Goal: Task Accomplishment & Management: Manage account settings

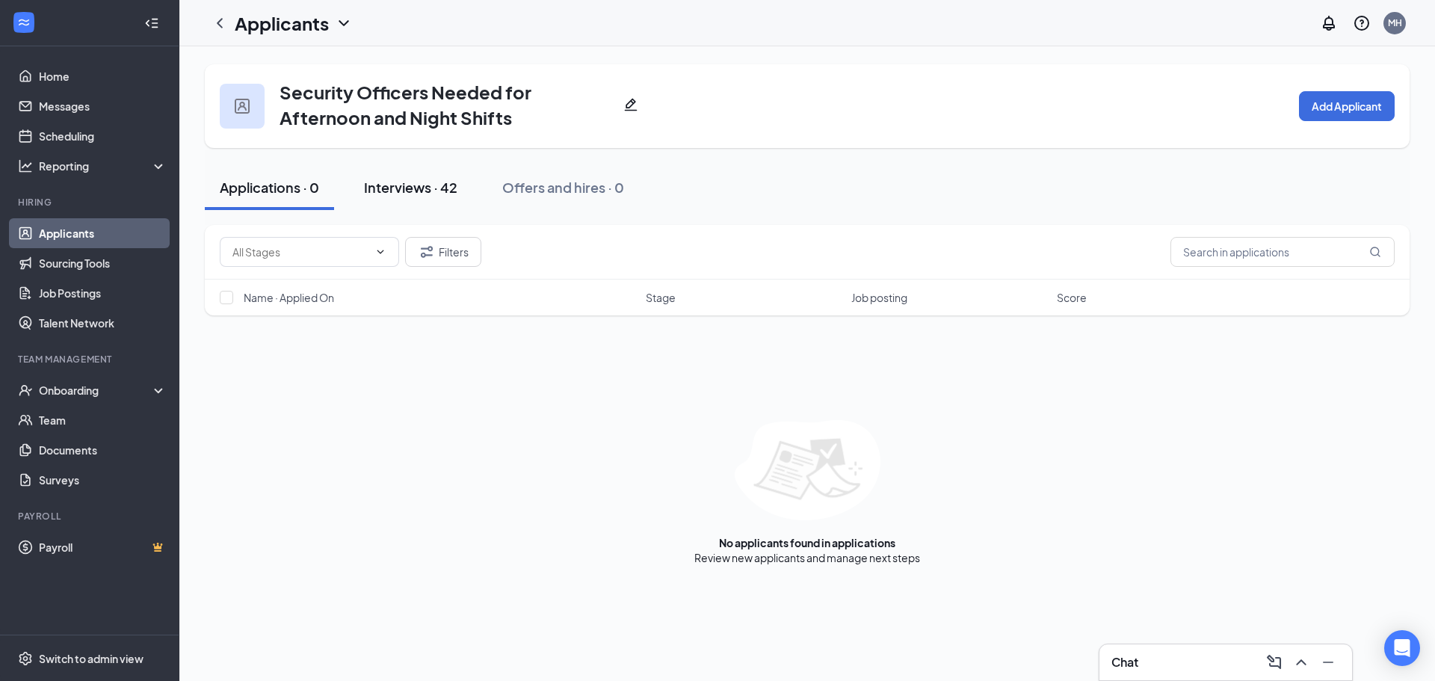
click at [442, 192] on div "Interviews · 42" at bounding box center [410, 187] width 93 height 19
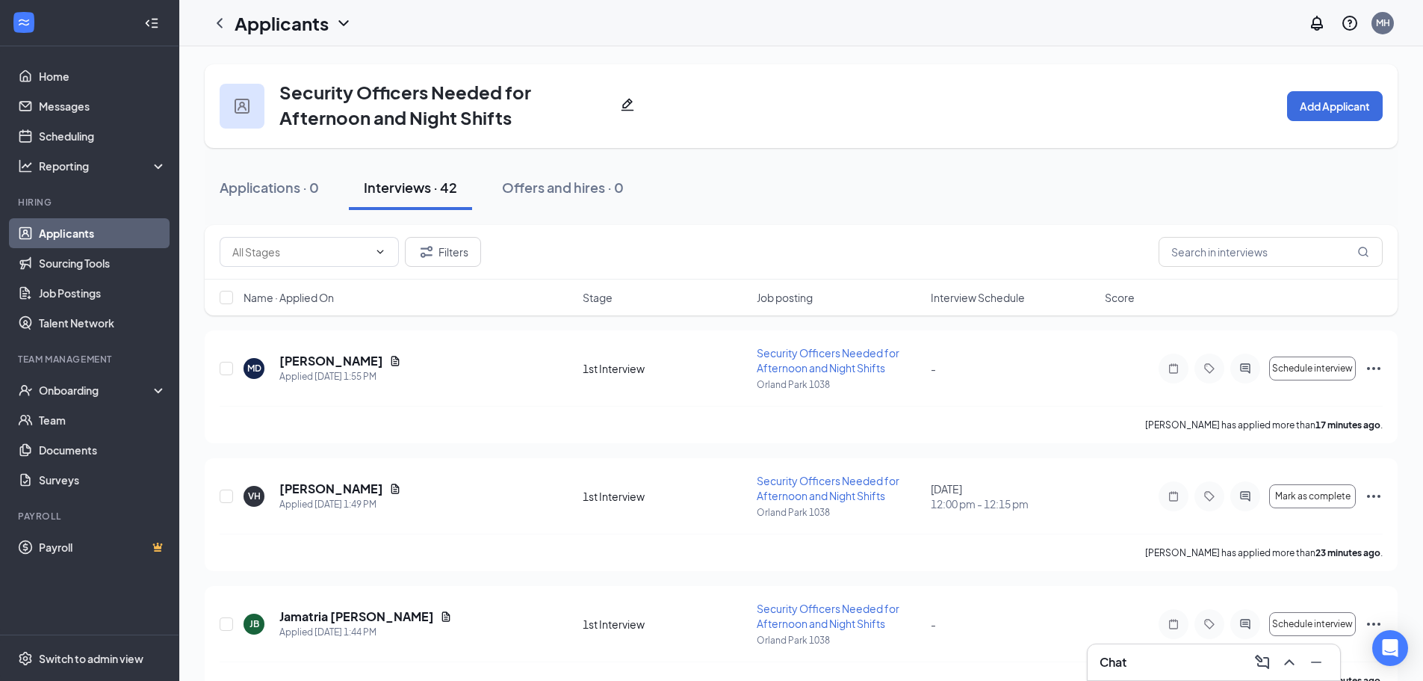
click at [998, 303] on span "Interview Schedule" at bounding box center [978, 297] width 94 height 15
click at [995, 302] on span "Interview Schedule" at bounding box center [978, 297] width 94 height 15
click at [322, 360] on h5 "[PERSON_NAME]" at bounding box center [331, 361] width 104 height 16
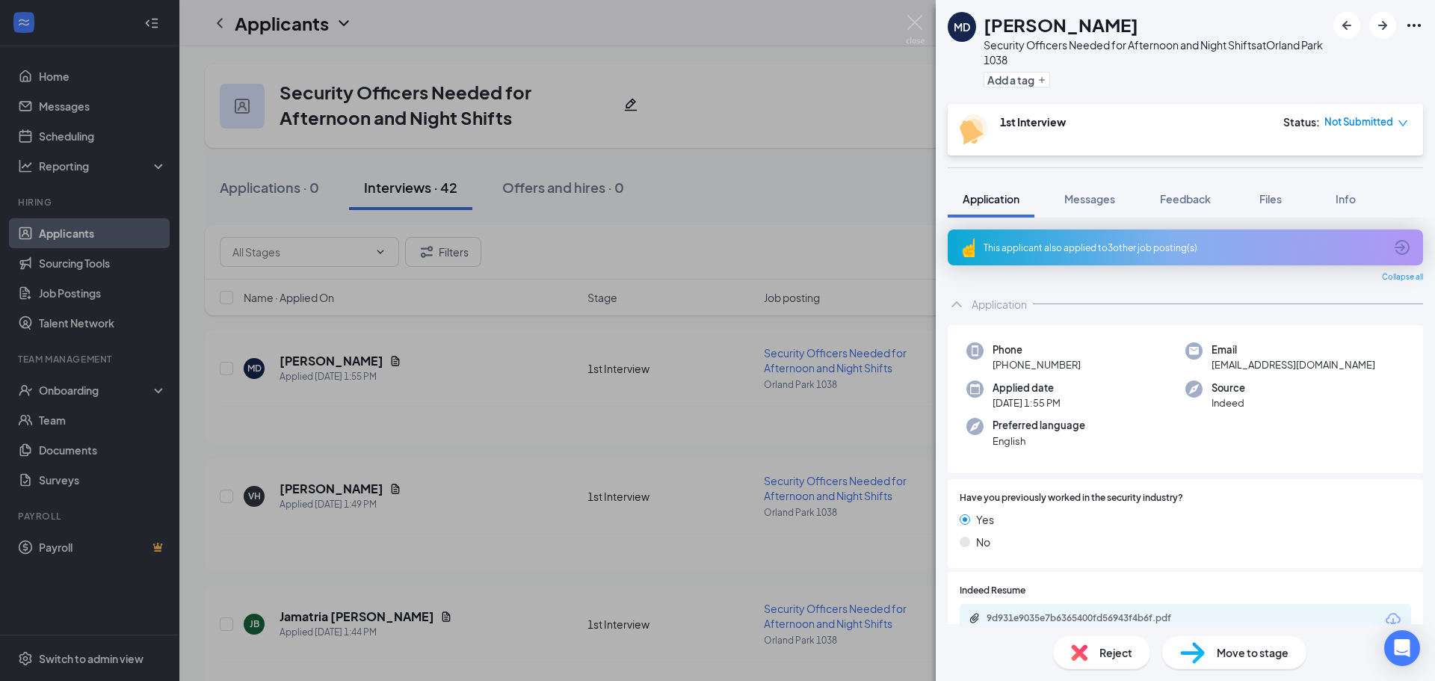
click at [1160, 255] on div "This applicant also applied to 3 other job posting(s)" at bounding box center [1184, 247] width 475 height 36
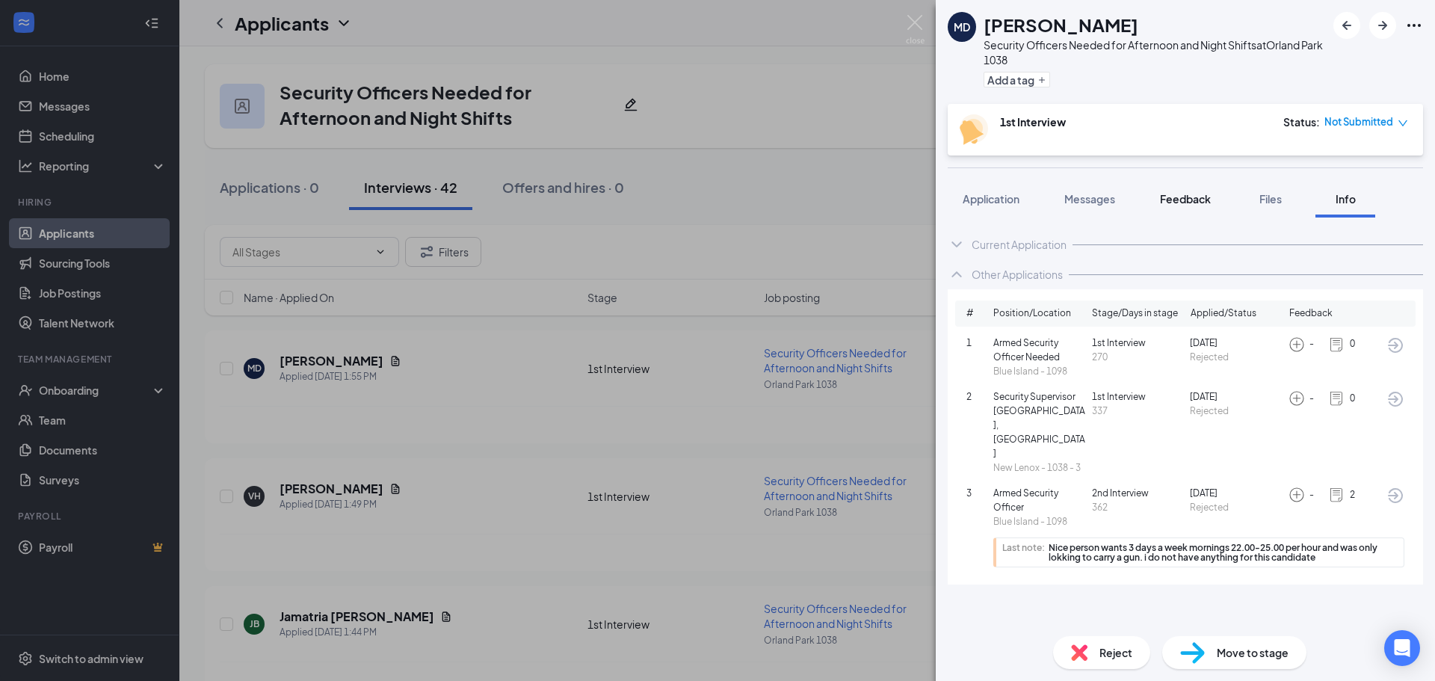
click at [1195, 198] on span "Feedback" at bounding box center [1185, 198] width 51 height 13
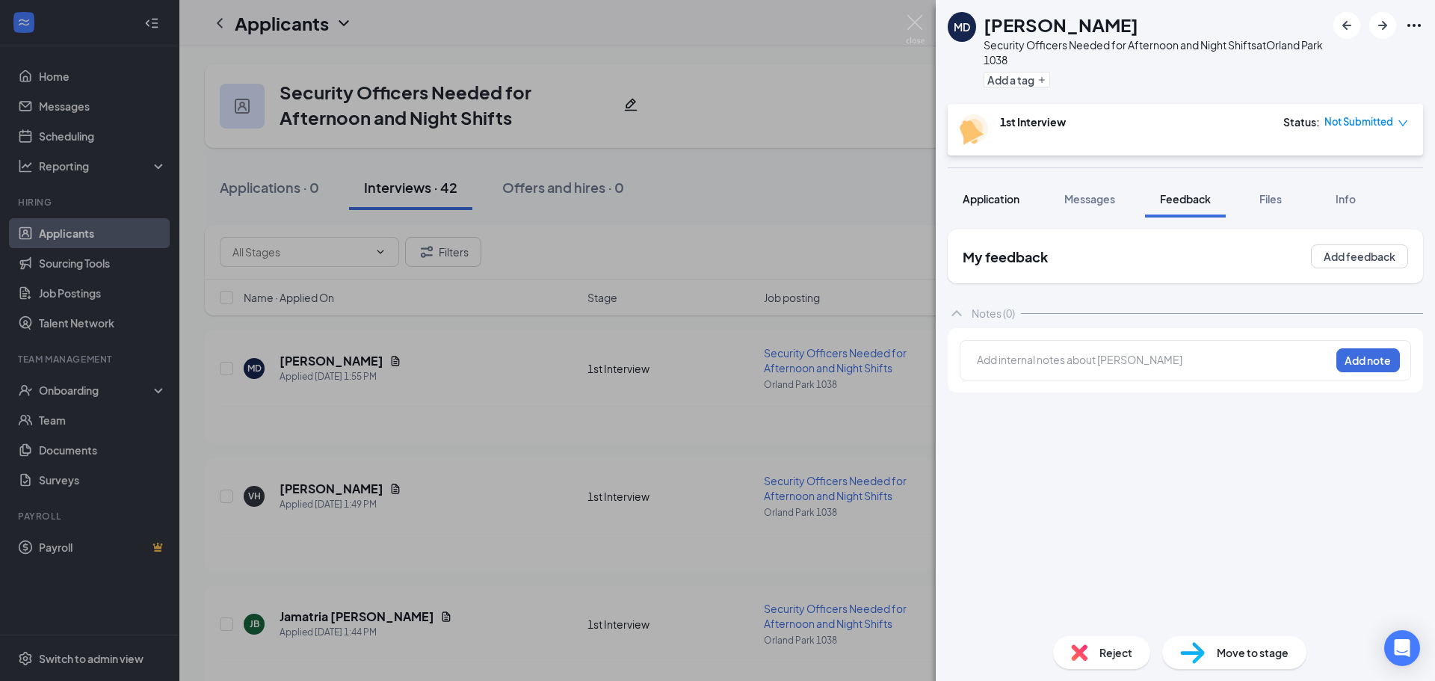
drag, startPoint x: 1092, startPoint y: 201, endPoint x: 1009, endPoint y: 202, distance: 82.2
click at [1091, 201] on span "Messages" at bounding box center [1089, 198] width 51 height 13
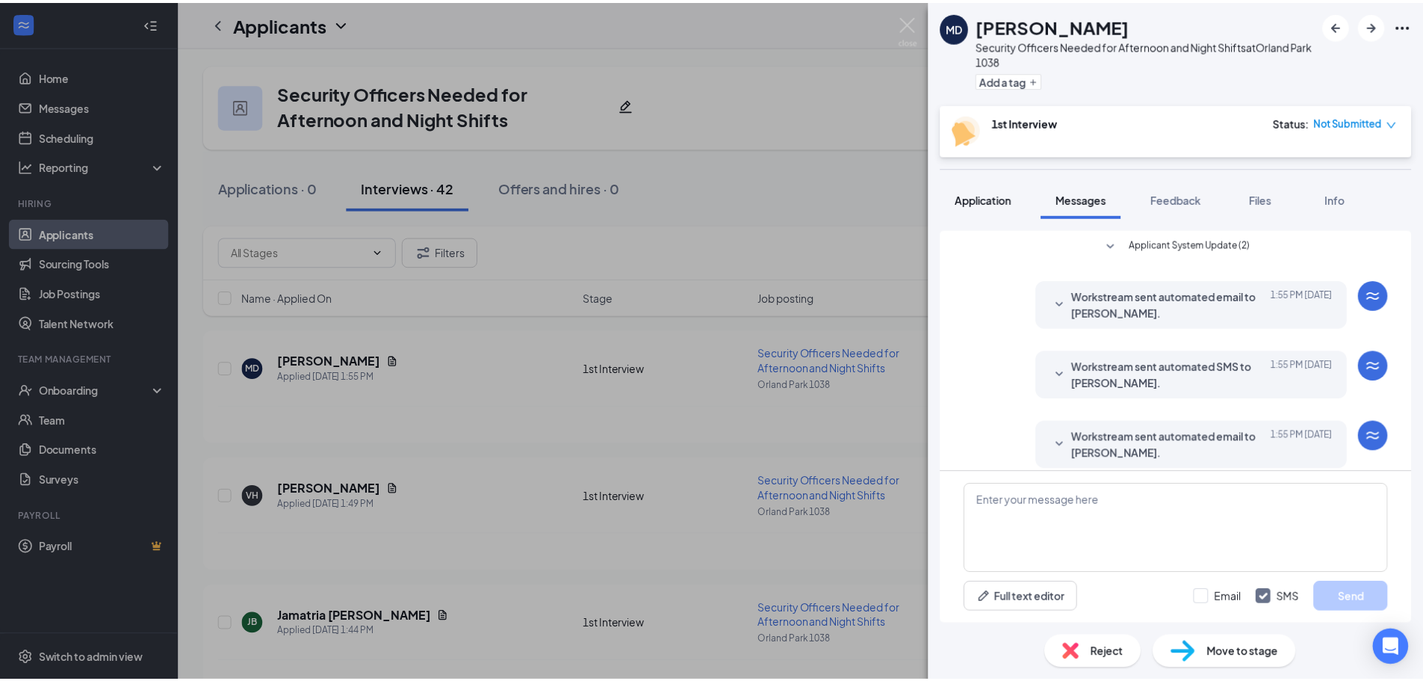
scroll to position [83, 0]
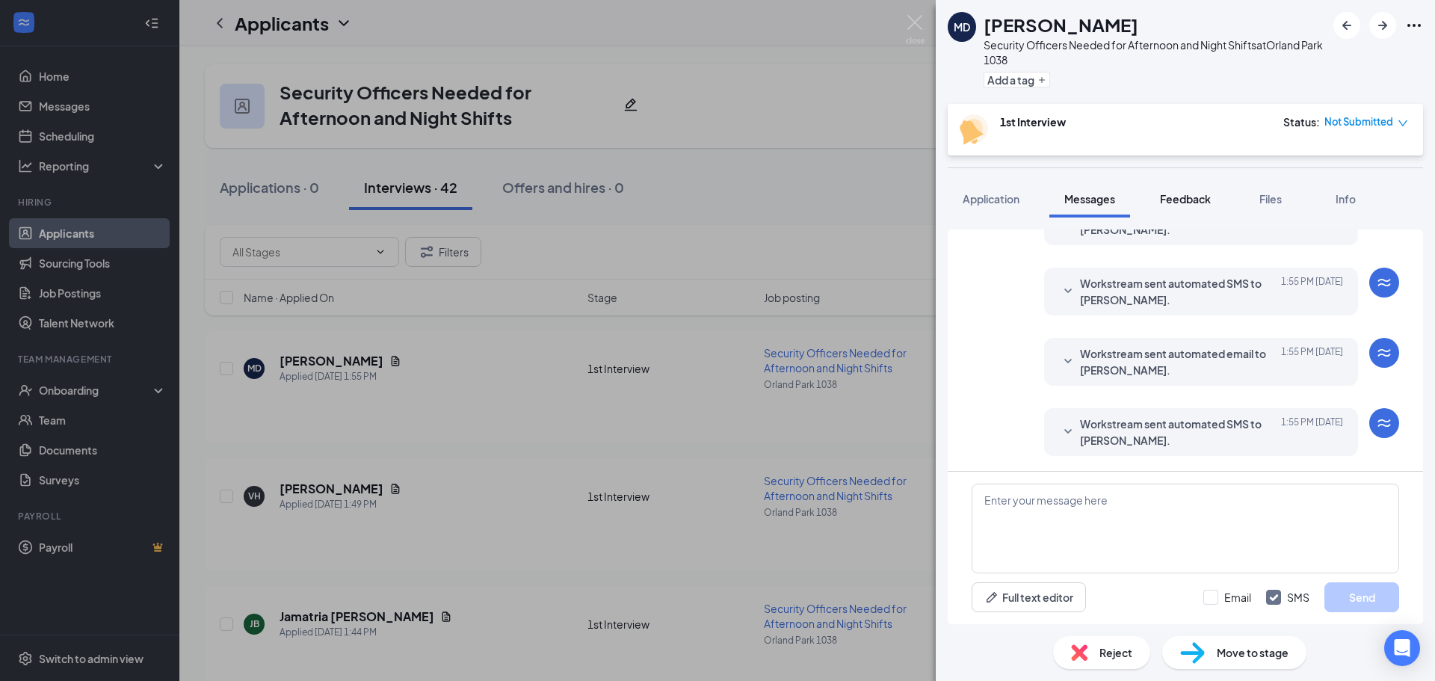
click at [1198, 197] on span "Feedback" at bounding box center [1185, 198] width 51 height 13
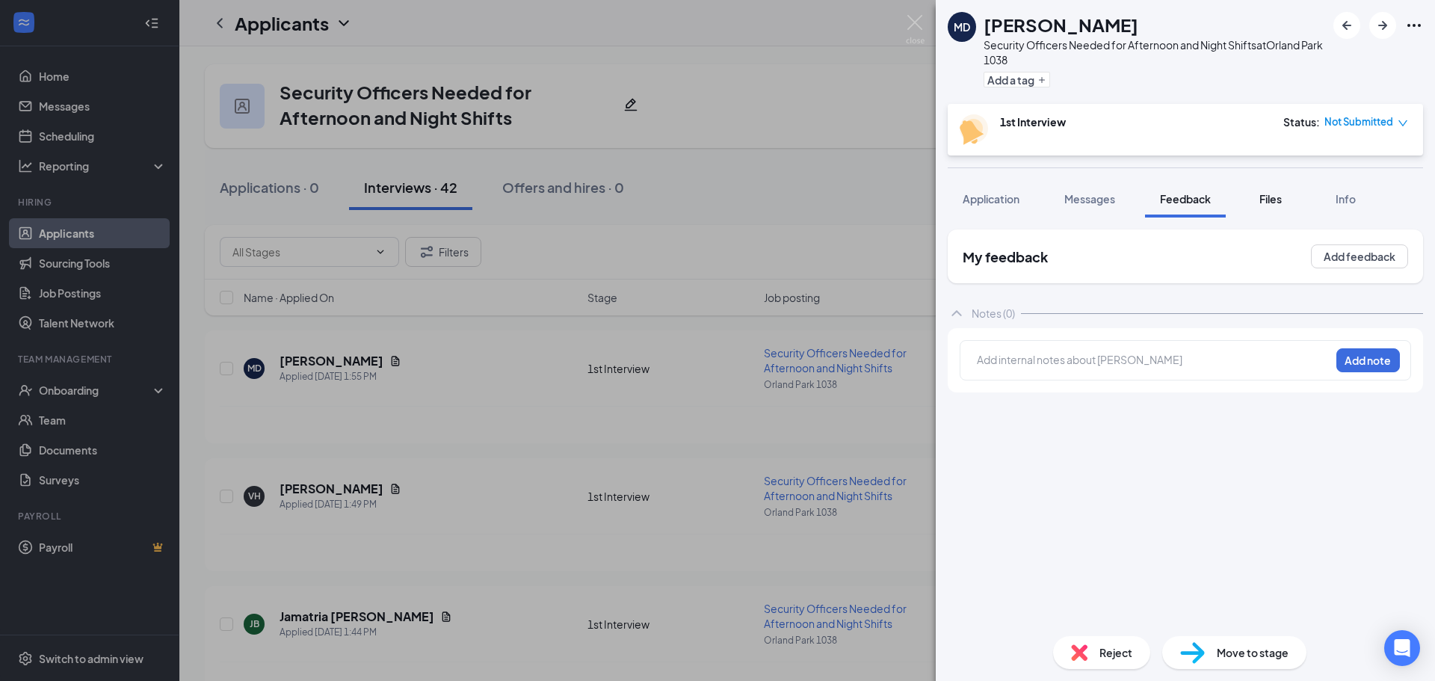
click at [1269, 202] on span "Files" at bounding box center [1270, 198] width 22 height 13
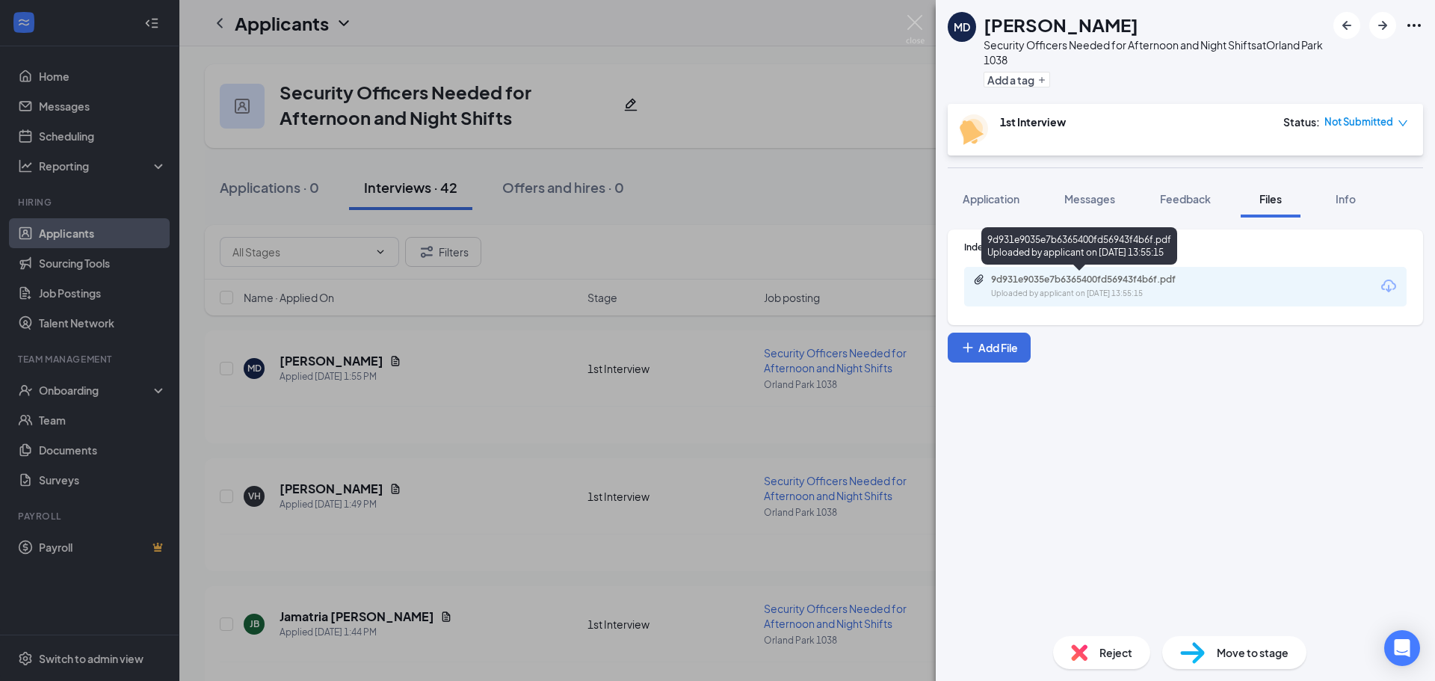
click at [1129, 285] on div "9d931e9035e7b6365400fd56943f4b6f.pdf" at bounding box center [1095, 279] width 209 height 12
click at [976, 185] on button "Application" at bounding box center [990, 198] width 87 height 37
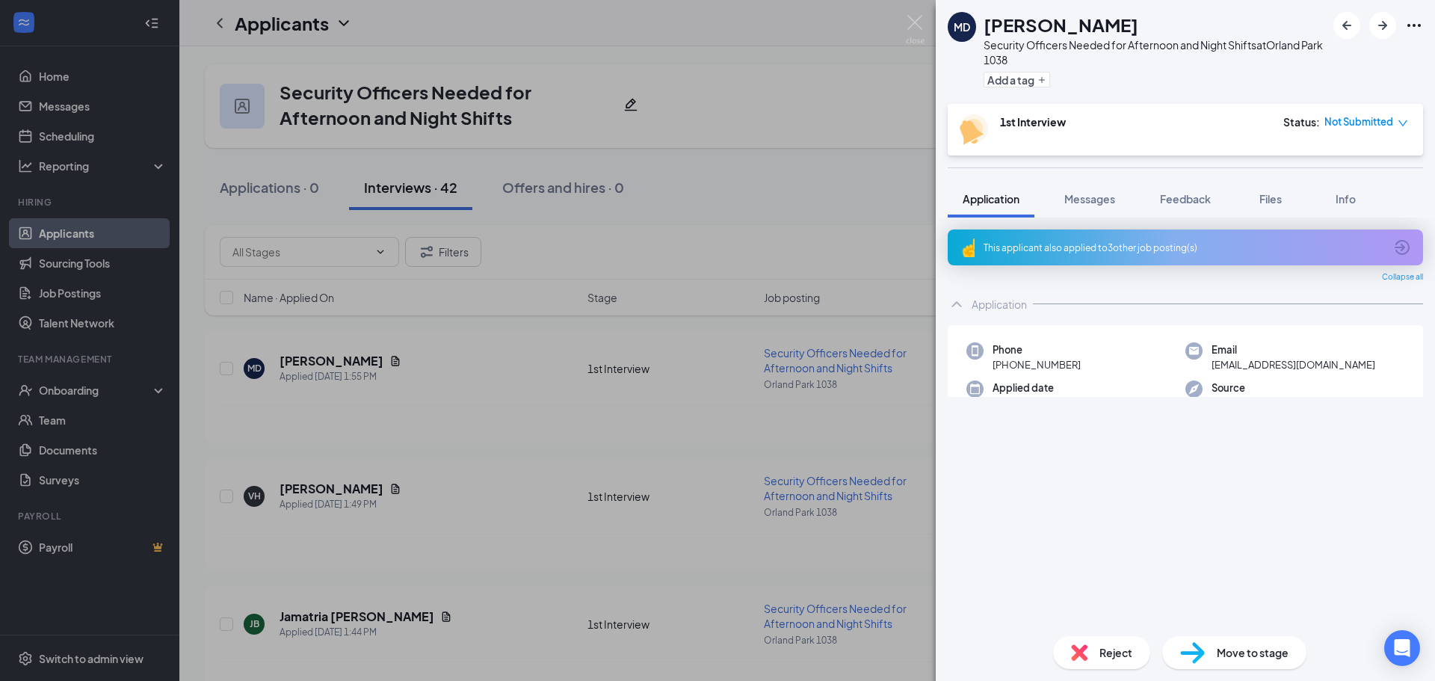
click at [977, 190] on button "Application" at bounding box center [990, 198] width 87 height 37
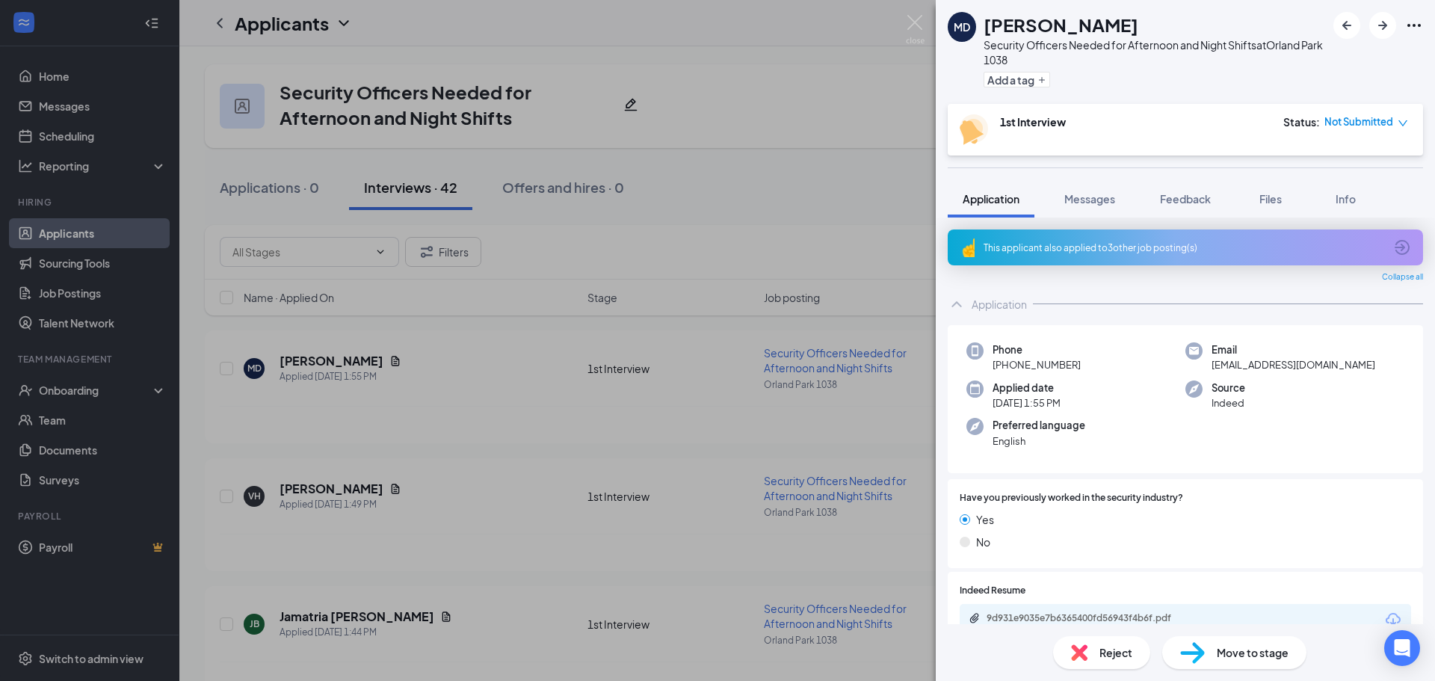
click at [1097, 244] on div "This applicant also applied to 3 other job posting(s)" at bounding box center [1183, 247] width 400 height 13
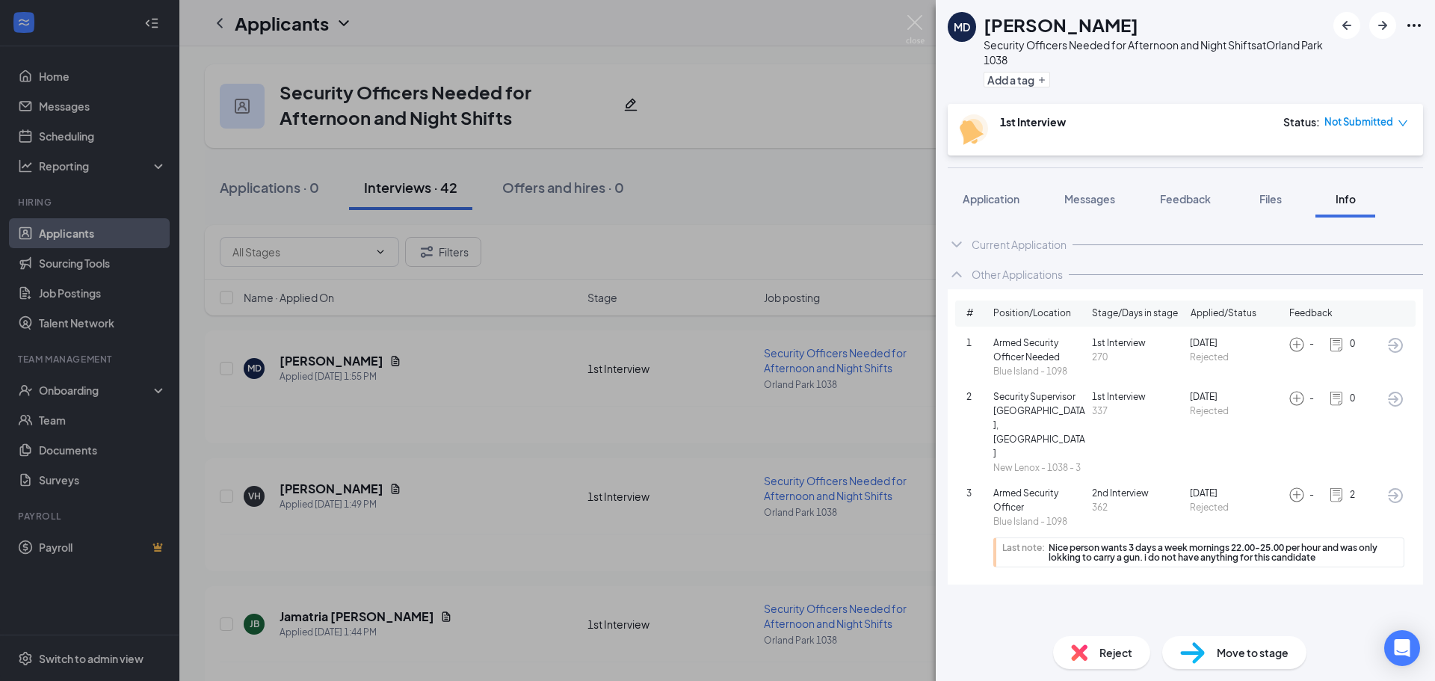
click at [1385, 486] on div "- 2" at bounding box center [1337, 494] width 98 height 16
click at [1396, 486] on icon "ArrowCircle" at bounding box center [1395, 495] width 18 height 18
click at [916, 19] on img at bounding box center [915, 29] width 19 height 29
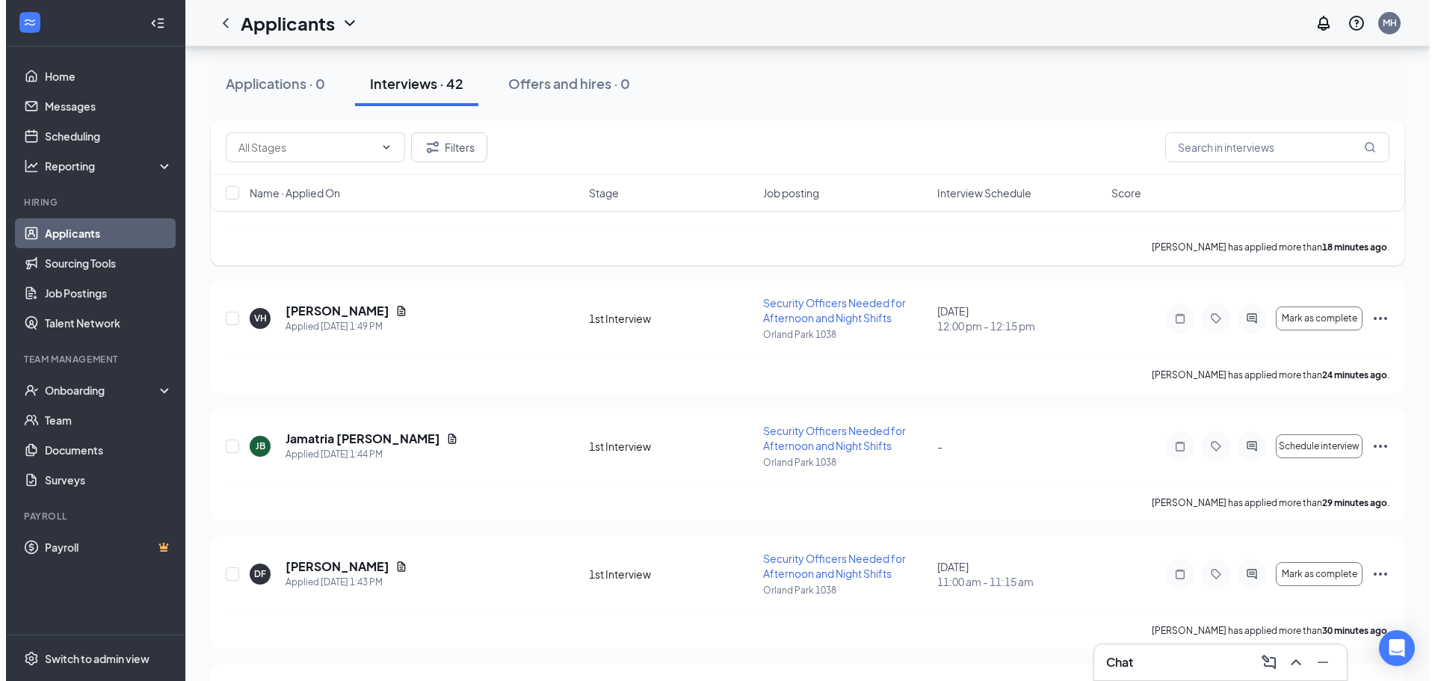
scroll to position [224, 0]
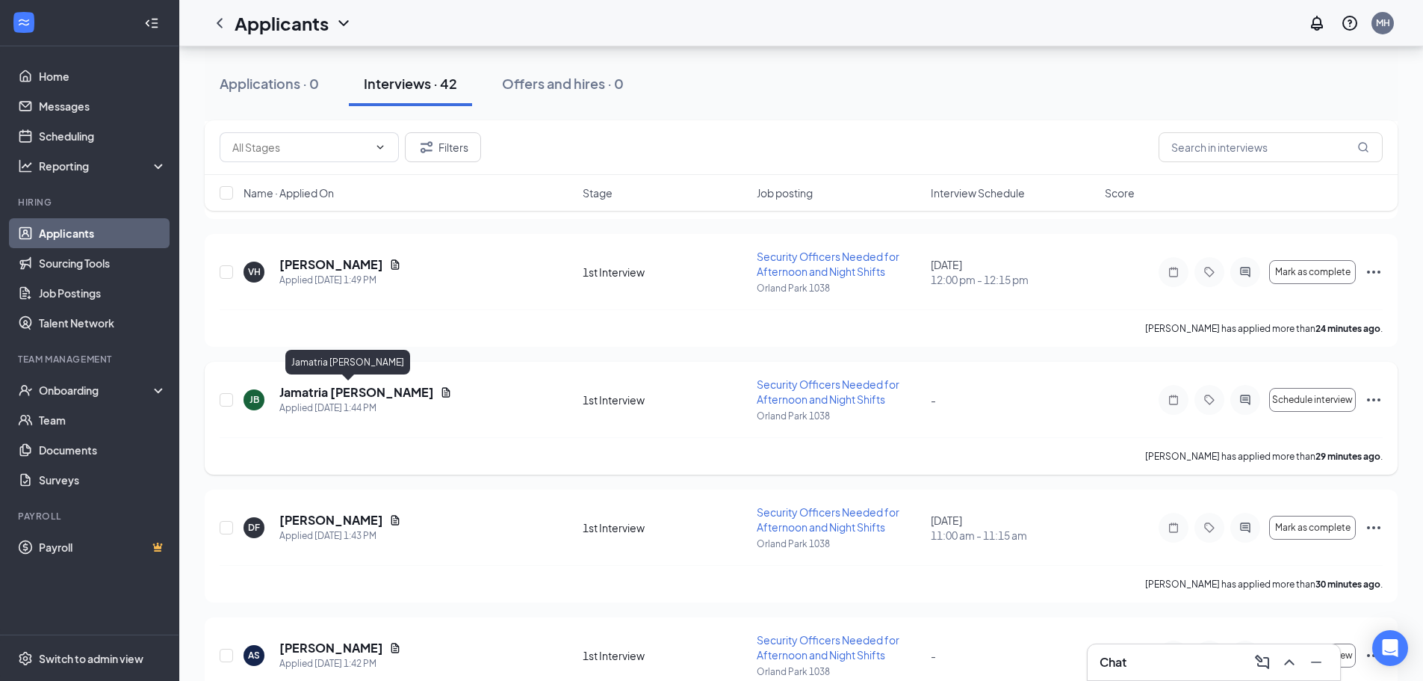
click at [329, 392] on h5 "Jamatria [PERSON_NAME]" at bounding box center [356, 392] width 155 height 16
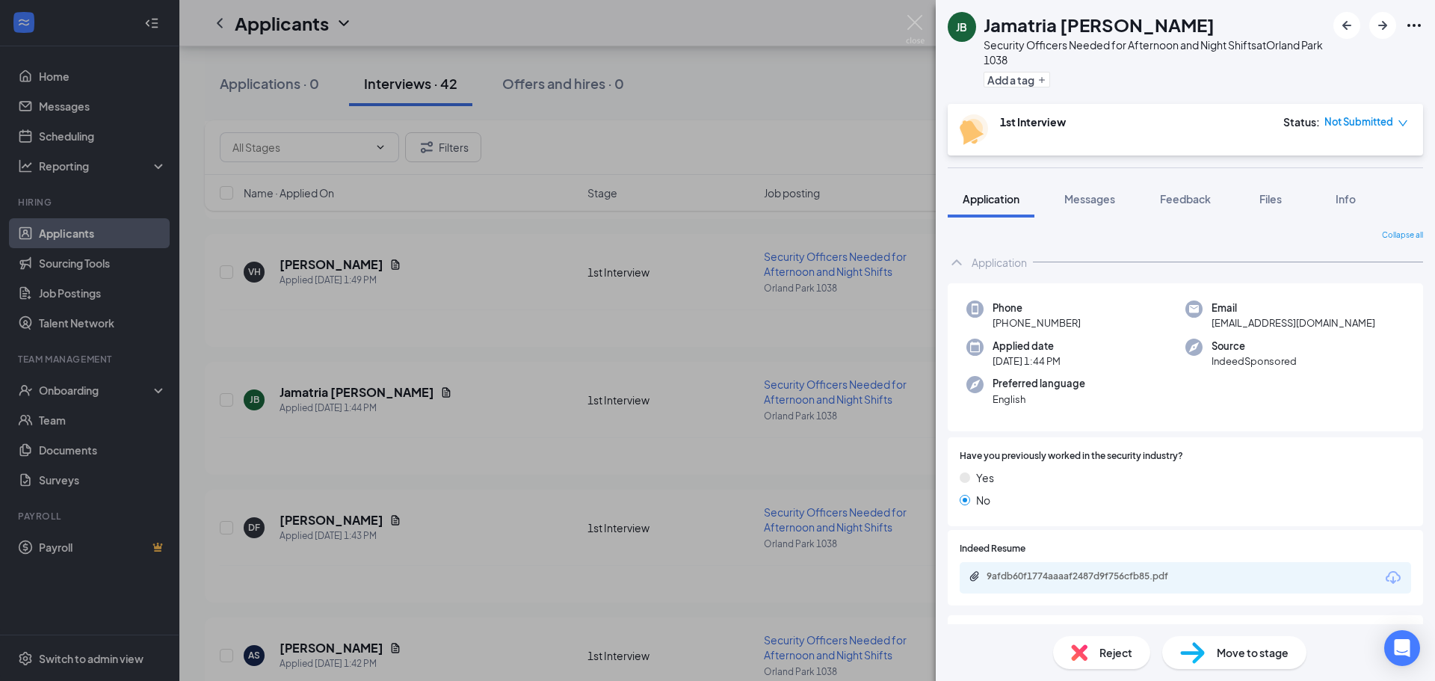
click at [1080, 566] on div "9afdb60f1774aaaaf2487d9f756cfb85.pdf" at bounding box center [1184, 577] width 451 height 31
click at [1068, 577] on div "9afdb60f1774aaaaf2487d9f756cfb85.pdf" at bounding box center [1090, 576] width 209 height 12
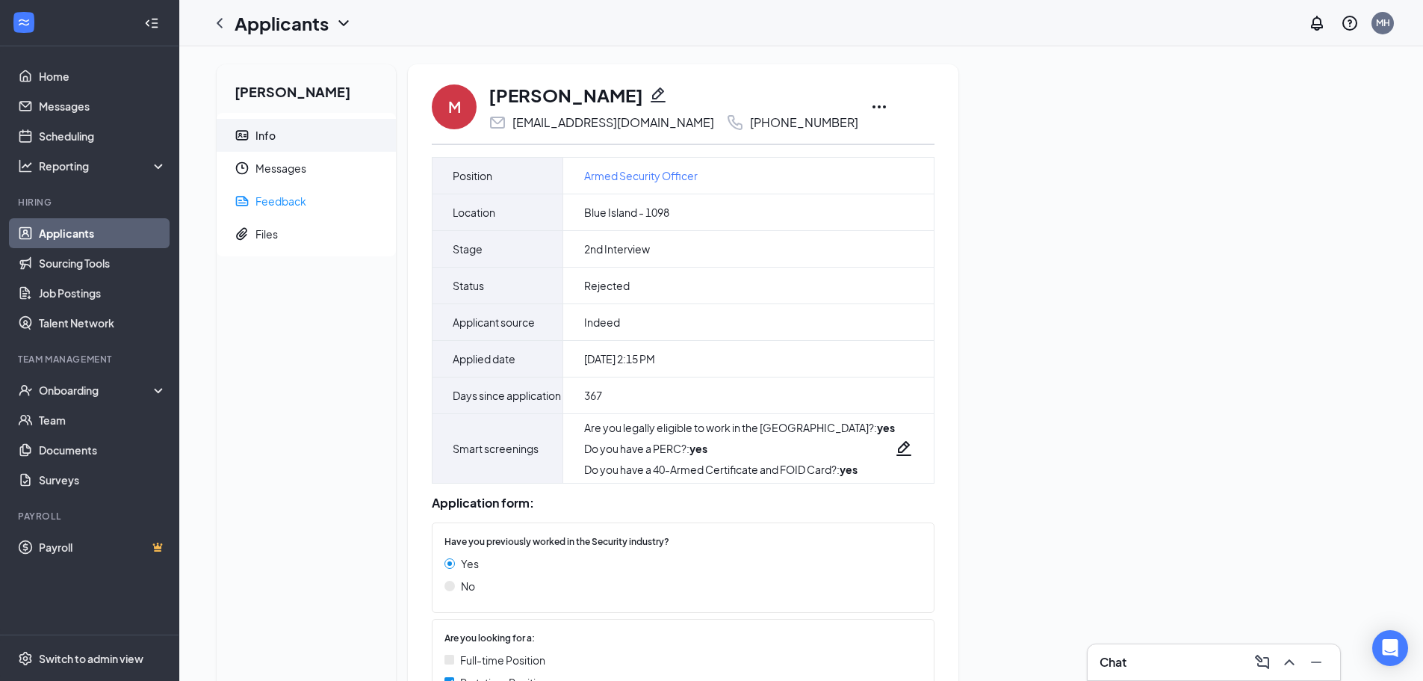
drag, startPoint x: 285, startPoint y: 206, endPoint x: 206, endPoint y: 223, distance: 81.0
click at [285, 206] on div "Feedback" at bounding box center [281, 201] width 51 height 15
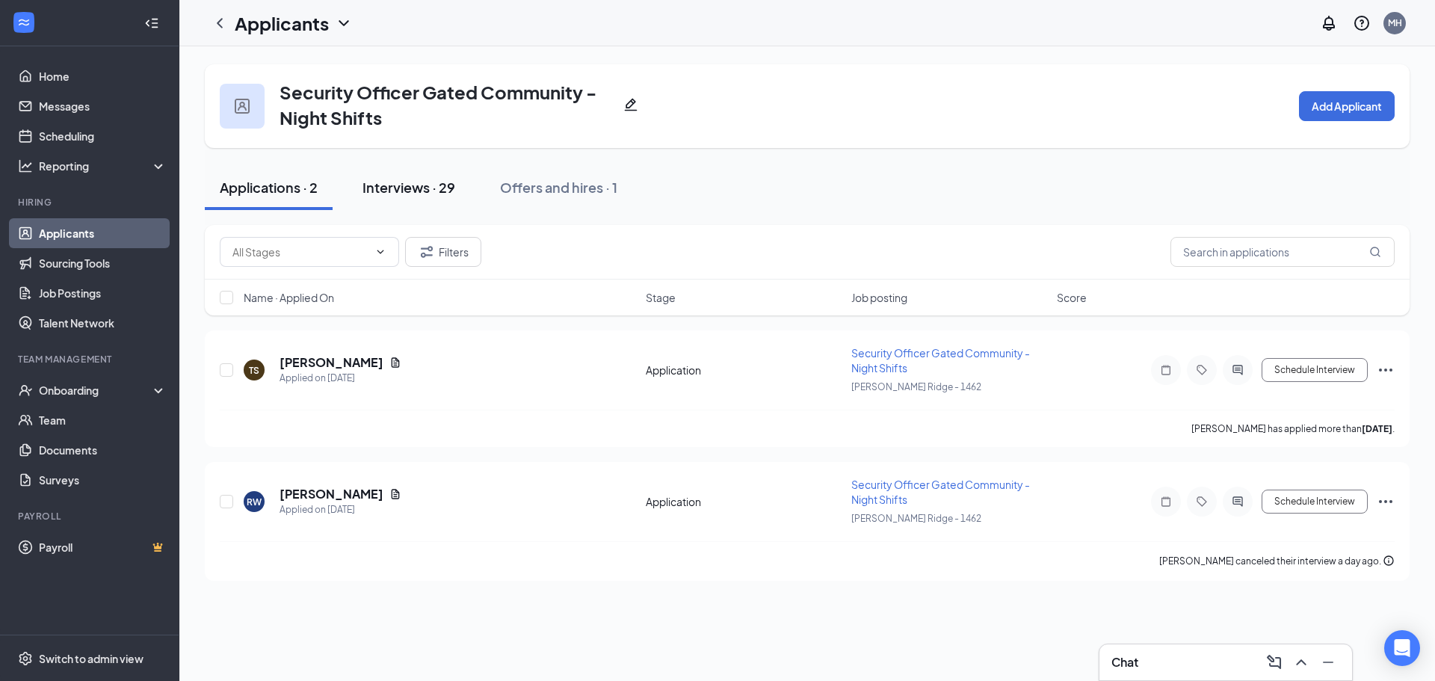
click at [420, 182] on div "Interviews · 29" at bounding box center [408, 187] width 93 height 19
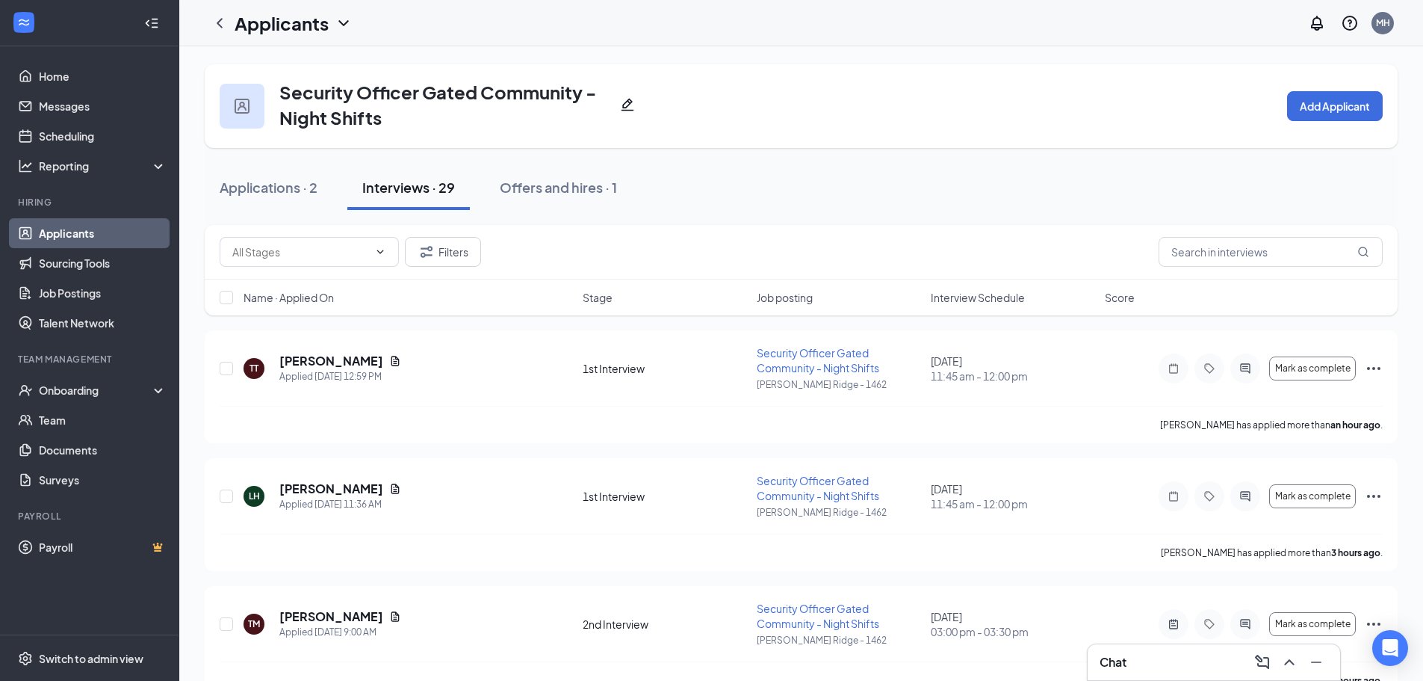
click at [1009, 308] on div "Name · Applied On Stage Job posting Interview Schedule Score" at bounding box center [801, 297] width 1193 height 36
click at [985, 303] on span "Interview Schedule" at bounding box center [978, 297] width 94 height 15
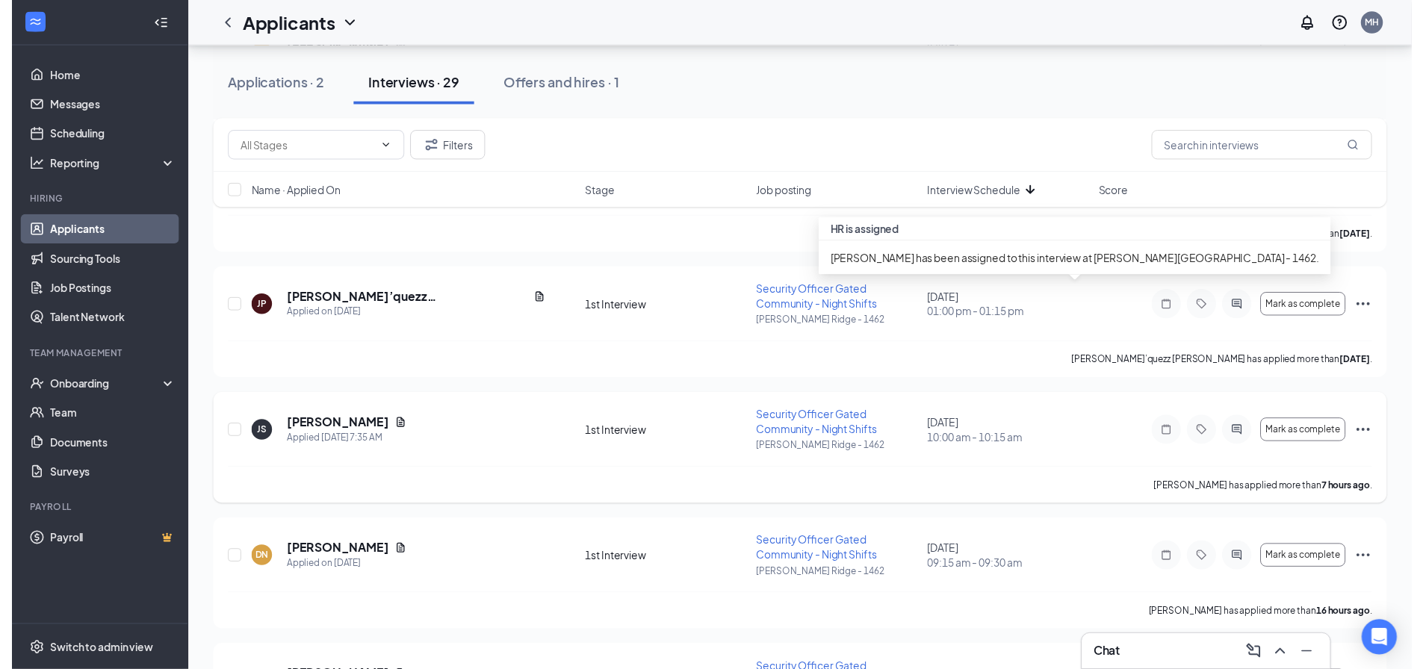
scroll to position [1345, 0]
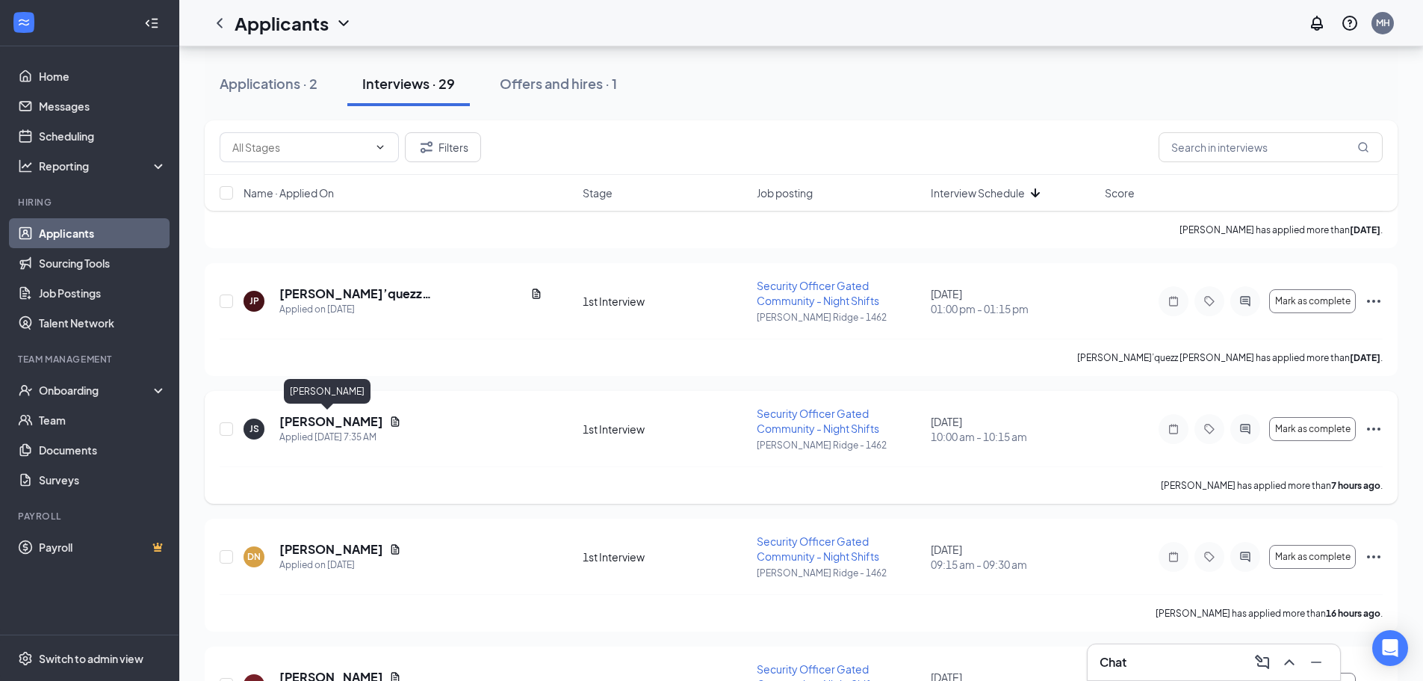
click at [329, 421] on h5 "Jaheim Smith" at bounding box center [331, 421] width 104 height 16
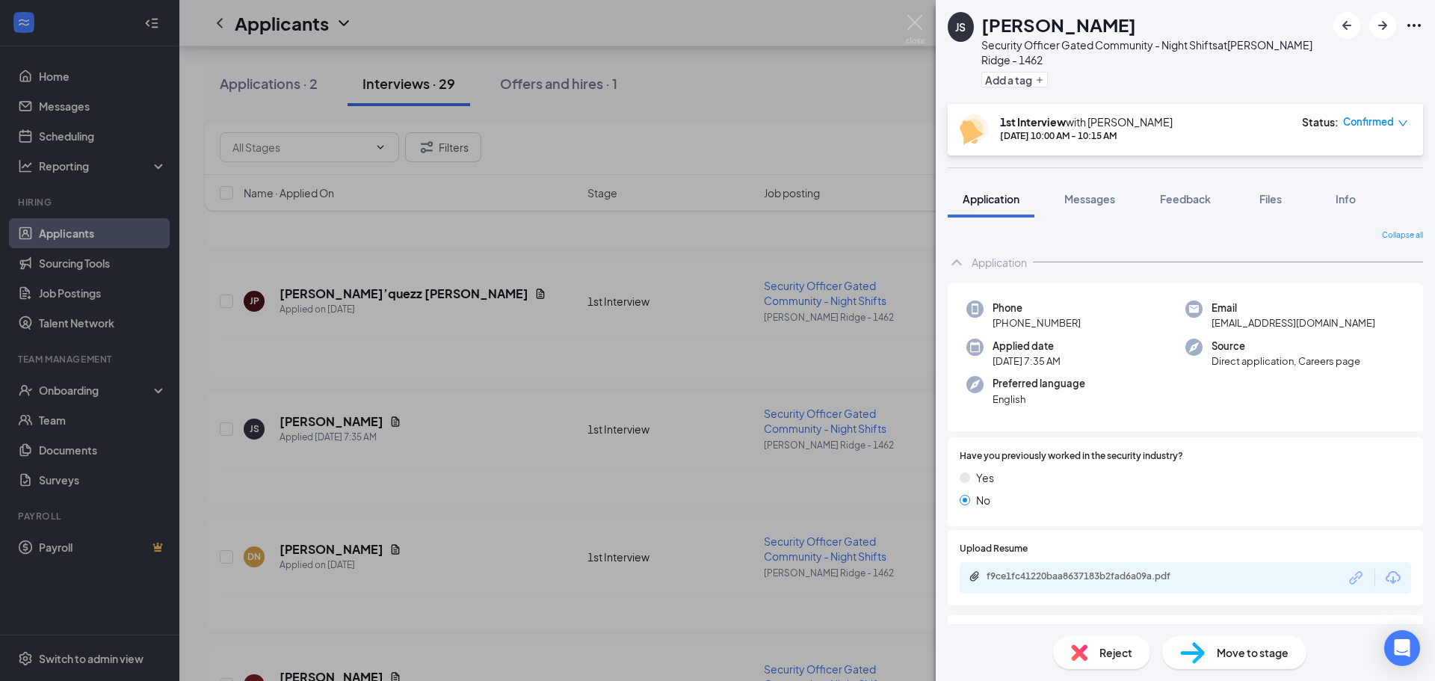
click at [415, 475] on div "JS Jaheim Smith Security Officer Gated Community - Night Shifts at Burr Ridge -…" at bounding box center [717, 340] width 1435 height 681
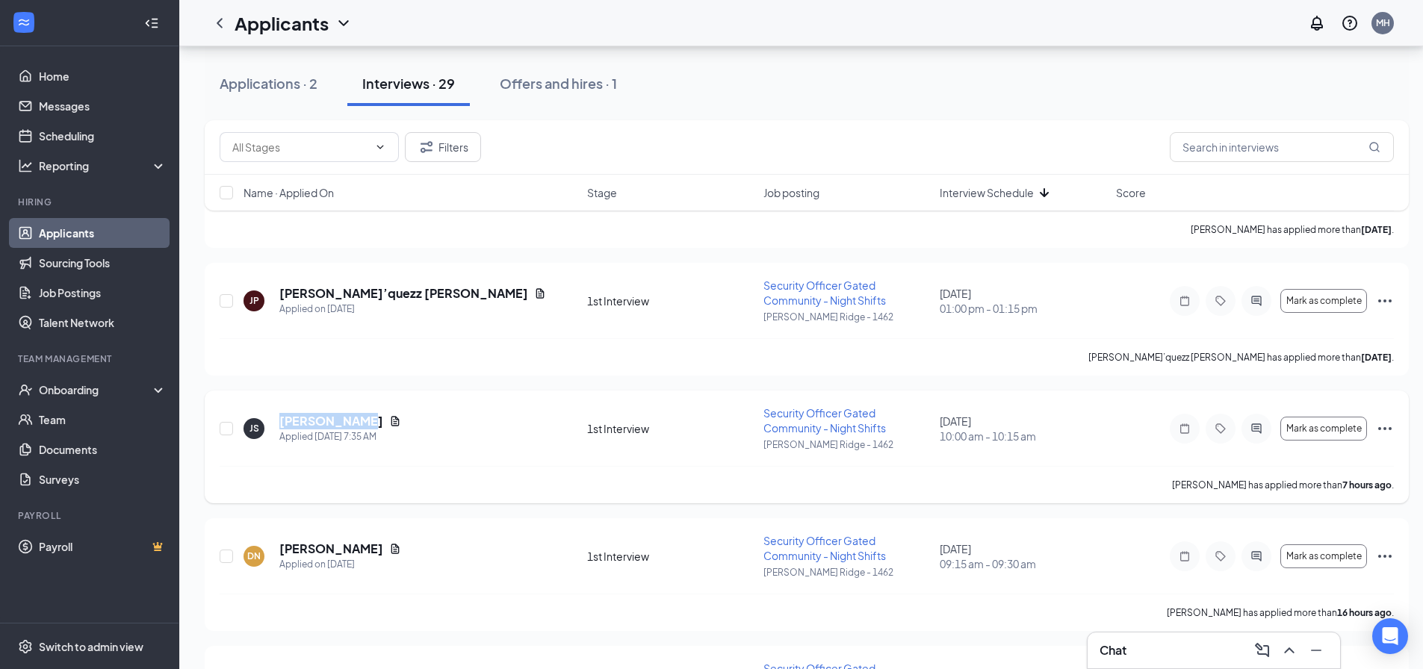
drag, startPoint x: 357, startPoint y: 424, endPoint x: 321, endPoint y: 415, distance: 36.8
click at [279, 421] on div "JS Jaheim Smith Applied Today 7:35 AM" at bounding box center [411, 428] width 335 height 31
copy h5 "Jaheim Smith"
click at [79, 238] on link "Applicants" at bounding box center [103, 233] width 128 height 30
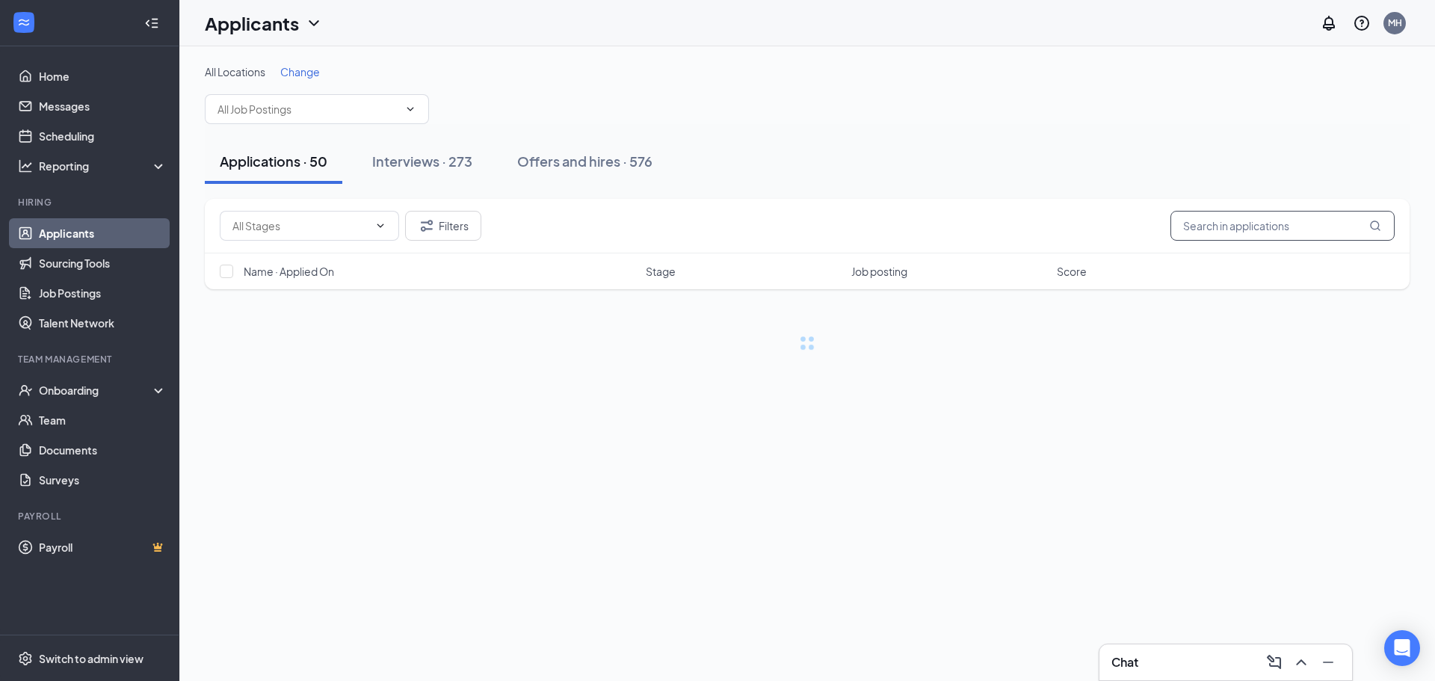
click at [1203, 223] on input "text" at bounding box center [1282, 226] width 224 height 30
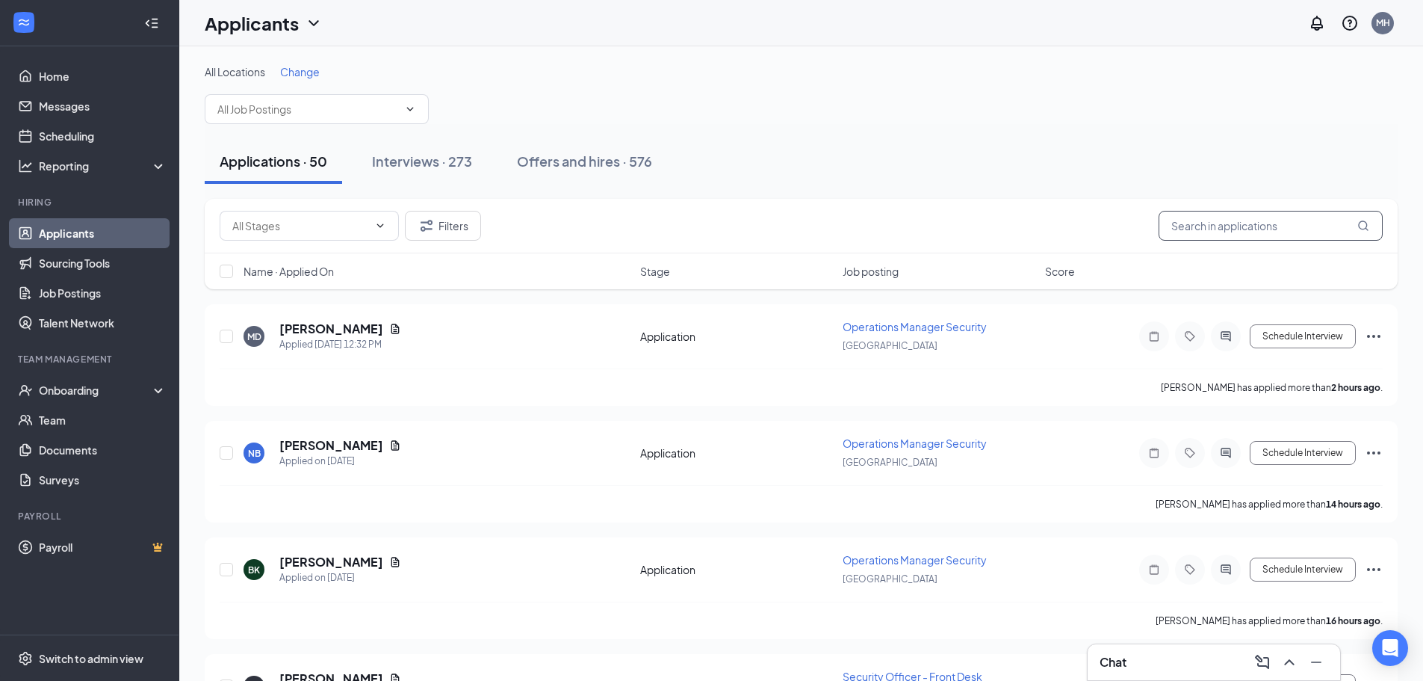
paste input "Jaheim Smith"
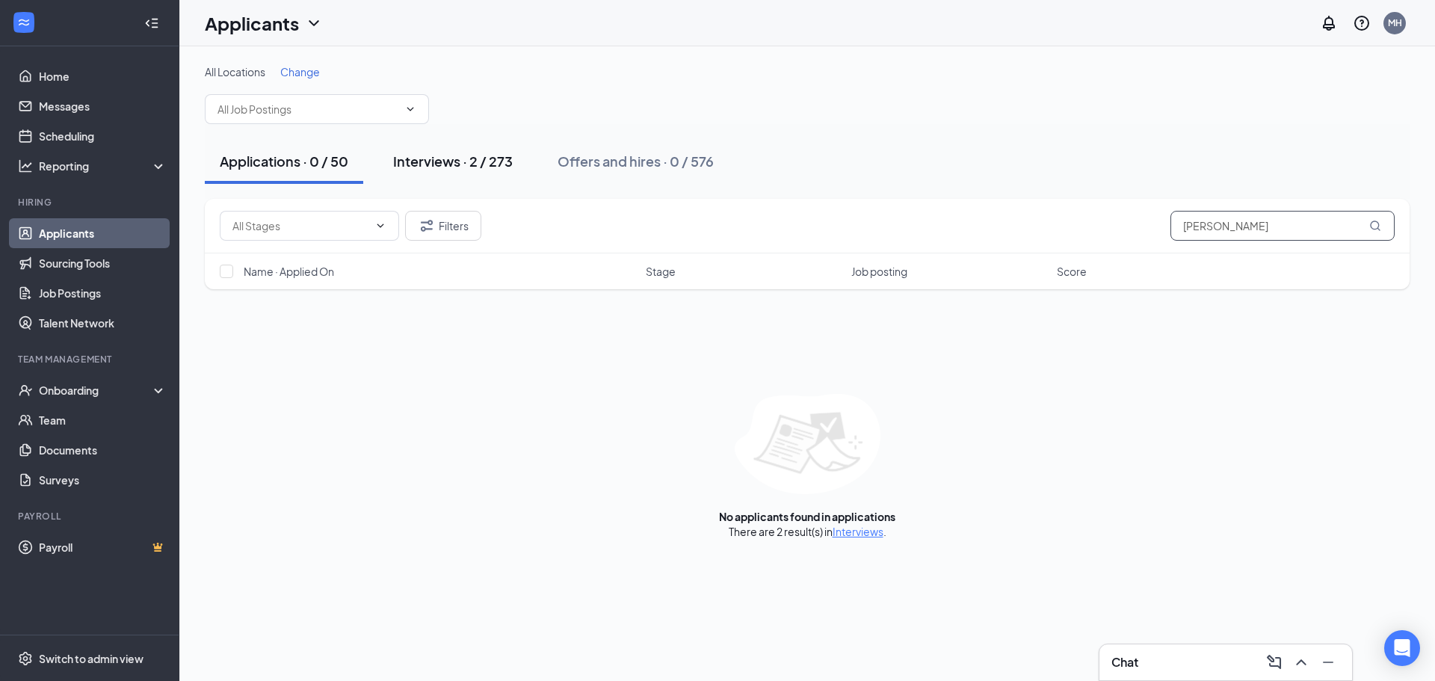
type input "Jaheim Smith"
click at [412, 161] on div "Interviews · 2 / 273" at bounding box center [453, 161] width 120 height 19
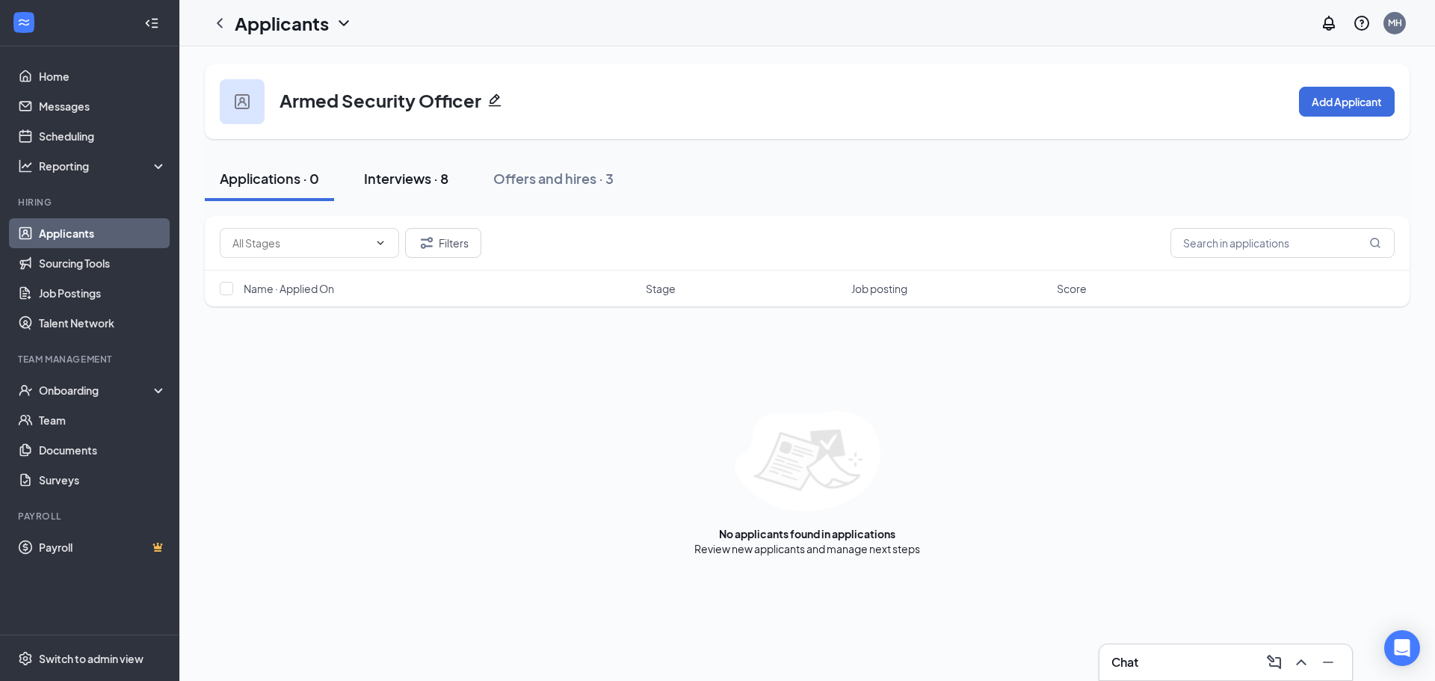
click at [409, 176] on div "Interviews · 8" at bounding box center [406, 178] width 84 height 19
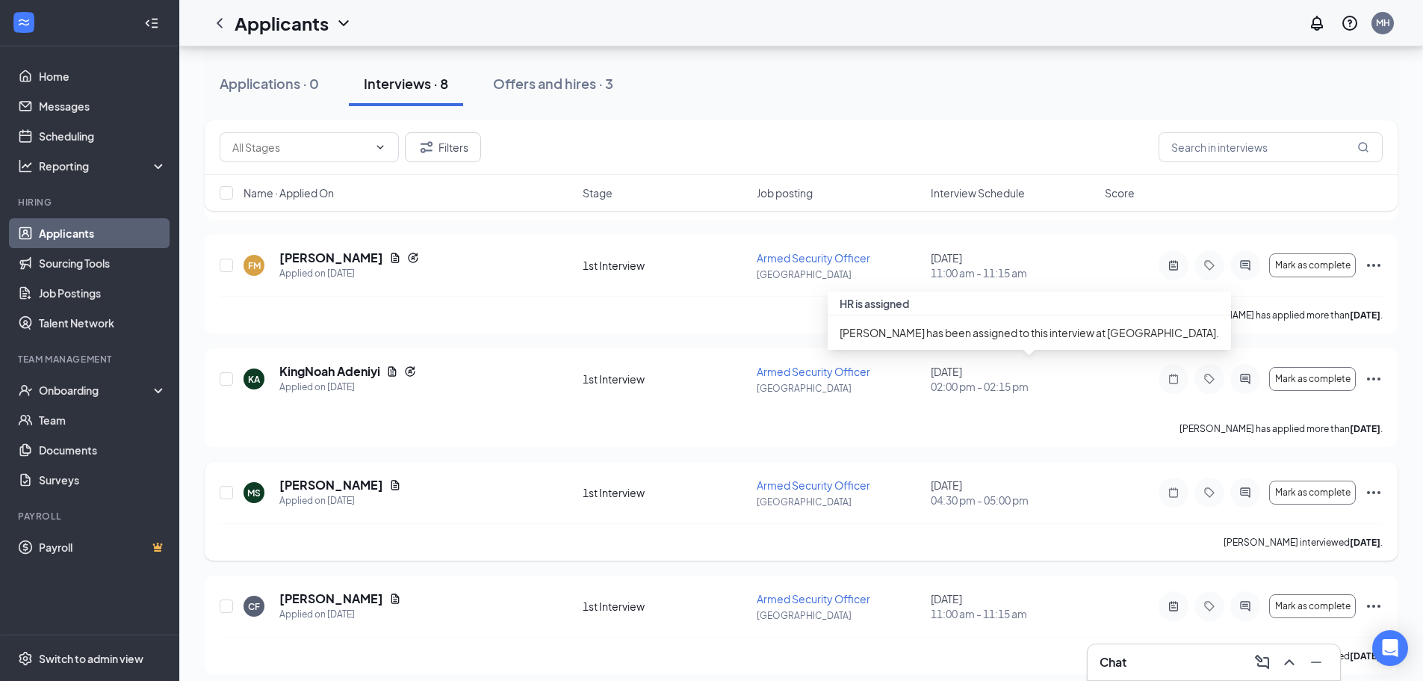
scroll to position [552, 0]
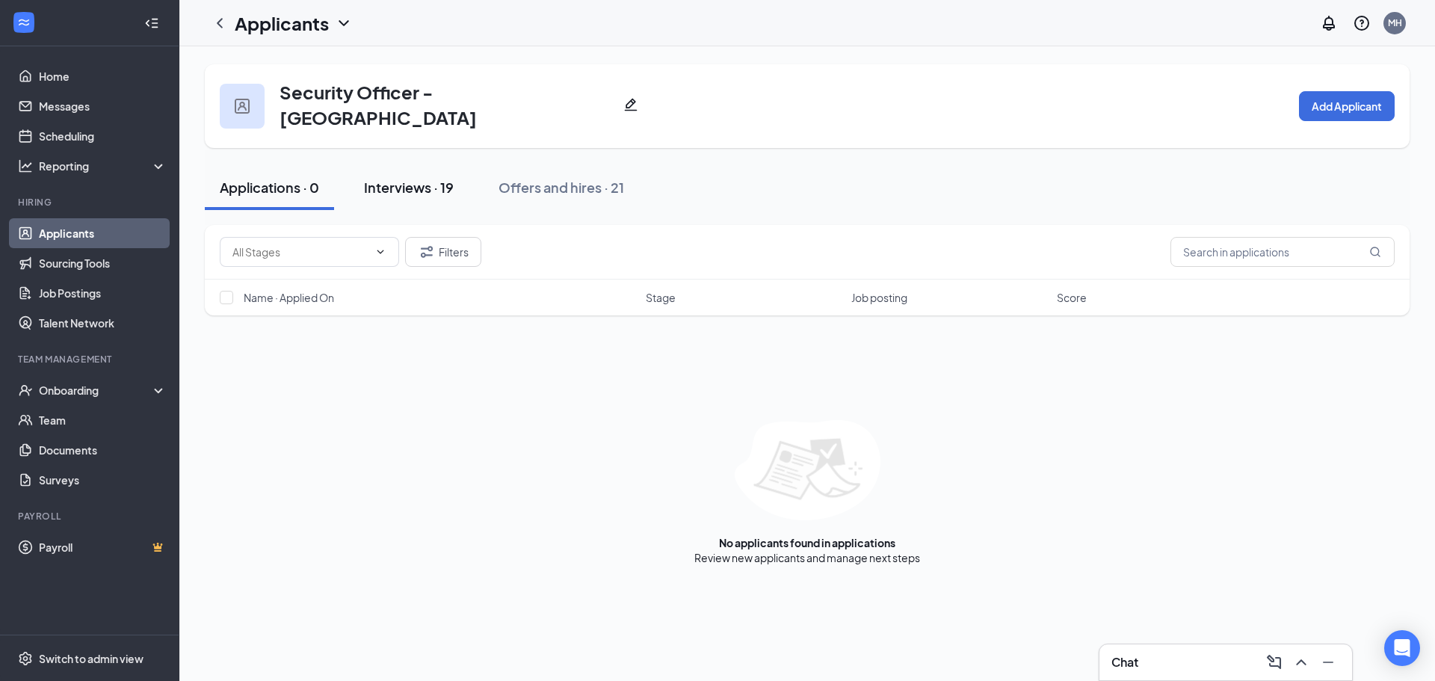
click at [421, 182] on div "Interviews · 19" at bounding box center [409, 187] width 90 height 19
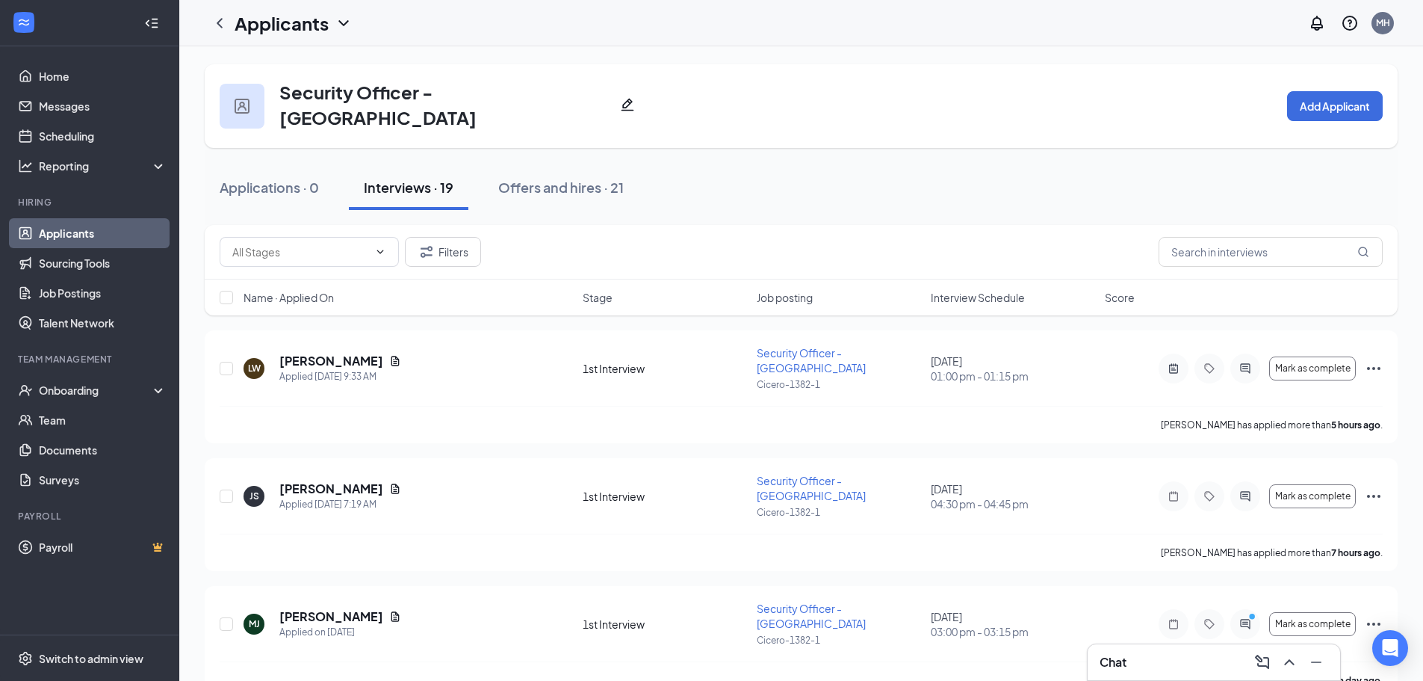
click at [976, 290] on span "Interview Schedule" at bounding box center [978, 297] width 94 height 15
click at [66, 225] on link "Applicants" at bounding box center [103, 233] width 128 height 30
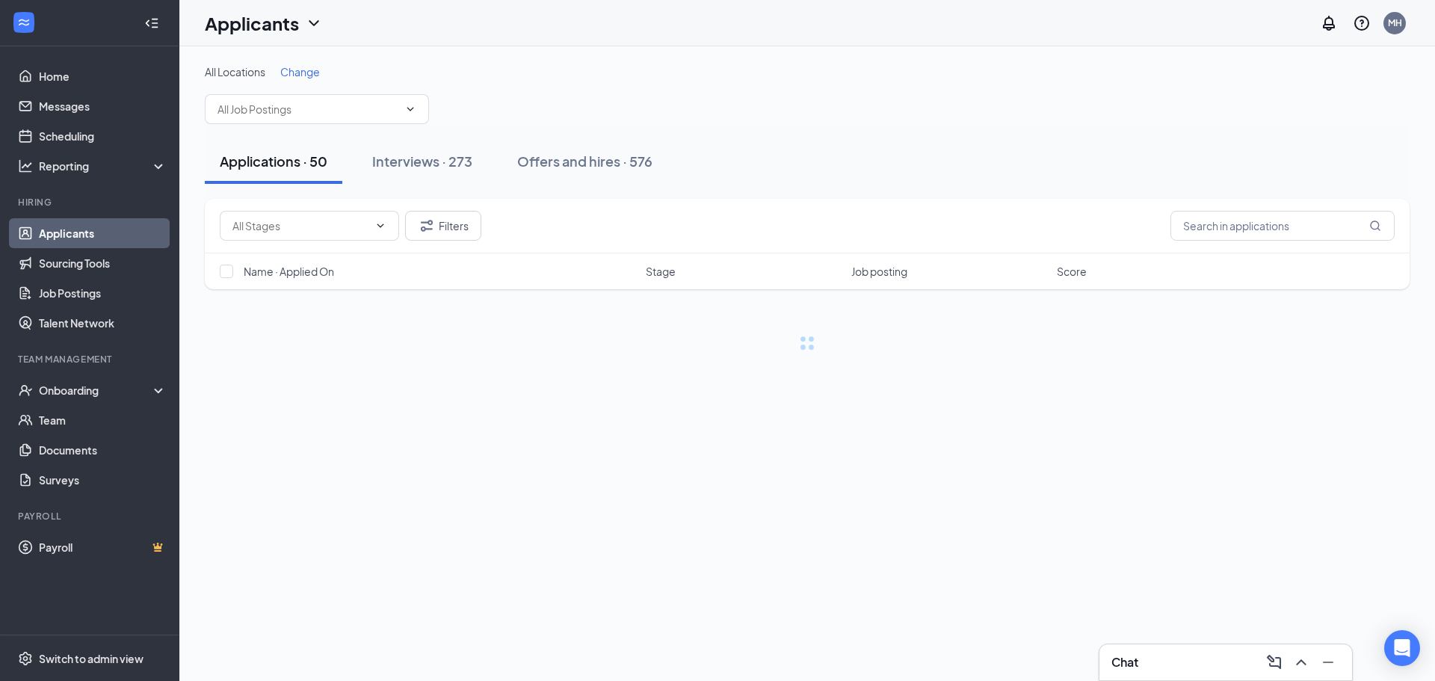
click at [330, 229] on input "text" at bounding box center [300, 225] width 136 height 16
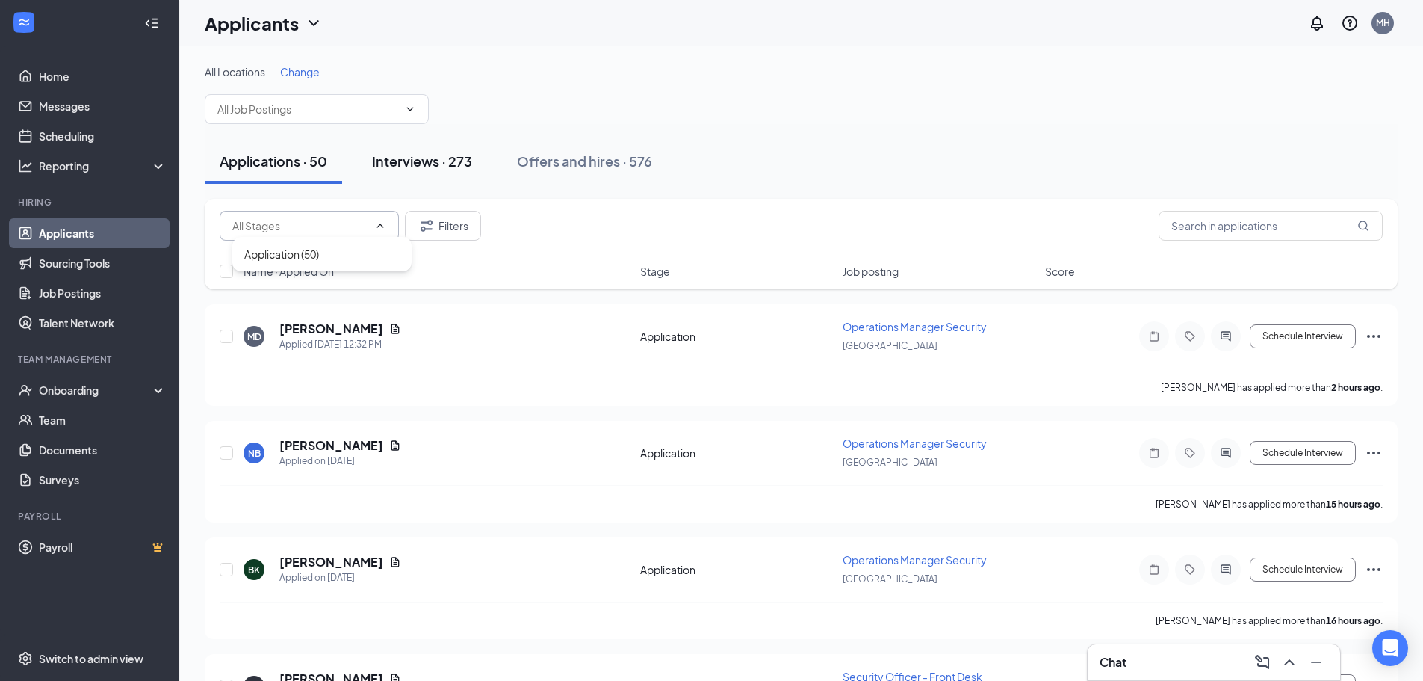
click at [428, 166] on div "Interviews · 273" at bounding box center [422, 161] width 100 height 19
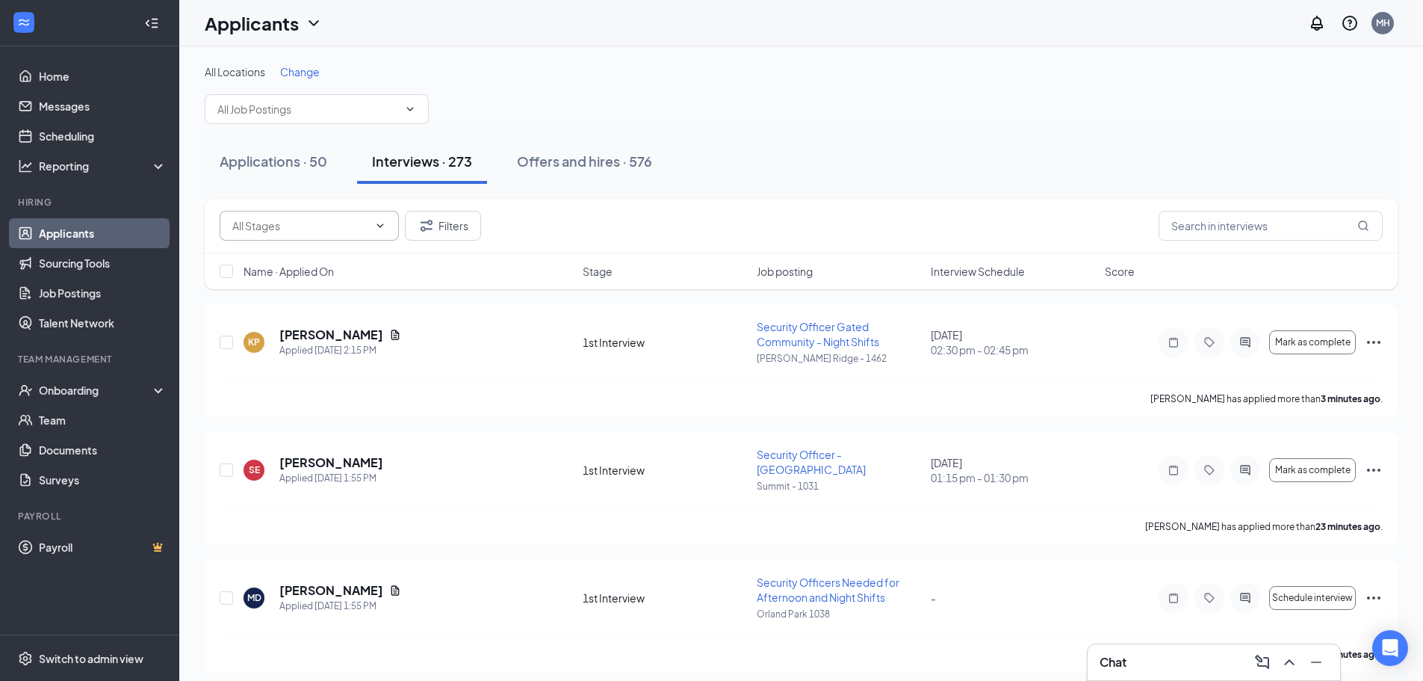
click at [367, 235] on span at bounding box center [309, 226] width 179 height 30
click at [430, 167] on div "Interviews · 273" at bounding box center [422, 161] width 100 height 19
click at [971, 276] on span "Interview Schedule" at bounding box center [978, 271] width 94 height 15
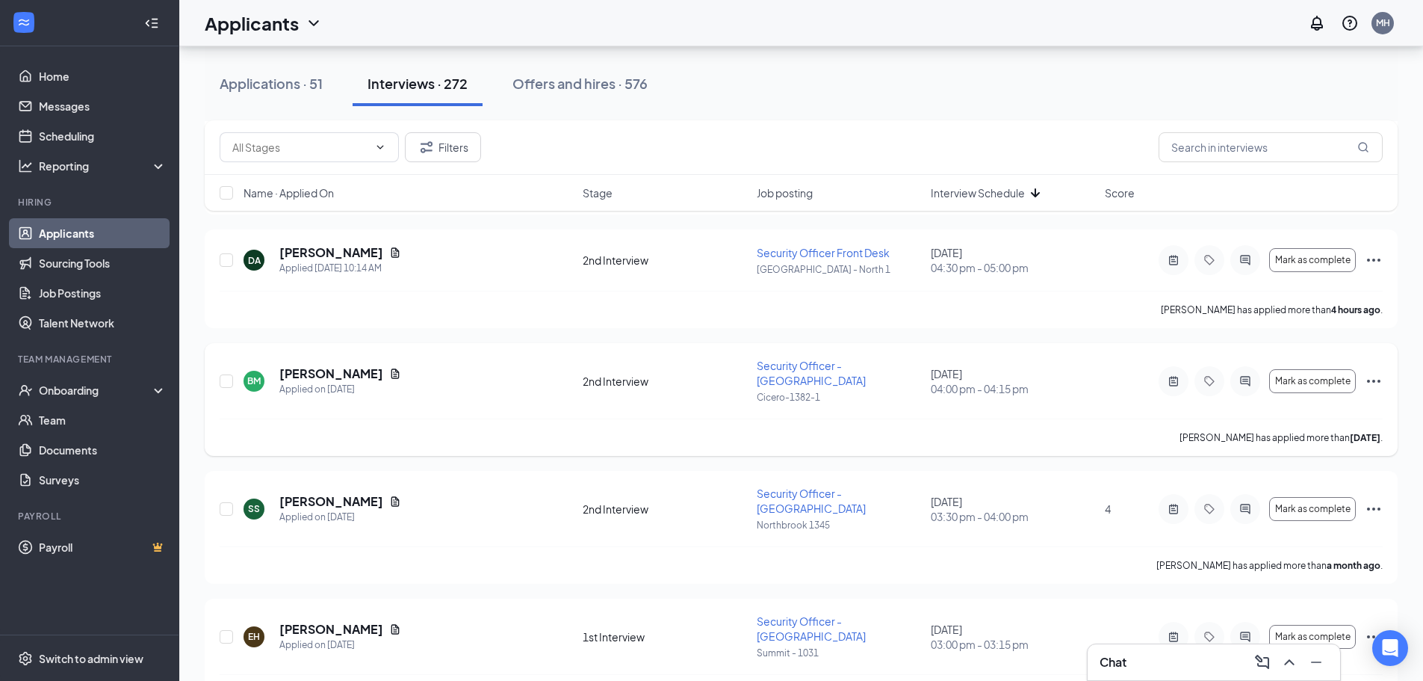
scroll to position [4931, 0]
click at [1231, 145] on input "text" at bounding box center [1271, 147] width 224 height 30
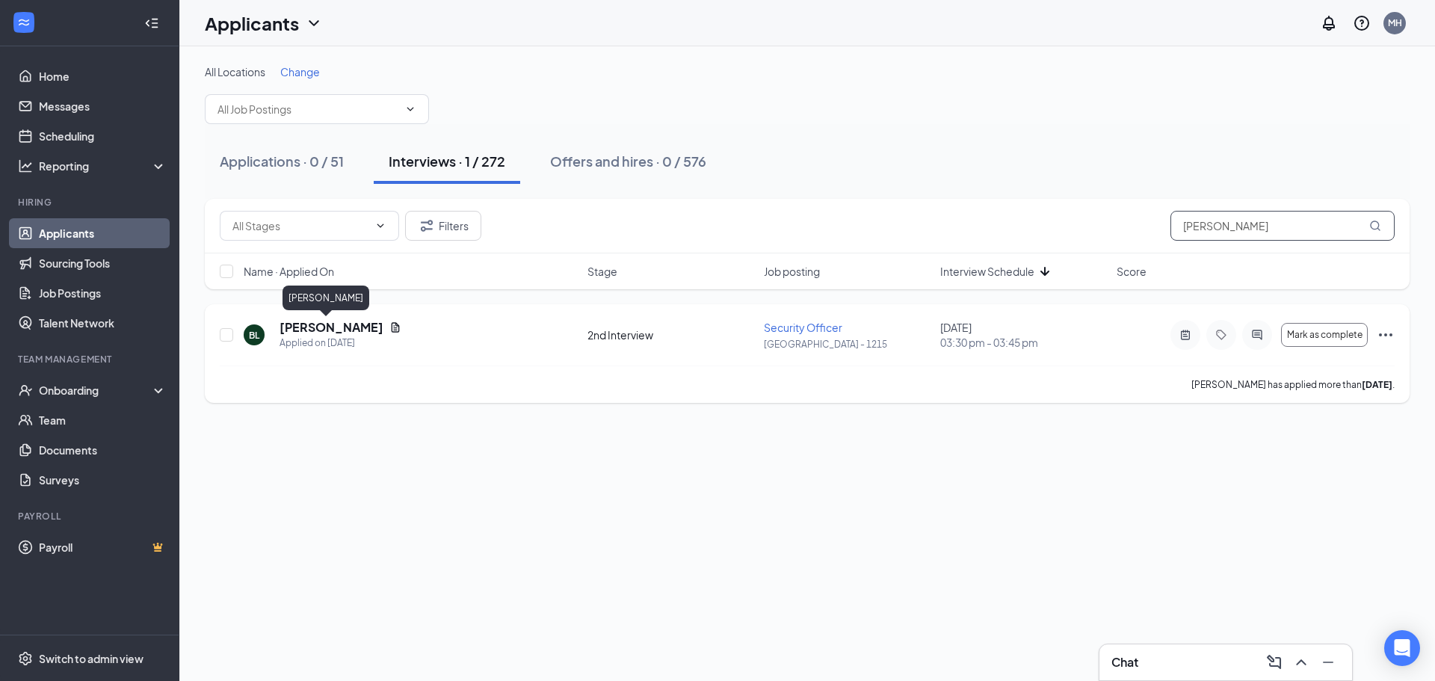
type input "Brianna Lee"
click at [330, 330] on h5 "Brianna Lee" at bounding box center [331, 327] width 104 height 16
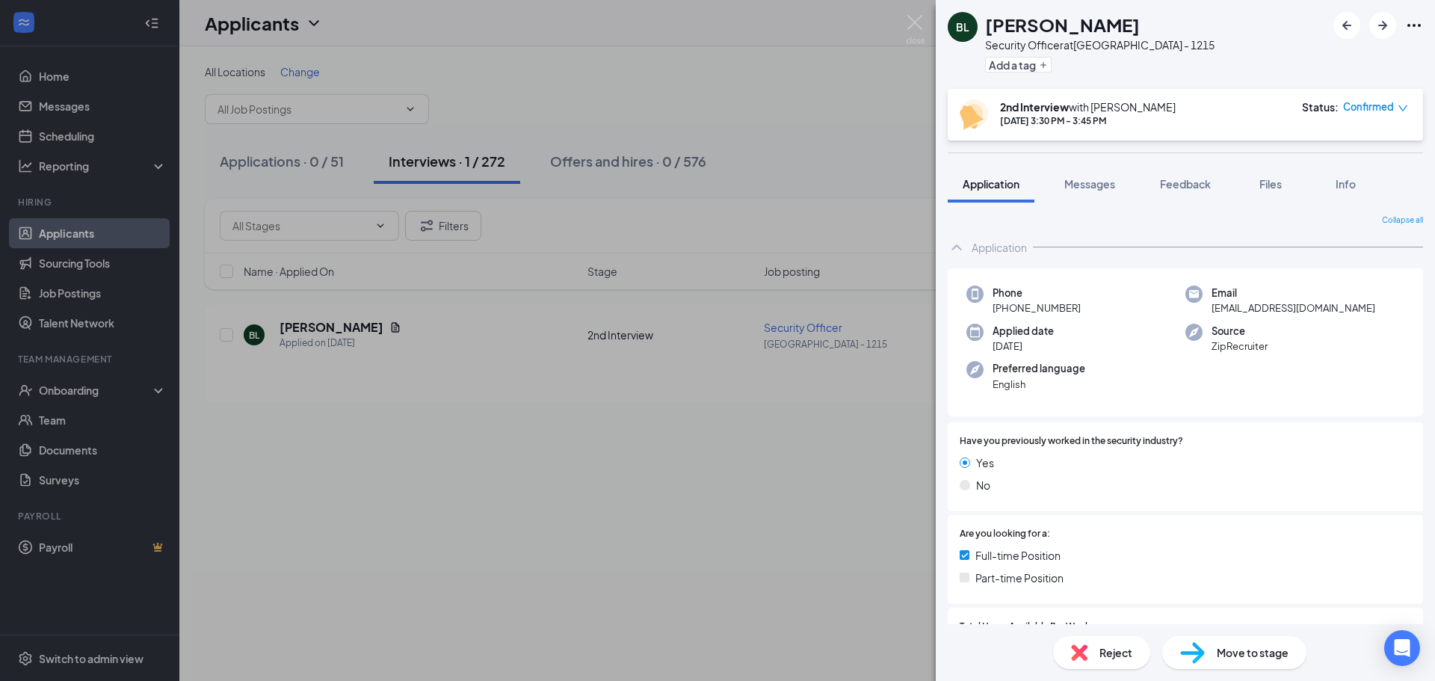
click at [1385, 103] on span "Confirmed" at bounding box center [1368, 106] width 51 height 15
drag, startPoint x: 1365, startPoint y: 151, endPoint x: 1337, endPoint y: 141, distance: 30.0
click at [1365, 152] on span "Request Reschedule" at bounding box center [1344, 150] width 102 height 16
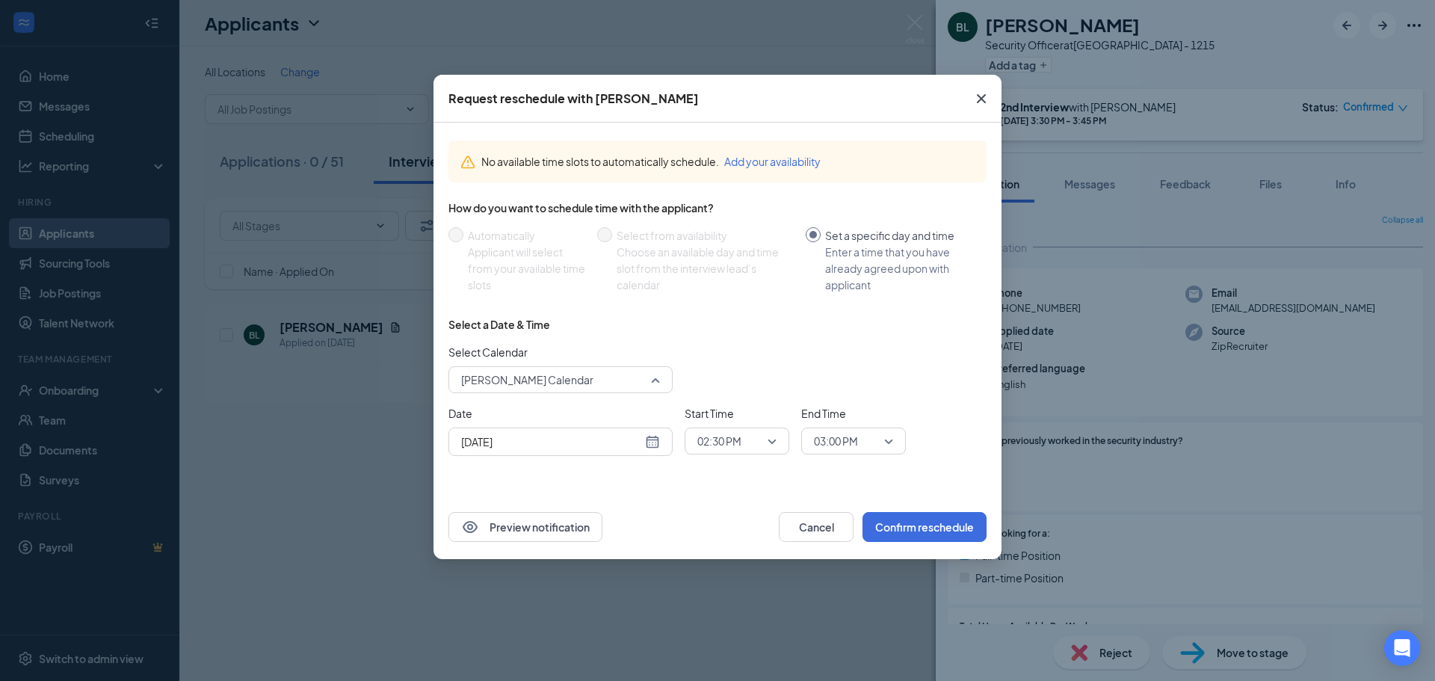
click at [646, 385] on span "[PERSON_NAME] Calendar" at bounding box center [560, 379] width 199 height 22
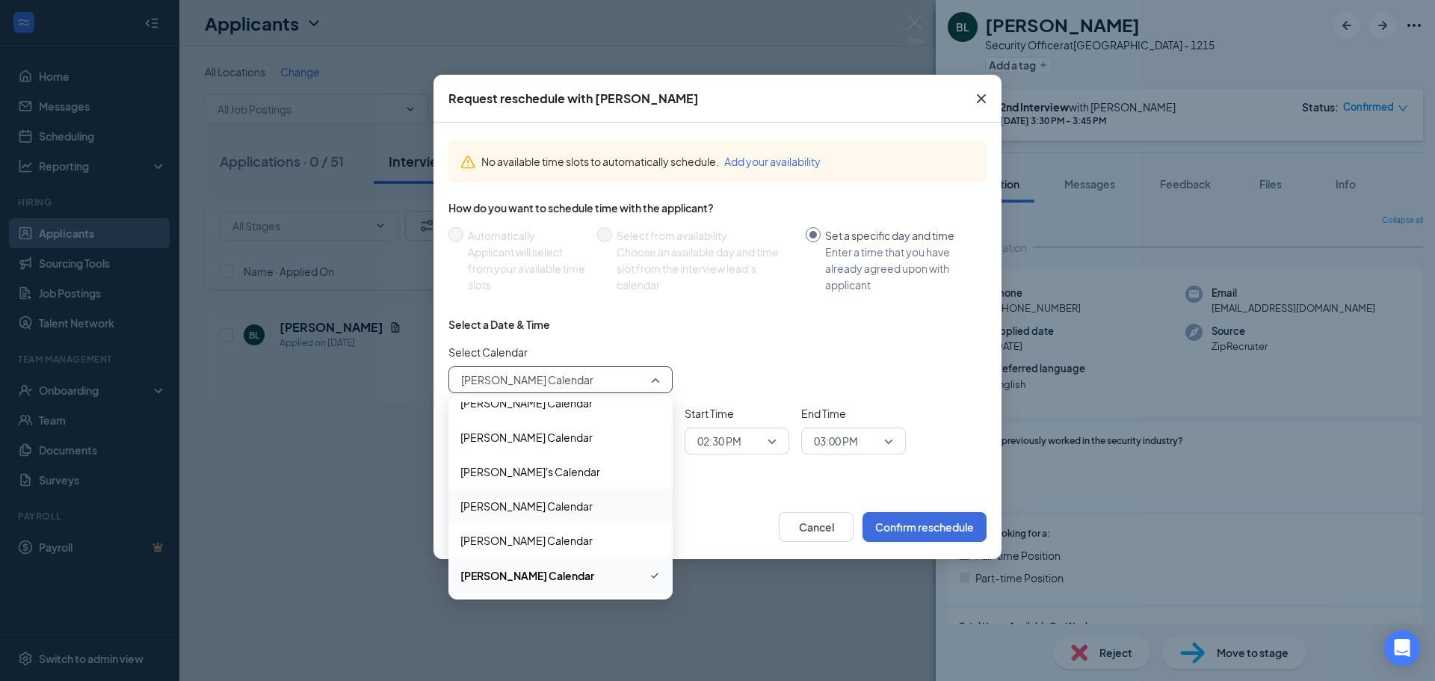
click at [563, 510] on span "[PERSON_NAME] Calendar" at bounding box center [526, 506] width 132 height 16
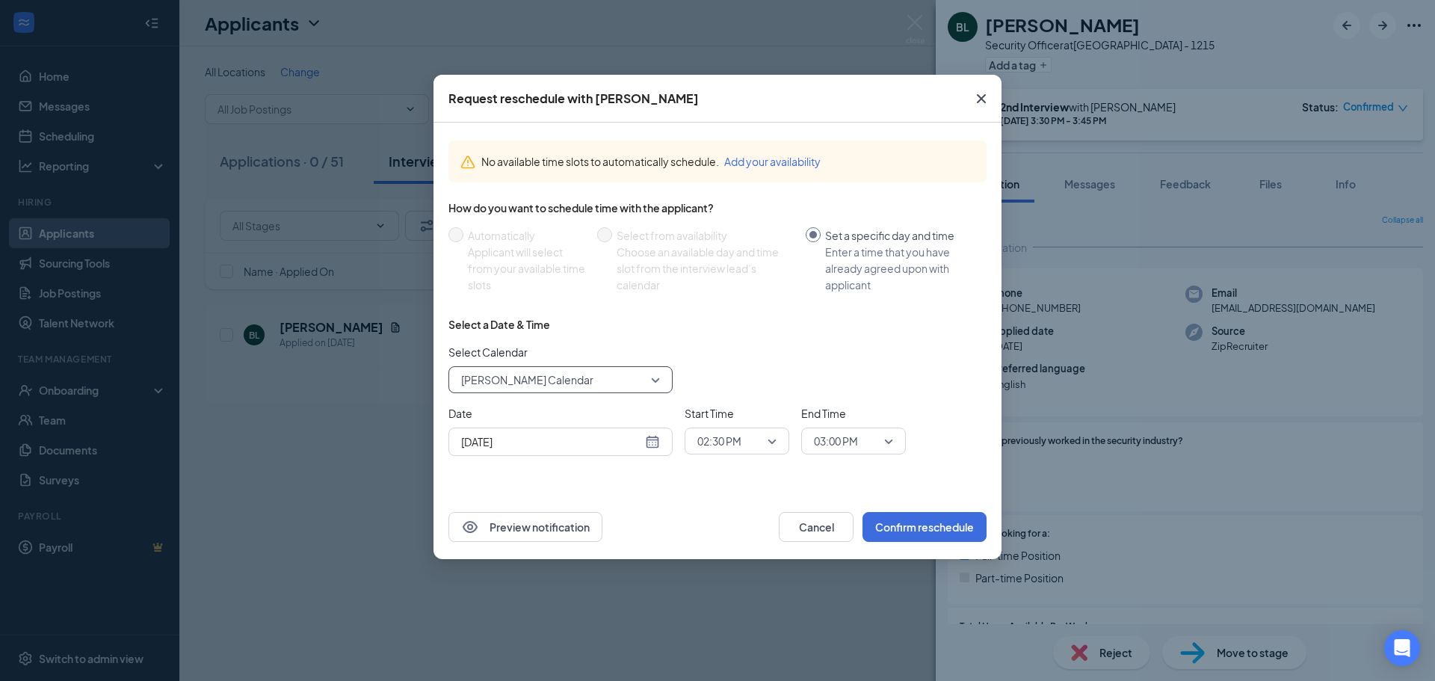
click at [652, 439] on div "[DATE]" at bounding box center [560, 441] width 199 height 16
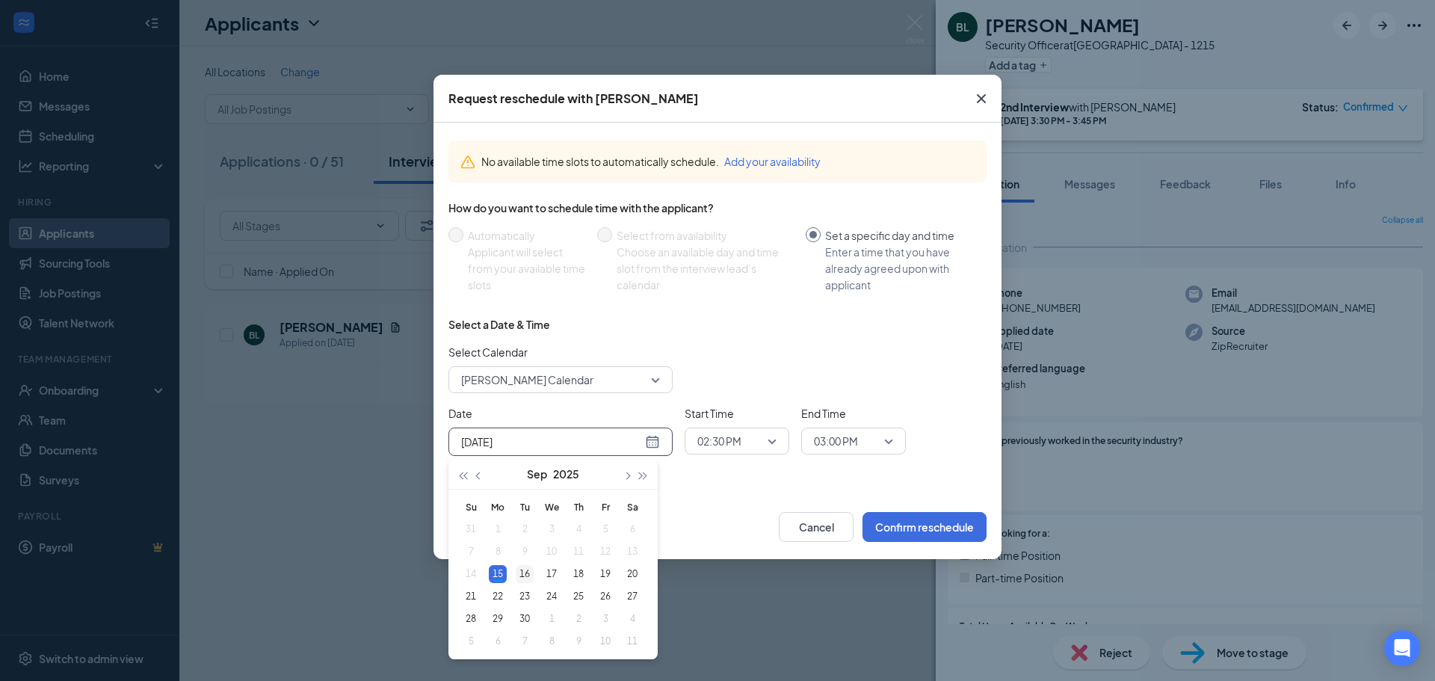
type input "[DATE]"
click at [525, 572] on div "16" at bounding box center [525, 574] width 18 height 18
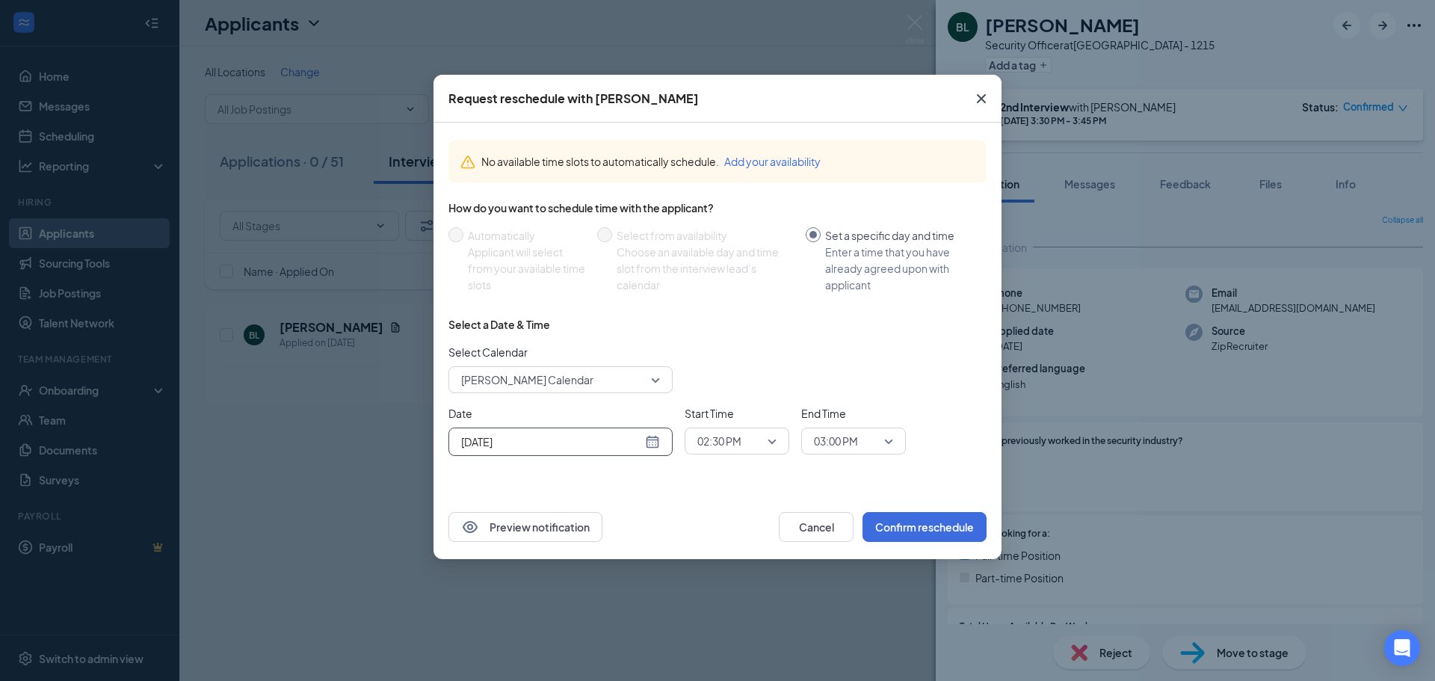
click at [755, 439] on span "02:30 PM" at bounding box center [730, 441] width 66 height 22
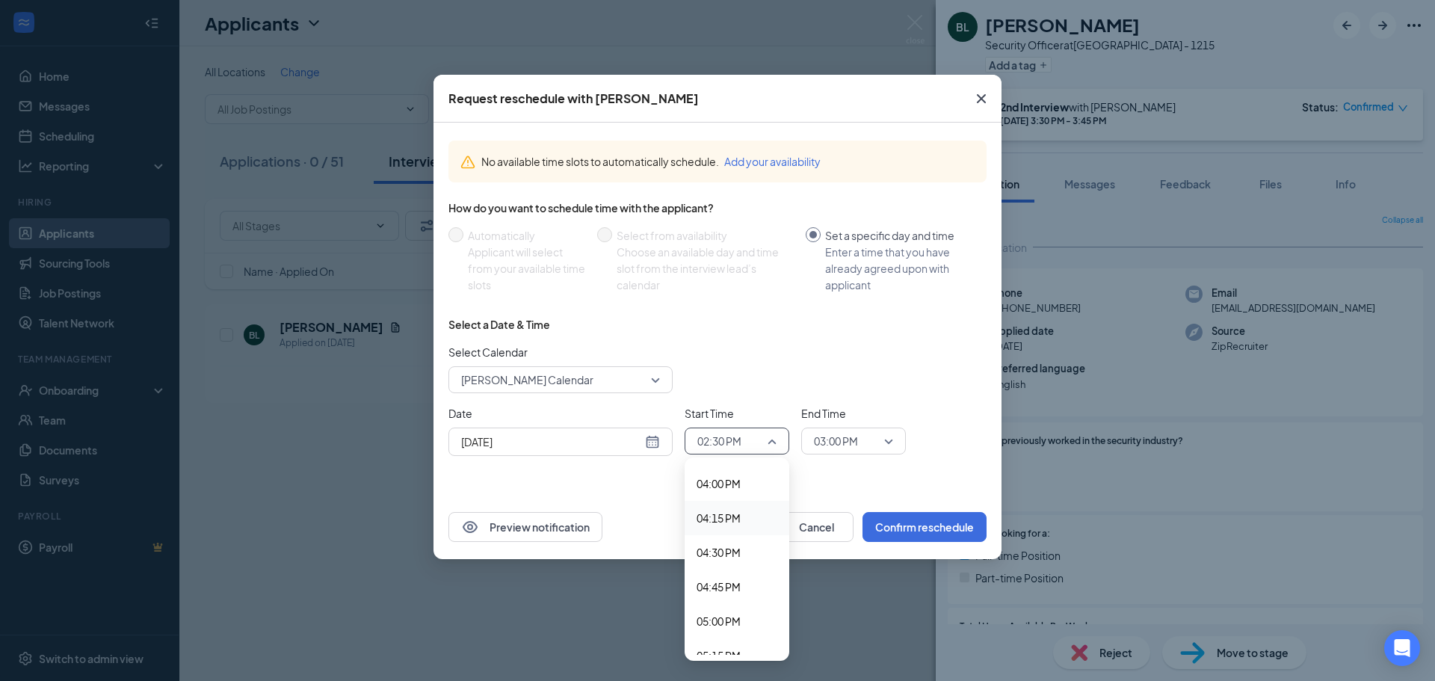
scroll to position [2212, 0]
click at [712, 468] on span "04:00 PM" at bounding box center [718, 470] width 44 height 16
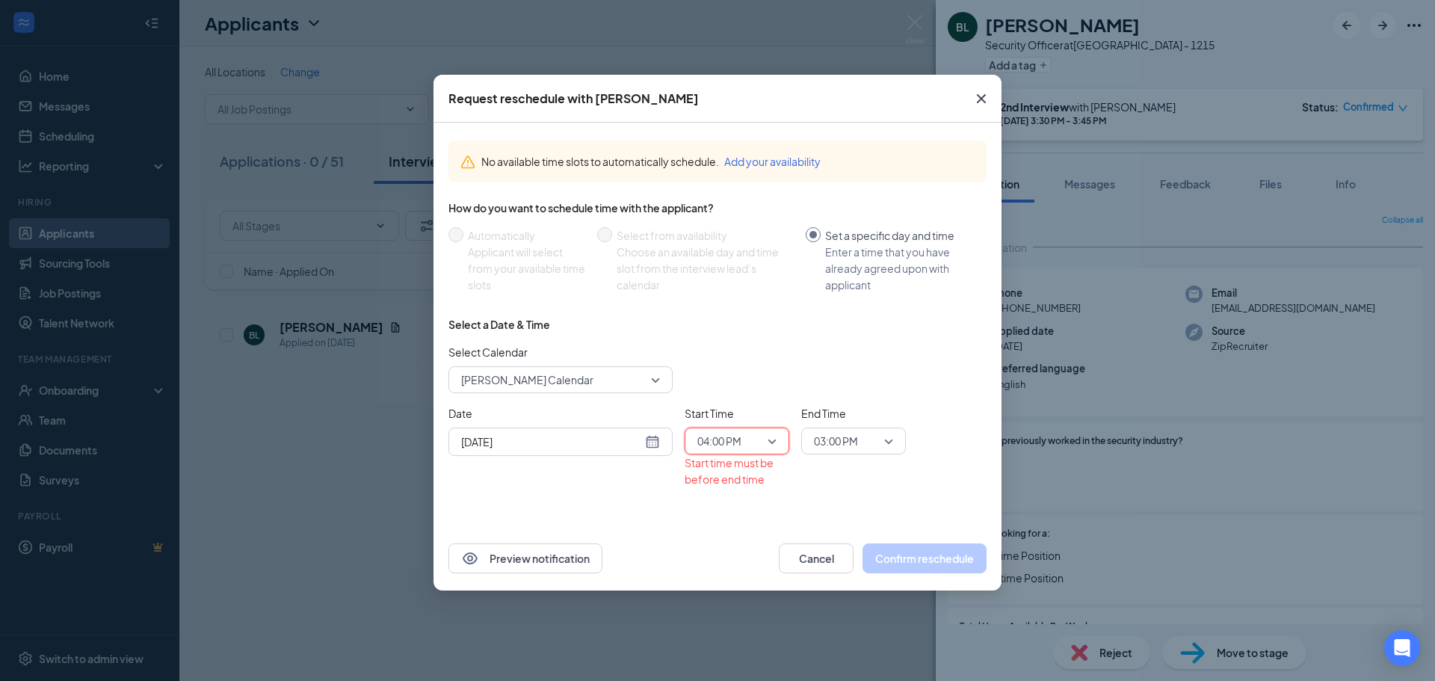
click at [852, 436] on span "03:00 PM" at bounding box center [836, 441] width 44 height 22
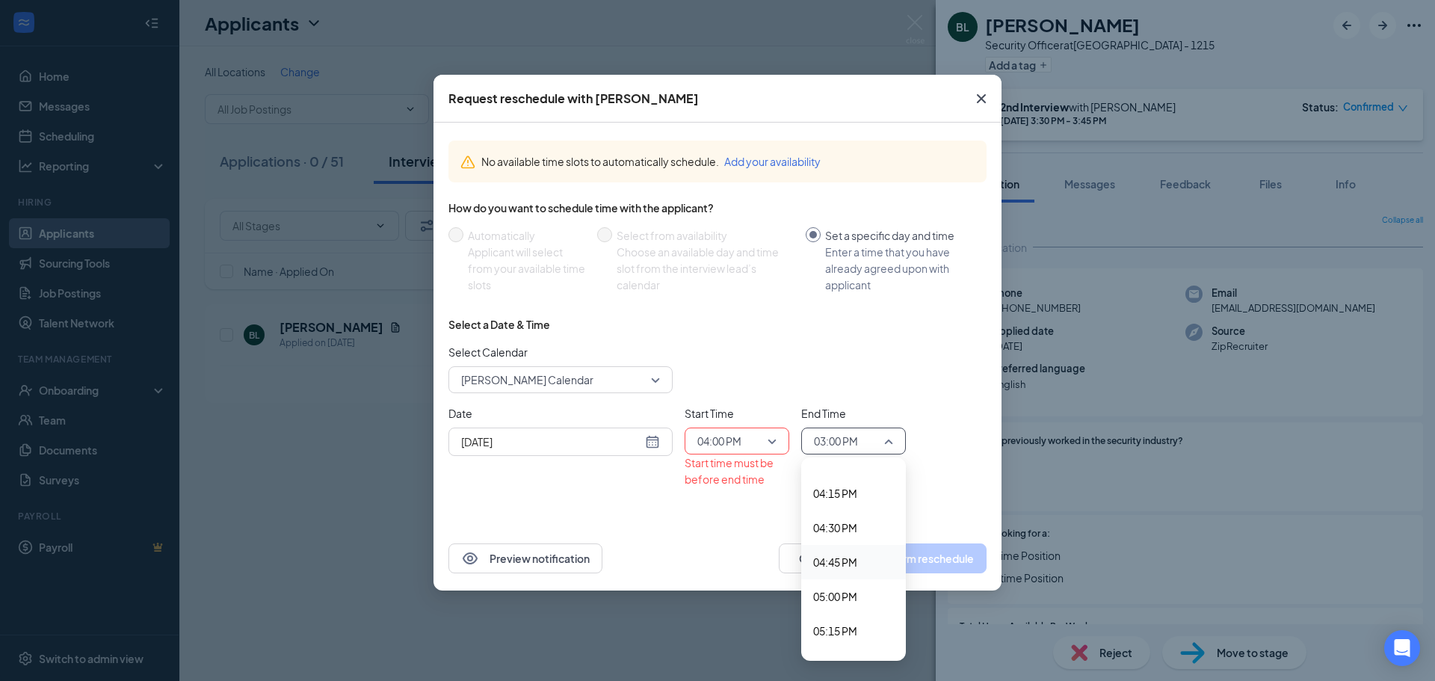
scroll to position [2206, 0]
click at [835, 507] on span "04:15 PM" at bounding box center [835, 510] width 44 height 16
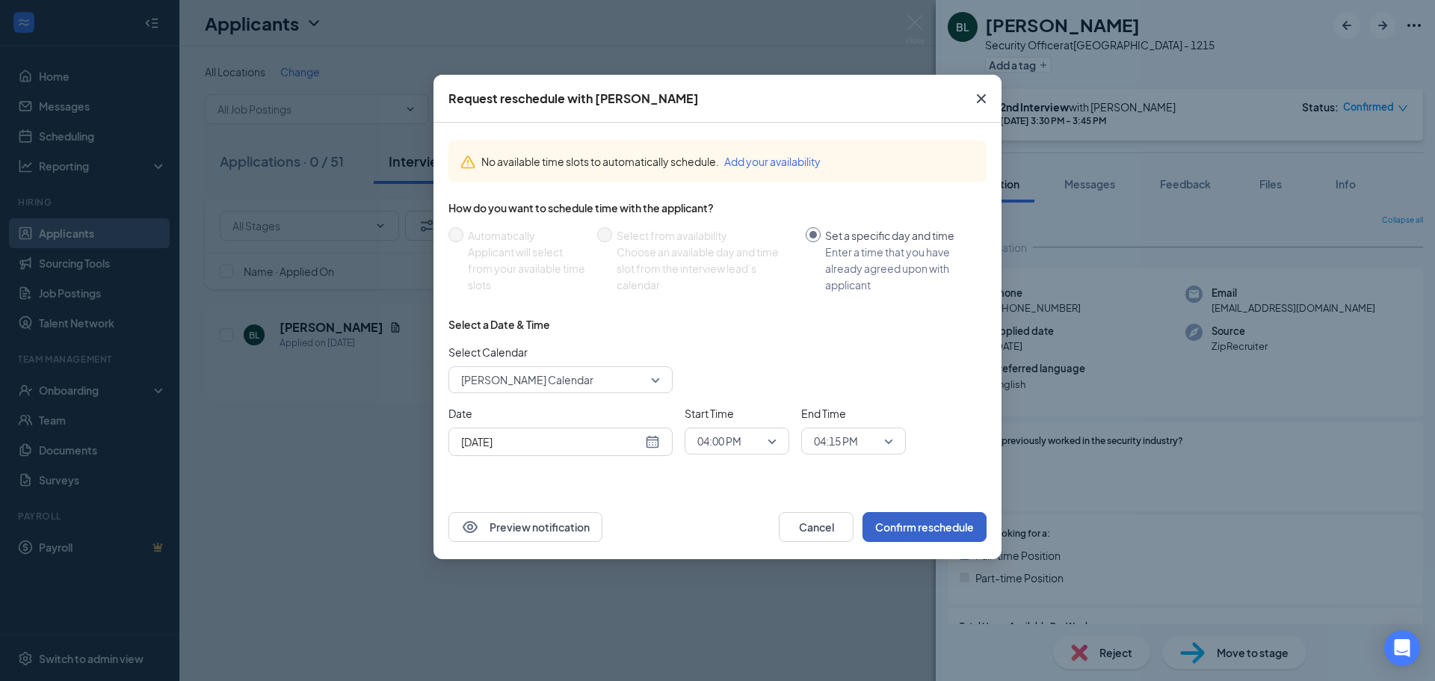
click at [935, 529] on button "Confirm reschedule" at bounding box center [924, 527] width 124 height 30
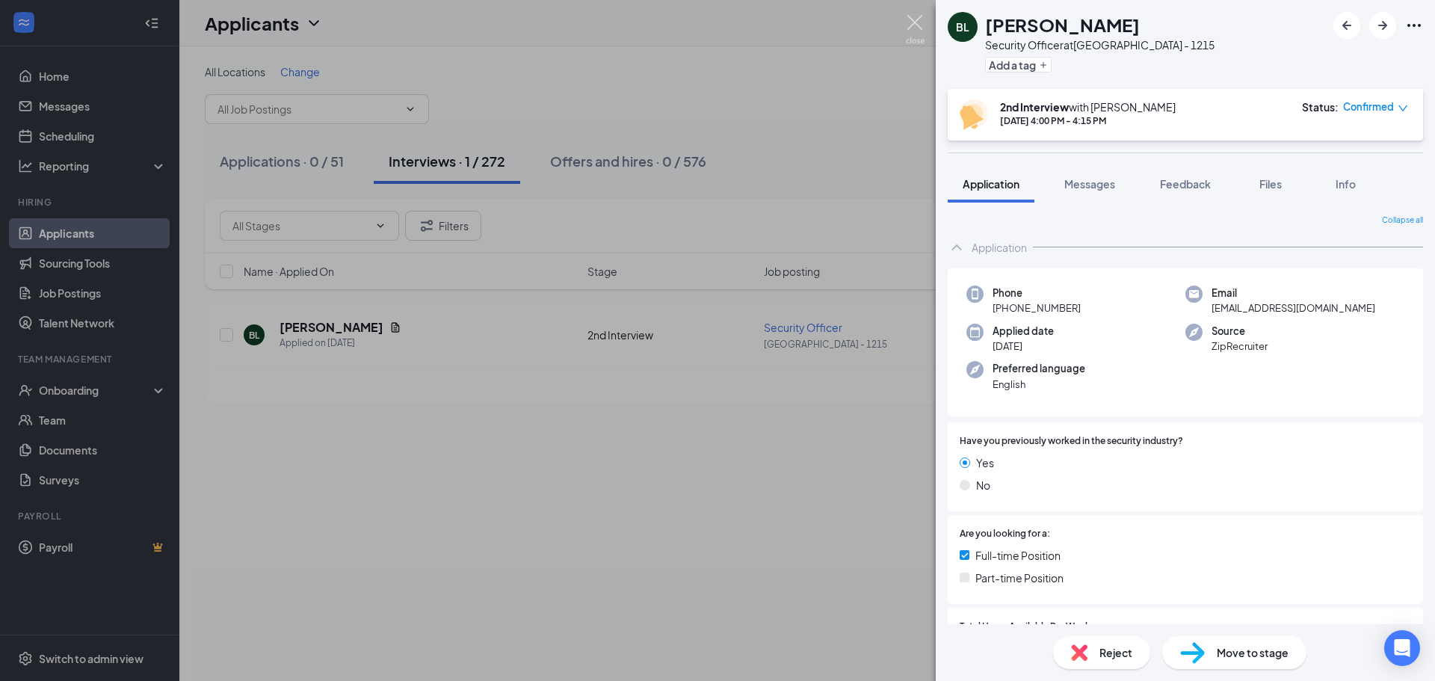
click at [918, 25] on img at bounding box center [915, 29] width 19 height 29
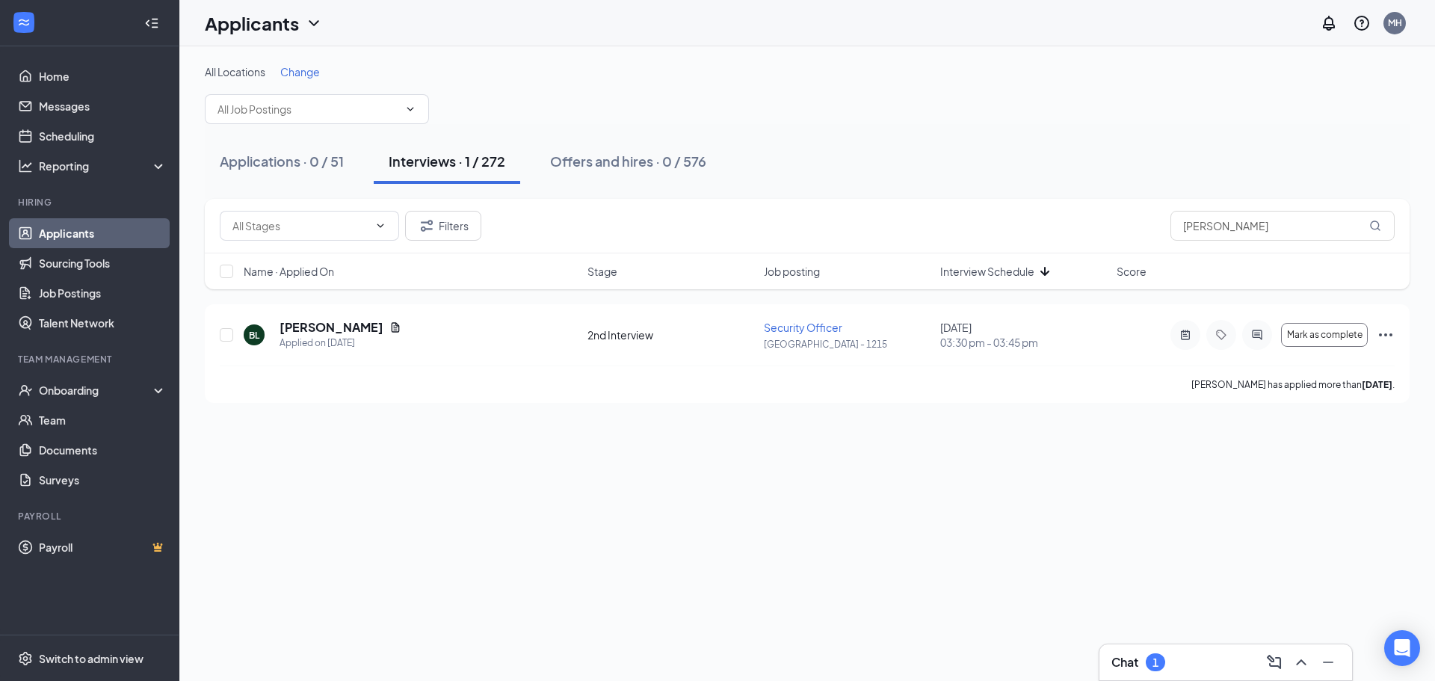
drag, startPoint x: 1131, startPoint y: 662, endPoint x: 1119, endPoint y: 655, distance: 14.4
click at [1129, 662] on h3 "Chat" at bounding box center [1124, 662] width 27 height 16
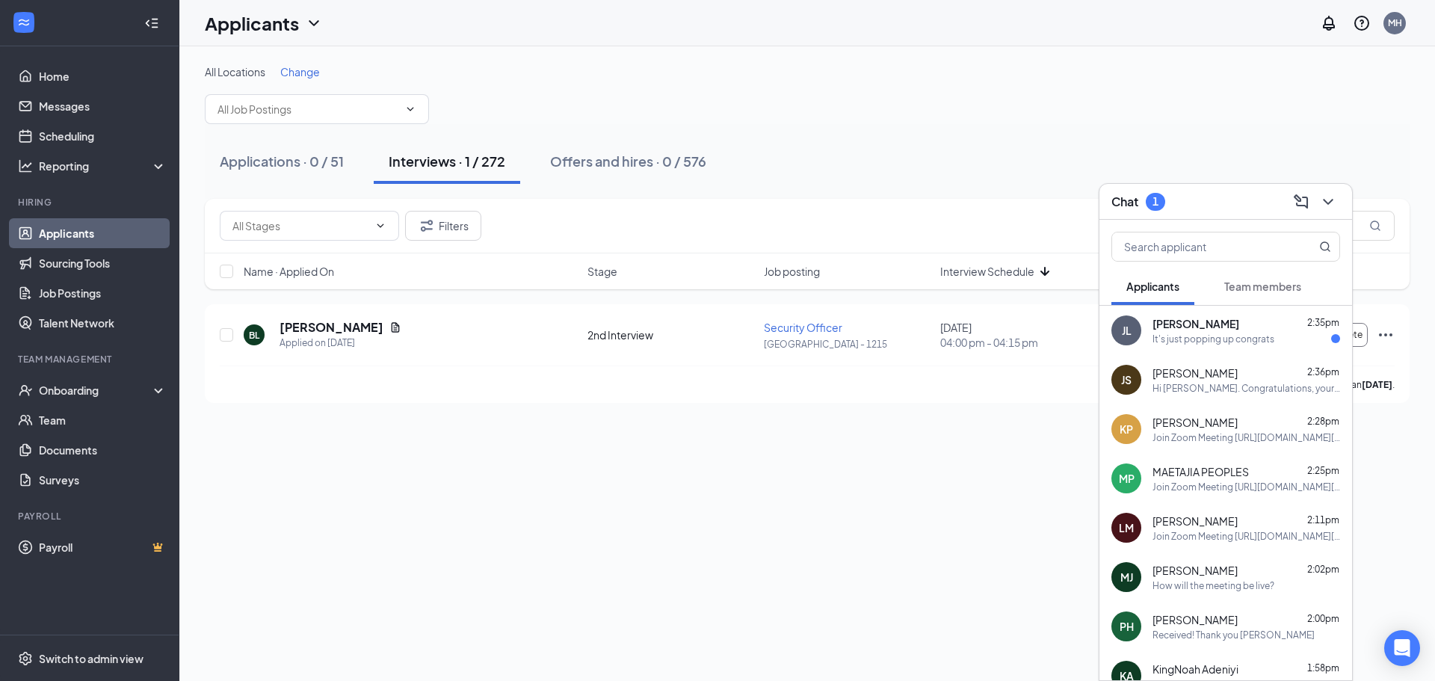
click at [1204, 347] on div "JL Joseph Lewis 2:35pm It's just popping up congrats" at bounding box center [1225, 330] width 253 height 49
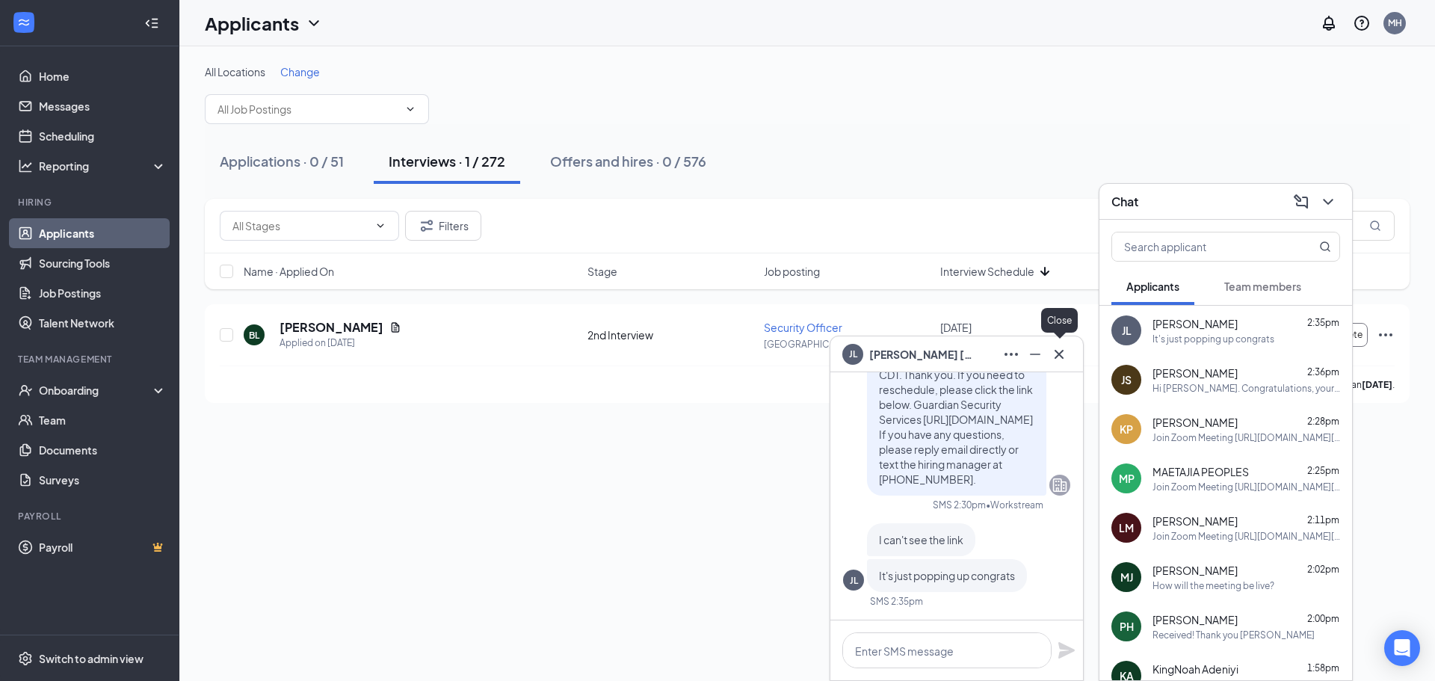
click at [1057, 356] on icon "Cross" at bounding box center [1059, 354] width 18 height 18
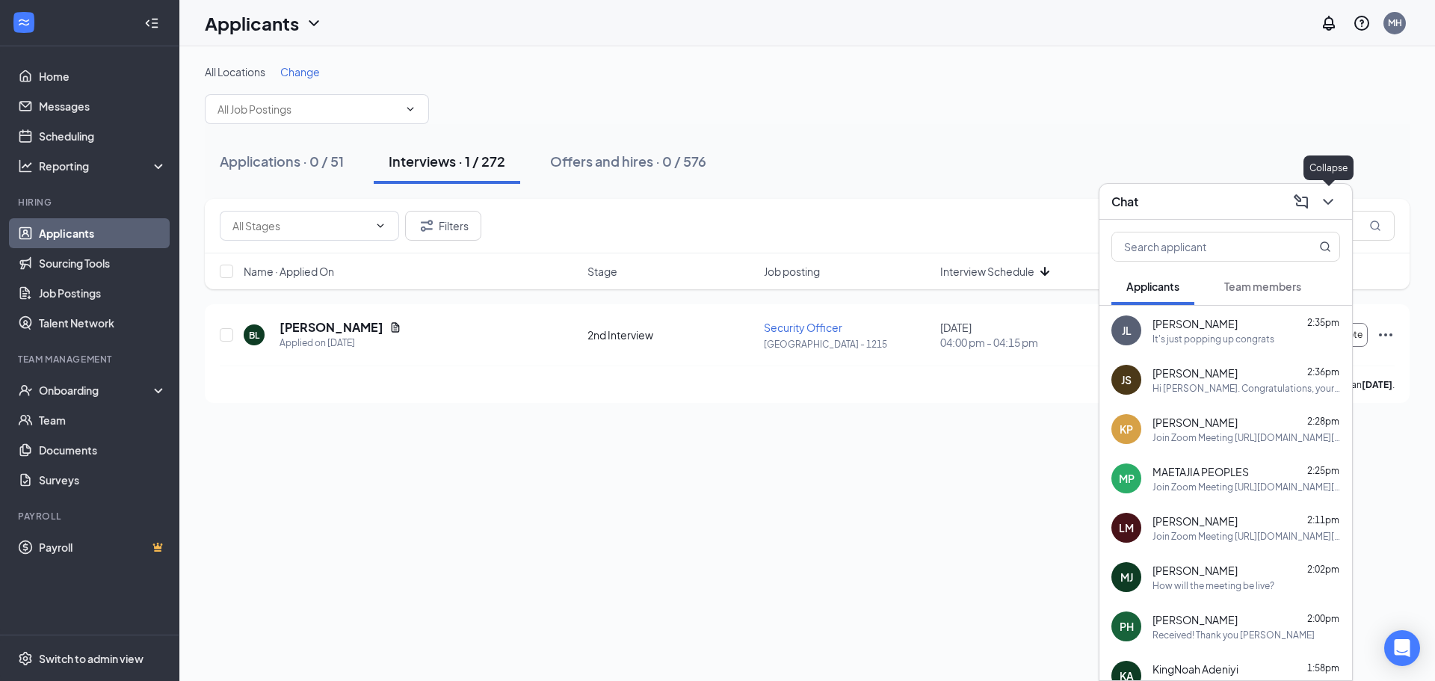
drag, startPoint x: 1323, startPoint y: 202, endPoint x: 1208, endPoint y: 194, distance: 114.6
click at [1320, 202] on icon "ChevronDown" at bounding box center [1328, 202] width 18 height 18
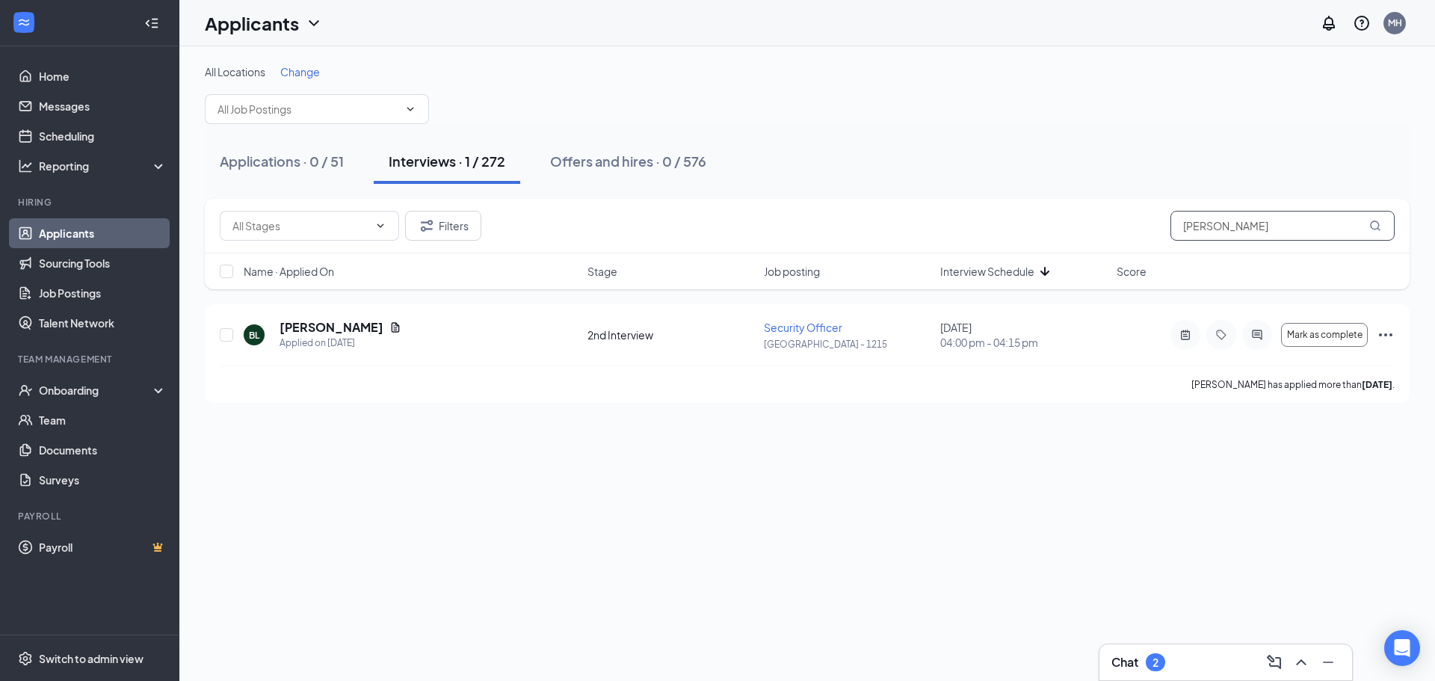
drag, startPoint x: 1258, startPoint y: 226, endPoint x: 992, endPoint y: 186, distance: 269.0
click at [1018, 194] on div "All Locations Change Applications · 0 / 51 Interviews · 1 / 272 Offers and hire…" at bounding box center [807, 233] width 1204 height 338
type input "mario collins"
click at [1130, 661] on h3 "Chat" at bounding box center [1124, 662] width 27 height 16
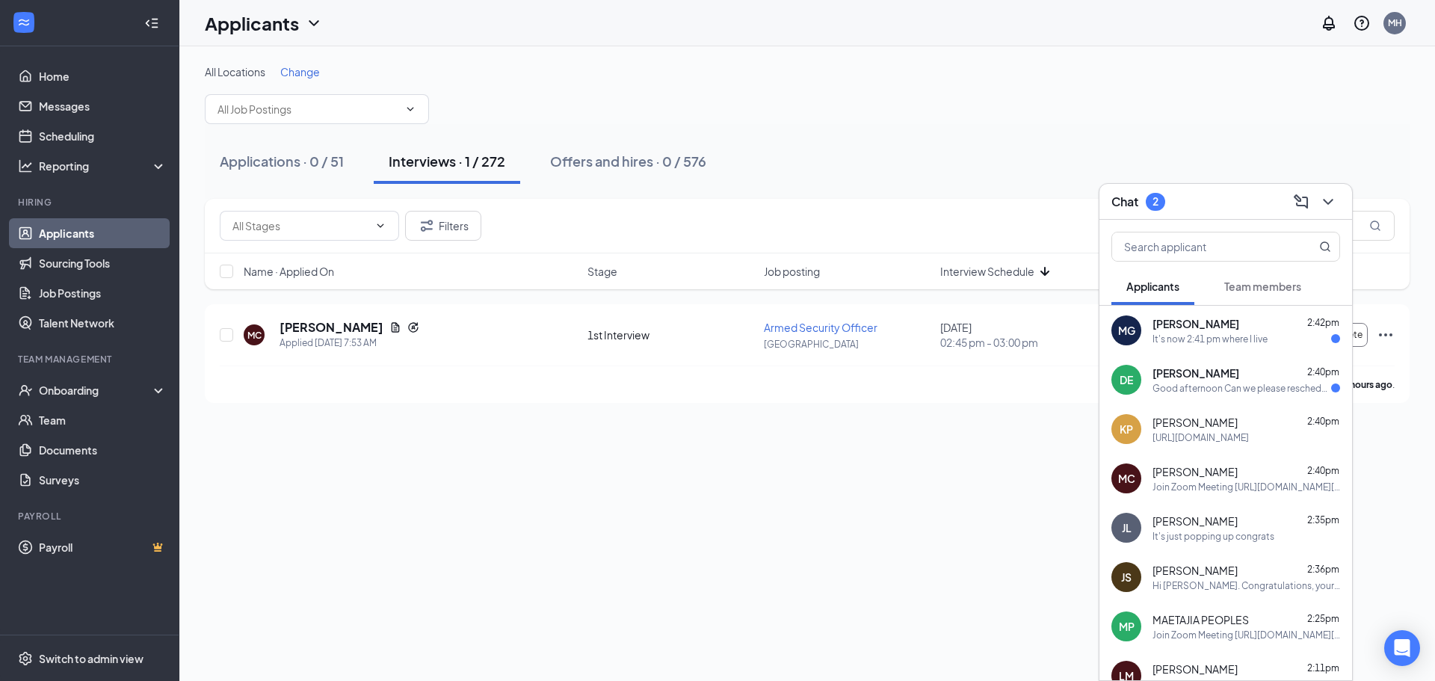
click at [1232, 383] on div "Good afternoon Can we please reschedule my interview [DATE] i have a family eme…" at bounding box center [1241, 388] width 179 height 13
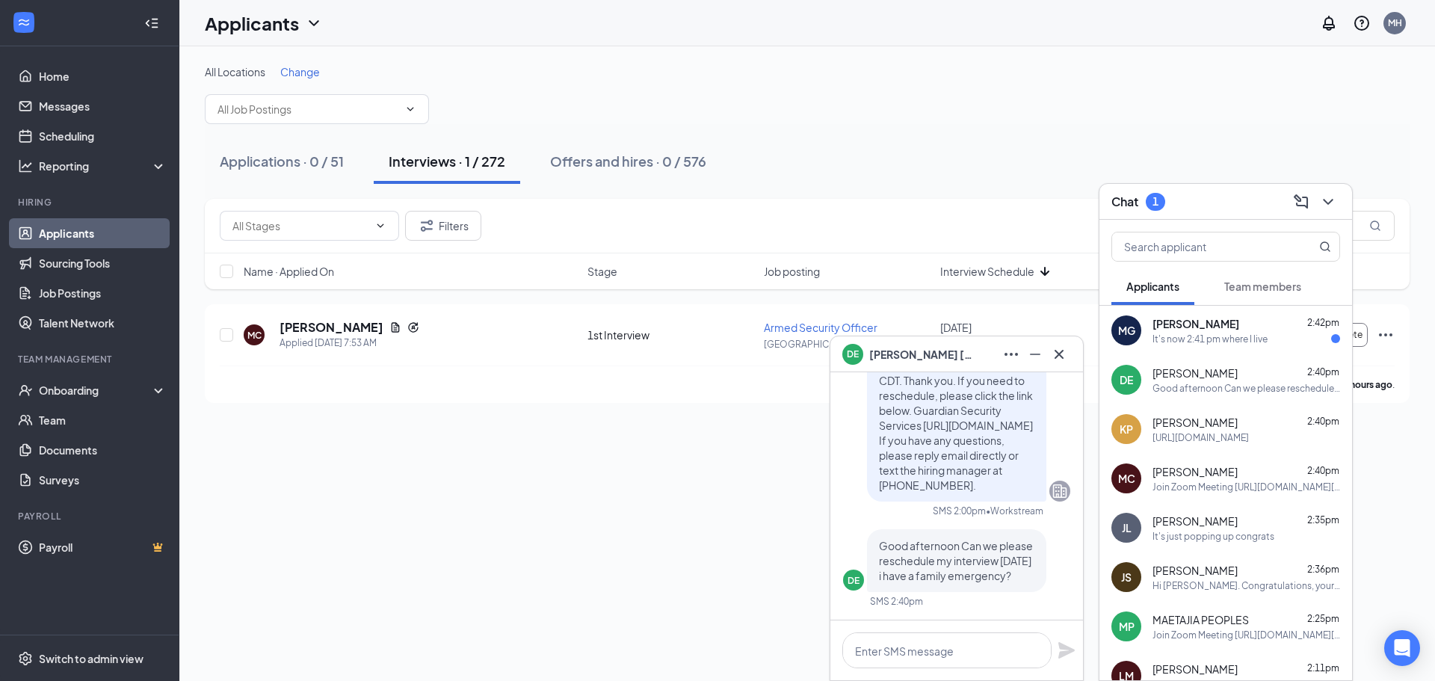
click at [1237, 344] on div "It's now 2:41 pm where I live" at bounding box center [1209, 338] width 115 height 13
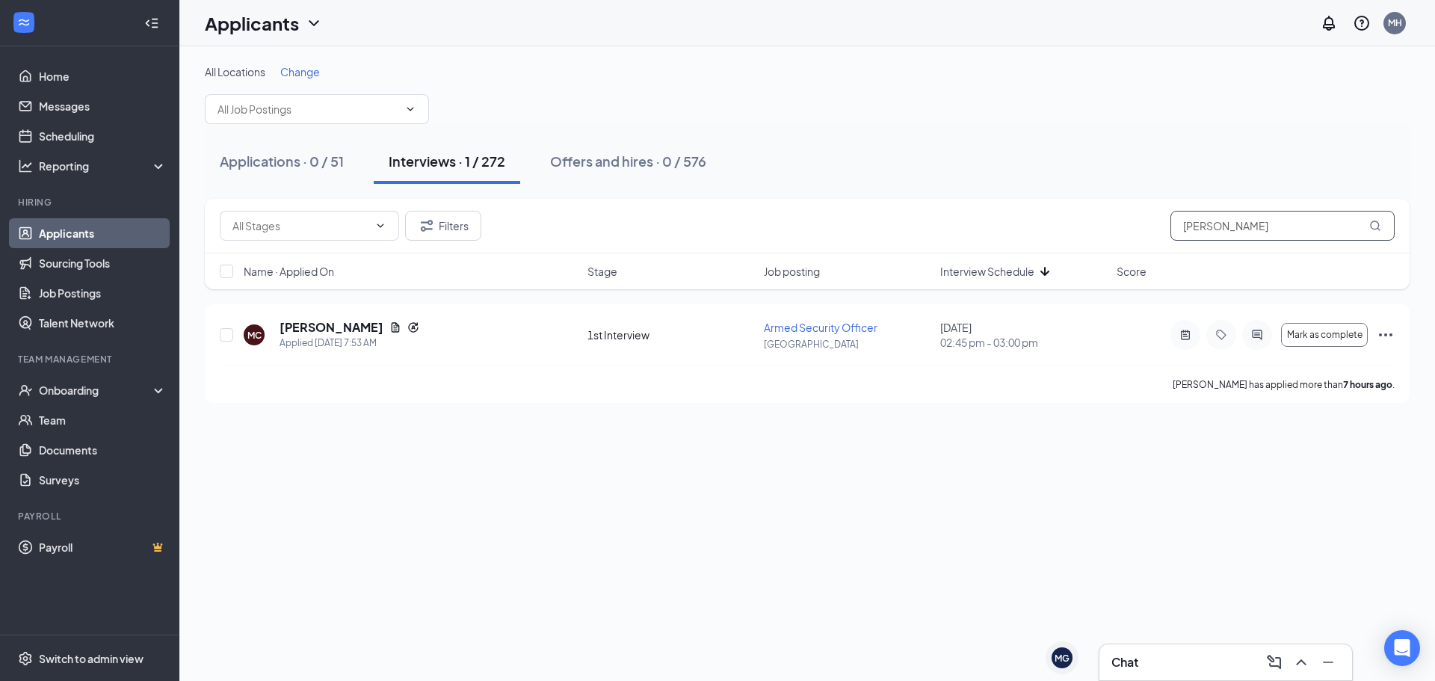
drag, startPoint x: 1309, startPoint y: 232, endPoint x: 1048, endPoint y: 200, distance: 262.7
click at [1081, 213] on div "Filters mario collins" at bounding box center [807, 226] width 1175 height 30
type input "brianna lee"
click at [318, 331] on h5 "Brianna Lee" at bounding box center [331, 327] width 104 height 16
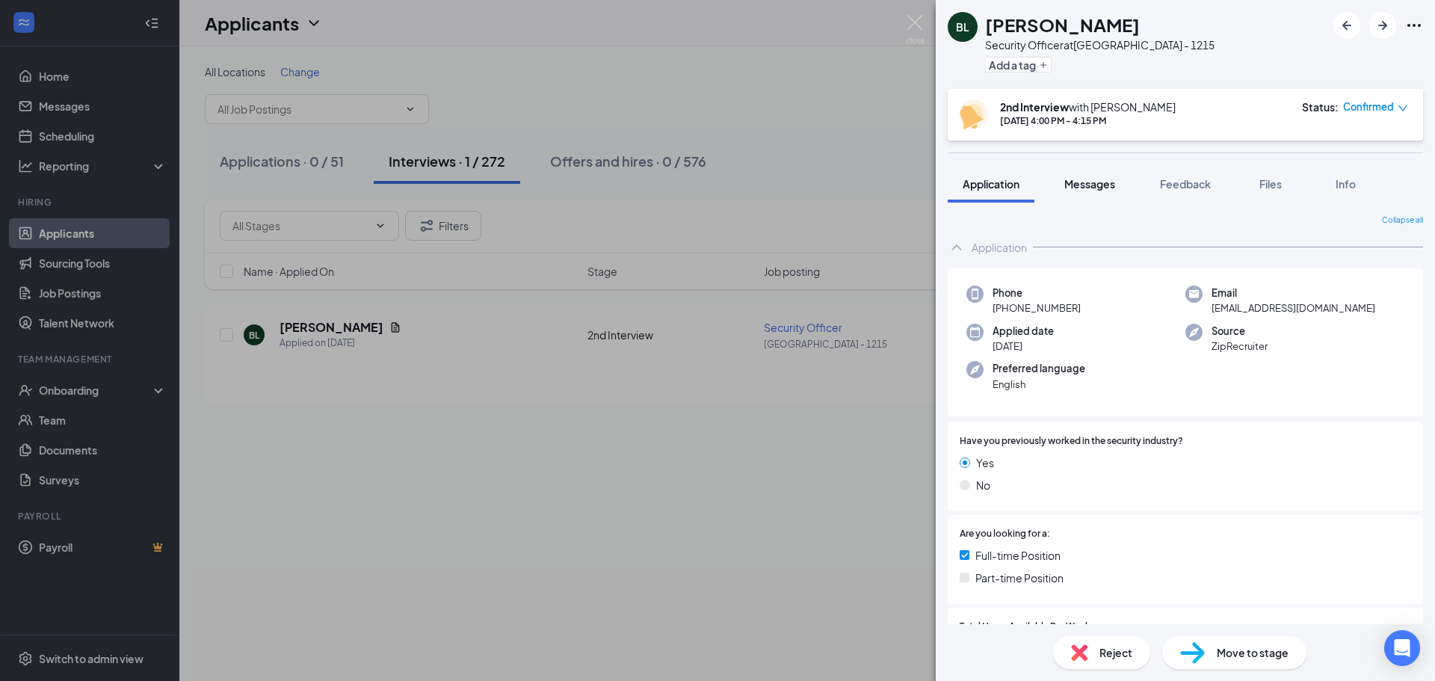
click at [1092, 185] on span "Messages" at bounding box center [1089, 183] width 51 height 13
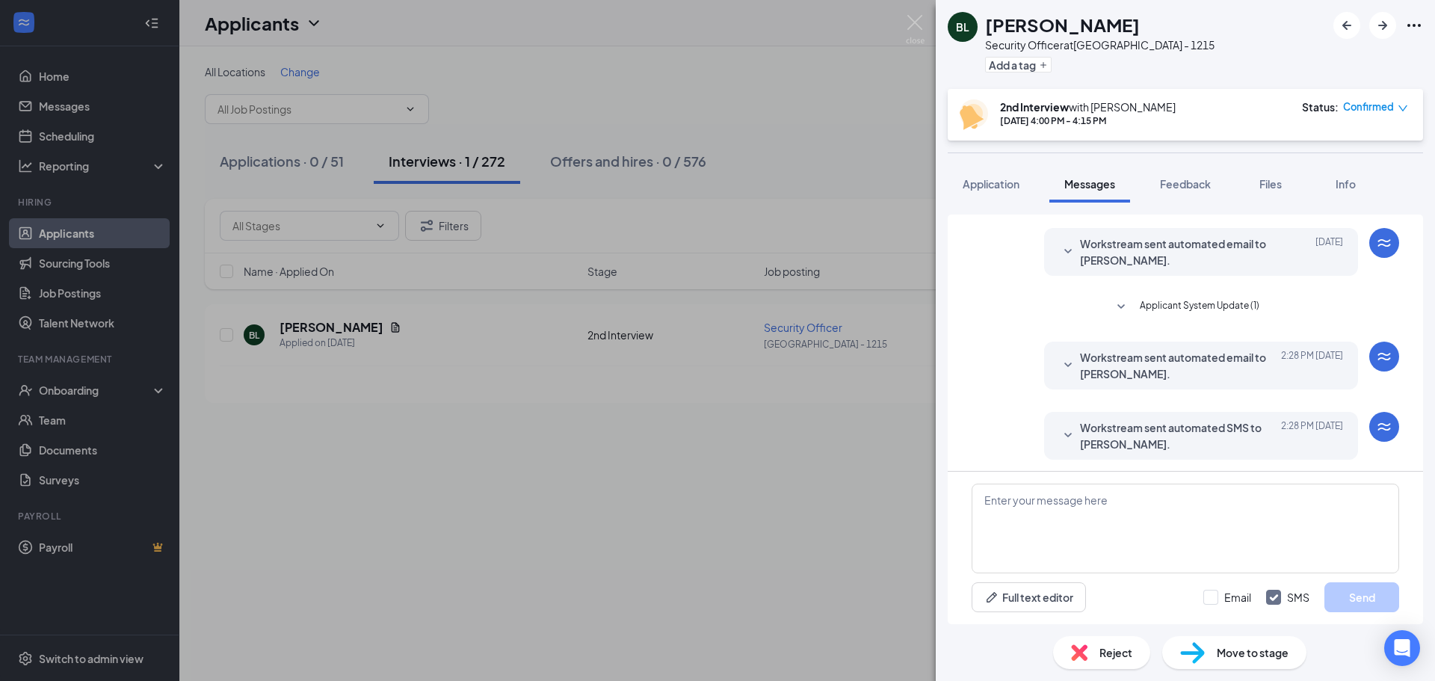
scroll to position [413, 0]
click at [1114, 421] on span "Workstream sent automated SMS to Brianna Lee." at bounding box center [1178, 431] width 196 height 33
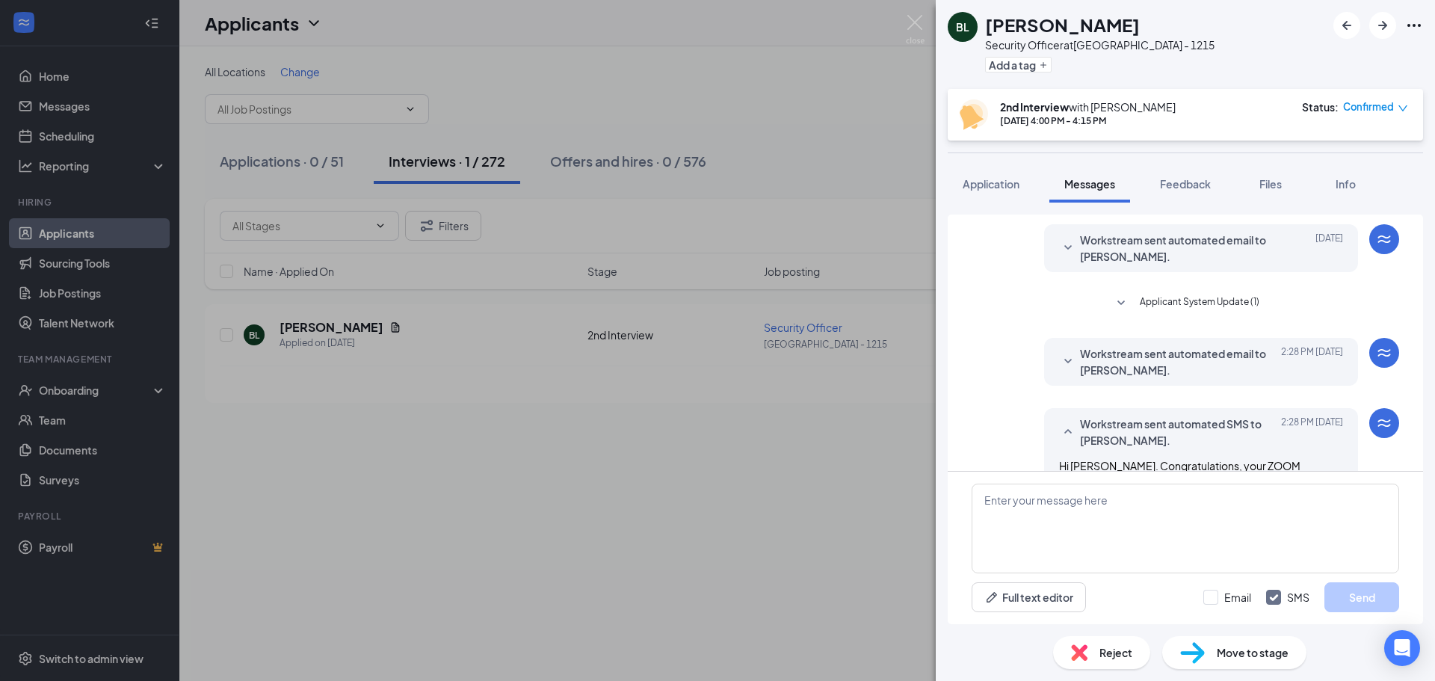
click at [1119, 360] on span "Workstream sent automated email to Brianna Lee." at bounding box center [1178, 361] width 196 height 33
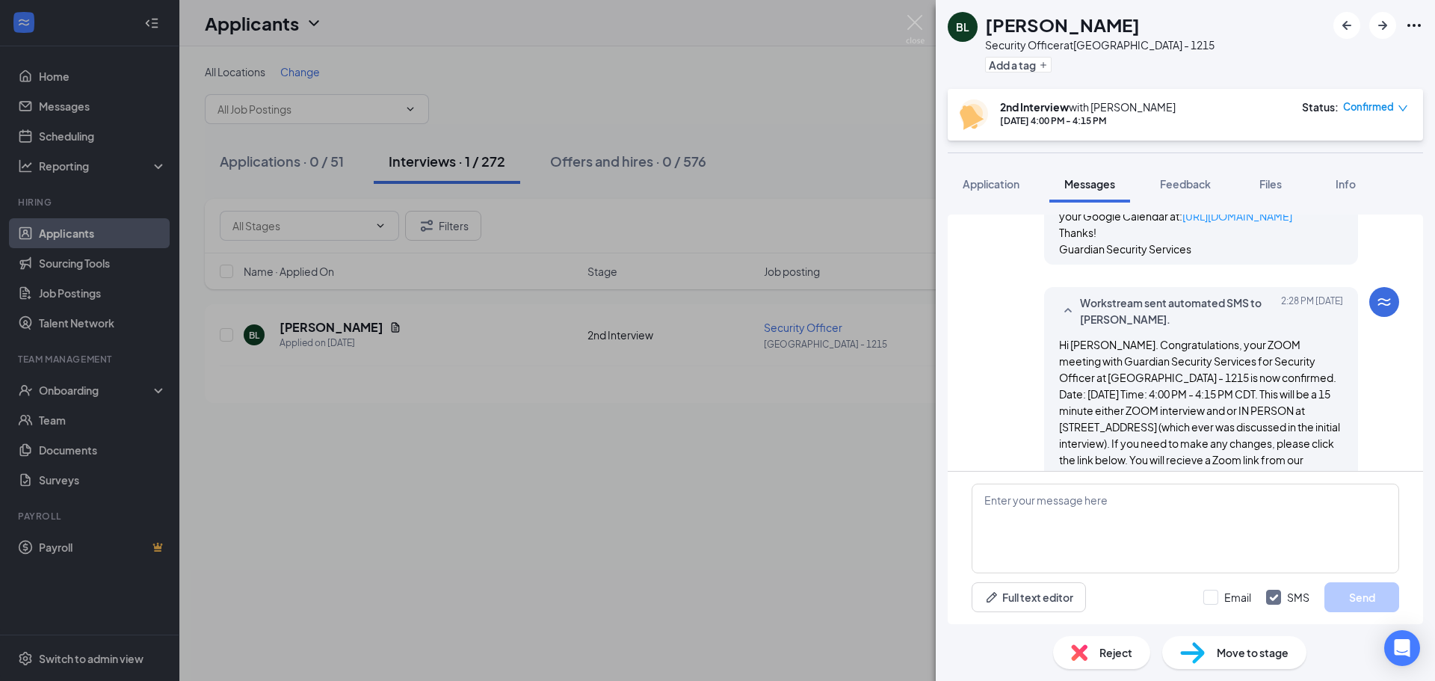
scroll to position [990, 0]
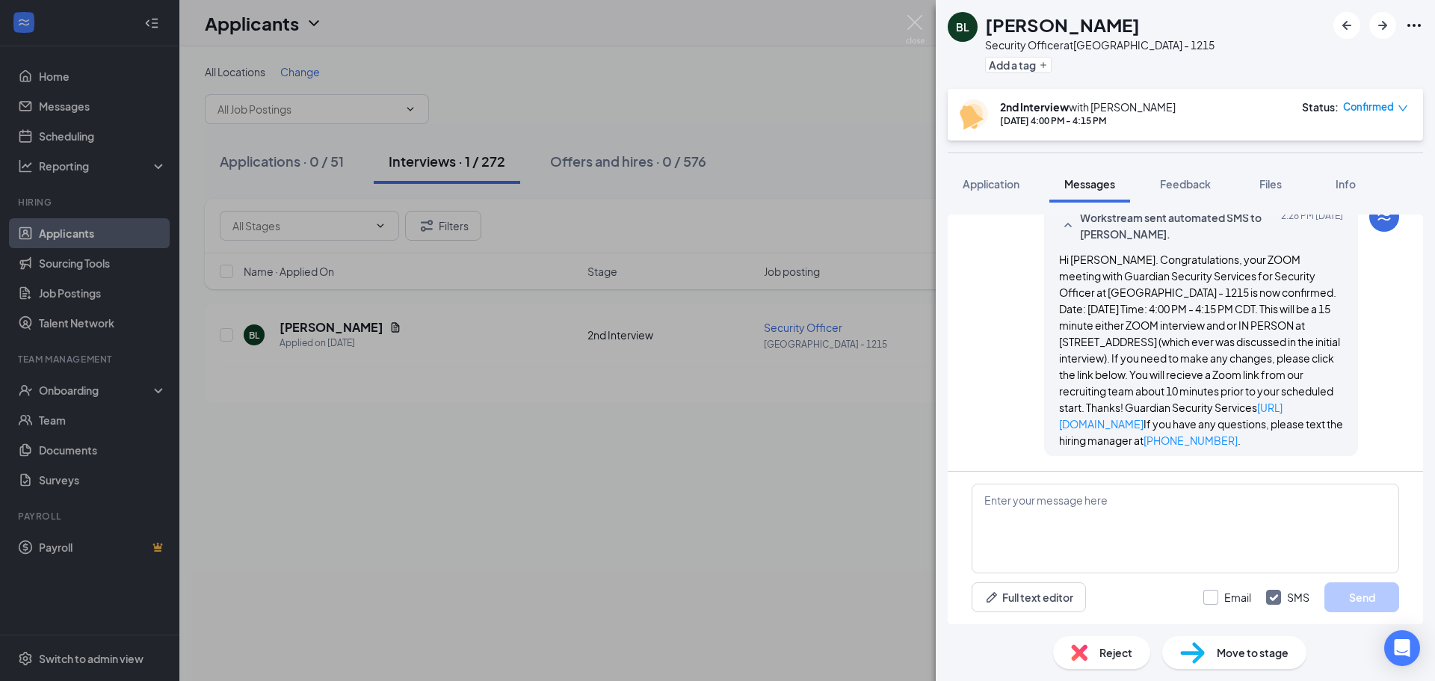
click at [1207, 593] on input "Email" at bounding box center [1227, 597] width 48 height 15
checkbox input "true"
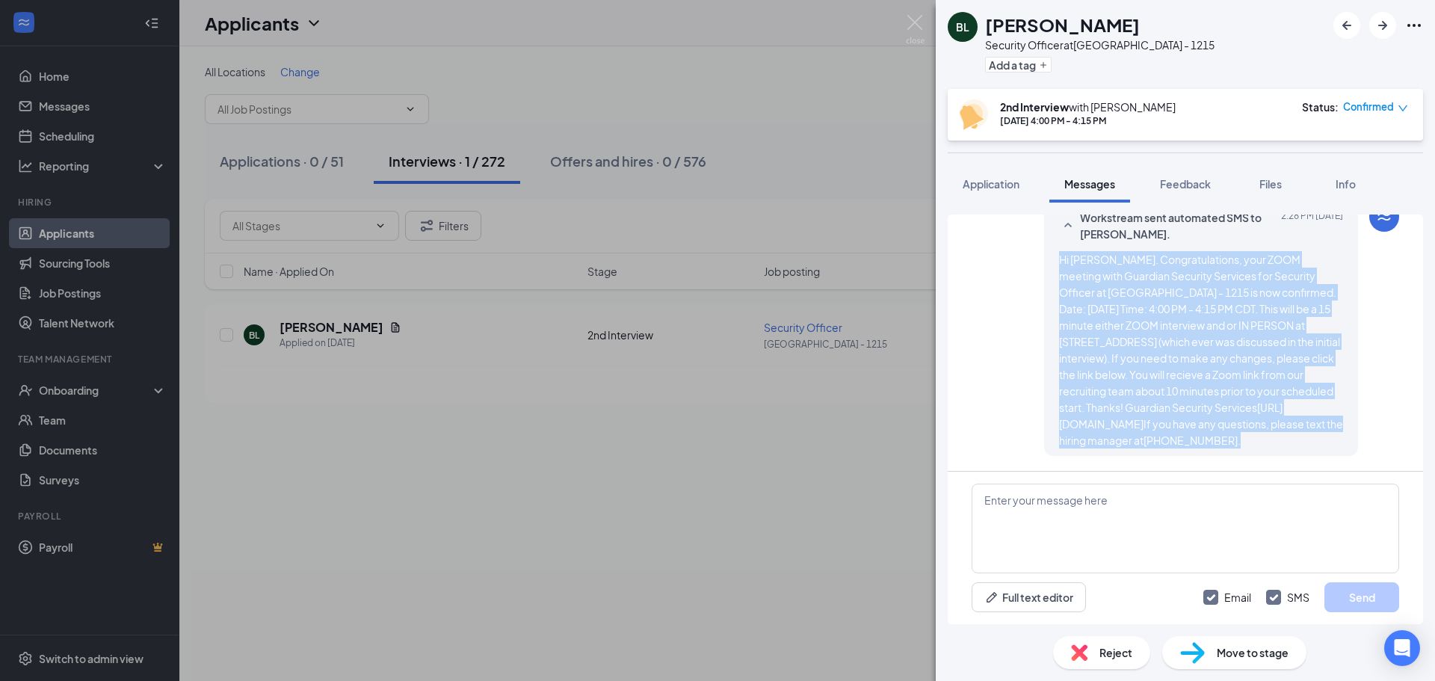
drag, startPoint x: 1154, startPoint y: 451, endPoint x: 1021, endPoint y: 247, distance: 244.5
click at [1021, 247] on div "Workstream sent automated SMS to Brianna Lee. Today 2:28 PM Hi Brianna. Congrat…" at bounding box center [1184, 333] width 427 height 262
copy span "Hi Brianna. Congratulations, your ZOOM meeting with Guardian Security Services …"
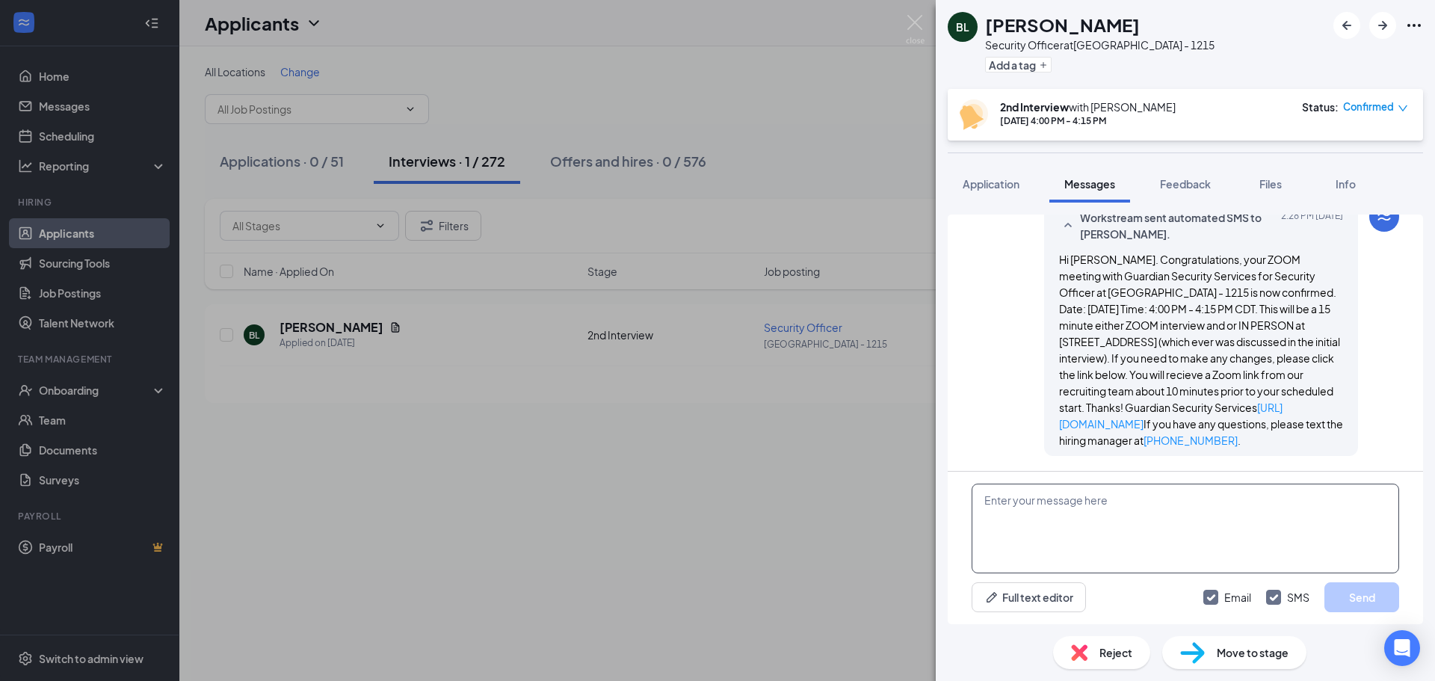
click at [1011, 516] on textarea at bounding box center [1184, 528] width 427 height 90
paste textarea "Hi Brianna. Congratulations, your ZOOM meeting with Guardian Security Services …"
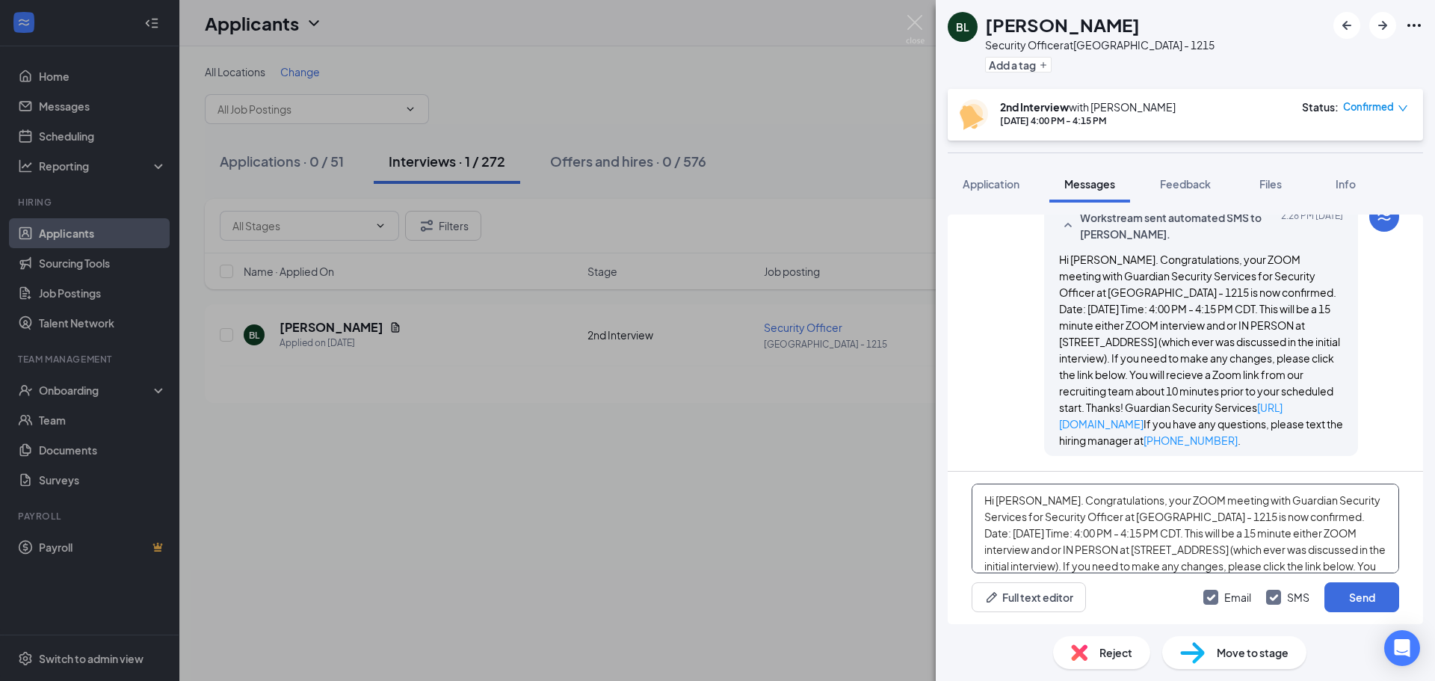
scroll to position [66, 0]
type textarea "Hi Brianna. Congratulations, your ZOOM meeting with Guardian Security Services …"
click at [1376, 596] on button "Send" at bounding box center [1361, 597] width 75 height 30
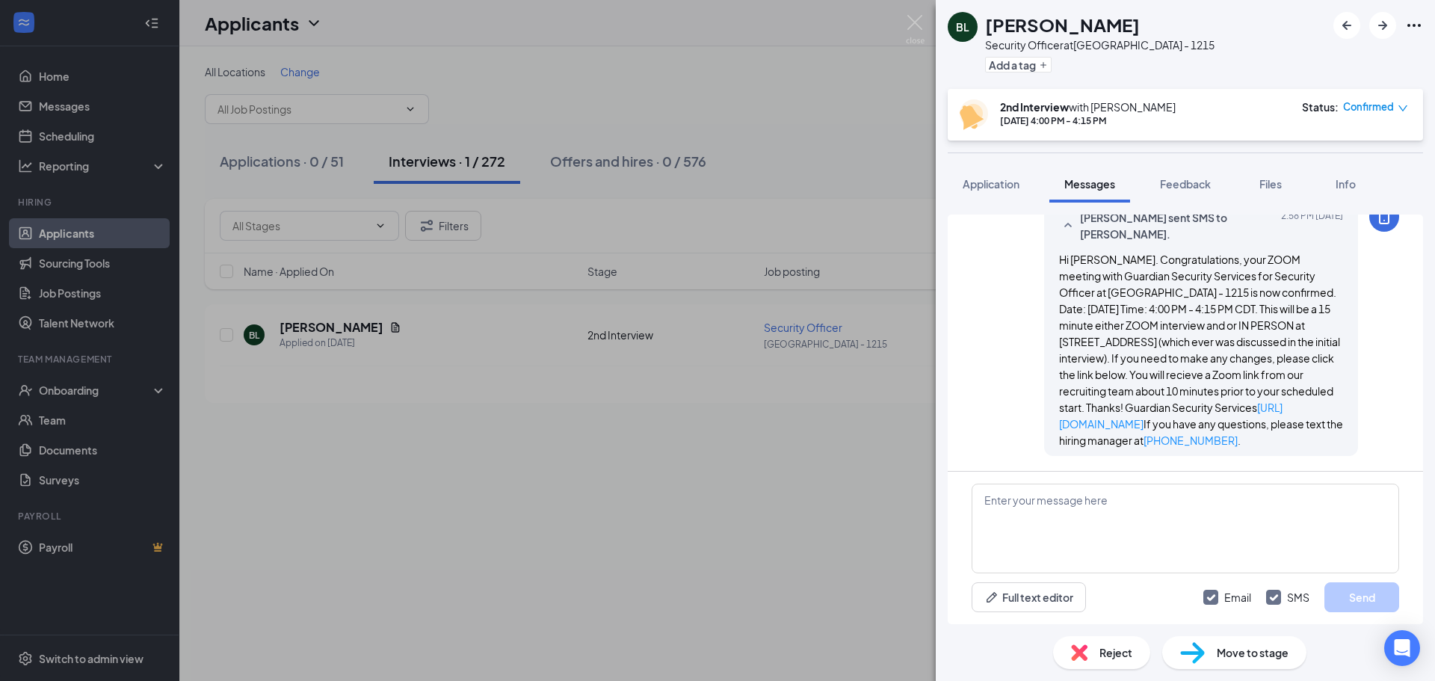
scroll to position [1546, 0]
click at [912, 24] on img at bounding box center [915, 29] width 19 height 29
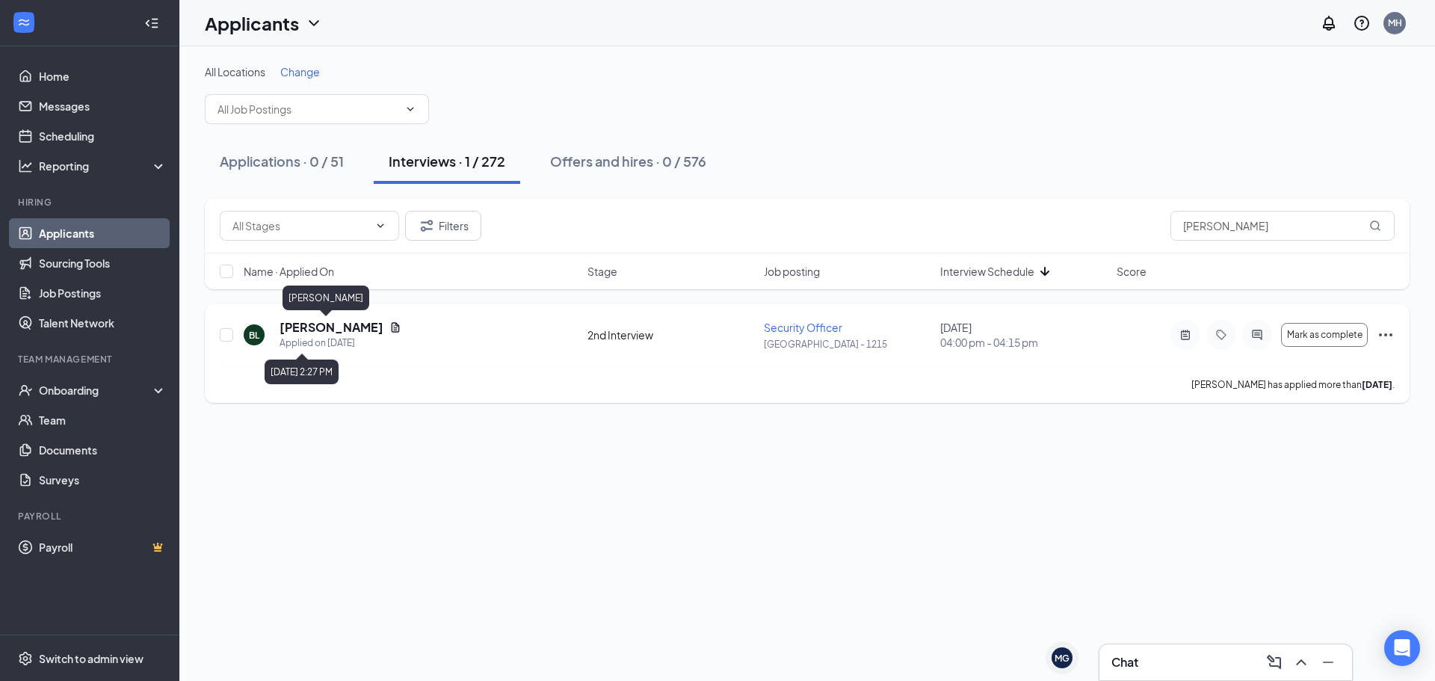
click at [303, 319] on h5 "Brianna Lee" at bounding box center [331, 327] width 104 height 16
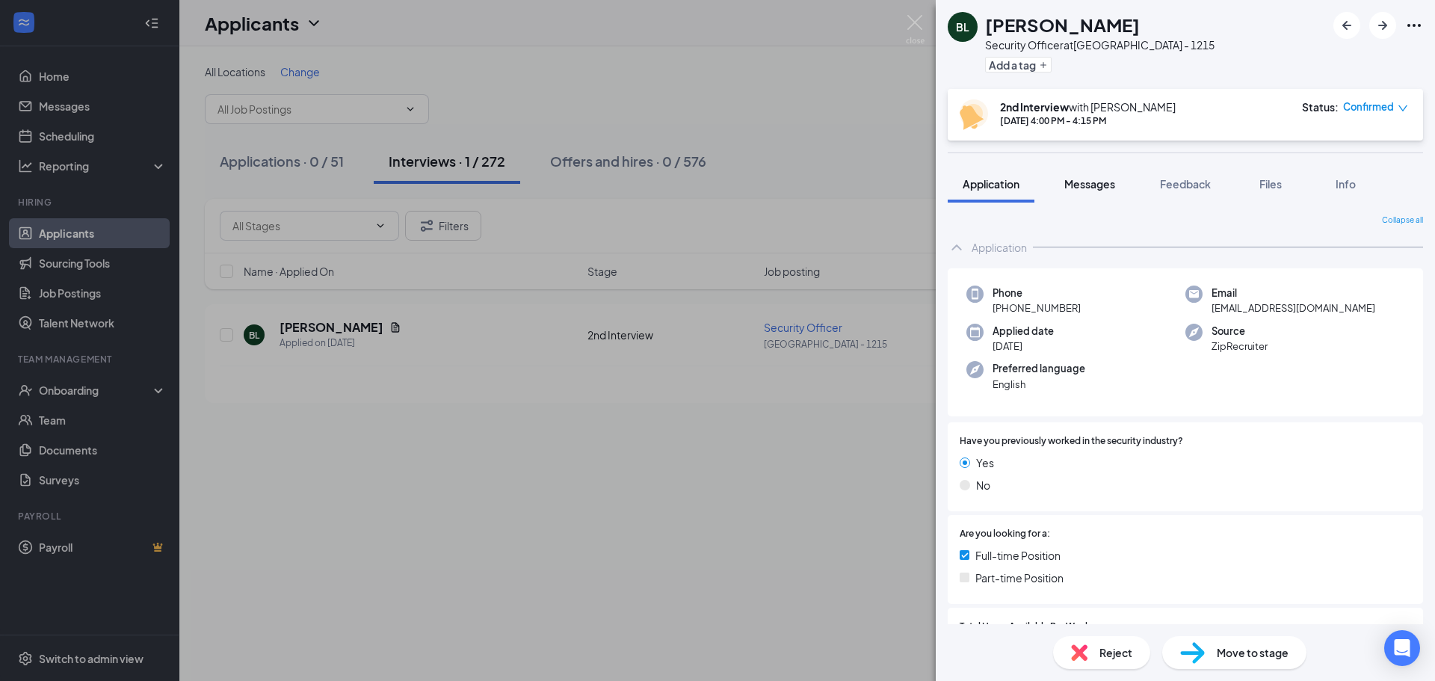
click at [1085, 185] on span "Messages" at bounding box center [1089, 183] width 51 height 13
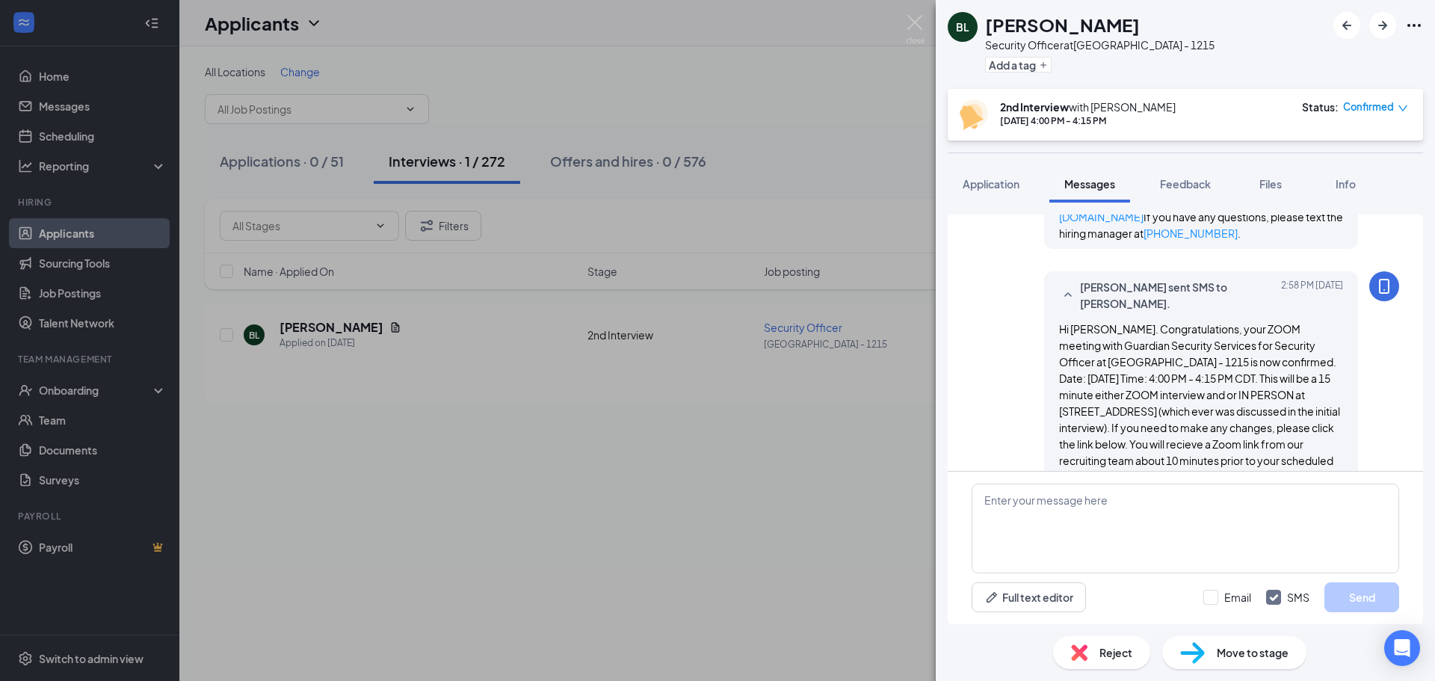
scroll to position [856, 0]
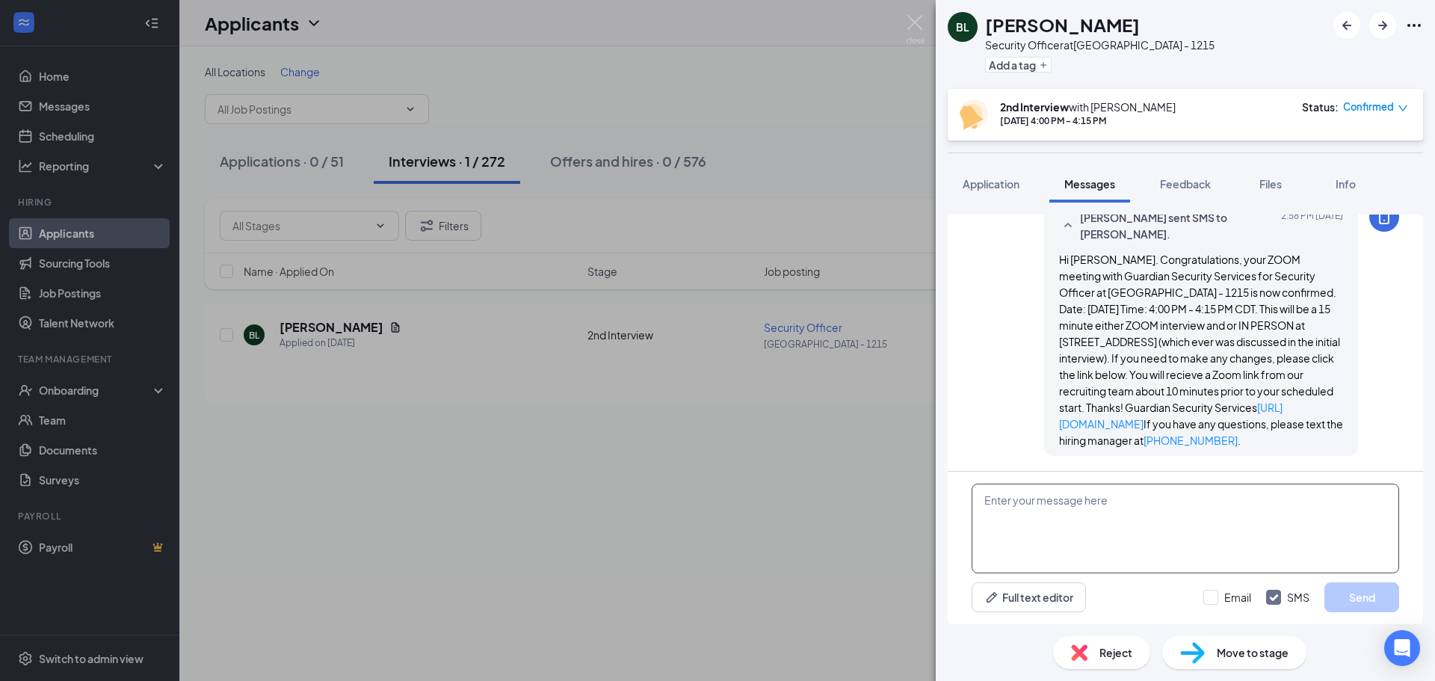
click at [1052, 508] on textarea at bounding box center [1184, 528] width 427 height 90
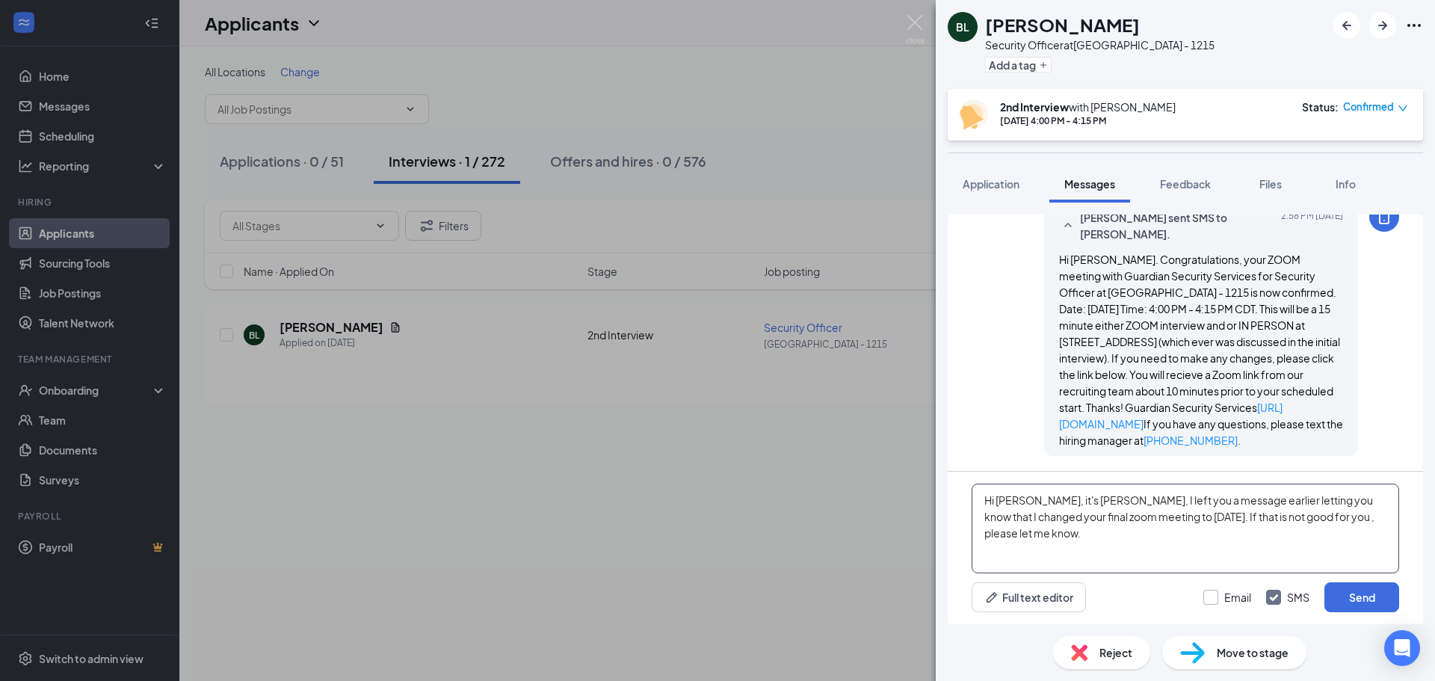
type textarea "Hi Brianna, it's Marge, I left you a message earlier letting you know that I ch…"
click at [1210, 597] on input "Email" at bounding box center [1227, 597] width 48 height 15
checkbox input "true"
click at [1357, 590] on button "Send" at bounding box center [1361, 597] width 75 height 30
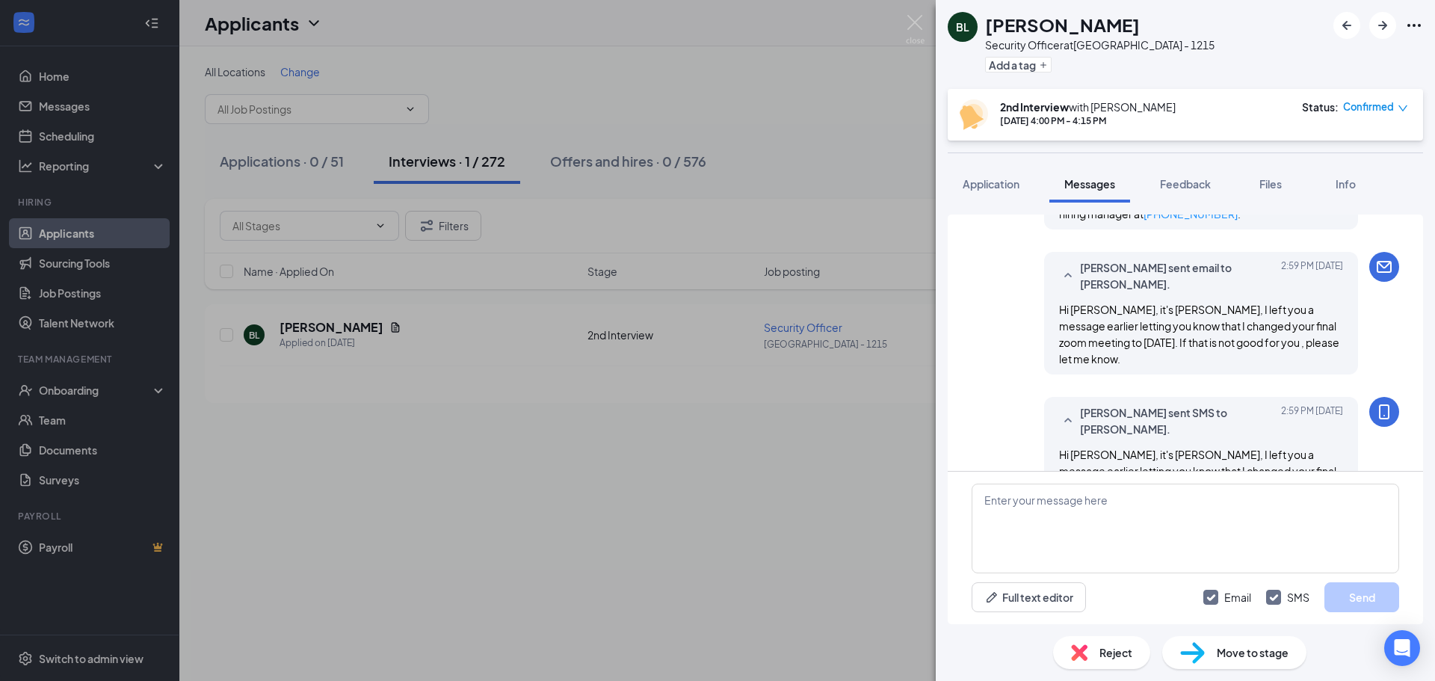
scroll to position [1083, 0]
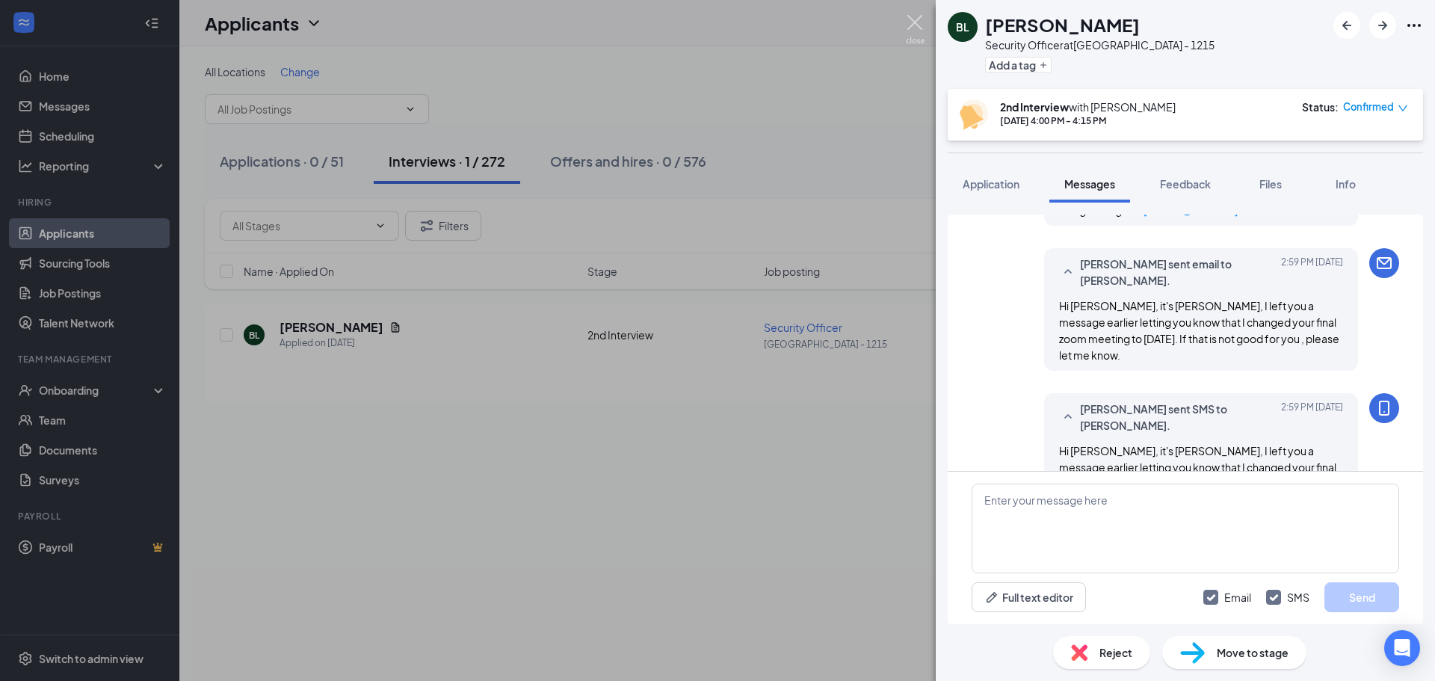
click at [918, 17] on img at bounding box center [915, 29] width 19 height 29
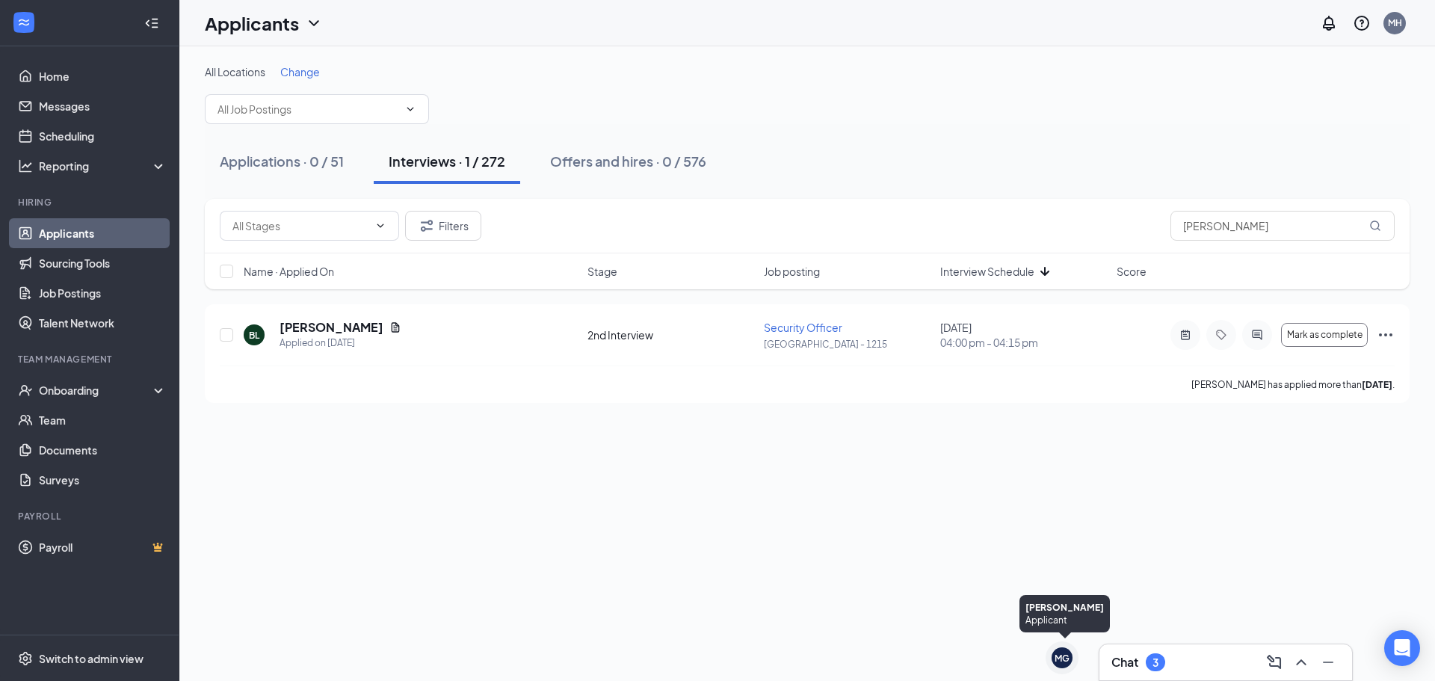
click at [1124, 663] on h3 "Chat" at bounding box center [1124, 662] width 27 height 16
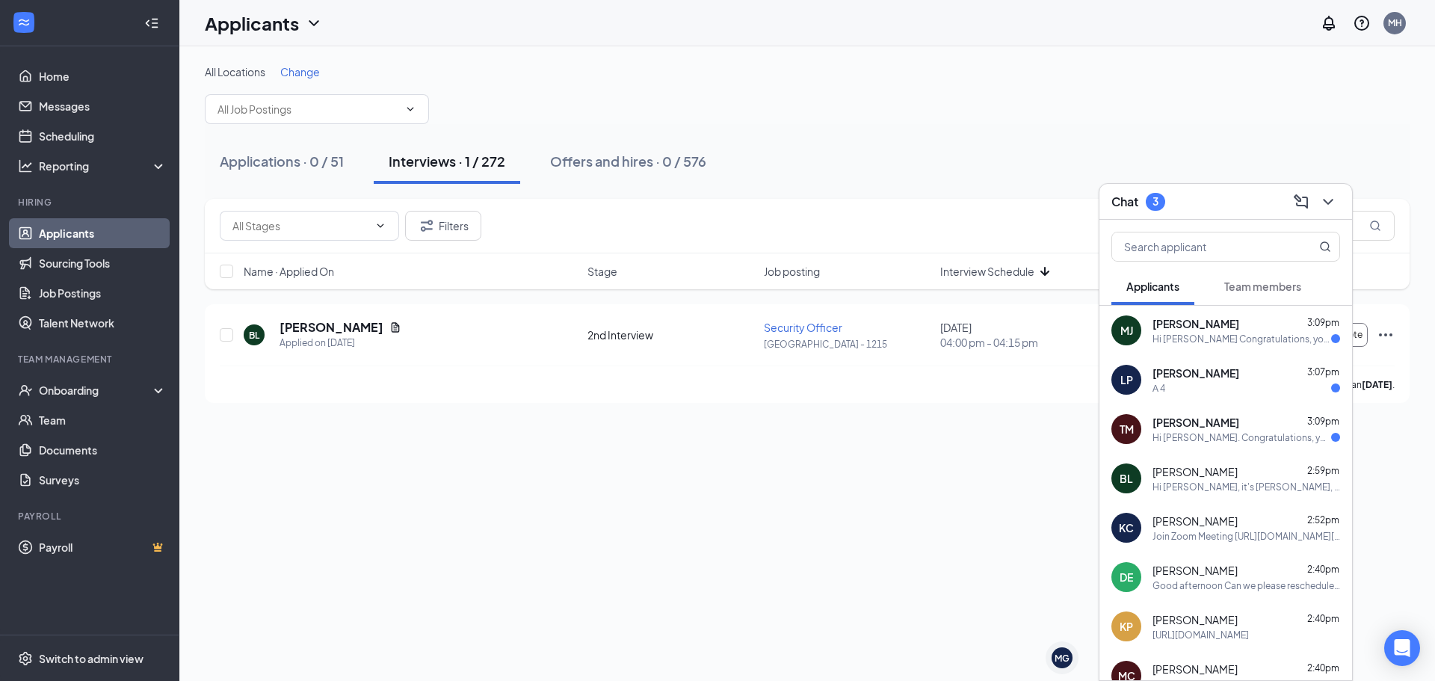
click at [1216, 428] on span "[PERSON_NAME]" at bounding box center [1195, 422] width 87 height 15
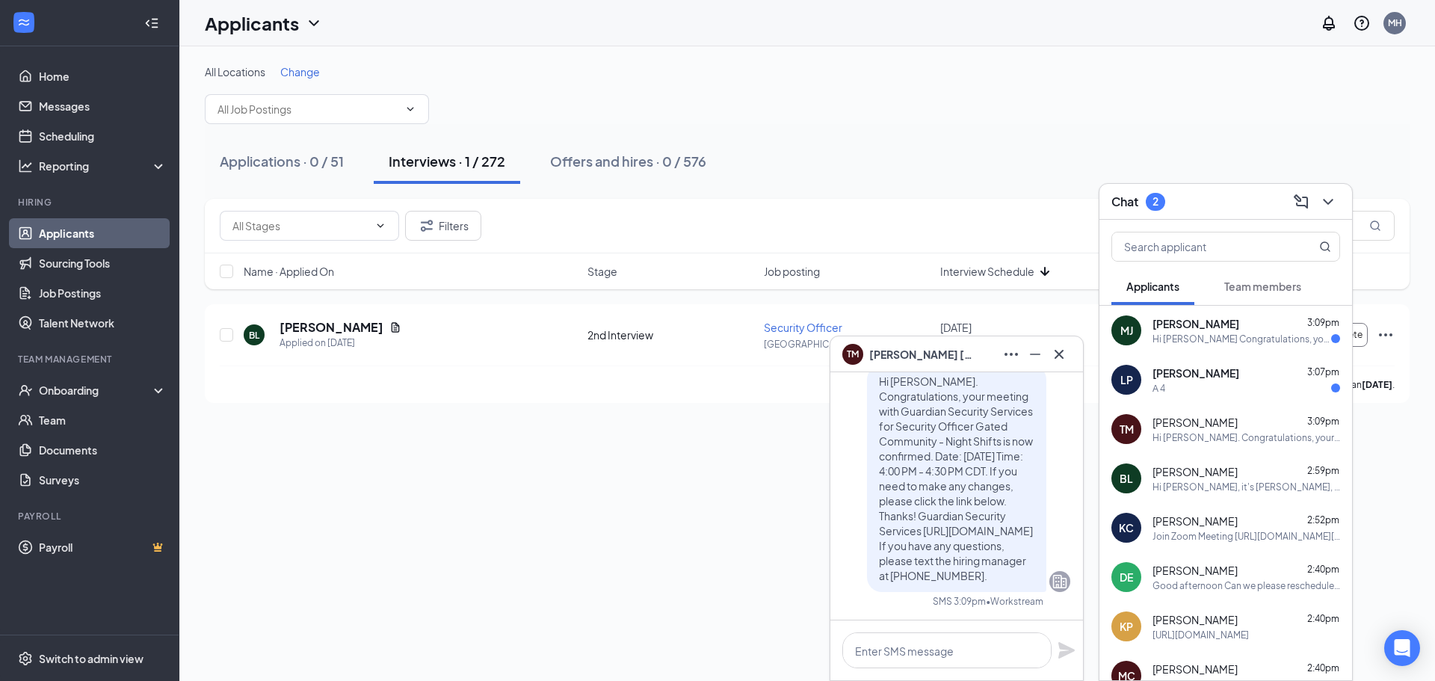
click at [1199, 389] on div "А 4" at bounding box center [1246, 388] width 188 height 13
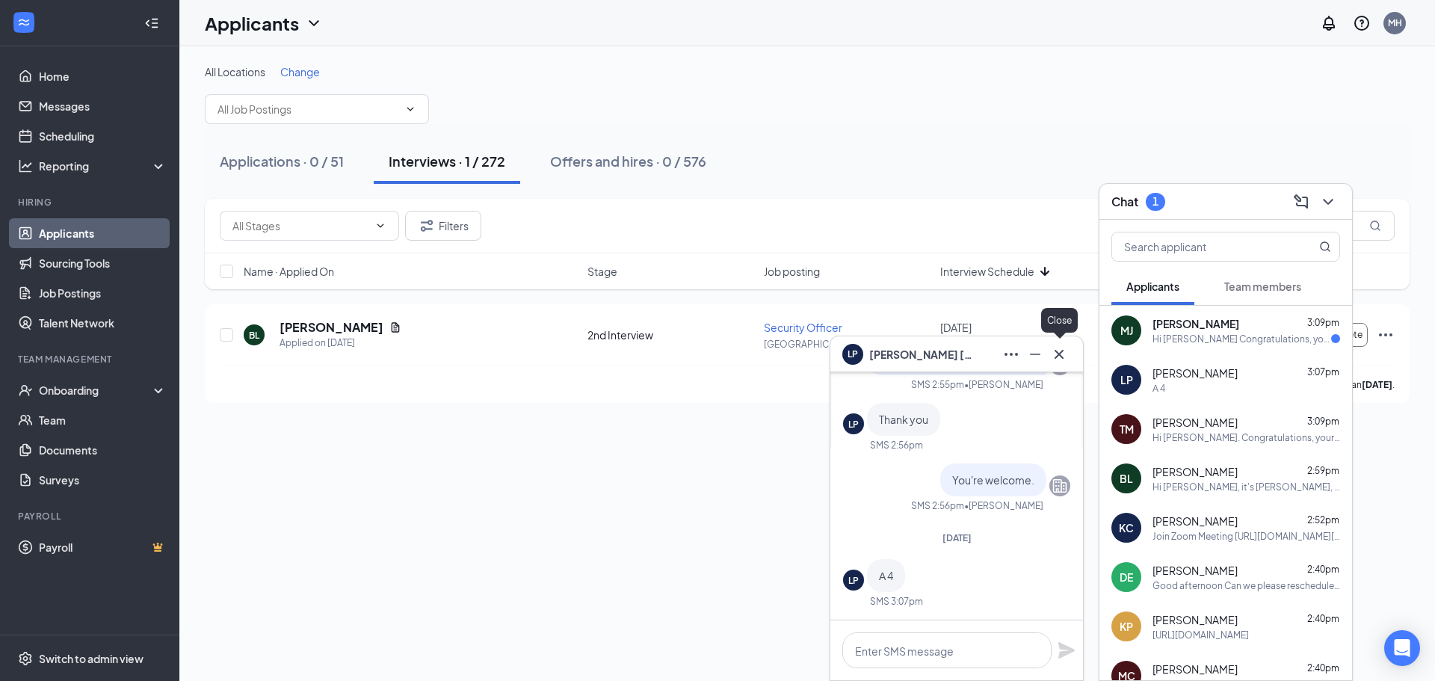
click at [1060, 359] on icon "Cross" at bounding box center [1059, 354] width 18 height 18
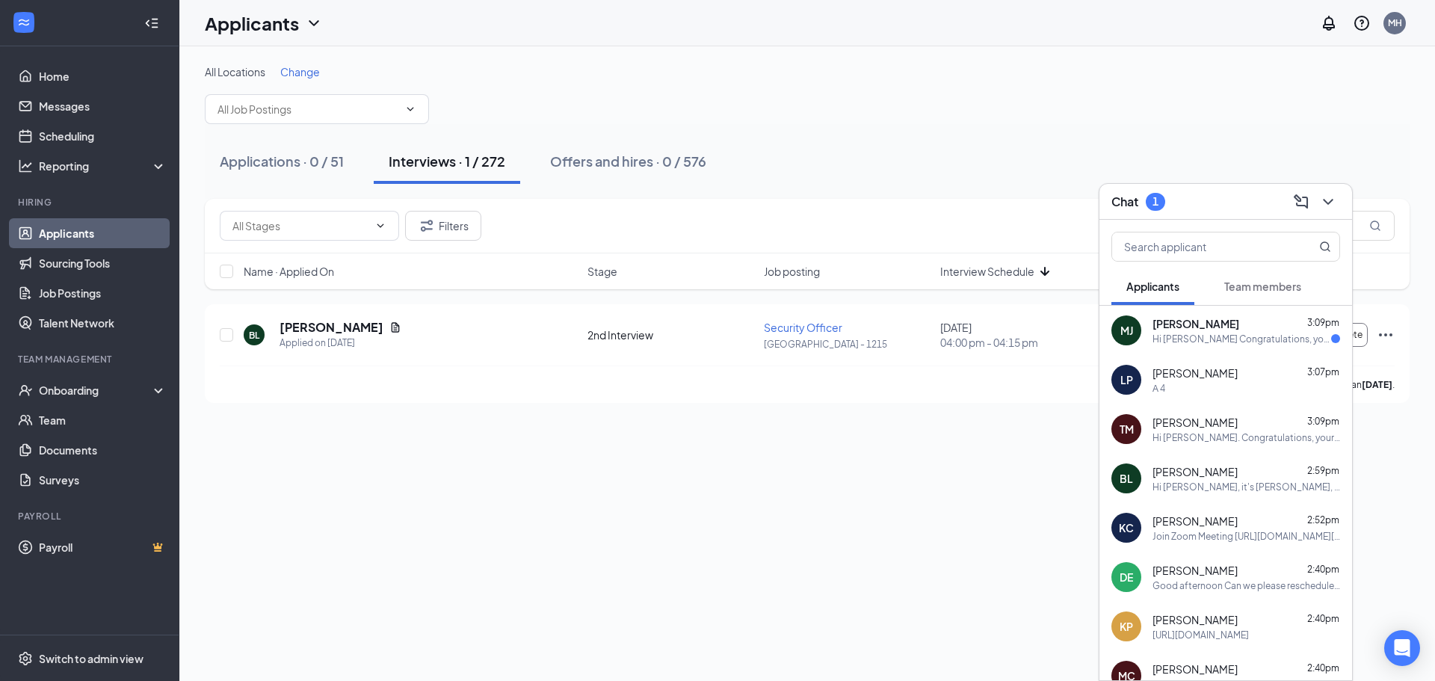
click at [1187, 338] on div "Hi [PERSON_NAME] Congratulations, your meeting with Guardian Security Services …" at bounding box center [1241, 338] width 179 height 13
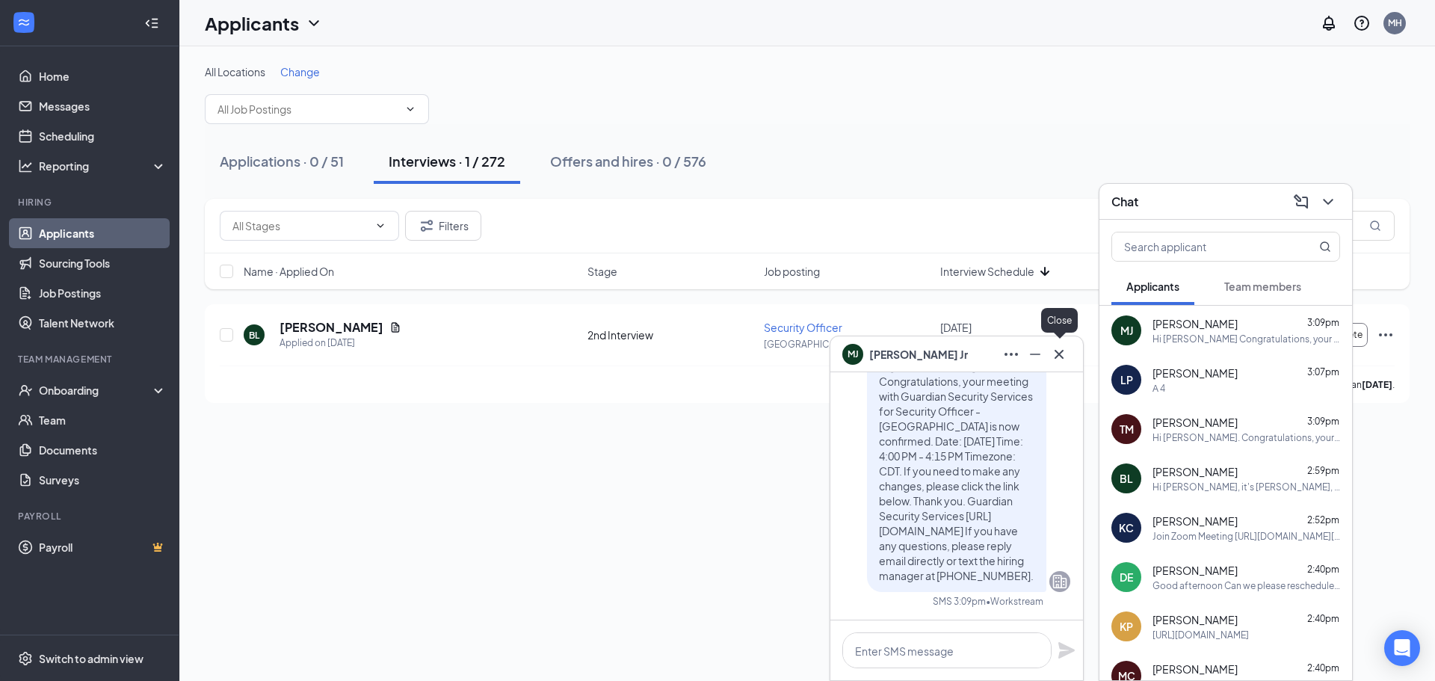
click at [1063, 350] on icon "Cross" at bounding box center [1059, 354] width 18 height 18
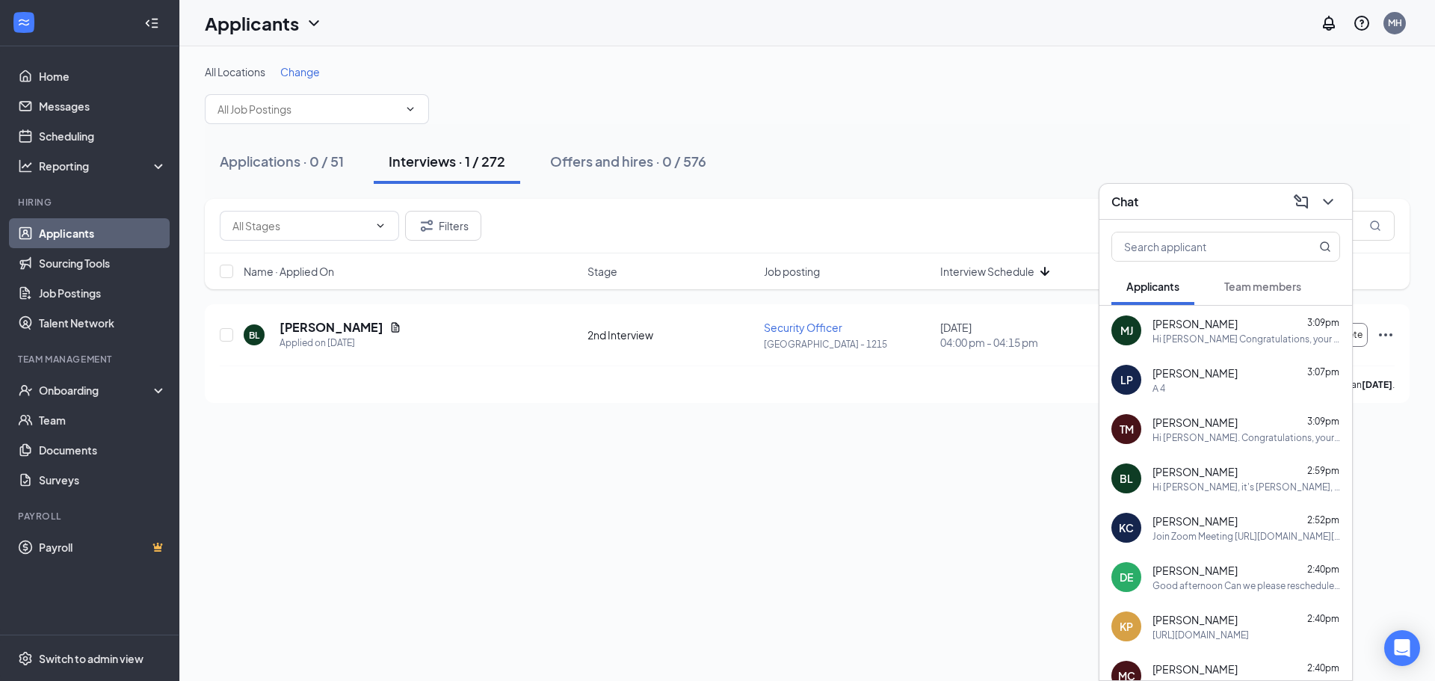
click at [1329, 202] on icon "ChevronDown" at bounding box center [1328, 202] width 10 height 6
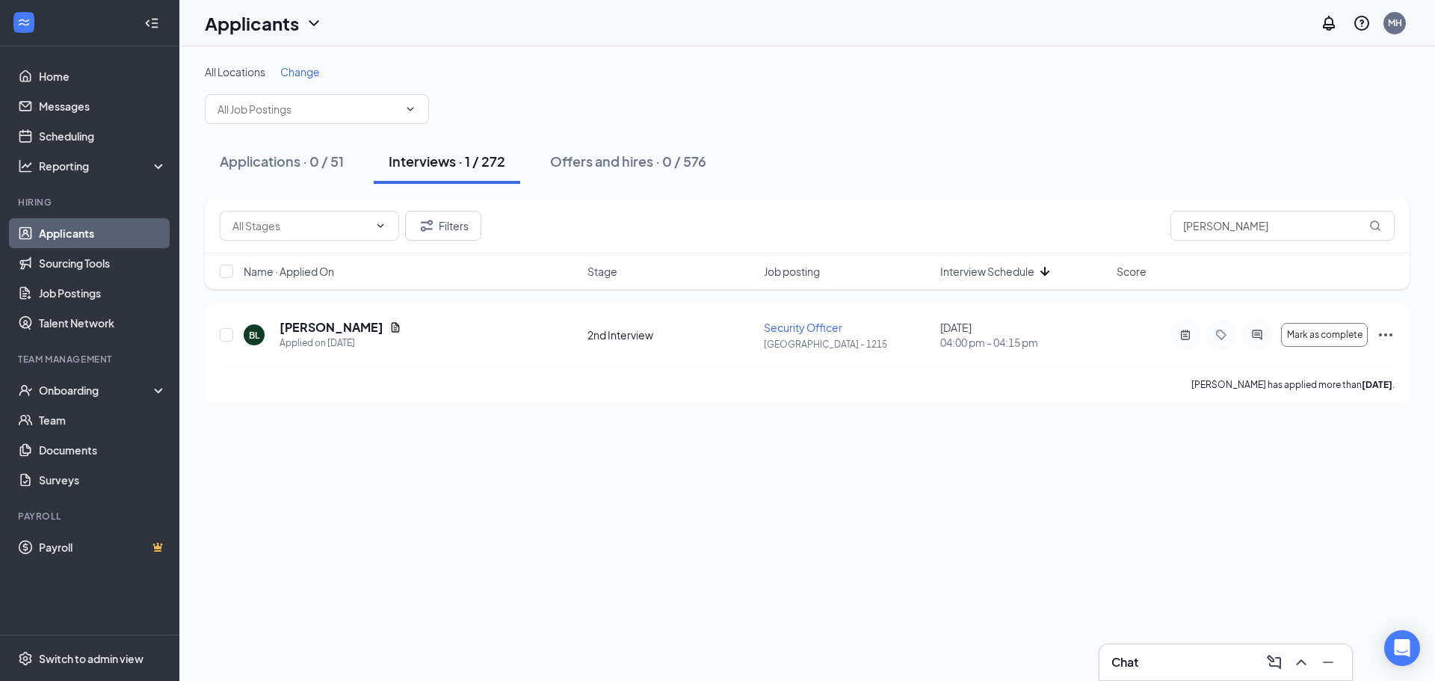
click at [91, 241] on link "Applicants" at bounding box center [103, 233] width 128 height 30
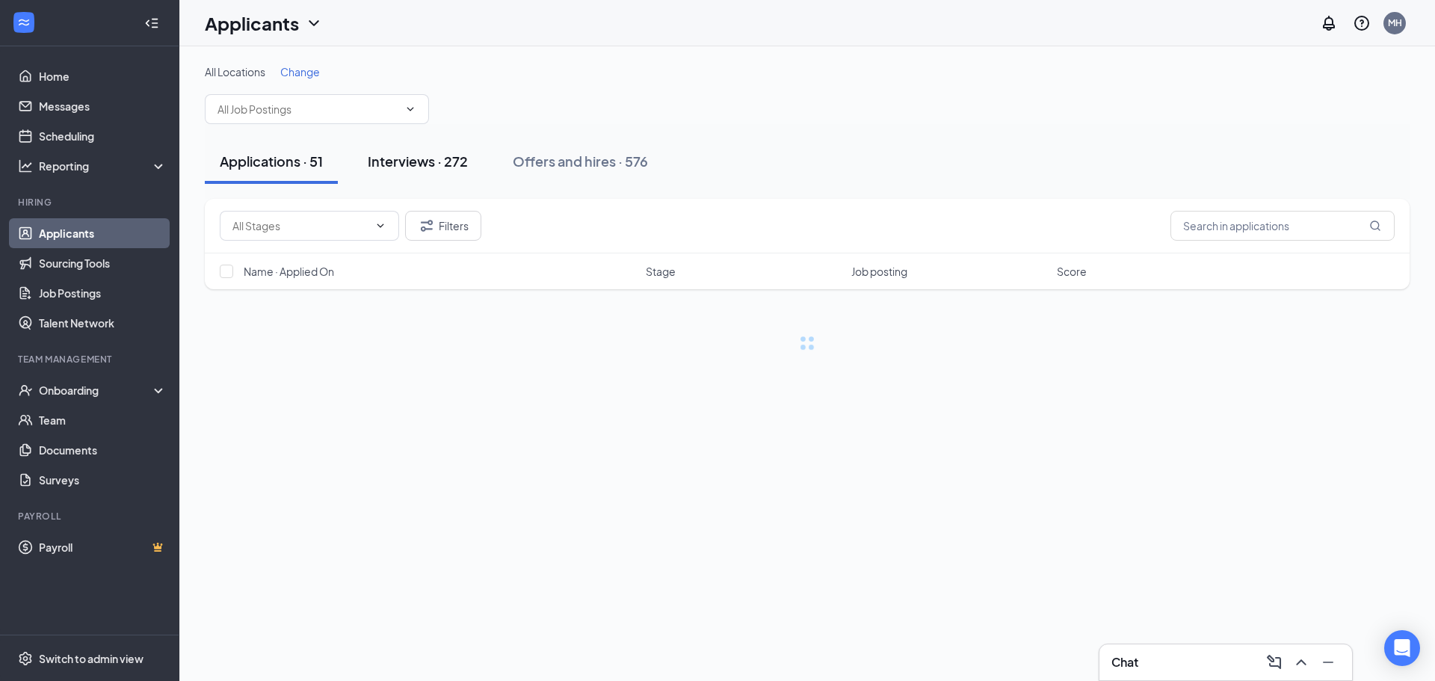
click at [445, 160] on div "Interviews · 272" at bounding box center [418, 161] width 100 height 19
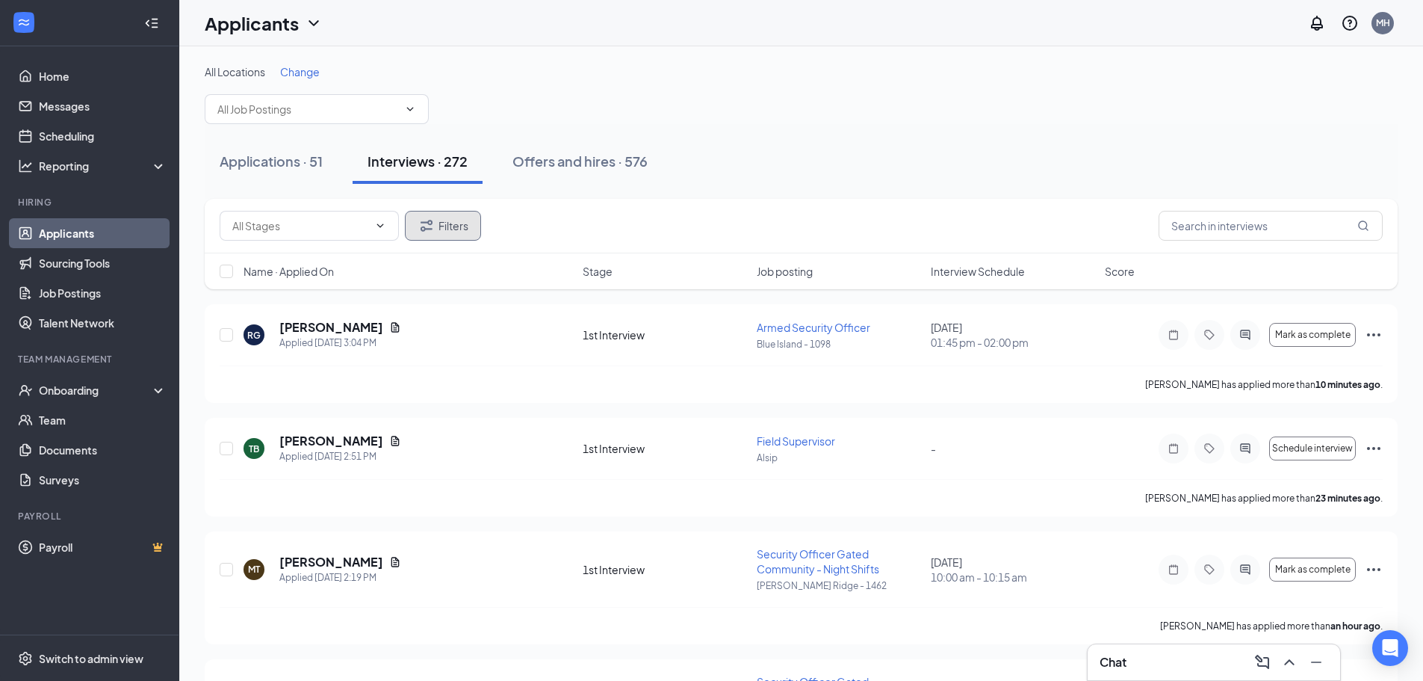
click at [445, 227] on button "Filters" at bounding box center [443, 226] width 76 height 30
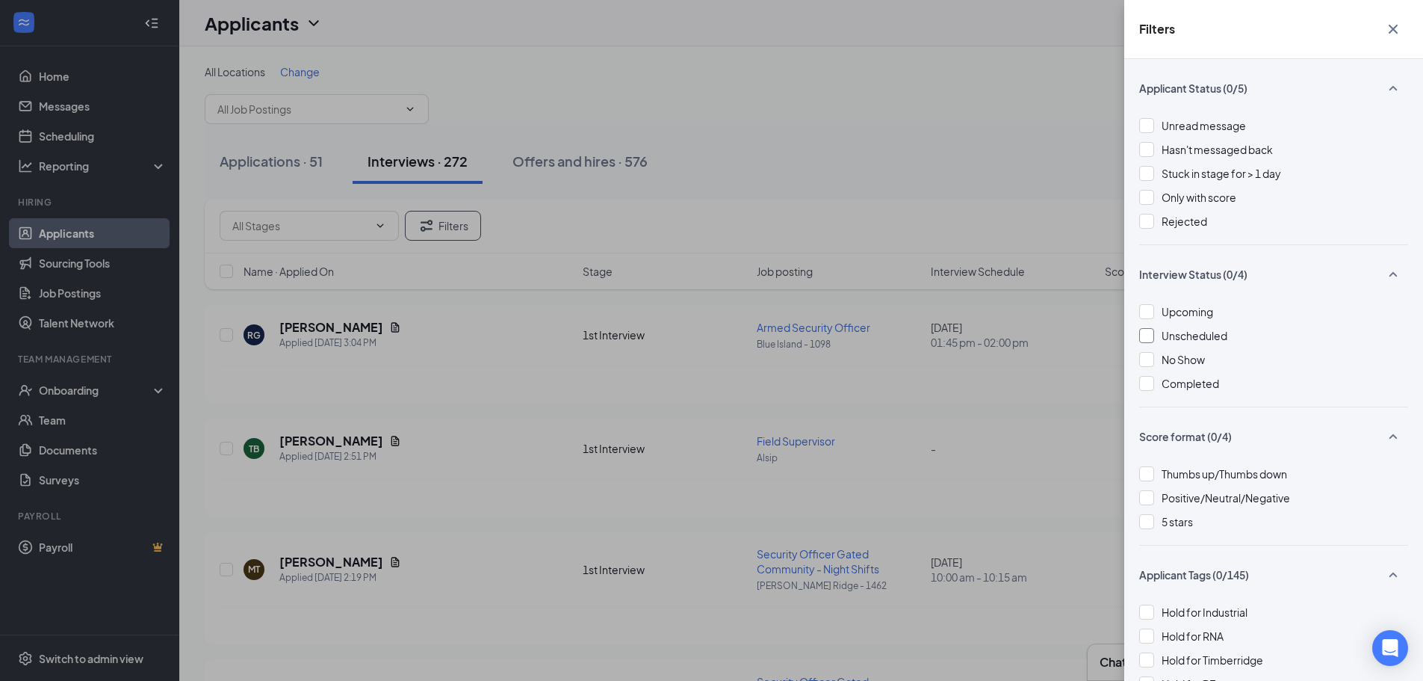
click at [1151, 338] on div at bounding box center [1146, 335] width 15 height 15
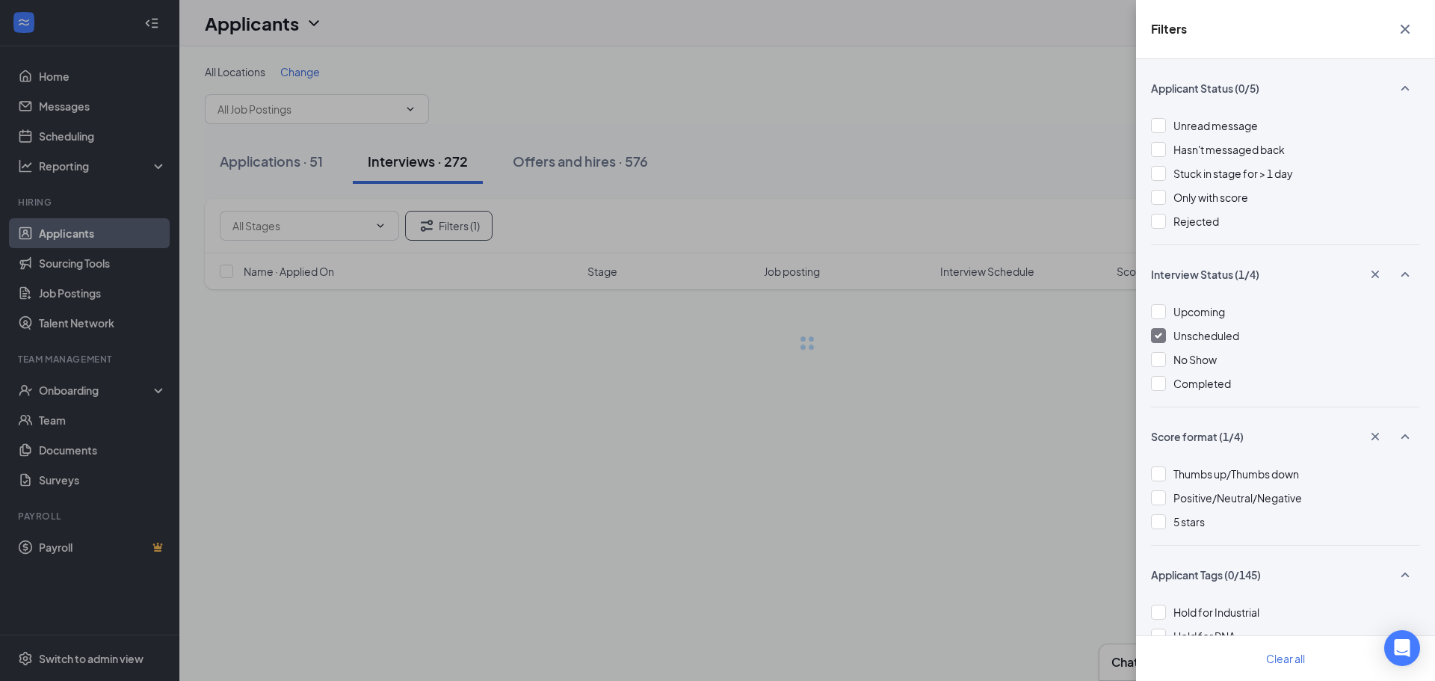
click at [1407, 31] on icon "Cross" at bounding box center [1404, 29] width 9 height 9
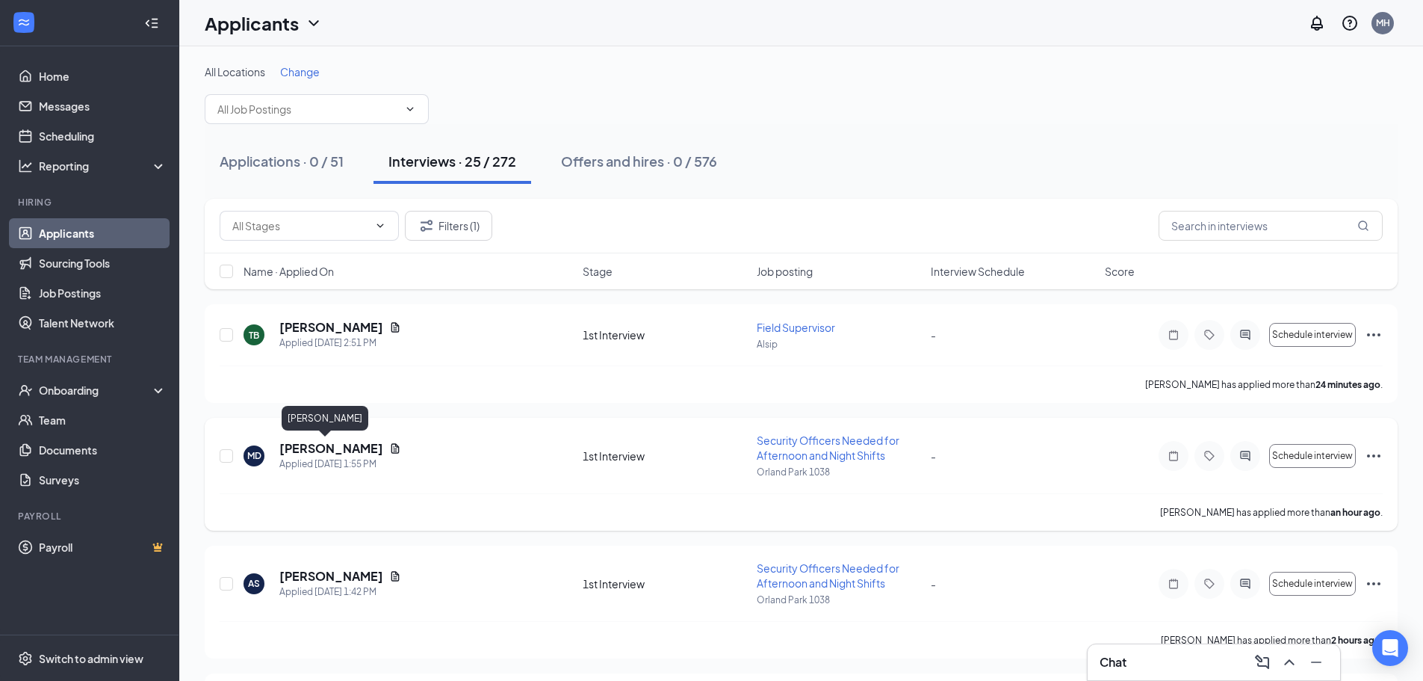
click at [324, 445] on h5 "[PERSON_NAME]" at bounding box center [331, 448] width 104 height 16
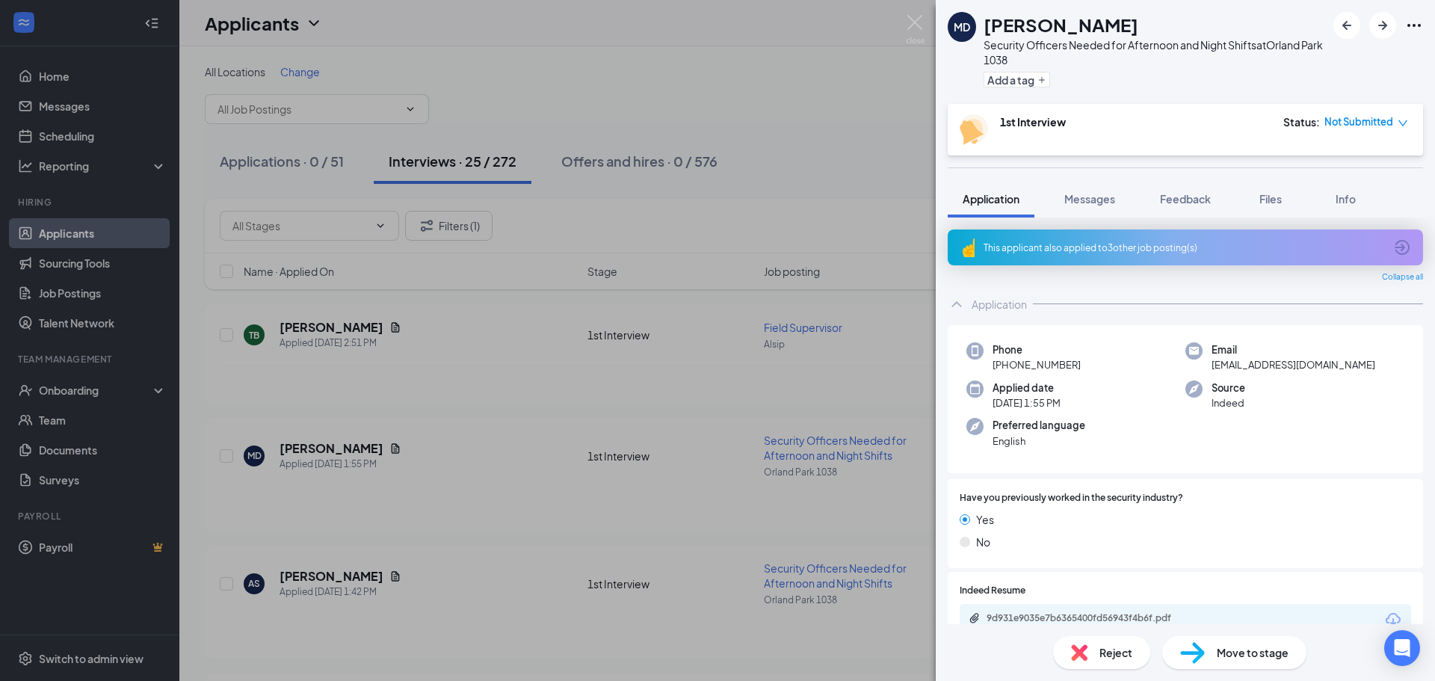
click at [344, 583] on div "MD Mark Dore Security Officers Needed for Afternoon and Night Shifts at Orland …" at bounding box center [717, 340] width 1435 height 681
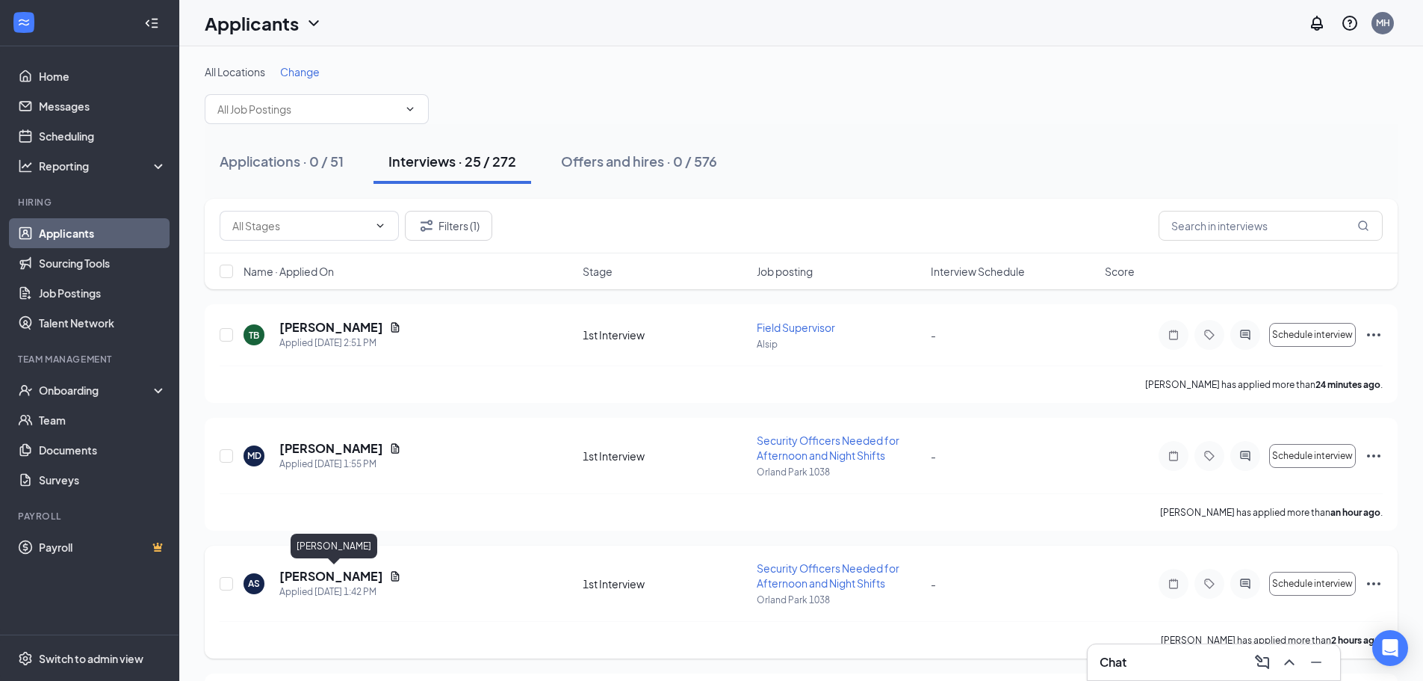
click at [371, 575] on h5 "Alexandria Spearman" at bounding box center [331, 576] width 104 height 16
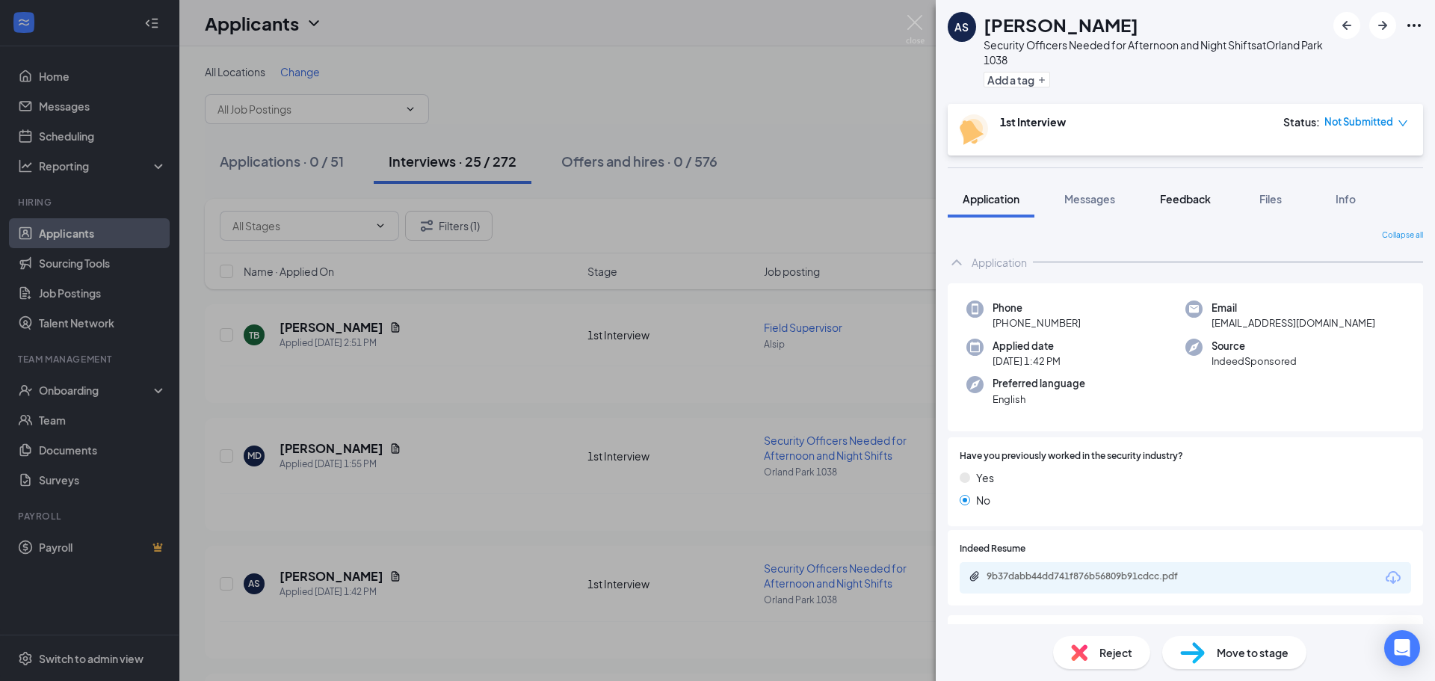
click at [1184, 195] on span "Feedback" at bounding box center [1185, 198] width 51 height 13
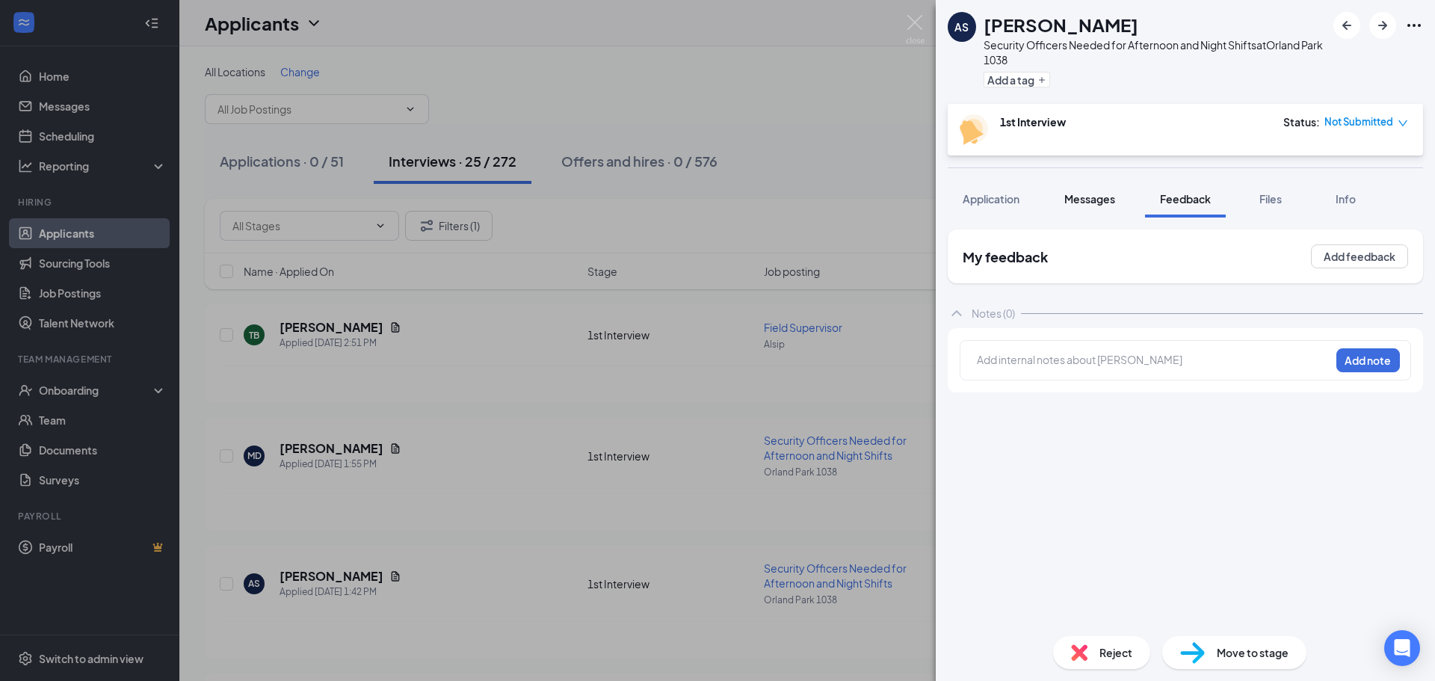
click at [1080, 199] on span "Messages" at bounding box center [1089, 198] width 51 height 13
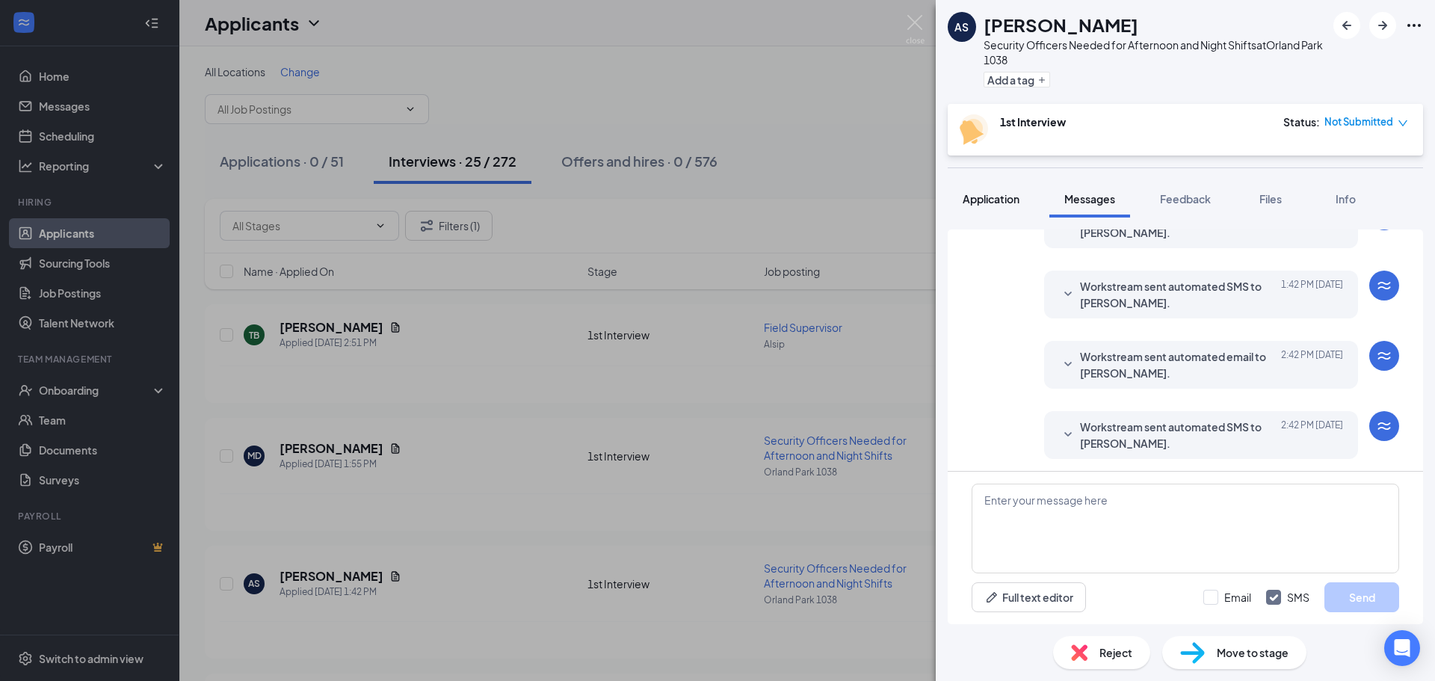
scroll to position [223, 0]
click at [993, 196] on span "Application" at bounding box center [990, 198] width 57 height 13
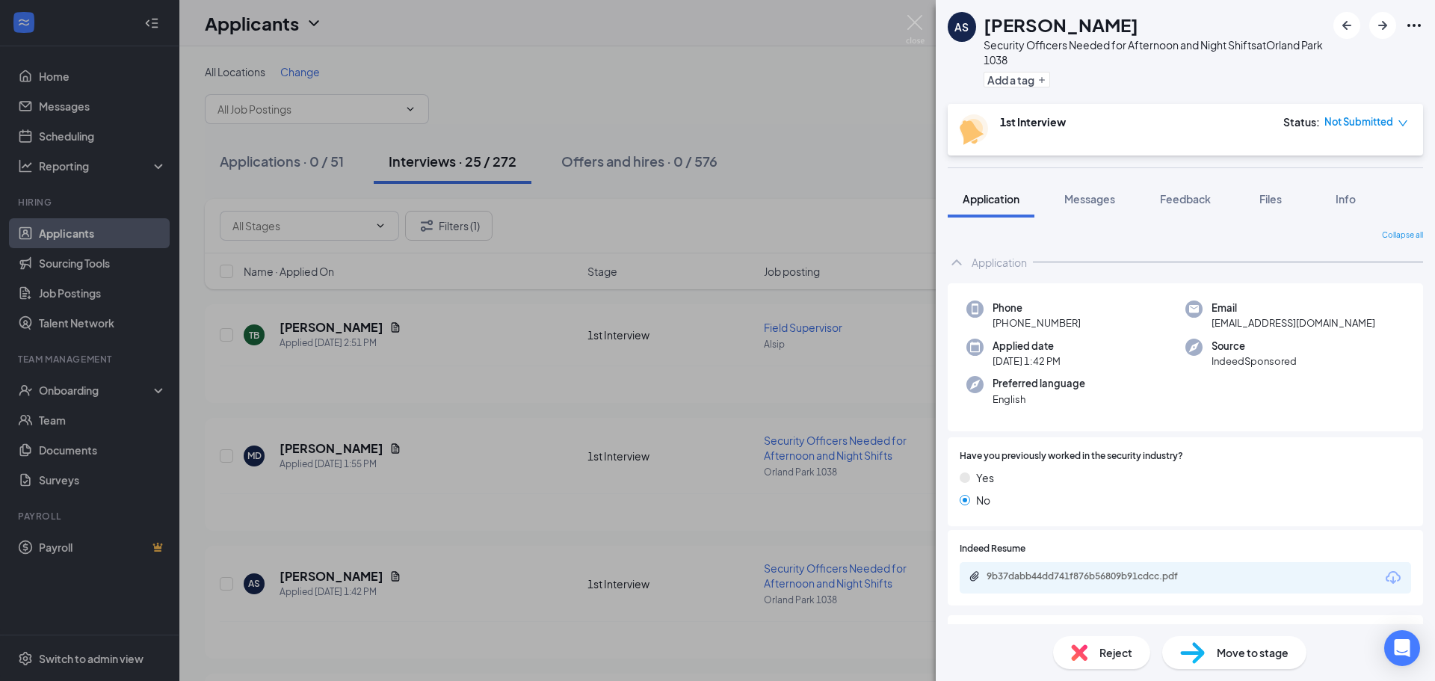
click at [1370, 120] on span "Not Submitted" at bounding box center [1358, 121] width 69 height 15
click at [1348, 165] on span "Assign Time" at bounding box center [1341, 165] width 58 height 16
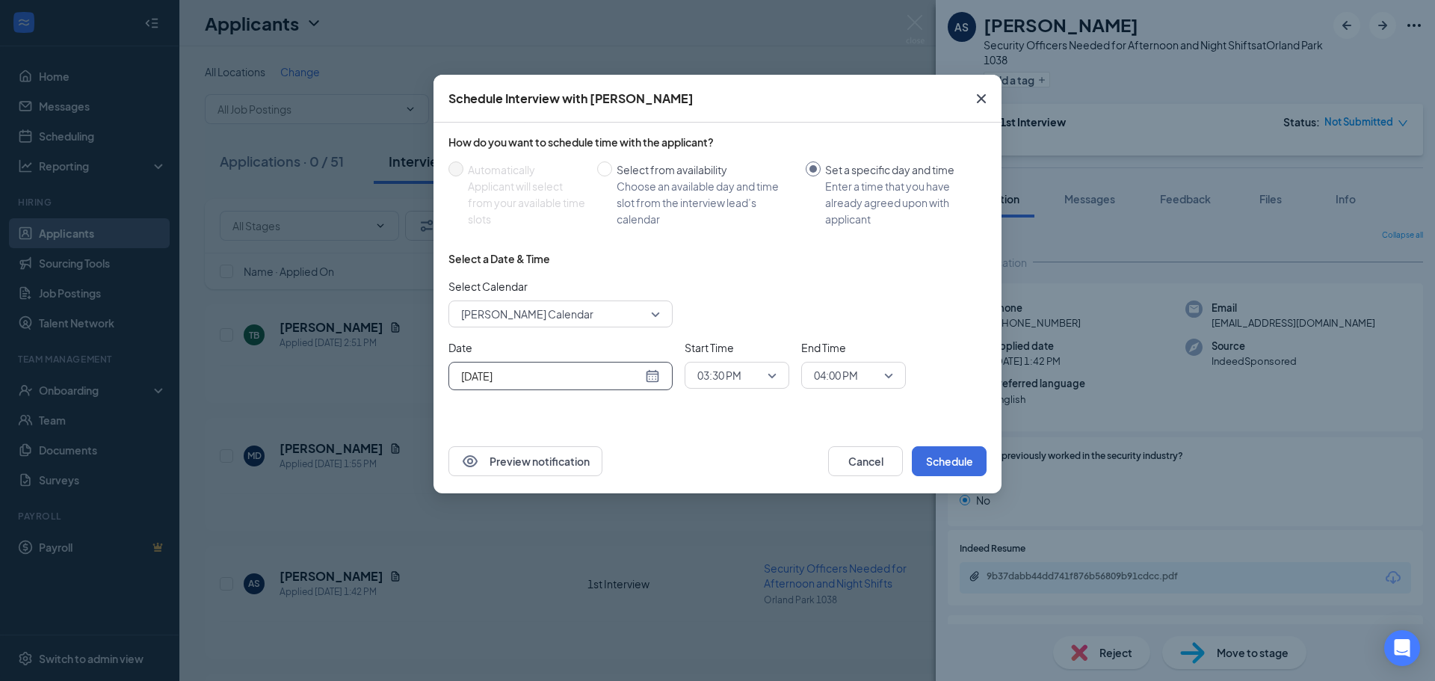
click at [657, 376] on div "[DATE]" at bounding box center [560, 376] width 199 height 16
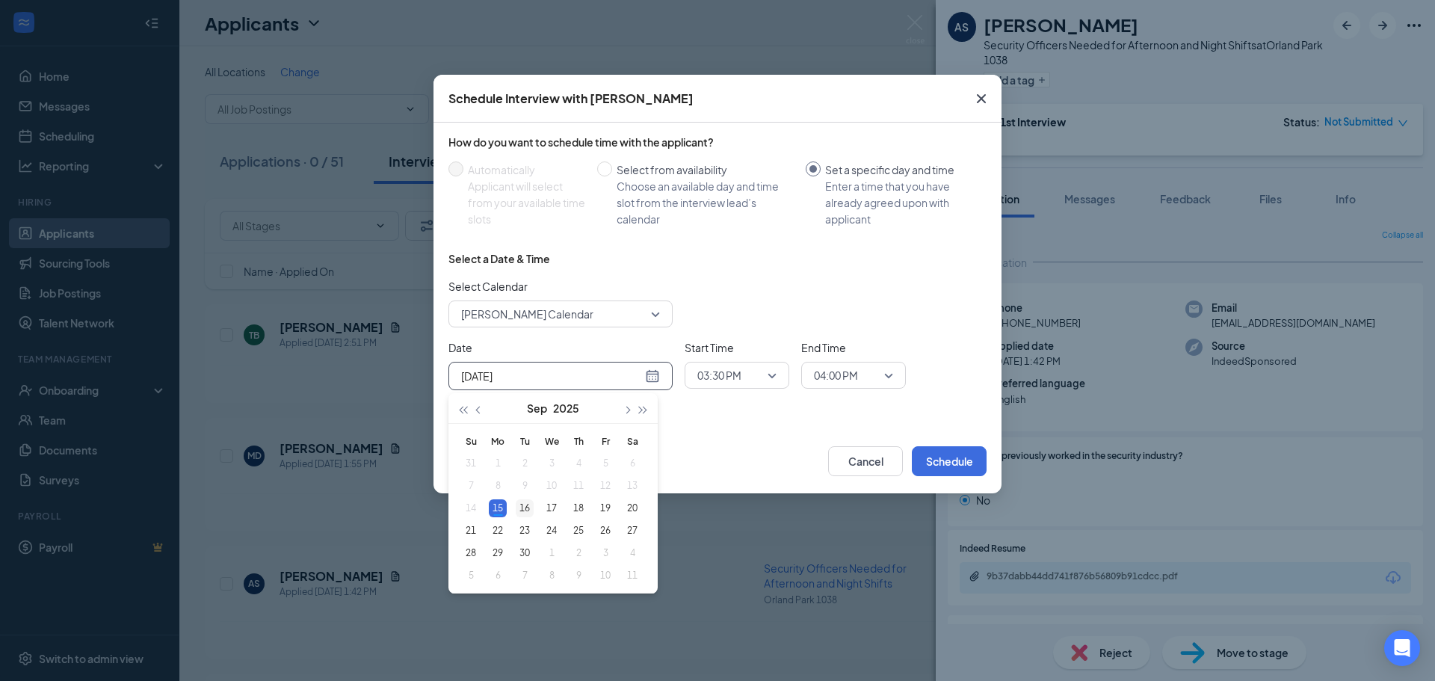
type input "[DATE]"
click at [528, 507] on div "16" at bounding box center [525, 508] width 18 height 18
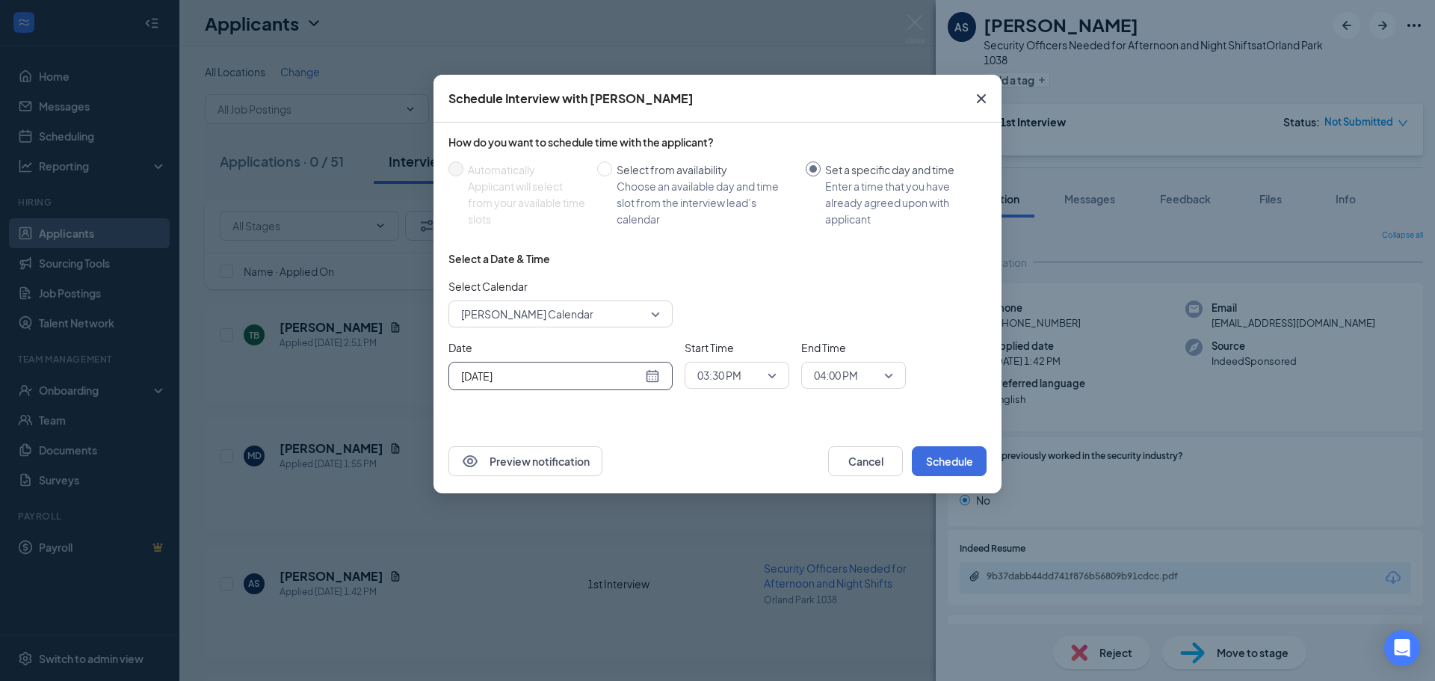
click at [754, 379] on span "03:30 PM" at bounding box center [730, 375] width 66 height 22
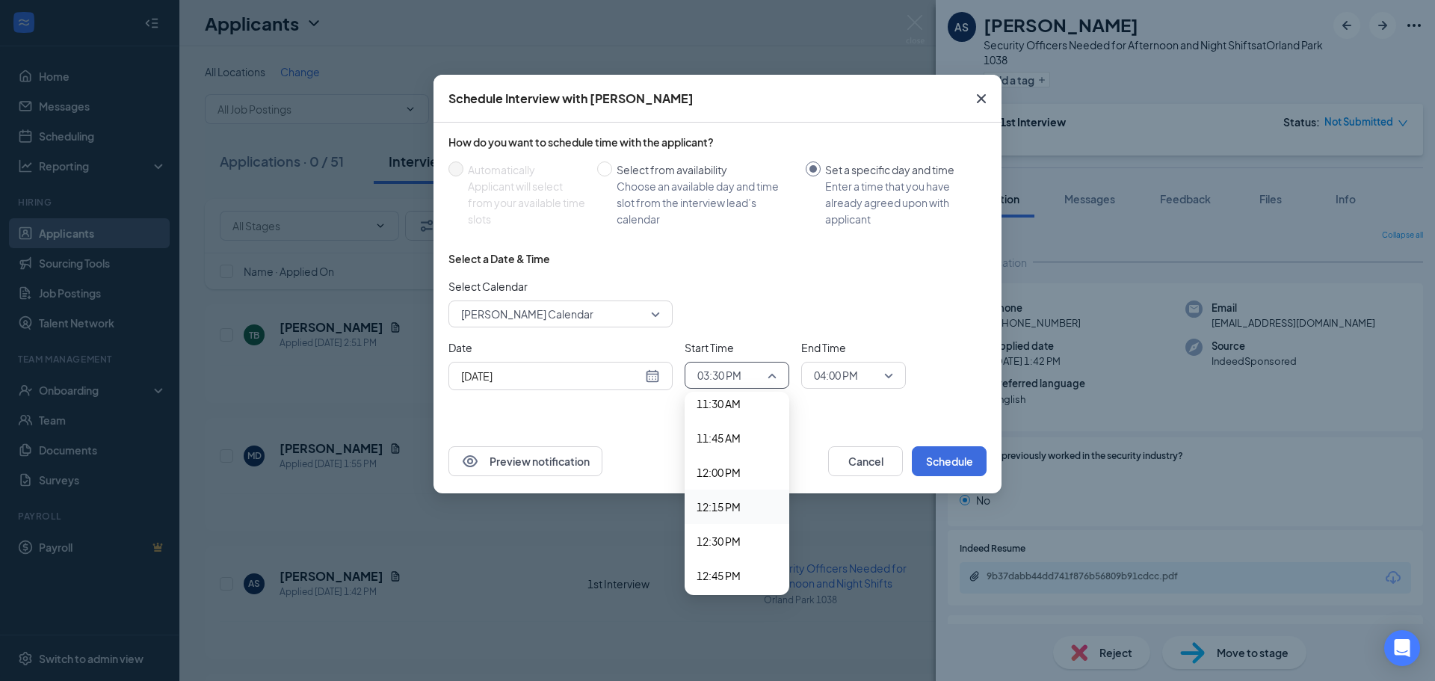
scroll to position [1518, 0]
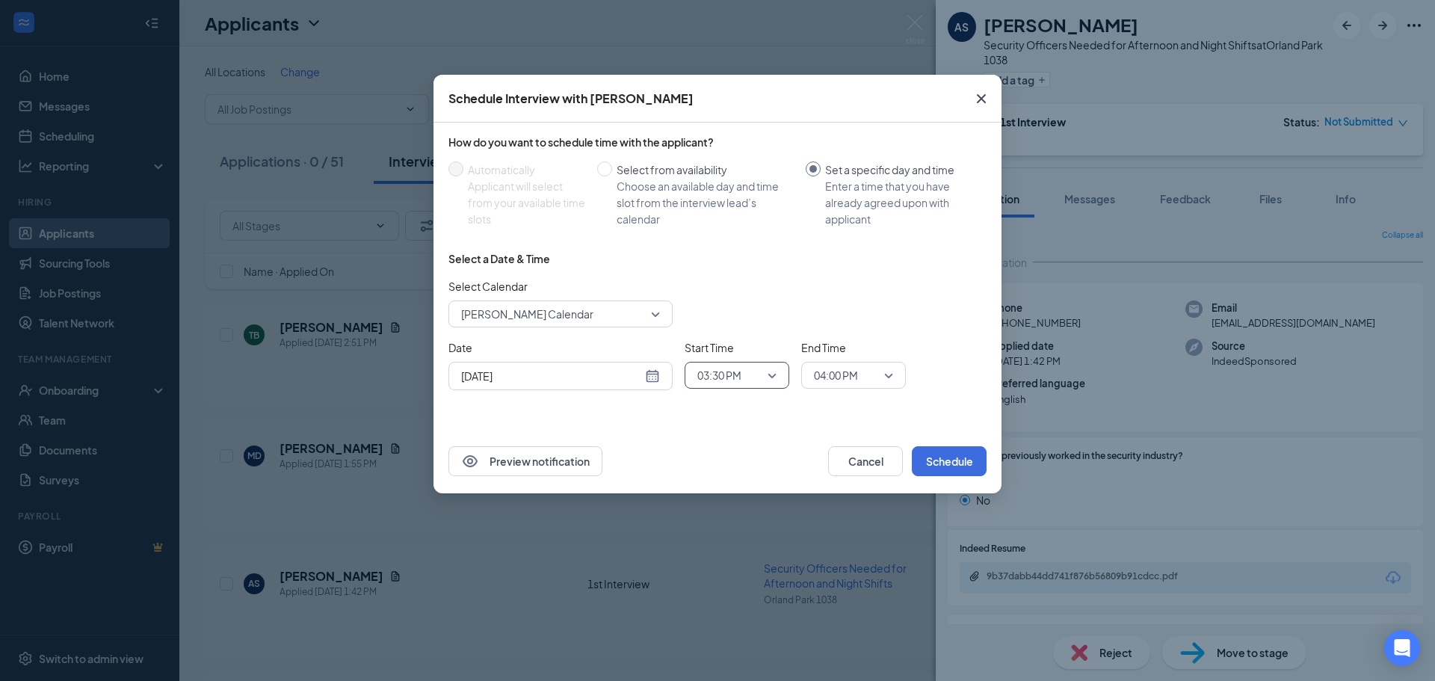
click at [766, 380] on span "03:30 PM" at bounding box center [736, 375] width 79 height 22
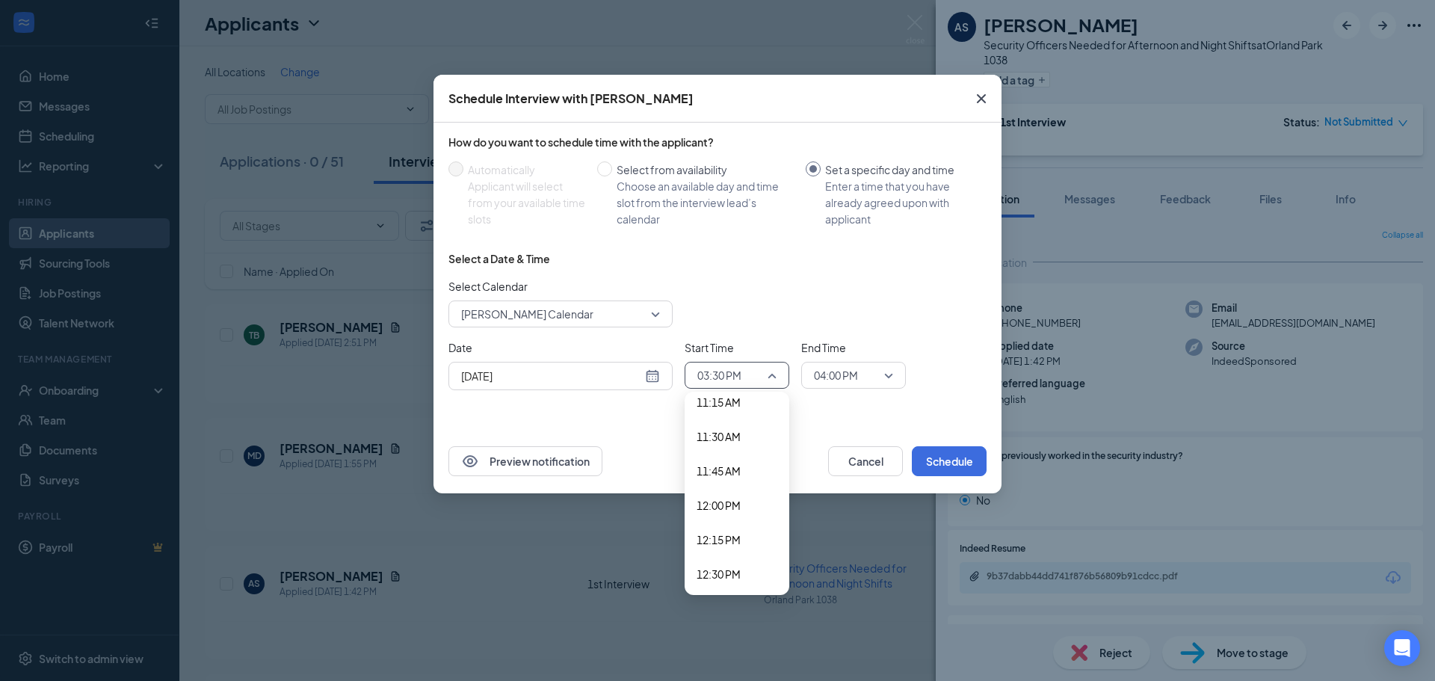
scroll to position [1527, 0]
click at [740, 499] on span "11:45 AM" at bounding box center [718, 503] width 44 height 16
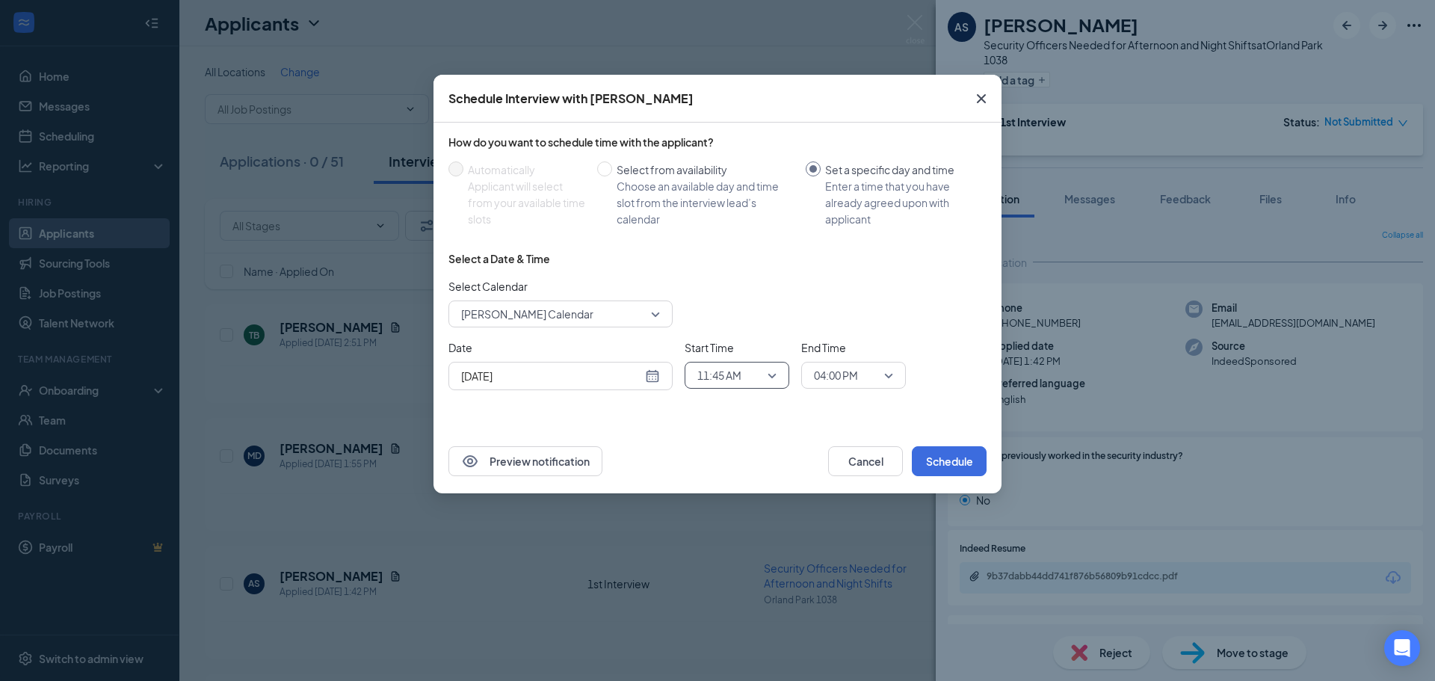
click at [858, 371] on span "04:00 PM" at bounding box center [836, 375] width 44 height 22
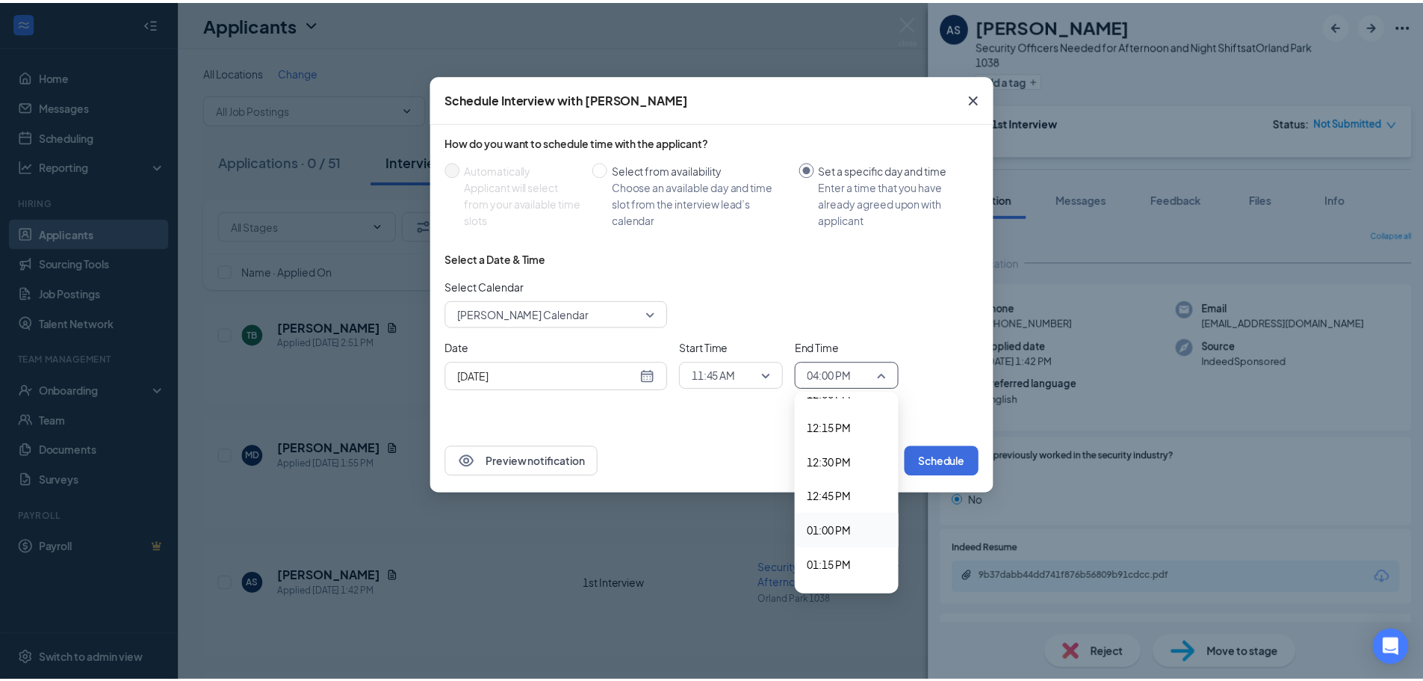
scroll to position [1596, 0]
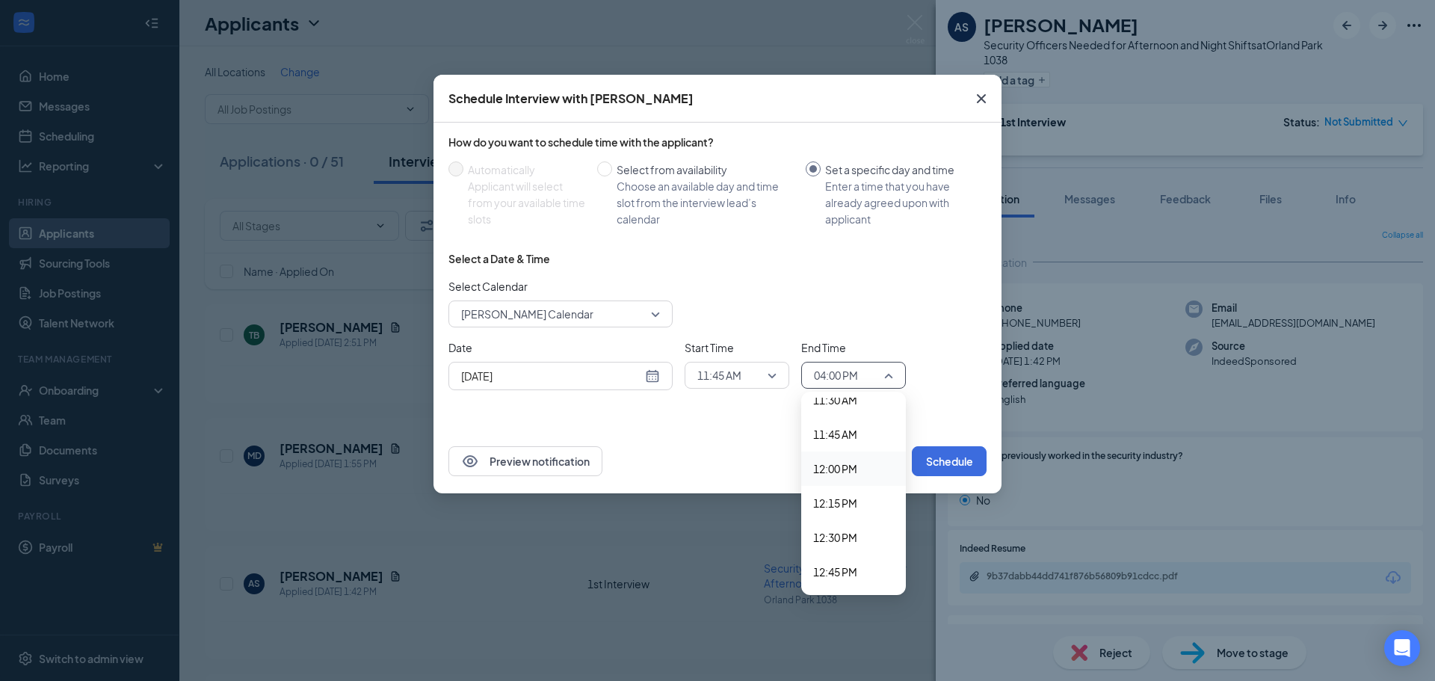
click at [837, 468] on span "12:00 PM" at bounding box center [835, 468] width 44 height 16
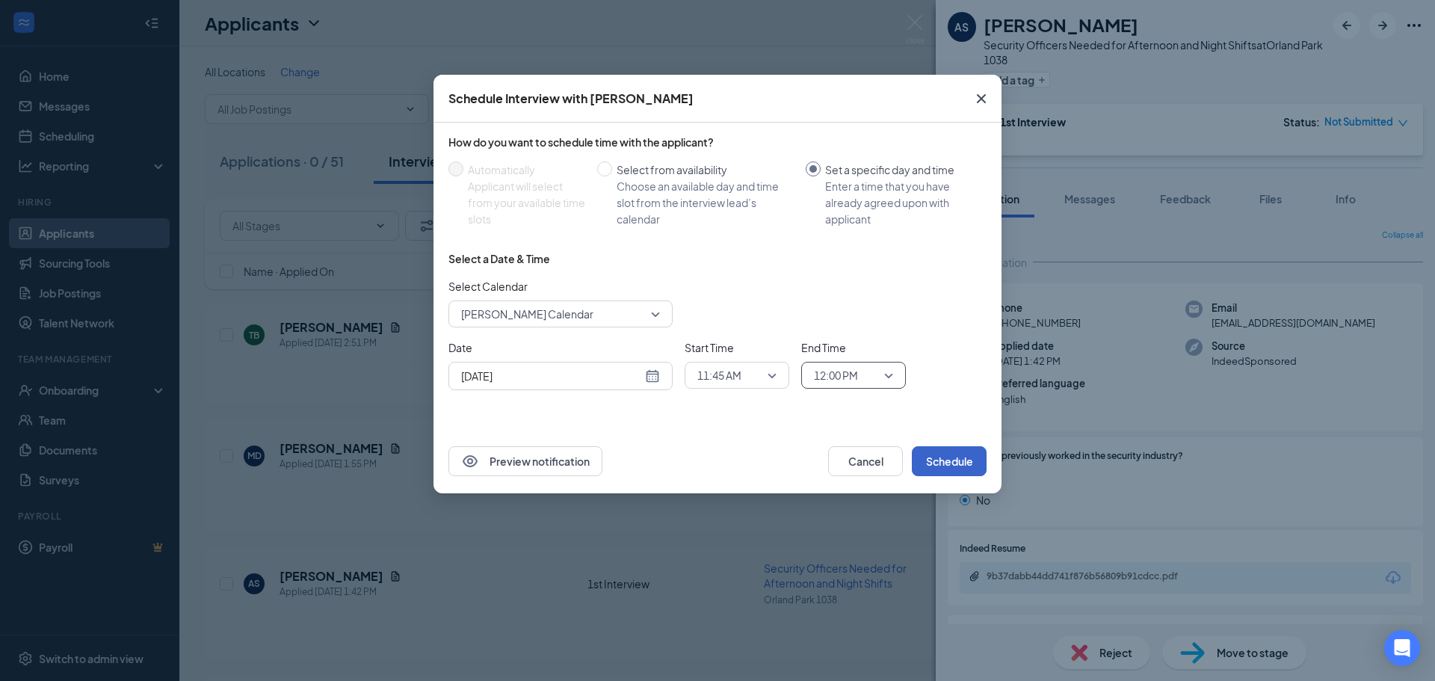
drag, startPoint x: 936, startPoint y: 459, endPoint x: 941, endPoint y: 451, distance: 9.7
click at [937, 459] on button "Schedule" at bounding box center [949, 461] width 75 height 30
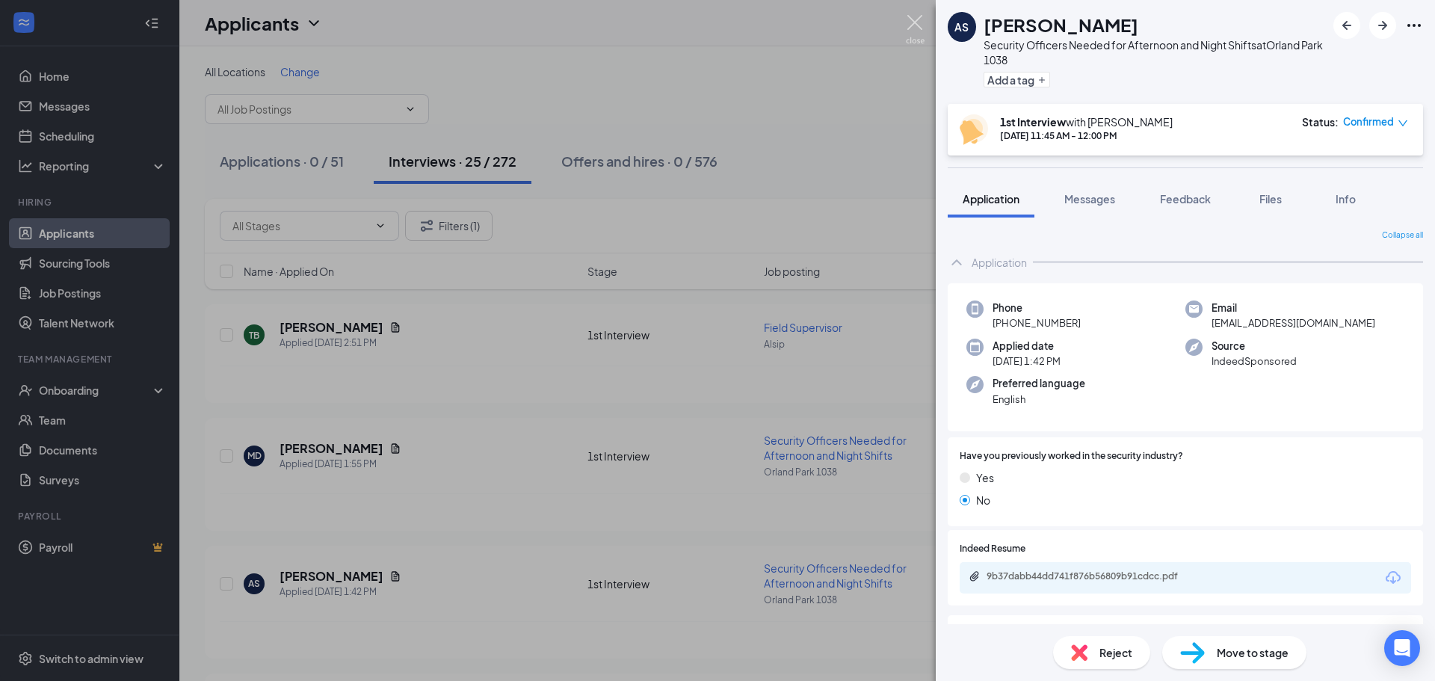
drag, startPoint x: 914, startPoint y: 21, endPoint x: 467, endPoint y: 40, distance: 447.2
click at [914, 20] on img at bounding box center [915, 29] width 19 height 29
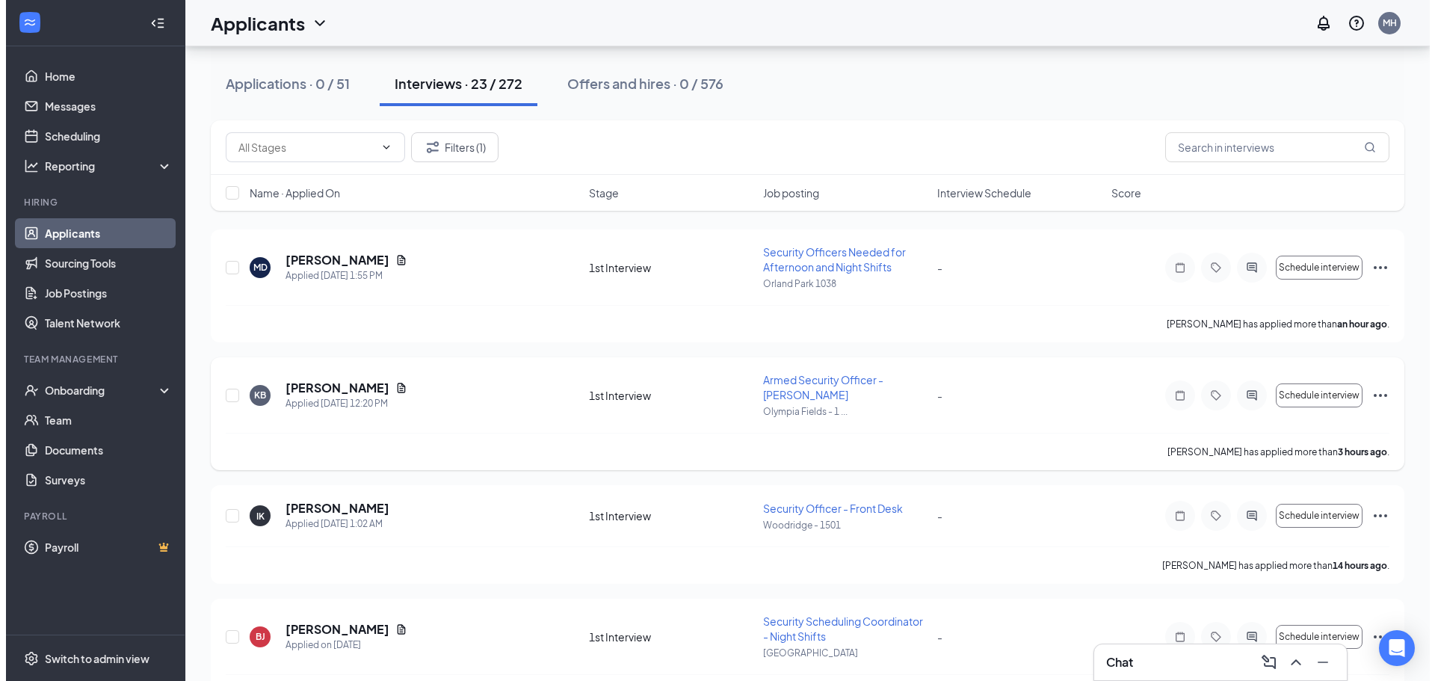
scroll to position [149, 0]
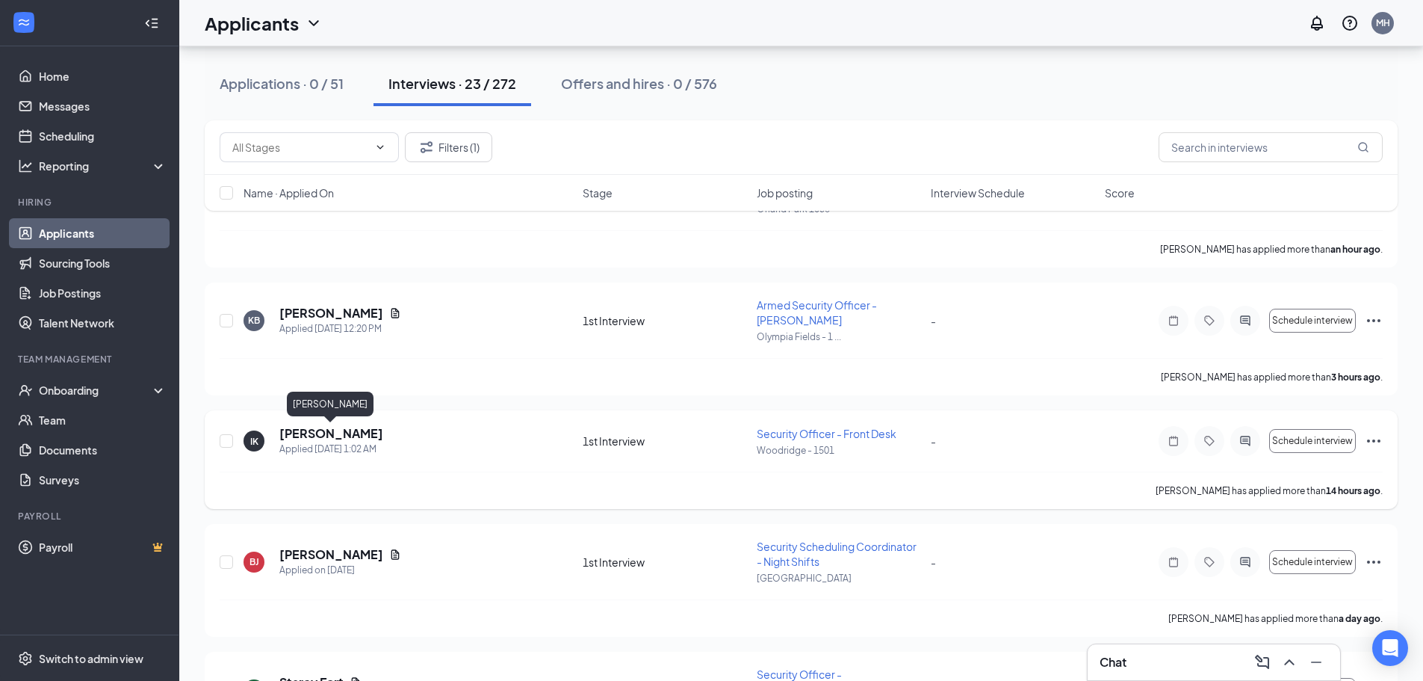
click at [344, 435] on h5 "ISAIAH KINLOCH" at bounding box center [331, 433] width 104 height 16
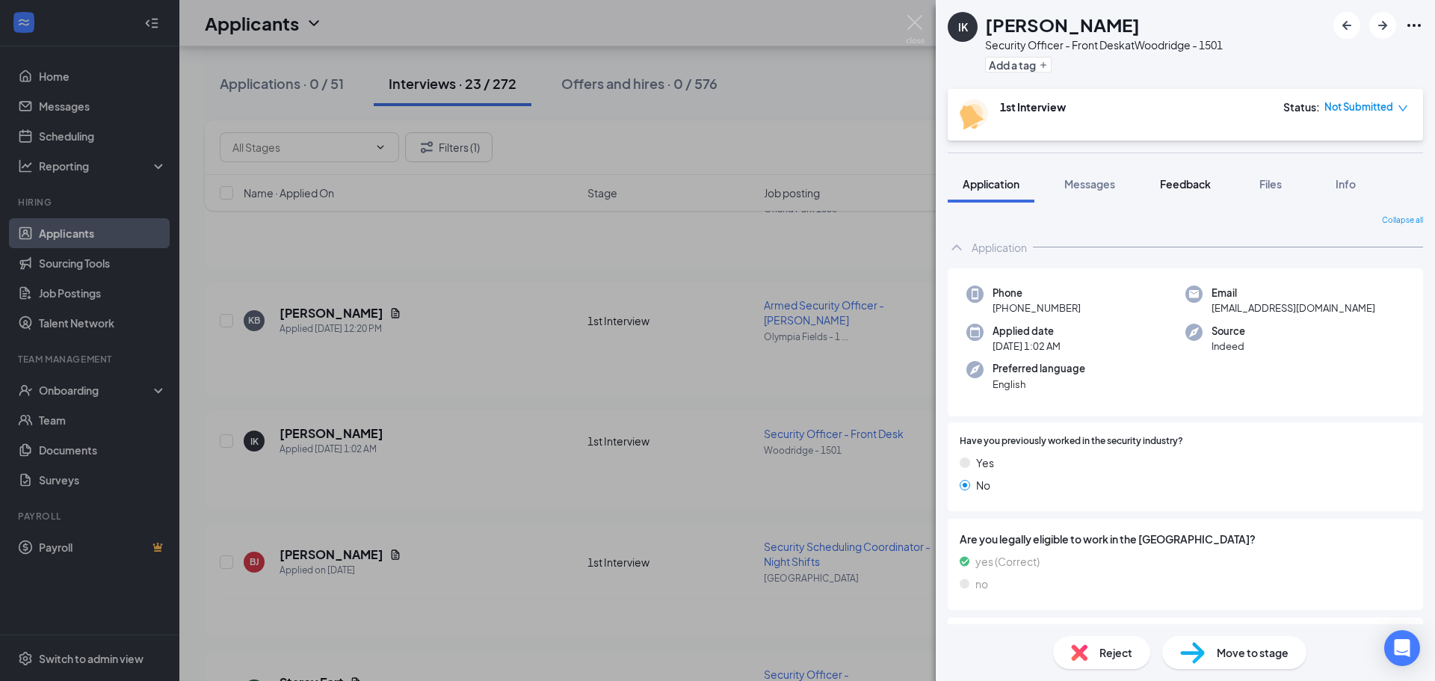
click at [1199, 186] on span "Feedback" at bounding box center [1185, 183] width 51 height 13
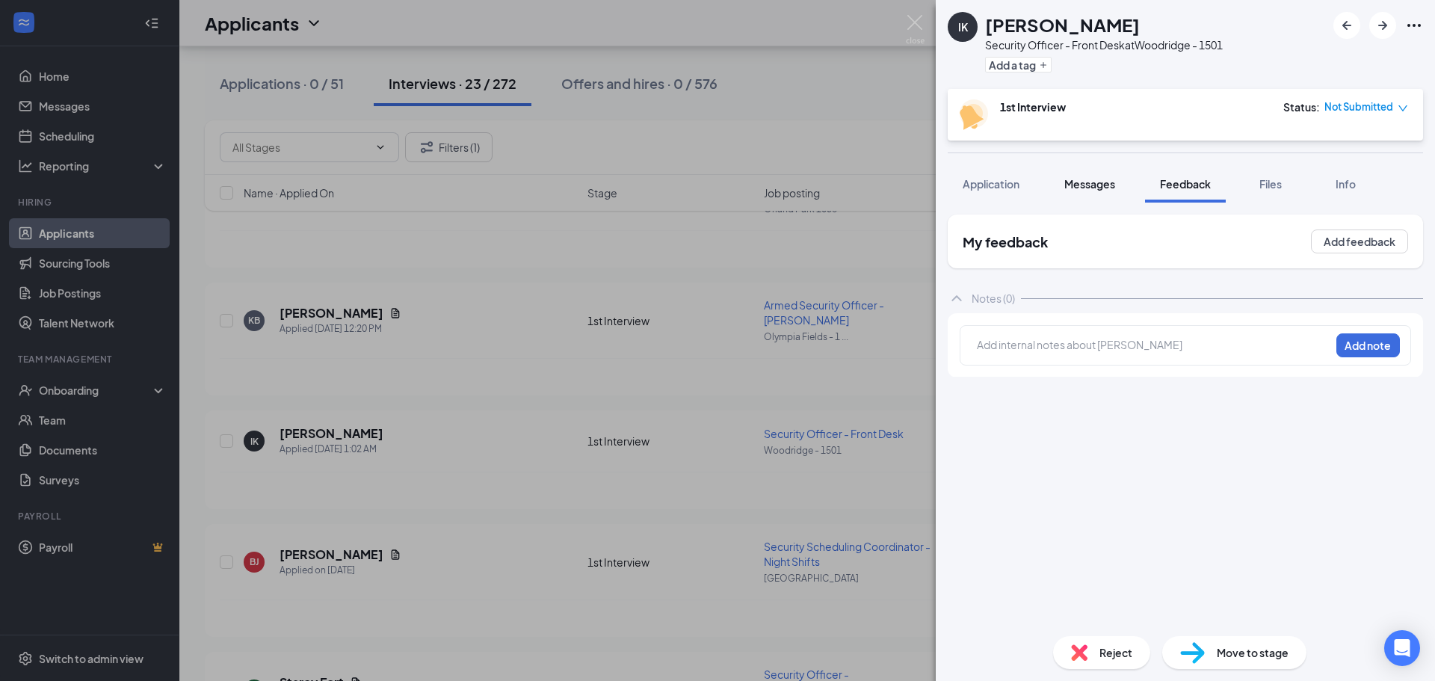
click at [1083, 185] on span "Messages" at bounding box center [1089, 183] width 51 height 13
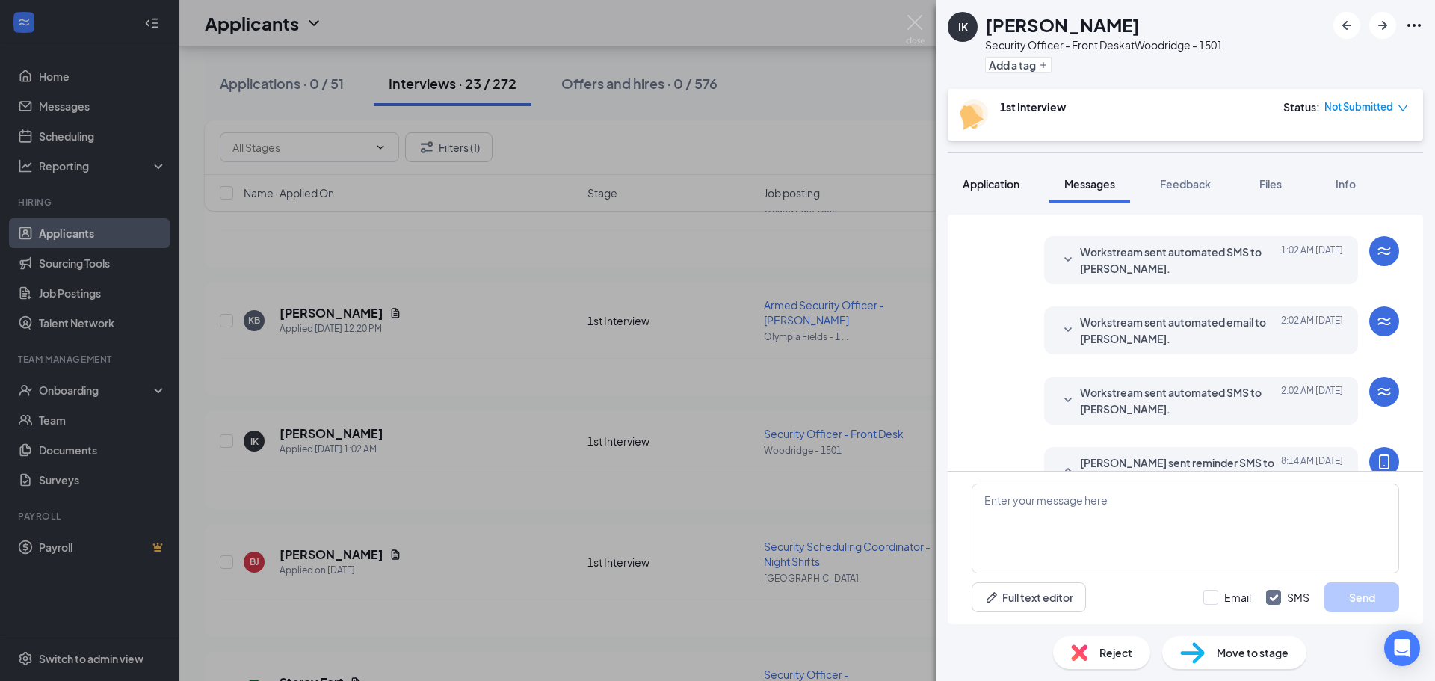
scroll to position [581, 0]
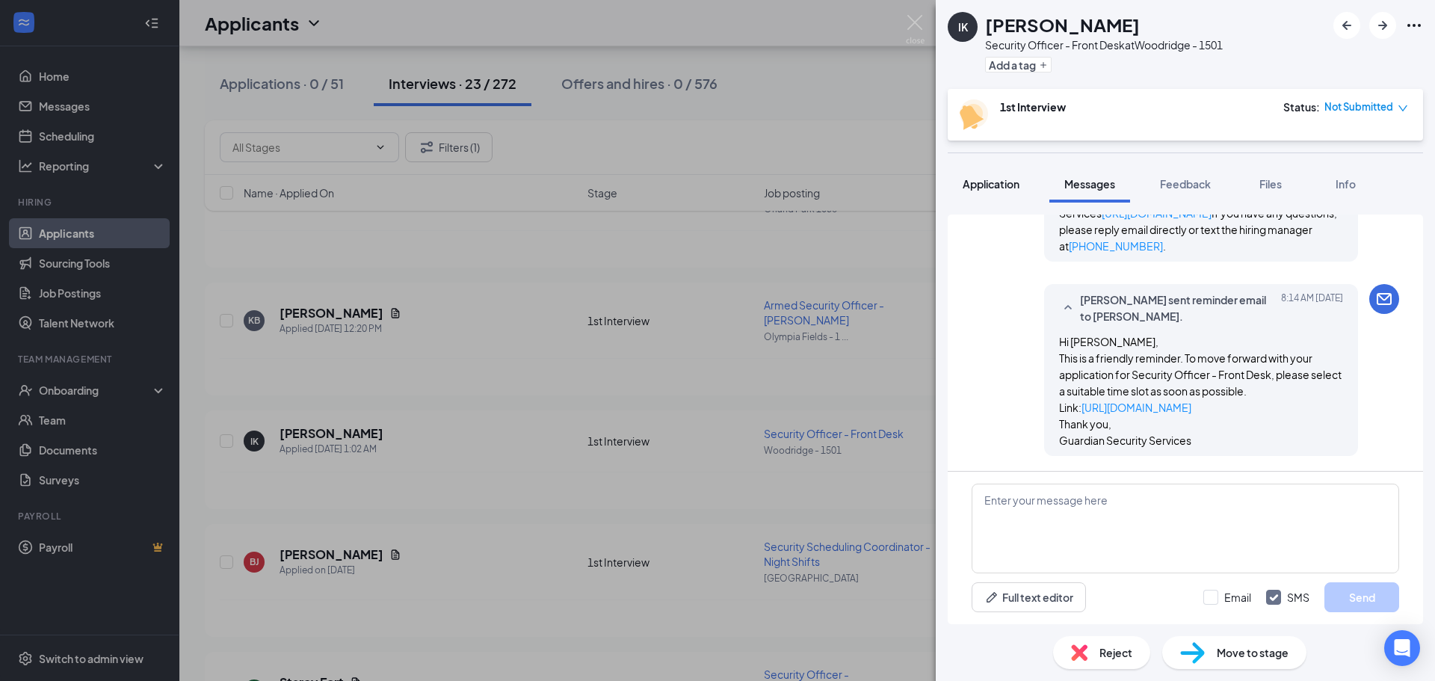
click at [990, 185] on span "Application" at bounding box center [990, 183] width 57 height 13
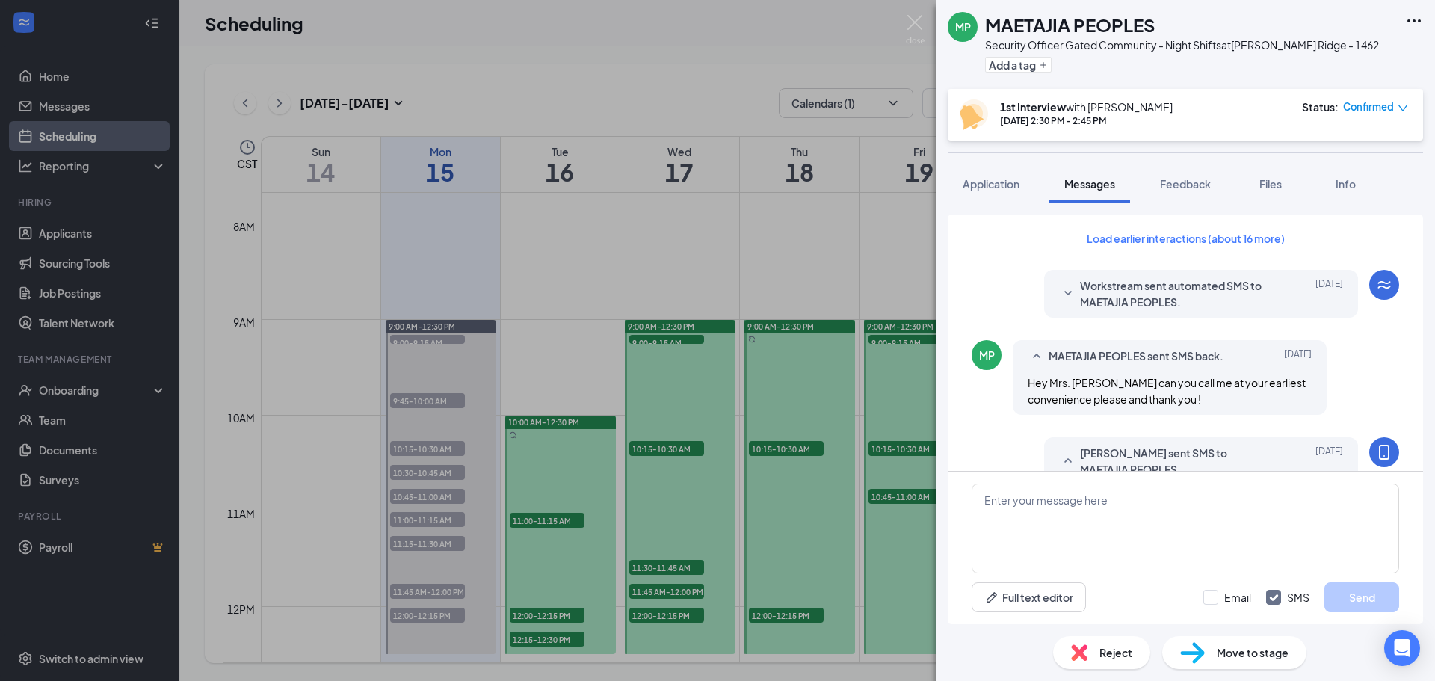
scroll to position [805, 0]
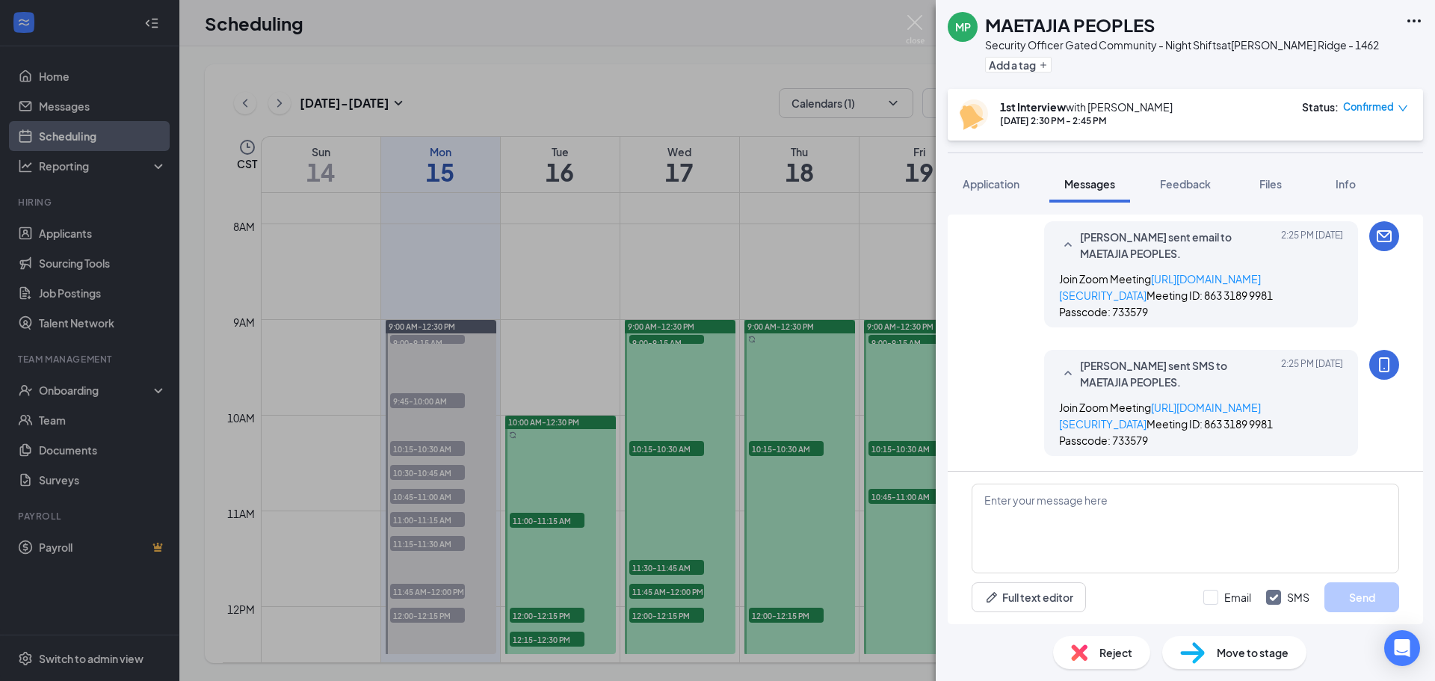
click at [1190, 181] on span "Feedback" at bounding box center [1185, 183] width 51 height 13
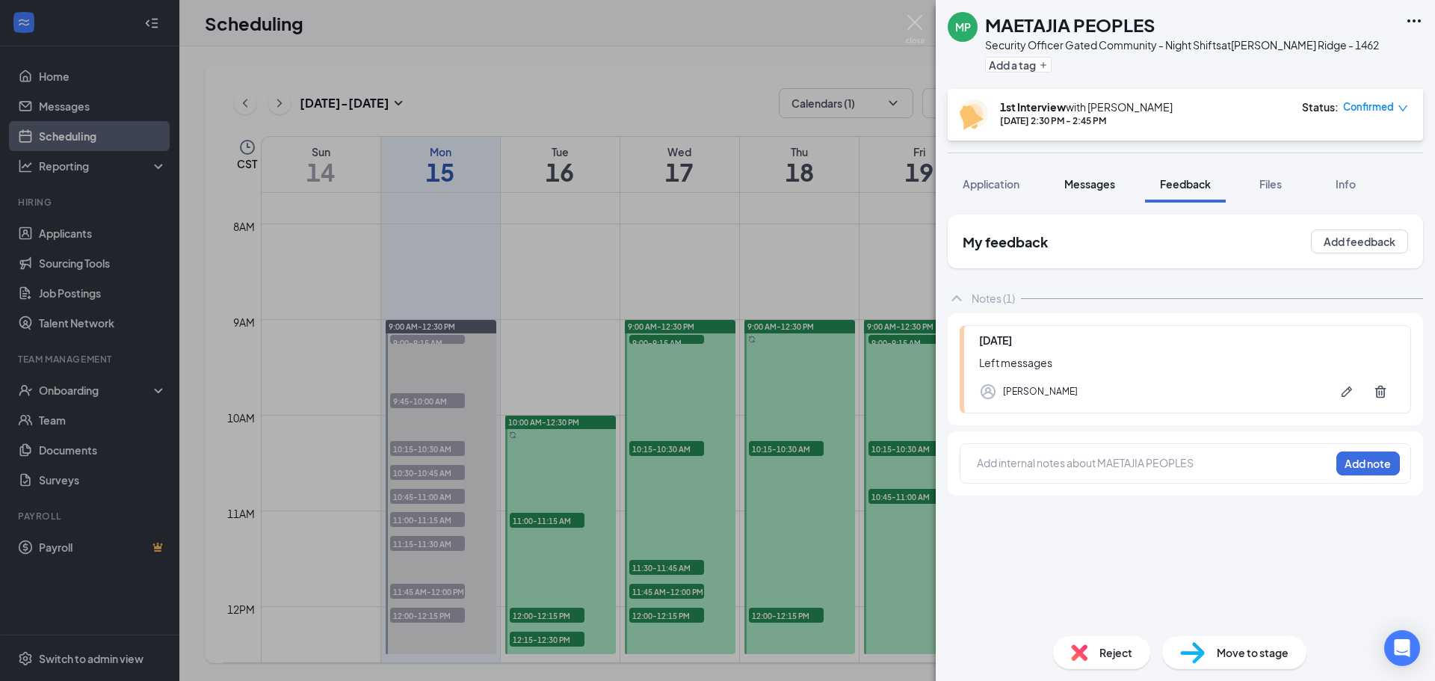
drag, startPoint x: 1095, startPoint y: 189, endPoint x: 1108, endPoint y: 175, distance: 19.0
click at [1095, 188] on span "Messages" at bounding box center [1089, 183] width 51 height 13
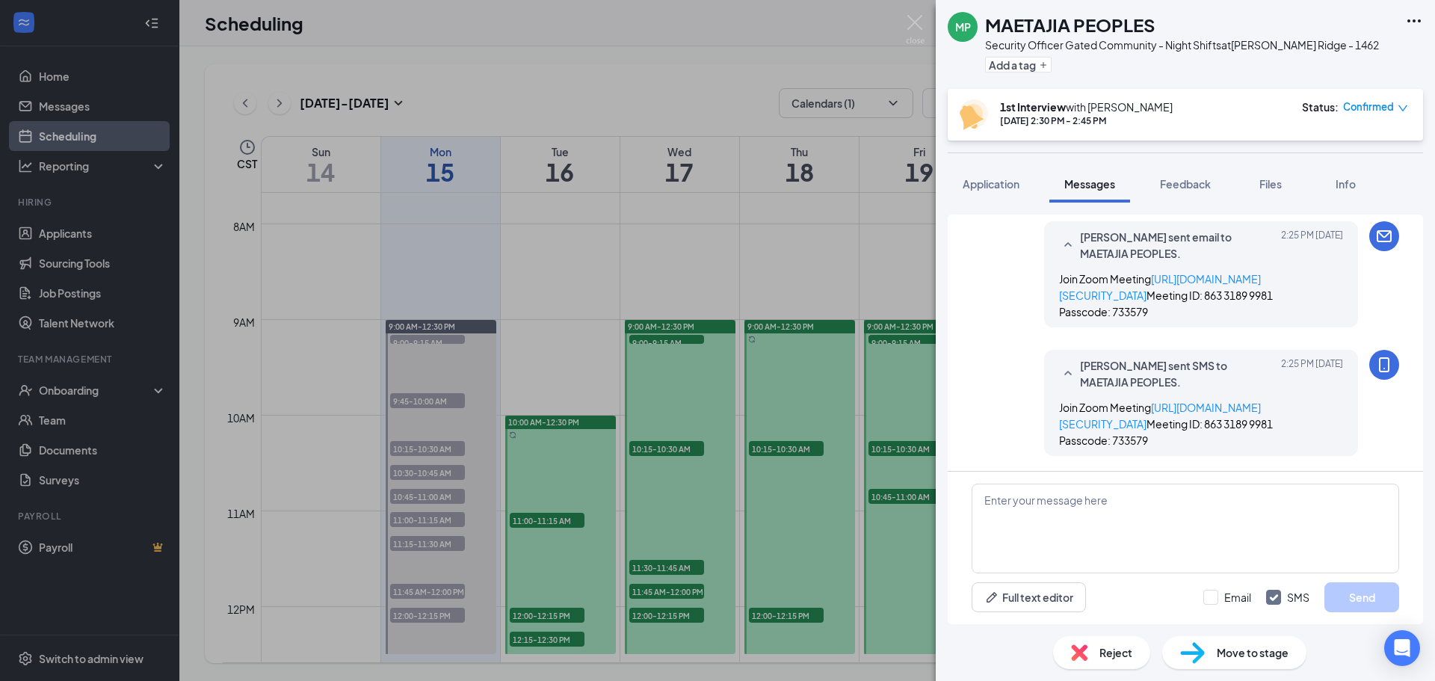
scroll to position [805, 0]
click at [1197, 180] on span "Feedback" at bounding box center [1185, 183] width 51 height 13
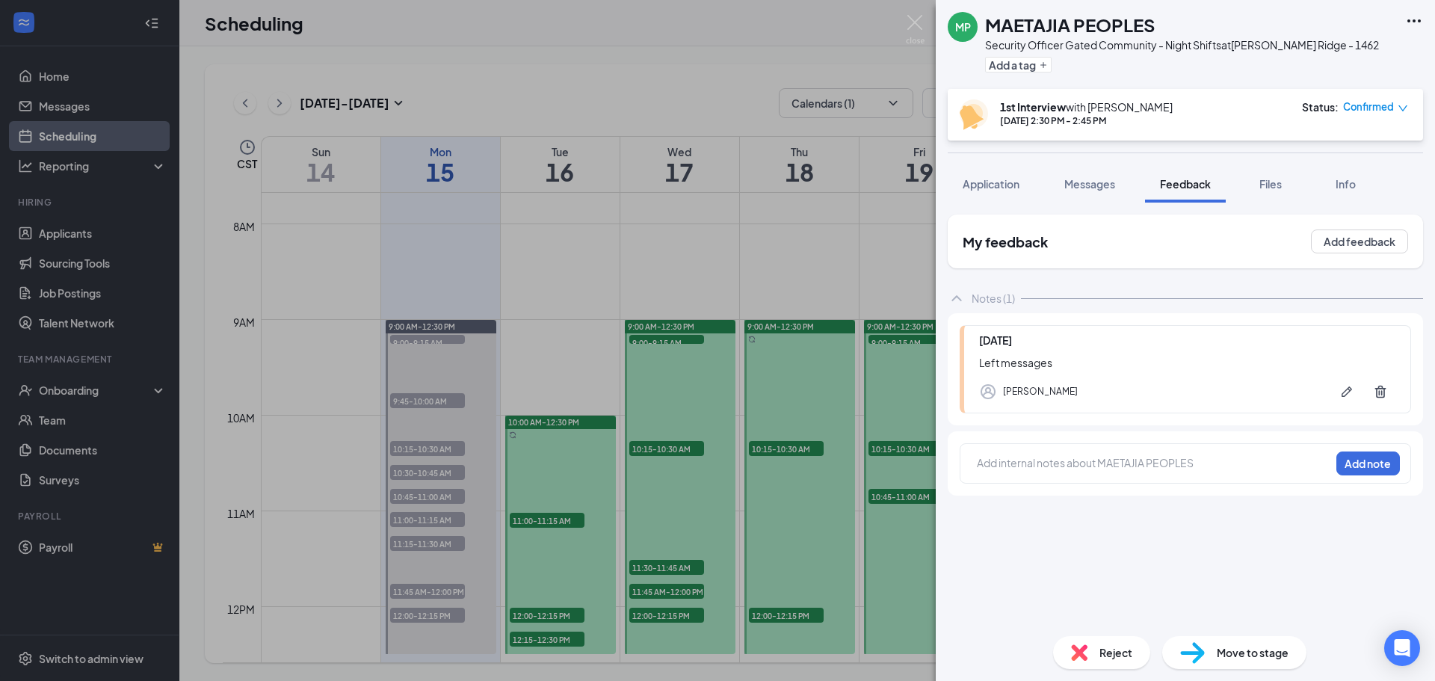
click at [1029, 475] on div "Add internal notes about MAETAJIA PEOPLES Add note" at bounding box center [1184, 463] width 451 height 40
click at [1028, 467] on div at bounding box center [1153, 463] width 352 height 16
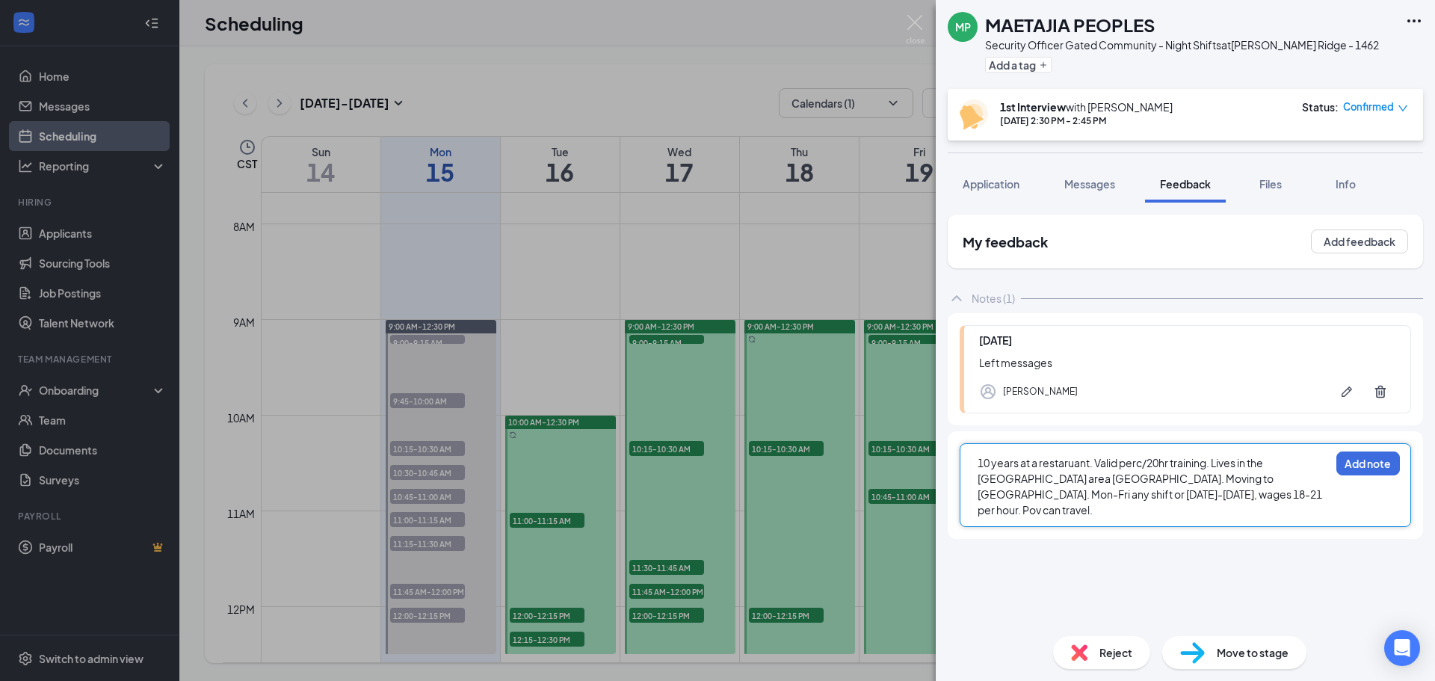
click at [1175, 500] on div "10 years at a restaruant. Valid perc/20hr training. Lives in the [GEOGRAPHIC_DA…" at bounding box center [1153, 486] width 352 height 63
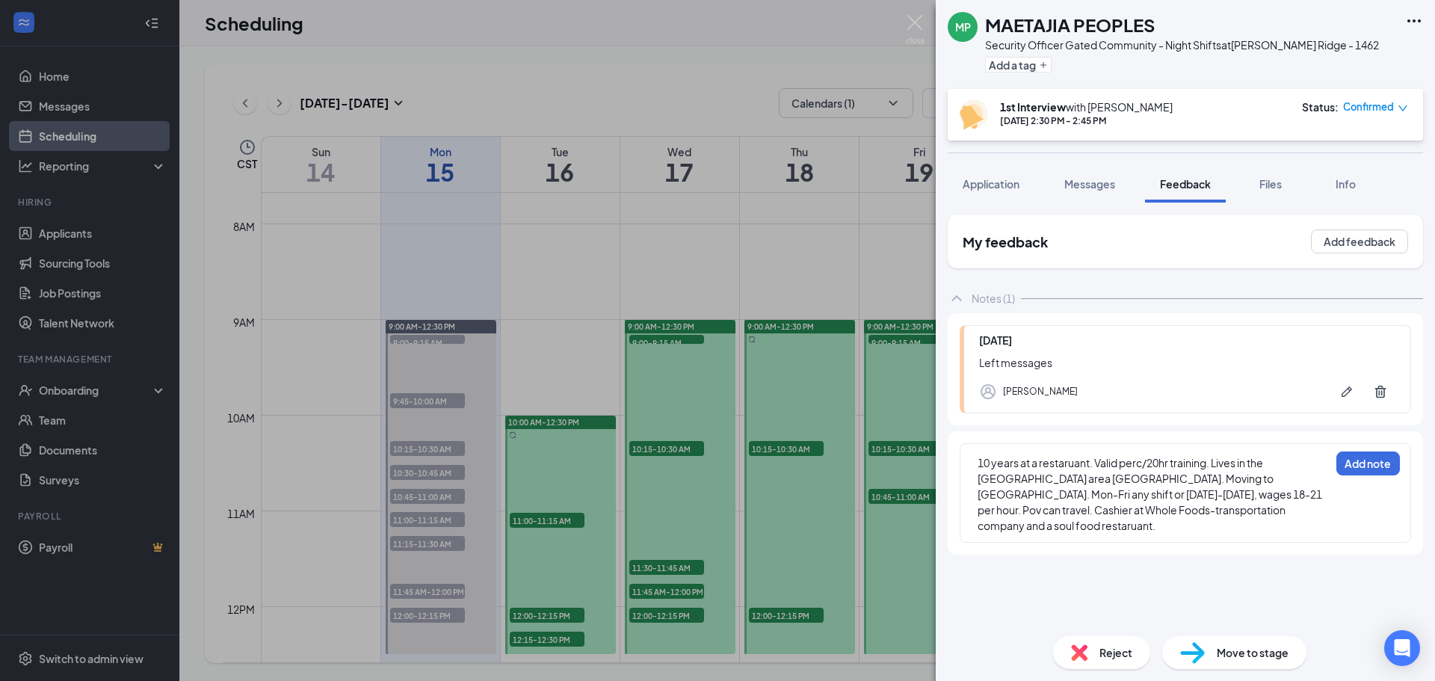
click at [1273, 512] on div "10 years at a restaruant. Valid perc/20hr training. Lives in the [GEOGRAPHIC_DA…" at bounding box center [1153, 494] width 352 height 78
click at [1373, 466] on button "Add note" at bounding box center [1368, 463] width 64 height 24
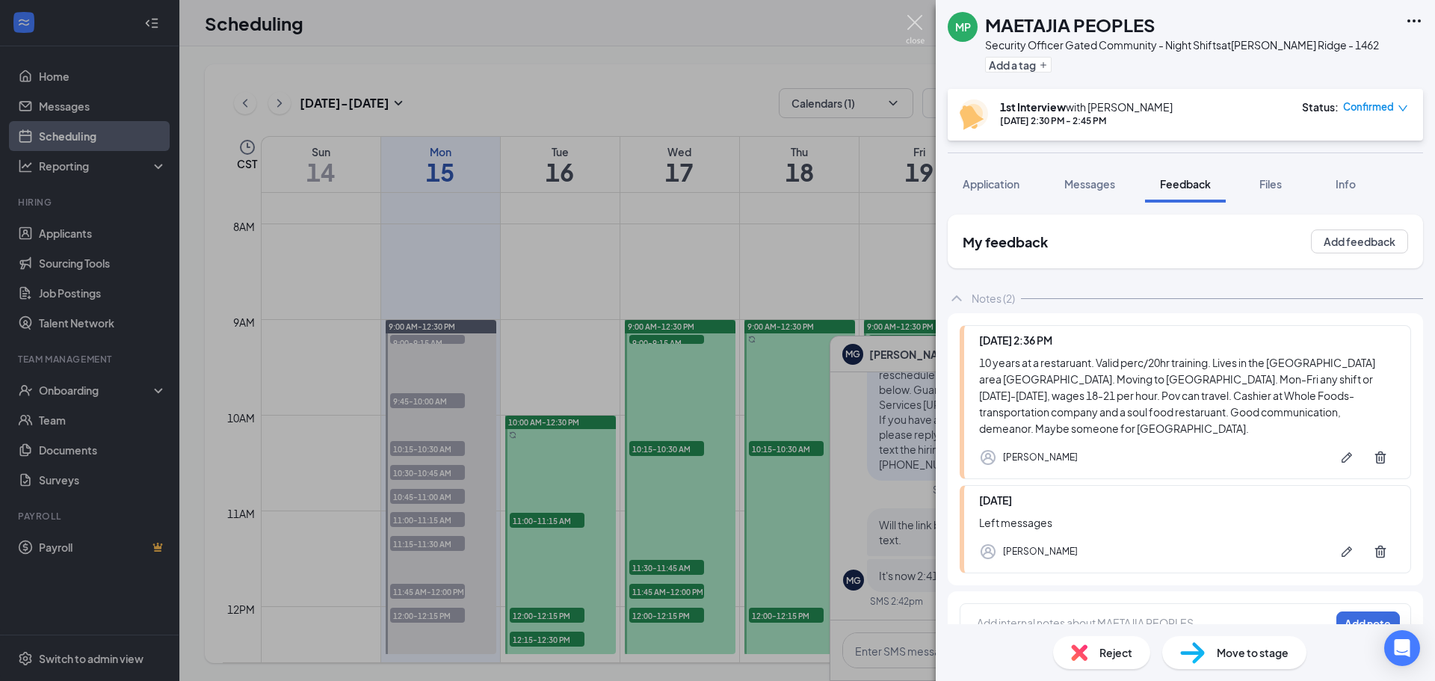
drag, startPoint x: 915, startPoint y: 19, endPoint x: 502, endPoint y: 374, distance: 544.1
click at [915, 19] on img at bounding box center [915, 29] width 19 height 29
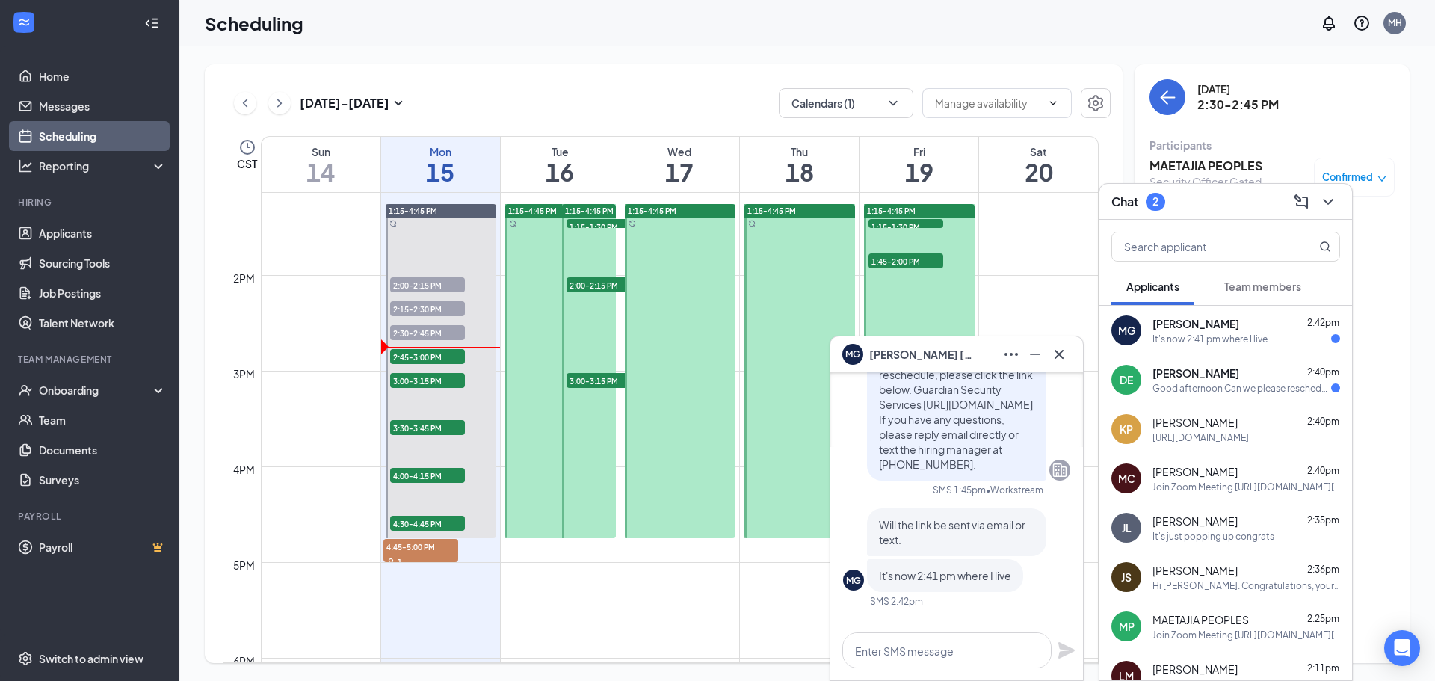
scroll to position [1258, 0]
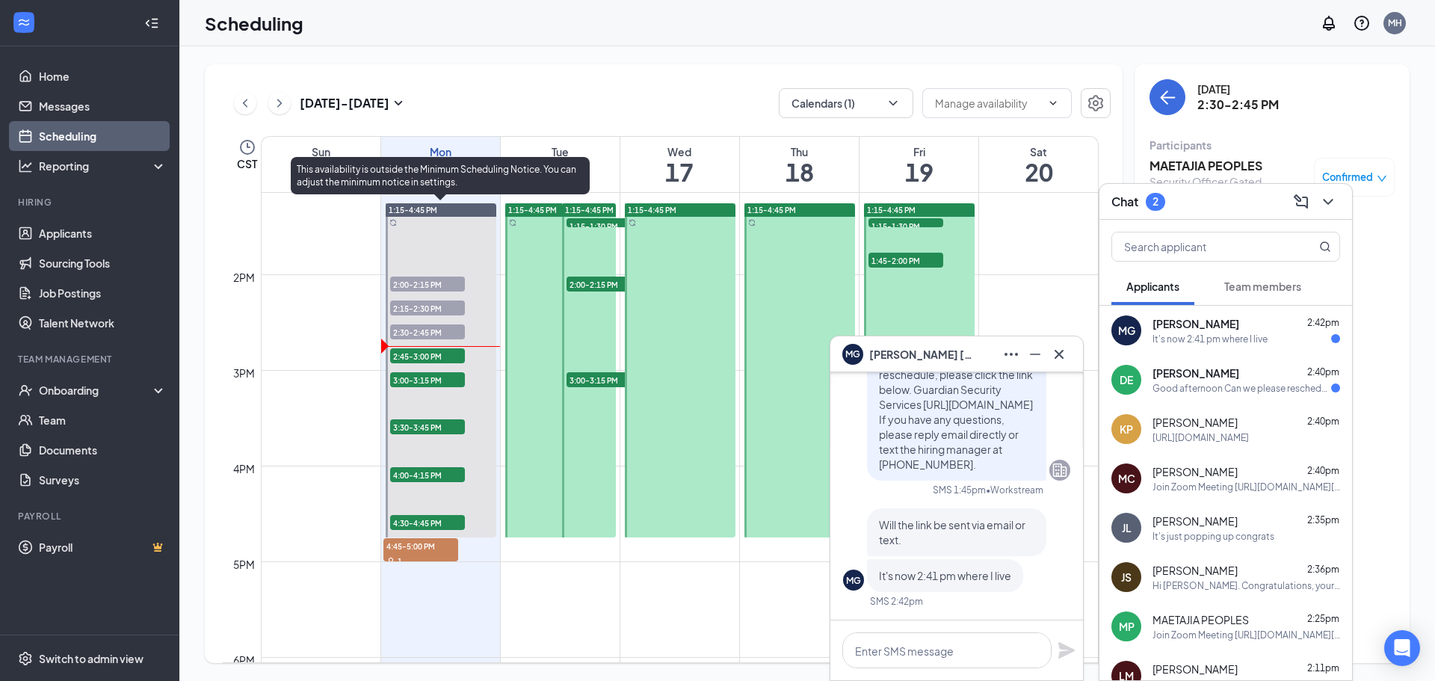
click at [428, 352] on span "2:45-3:00 PM" at bounding box center [427, 355] width 75 height 15
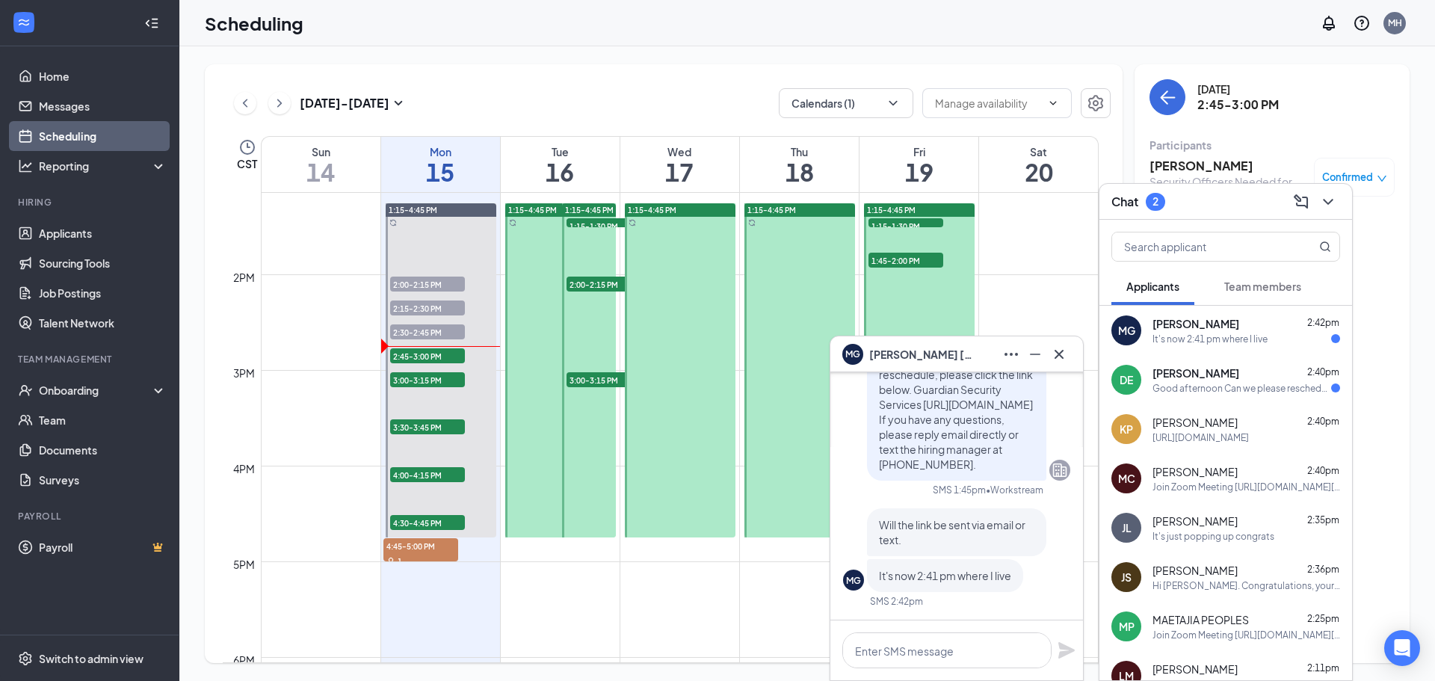
click at [1186, 168] on h3 "[PERSON_NAME]" at bounding box center [1227, 166] width 157 height 16
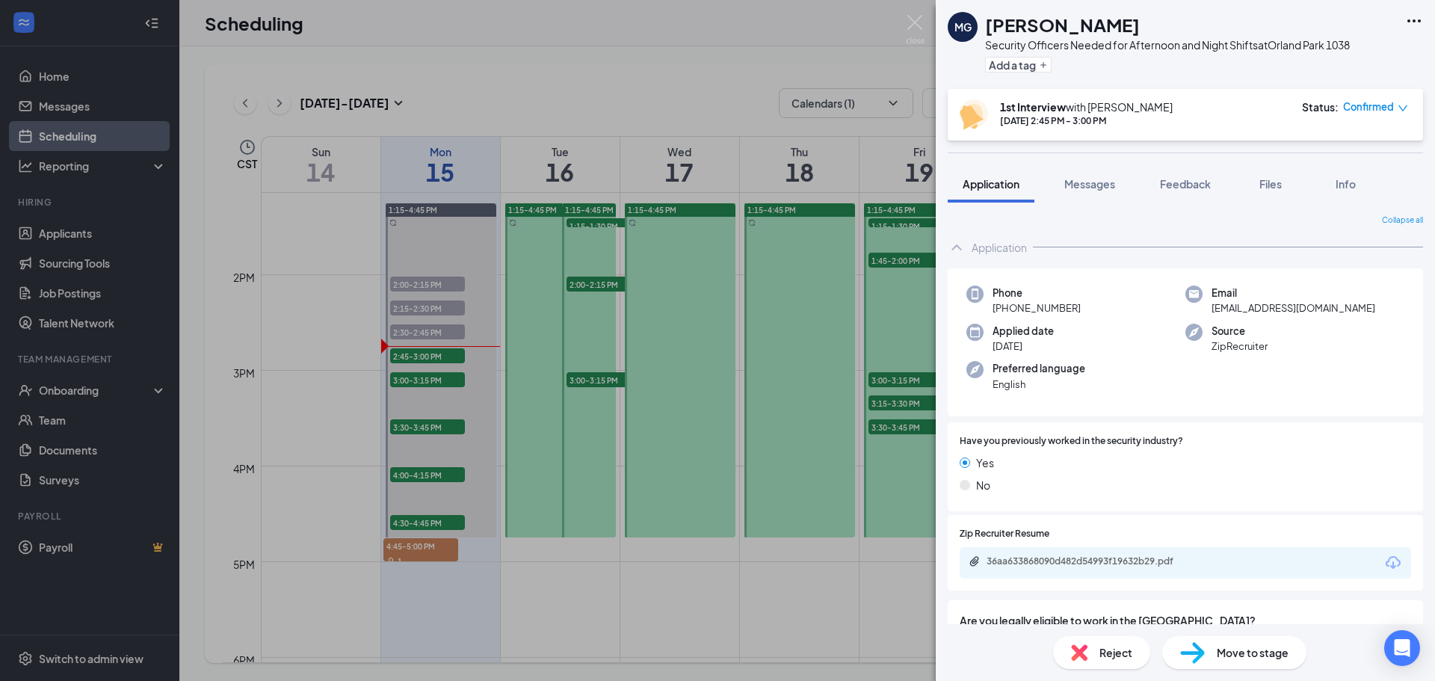
drag, startPoint x: 1098, startPoint y: 183, endPoint x: 1129, endPoint y: 203, distance: 37.3
click at [1097, 182] on span "Messages" at bounding box center [1089, 183] width 51 height 13
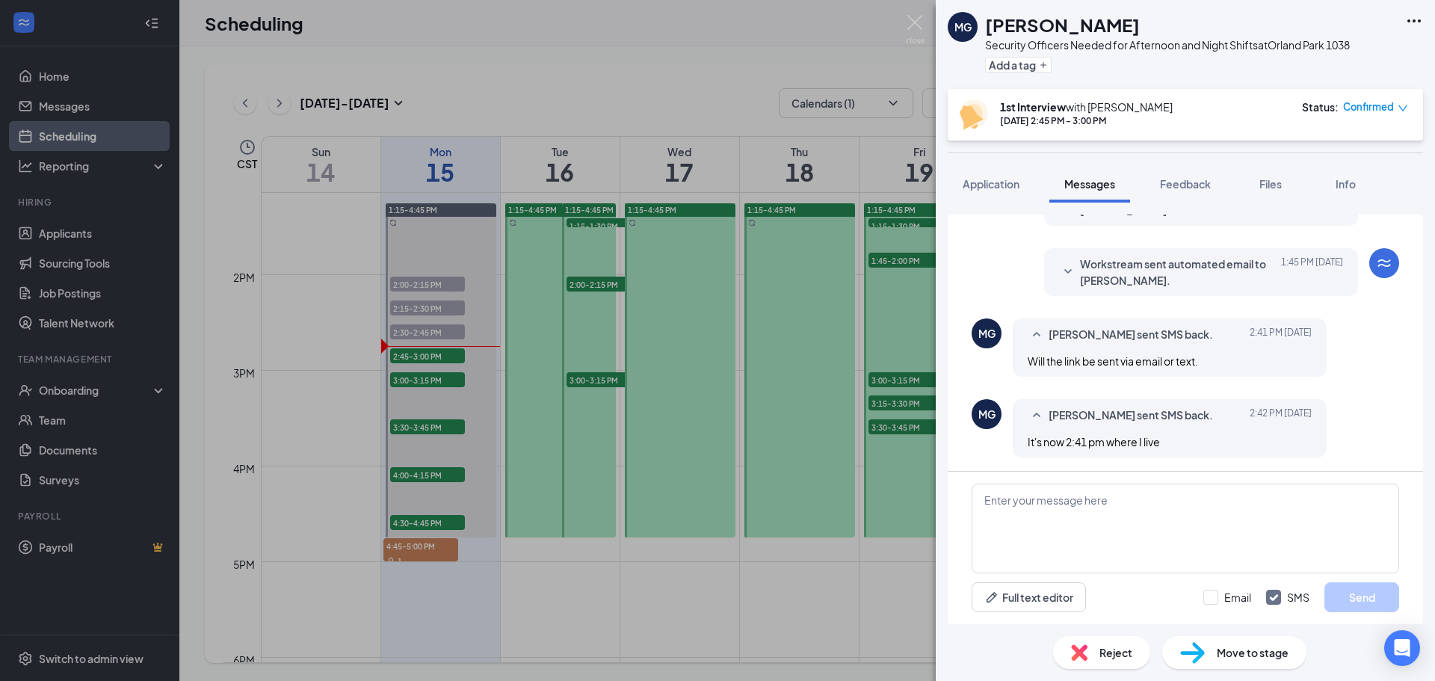
scroll to position [645, 0]
paste textarea "Join Zoom Meeting [URL][DOMAIN_NAME][SECURITY_DATA] Meeting ID: 853 5189 8846 P…"
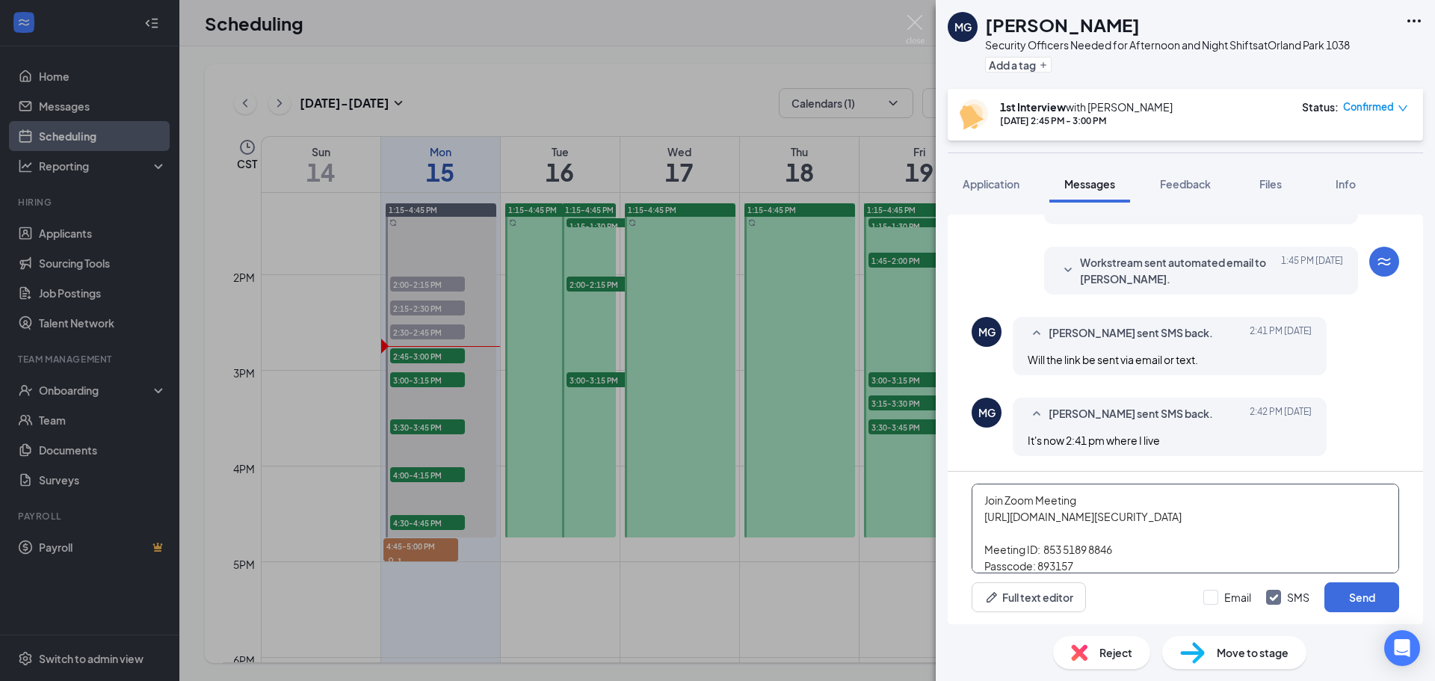
scroll to position [608, 0]
type textarea "Join Zoom Meeting [URL][DOMAIN_NAME][SECURITY_DATA] Meeting ID: 853 5189 8846 P…"
click at [1212, 596] on input "Email" at bounding box center [1227, 597] width 48 height 15
checkbox input "true"
click at [1350, 584] on button "Send" at bounding box center [1361, 597] width 75 height 30
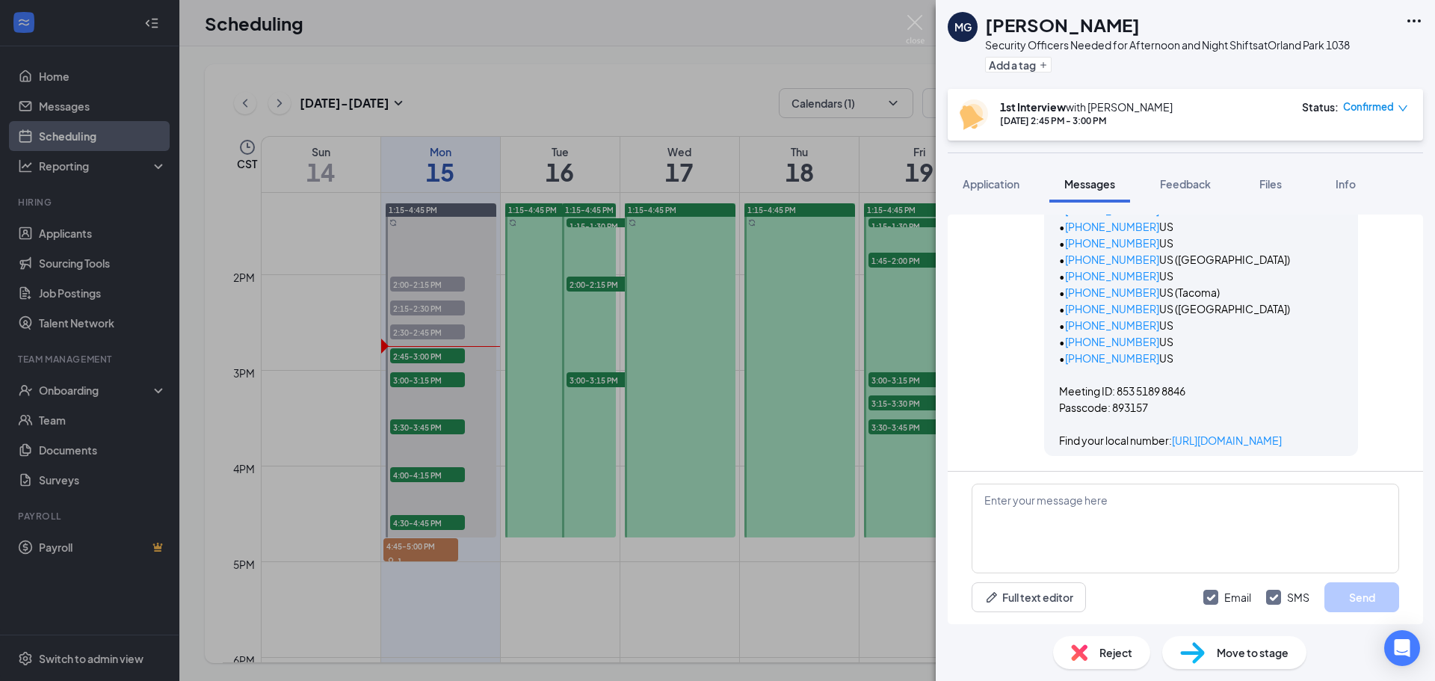
scroll to position [2118, 0]
click at [1113, 530] on textarea at bounding box center [1184, 528] width 427 height 90
type textarea "[PERSON_NAME], are you able to log into th"
drag, startPoint x: 1005, startPoint y: 501, endPoint x: 891, endPoint y: 501, distance: 113.6
click at [916, 501] on div "MG [PERSON_NAME] Security Officers Needed for Afternoon and Night Shifts at [GE…" at bounding box center [717, 340] width 1435 height 681
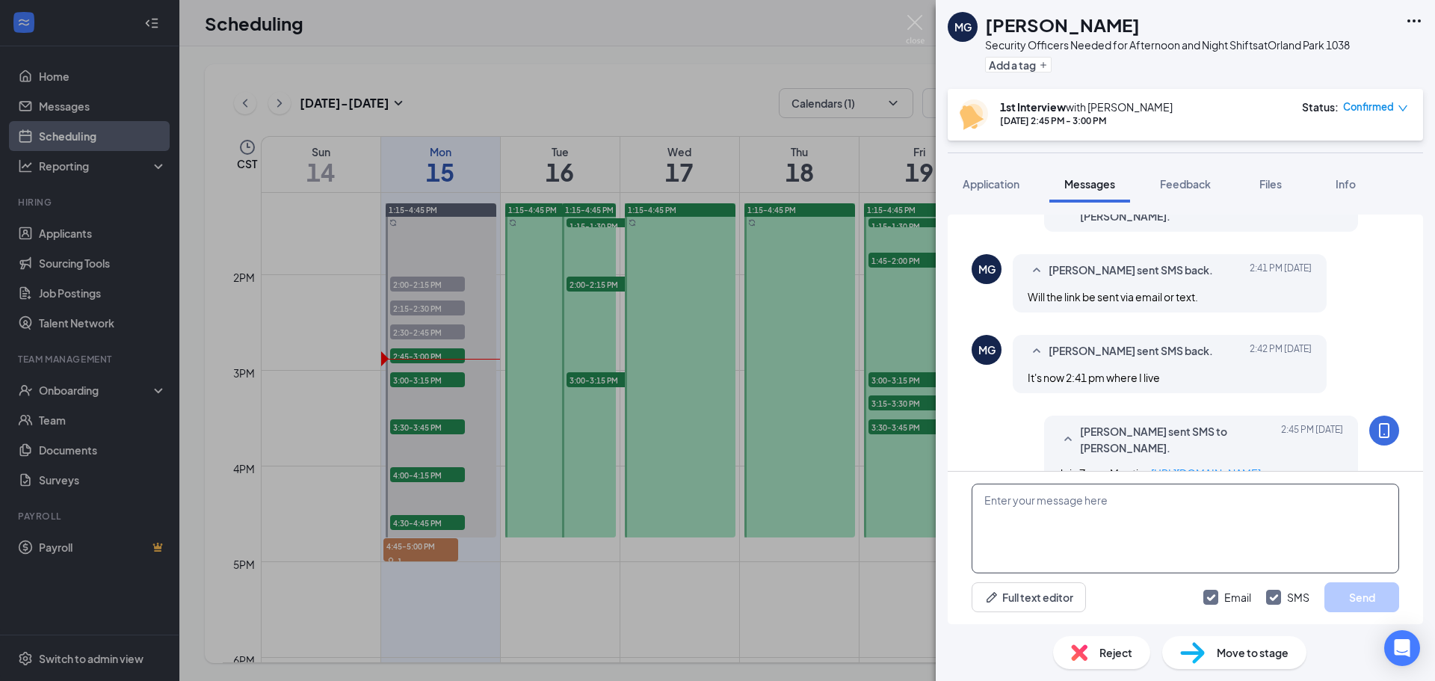
scroll to position [699, 0]
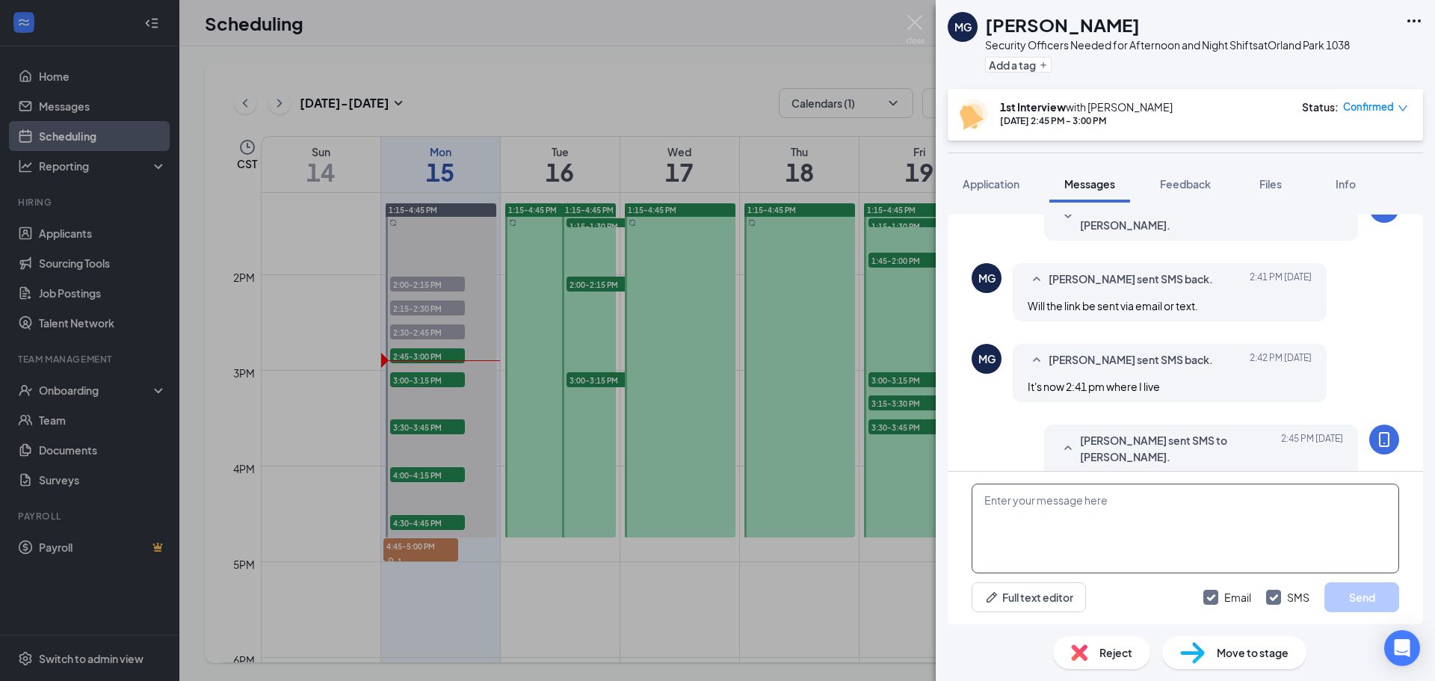
click at [1062, 512] on textarea at bounding box center [1184, 528] width 427 height 90
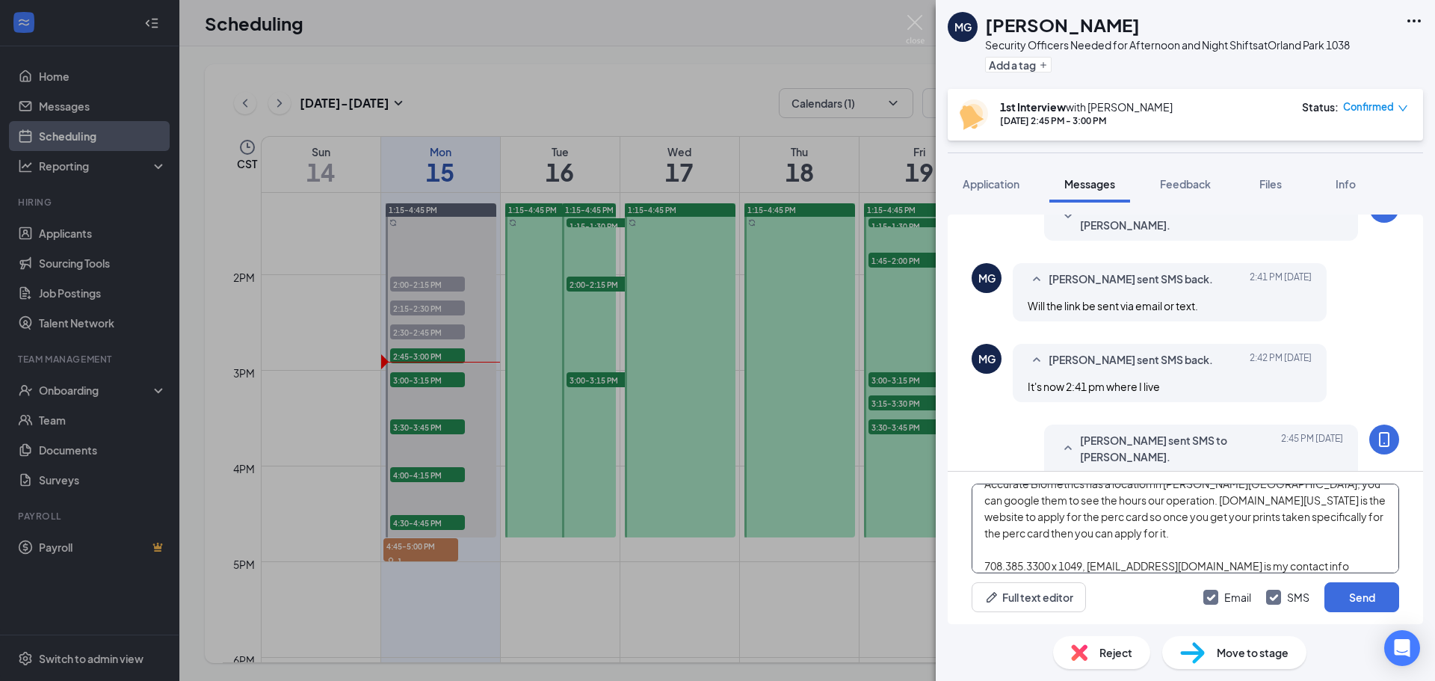
scroll to position [66, 0]
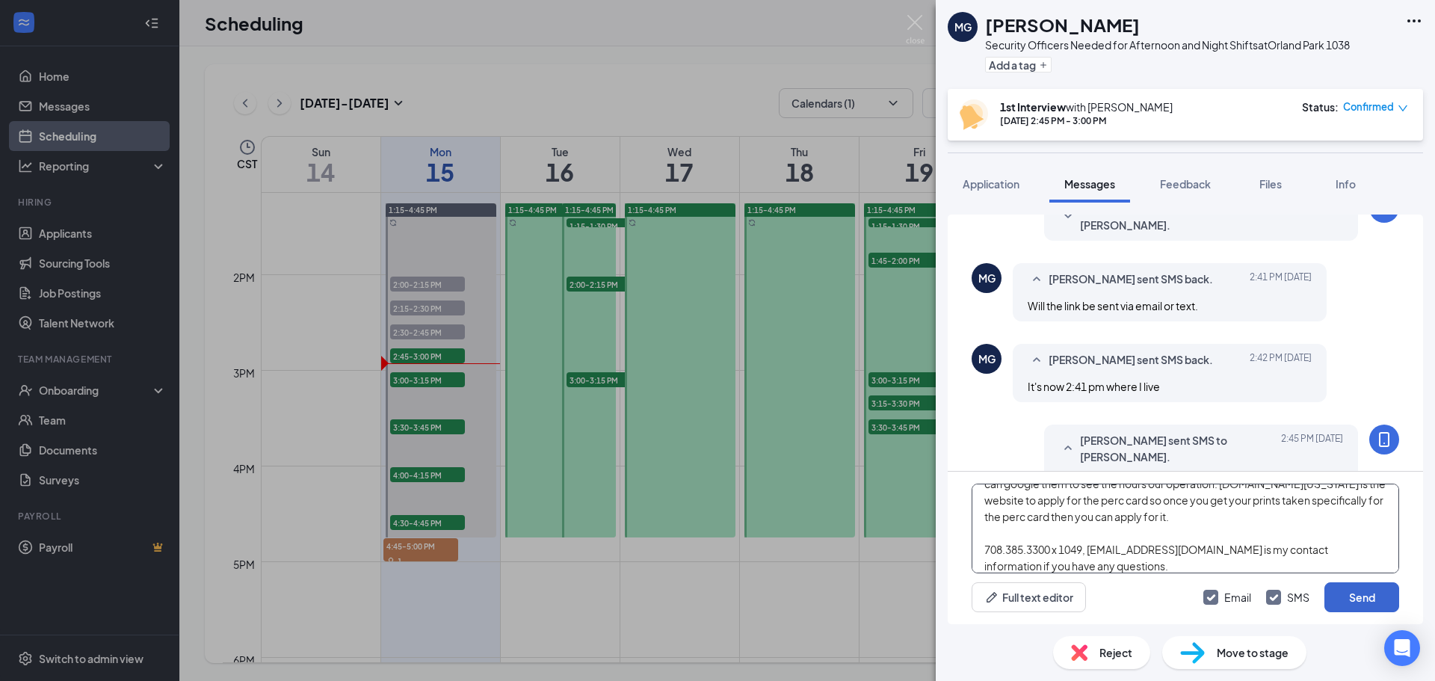
type textarea "[DOMAIN_NAME] offers the 20hr unarmed security training online. Accurate Biomet…"
click at [1359, 599] on button "Send" at bounding box center [1361, 597] width 75 height 30
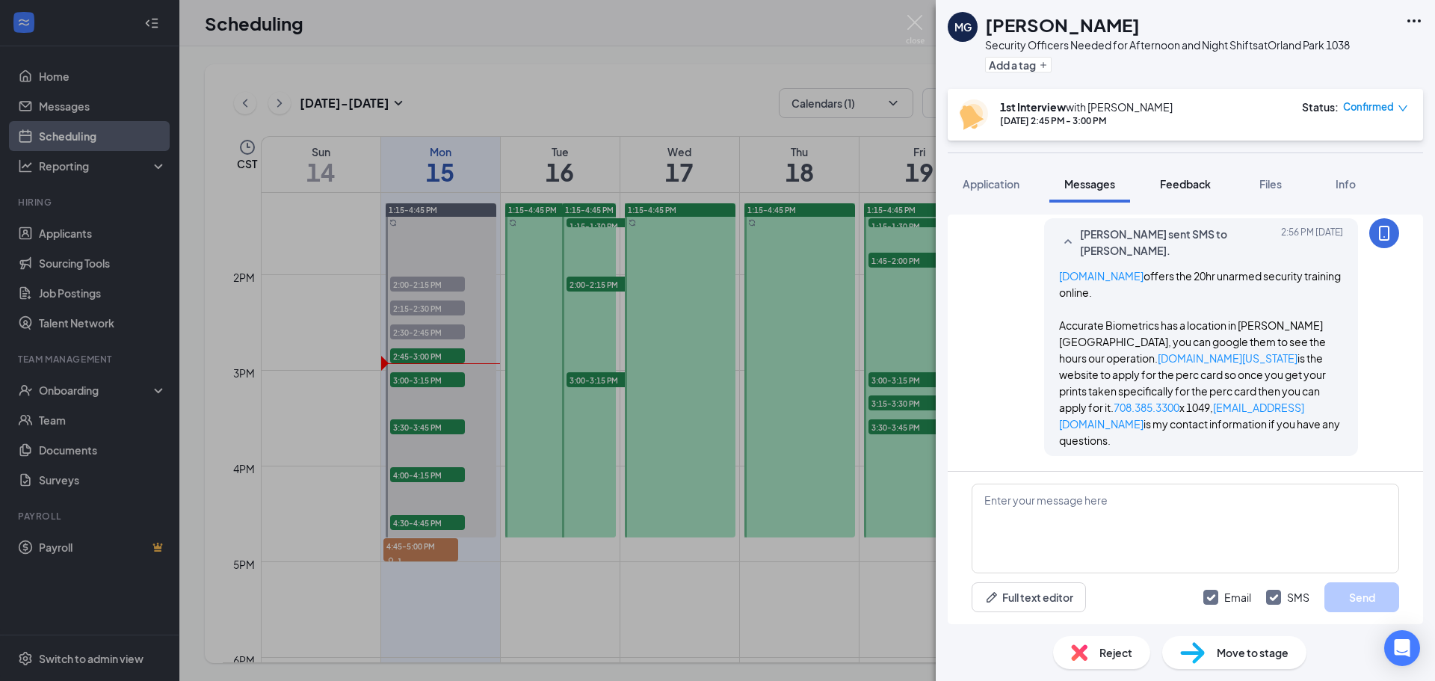
scroll to position [2671, 0]
click at [1207, 188] on span "Feedback" at bounding box center [1185, 183] width 51 height 13
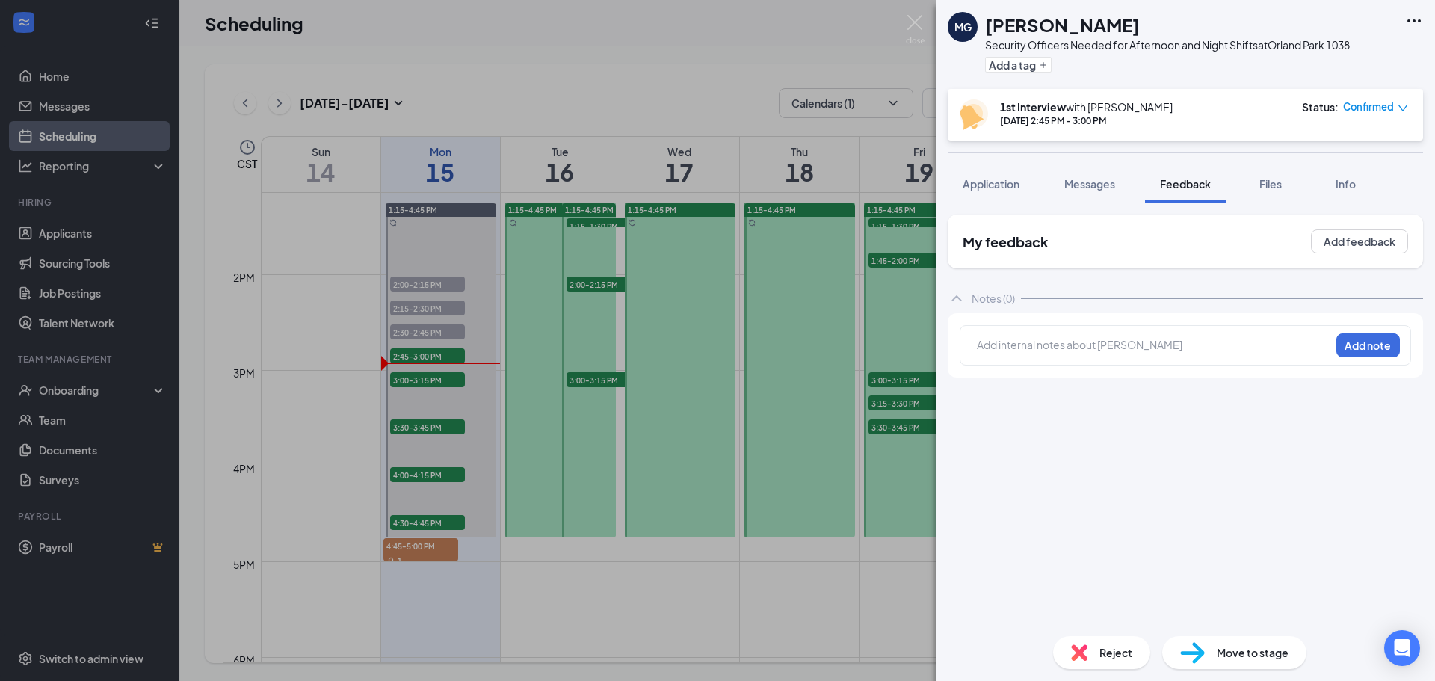
drag, startPoint x: 1087, startPoint y: 346, endPoint x: 1121, endPoint y: 314, distance: 46.5
click at [1087, 345] on div at bounding box center [1153, 345] width 352 height 16
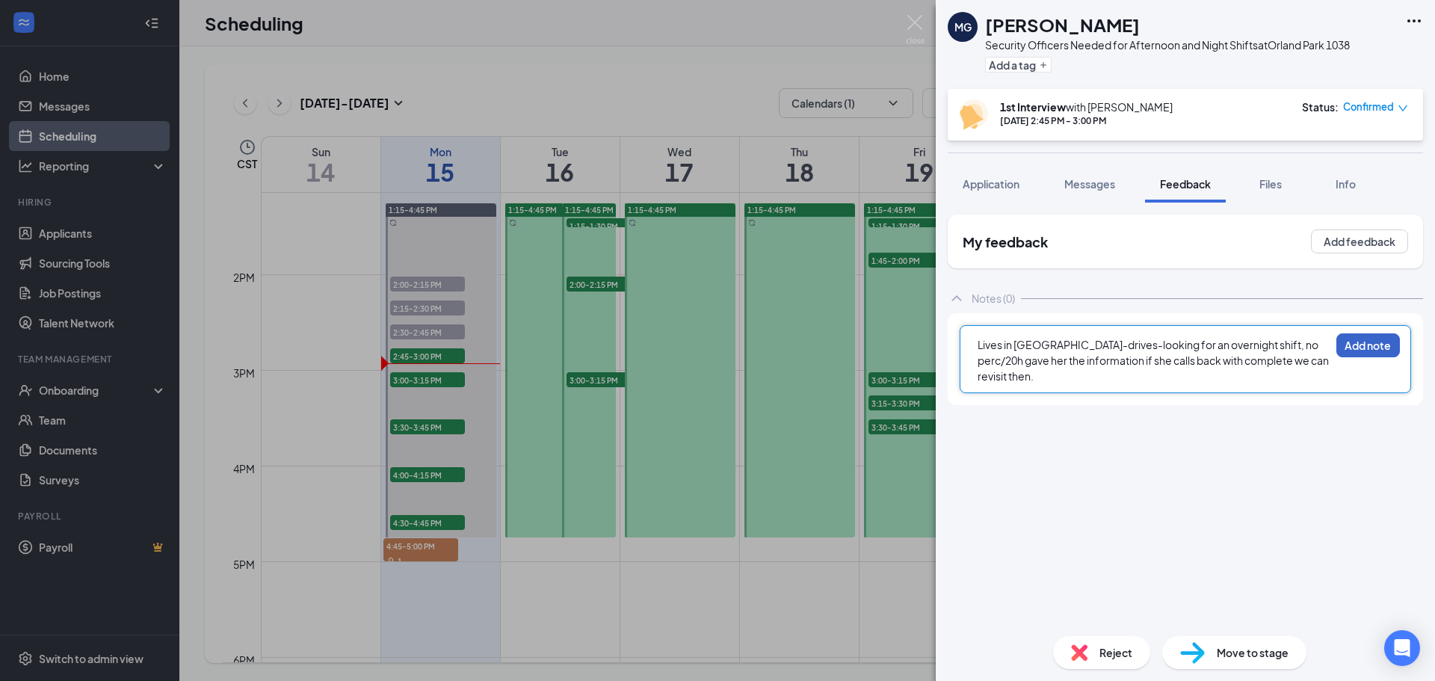
click at [1359, 346] on button "Add note" at bounding box center [1368, 345] width 64 height 24
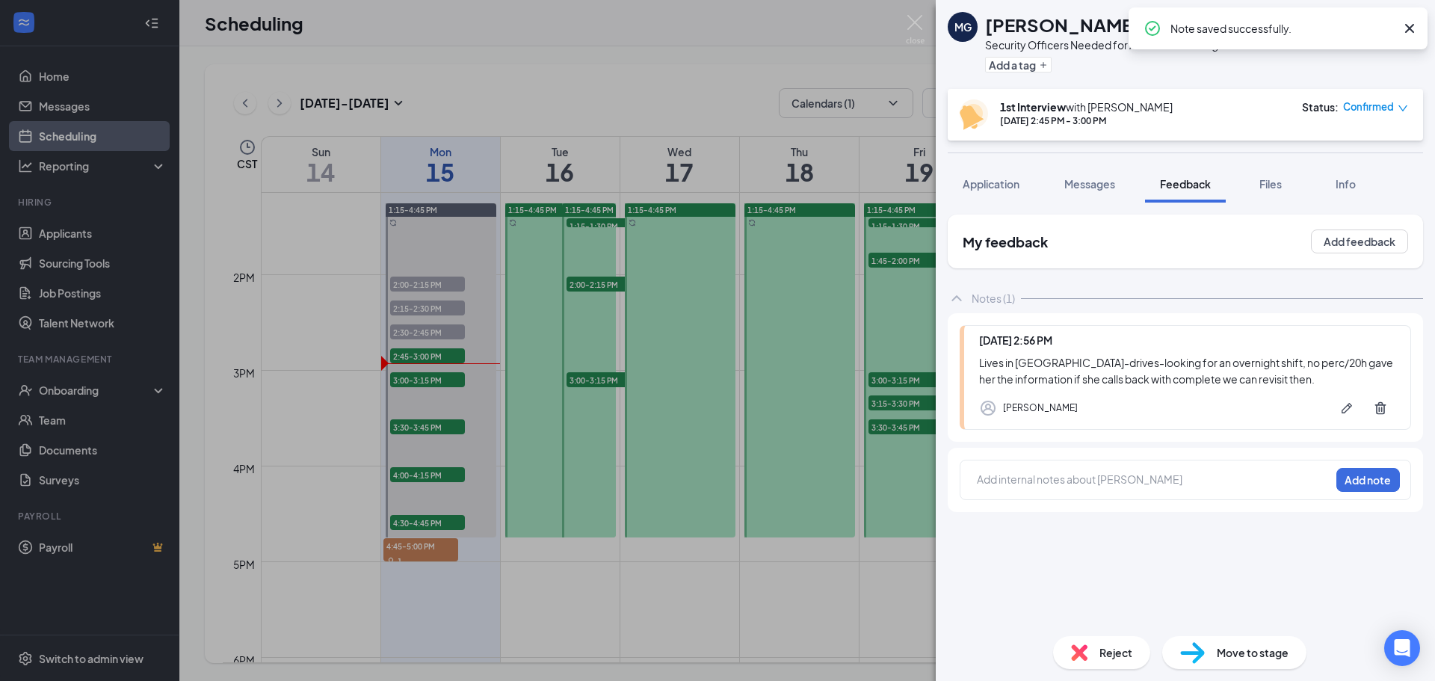
click at [1364, 111] on span "Confirmed" at bounding box center [1368, 106] width 51 height 15
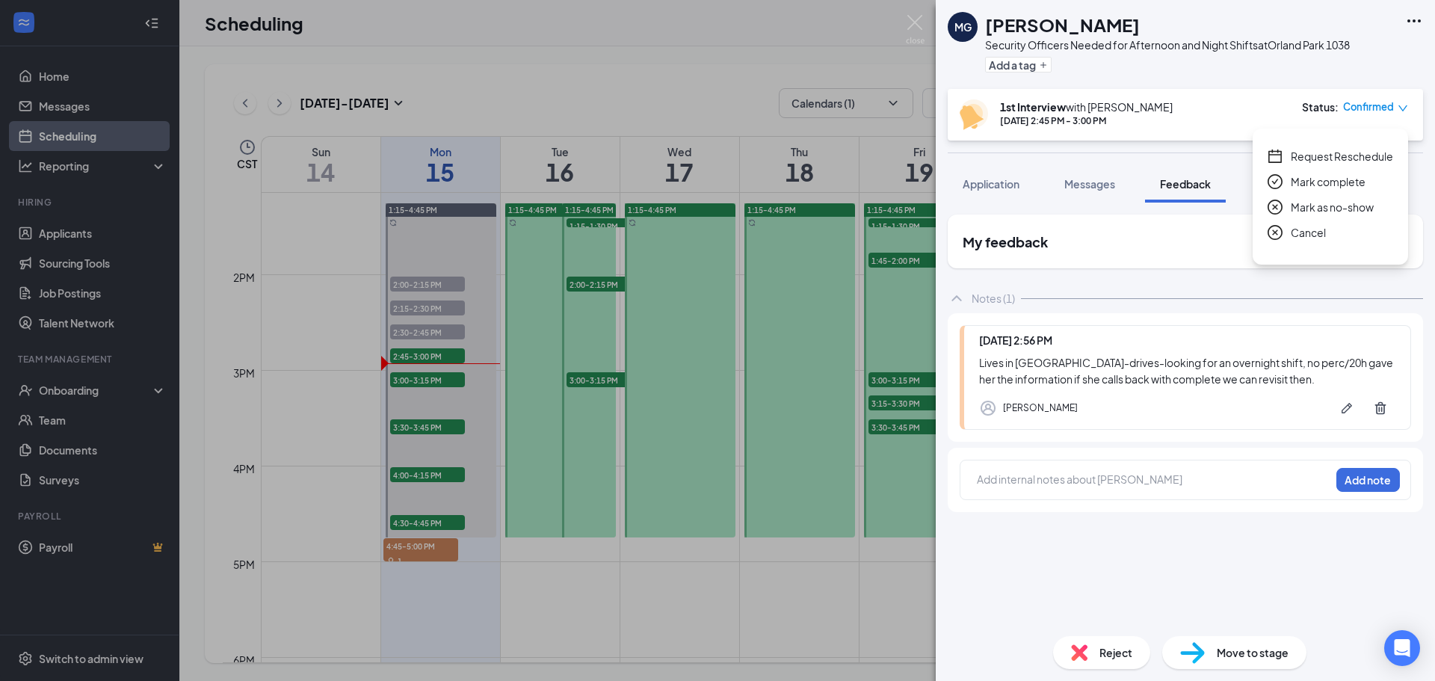
click at [1324, 182] on span "Mark complete" at bounding box center [1327, 181] width 75 height 16
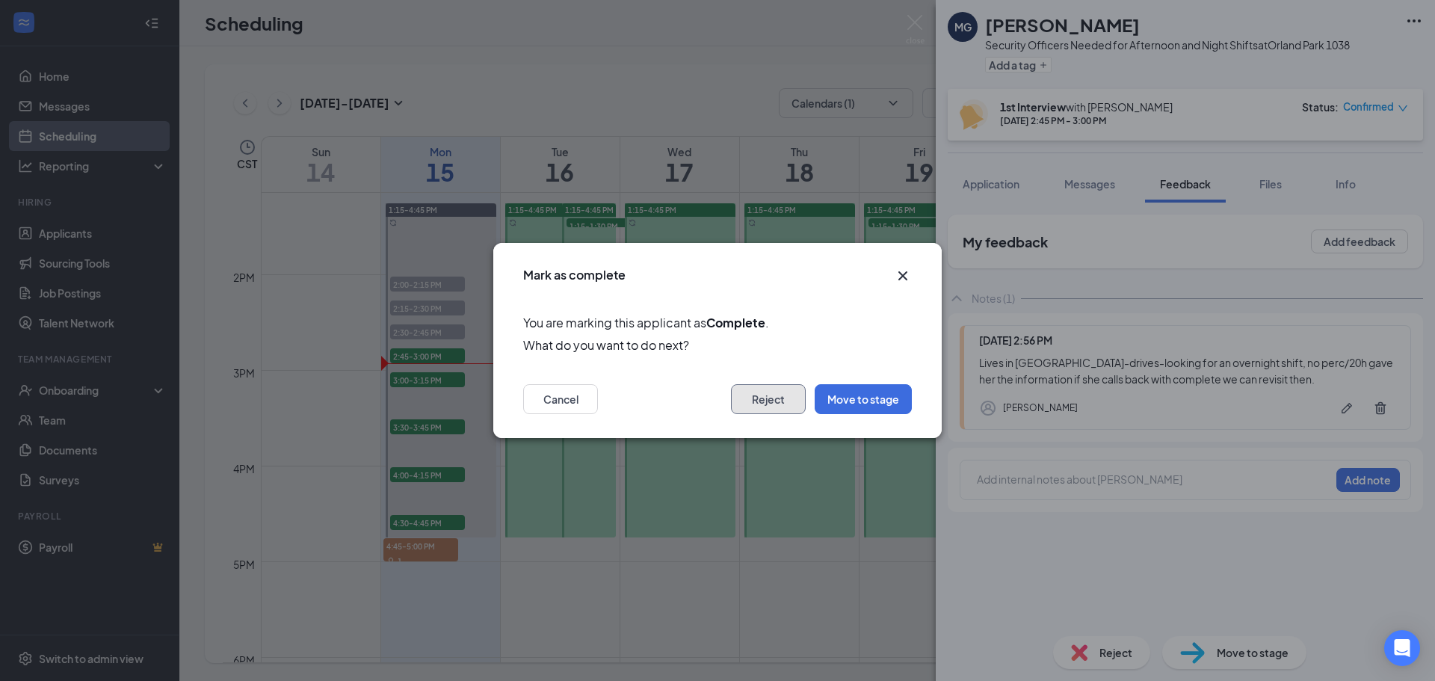
click at [771, 394] on button "Reject" at bounding box center [768, 399] width 75 height 30
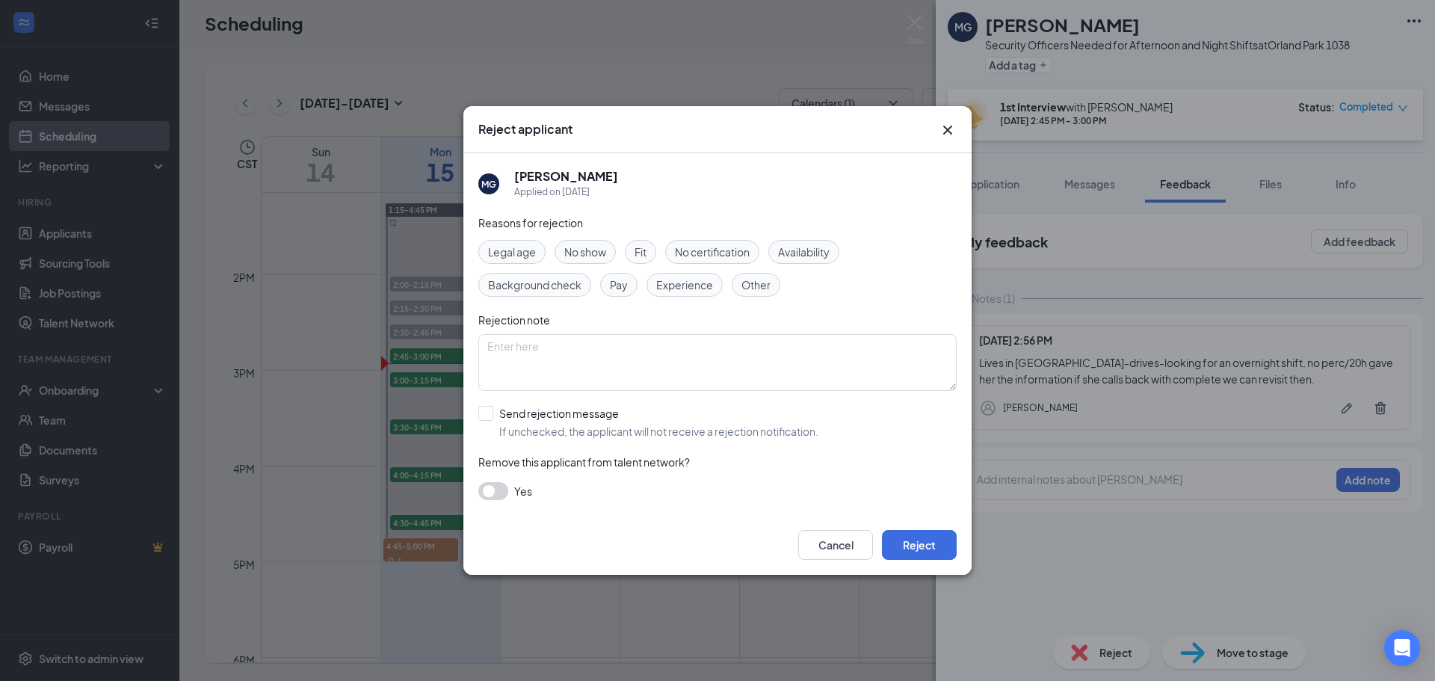
click at [737, 248] on span "No certification" at bounding box center [712, 252] width 75 height 16
click at [924, 544] on button "Reject" at bounding box center [919, 545] width 75 height 30
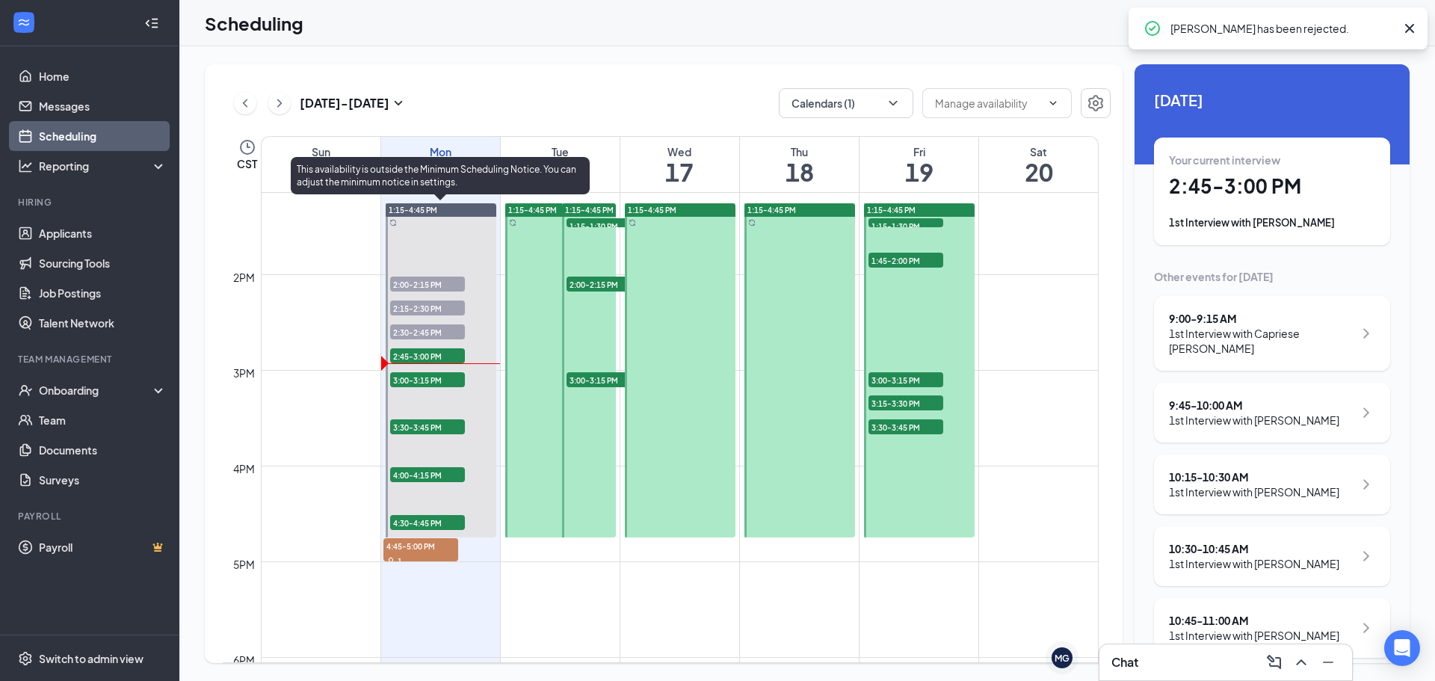
drag, startPoint x: 435, startPoint y: 372, endPoint x: 442, endPoint y: 383, distance: 12.4
click at [436, 372] on span "3:00-3:15 PM" at bounding box center [427, 379] width 75 height 15
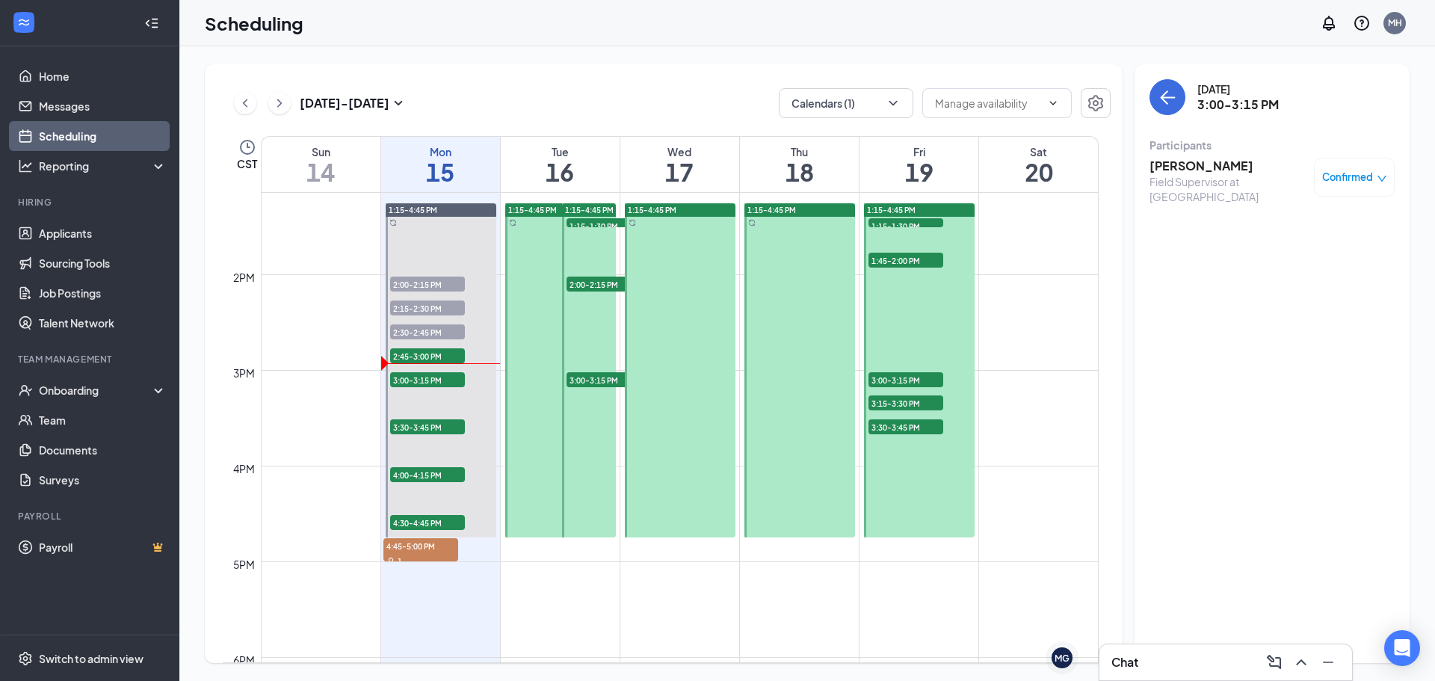
drag, startPoint x: 1199, startPoint y: 167, endPoint x: 1237, endPoint y: 167, distance: 37.4
click at [1201, 167] on h3 "[PERSON_NAME]" at bounding box center [1227, 166] width 157 height 16
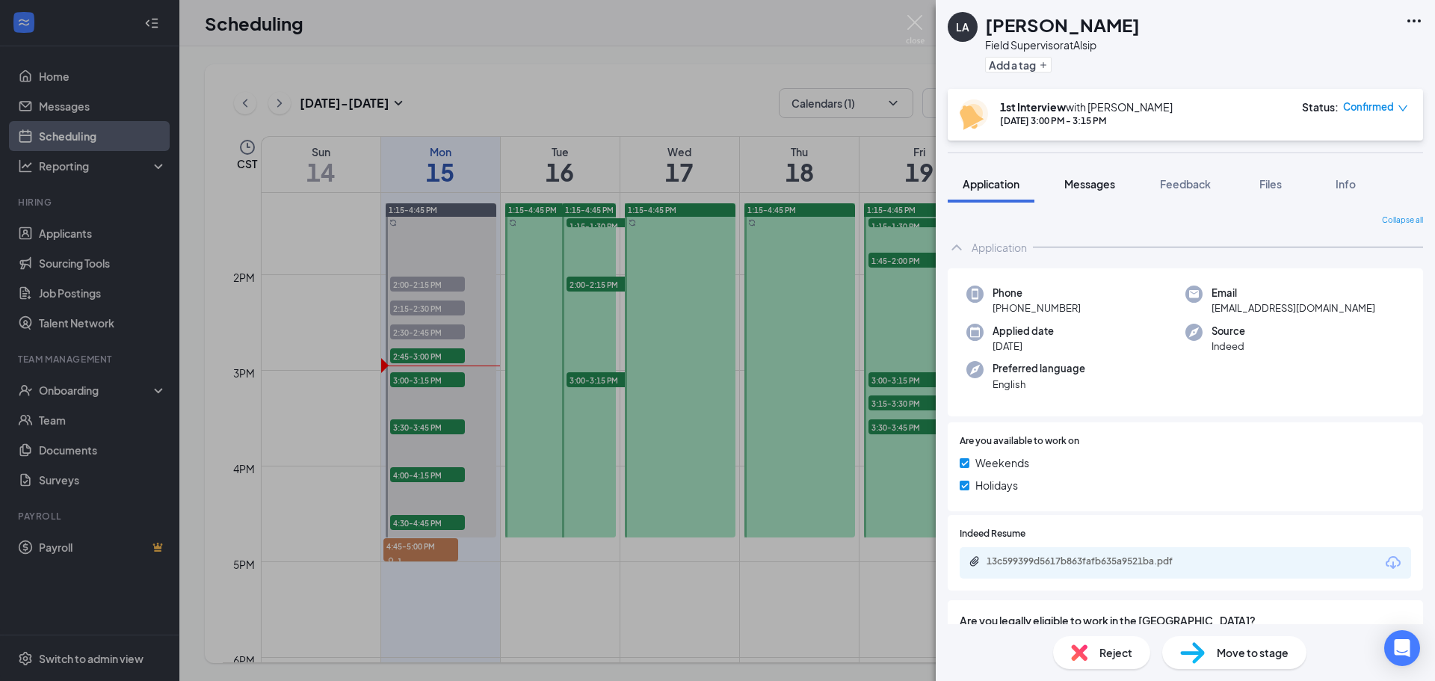
drag, startPoint x: 1105, startPoint y: 187, endPoint x: 1093, endPoint y: 189, distance: 12.2
click at [1105, 187] on span "Messages" at bounding box center [1089, 183] width 51 height 13
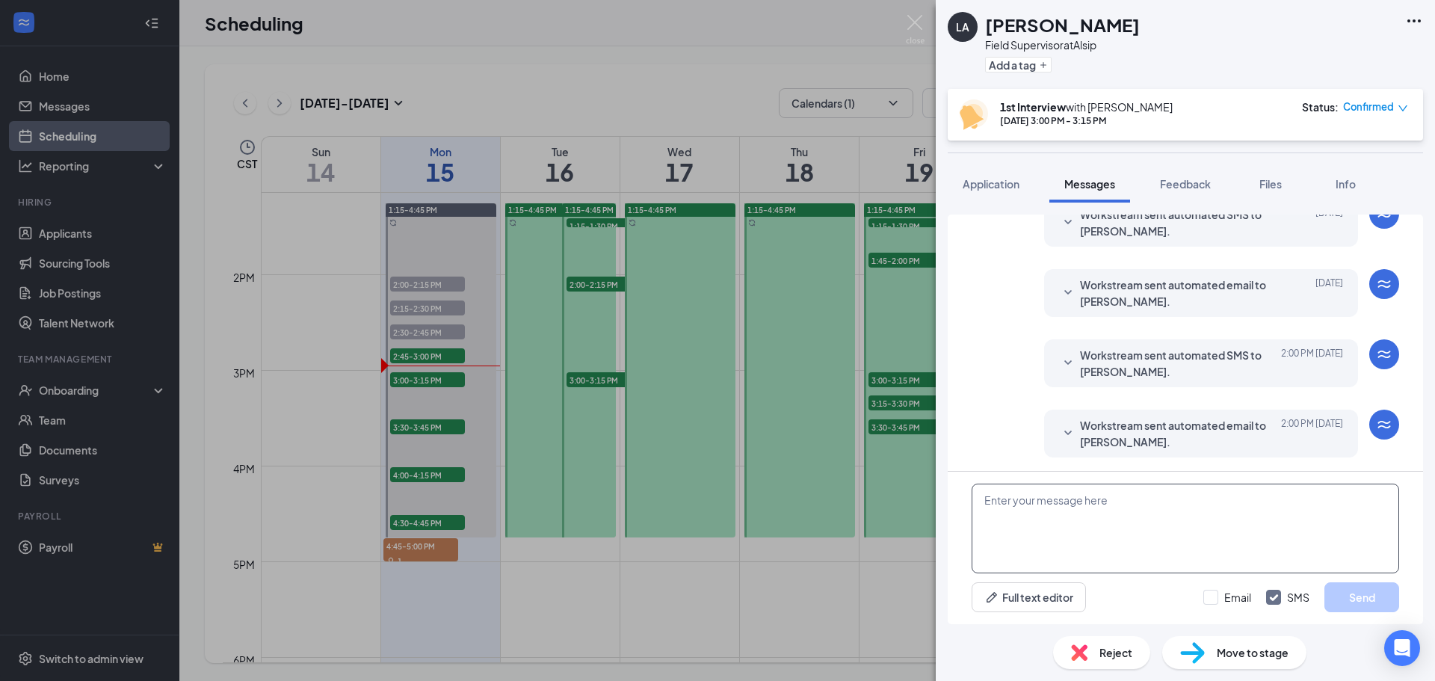
scroll to position [921, 0]
paste textarea "Join Zoom Meeting [URL][DOMAIN_NAME][SECURITY_DATA] Meeting ID: 890 9661 2156 P…"
drag, startPoint x: 982, startPoint y: 530, endPoint x: 1206, endPoint y: 596, distance: 233.8
click at [1201, 596] on div "Join Zoom Meeting [URL][DOMAIN_NAME][SECURITY_DATA] Meeting ID: 890 9661 2156 P…" at bounding box center [1184, 547] width 475 height 152
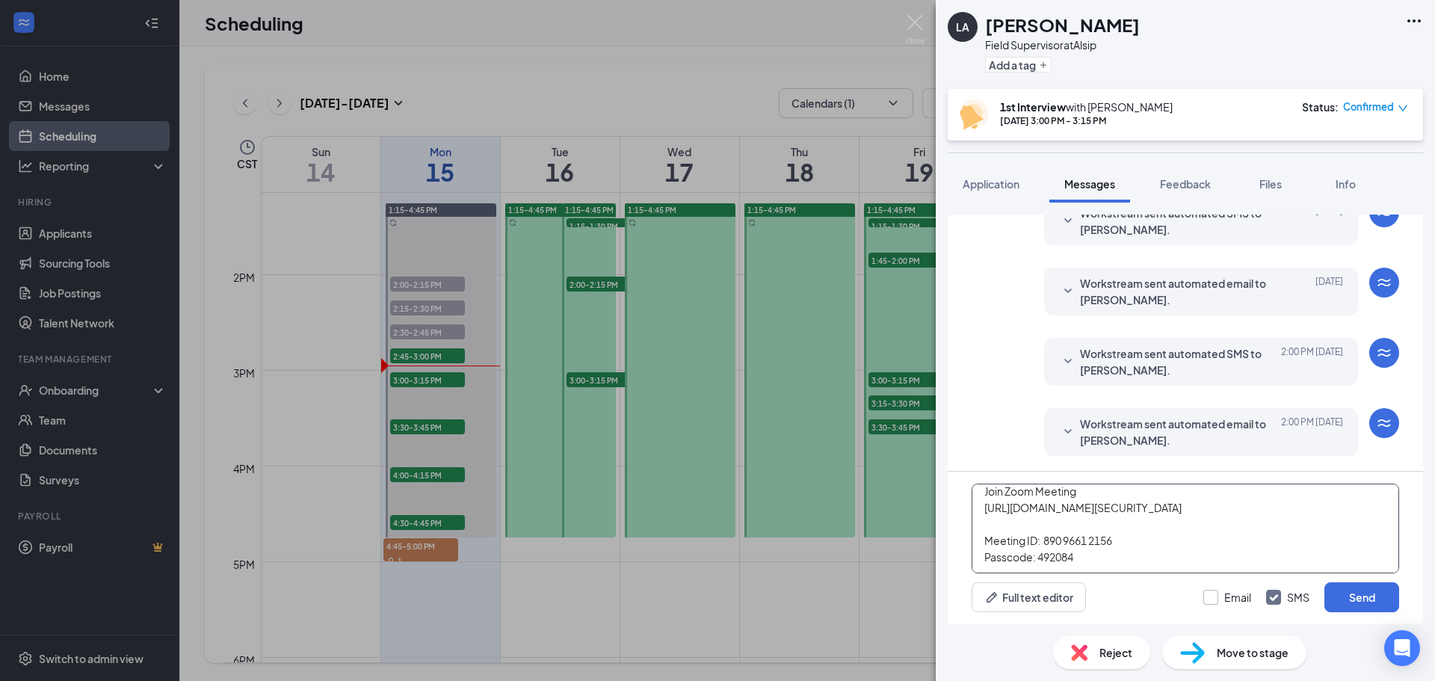
scroll to position [58, 0]
type textarea "Join Zoom Meeting [URL][DOMAIN_NAME][SECURITY_DATA] Meeting ID: 890 9661 2156 P…"
click at [1206, 598] on input "Email" at bounding box center [1227, 597] width 48 height 15
checkbox input "true"
click at [1370, 595] on button "Send" at bounding box center [1361, 597] width 75 height 30
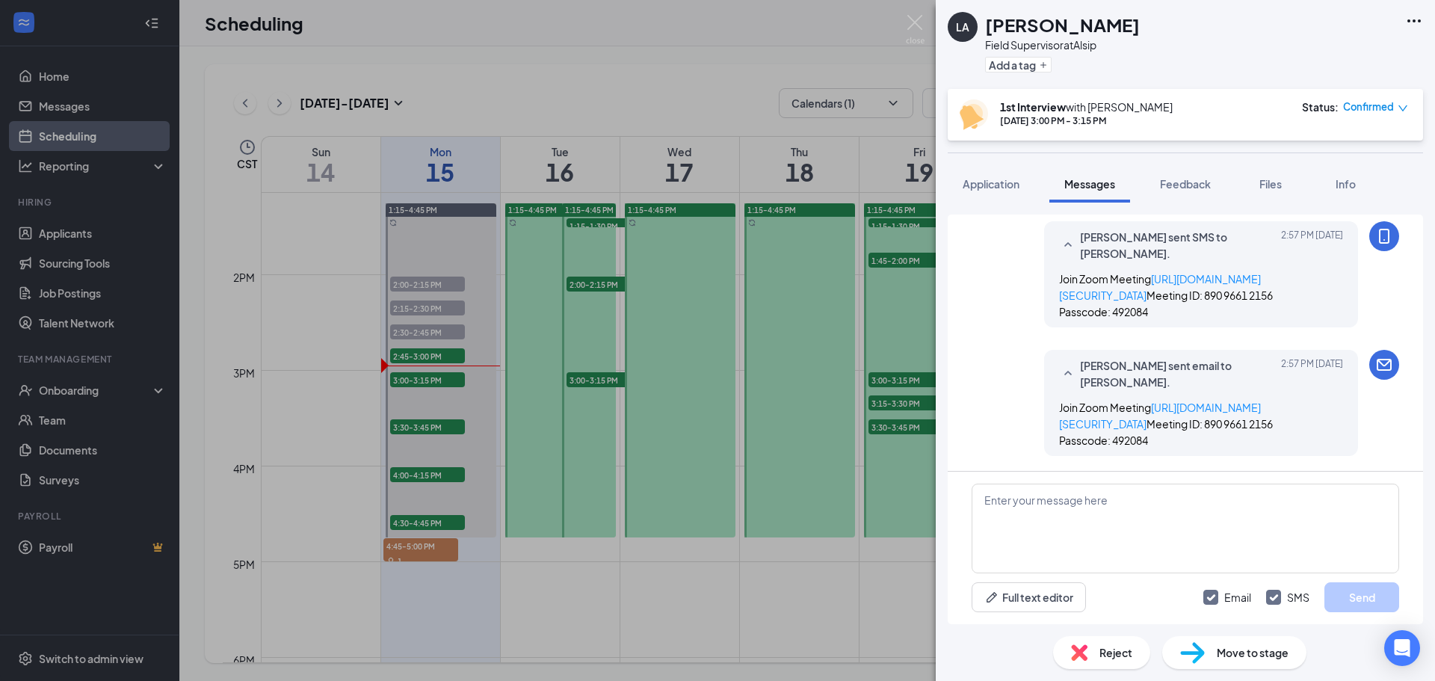
scroll to position [1277, 0]
click at [1002, 188] on span "Application" at bounding box center [990, 183] width 57 height 13
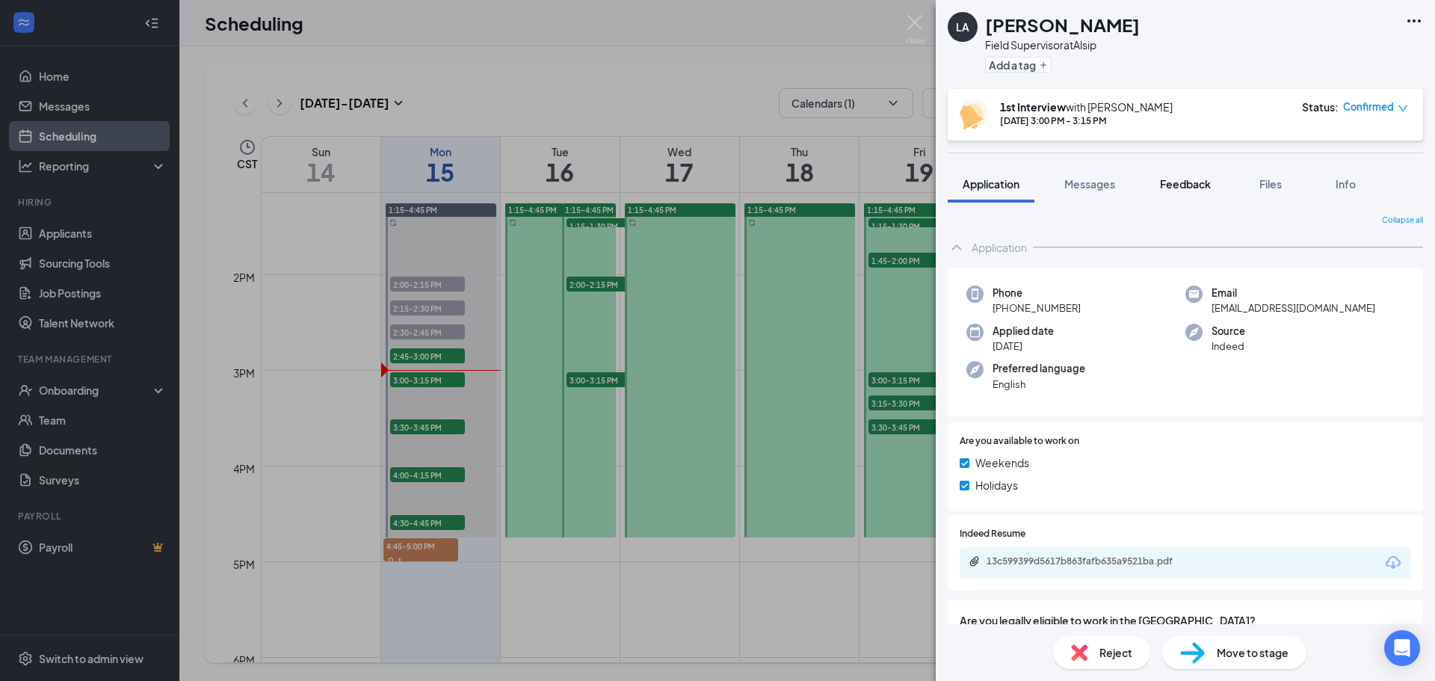
click at [1206, 188] on span "Feedback" at bounding box center [1185, 183] width 51 height 13
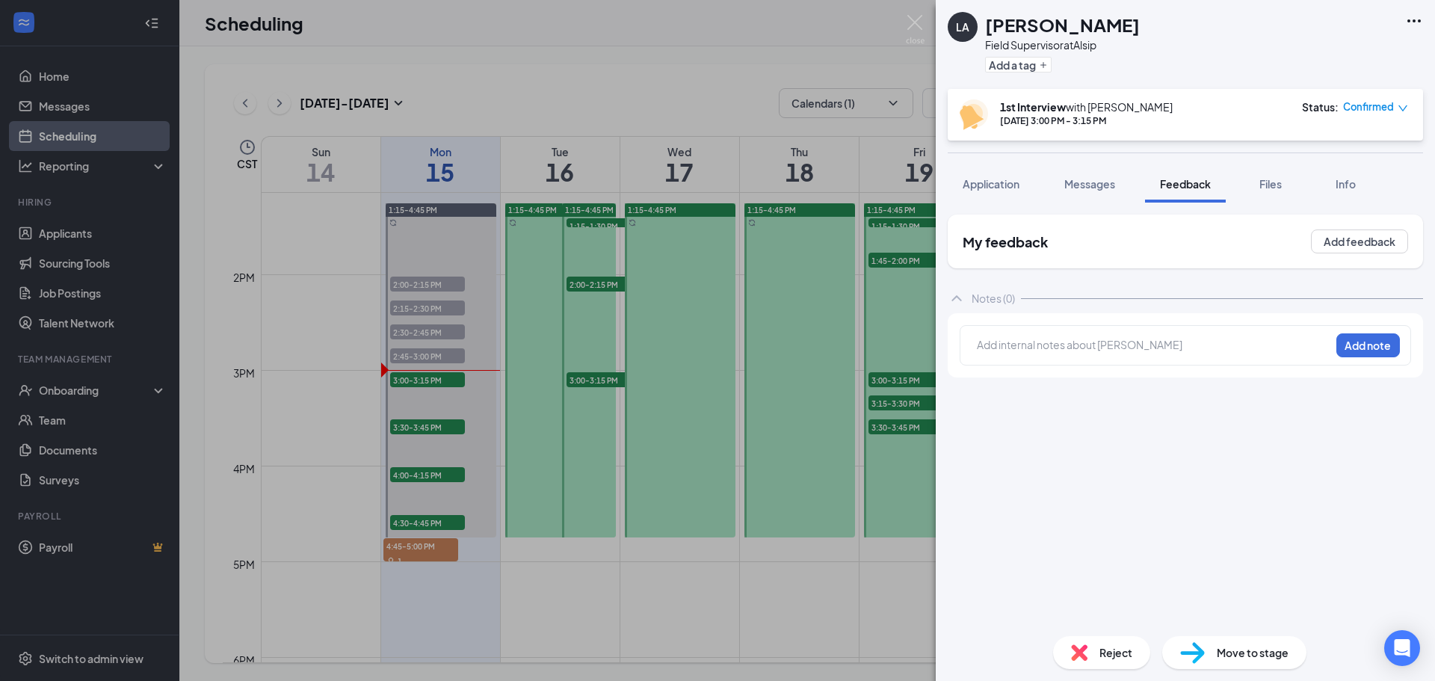
click at [1036, 346] on div at bounding box center [1153, 345] width 352 height 16
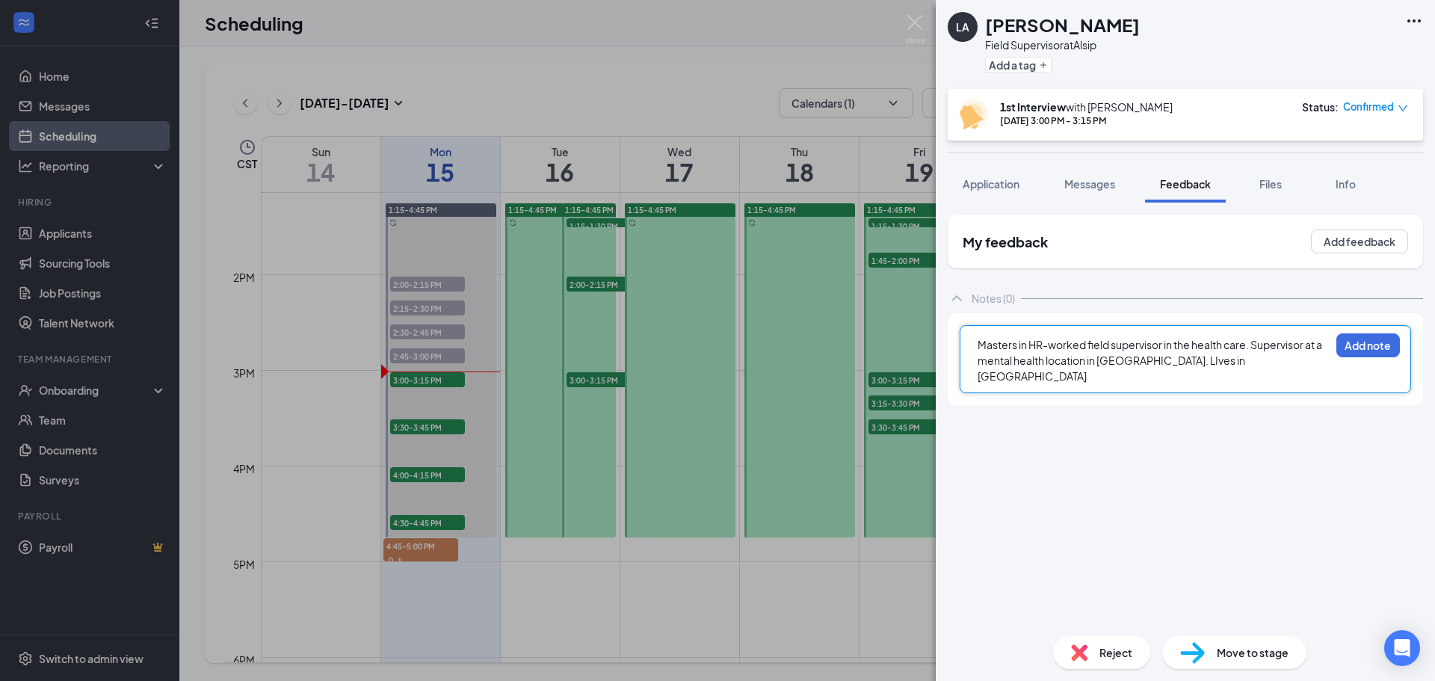
click at [1150, 361] on span "Masters in HR-worked field supervisor in the health care. Supervisor at a menta…" at bounding box center [1150, 360] width 346 height 45
click at [1245, 359] on div "Masters in HR-worked field supervisor in the health care. Supervisor at a menta…" at bounding box center [1153, 360] width 352 height 47
click at [1067, 384] on div "Masters in HR-worked field supervisor in the health care. Supervisor at a menta…" at bounding box center [1153, 360] width 353 height 49
click at [1061, 380] on div "Masters in HR-worked field supervisor in the health care. Supervisor at a menta…" at bounding box center [1153, 360] width 352 height 47
click at [1138, 378] on div "Masters in HR-worked field supervisor in the health care. Supervisor at a menta…" at bounding box center [1153, 360] width 352 height 47
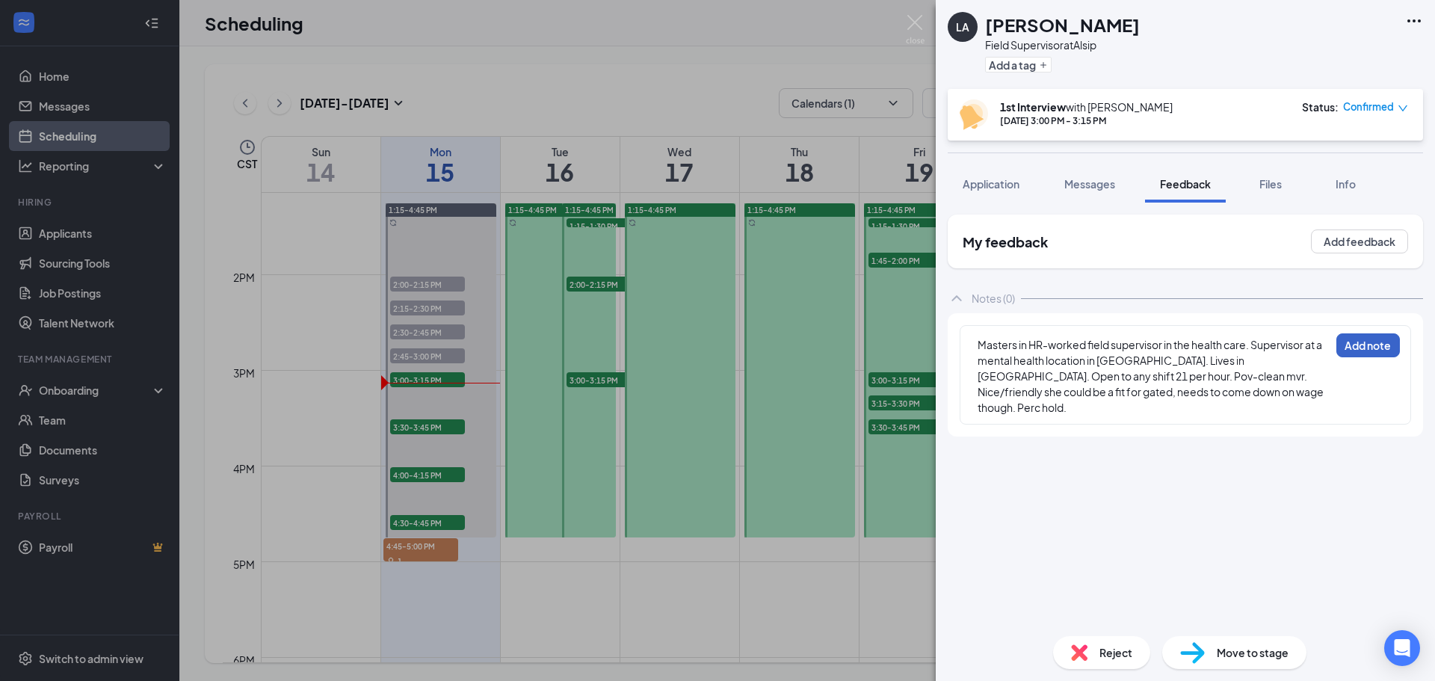
click at [1372, 348] on button "Add note" at bounding box center [1368, 345] width 64 height 24
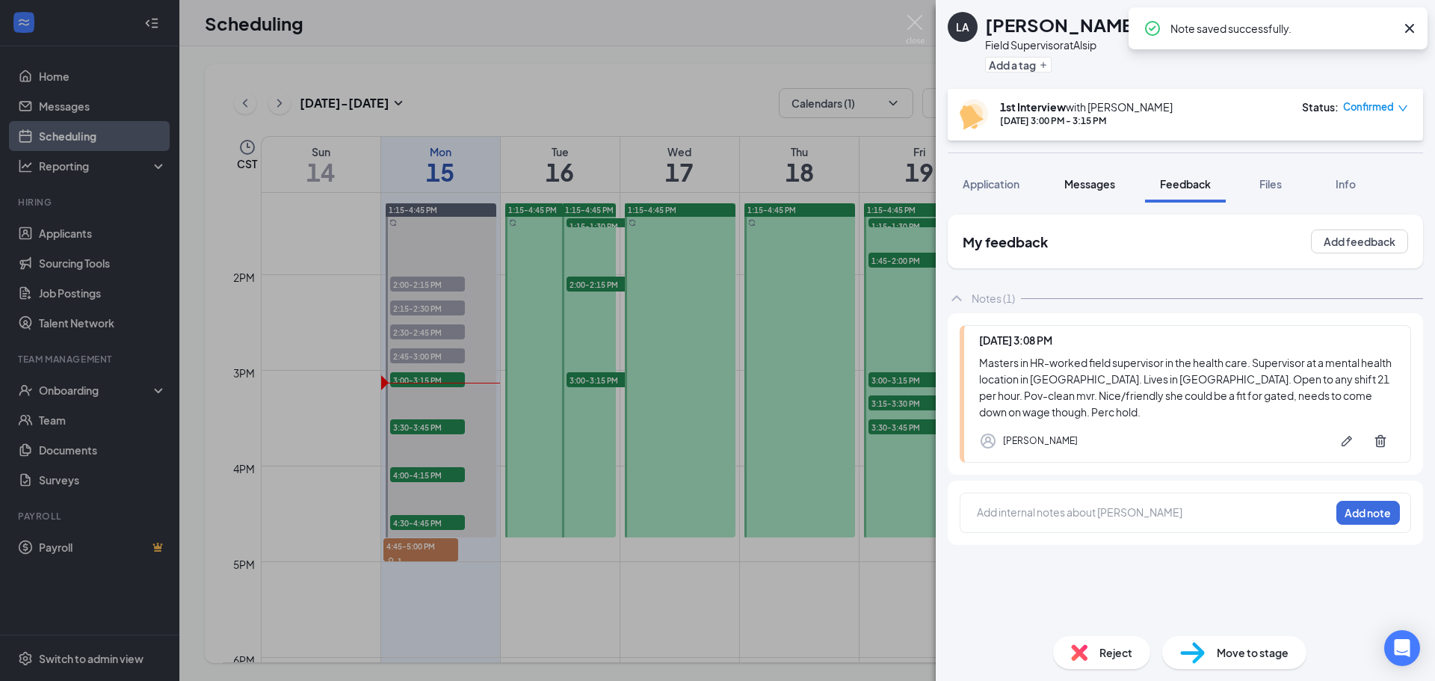
click at [1106, 182] on span "Messages" at bounding box center [1089, 183] width 51 height 13
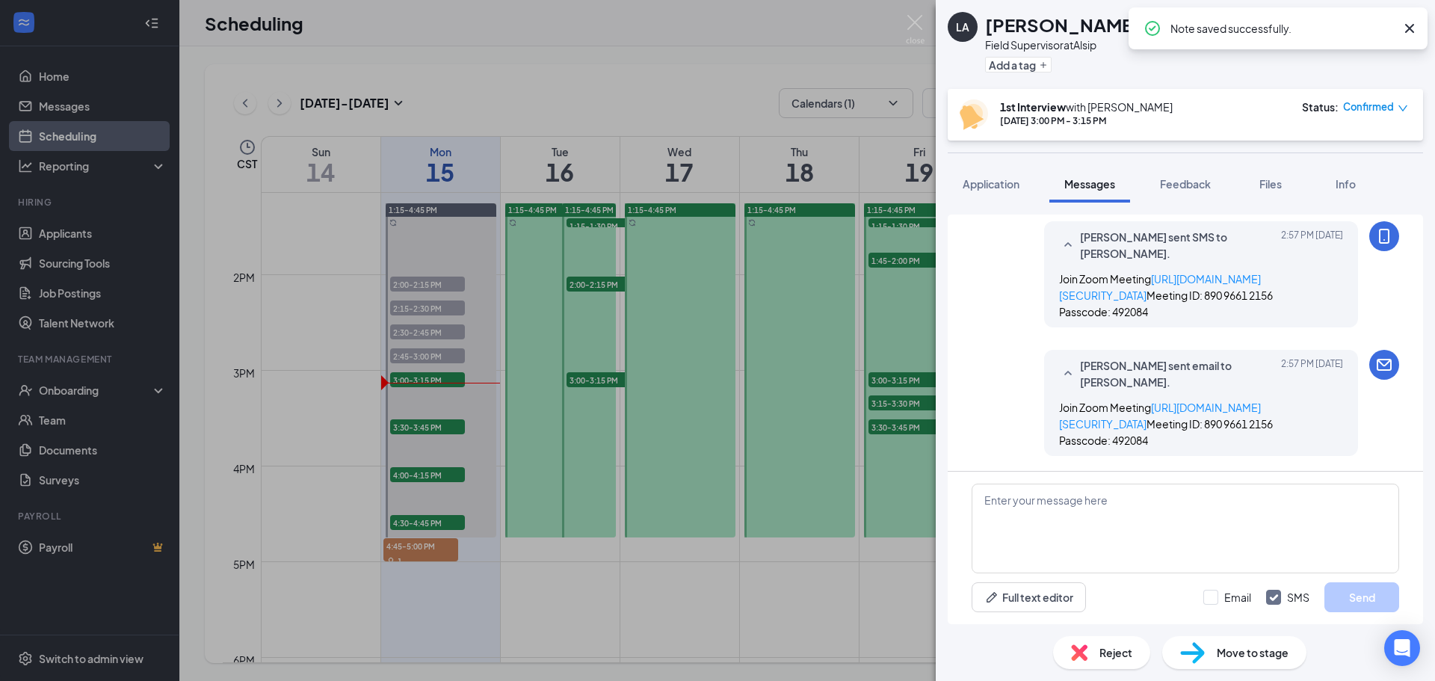
scroll to position [823, 0]
click at [1015, 495] on textarea at bounding box center [1184, 528] width 427 height 90
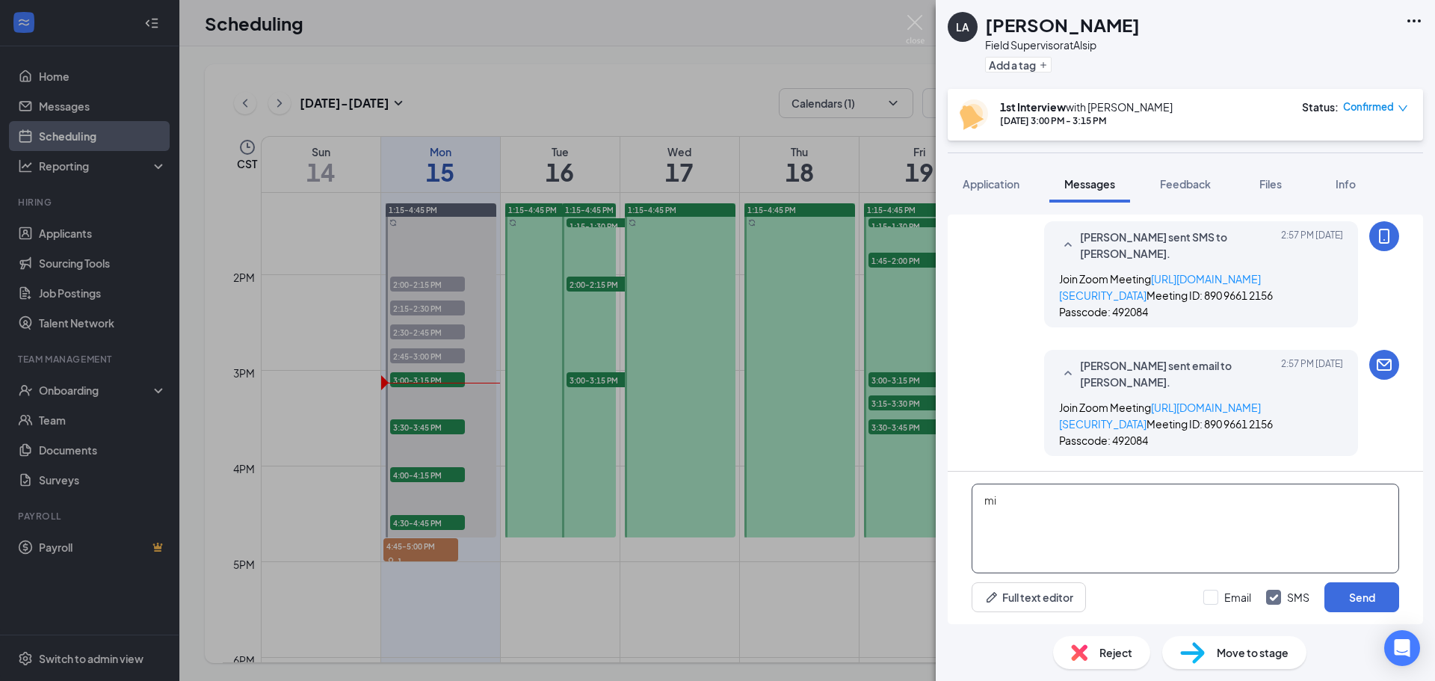
type textarea "m"
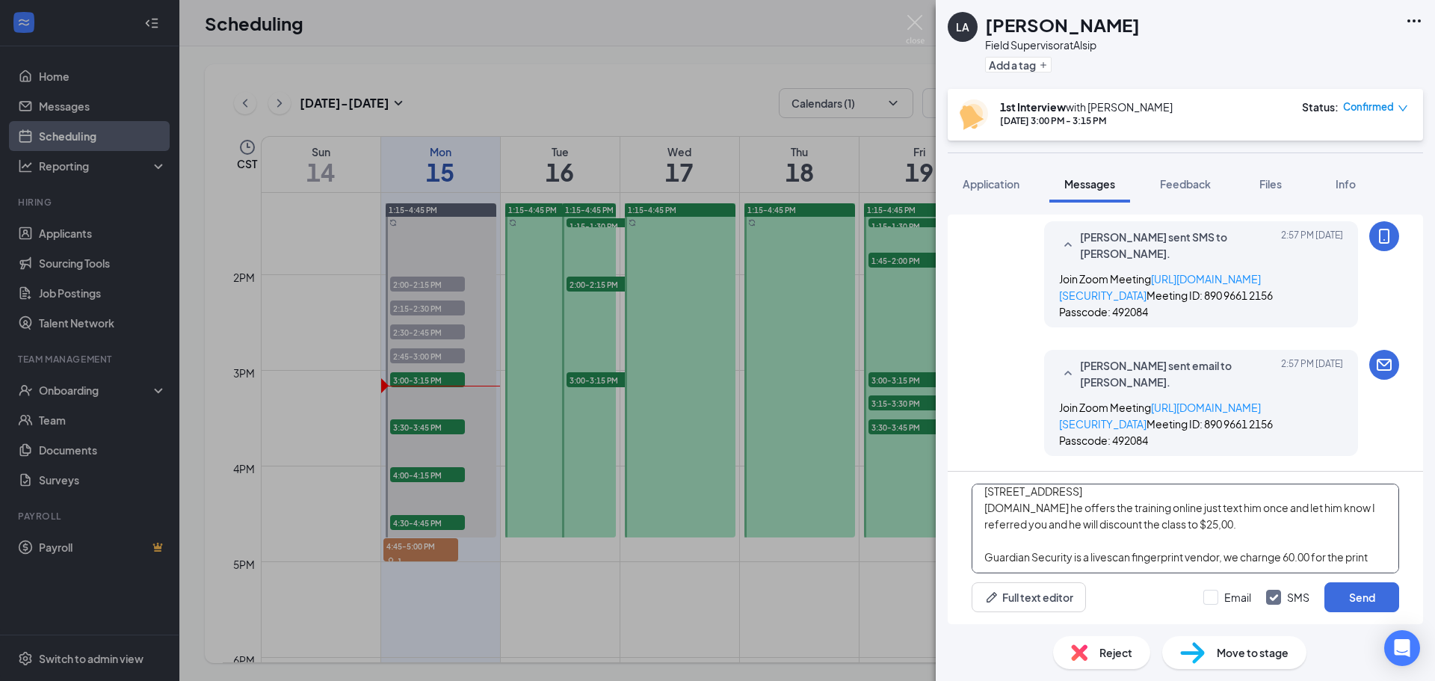
scroll to position [58, 0]
click at [1269, 562] on textarea "[PERSON_NAME]-630.360.0548 Security Training Concepts [STREET_ADDRESS] [DOMAIN_…" at bounding box center [1184, 528] width 427 height 90
click at [1367, 558] on textarea "[PERSON_NAME]-630.360.0548 Security Training Concepts [STREET_ADDRESS] [DOMAIN_…" at bounding box center [1184, 528] width 427 height 90
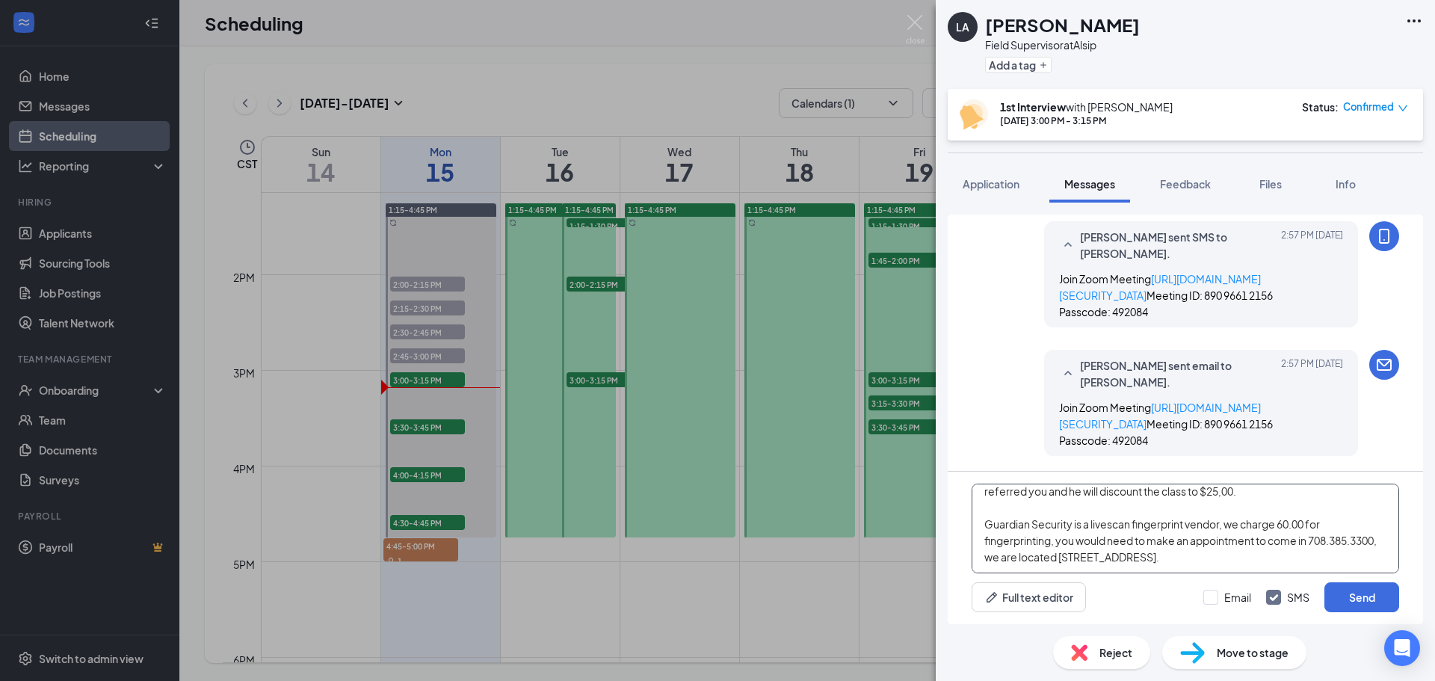
scroll to position [99, 0]
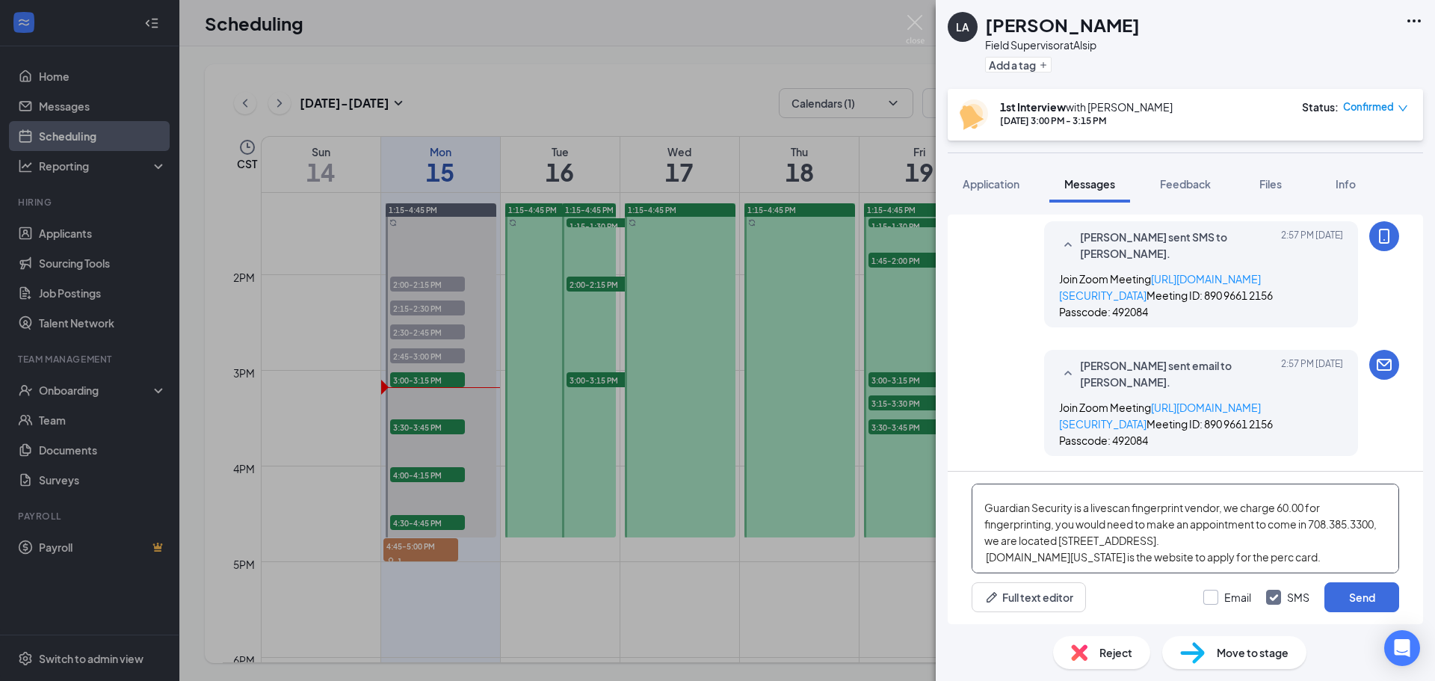
type textarea "[PERSON_NAME]-630.360.0548 Security Training Concepts [STREET_ADDRESS] [DOMAIN_…"
click at [1209, 598] on input "Email" at bounding box center [1227, 597] width 48 height 15
checkbox input "true"
click at [1365, 600] on button "Send" at bounding box center [1361, 597] width 75 height 30
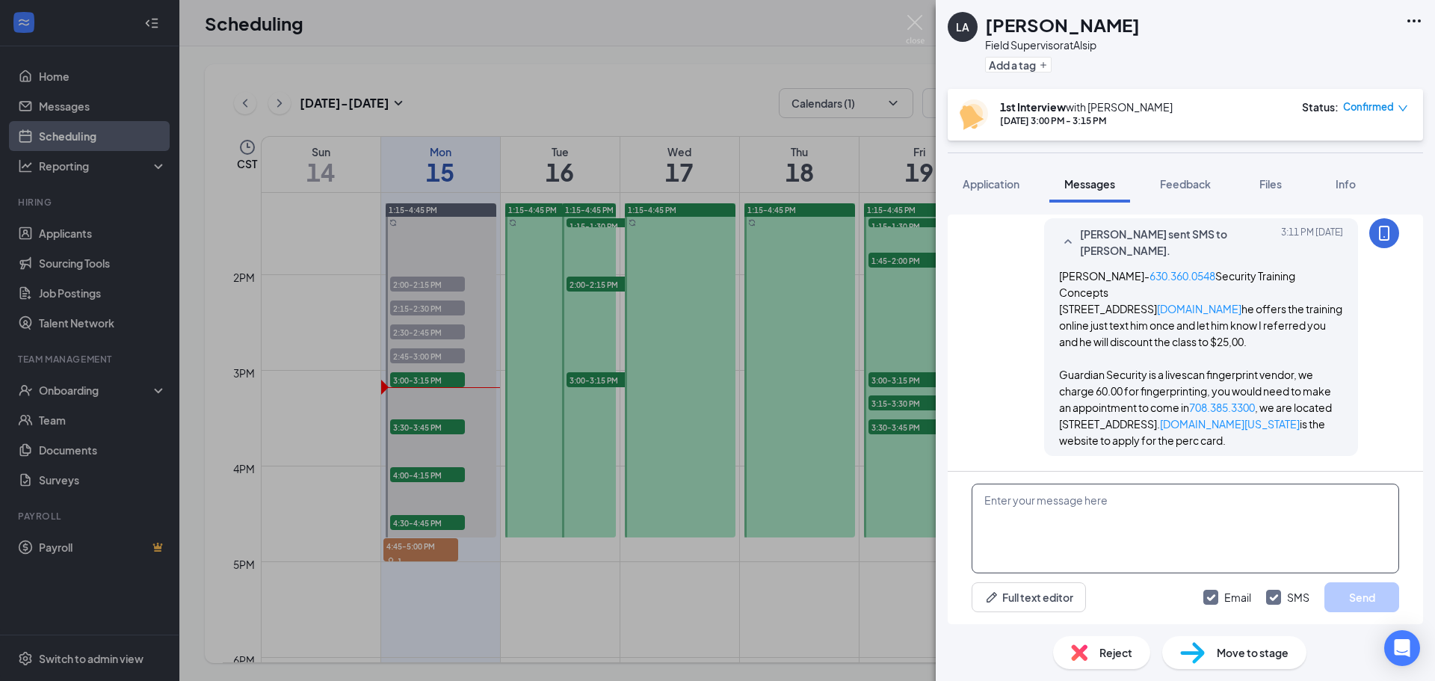
scroll to position [1408, 0]
click at [1040, 498] on textarea at bounding box center [1184, 528] width 427 height 90
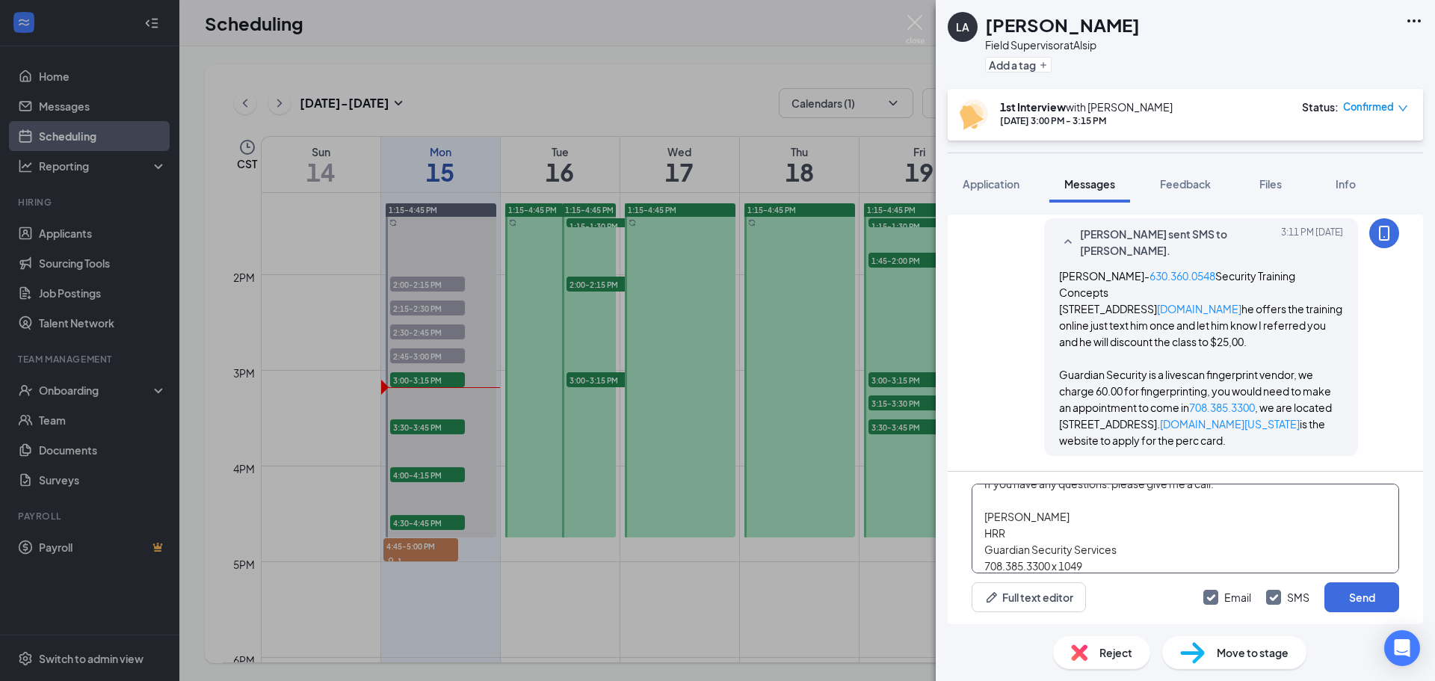
scroll to position [33, 0]
click at [1006, 517] on textarea "If you have any questions. please give me a call. [PERSON_NAME] HRR Guardian Se…" at bounding box center [1184, 528] width 427 height 90
type textarea "If you have any questions. please give me a call. [PERSON_NAME] HR Recruiter Gu…"
click at [1355, 599] on button "Send" at bounding box center [1361, 597] width 75 height 30
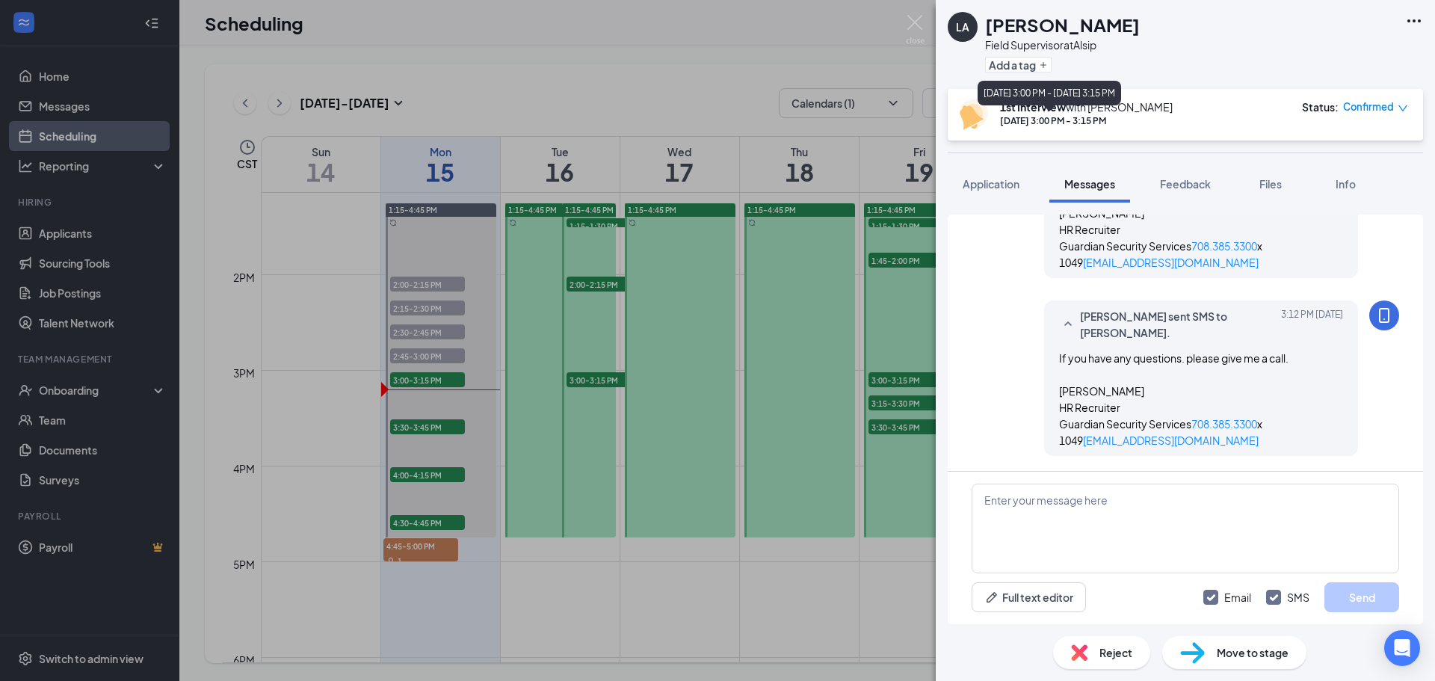
scroll to position [1797, 0]
click at [1025, 61] on button "Add a tag" at bounding box center [1018, 65] width 66 height 16
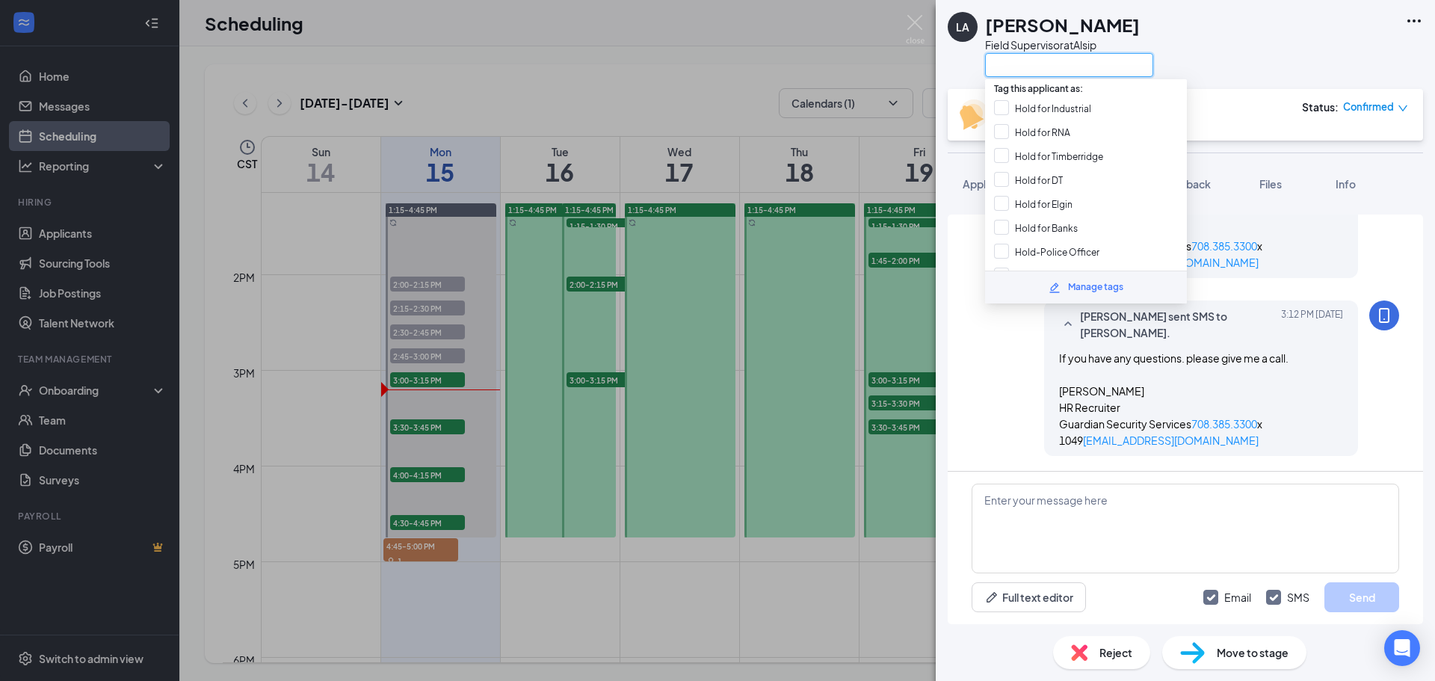
click at [1013, 67] on input "text" at bounding box center [1069, 65] width 168 height 24
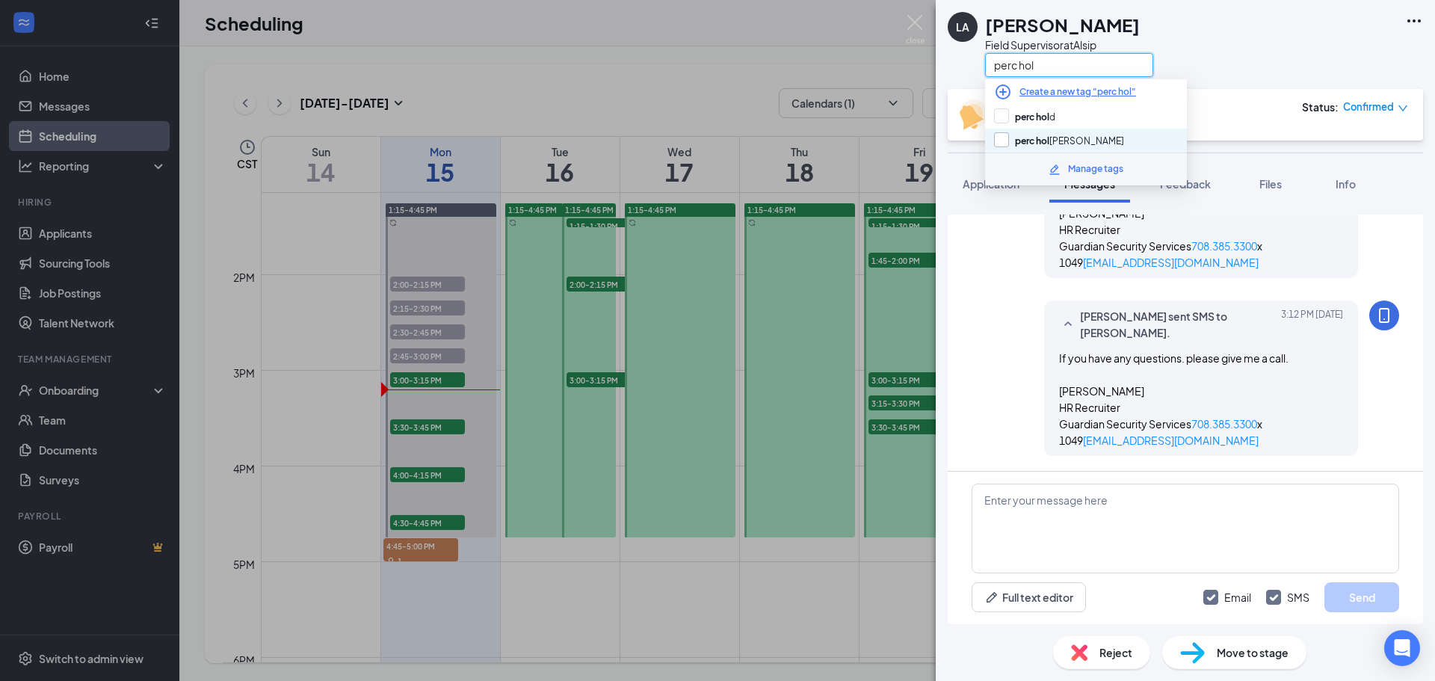
type input "perc hol"
click at [1003, 140] on input "perc hol [PERSON_NAME]" at bounding box center [1059, 140] width 130 height 16
checkbox input "true"
click at [1247, 52] on div "LA [PERSON_NAME] Field Supervisor at Alsip perc hol" at bounding box center [1184, 44] width 499 height 89
click at [1387, 108] on span "Confirmed" at bounding box center [1368, 106] width 51 height 15
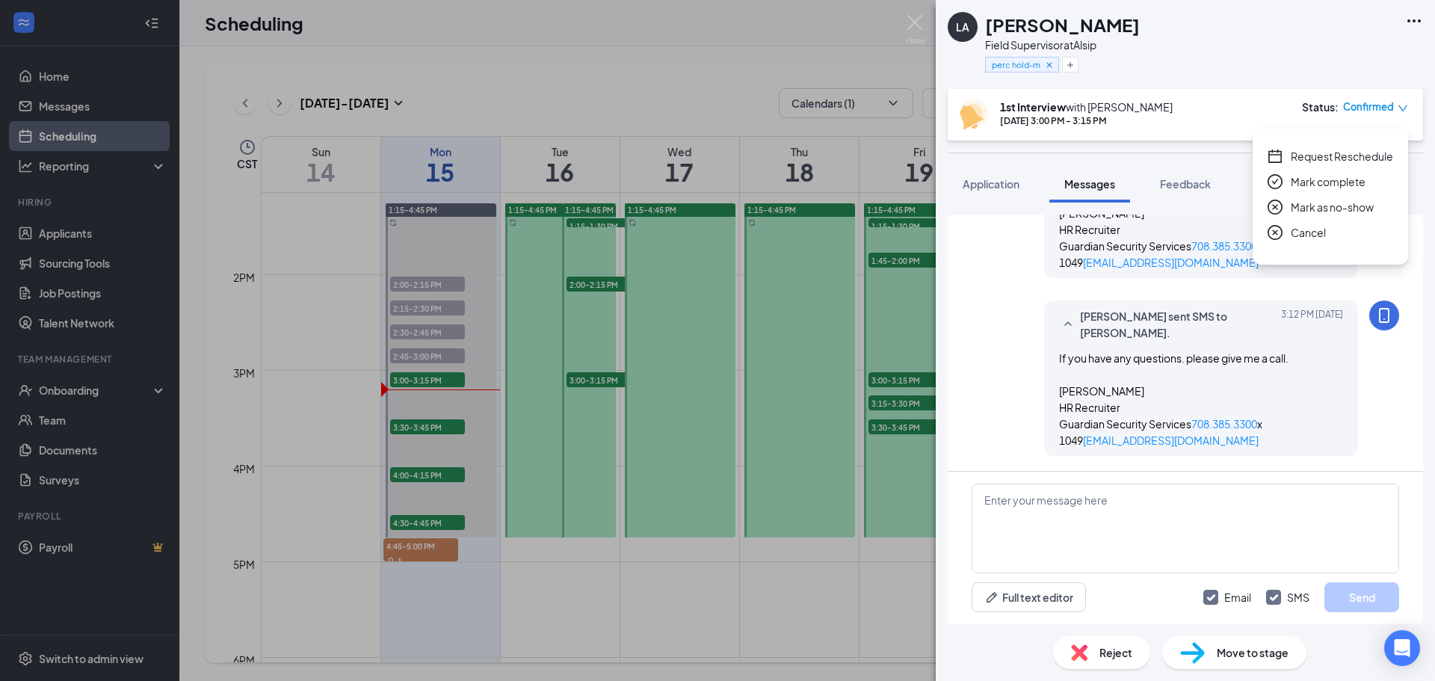
click at [1347, 188] on span "Mark complete" at bounding box center [1327, 181] width 75 height 16
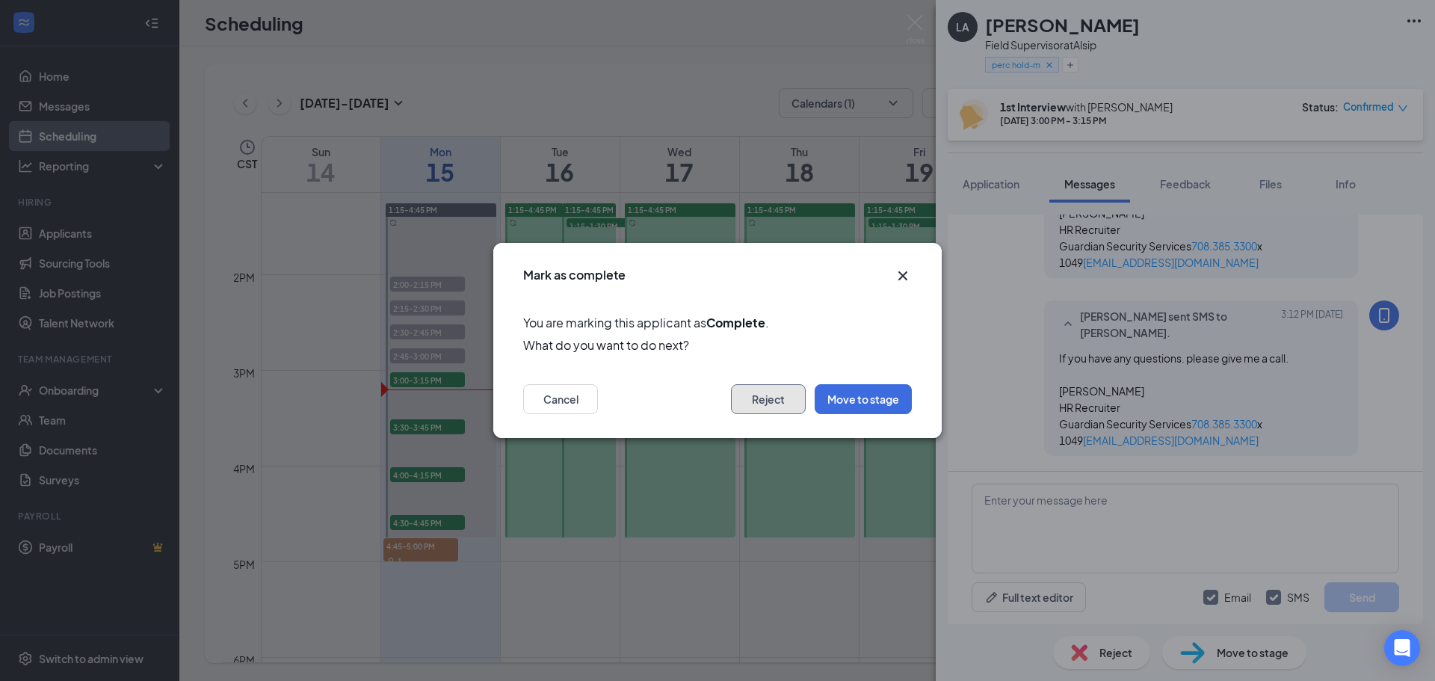
click at [763, 407] on button "Reject" at bounding box center [768, 399] width 75 height 30
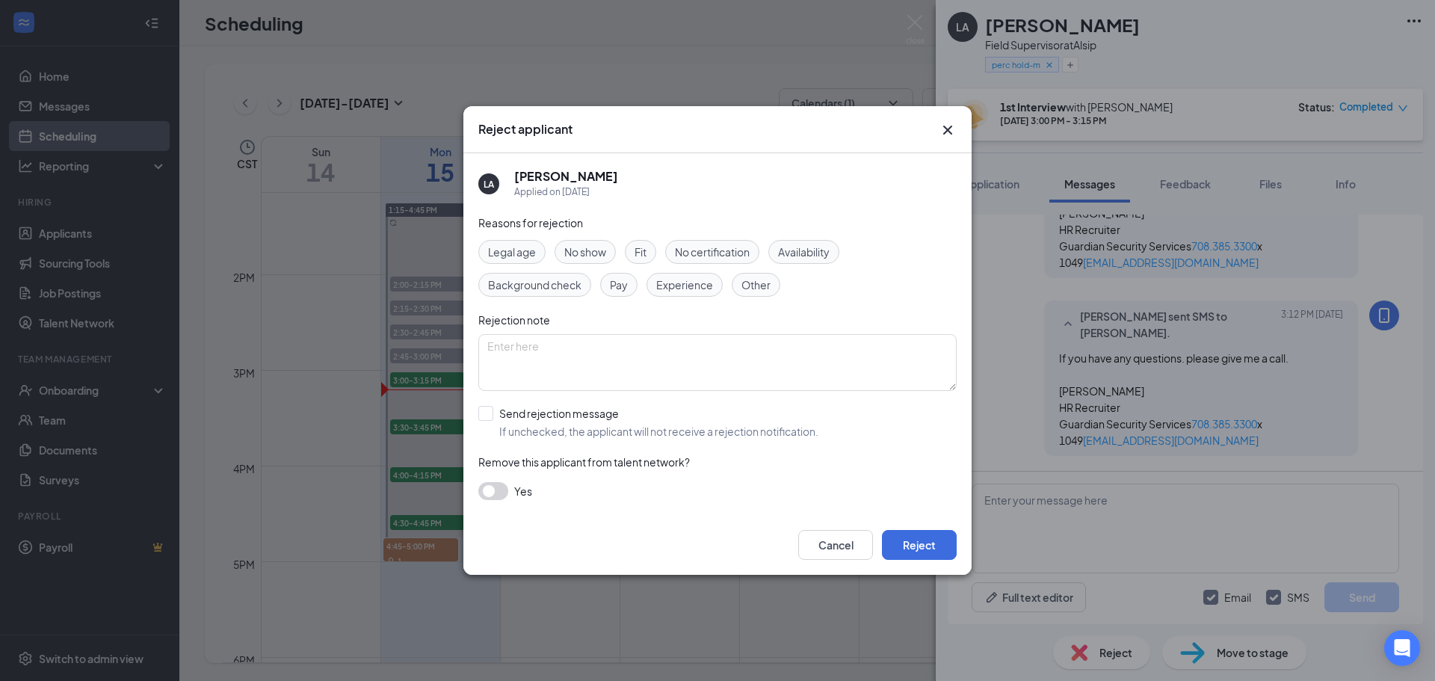
click at [711, 246] on span "No certification" at bounding box center [712, 252] width 75 height 16
click at [928, 542] on button "Reject" at bounding box center [919, 545] width 75 height 30
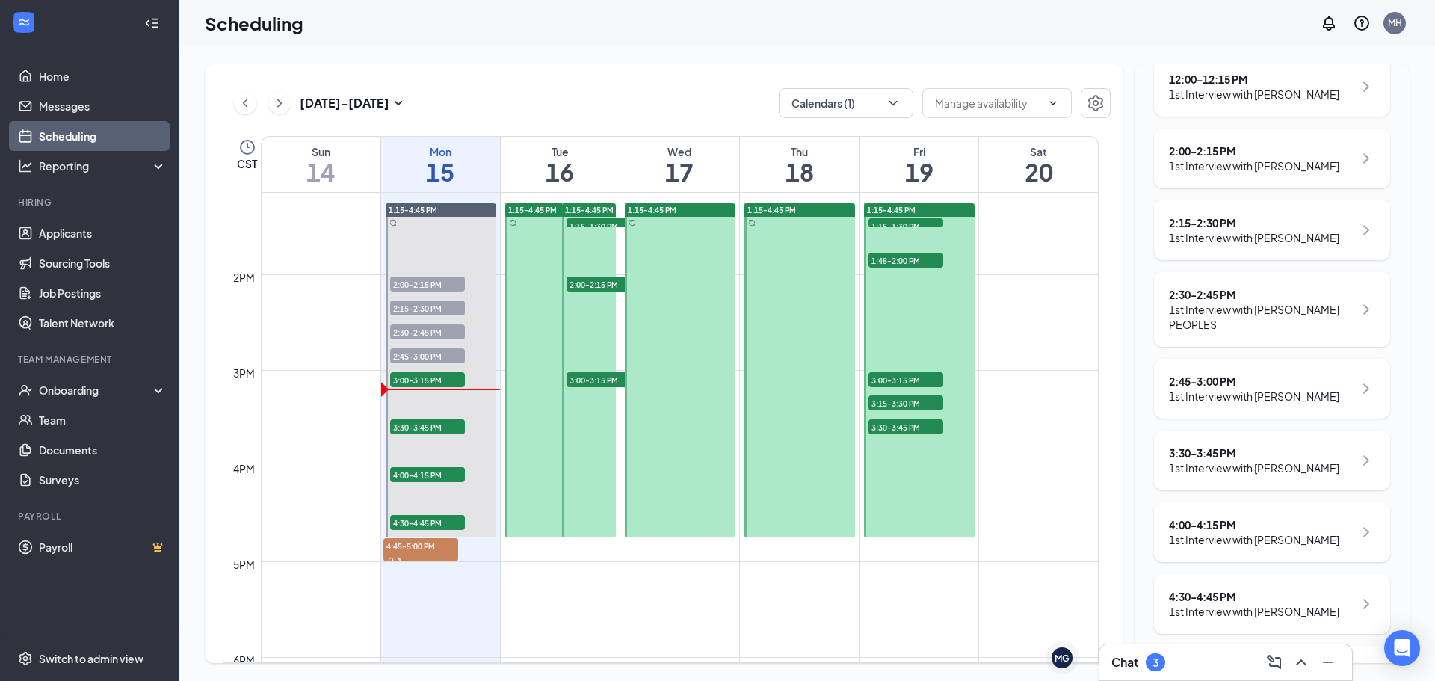
scroll to position [897, 0]
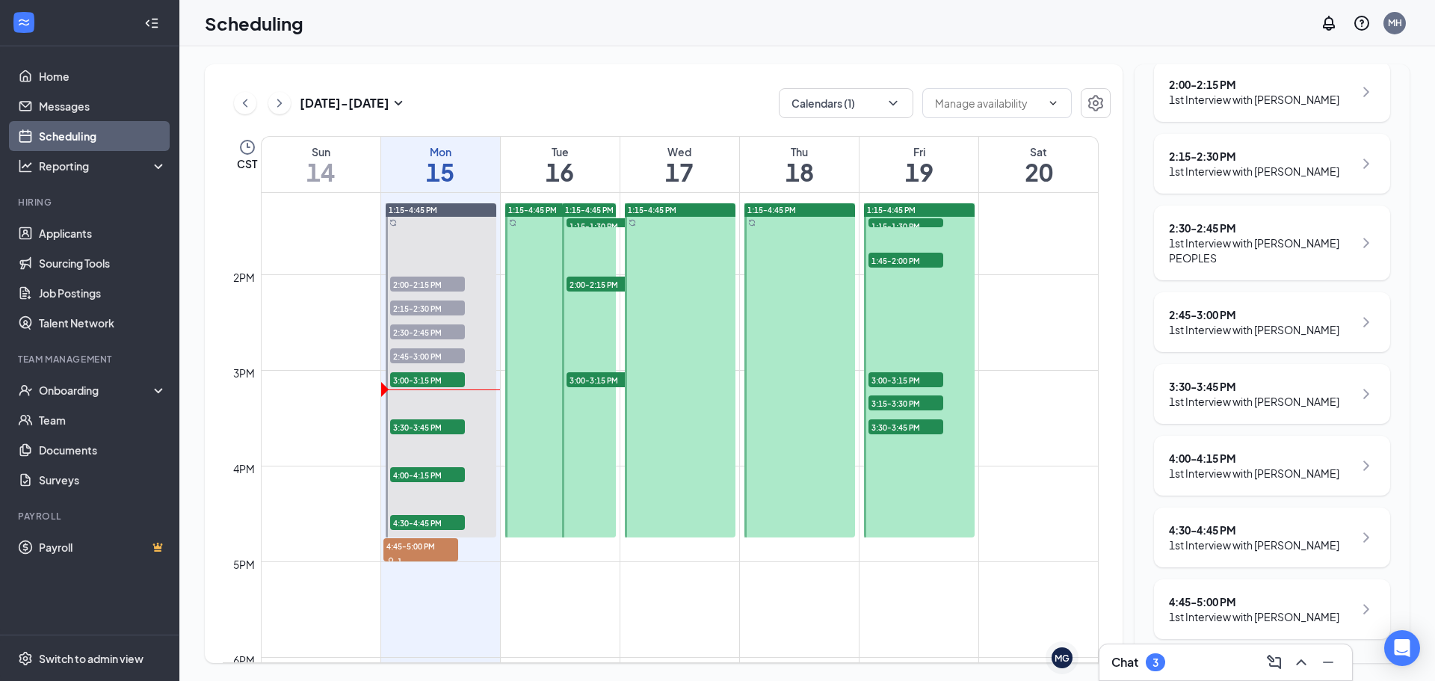
click at [1209, 394] on div "3:30 - 3:45 PM" at bounding box center [1254, 386] width 170 height 15
click at [1207, 394] on div "3:30 - 3:45 PM" at bounding box center [1254, 386] width 170 height 15
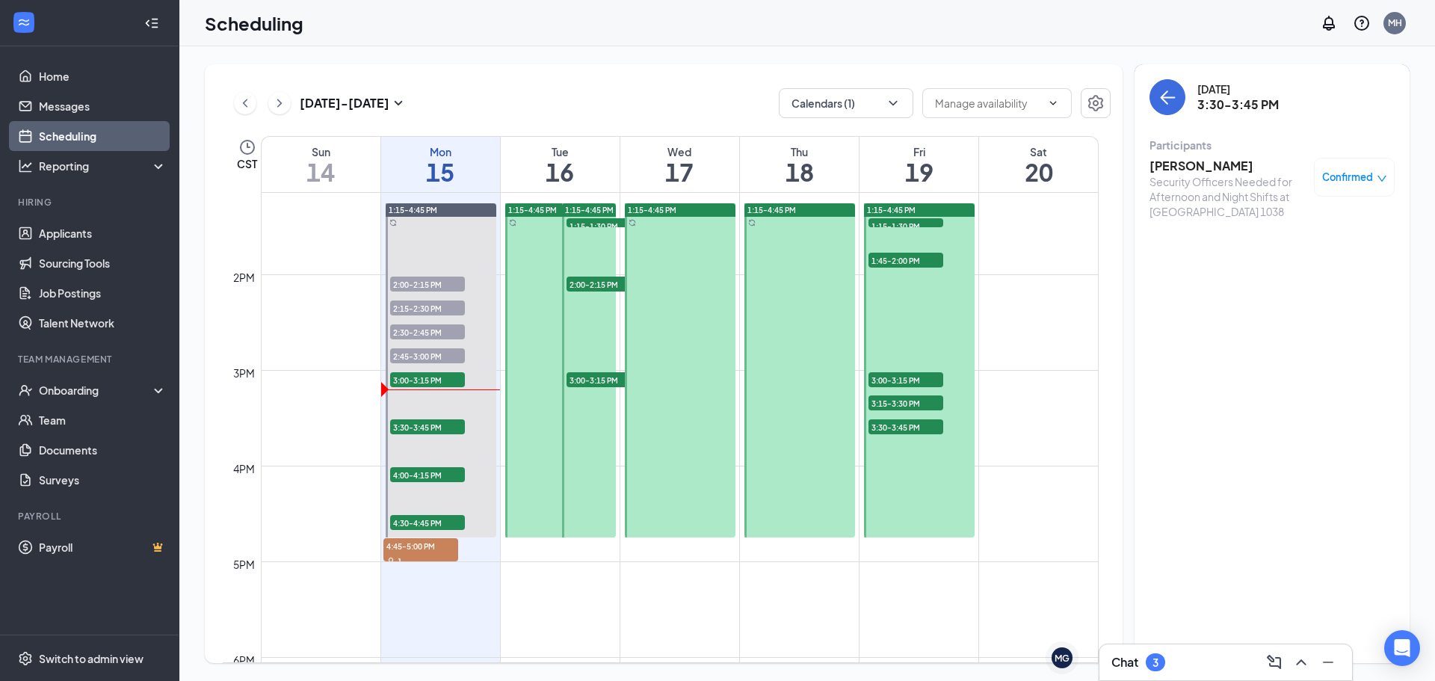
click at [1194, 173] on div "[PERSON_NAME] Security Officers Needed for Afternoon and Night Shifts at [GEOGR…" at bounding box center [1227, 188] width 157 height 61
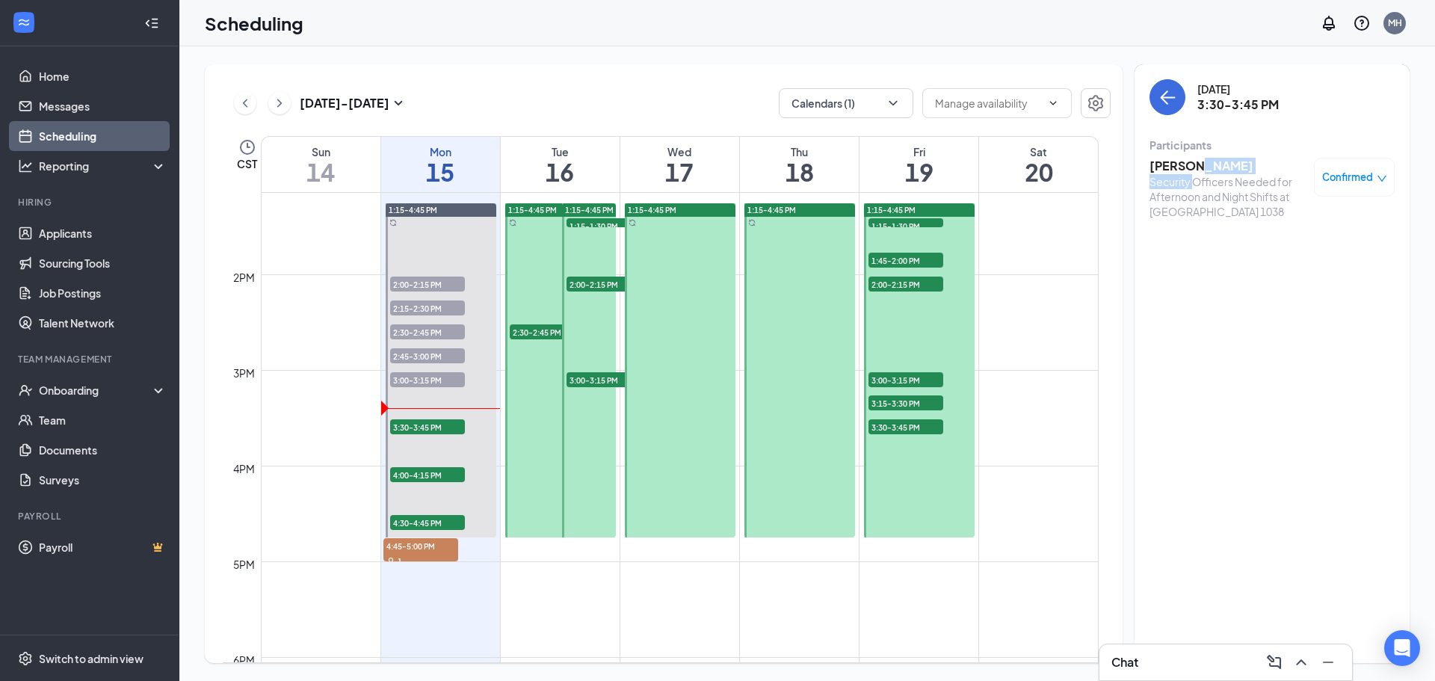
click at [1177, 172] on h3 "[PERSON_NAME]" at bounding box center [1227, 166] width 157 height 16
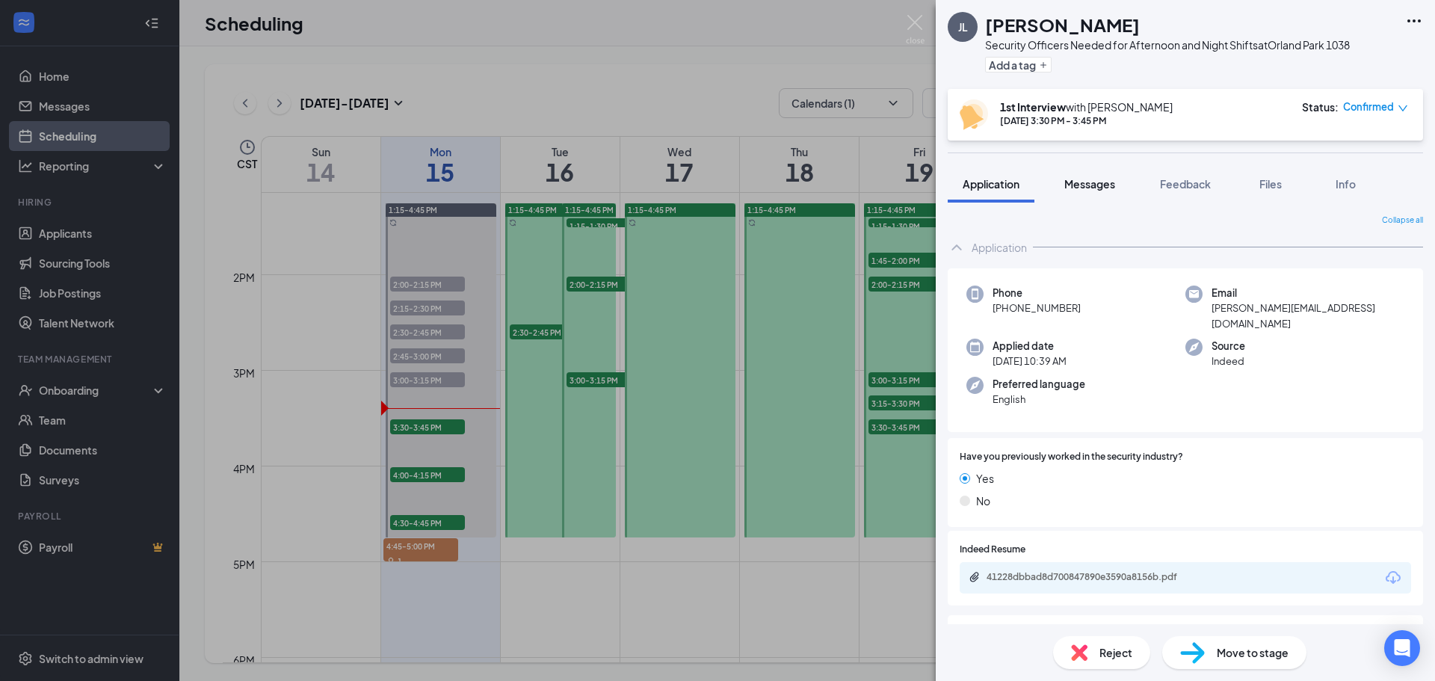
drag, startPoint x: 1086, startPoint y: 191, endPoint x: 1075, endPoint y: 189, distance: 11.3
click at [1086, 191] on div "Messages" at bounding box center [1089, 183] width 51 height 15
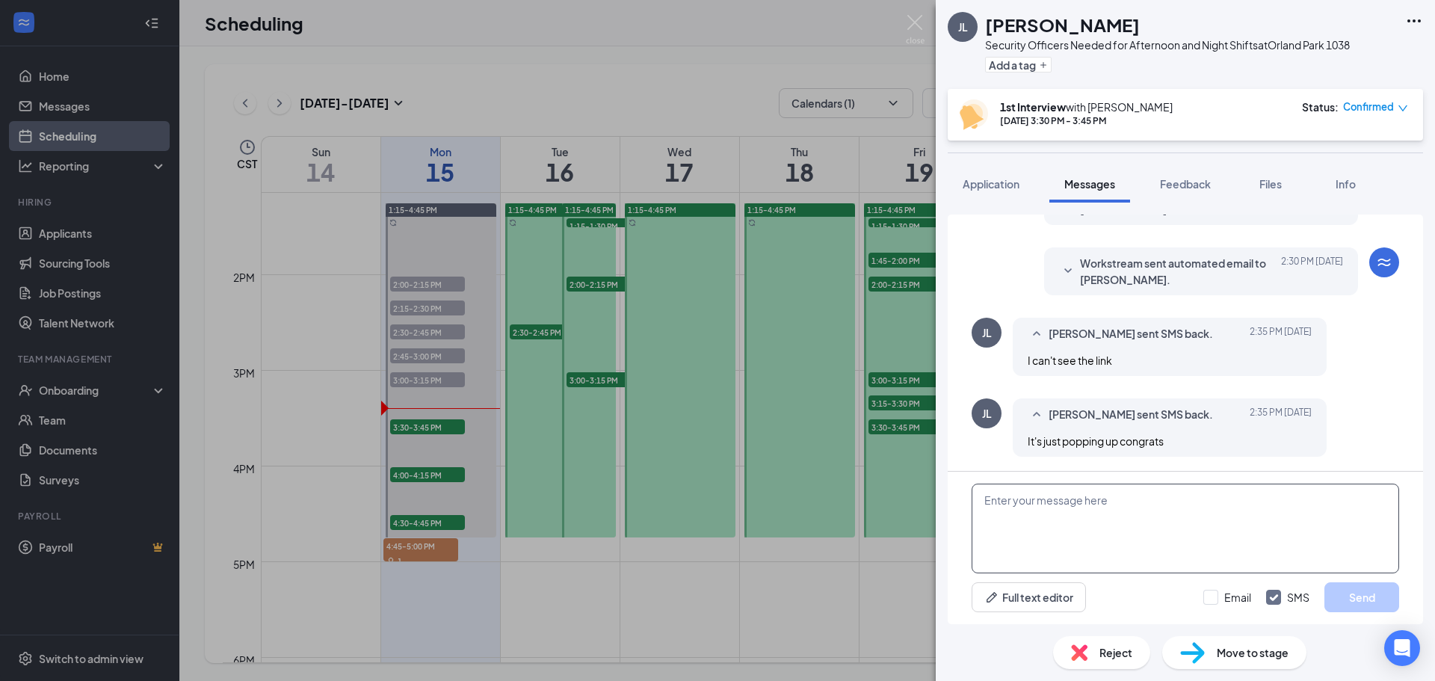
scroll to position [488, 0]
paste textarea "Join Zoom Meeting [URL][DOMAIN_NAME][SECURITY_DATA] Meeting ID: 841 3542 0646 P…"
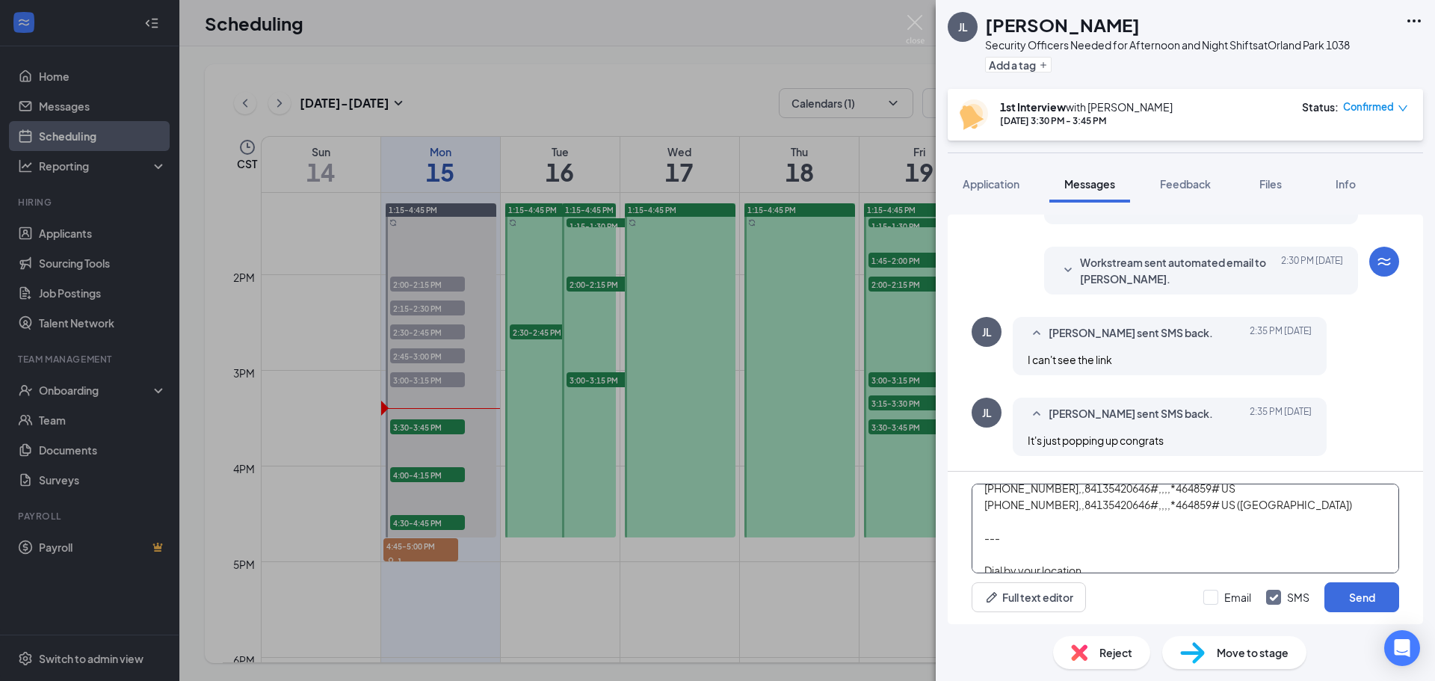
scroll to position [85, 0]
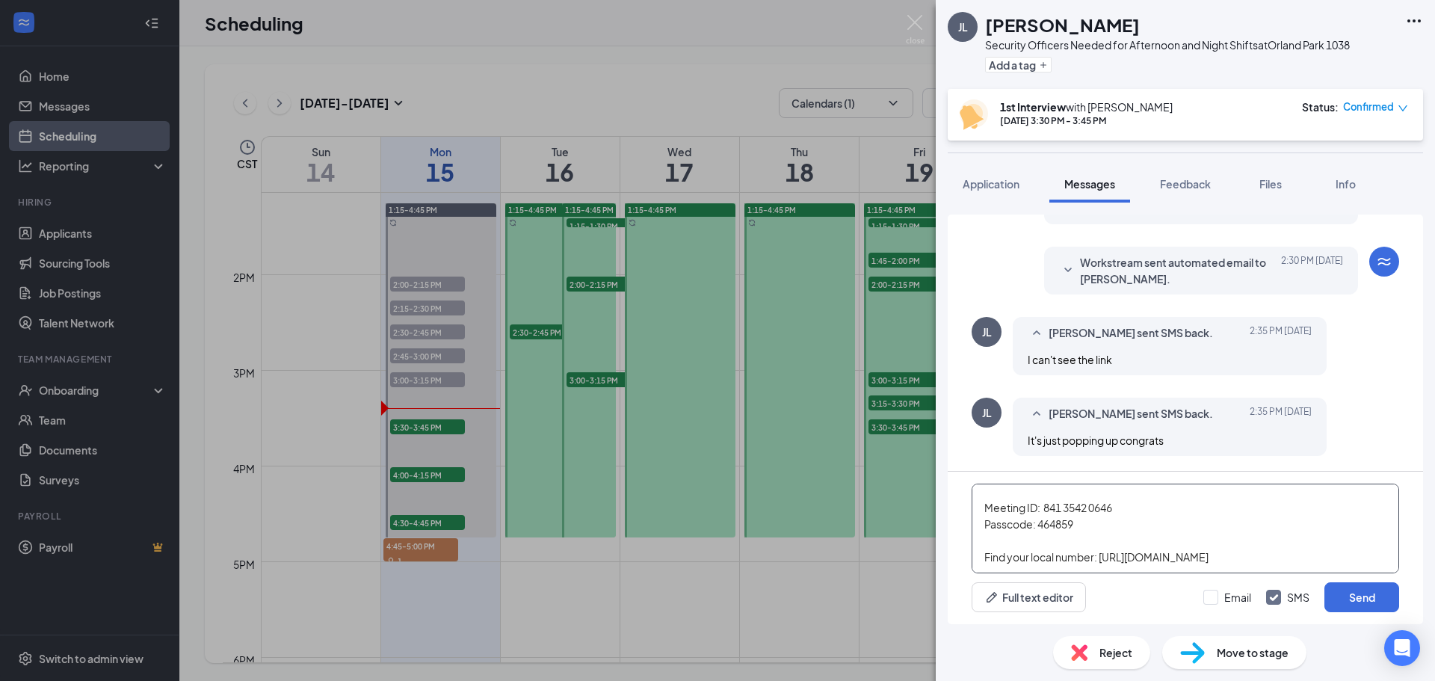
drag, startPoint x: 984, startPoint y: 534, endPoint x: 1269, endPoint y: 604, distance: 293.9
click at [1269, 604] on div "Join Zoom Meeting [URL][DOMAIN_NAME][SECURITY_DATA] Meeting ID: 841 3542 0646 P…" at bounding box center [1184, 547] width 475 height 152
type textarea "Join Zoom Meeting [URL][DOMAIN_NAME][SECURITY_DATA] Meeting ID: 841 3542 0646 P…"
click at [1214, 596] on input "Email" at bounding box center [1227, 597] width 48 height 15
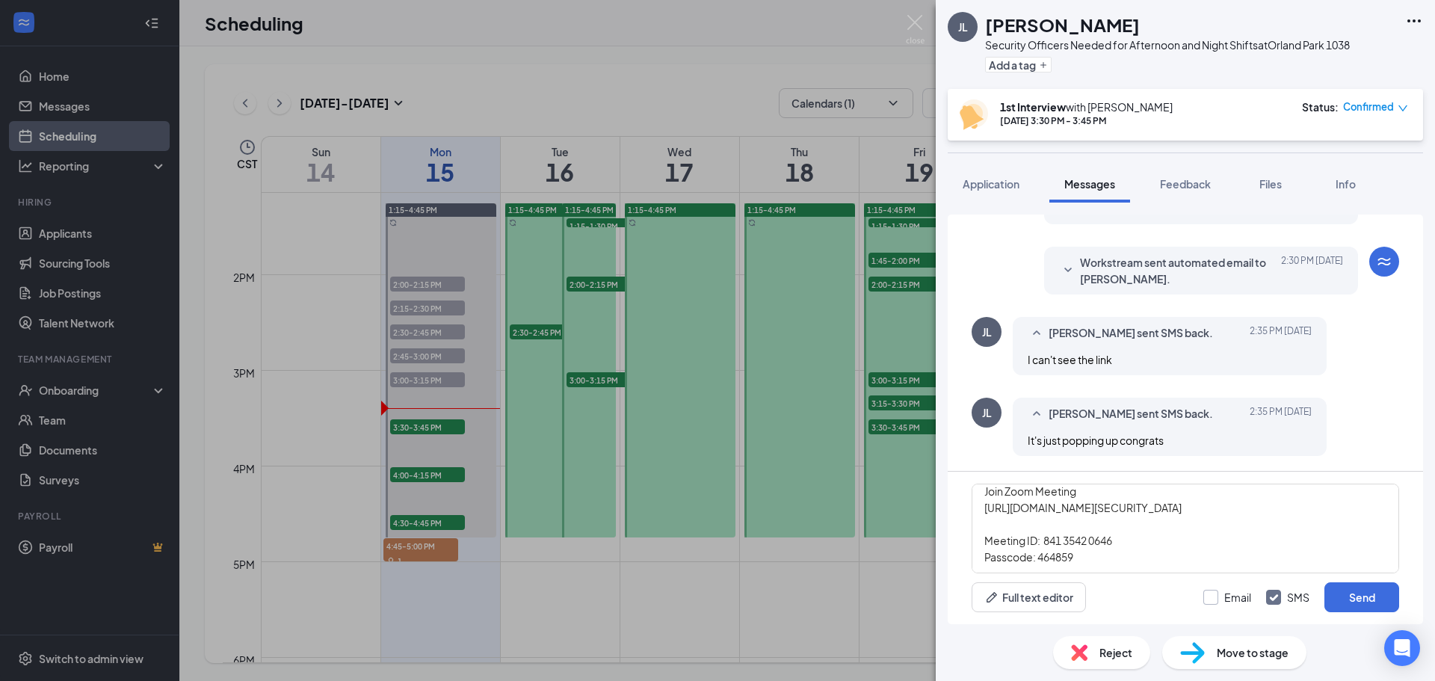
checkbox input "true"
click at [1342, 601] on button "Send" at bounding box center [1361, 597] width 75 height 30
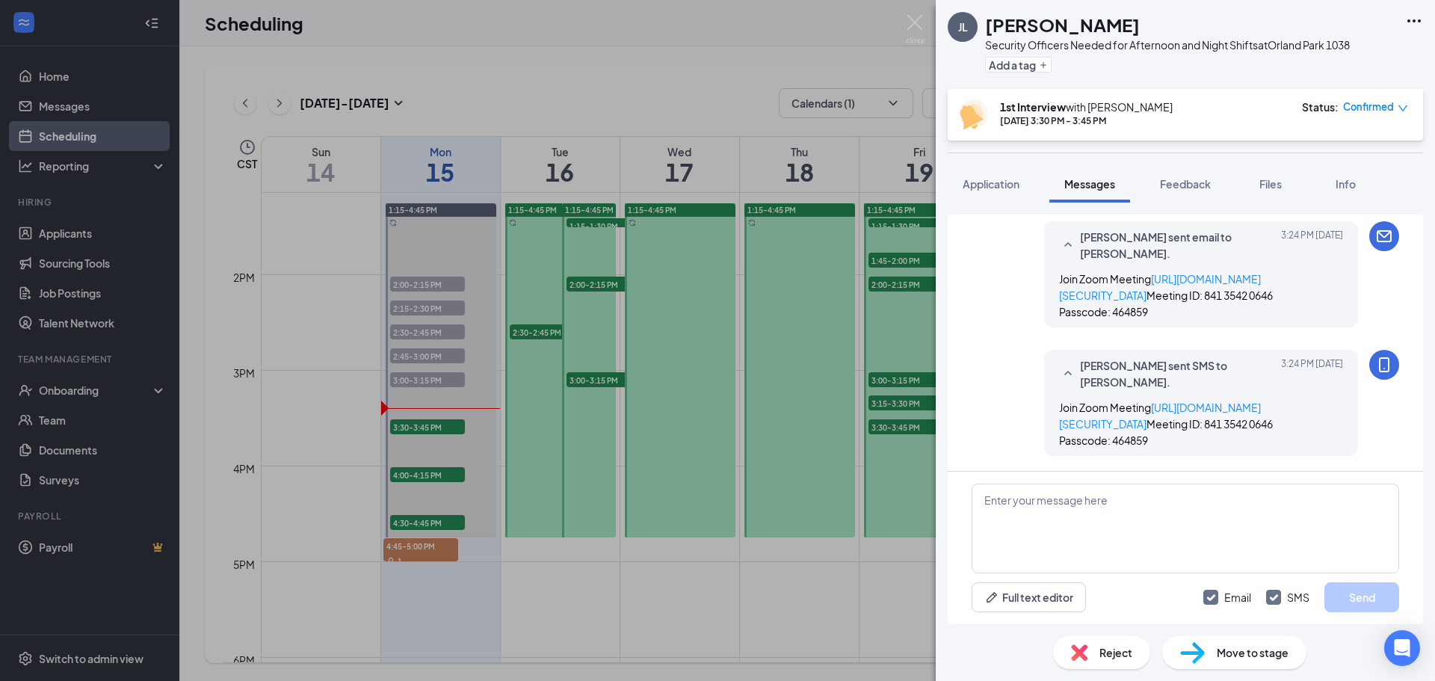
scroll to position [844, 0]
drag, startPoint x: 1271, startPoint y: 180, endPoint x: 1253, endPoint y: 219, distance: 42.8
click at [1271, 180] on span "Files" at bounding box center [1270, 183] width 22 height 13
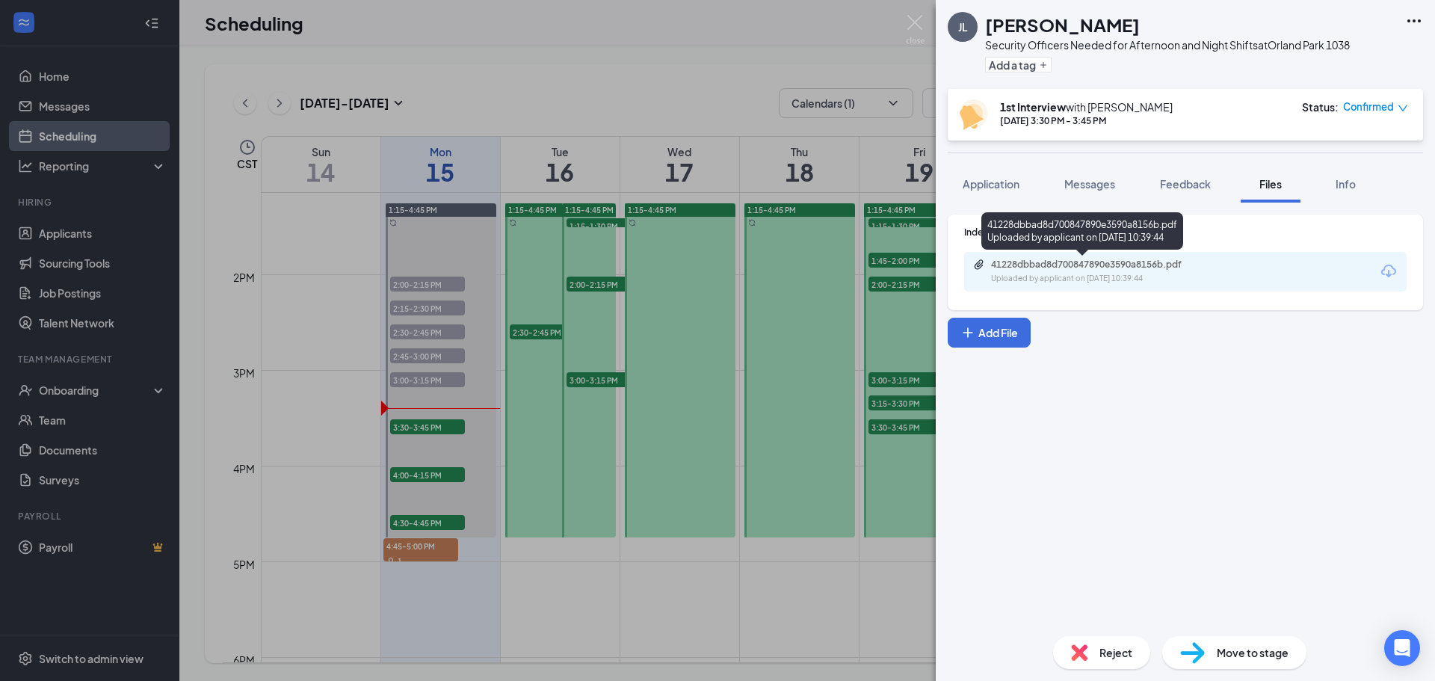
click at [1060, 271] on div "41228dbbad8d700847890e3590a8156b.pdf Uploaded by applicant on [DATE] 10:39:44" at bounding box center [1094, 272] width 242 height 26
click at [1203, 184] on span "Feedback" at bounding box center [1185, 183] width 51 height 13
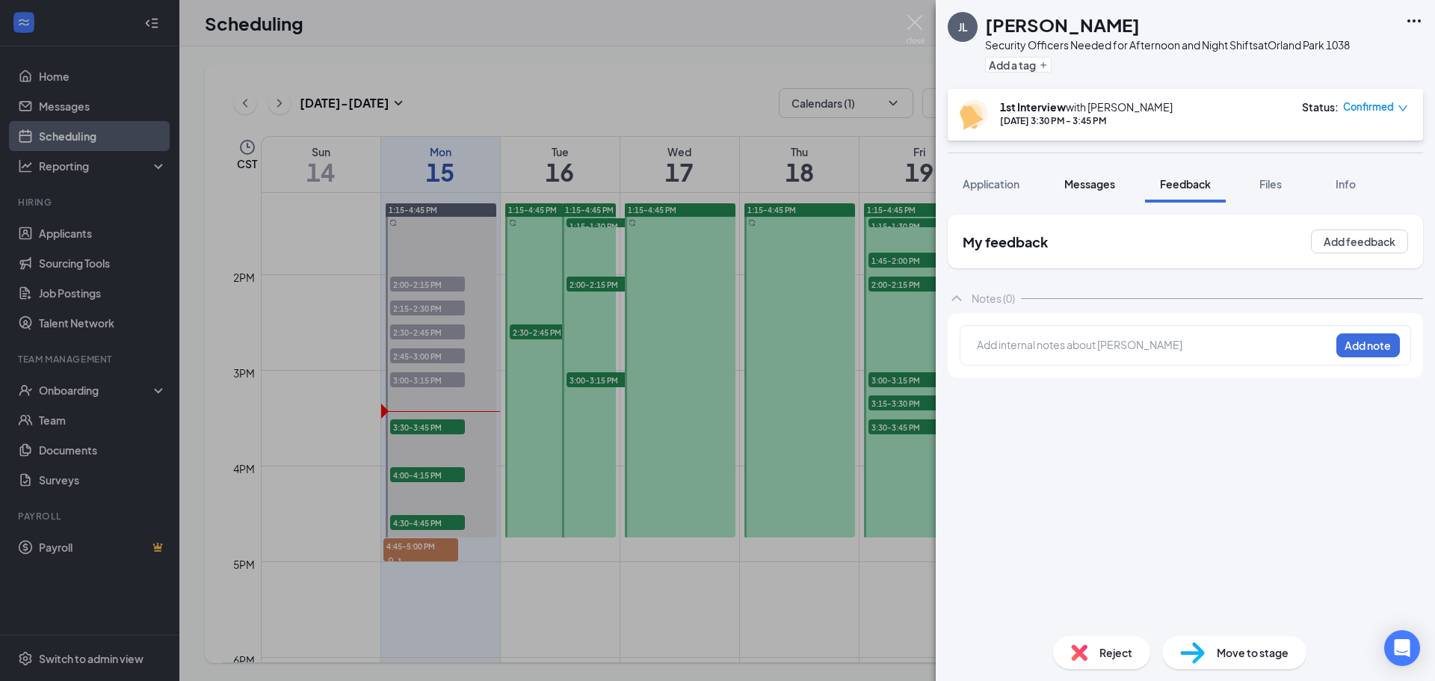
click at [1097, 188] on span "Messages" at bounding box center [1089, 183] width 51 height 13
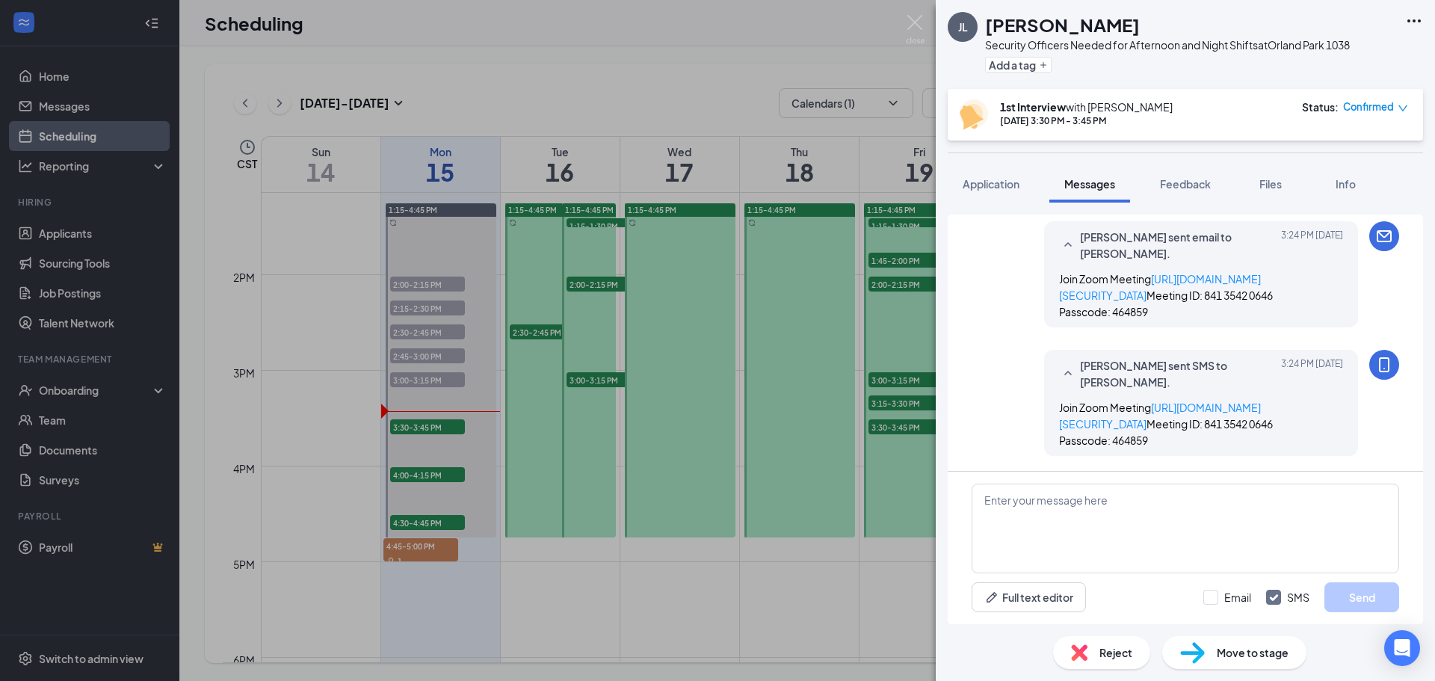
scroll to position [703, 0]
drag, startPoint x: 1163, startPoint y: 444, endPoint x: 1025, endPoint y: 364, distance: 159.0
click at [1025, 364] on div "[PERSON_NAME] sent SMS to [PERSON_NAME]. [DATE] 3:24 PM Join Zoom Meeting [URL]…" at bounding box center [1184, 407] width 427 height 114
copy span "Join Zoom Meeting [URL][DOMAIN_NAME][SECURITY_DATA] Meeting ID: 841 3542 0646 P…"
click at [1215, 601] on input "Email" at bounding box center [1227, 597] width 48 height 15
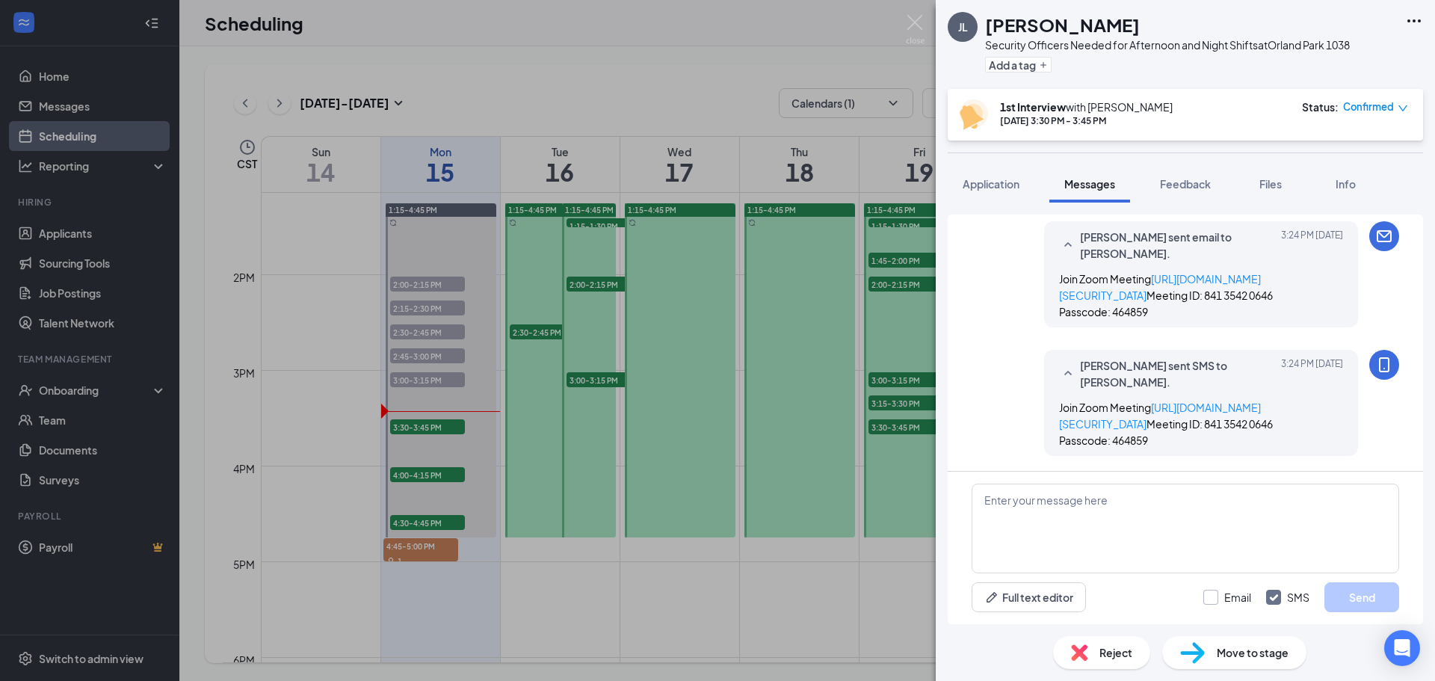
checkbox input "true"
paste textarea "Join Zoom Meeting [URL][DOMAIN_NAME][SECURITY_DATA] Meeting ID: 841 3542 0646 P…"
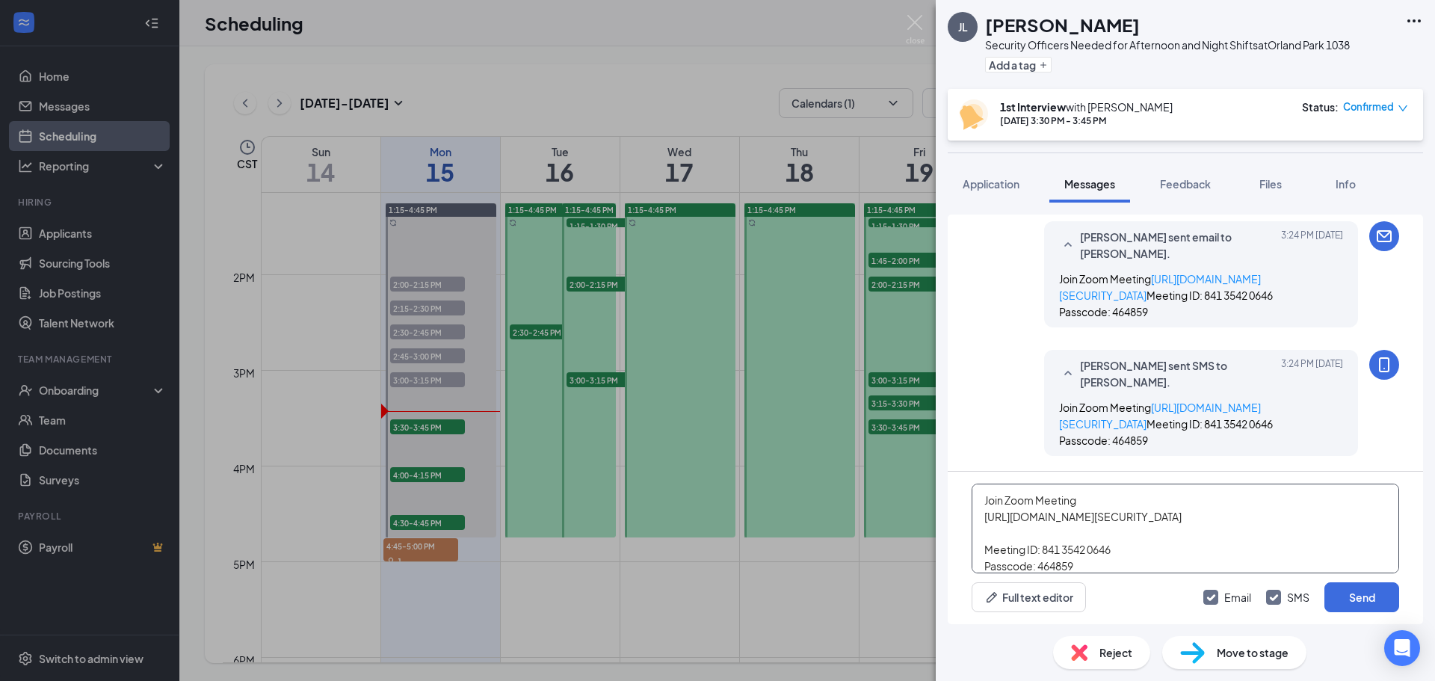
scroll to position [16, 0]
type textarea "Join Zoom Meeting [URL][DOMAIN_NAME][SECURITY_DATA] Meeting ID: 841 3542 0646 P…"
click at [1375, 604] on button "Send" at bounding box center [1361, 597] width 75 height 30
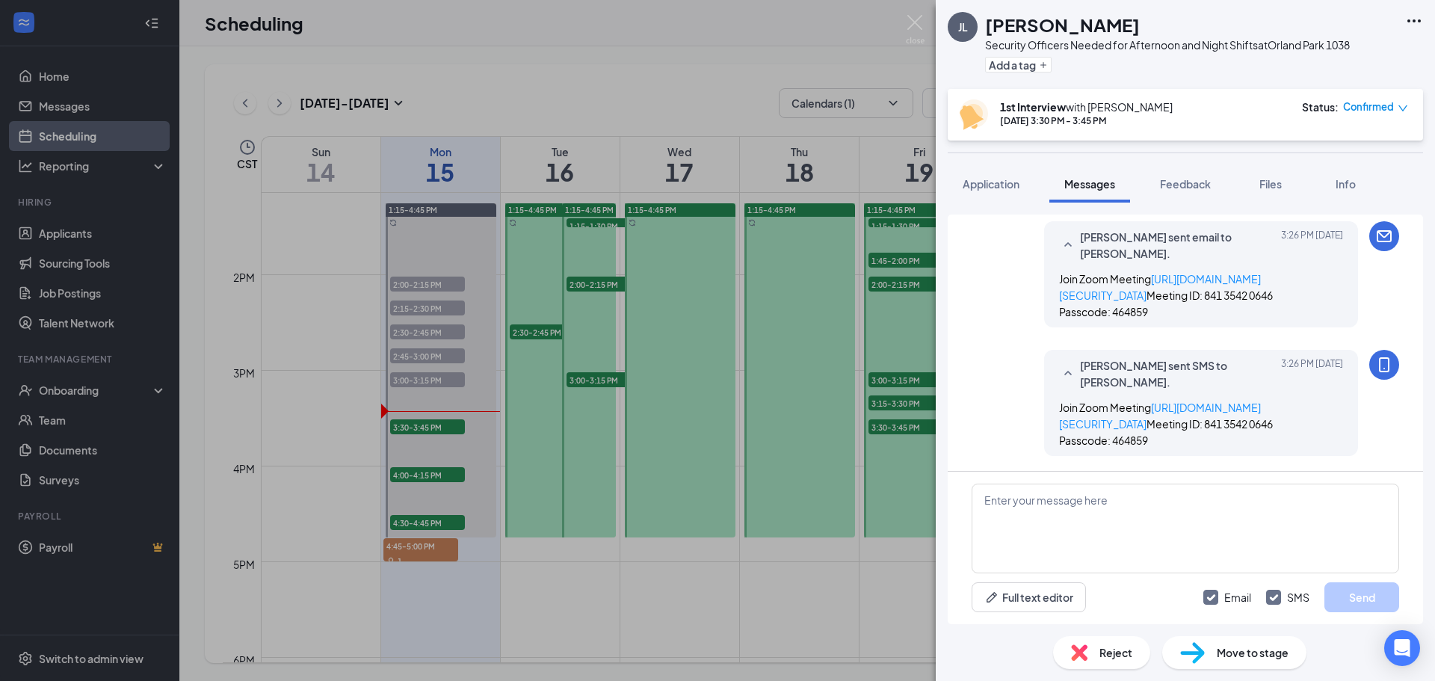
scroll to position [1059, 0]
click at [1175, 182] on span "Feedback" at bounding box center [1185, 183] width 51 height 13
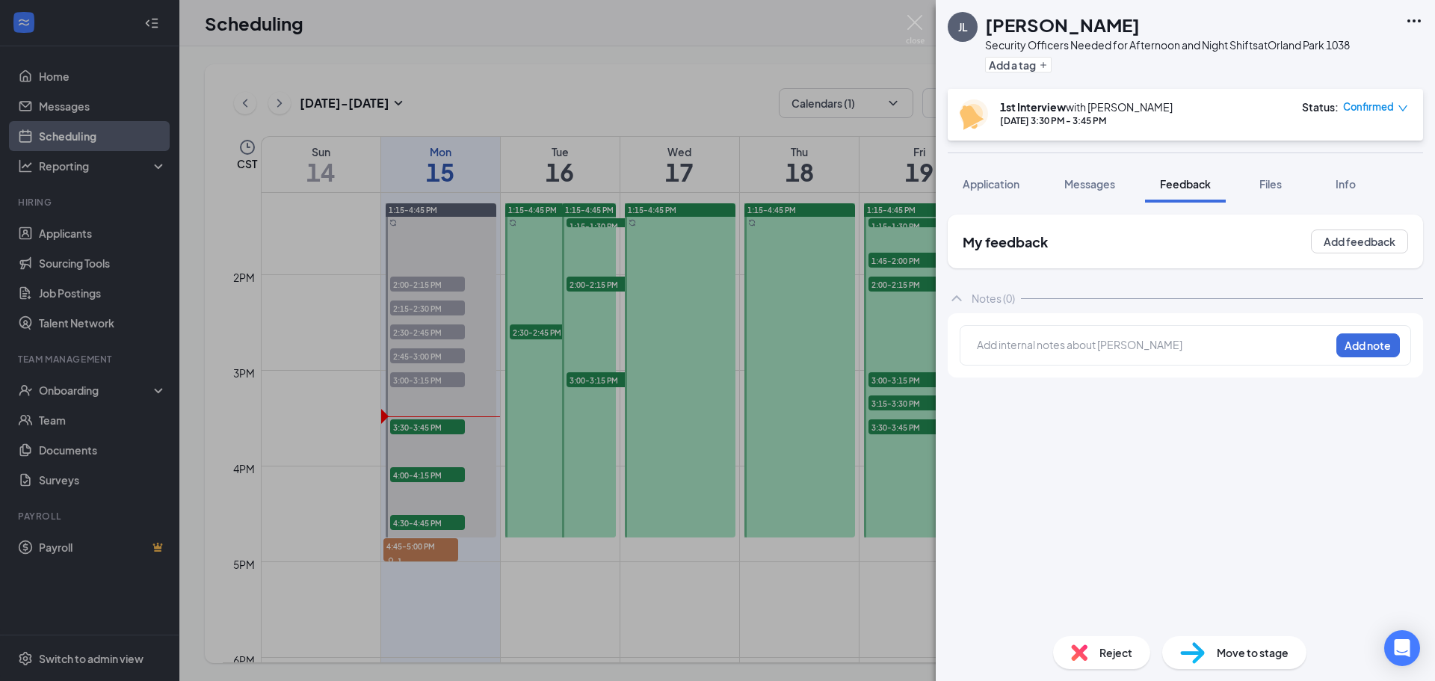
click at [1010, 345] on div at bounding box center [1153, 345] width 352 height 16
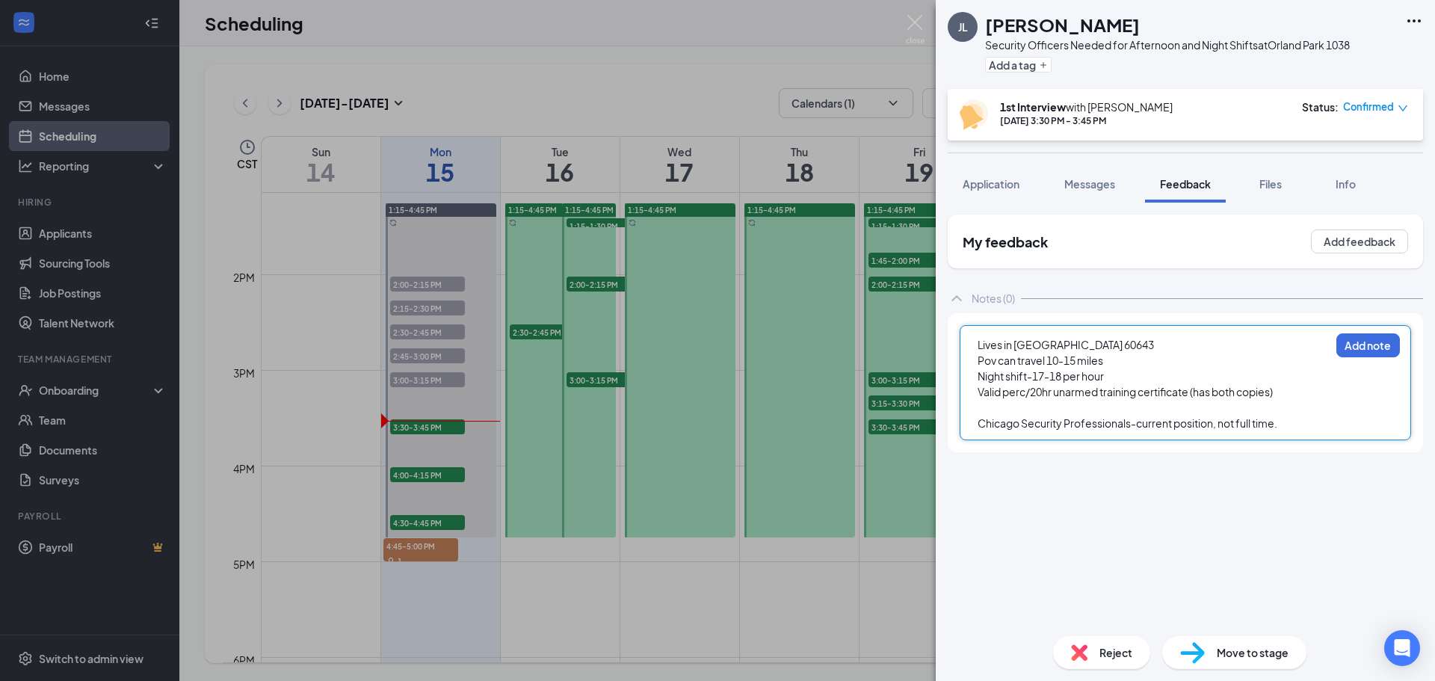
click at [995, 359] on span "Pov can travel 10-15 miles" at bounding box center [1040, 359] width 126 height 13
click at [1290, 424] on div "Chicago Security Professionals-current position, not full time." at bounding box center [1153, 423] width 352 height 16
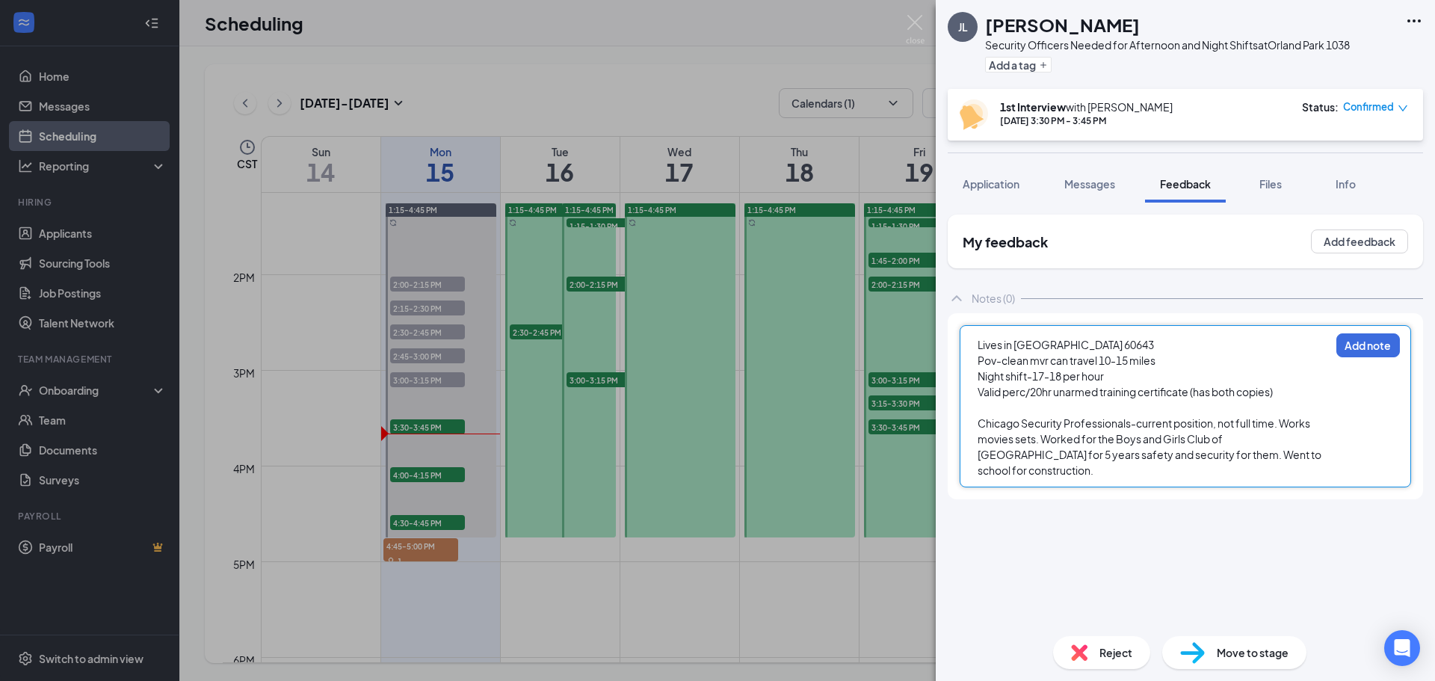
click at [1293, 461] on div "Chicago Security Professionals-current position, not full time. Works movies se…" at bounding box center [1153, 446] width 352 height 63
click at [1379, 338] on button "Add note" at bounding box center [1368, 345] width 64 height 24
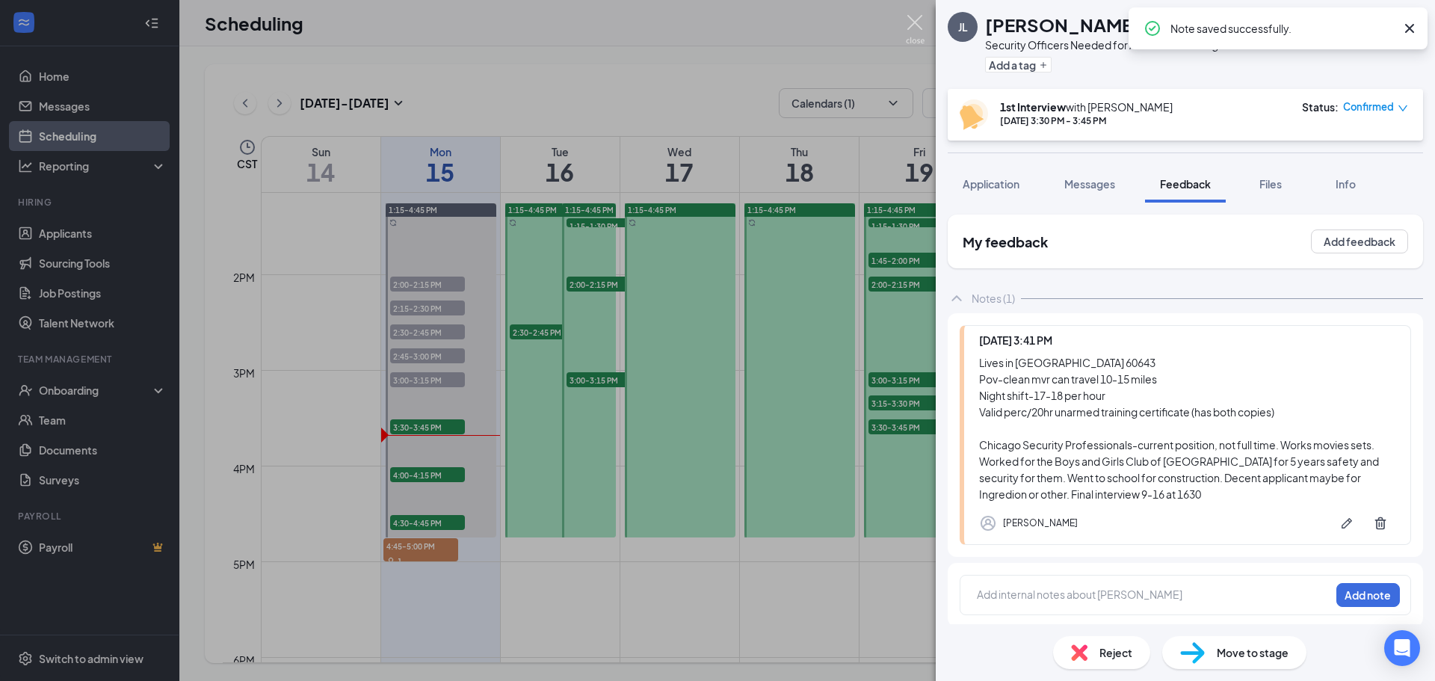
click at [913, 19] on img at bounding box center [915, 29] width 19 height 29
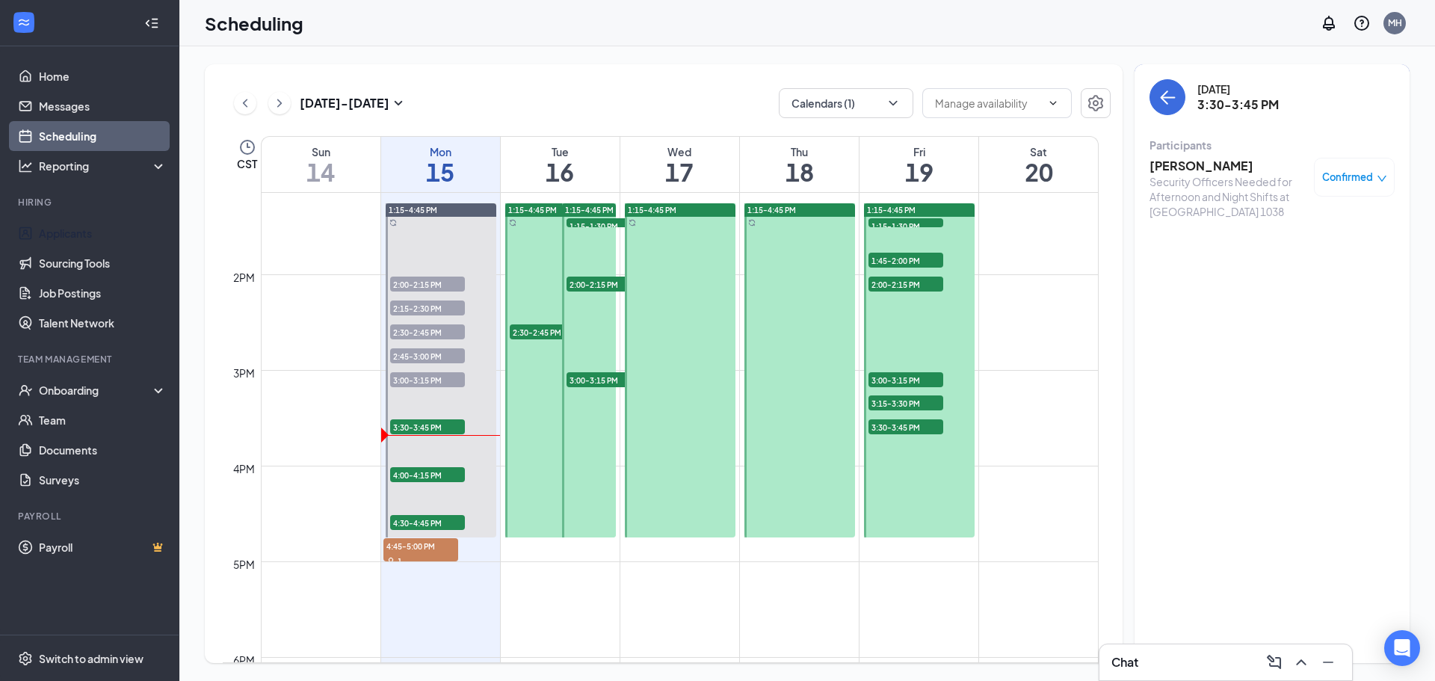
drag, startPoint x: 95, startPoint y: 230, endPoint x: 234, endPoint y: 245, distance: 139.8
click at [94, 231] on link "Applicants" at bounding box center [103, 233] width 128 height 30
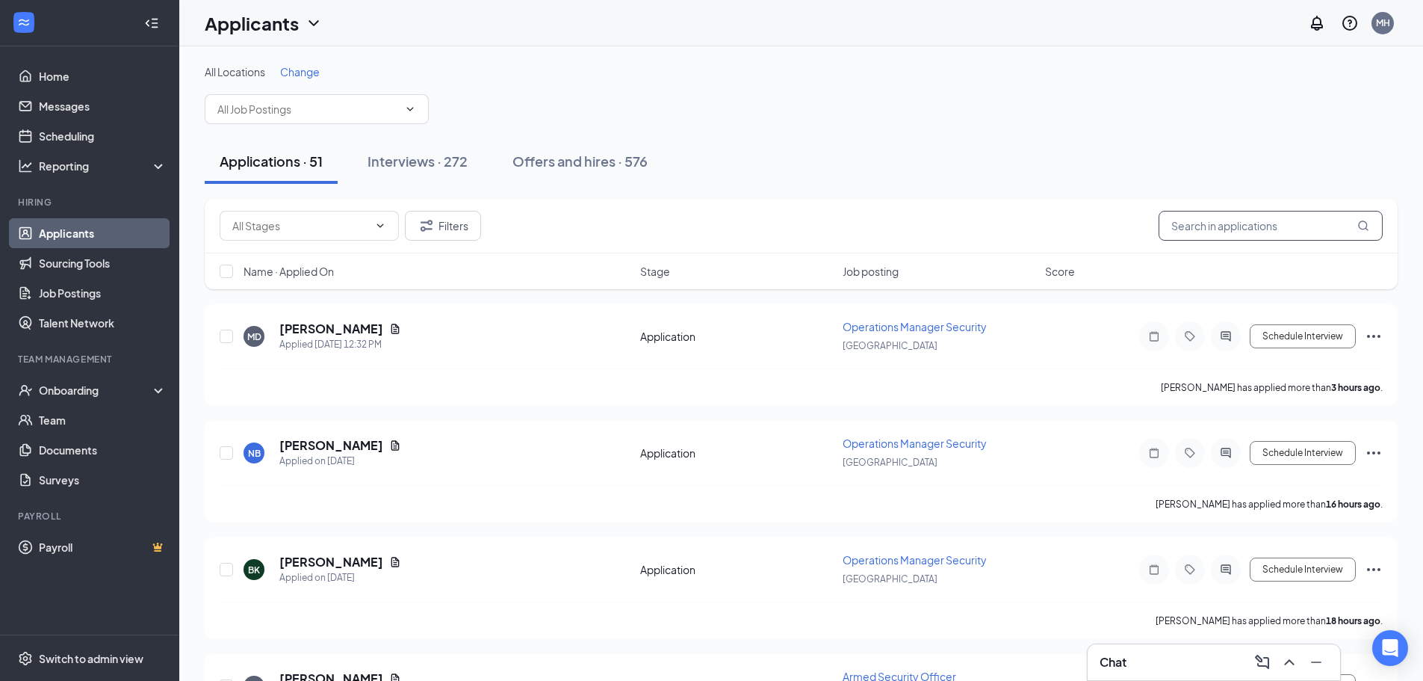
click at [1228, 226] on input "text" at bounding box center [1271, 226] width 224 height 30
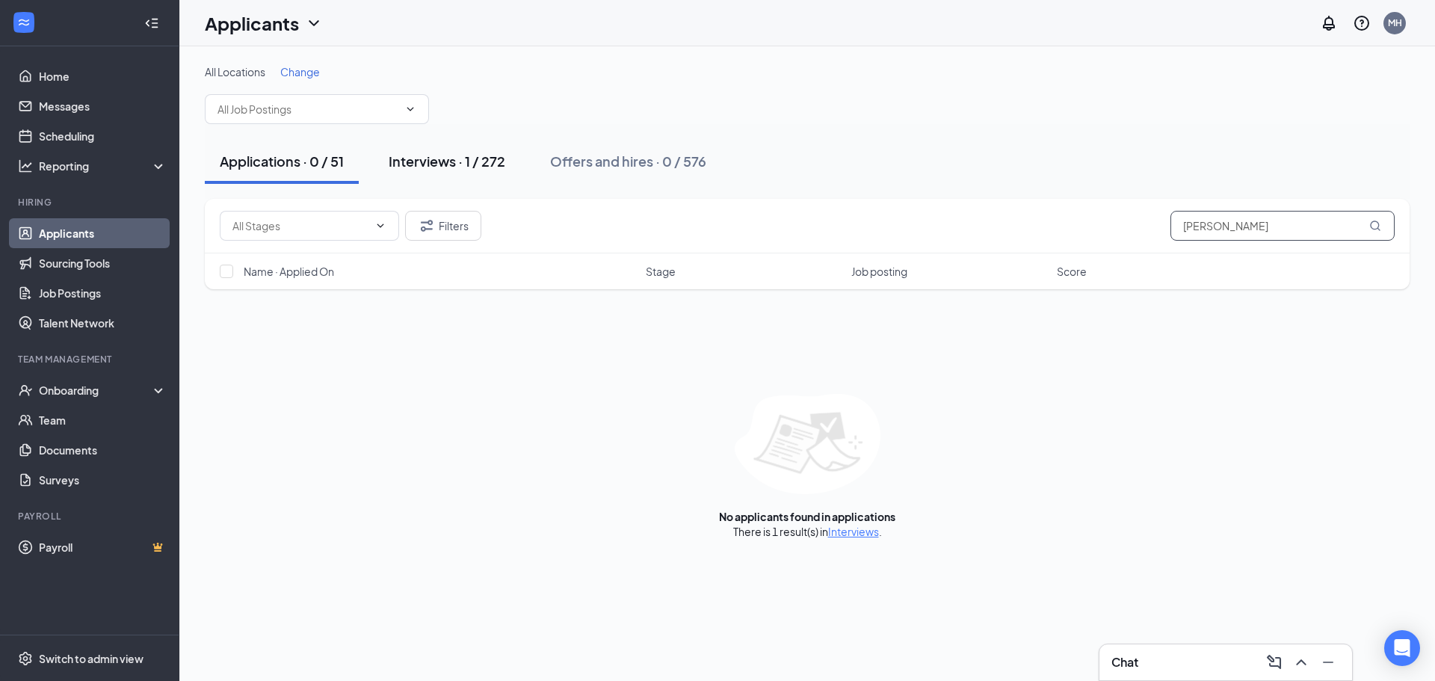
type input "[PERSON_NAME]"
click at [475, 164] on div "Interviews · 1 / 272" at bounding box center [447, 161] width 117 height 19
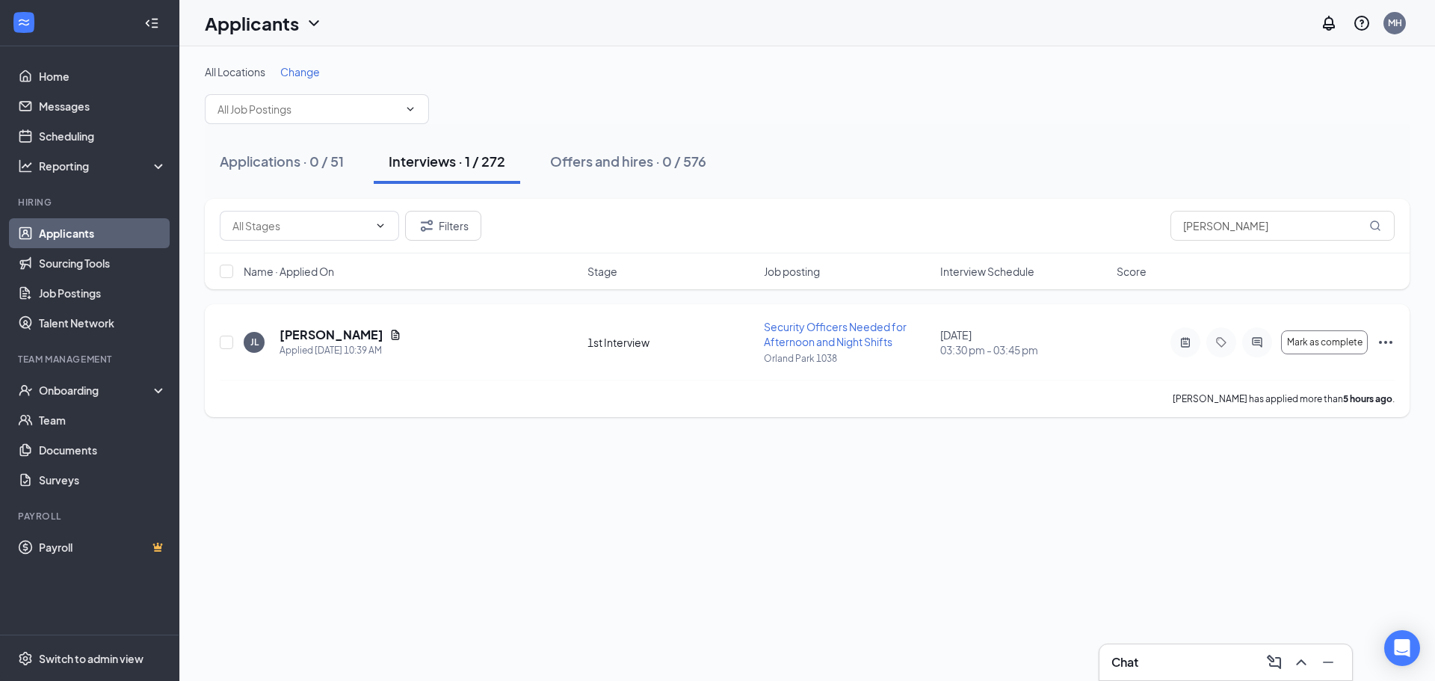
click at [1387, 347] on icon "Ellipses" at bounding box center [1385, 342] width 18 height 18
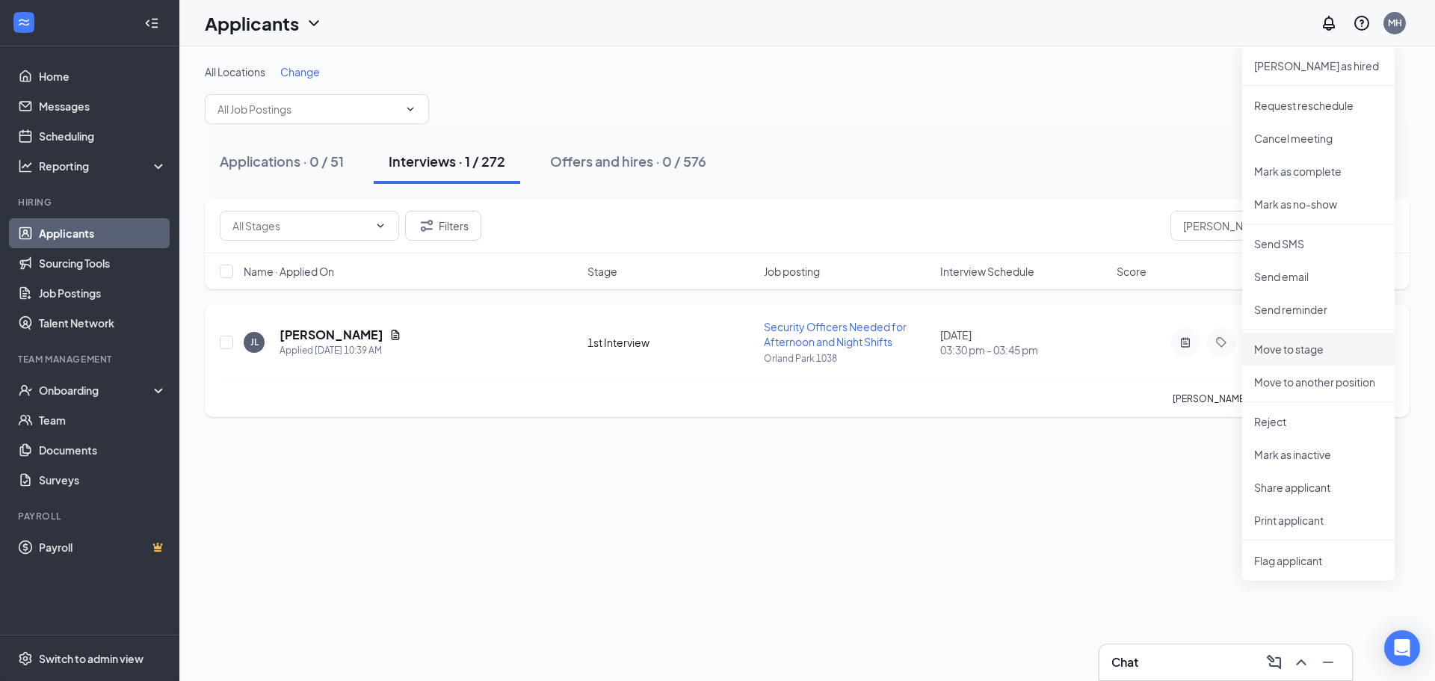
drag, startPoint x: 1314, startPoint y: 350, endPoint x: 1107, endPoint y: 319, distance: 209.2
click at [1314, 350] on p "Move to stage" at bounding box center [1318, 348] width 129 height 15
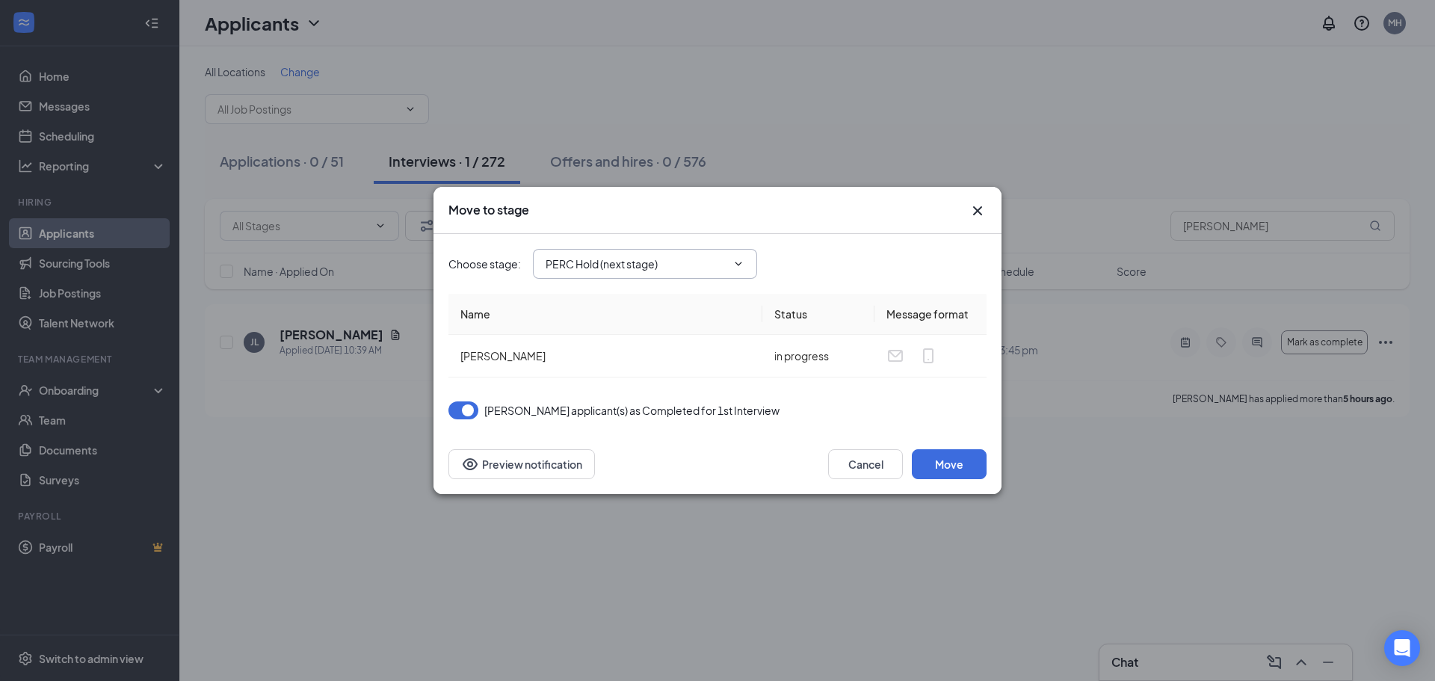
click at [687, 267] on input "PERC Hold (next stage)" at bounding box center [635, 264] width 181 height 16
click at [598, 354] on div "2nd Interview" at bounding box center [590, 354] width 66 height 16
type input "2nd Interview"
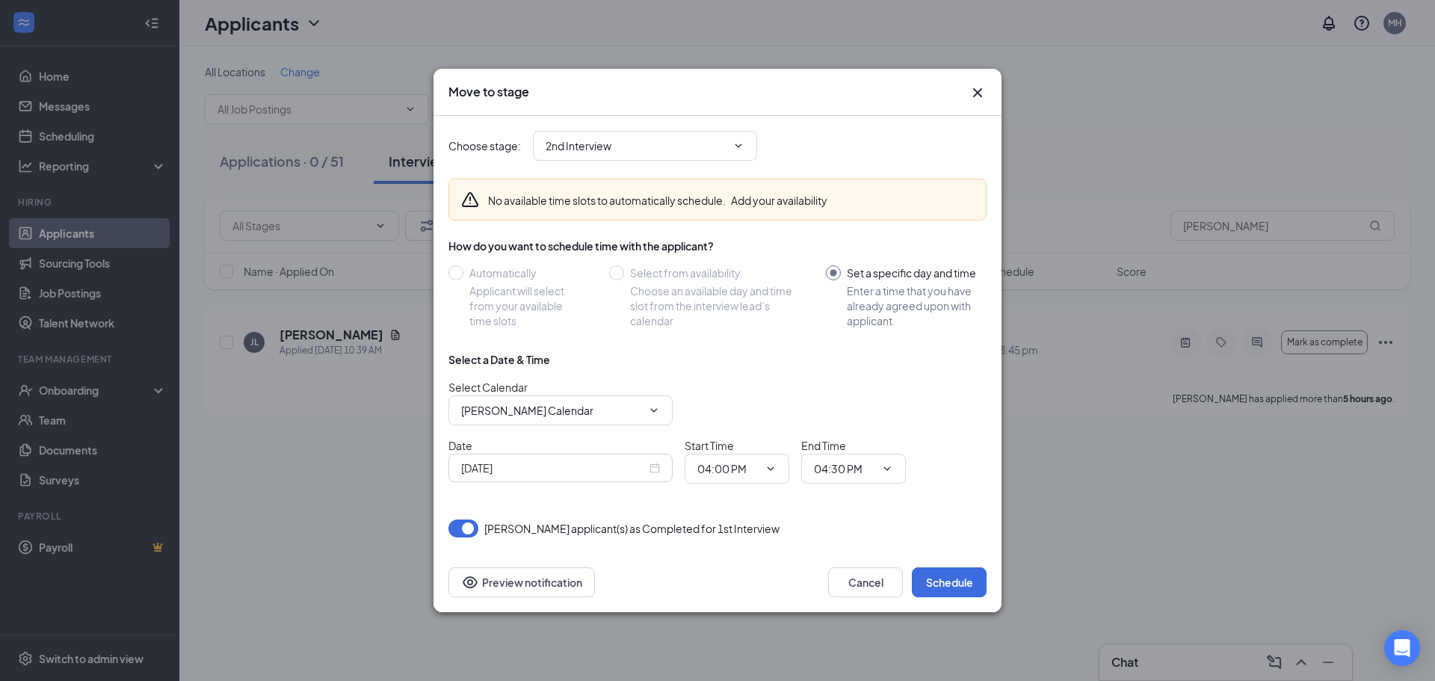
click at [654, 466] on div "[DATE]" at bounding box center [560, 468] width 199 height 16
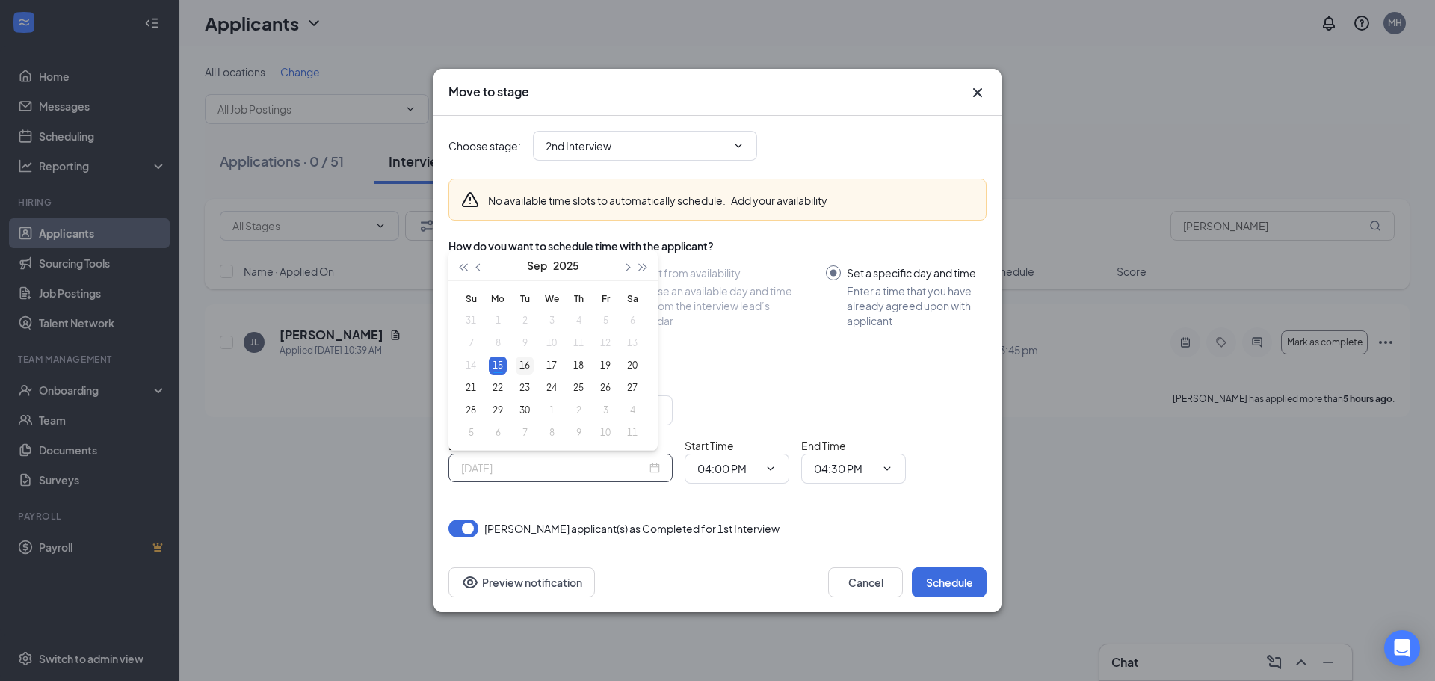
type input "[DATE]"
click at [530, 362] on div "16" at bounding box center [525, 365] width 18 height 18
click at [619, 403] on input "[PERSON_NAME] Calendar" at bounding box center [551, 410] width 181 height 16
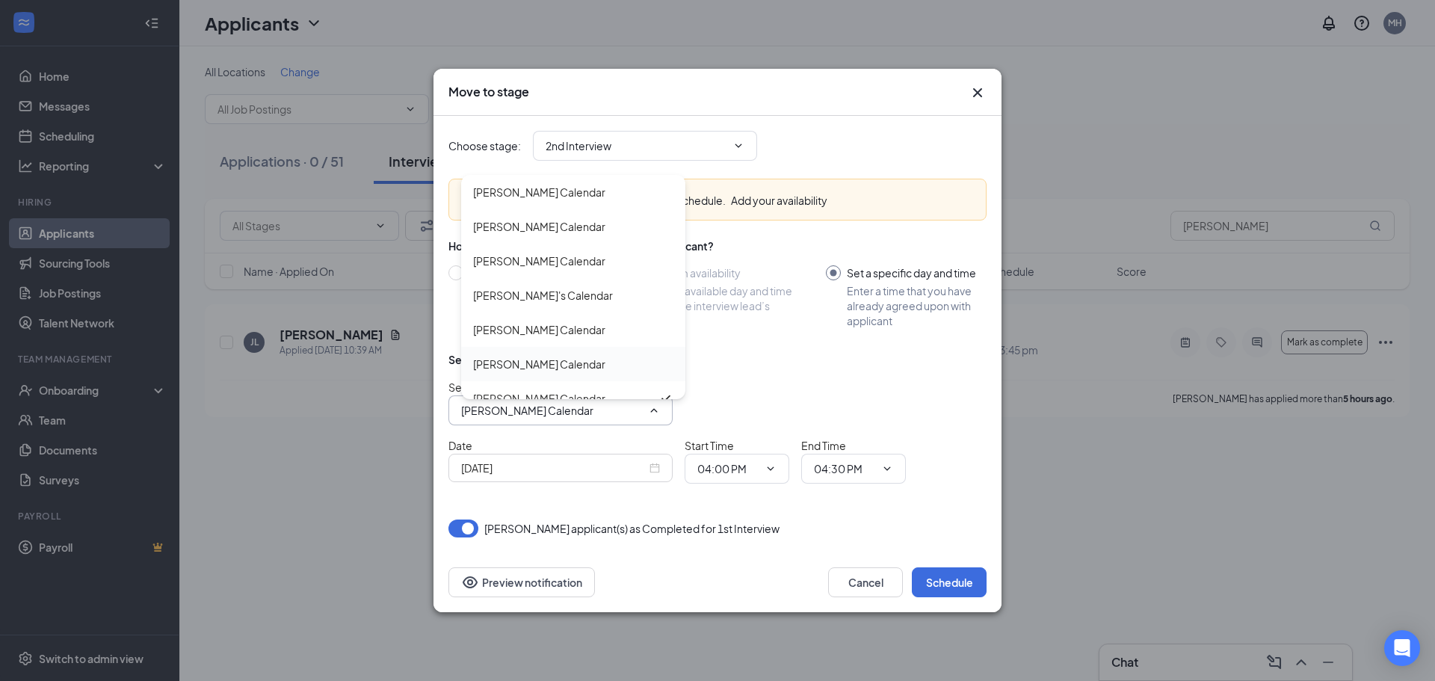
click at [551, 359] on div "[PERSON_NAME] Calendar" at bounding box center [539, 364] width 132 height 16
type input "[PERSON_NAME] Calendar"
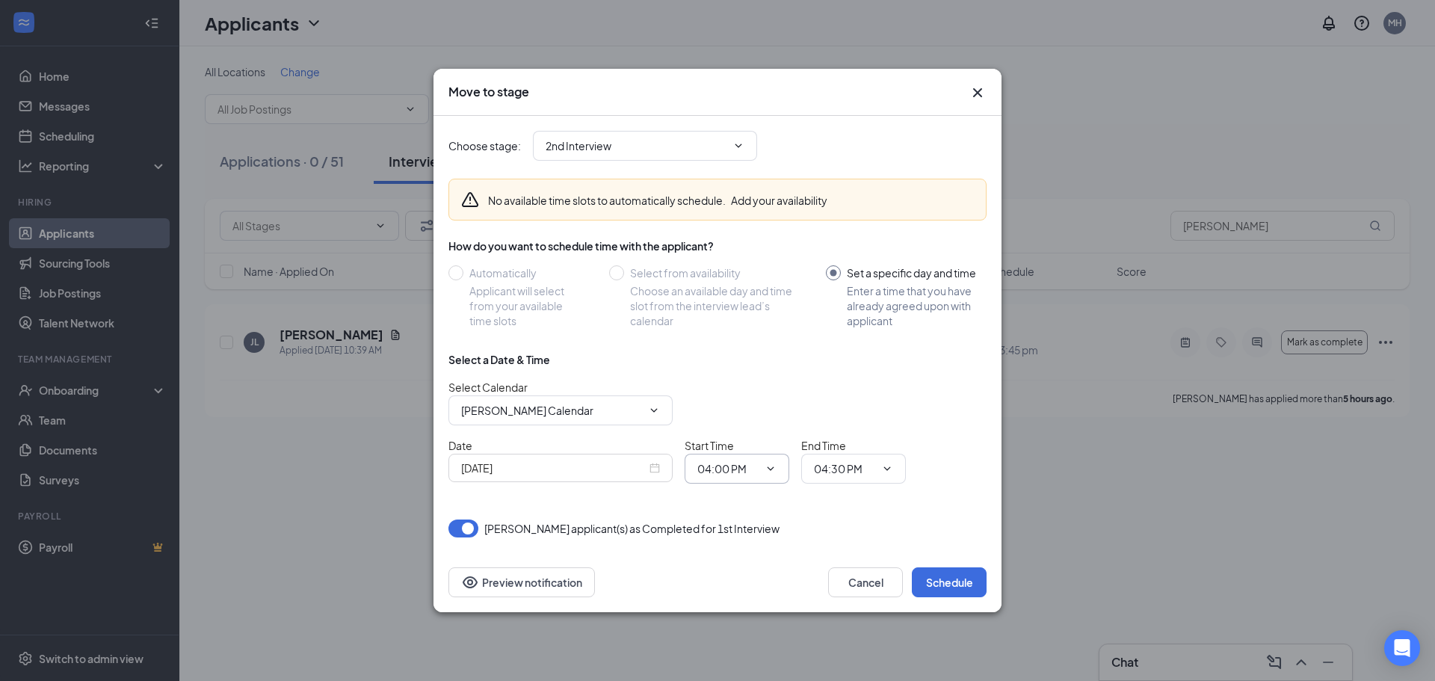
click at [767, 470] on icon "ChevronDown" at bounding box center [770, 469] width 12 height 12
click at [776, 460] on span "04:00 PM" at bounding box center [736, 469] width 105 height 30
click at [773, 468] on icon "ChevronDown" at bounding box center [770, 469] width 12 height 12
click at [748, 468] on input "04:00 PM" at bounding box center [727, 468] width 61 height 16
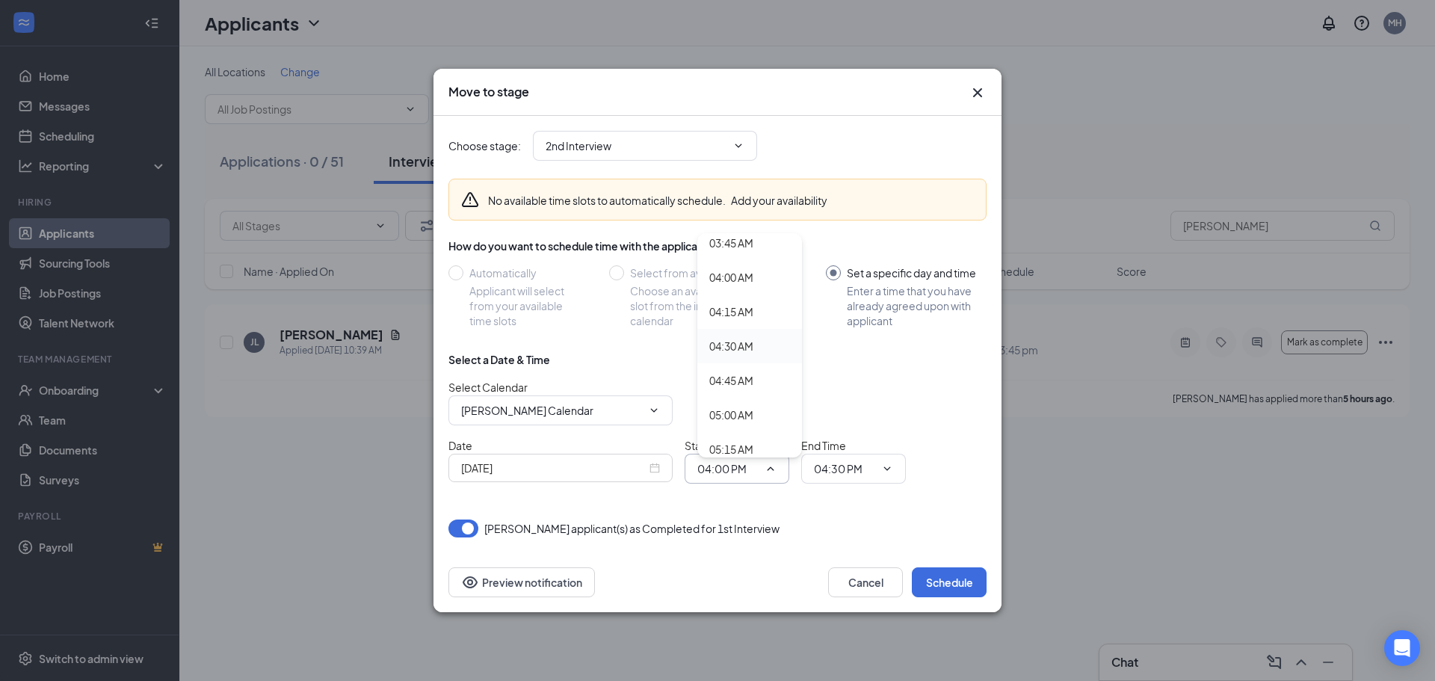
click at [738, 350] on div "04:30 AM" at bounding box center [731, 346] width 44 height 16
type input "04:30 AM"
click at [845, 469] on input "04:30 PM" at bounding box center [844, 468] width 61 height 16
click at [847, 378] on div "04:45 AM" at bounding box center [848, 380] width 44 height 16
type input "04:45 AM"
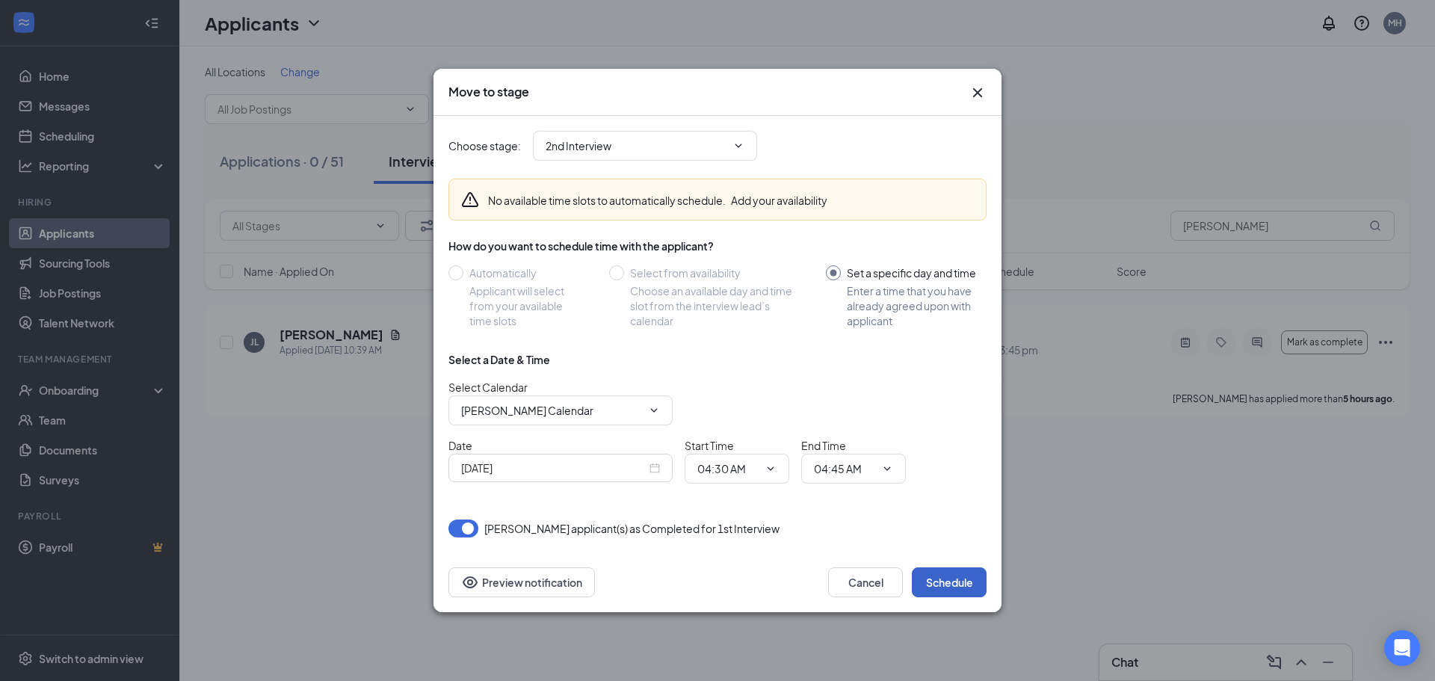
click at [944, 578] on button "Schedule" at bounding box center [949, 582] width 75 height 30
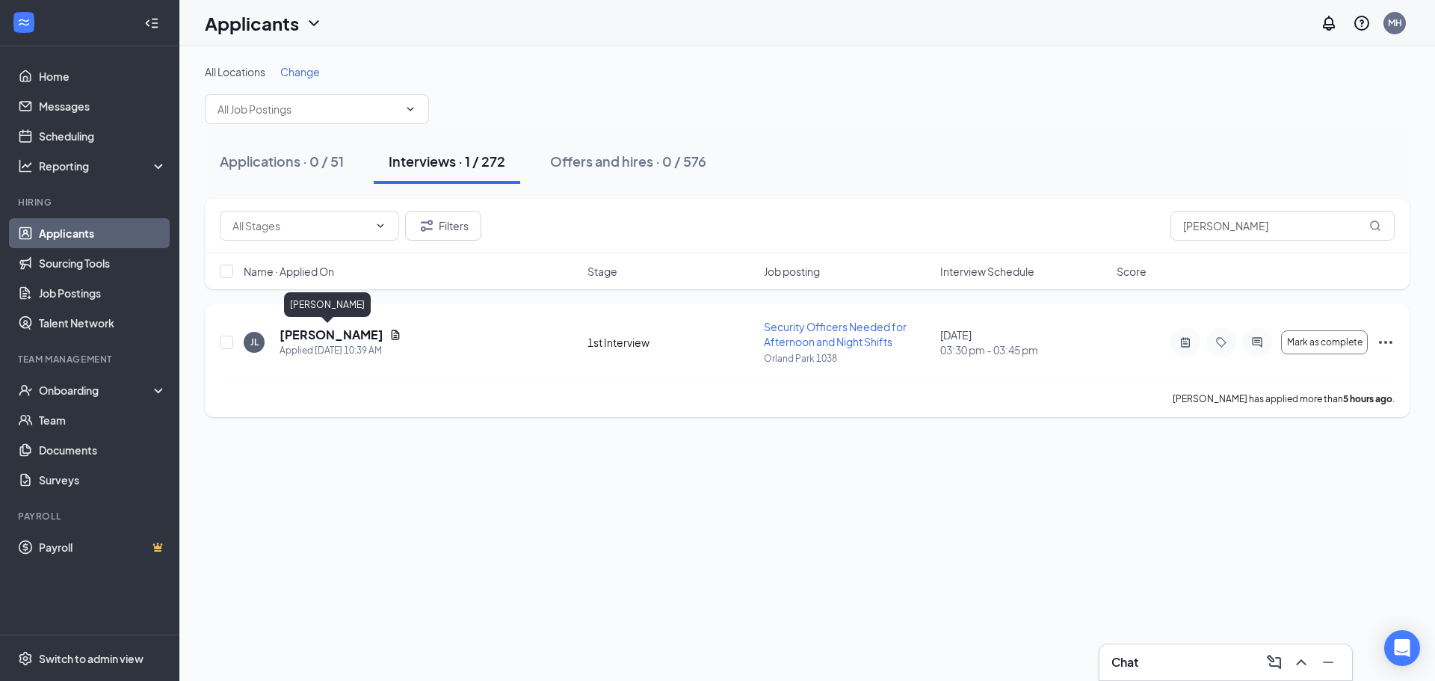
click at [328, 337] on h5 "[PERSON_NAME]" at bounding box center [331, 335] width 104 height 16
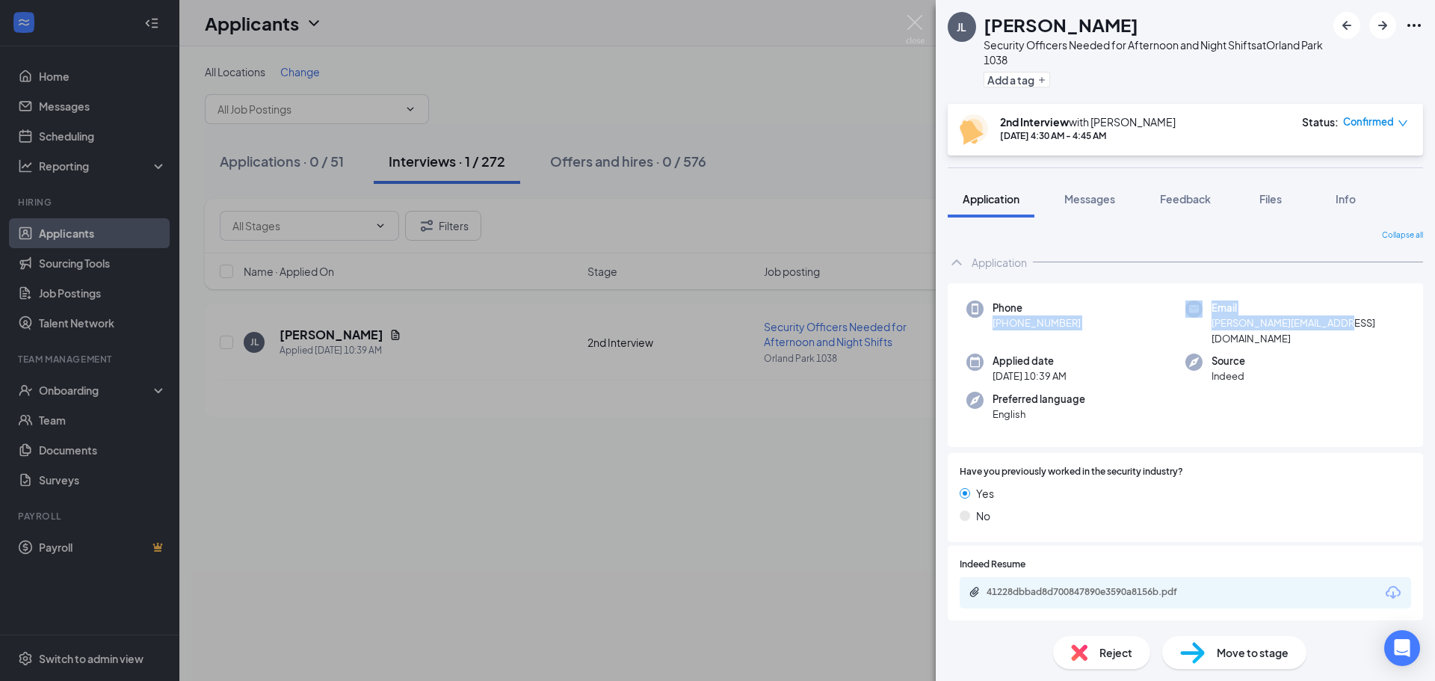
drag, startPoint x: 1301, startPoint y: 326, endPoint x: 992, endPoint y: 330, distance: 308.6
click at [992, 330] on div "Phone [PHONE_NUMBER] Email [PERSON_NAME][EMAIL_ADDRESS][DOMAIN_NAME] Applied da…" at bounding box center [1184, 365] width 475 height 164
copy div "[PHONE_NUMBER] Email [PERSON_NAME][EMAIL_ADDRESS][DOMAIN_NAME]"
drag, startPoint x: 912, startPoint y: 21, endPoint x: 516, endPoint y: 65, distance: 397.7
click at [910, 21] on img at bounding box center [915, 29] width 19 height 29
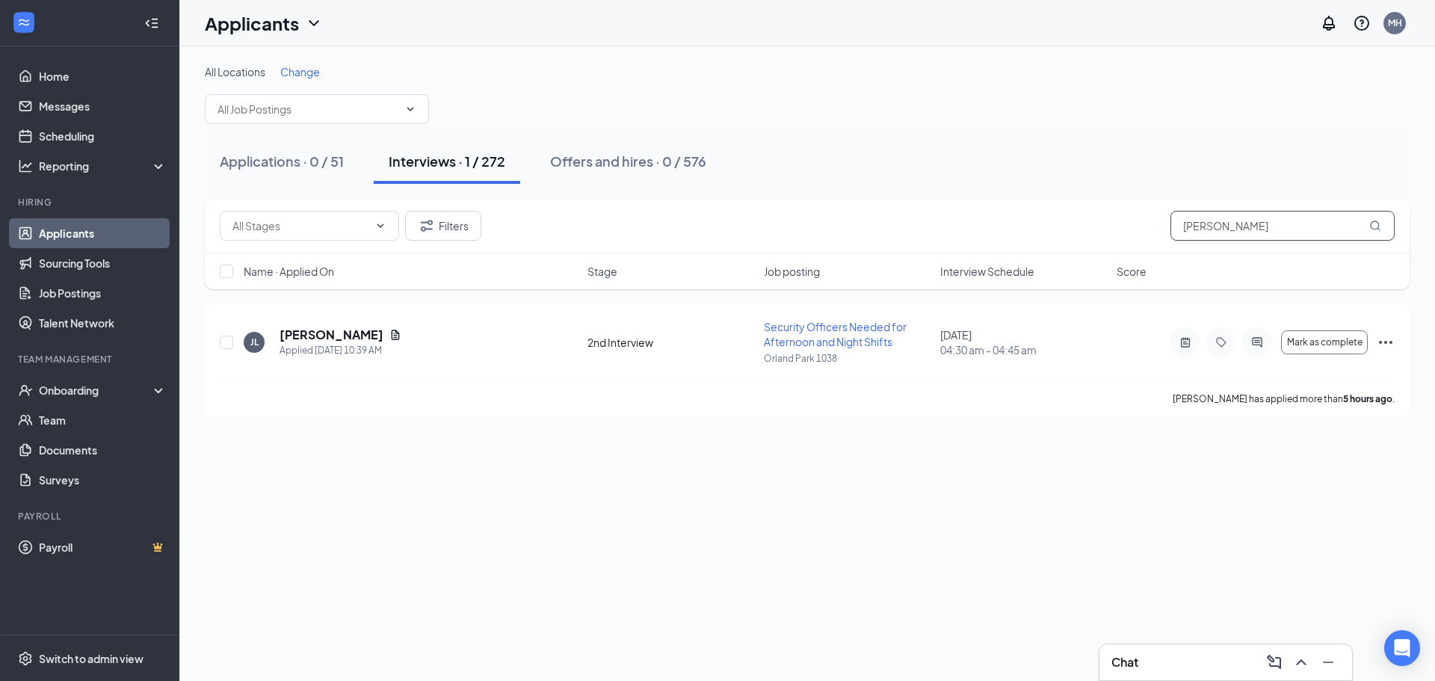
drag, startPoint x: 1307, startPoint y: 229, endPoint x: 1065, endPoint y: 233, distance: 242.1
click at [1074, 233] on div "Filters [PERSON_NAME]" at bounding box center [807, 226] width 1175 height 30
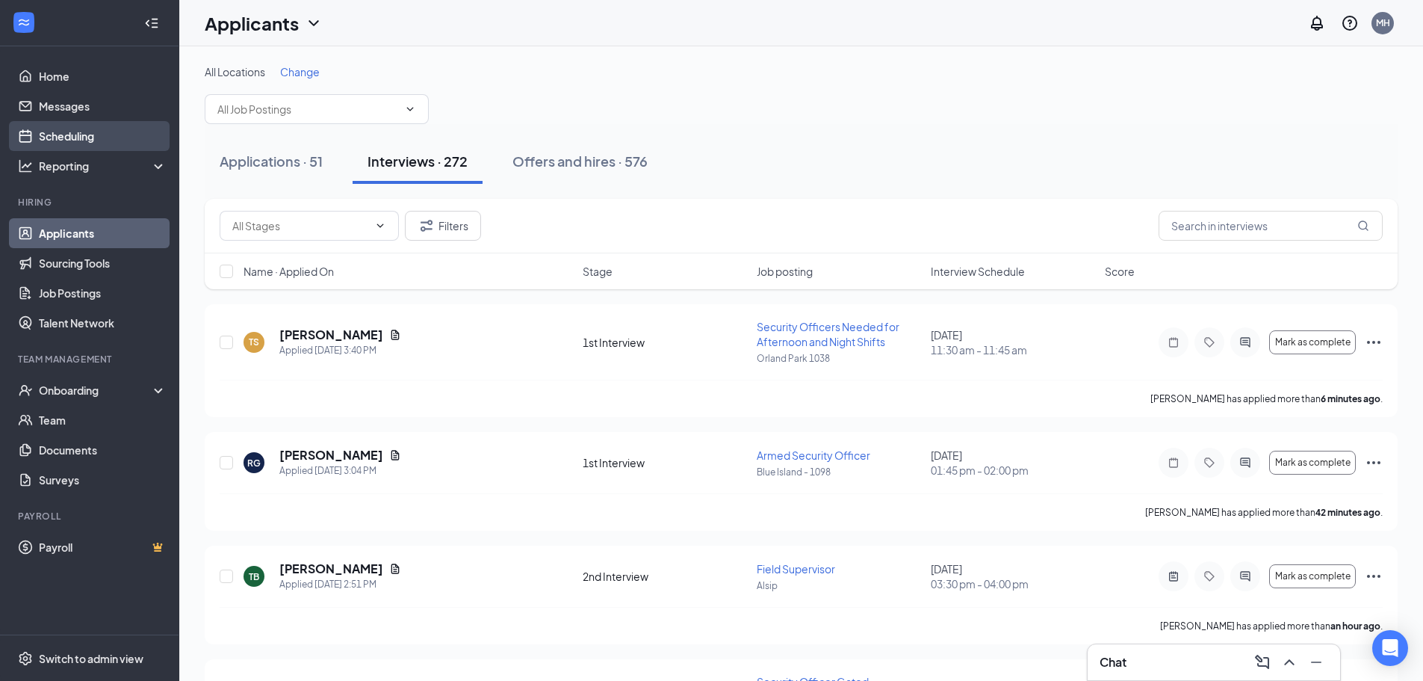
click at [52, 135] on link "Scheduling" at bounding box center [103, 136] width 128 height 30
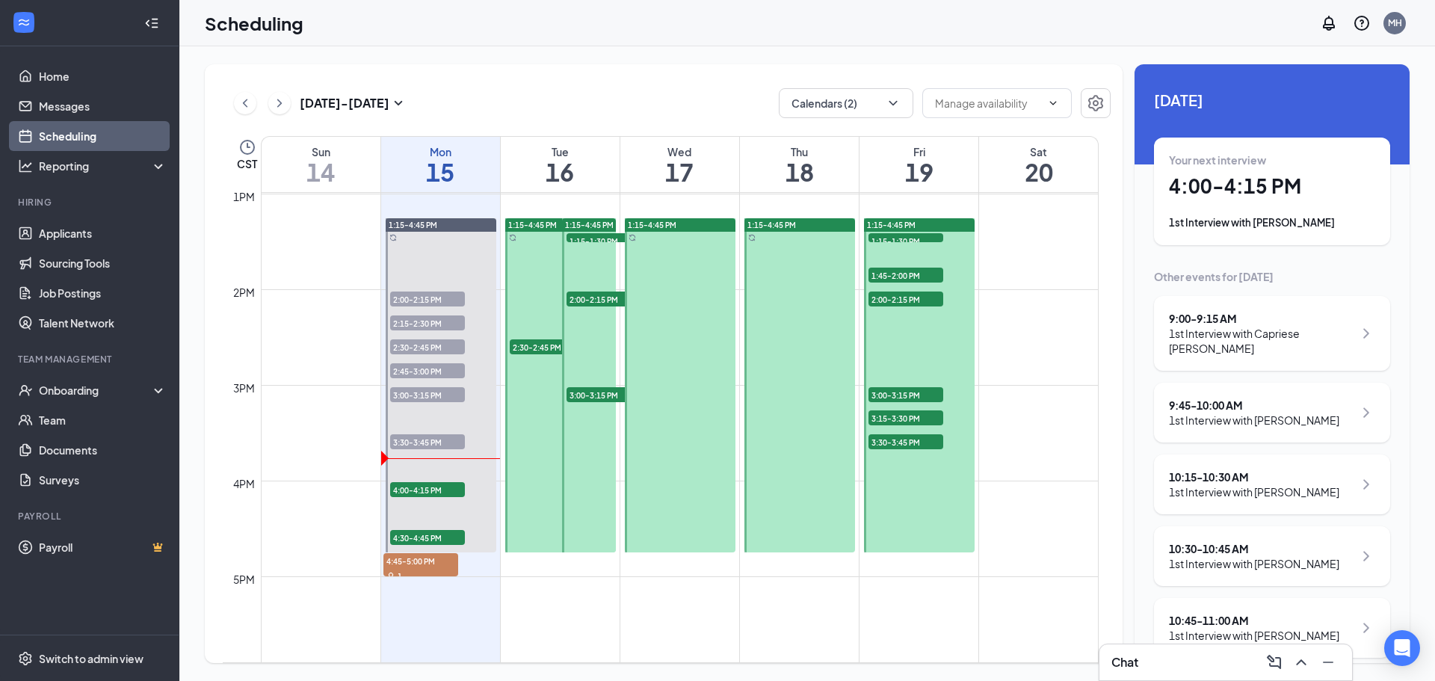
scroll to position [1258, 0]
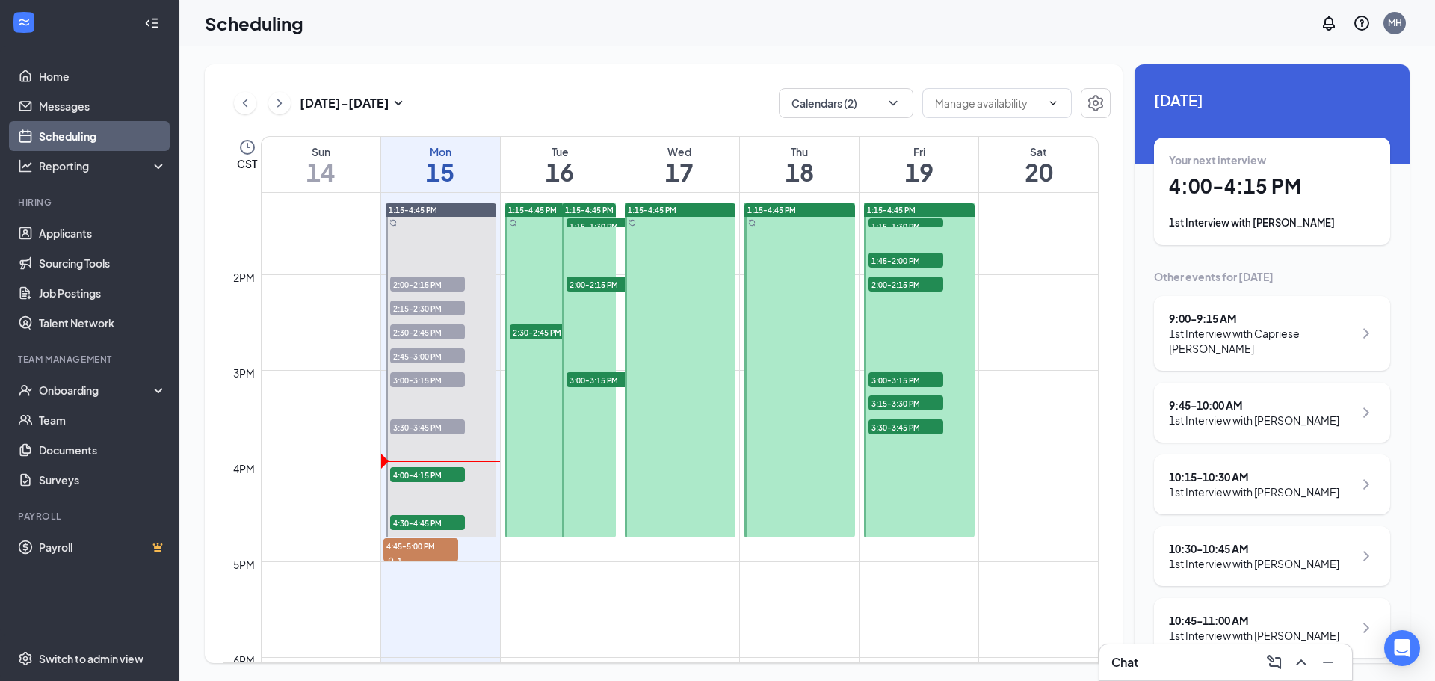
click at [1244, 202] on div "Your next interview 4:00 - 4:15 PM 1st Interview with [PERSON_NAME]" at bounding box center [1272, 191] width 206 height 78
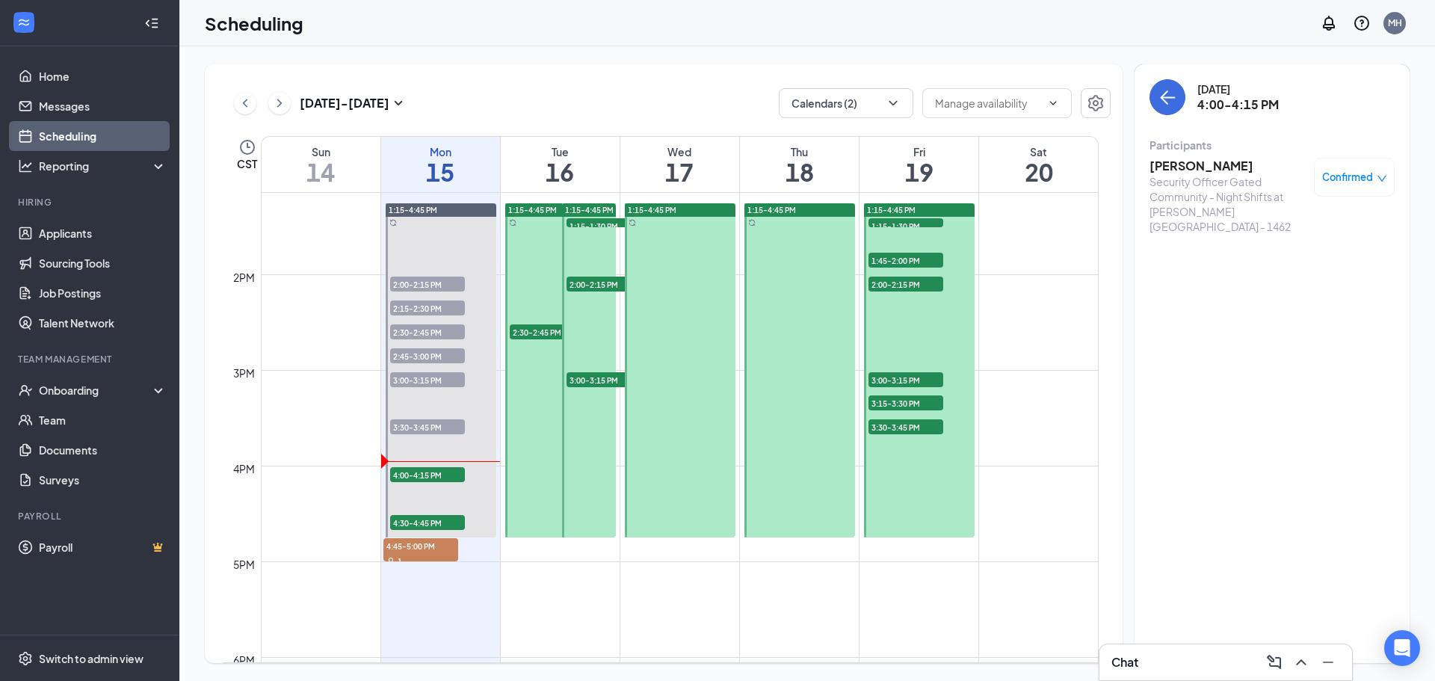
drag, startPoint x: 1200, startPoint y: 165, endPoint x: 1182, endPoint y: 165, distance: 17.9
click at [1200, 165] on h3 "[PERSON_NAME]" at bounding box center [1227, 166] width 157 height 16
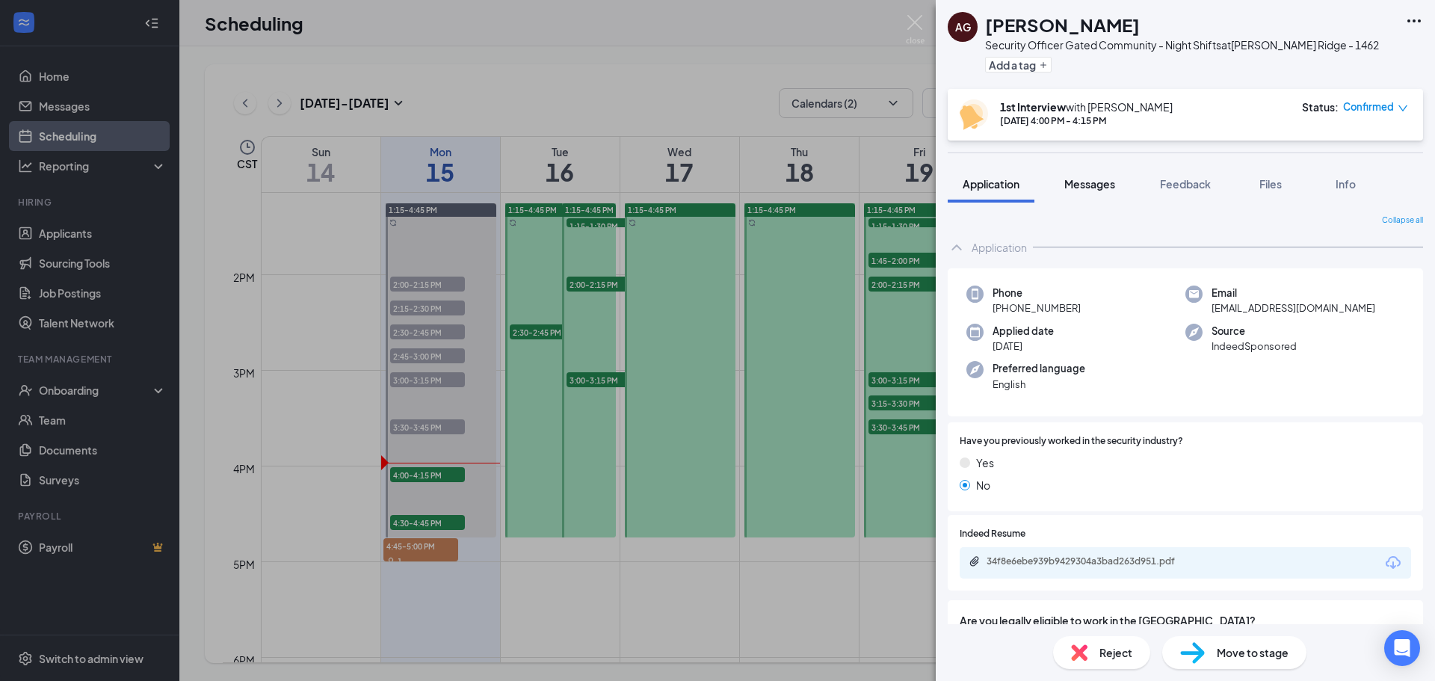
click at [1098, 184] on span "Messages" at bounding box center [1089, 183] width 51 height 13
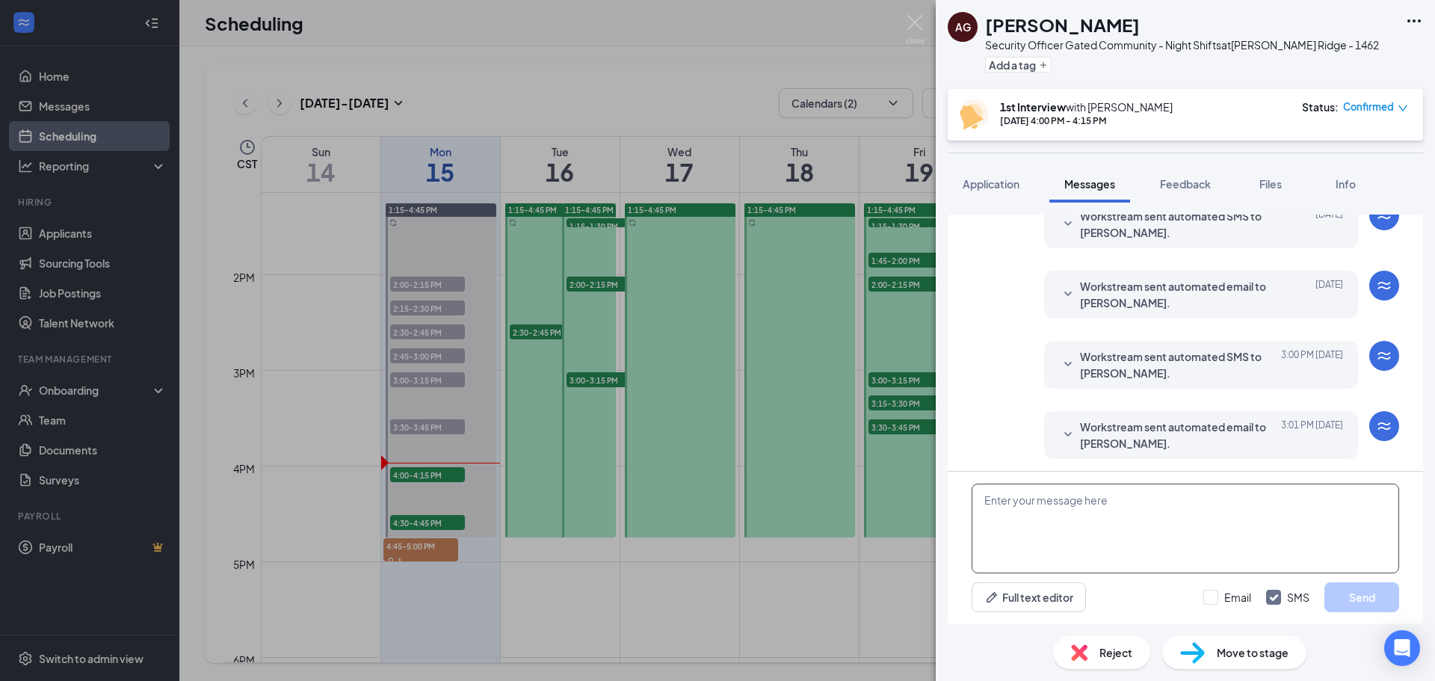
scroll to position [440, 0]
paste textarea "Join Zoom Meeting [URL][DOMAIN_NAME][SECURITY_DATA] Meeting ID: 890 7673 7152 P…"
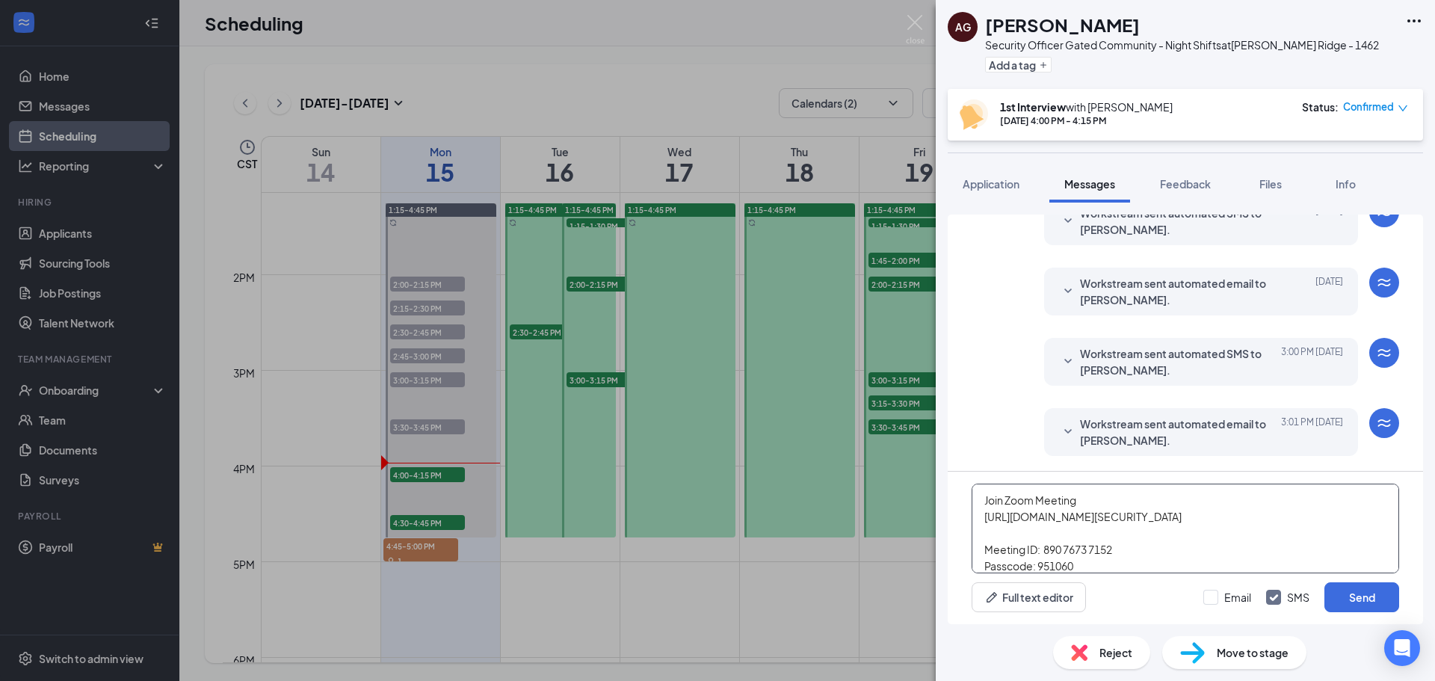
scroll to position [75, 0]
drag, startPoint x: 980, startPoint y: 546, endPoint x: 1301, endPoint y: 608, distance: 327.2
click at [1301, 608] on div "Join Zoom Meeting [URL][DOMAIN_NAME][SECURITY_DATA] Meeting ID: 890 7673 7152 P…" at bounding box center [1184, 547] width 475 height 152
type textarea "Join Zoom Meeting [URL][DOMAIN_NAME][SECURITY_DATA] Meeting ID: 890 7673 7152 P…"
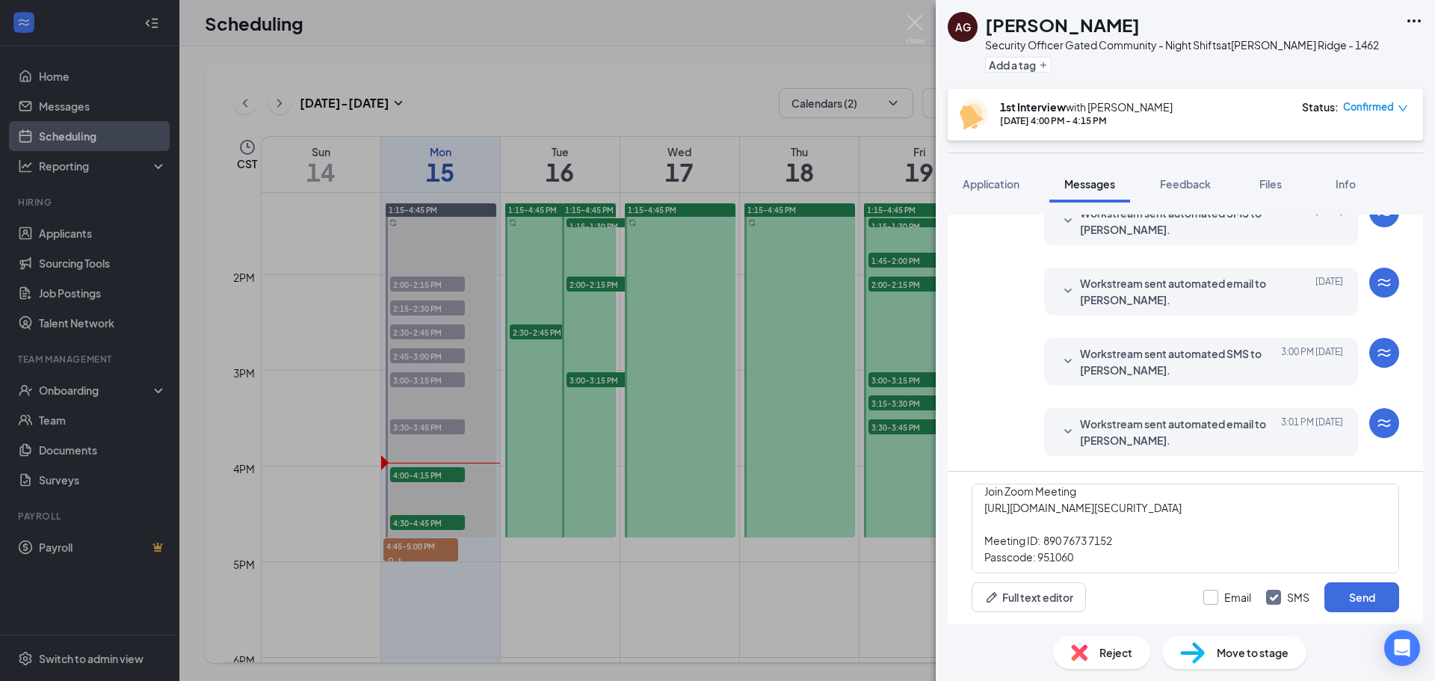
click at [1206, 601] on input "Email" at bounding box center [1227, 597] width 48 height 15
checkbox input "true"
click at [1378, 593] on button "Send" at bounding box center [1361, 597] width 75 height 30
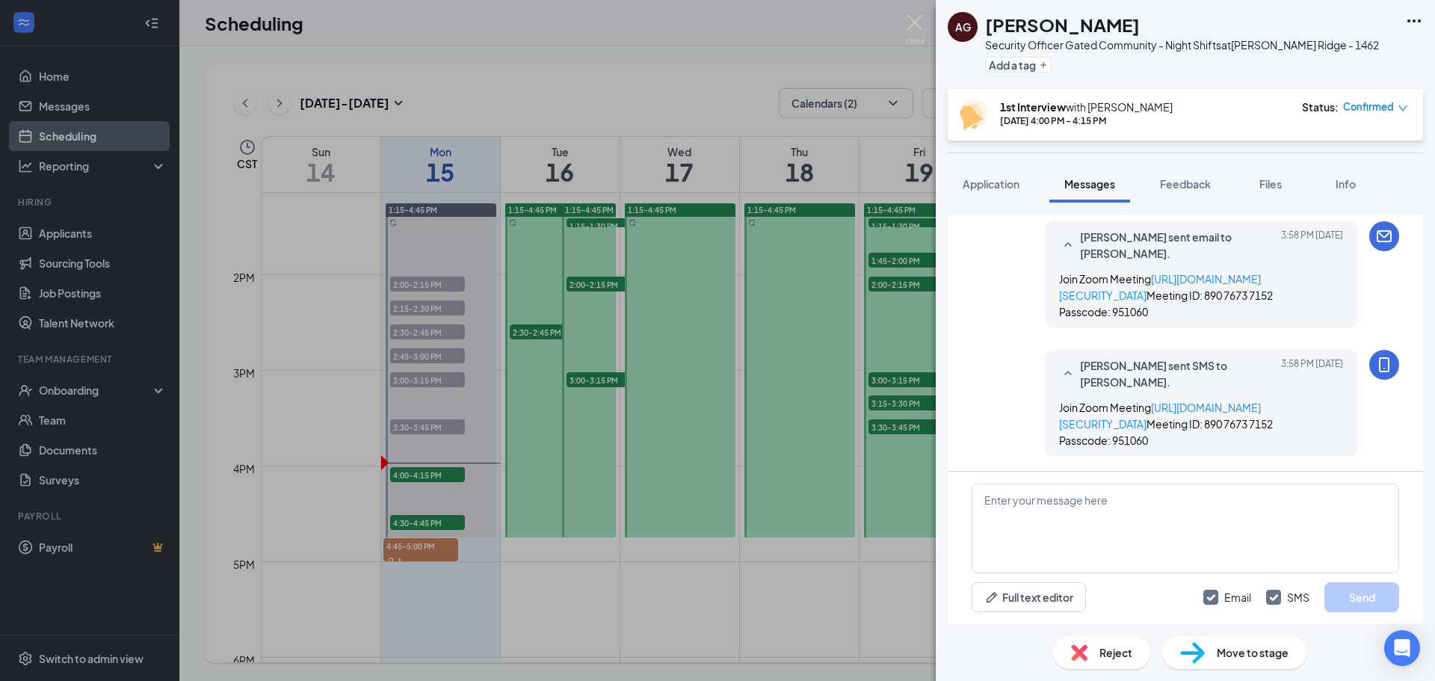
scroll to position [796, 0]
click at [1192, 187] on span "Feedback" at bounding box center [1185, 183] width 51 height 13
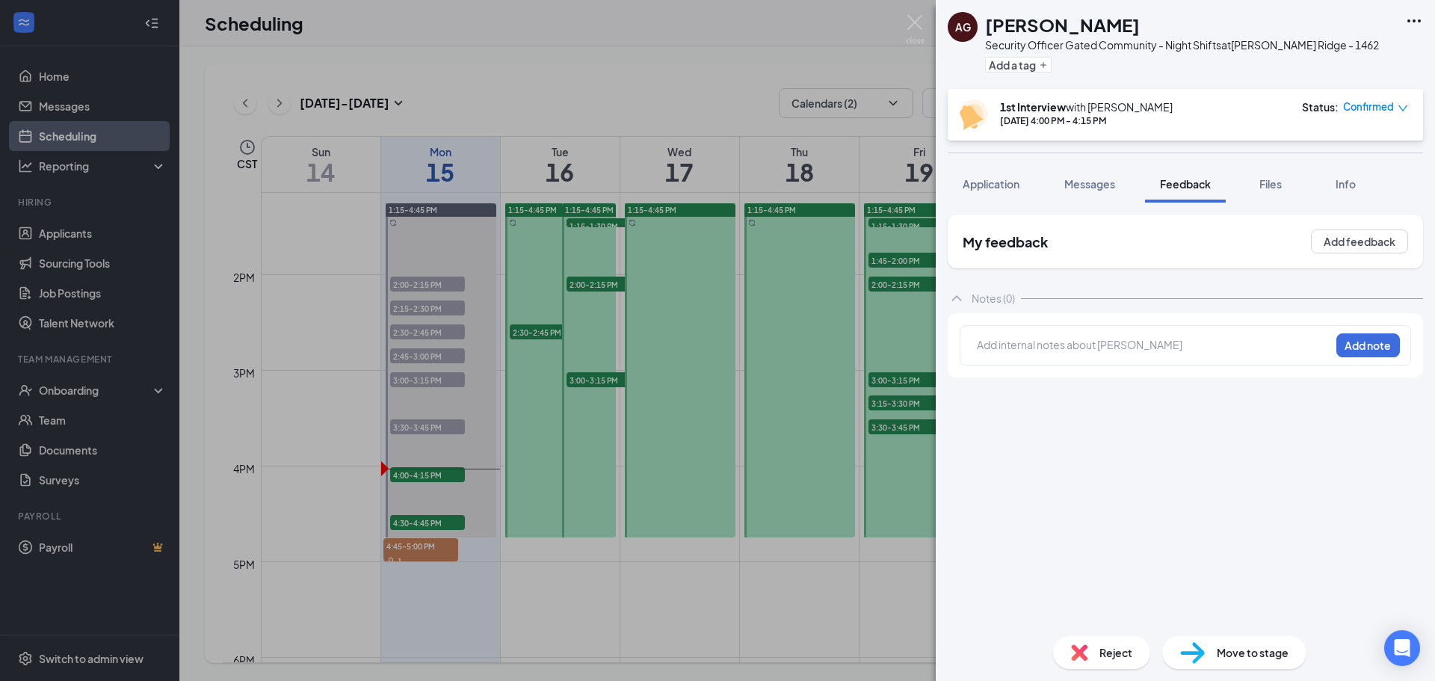
click at [1027, 351] on div at bounding box center [1153, 345] width 352 height 16
click at [909, 24] on img at bounding box center [915, 29] width 19 height 29
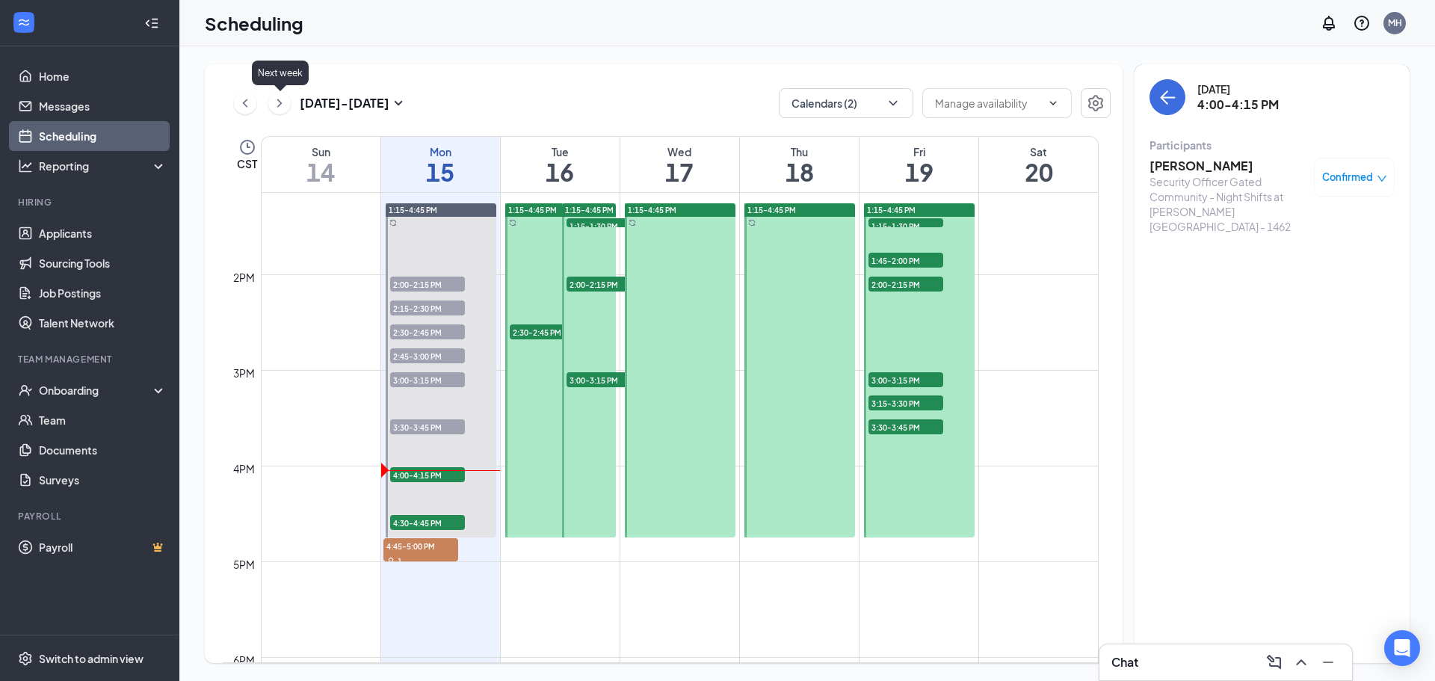
click at [284, 107] on icon "ChevronRight" at bounding box center [279, 103] width 15 height 18
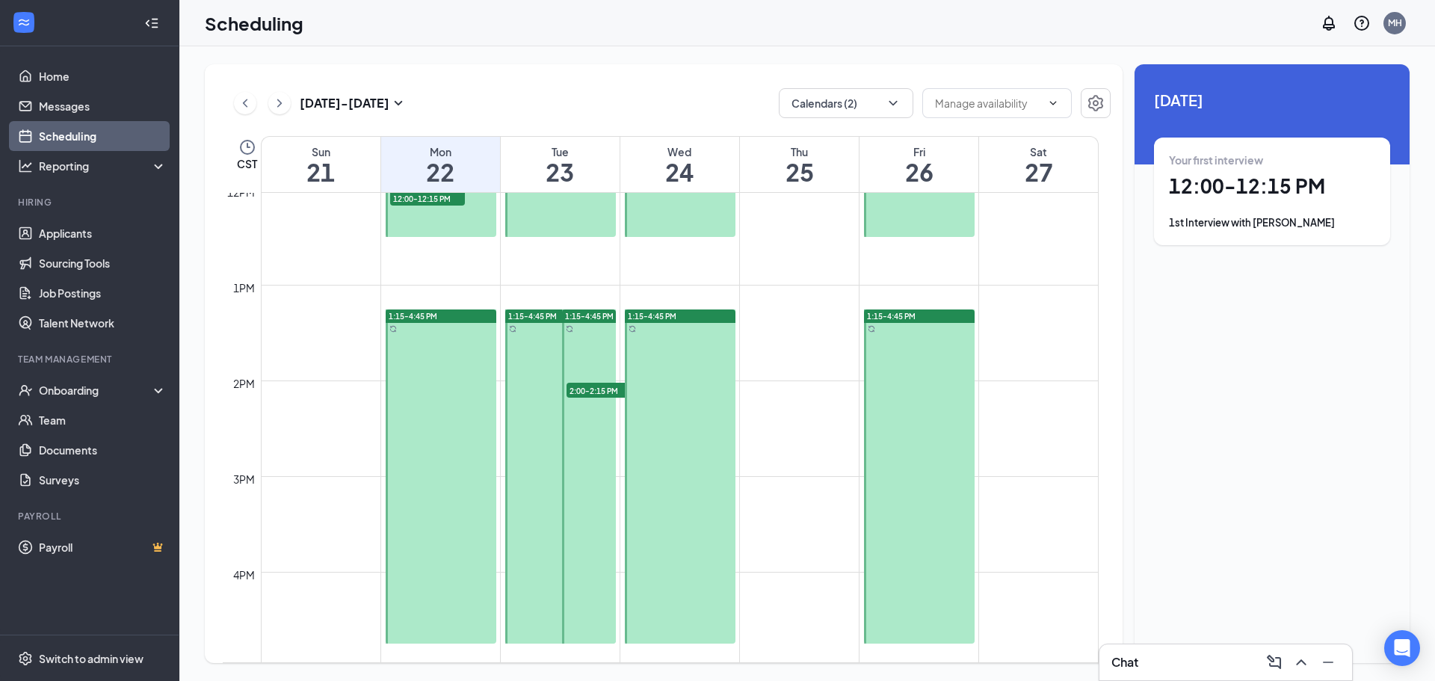
scroll to position [1183, 0]
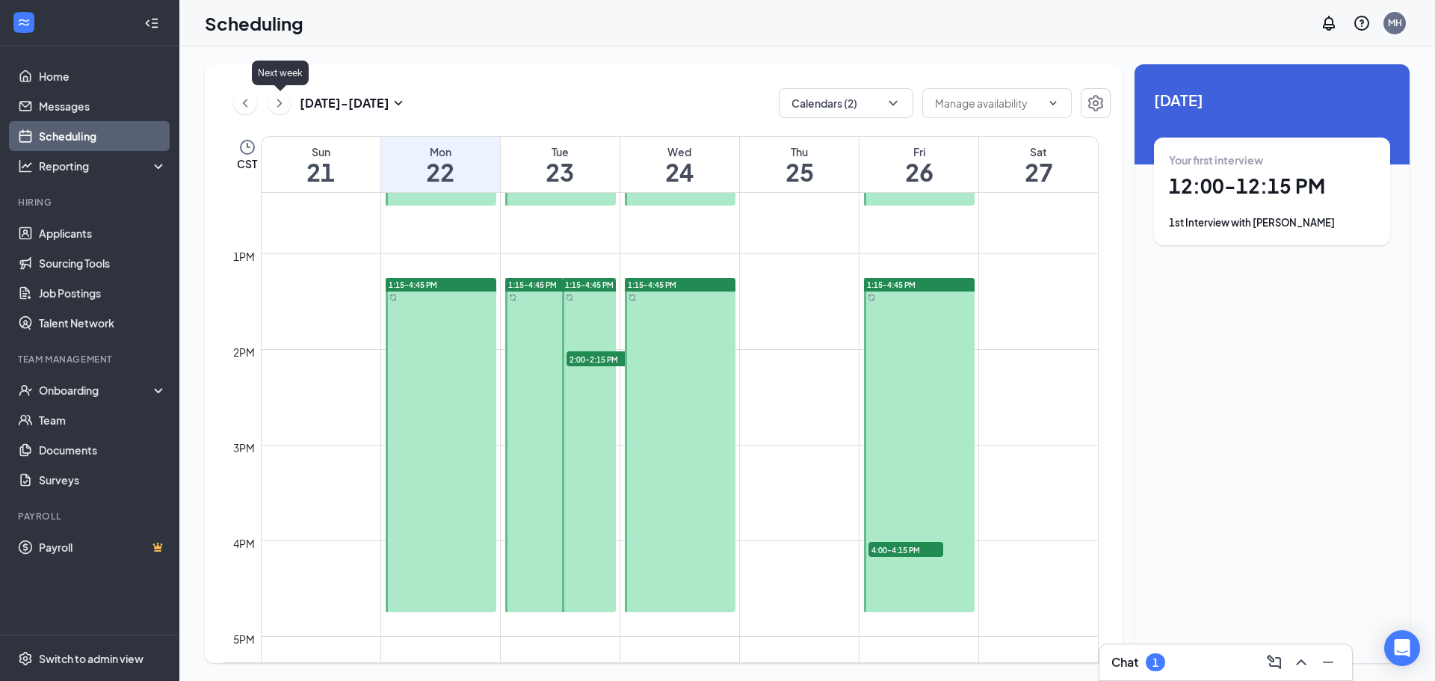
click at [252, 105] on icon "ChevronLeft" at bounding box center [245, 103] width 15 height 18
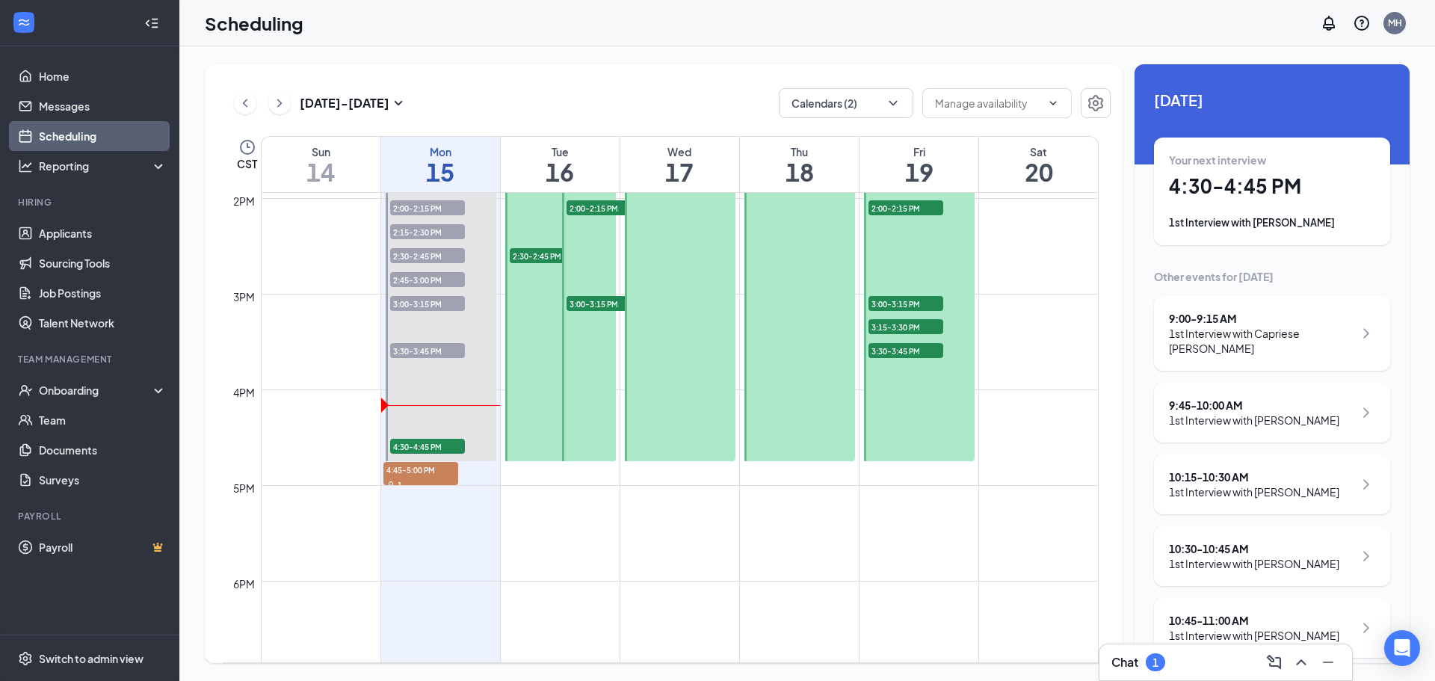
scroll to position [1332, 0]
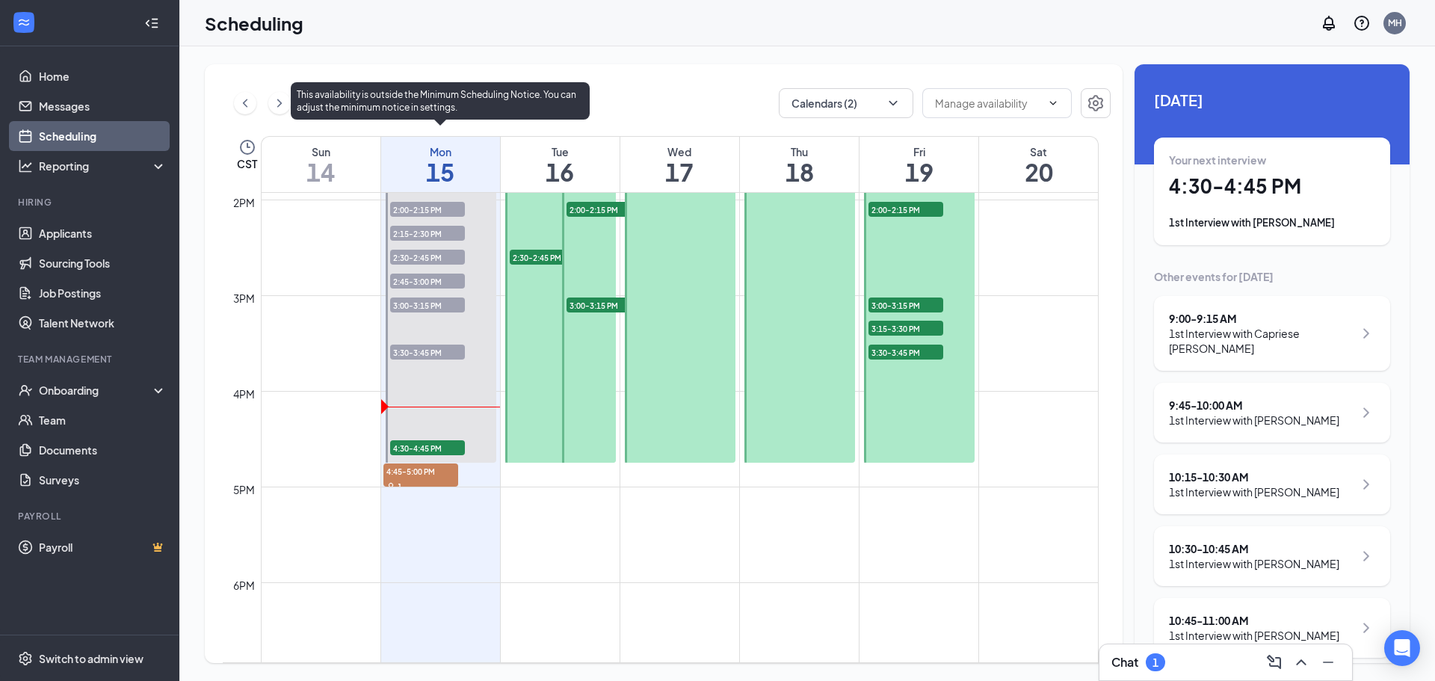
click at [448, 446] on span "4:30-4:45 PM" at bounding box center [427, 447] width 75 height 15
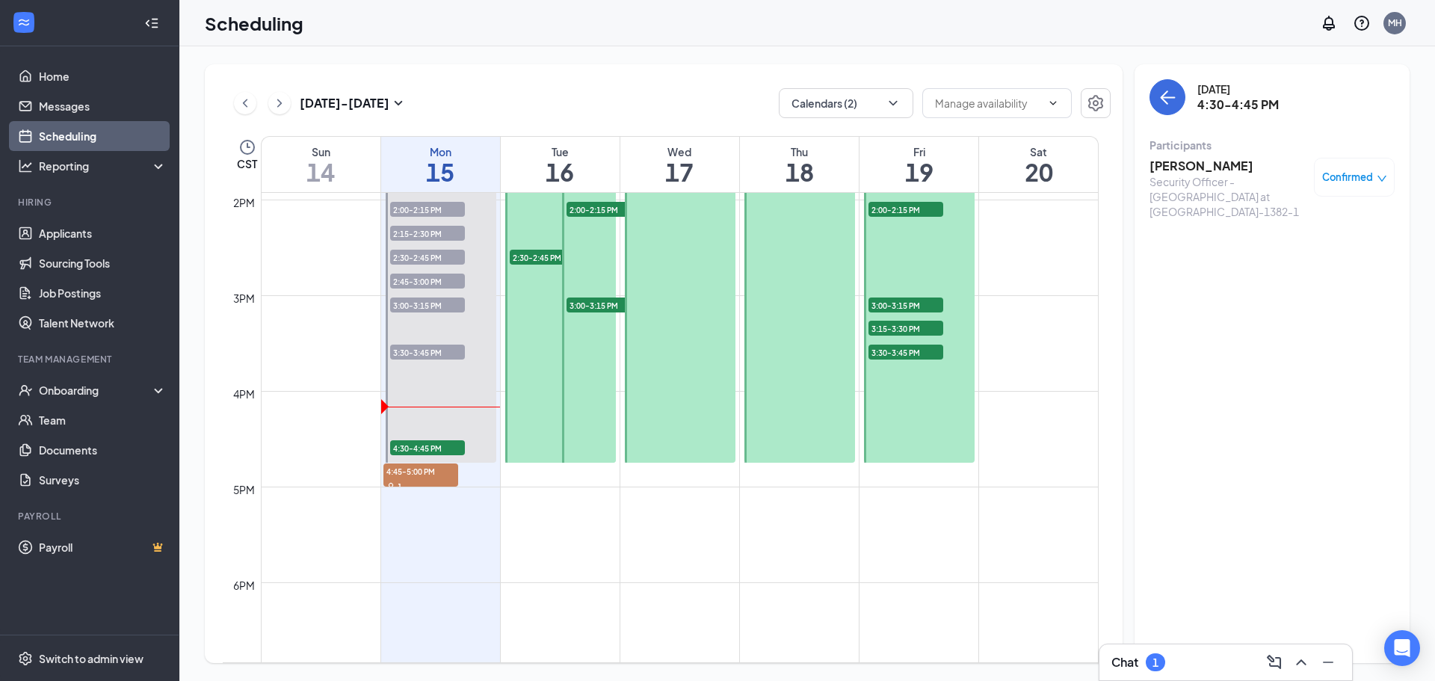
click at [1202, 170] on h3 "[PERSON_NAME]" at bounding box center [1227, 166] width 157 height 16
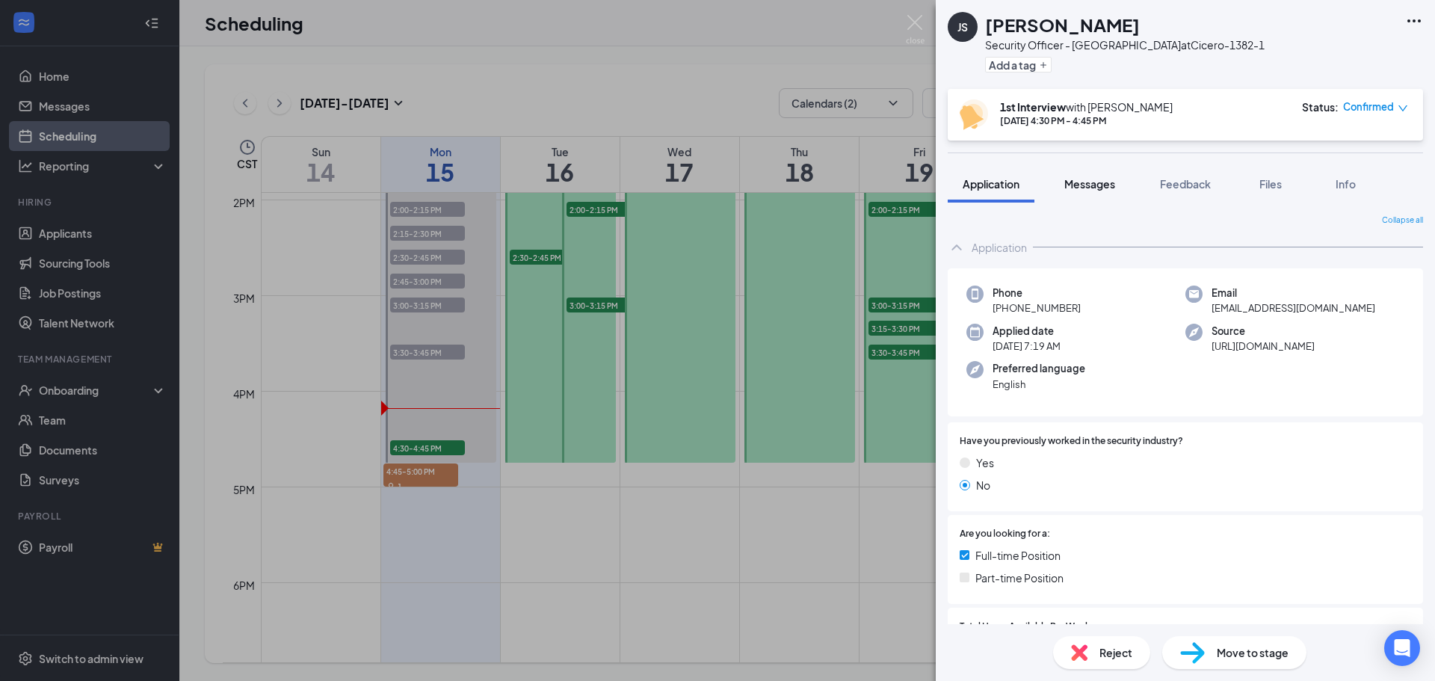
click at [1093, 182] on span "Messages" at bounding box center [1089, 183] width 51 height 13
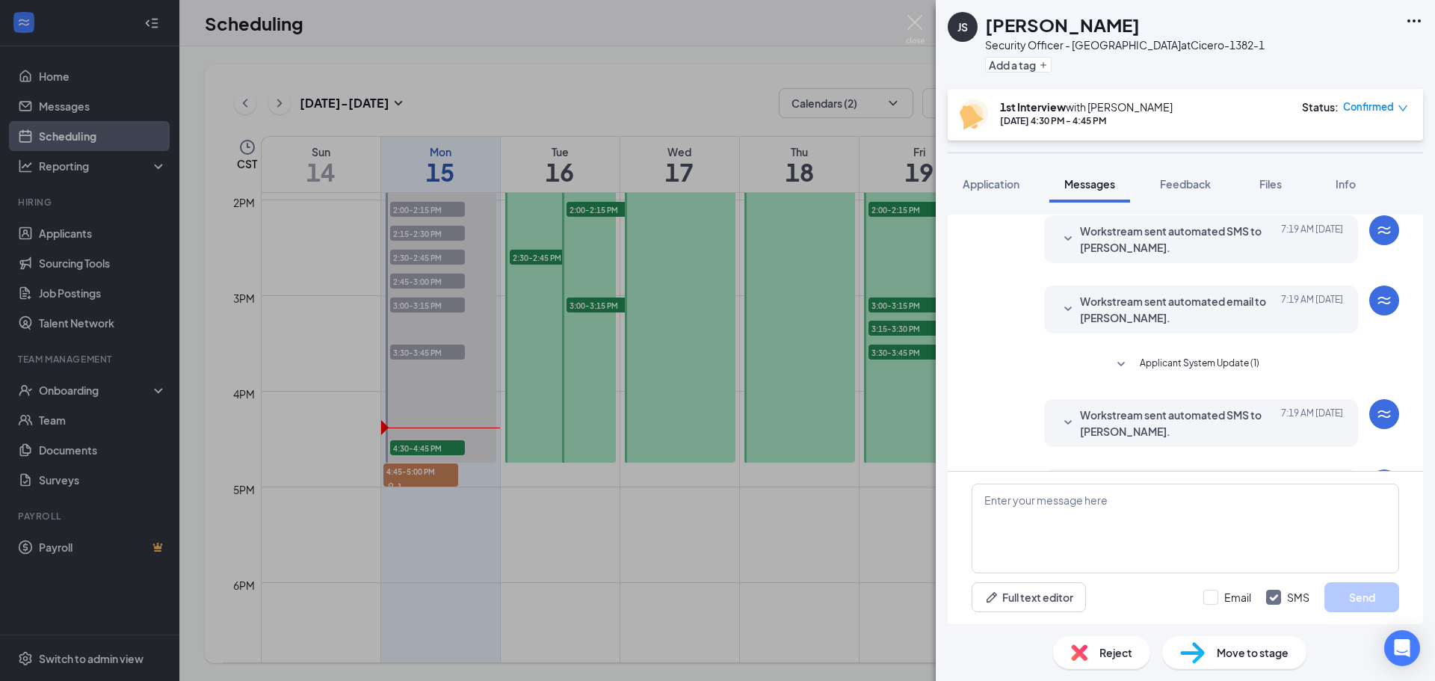
scroll to position [440, 0]
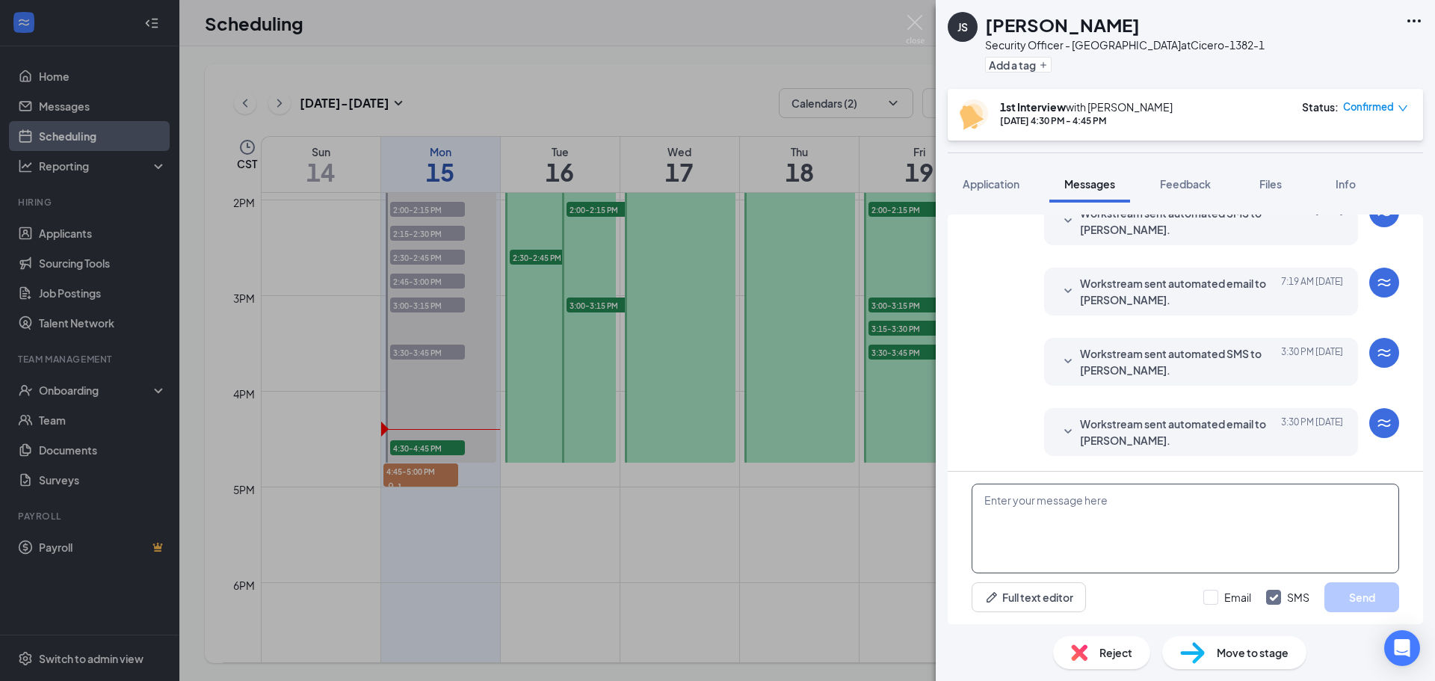
paste textarea "Join Zoom Meeting [URL][DOMAIN_NAME] Meeting ID: 896 7774 1909 Passcode: 689851…"
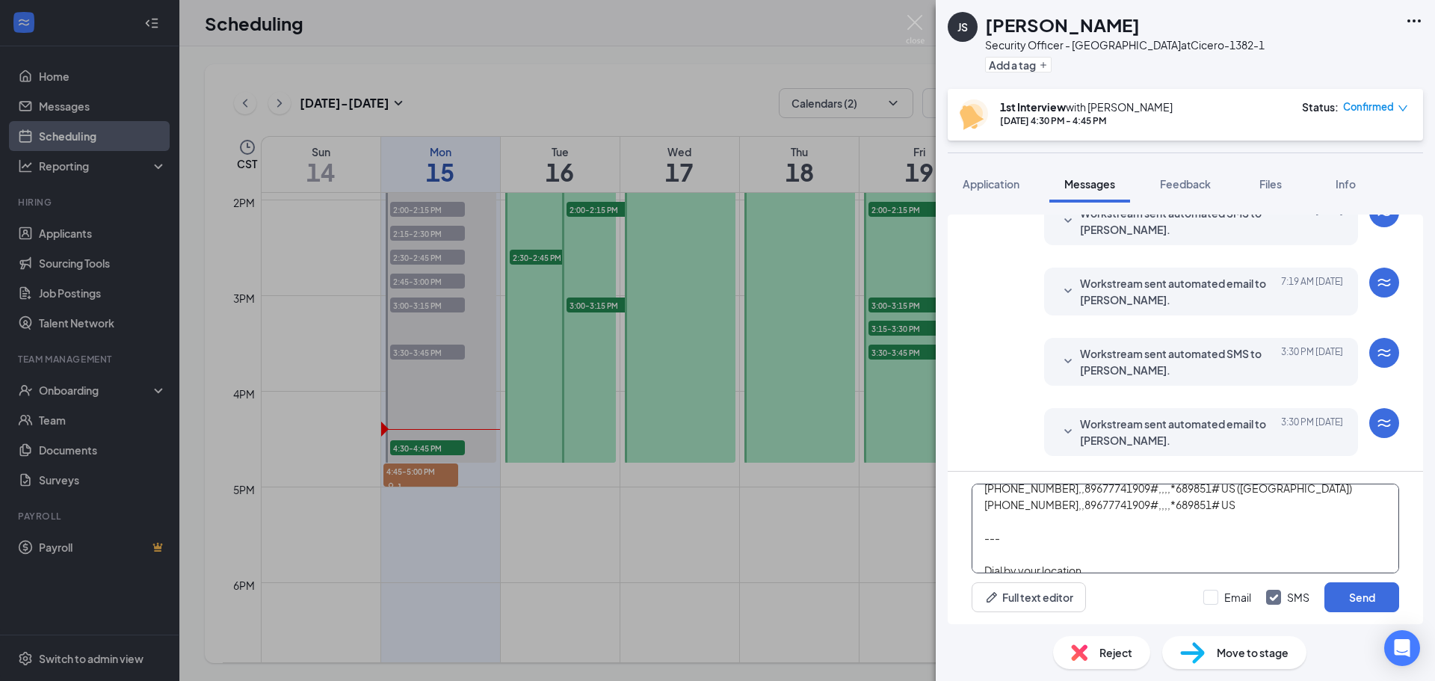
scroll to position [85, 0]
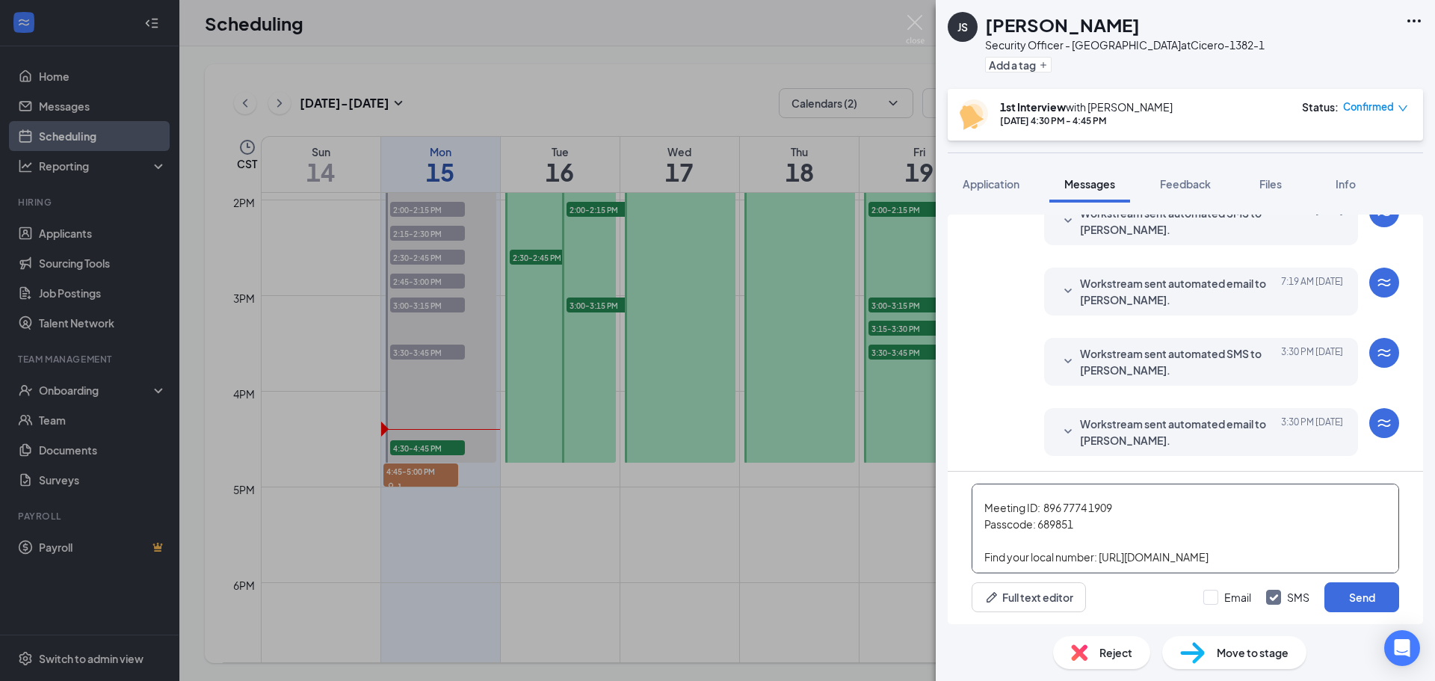
drag, startPoint x: 981, startPoint y: 531, endPoint x: 1277, endPoint y: 590, distance: 301.7
click at [1277, 590] on div "Join Zoom Meeting [URL][DOMAIN_NAME] Meeting ID: 896 7774 1909 Passcode: 689851…" at bounding box center [1184, 547] width 475 height 152
type textarea "Join Zoom Meeting [URL][DOMAIN_NAME] Meeting ID: 896 7774 1909 Passcode: 689851"
click at [1206, 600] on input "Email" at bounding box center [1227, 597] width 48 height 15
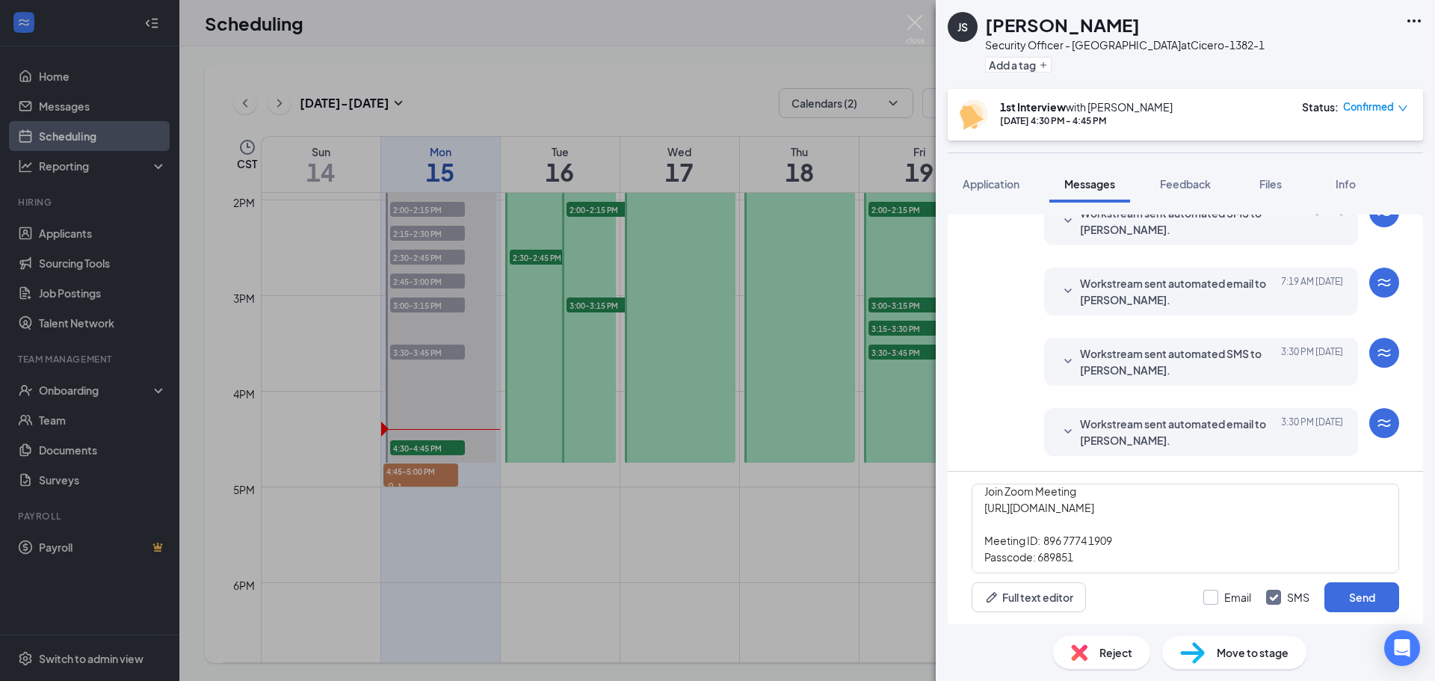
checkbox input "true"
click at [1341, 597] on button "Send" at bounding box center [1361, 597] width 75 height 30
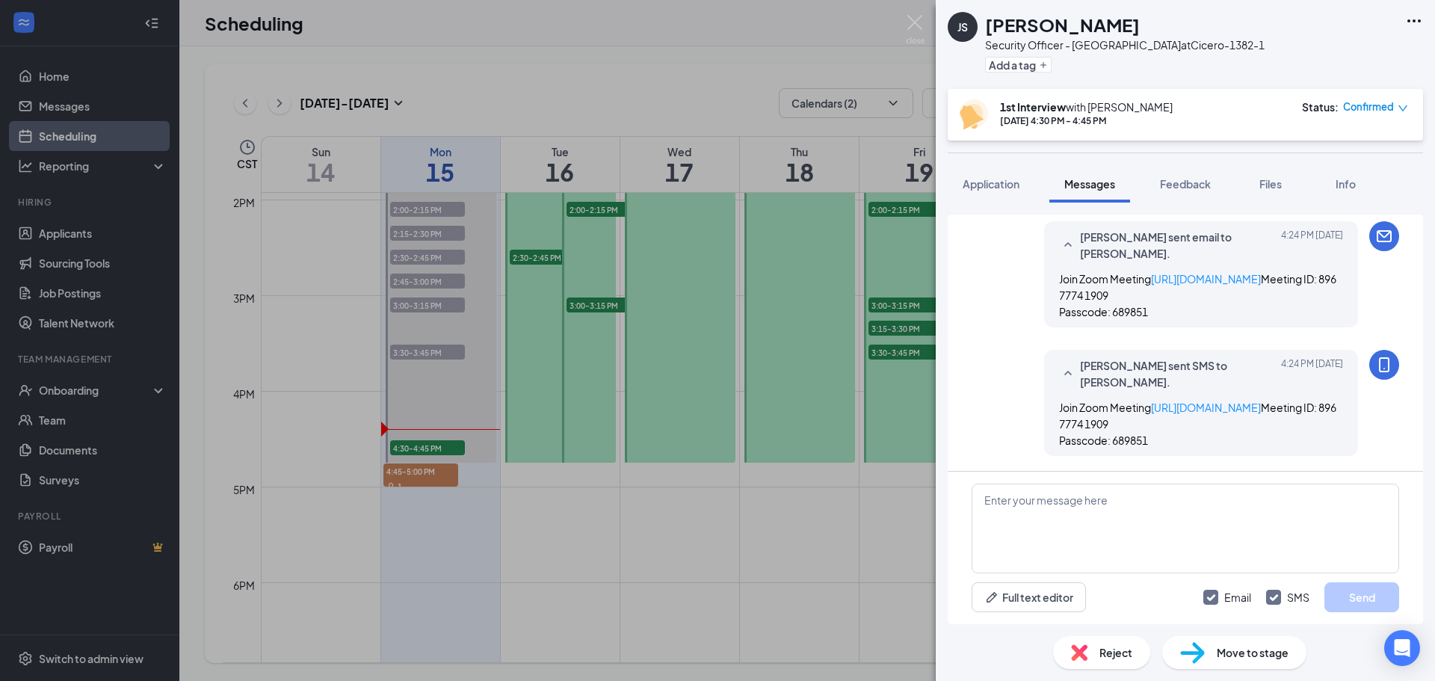
scroll to position [796, 0]
click at [1192, 190] on span "Feedback" at bounding box center [1185, 183] width 51 height 13
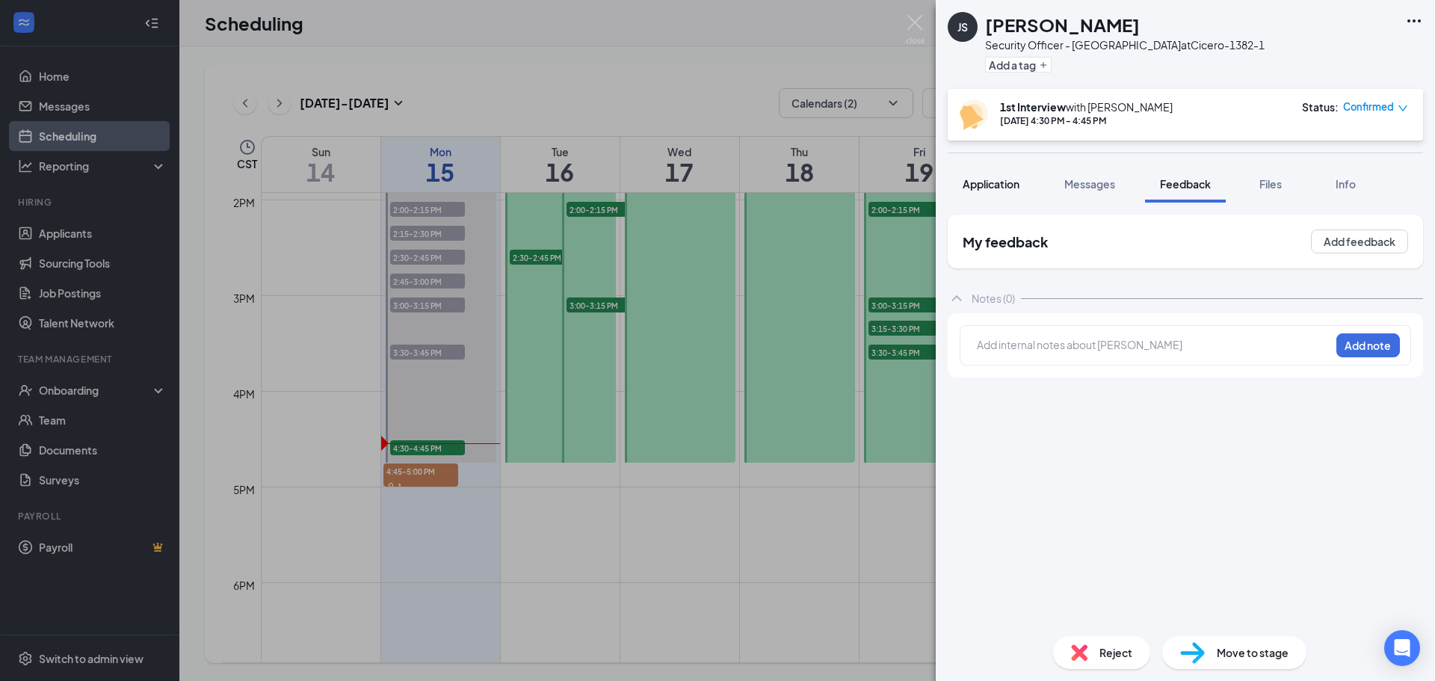
click at [976, 193] on button "Application" at bounding box center [990, 183] width 87 height 37
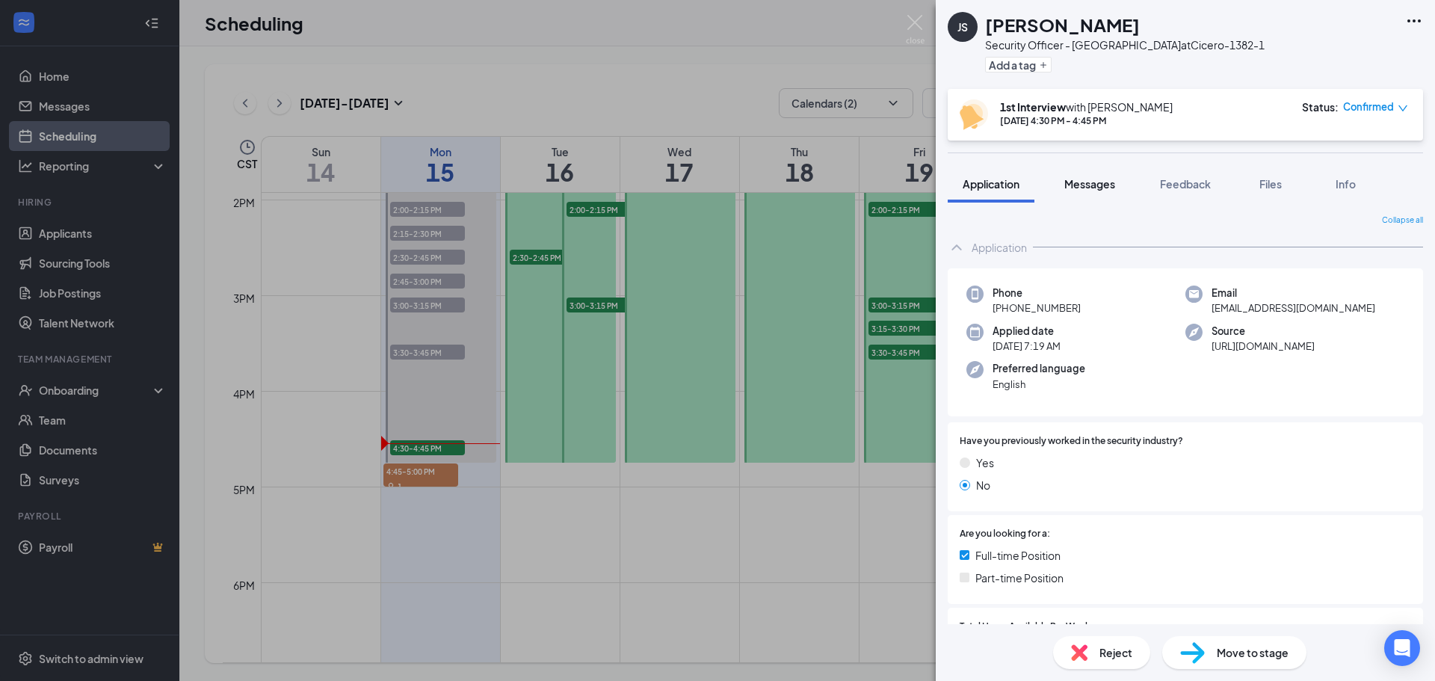
click at [1073, 178] on span "Messages" at bounding box center [1089, 183] width 51 height 13
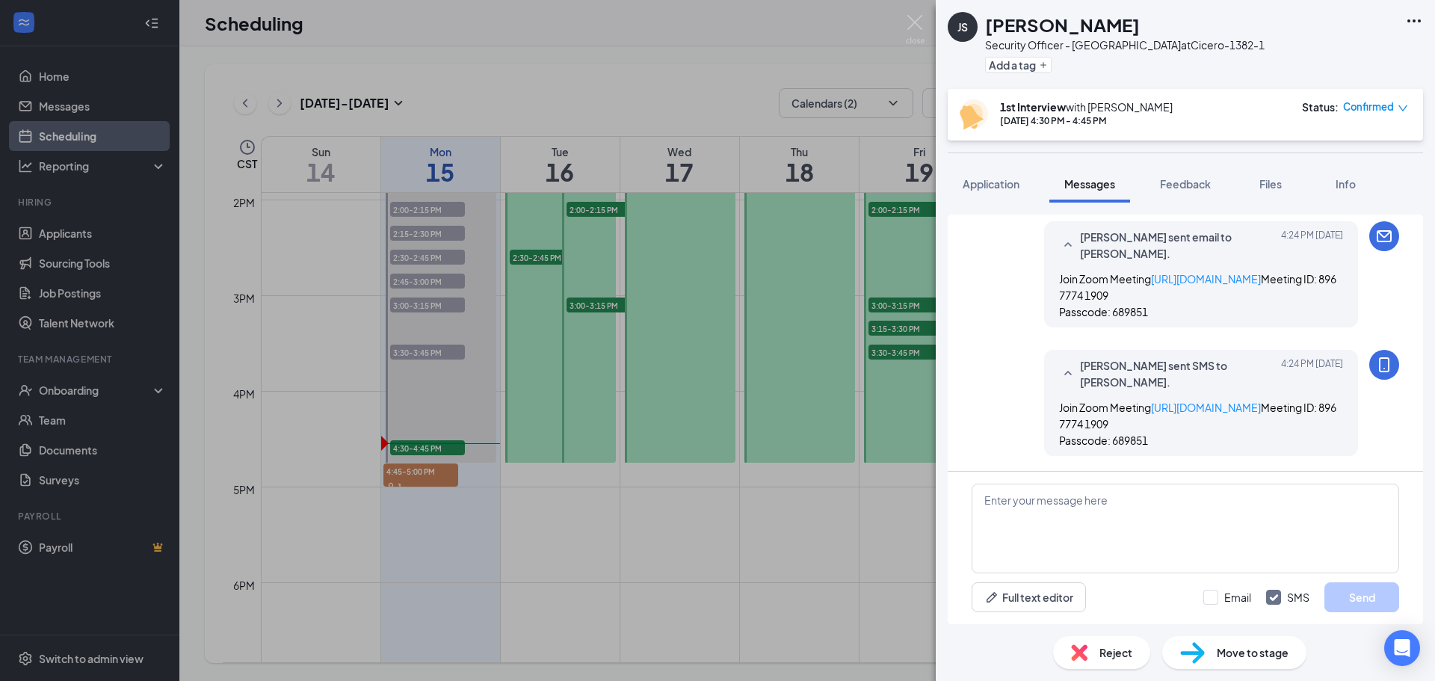
scroll to position [682, 0]
drag, startPoint x: 1167, startPoint y: 446, endPoint x: 1024, endPoint y: 358, distance: 167.7
click at [1024, 358] on div "[PERSON_NAME] sent SMS to [PERSON_NAME]. [DATE] 4:24 PM Join Zoom Meeting [URL]…" at bounding box center [1184, 407] width 427 height 114
copy span "Join Zoom Meeting [URL][DOMAIN_NAME] Meeting ID: 896 7774 1909 Passcode: 689851"
paste textarea "Join Zoom Meeting [URL][DOMAIN_NAME] Meeting ID: 896 7774 1909 Passcode: 689851"
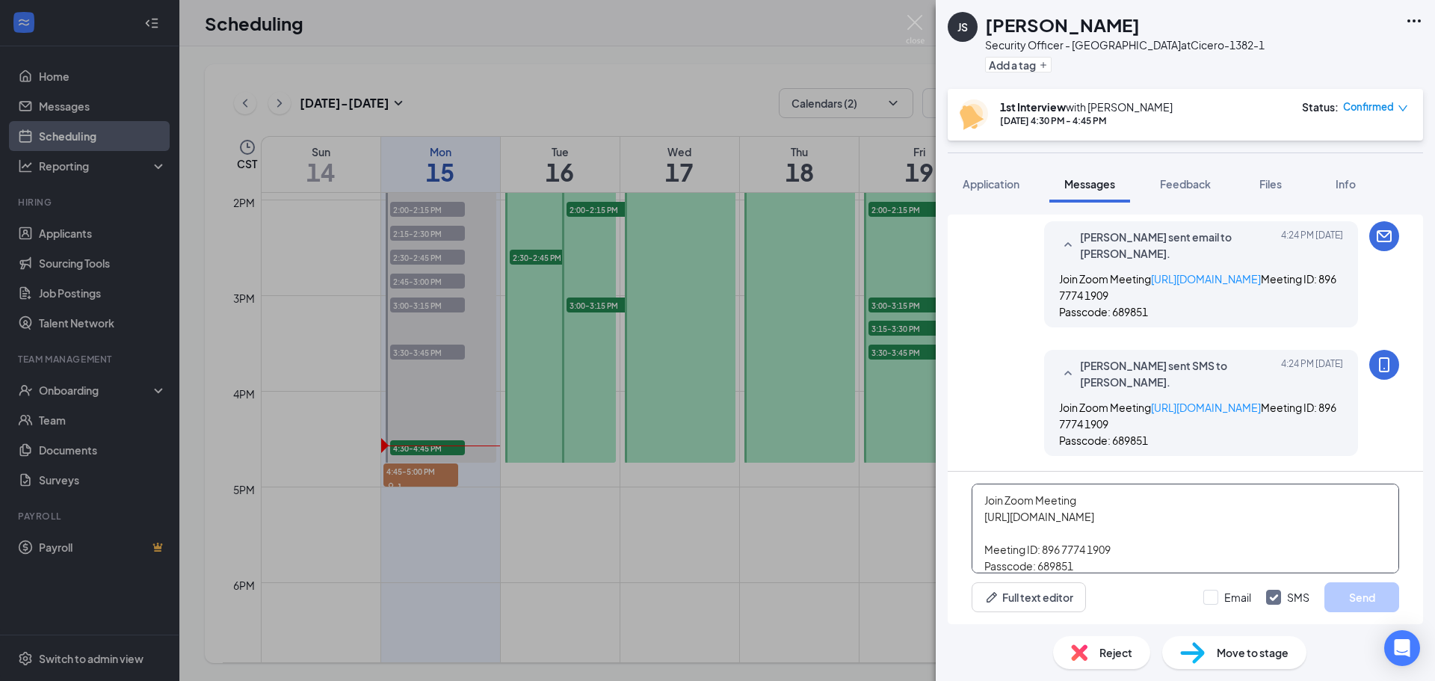
scroll to position [16, 0]
type textarea "Join Zoom Meeting [URL][DOMAIN_NAME] Meeting ID: 896 7774 1909 Passcode: 689851"
click at [1210, 595] on input "Email" at bounding box center [1227, 597] width 48 height 15
checkbox input "true"
click at [1368, 601] on button "Send" at bounding box center [1361, 597] width 75 height 30
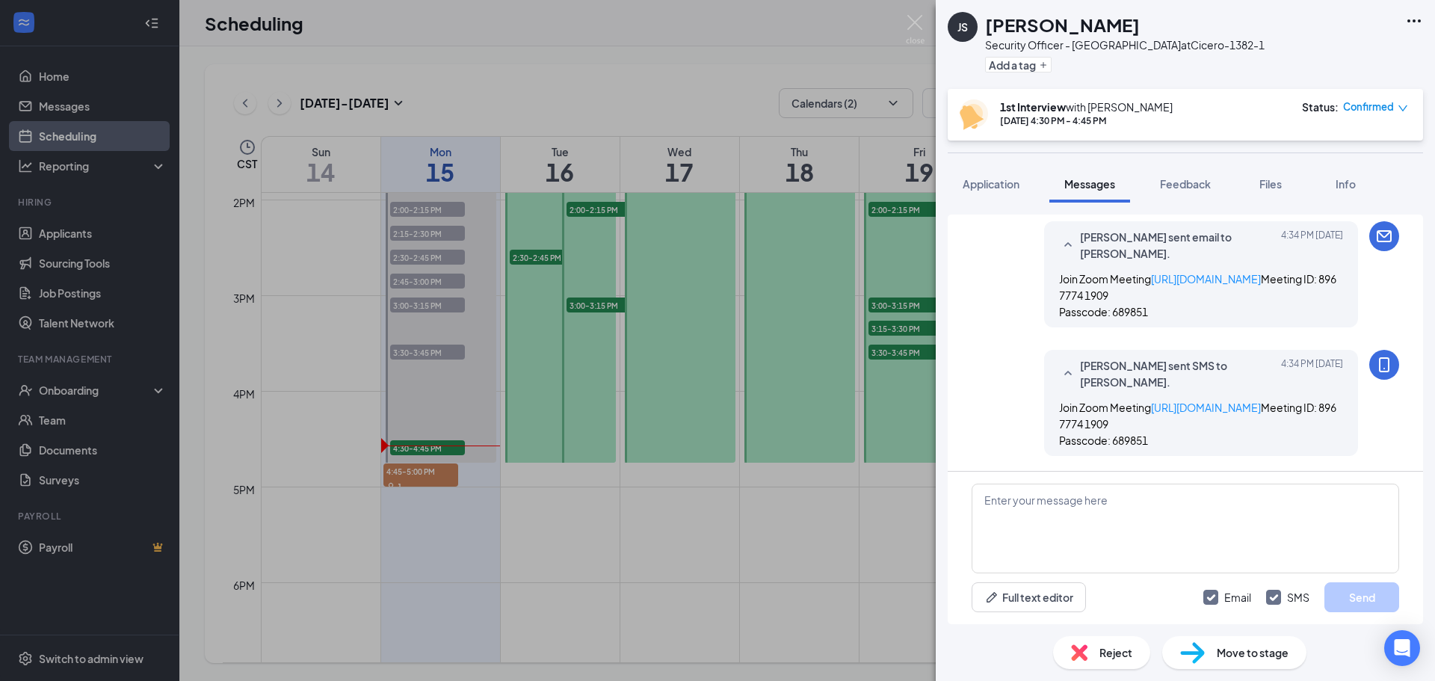
scroll to position [1038, 0]
click at [1200, 180] on span "Feedback" at bounding box center [1185, 183] width 51 height 13
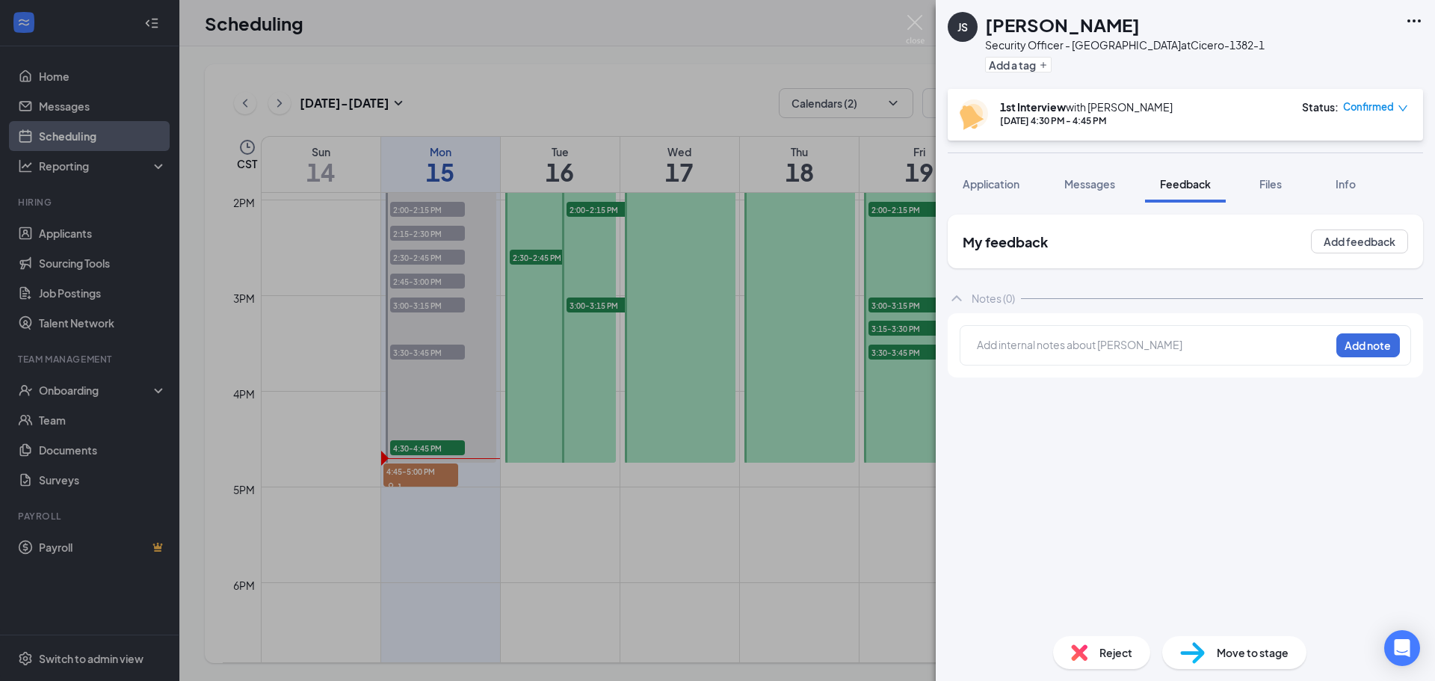
click at [1006, 354] on div at bounding box center [1153, 346] width 352 height 19
click at [1360, 344] on button "Add note" at bounding box center [1368, 345] width 64 height 24
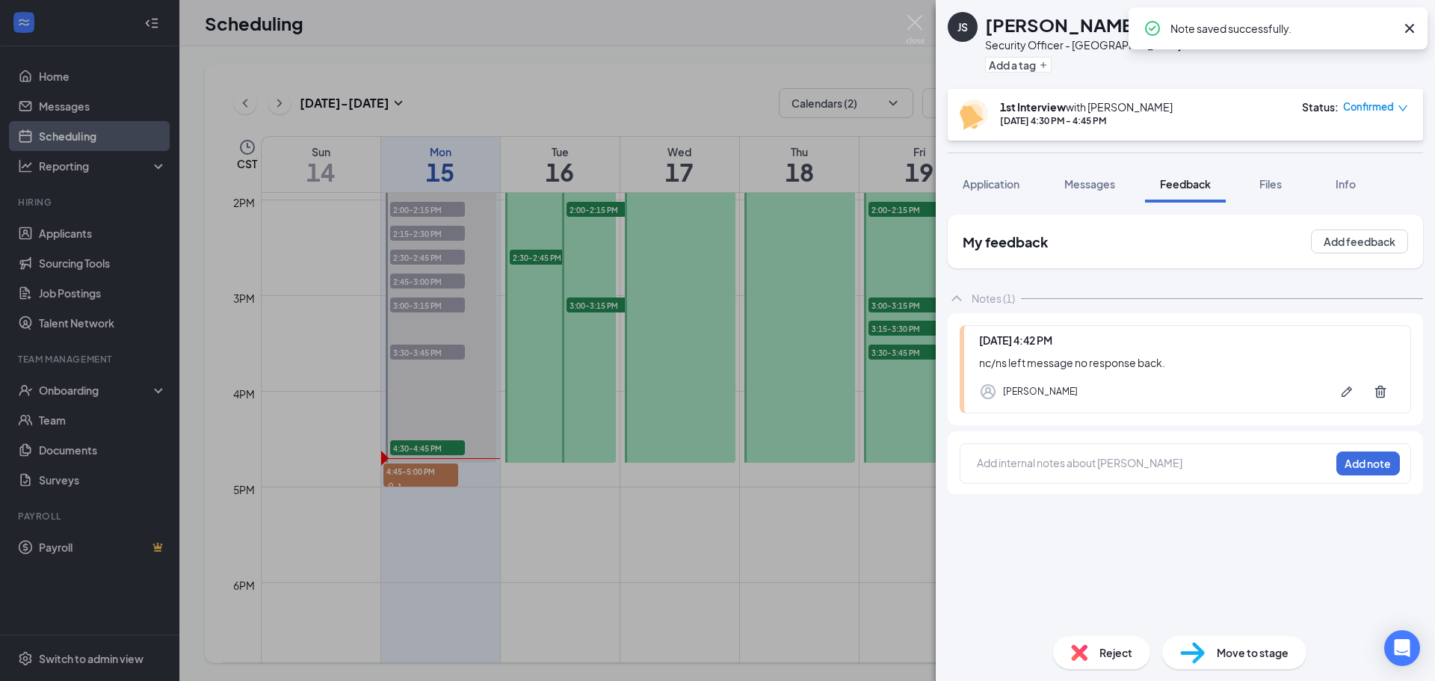
drag, startPoint x: 1373, startPoint y: 106, endPoint x: 1362, endPoint y: 111, distance: 12.1
click at [1373, 106] on span "Confirmed" at bounding box center [1368, 106] width 51 height 15
drag, startPoint x: 1326, startPoint y: 170, endPoint x: 1281, endPoint y: 182, distance: 46.4
click at [1325, 171] on span "Mark complete" at bounding box center [1327, 175] width 75 height 16
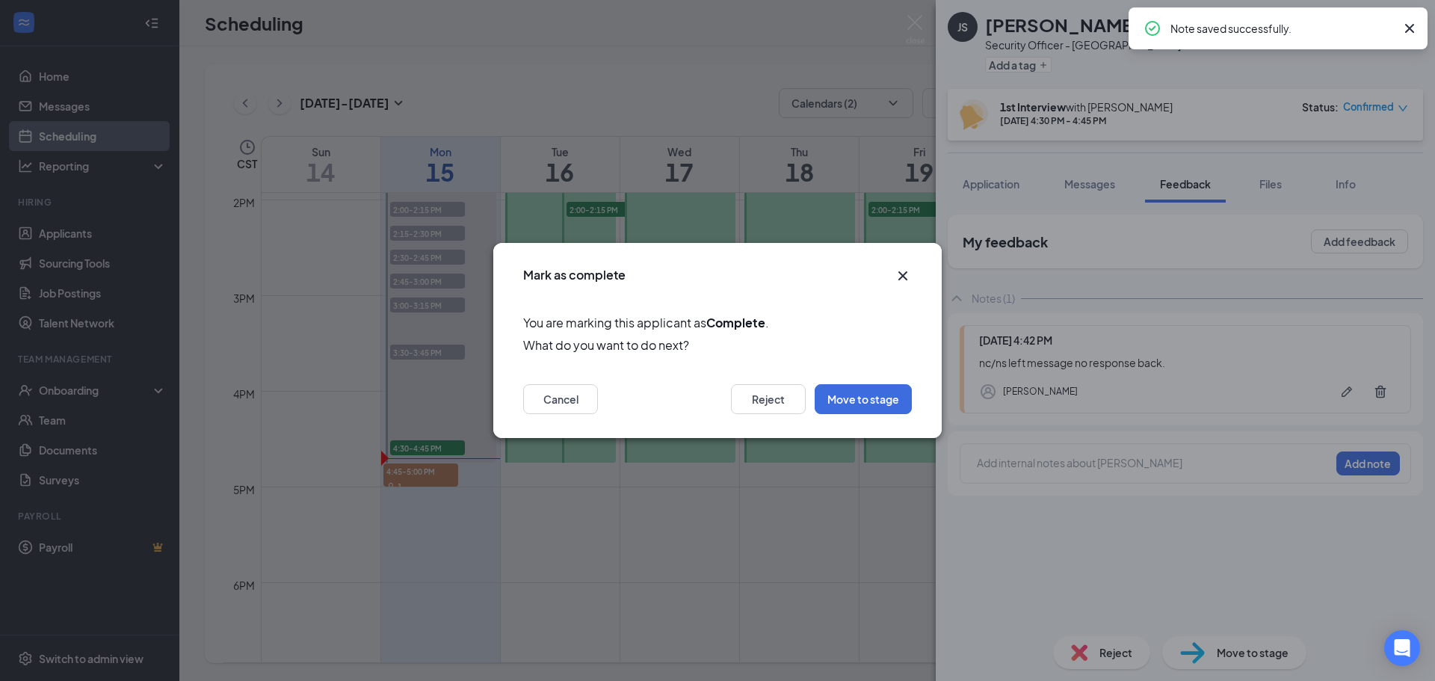
click at [903, 276] on icon "Cross" at bounding box center [902, 275] width 9 height 9
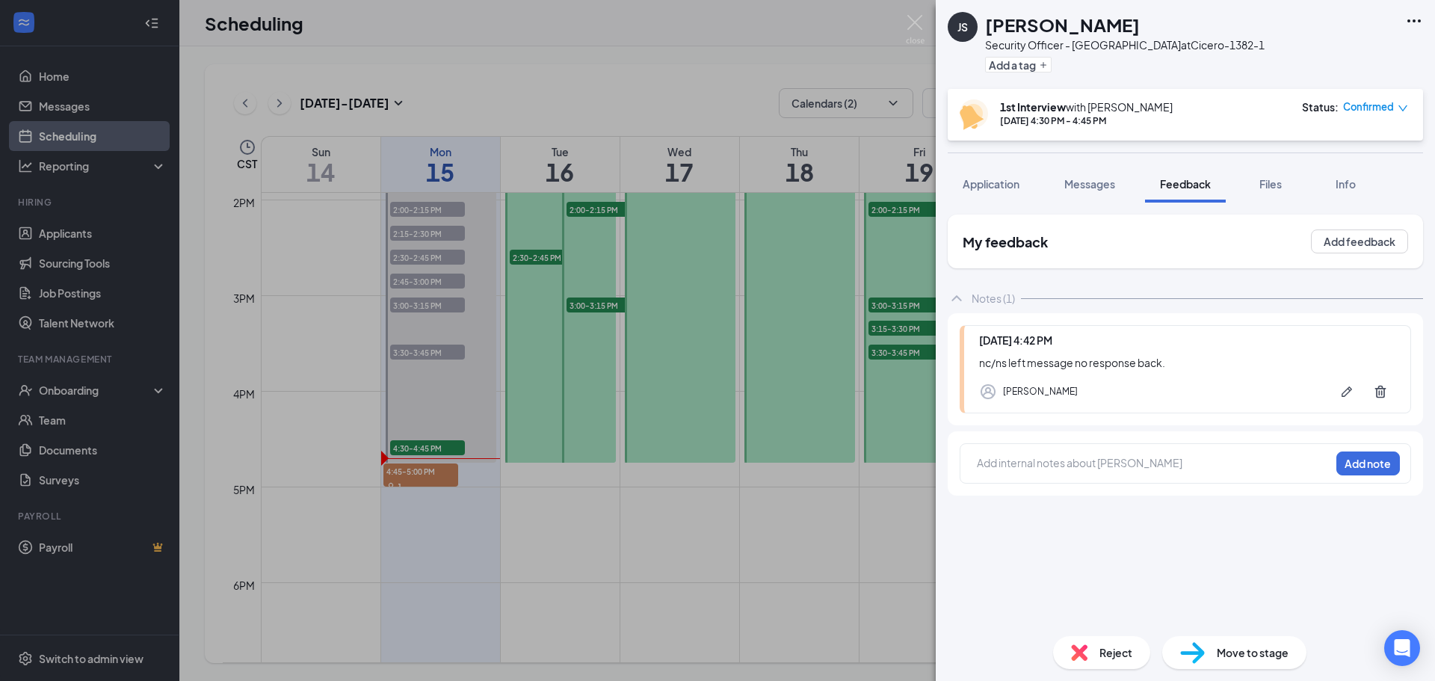
click at [1367, 104] on span "Confirmed" at bounding box center [1368, 106] width 51 height 15
click at [1325, 202] on span "Mark as no-show" at bounding box center [1331, 201] width 83 height 16
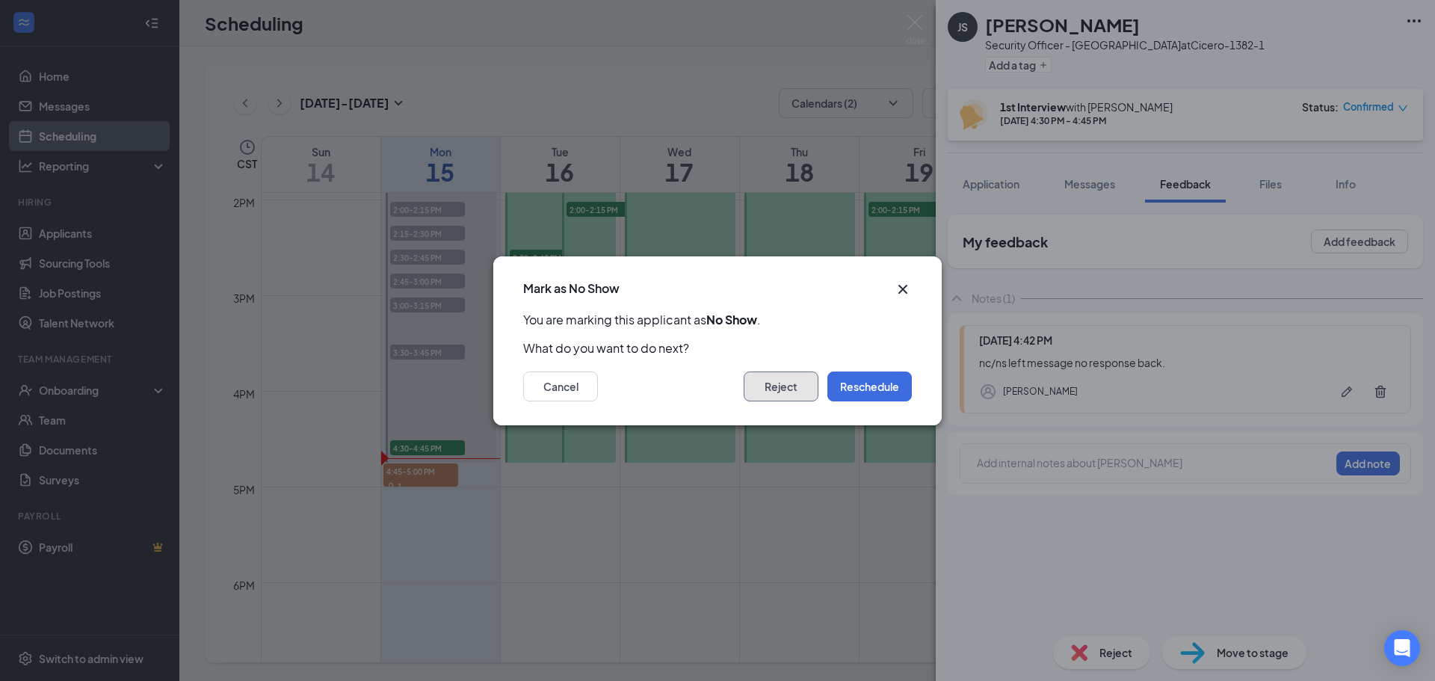
click at [770, 385] on button "Reject" at bounding box center [780, 386] width 75 height 30
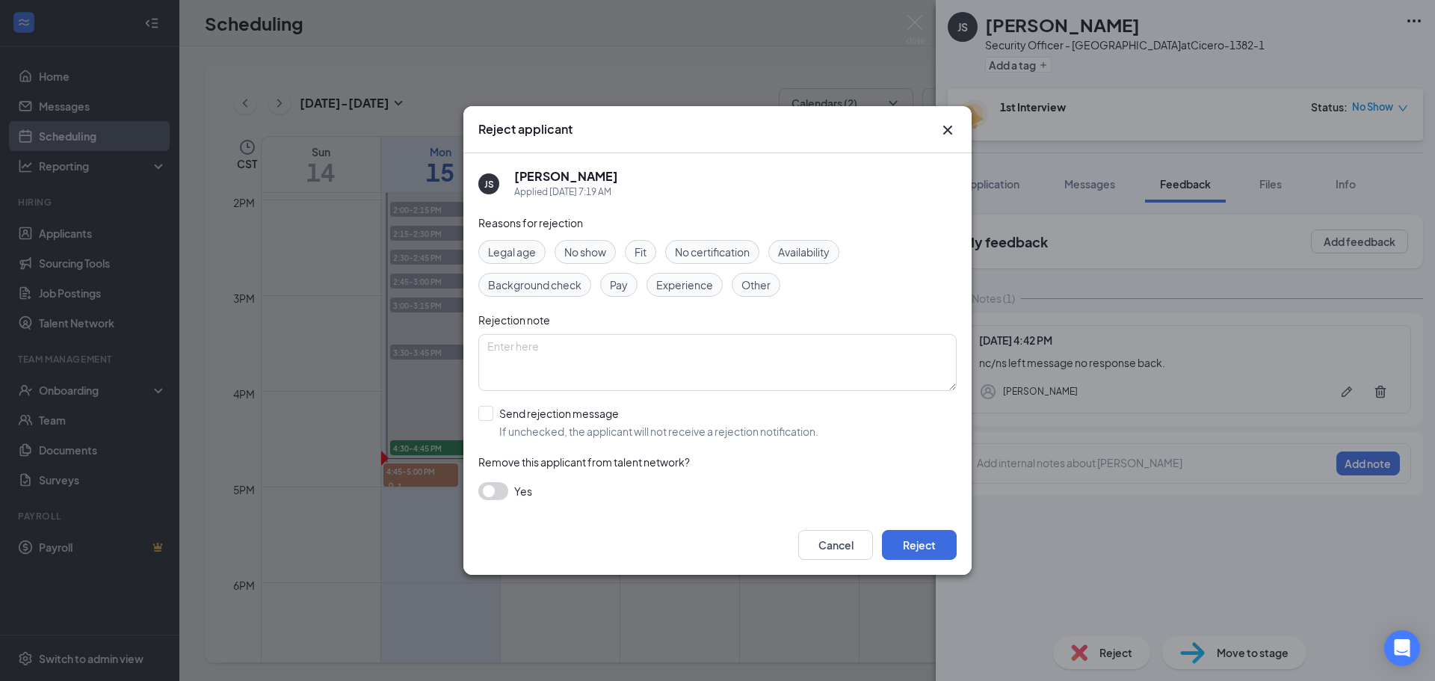
click at [590, 240] on div "No show" at bounding box center [584, 252] width 61 height 24
click at [485, 409] on input "Send rejection message If unchecked, the applicant will not receive a rejection…" at bounding box center [648, 422] width 340 height 33
checkbox input "true"
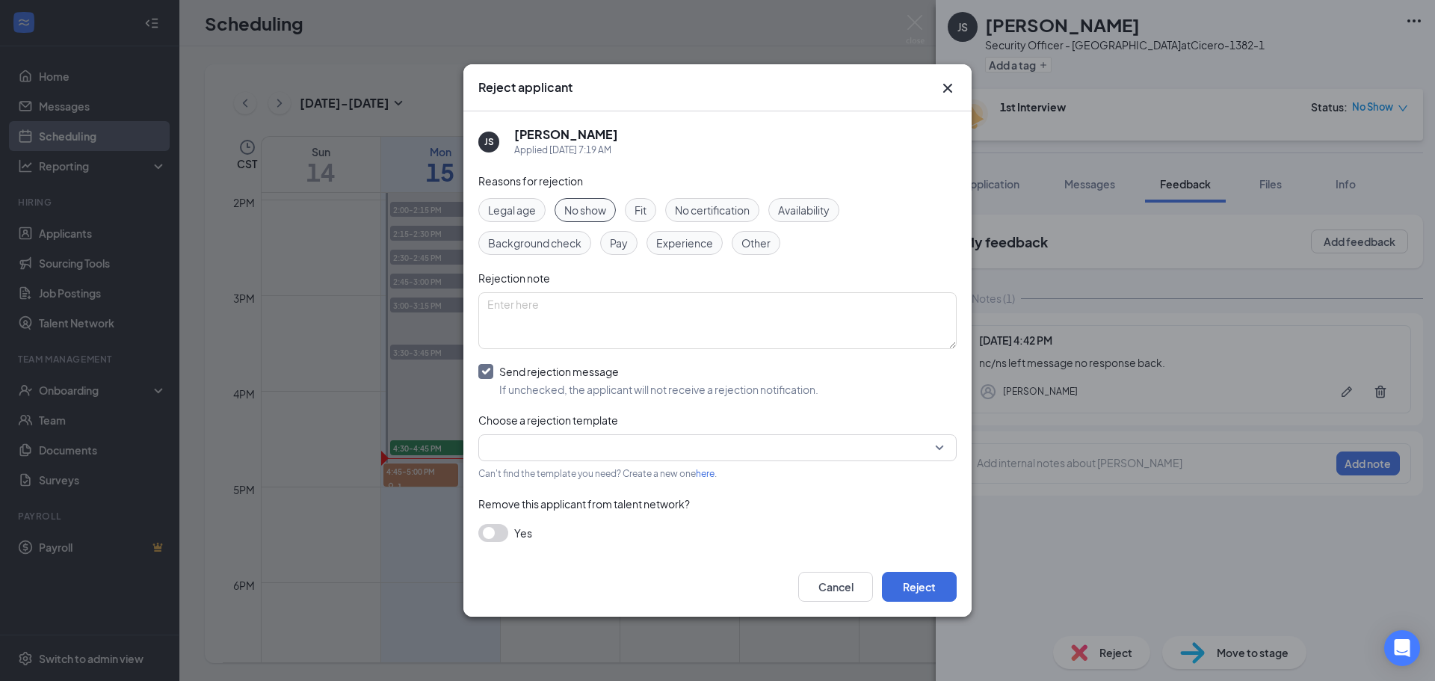
click at [527, 439] on input "search" at bounding box center [712, 447] width 450 height 25
click at [524, 486] on span "Rejection Template" at bounding box center [537, 487] width 95 height 16
click at [485, 535] on button "button" at bounding box center [493, 533] width 30 height 18
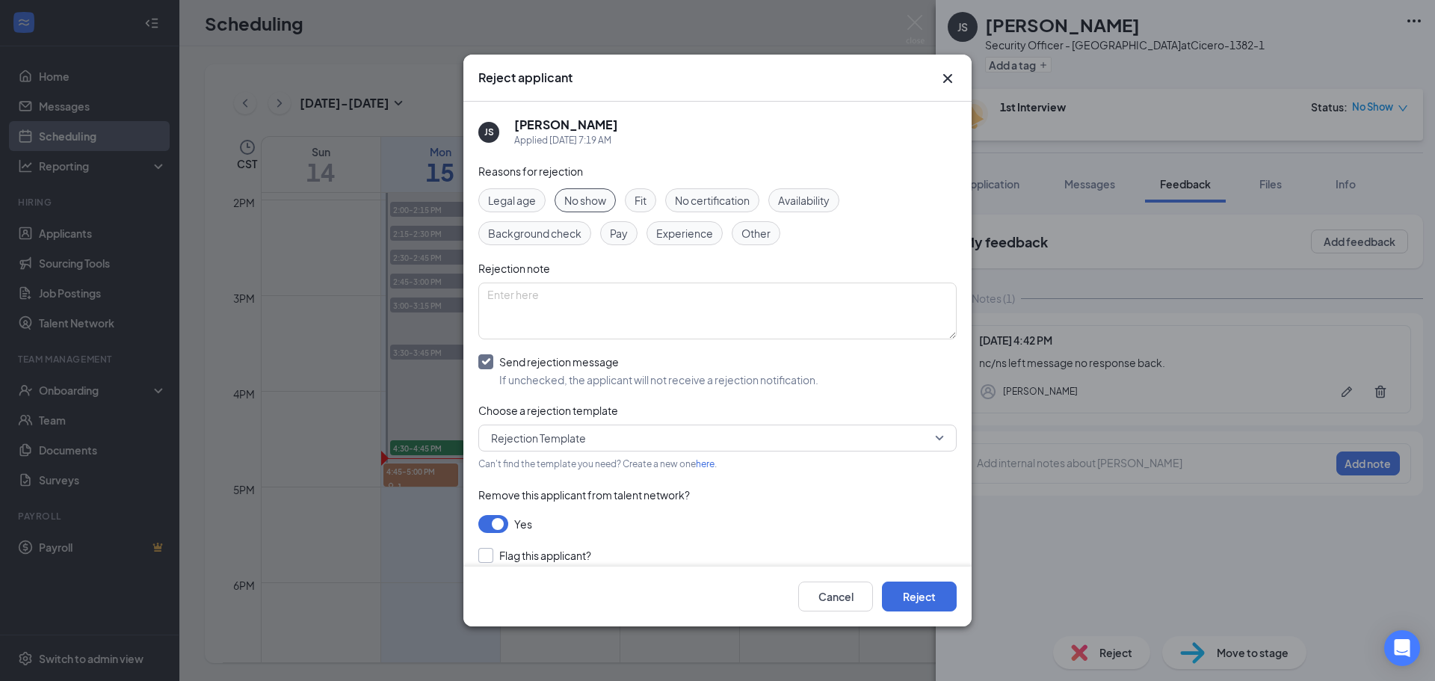
click at [483, 557] on input "Flag this applicant?" at bounding box center [534, 555] width 113 height 15
checkbox input "true"
click at [911, 591] on button "Reject" at bounding box center [919, 596] width 75 height 30
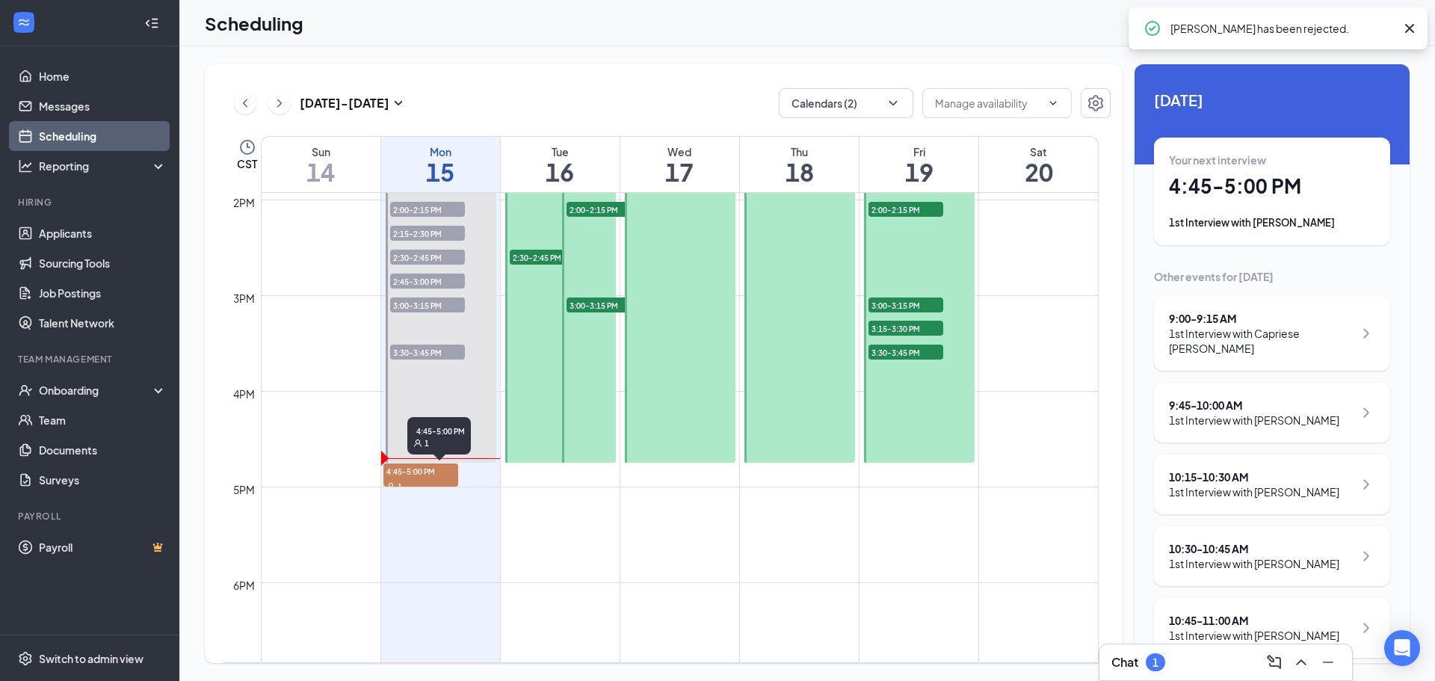
drag, startPoint x: 436, startPoint y: 477, endPoint x: 465, endPoint y: 454, distance: 36.6
click at [438, 477] on span "4:45-5:00 PM" at bounding box center [420, 470] width 75 height 15
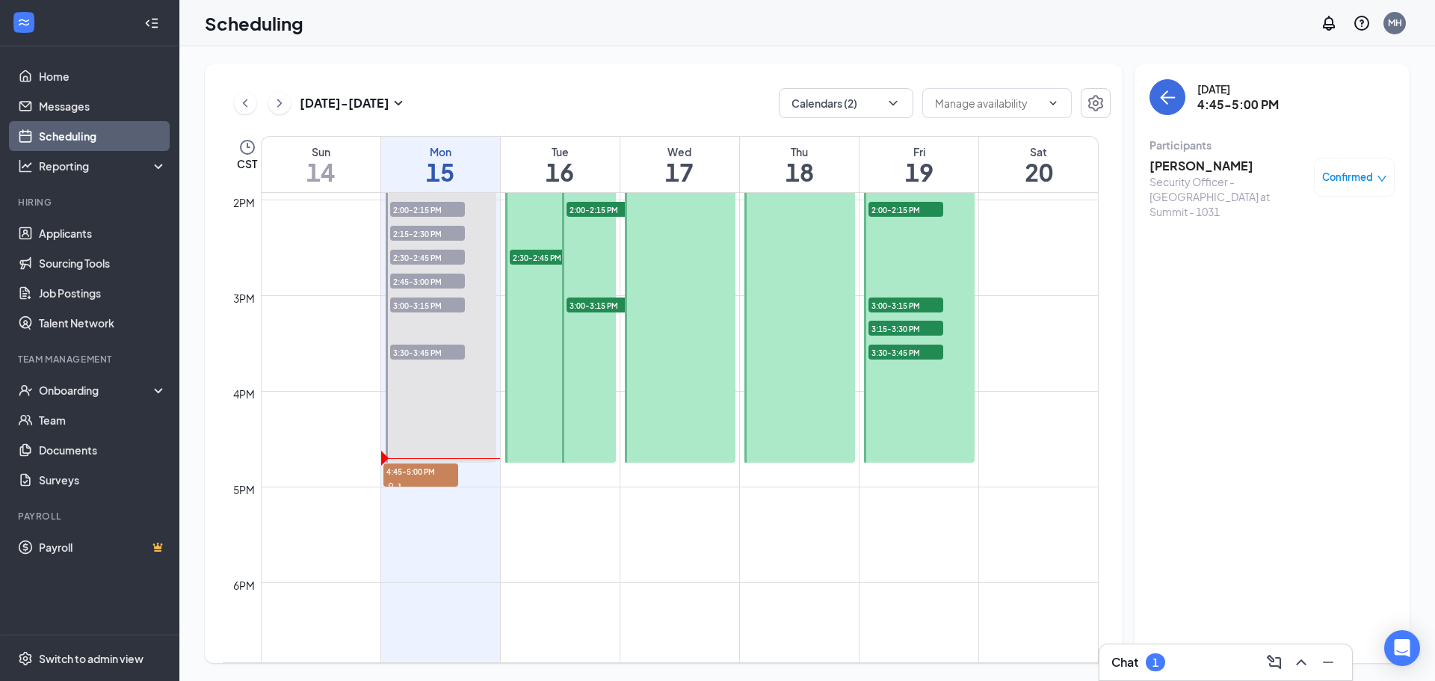
click at [1187, 170] on h3 "[PERSON_NAME]" at bounding box center [1227, 166] width 157 height 16
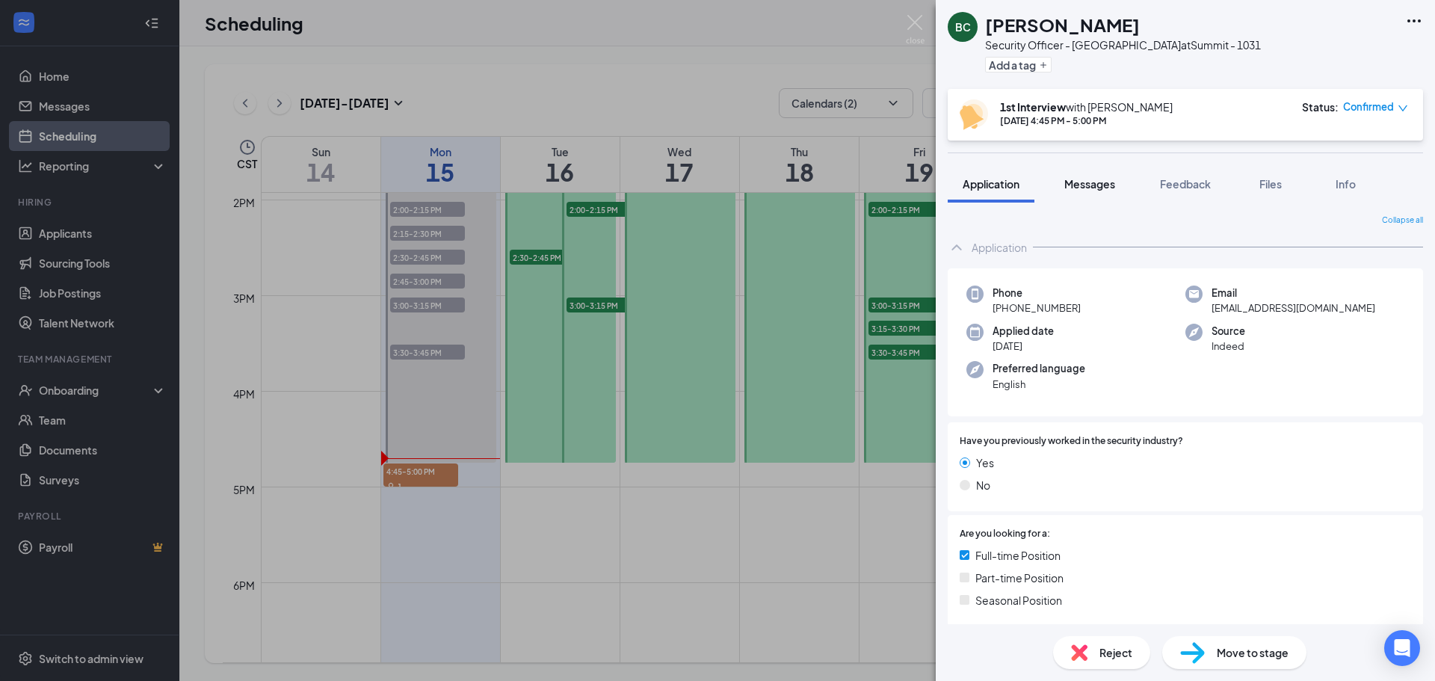
click at [1094, 191] on button "Messages" at bounding box center [1089, 183] width 81 height 37
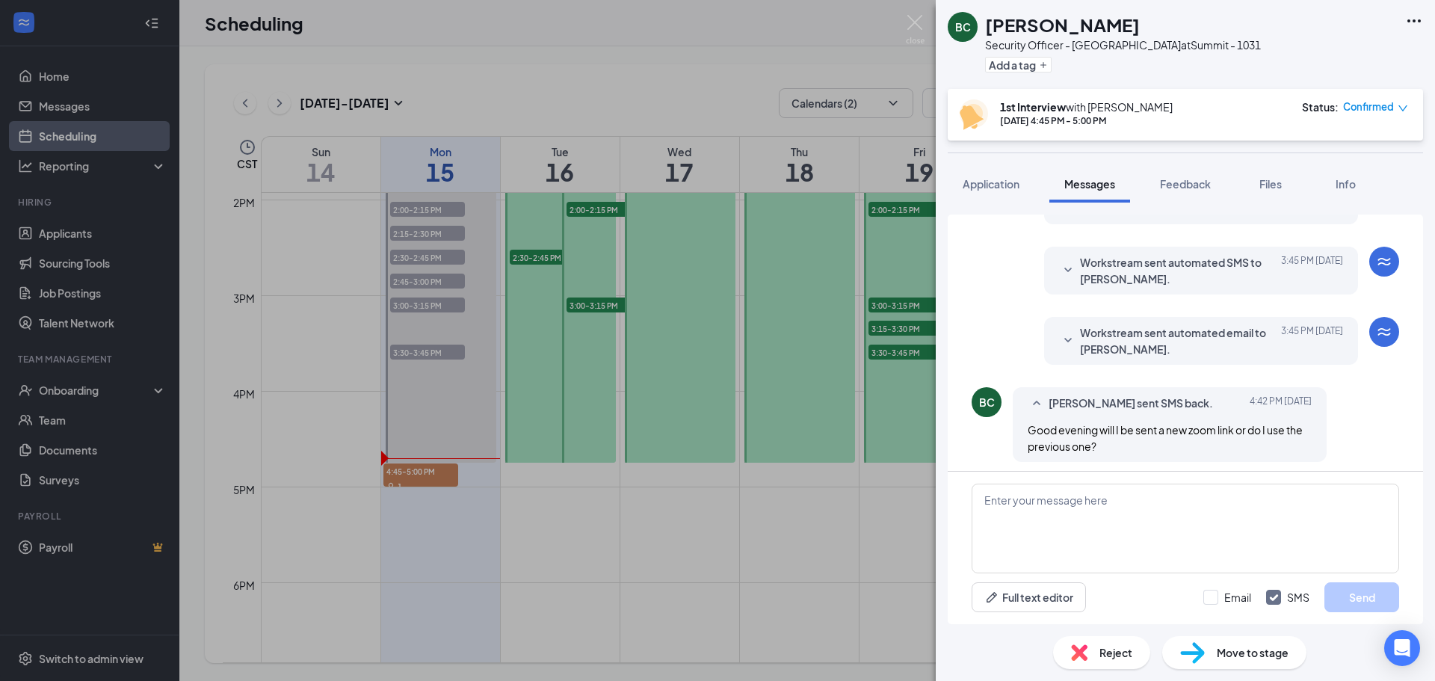
scroll to position [492, 0]
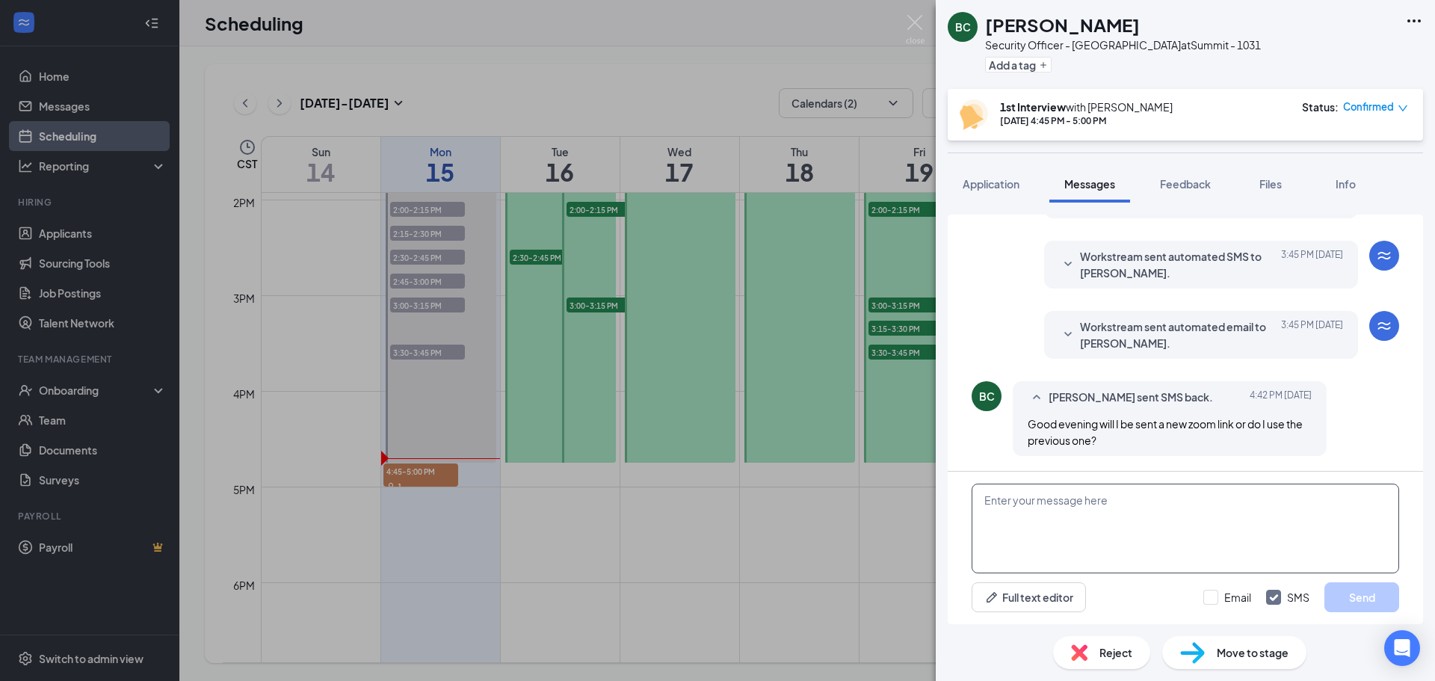
paste textarea "Join Zoom Meeting [URL][DOMAIN_NAME][SECURITY_DATA] Meeting ID: 826 3918 7147 P…"
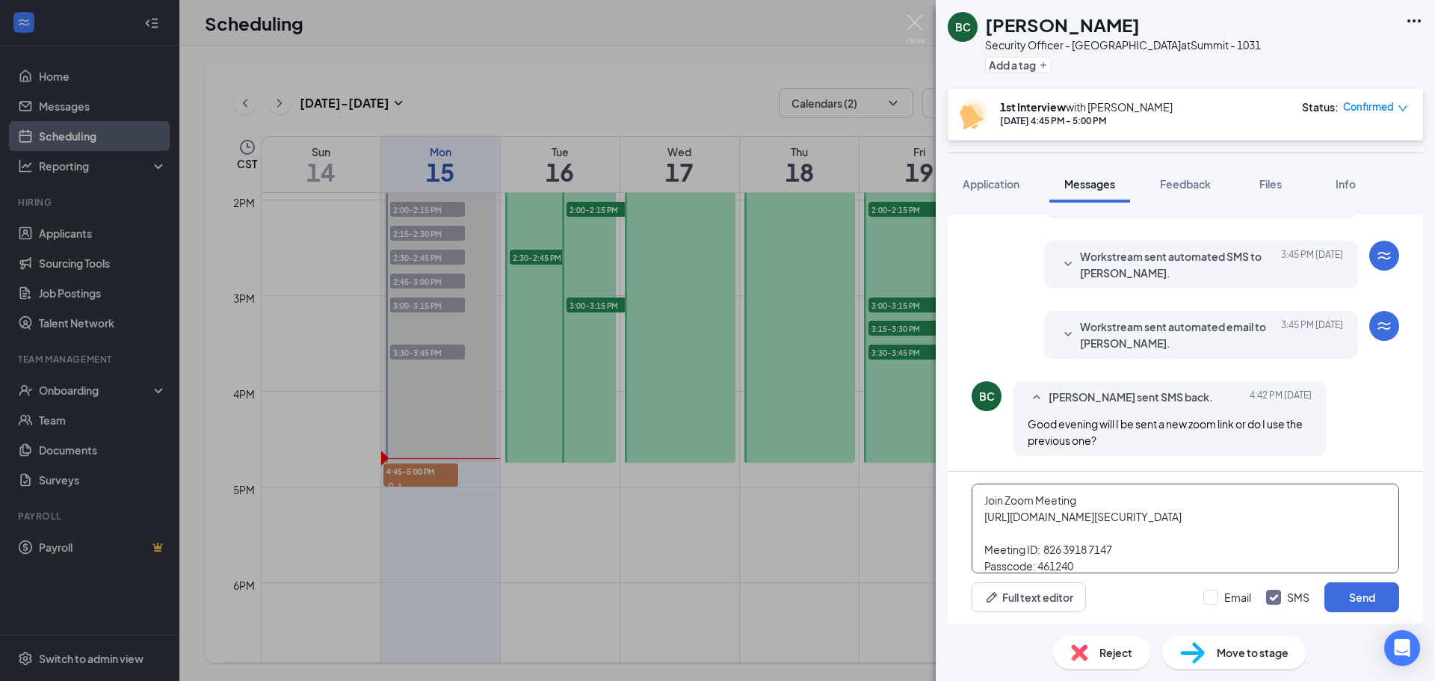
type textarea "Join Zoom Meeting [URL][DOMAIN_NAME][SECURITY_DATA] Meeting ID: 826 3918 7147 P…"
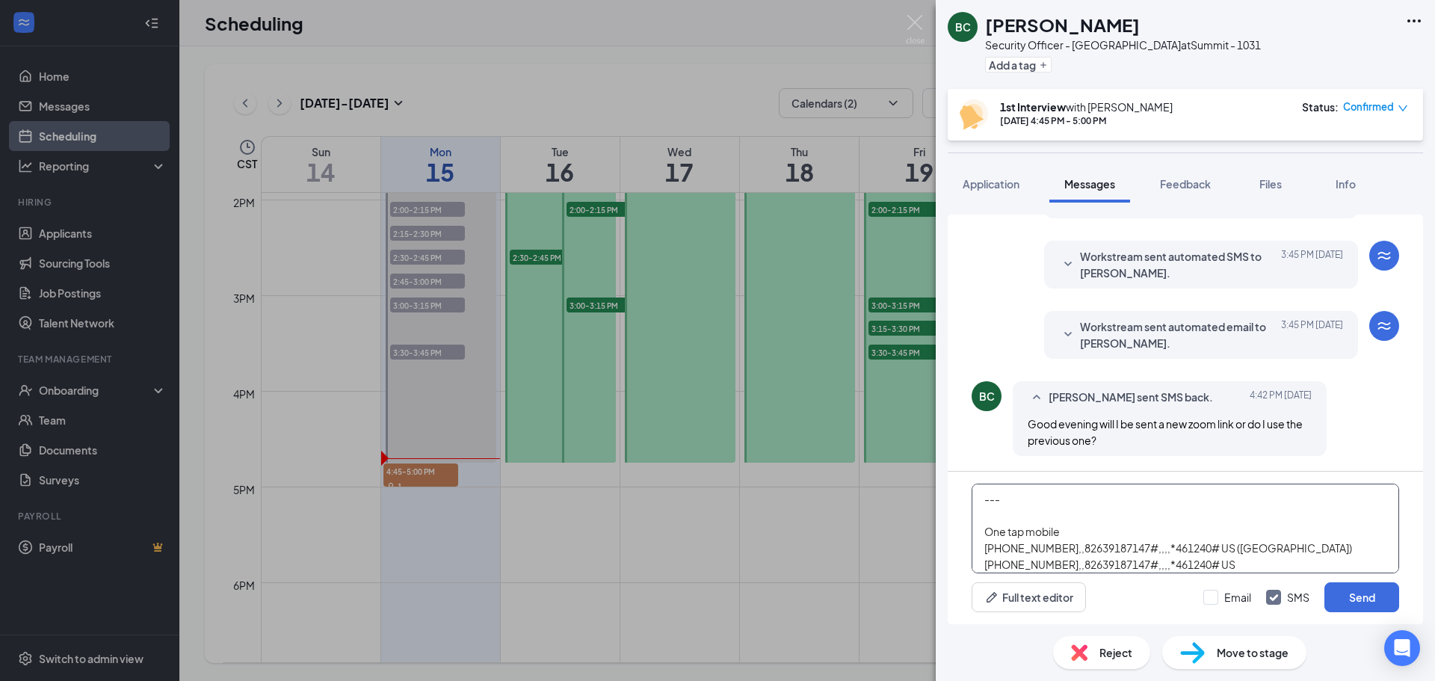
scroll to position [75, 0]
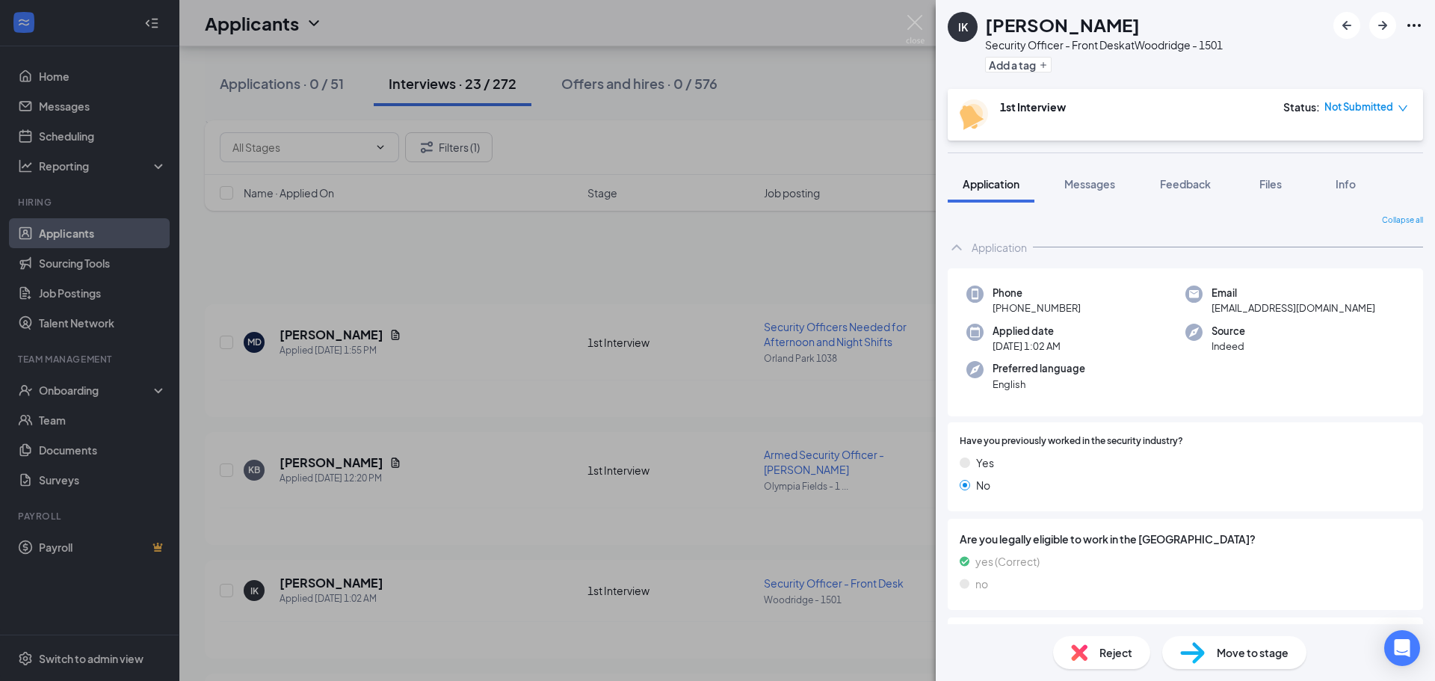
scroll to position [149, 0]
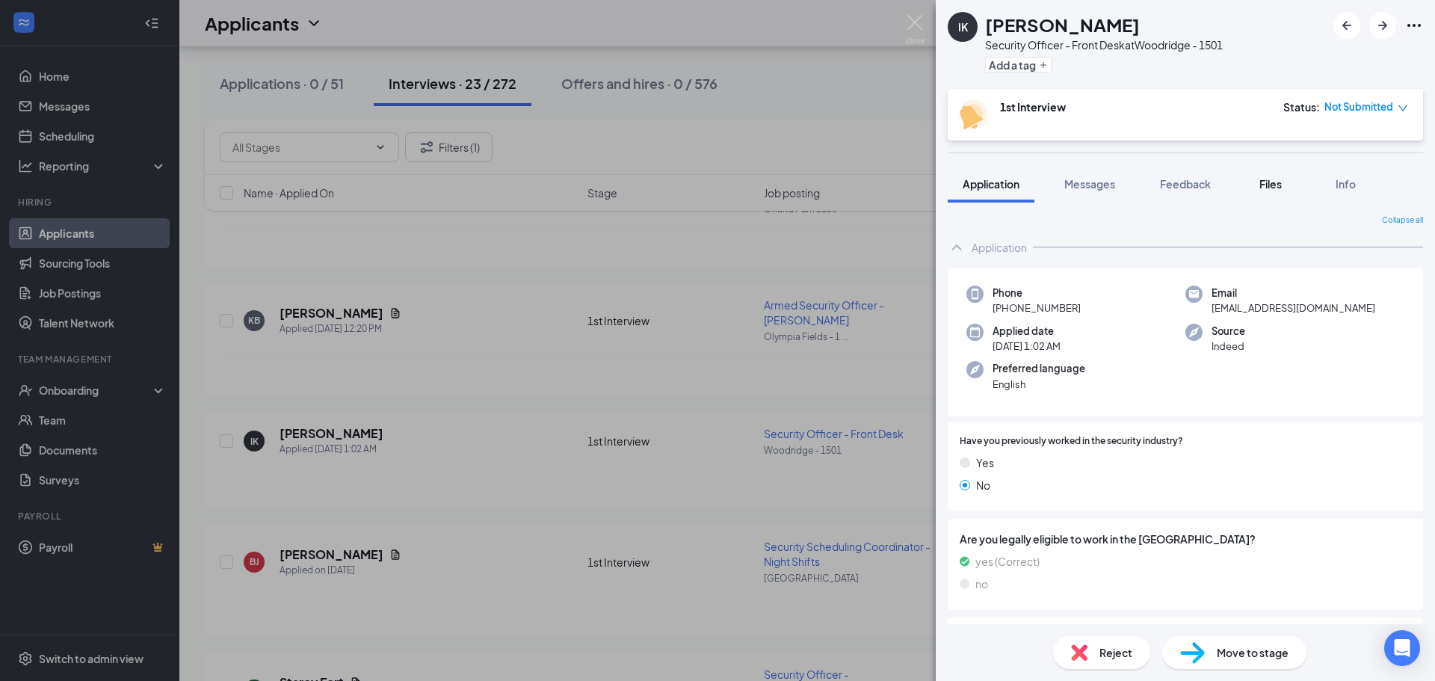
click at [1272, 182] on span "Files" at bounding box center [1270, 183] width 22 height 13
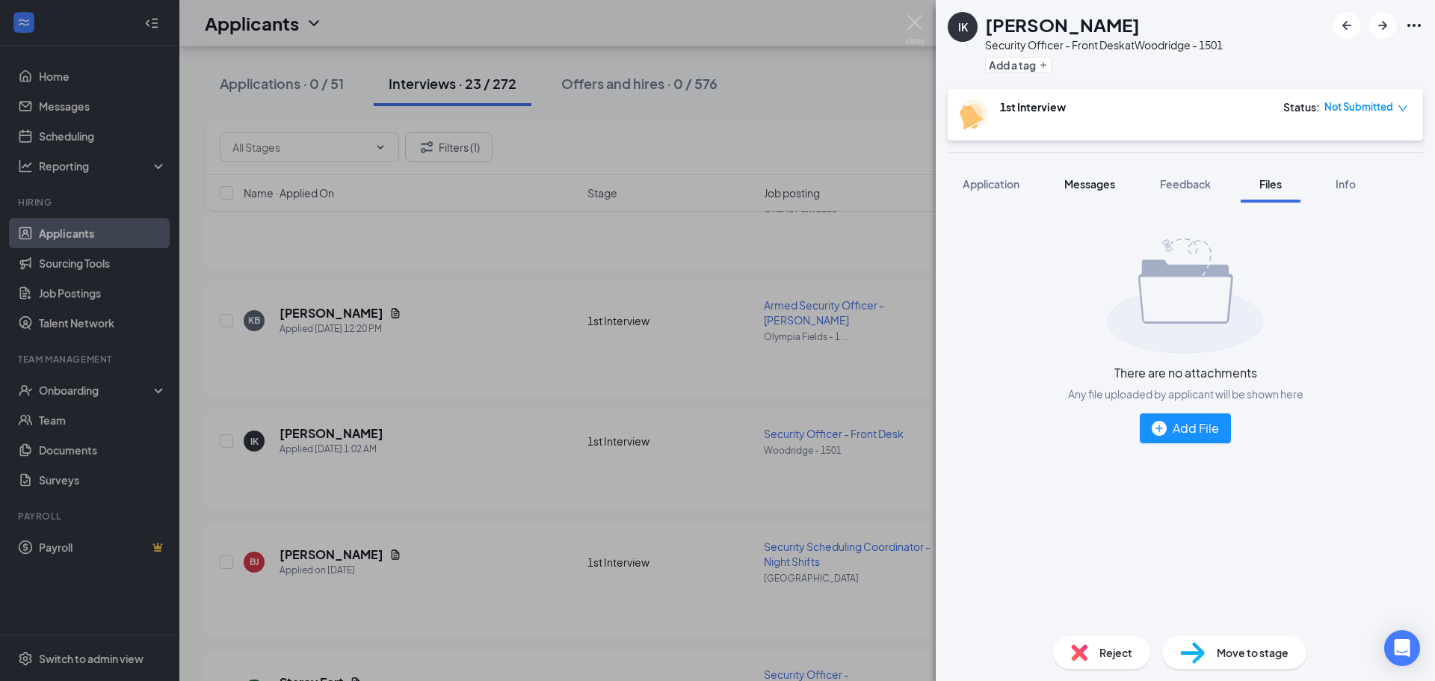
click at [1093, 188] on span "Messages" at bounding box center [1089, 183] width 51 height 13
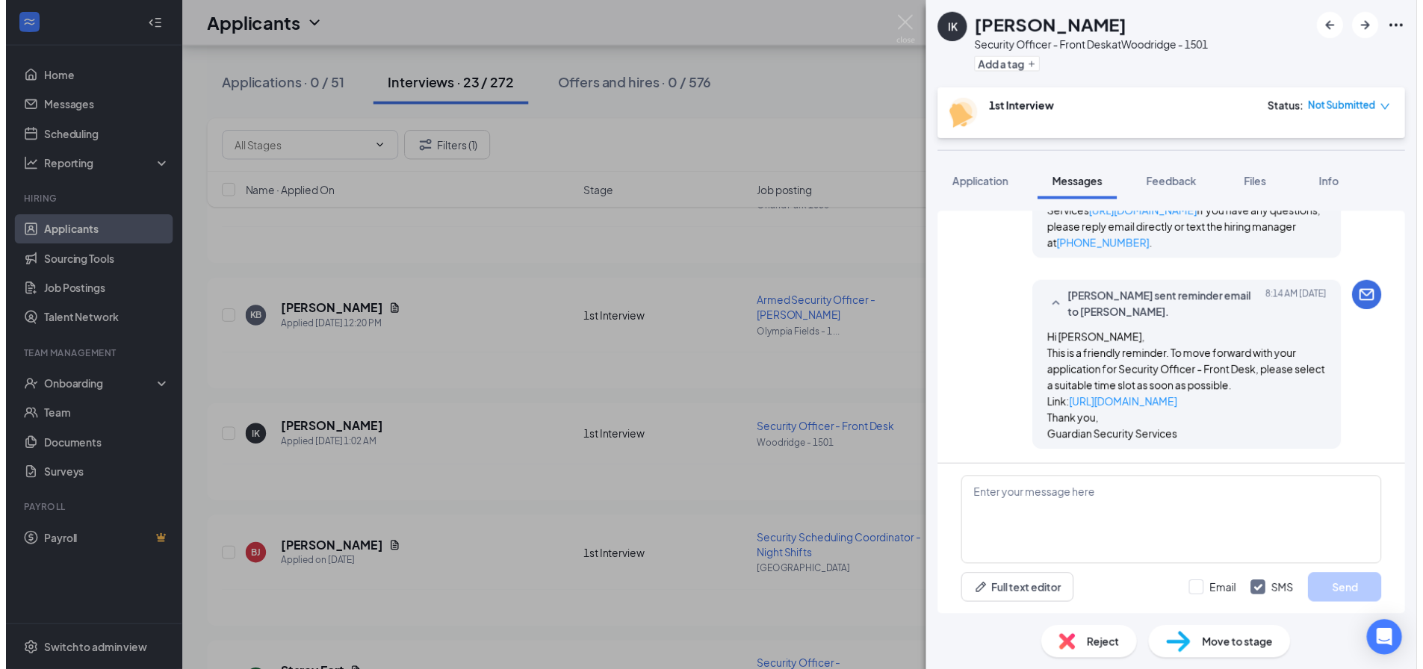
scroll to position [581, 0]
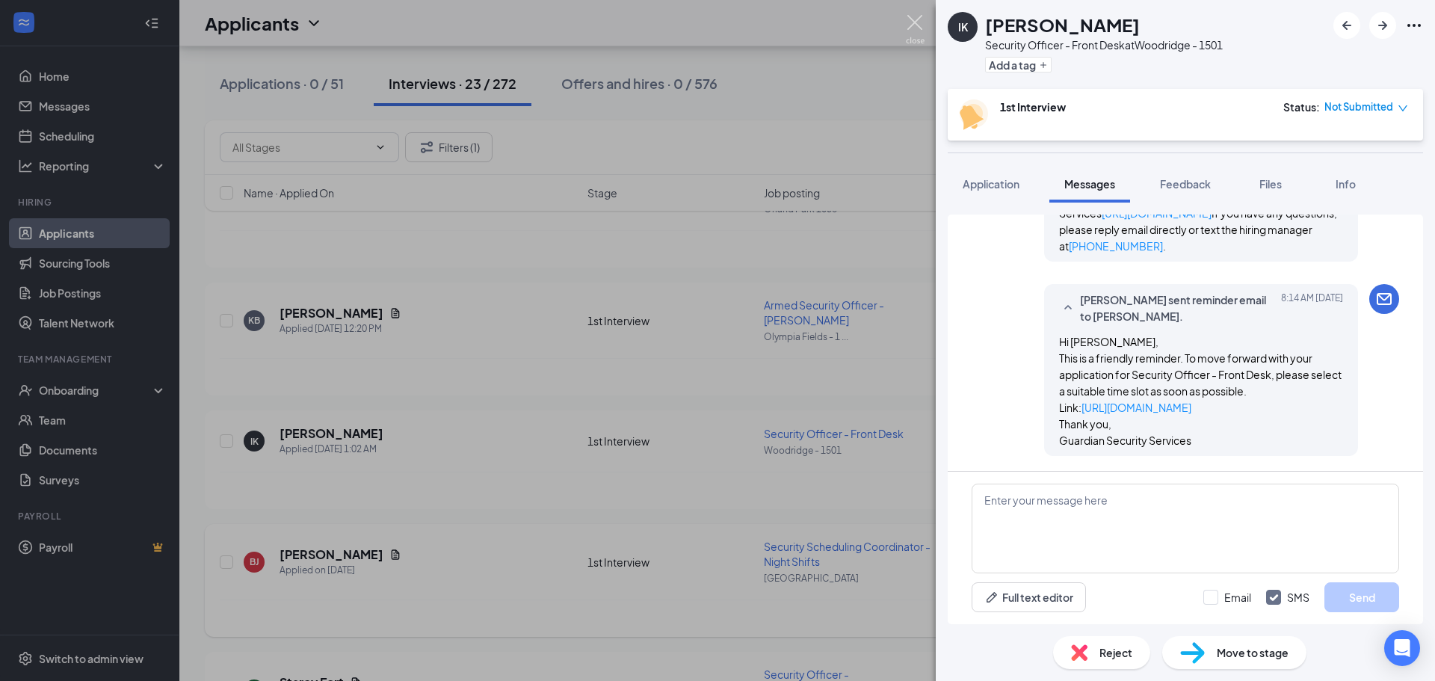
drag, startPoint x: 911, startPoint y: 19, endPoint x: 966, endPoint y: 564, distance: 548.2
click at [910, 19] on img at bounding box center [915, 29] width 19 height 29
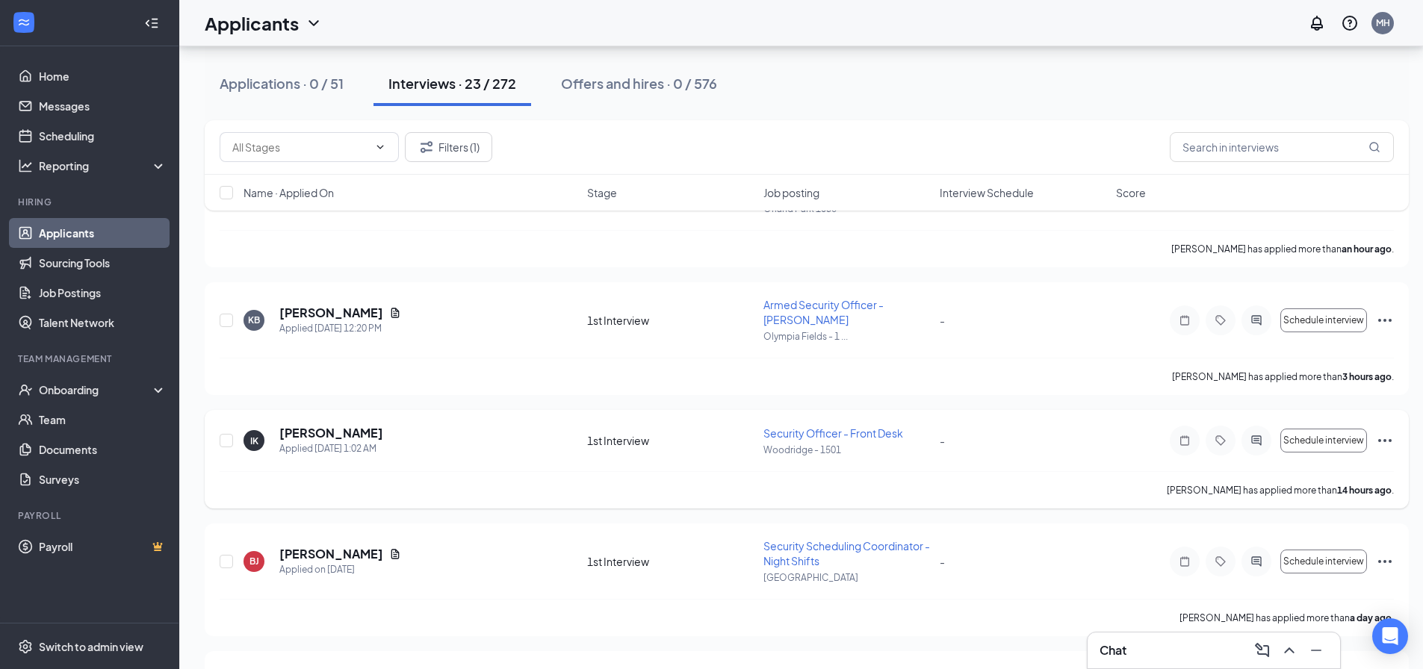
click at [1388, 441] on icon "Ellipses" at bounding box center [1385, 441] width 18 height 18
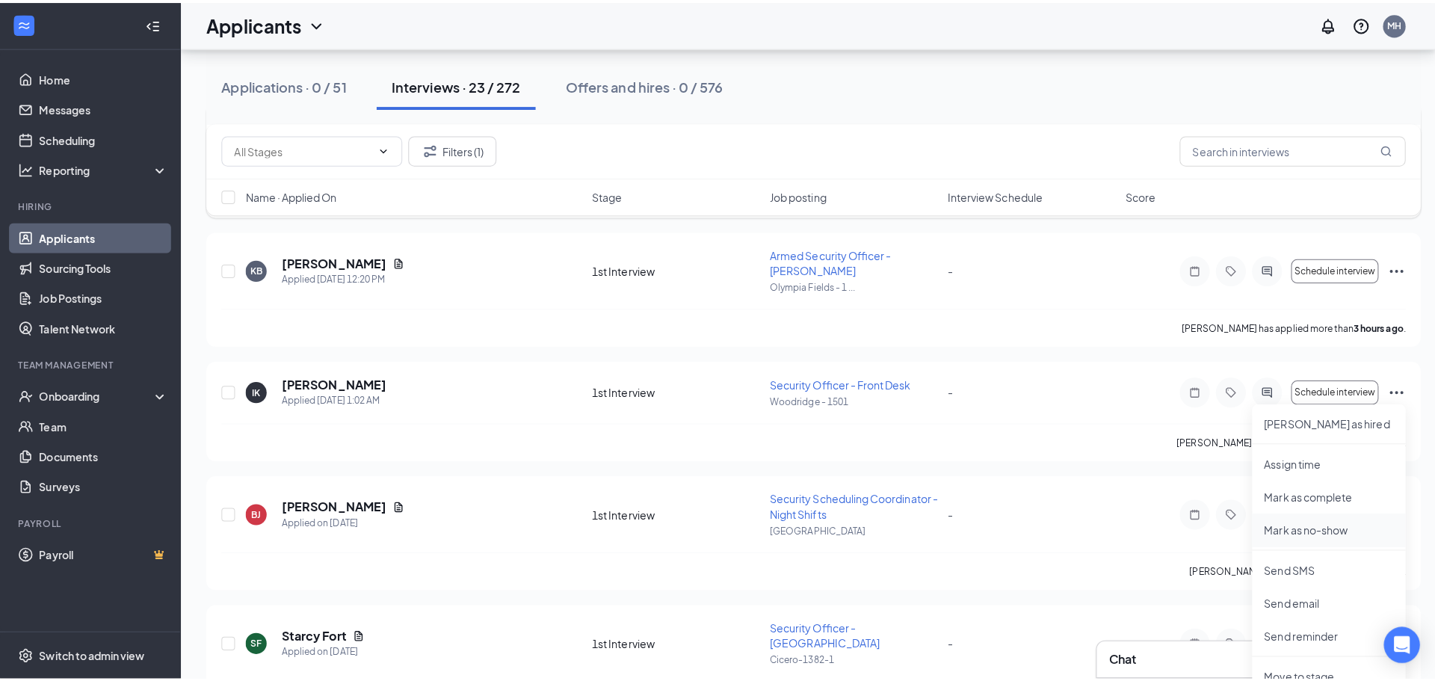
scroll to position [299, 0]
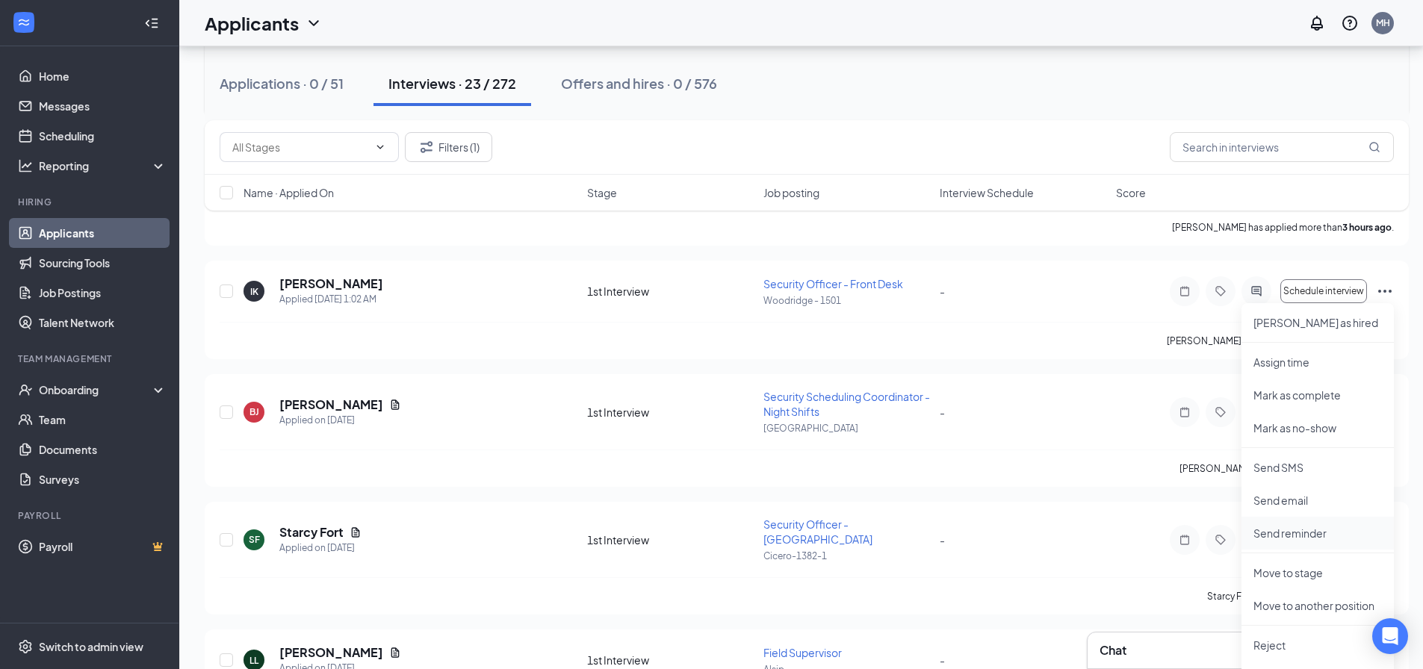
click at [1306, 537] on p "Send reminder" at bounding box center [1318, 533] width 129 height 15
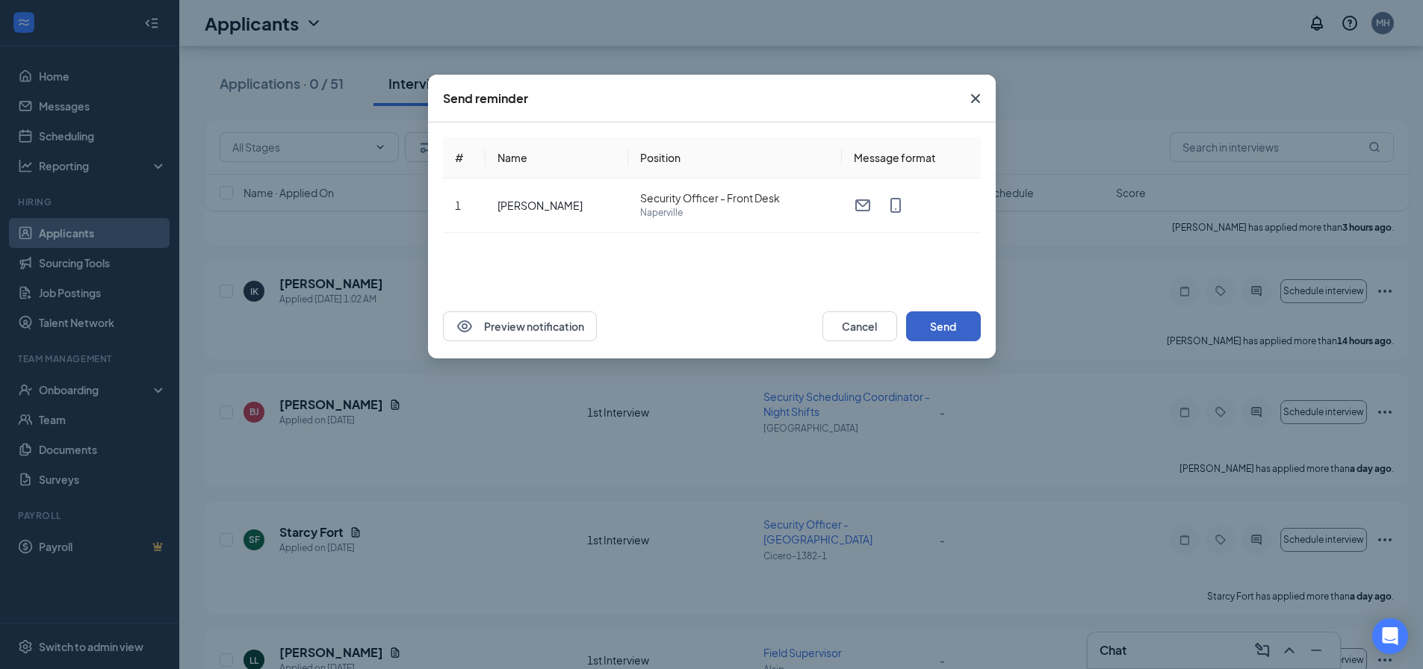
click at [934, 328] on button "Send" at bounding box center [943, 327] width 75 height 30
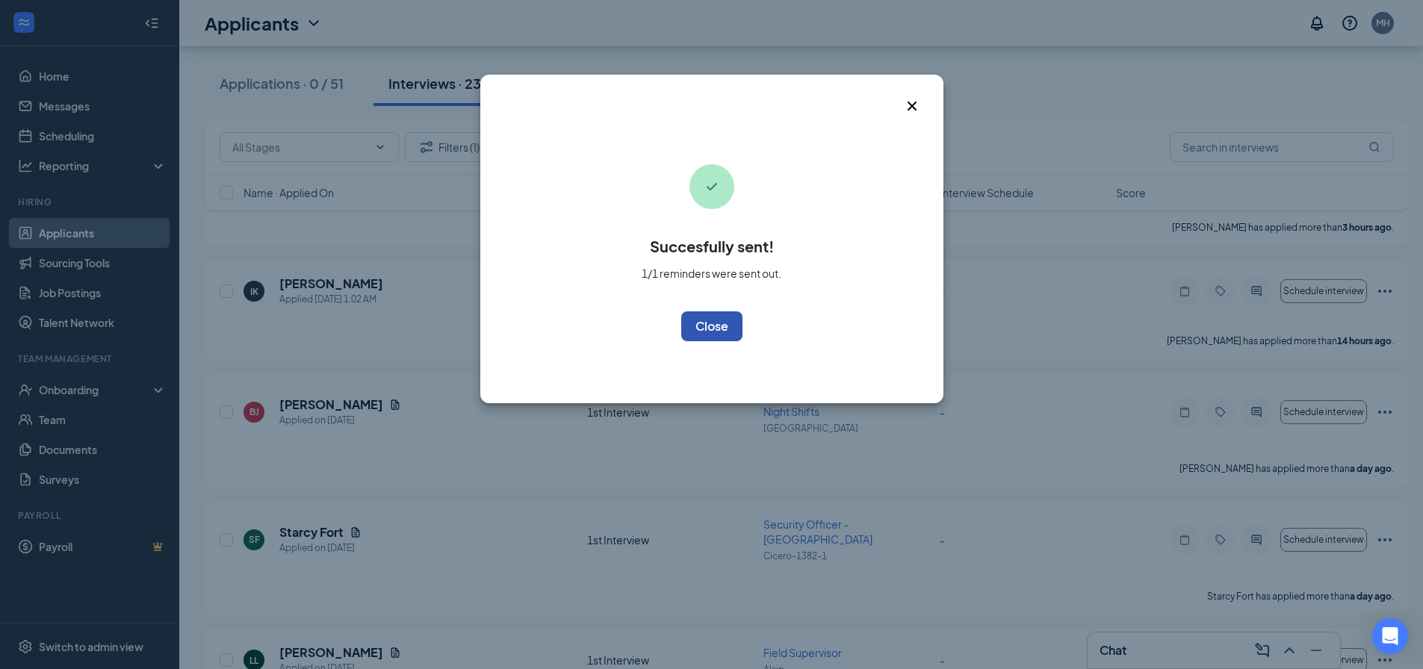
click at [726, 330] on button "OK" at bounding box center [711, 327] width 61 height 30
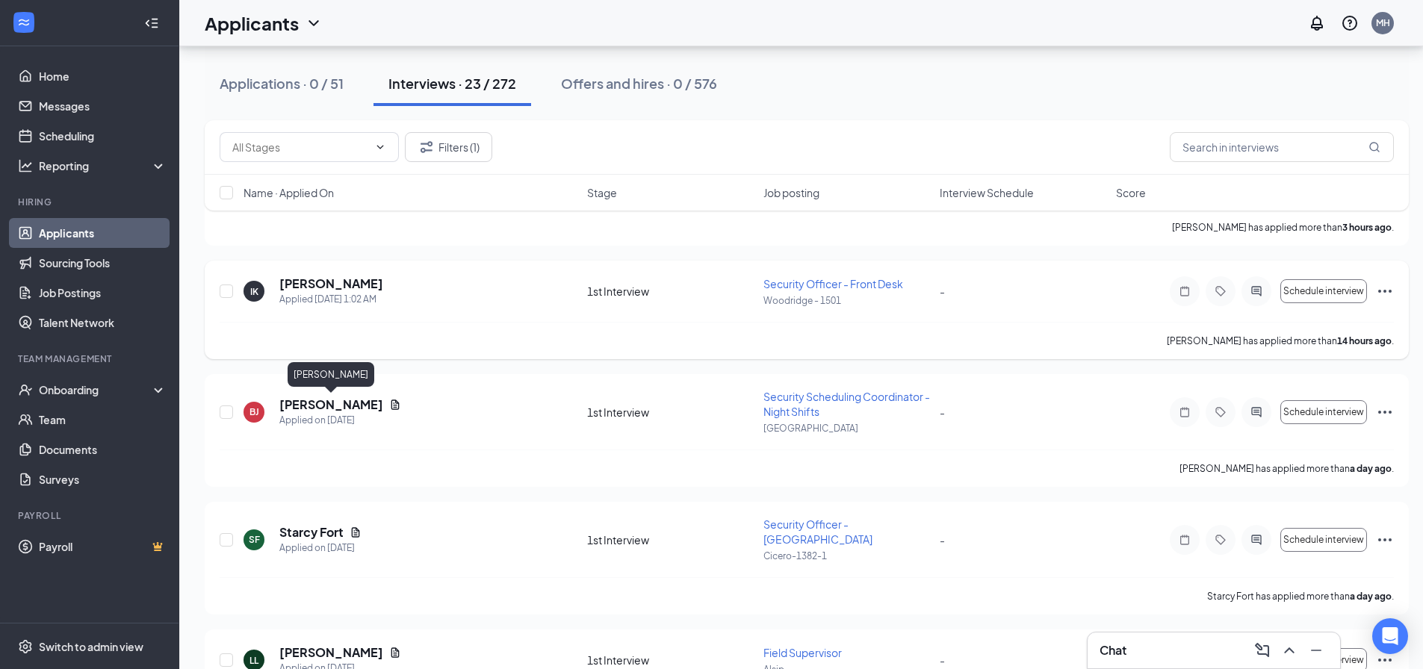
click at [335, 403] on h5 "Brittany Jefferson" at bounding box center [331, 405] width 104 height 16
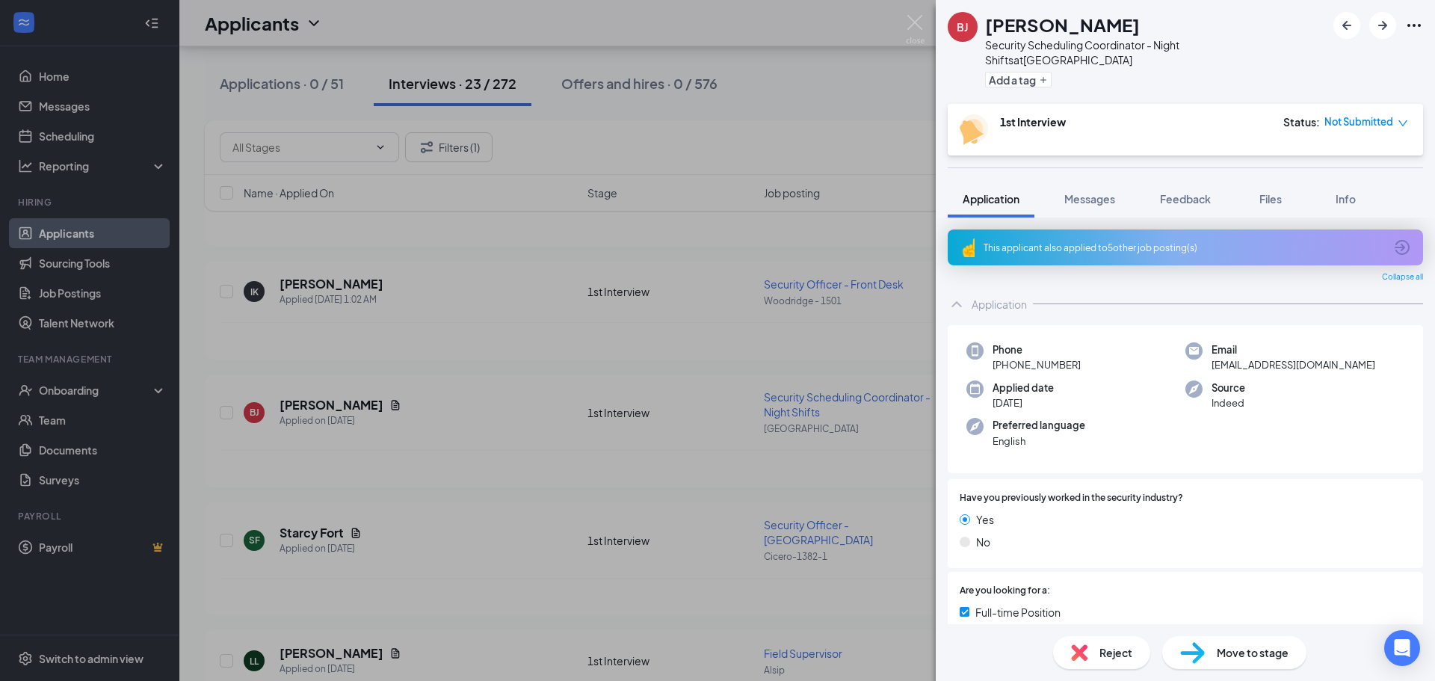
click at [1080, 241] on div "This applicant also applied to 5 other job posting(s)" at bounding box center [1183, 247] width 400 height 13
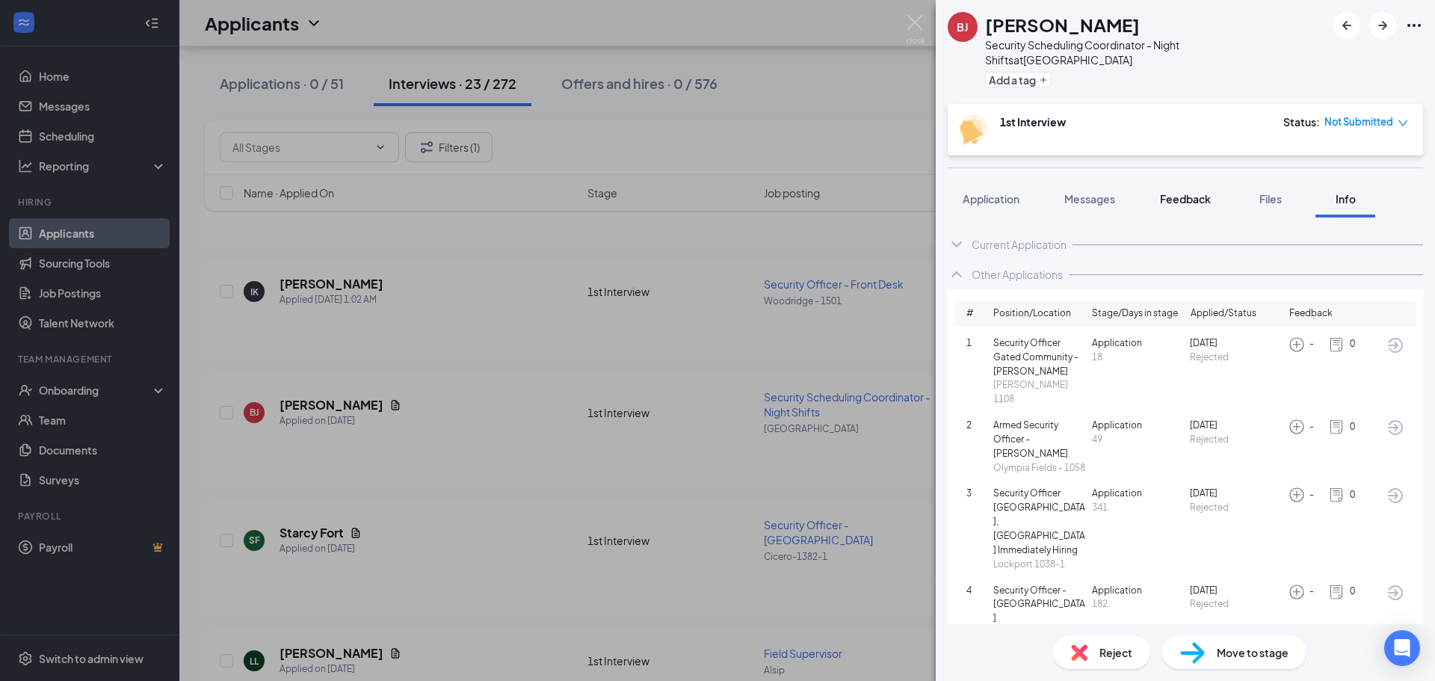
click at [1198, 192] on span "Feedback" at bounding box center [1185, 198] width 51 height 13
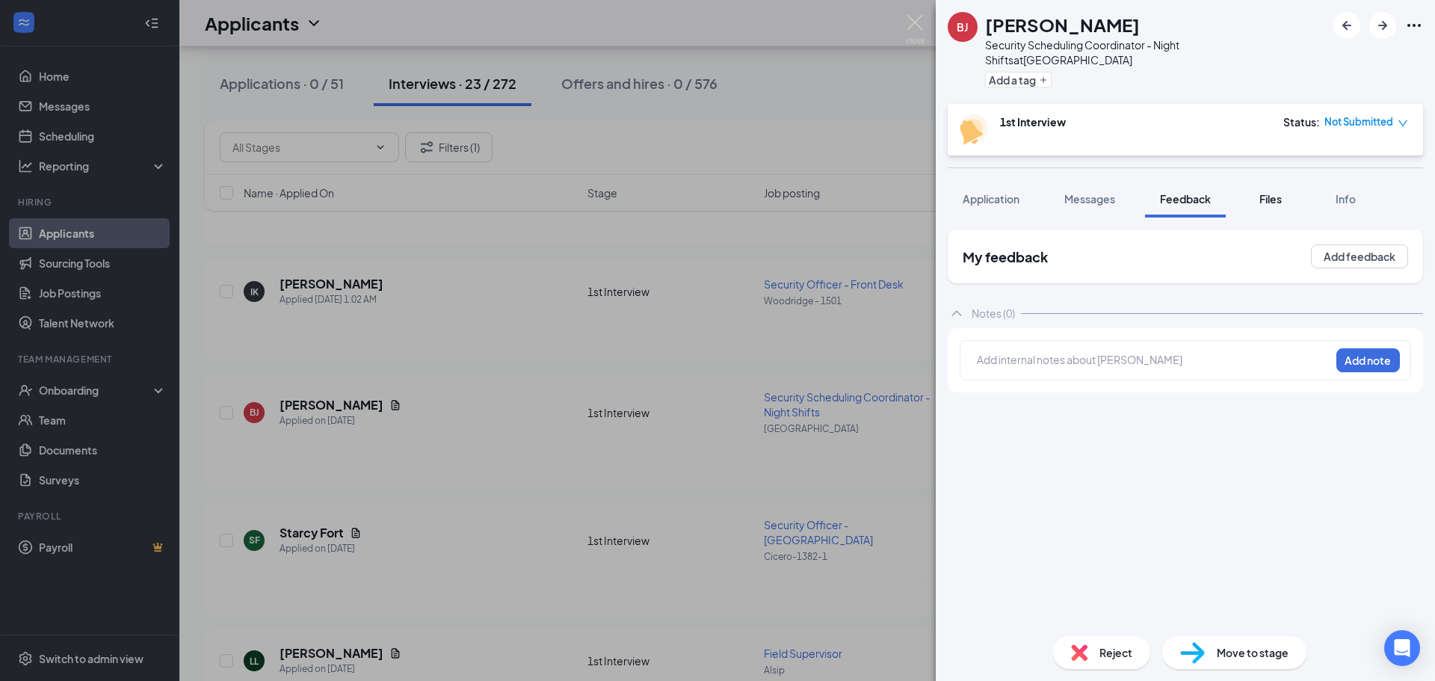
click at [1272, 192] on span "Files" at bounding box center [1270, 198] width 22 height 13
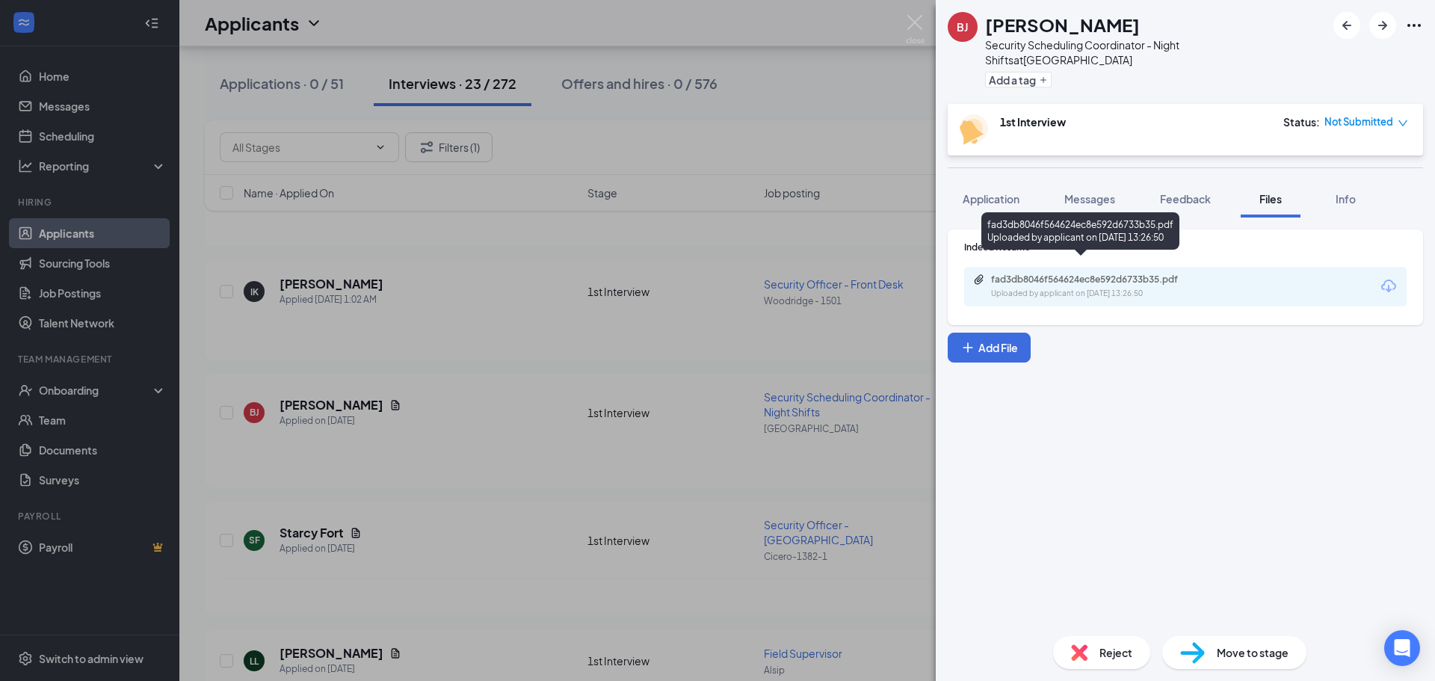
click at [1130, 288] on div "Uploaded by applicant on Sep 14, 2025 at 13:26:50" at bounding box center [1103, 294] width 224 height 12
click at [1355, 114] on span "Not Submitted" at bounding box center [1358, 121] width 69 height 15
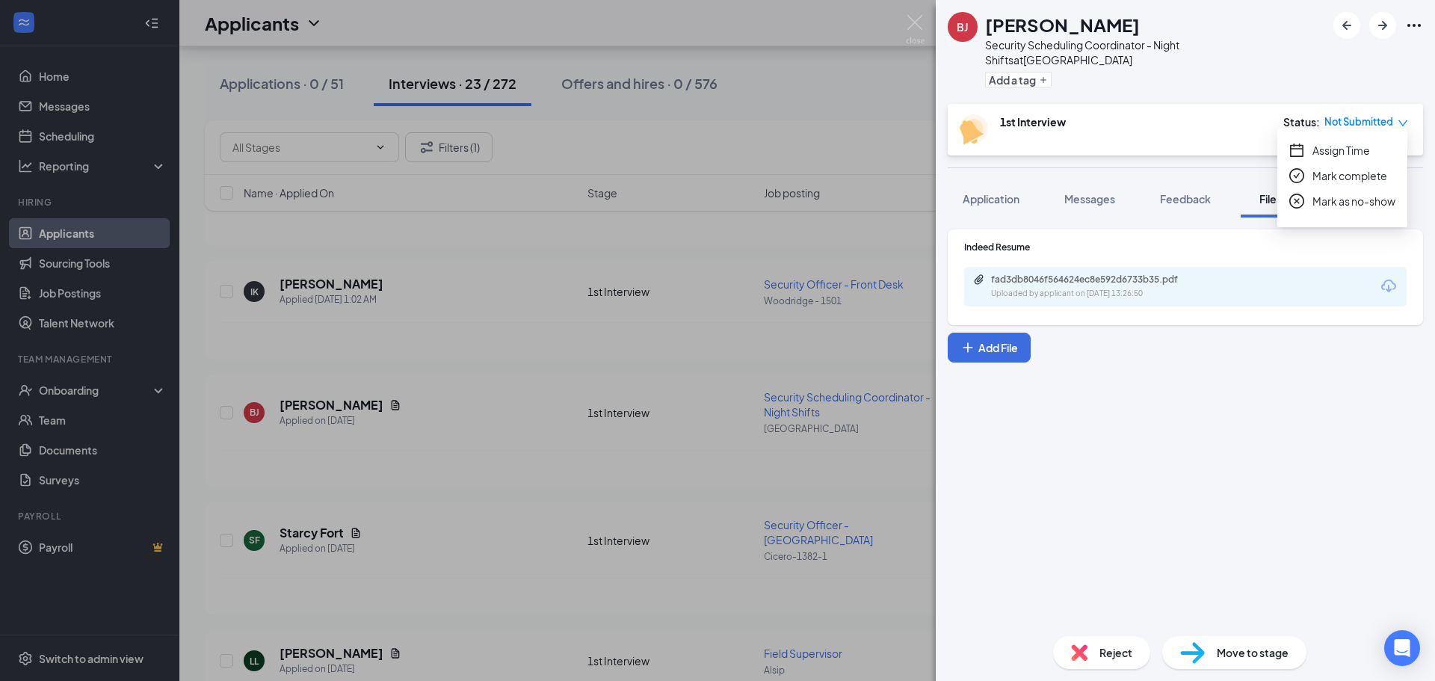
click at [1352, 147] on span "Assign Time" at bounding box center [1341, 150] width 58 height 16
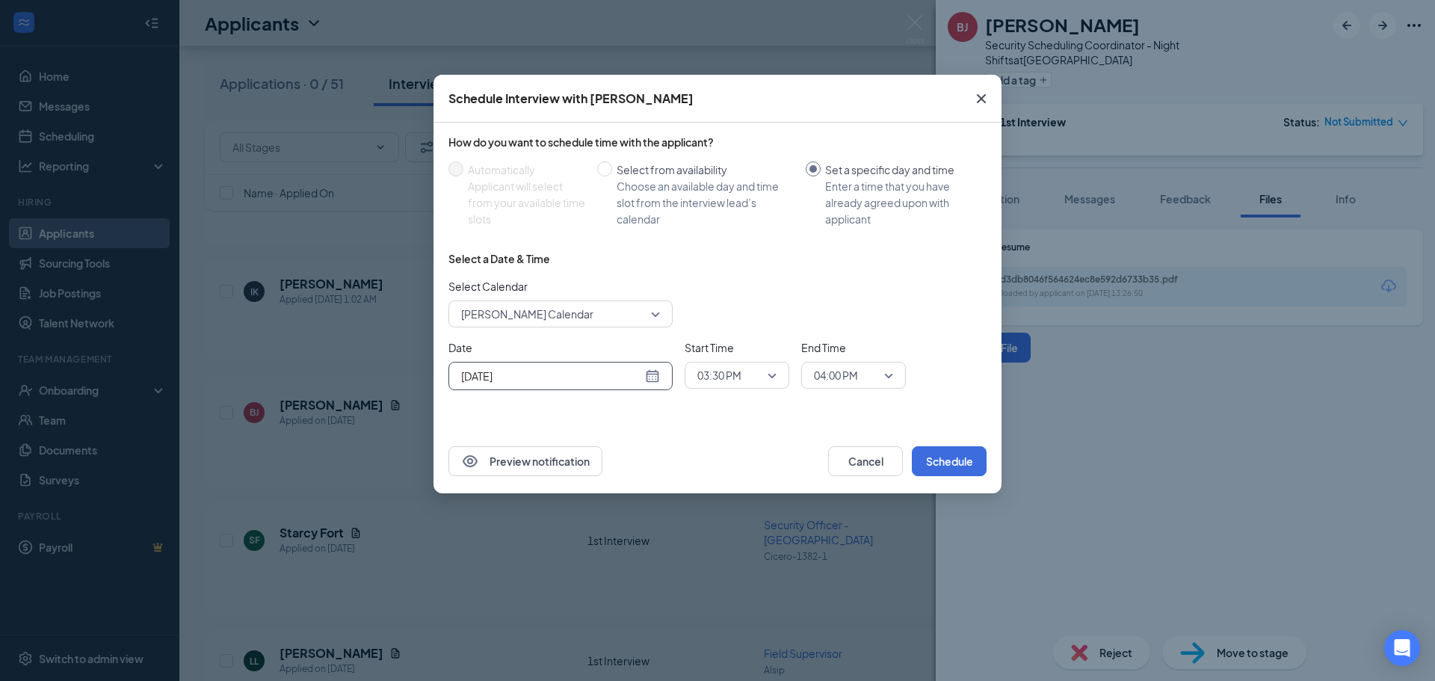
click at [647, 377] on div "[DATE]" at bounding box center [560, 376] width 199 height 16
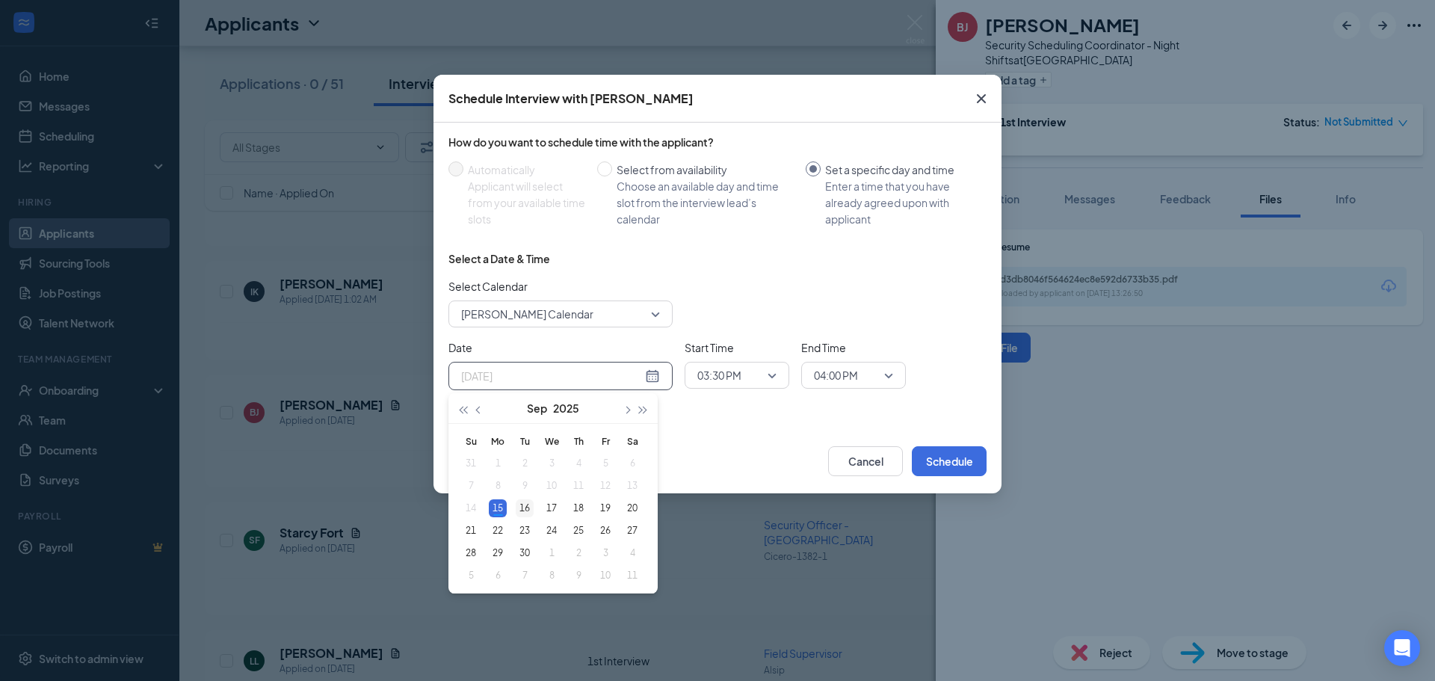
type input "[DATE]"
click at [528, 507] on div "16" at bounding box center [525, 508] width 18 height 18
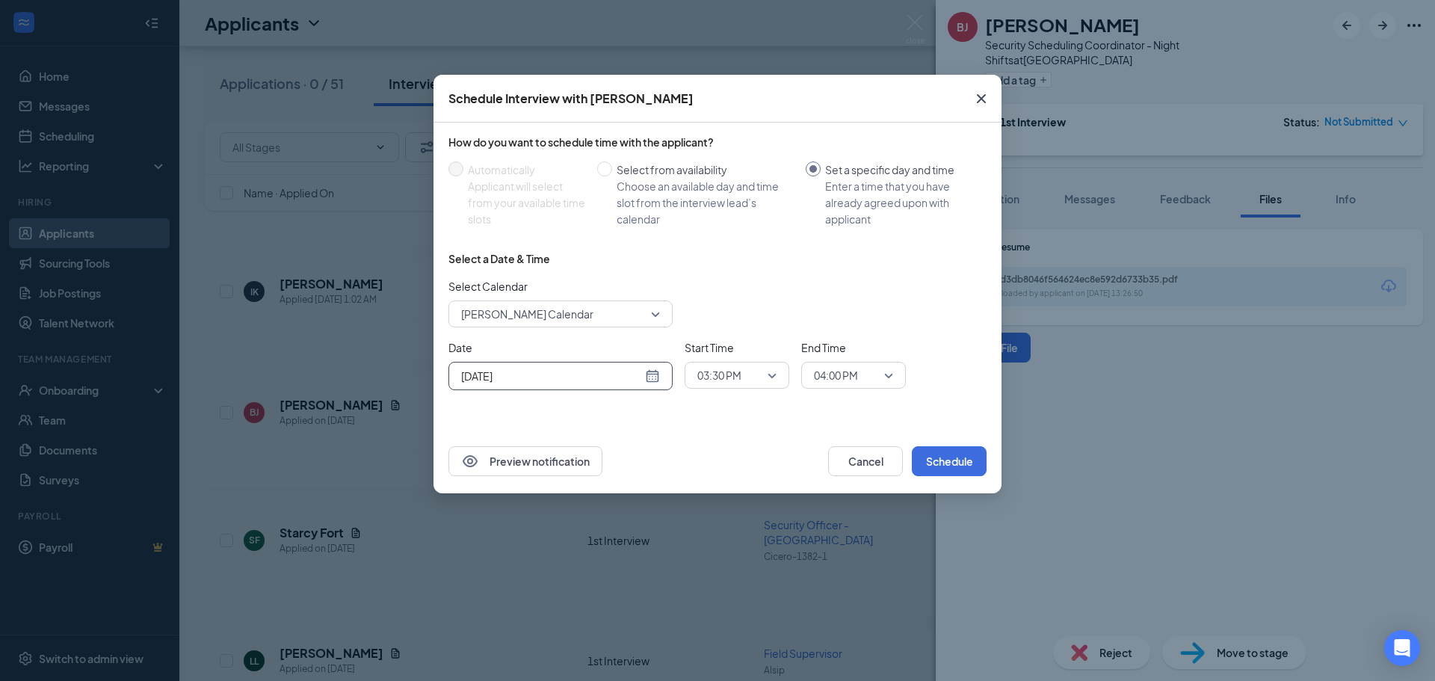
click at [750, 374] on span "03:30 PM" at bounding box center [730, 375] width 66 height 22
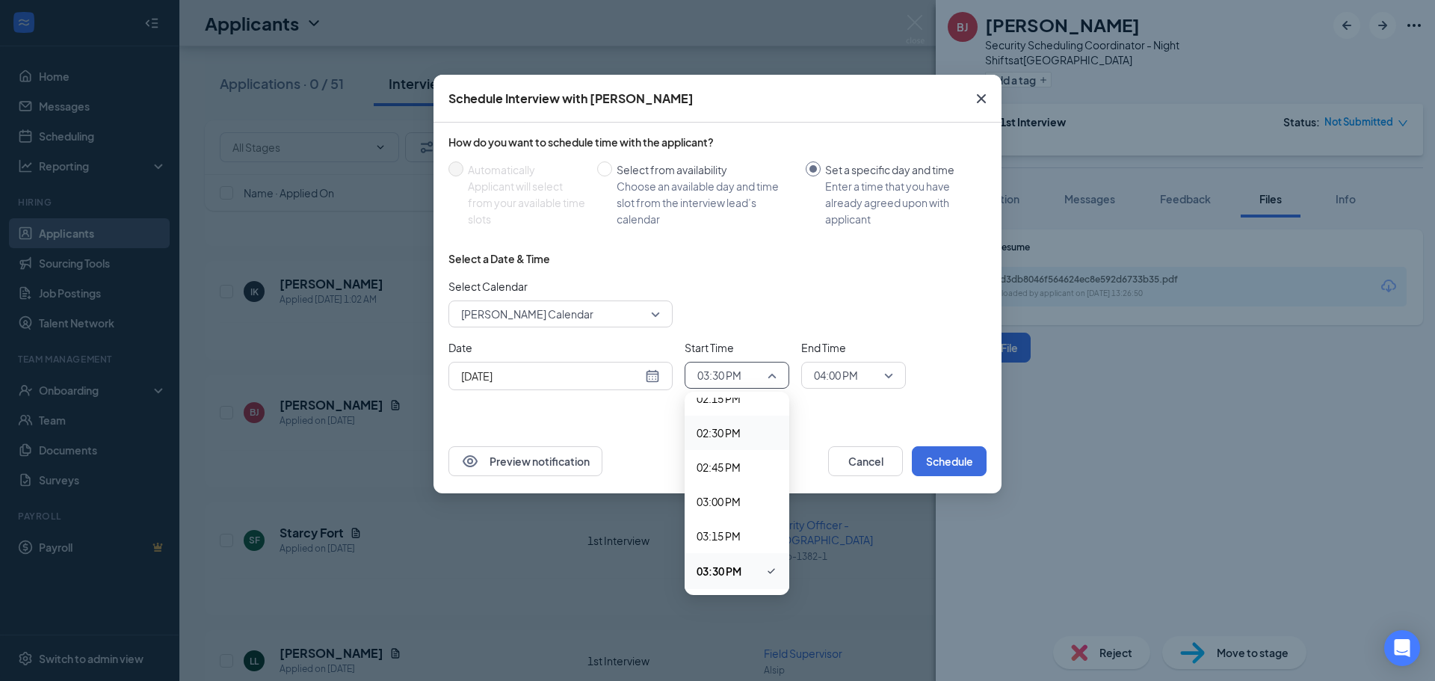
click at [737, 430] on span "02:30 PM" at bounding box center [718, 432] width 44 height 16
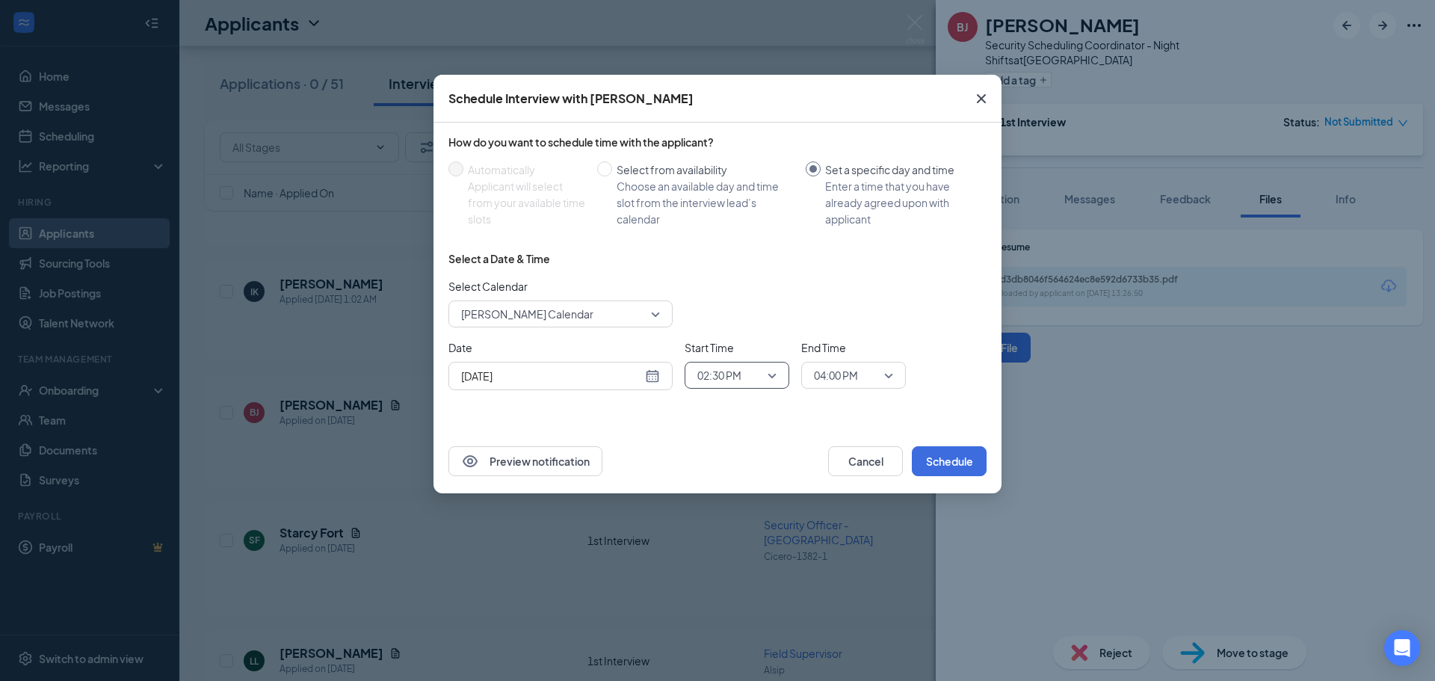
click at [856, 380] on span "04:00 PM" at bounding box center [836, 375] width 44 height 22
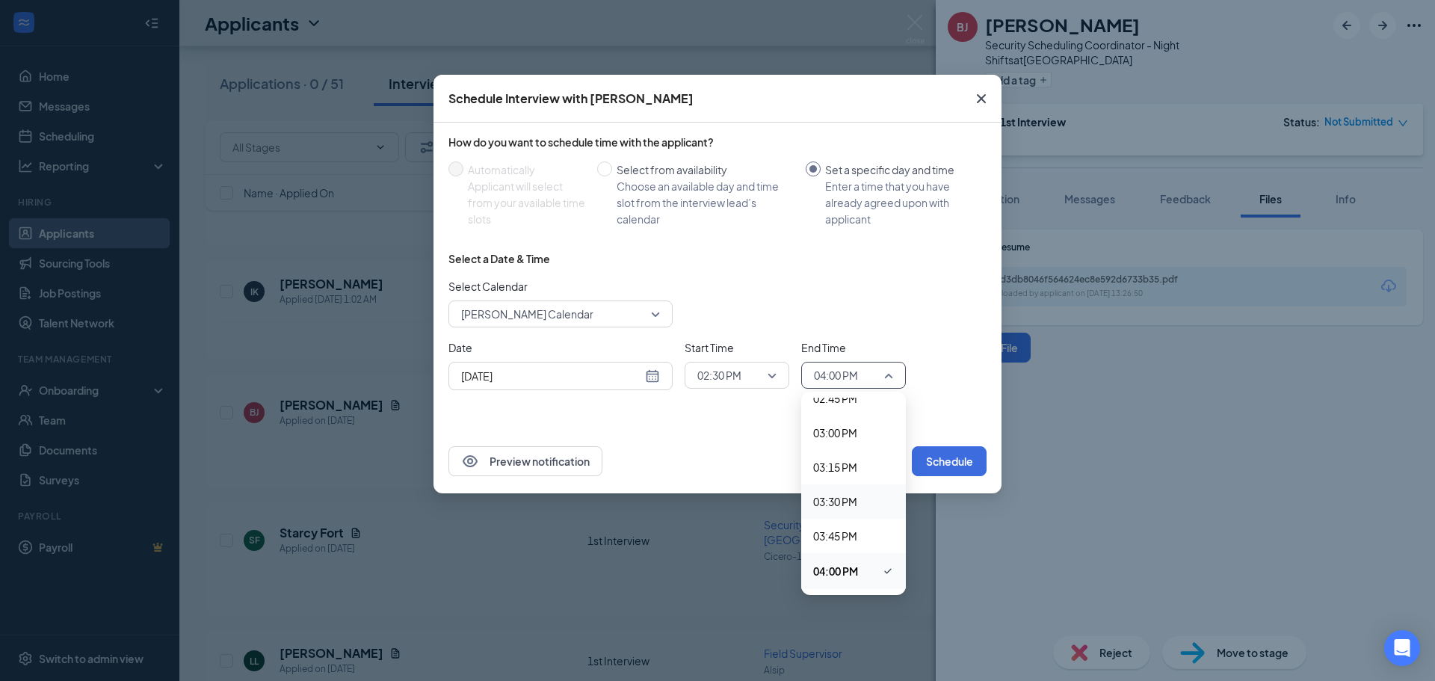
scroll to position [1970, 0]
click at [847, 477] on span "02:45 PM" at bounding box center [835, 473] width 44 height 16
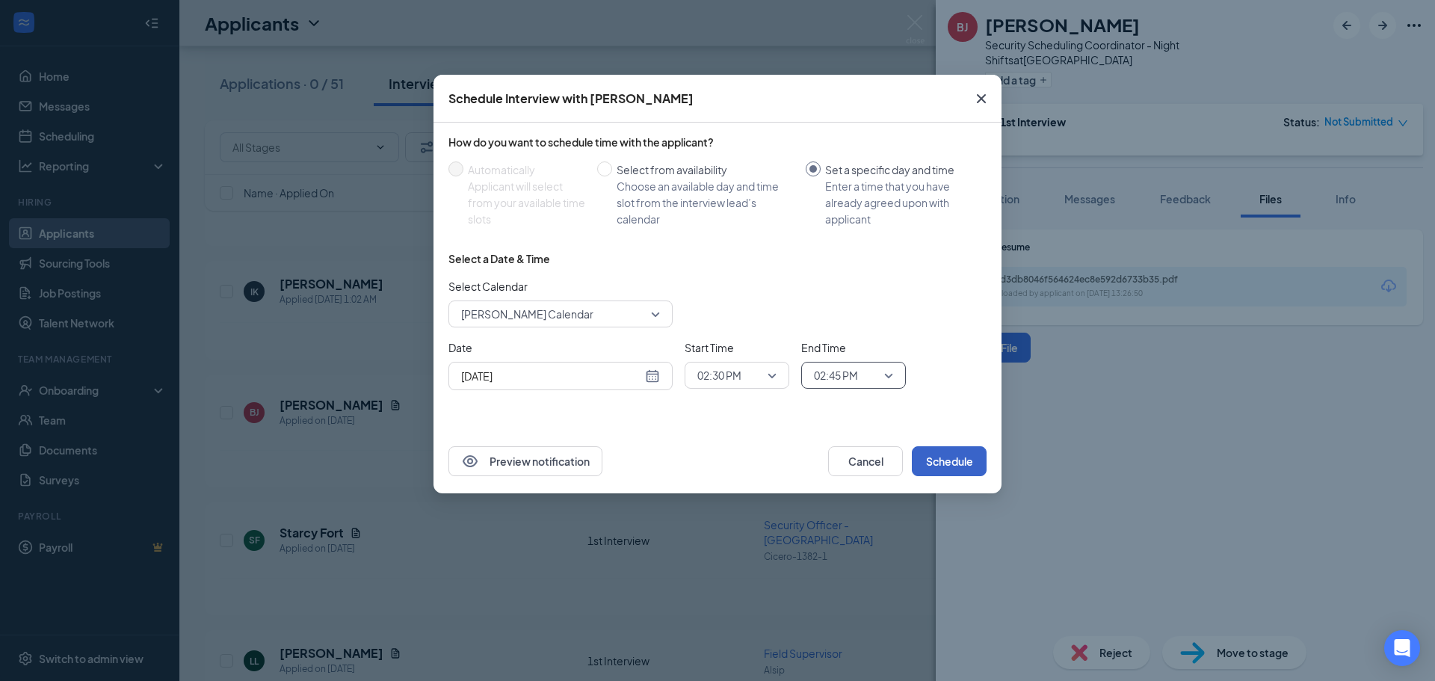
click at [951, 453] on button "Schedule" at bounding box center [949, 461] width 75 height 30
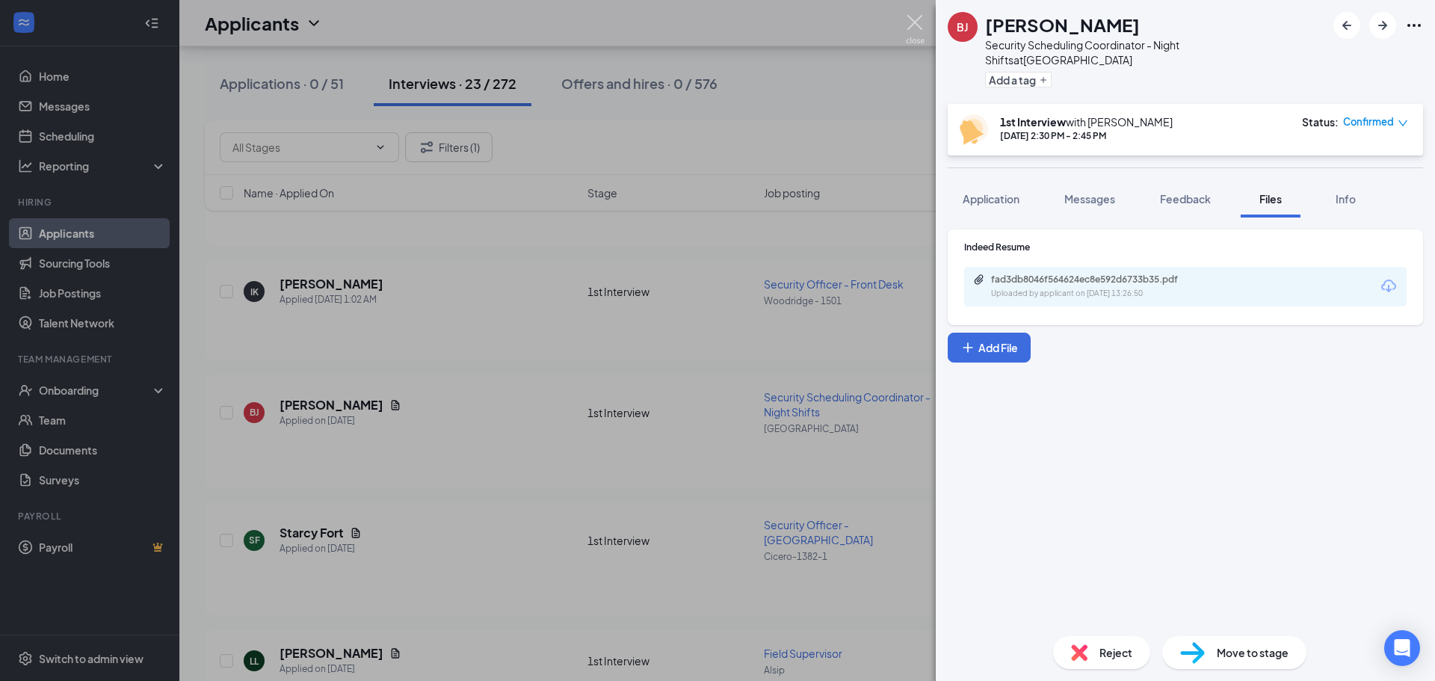
click at [913, 21] on img at bounding box center [915, 29] width 19 height 29
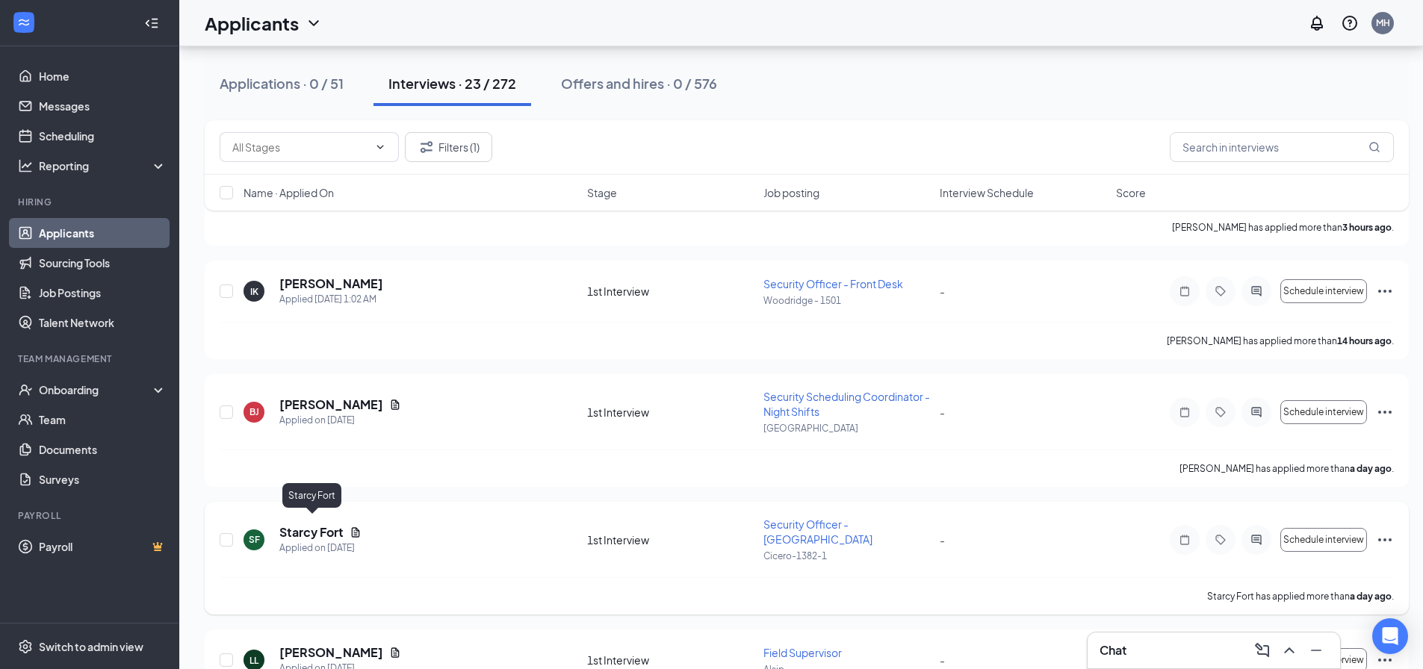
click at [291, 530] on h5 "Starcy Fort" at bounding box center [311, 533] width 64 height 16
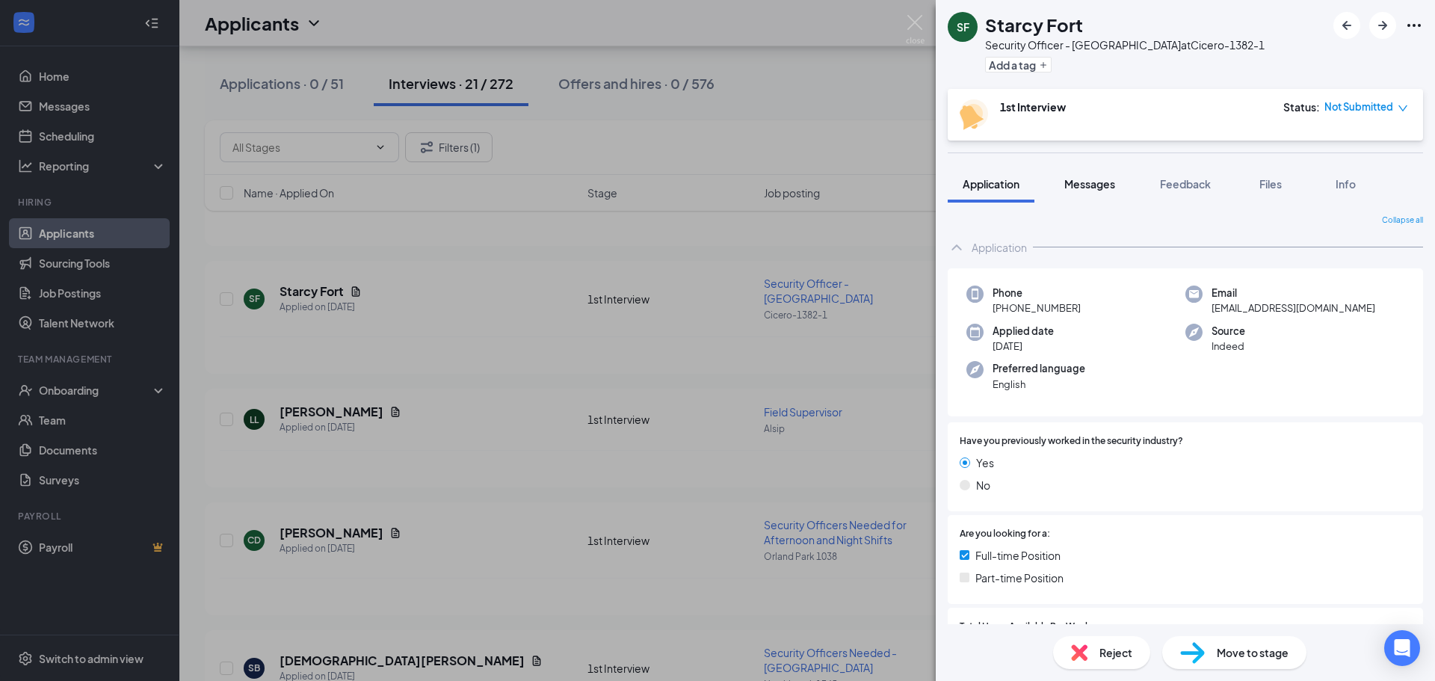
click at [1191, 188] on span "Feedback" at bounding box center [1185, 183] width 51 height 13
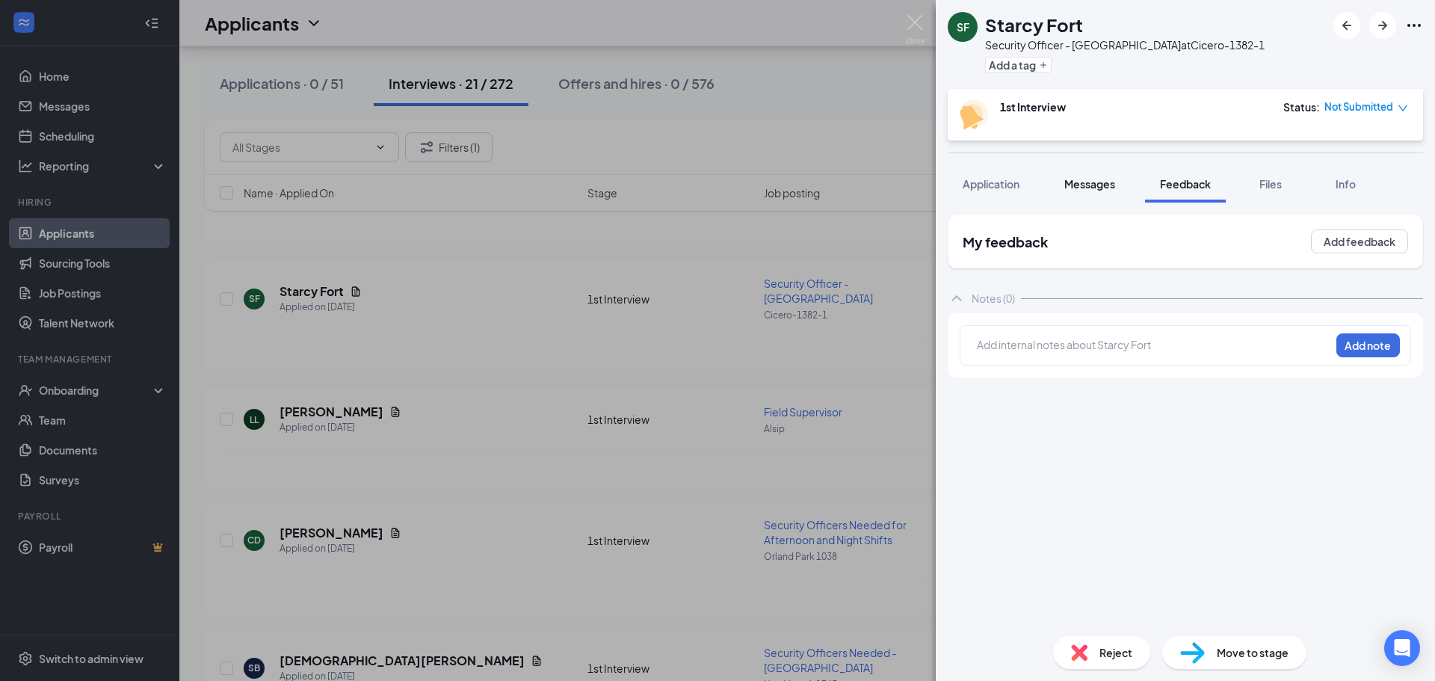
click at [1090, 179] on span "Messages" at bounding box center [1089, 183] width 51 height 13
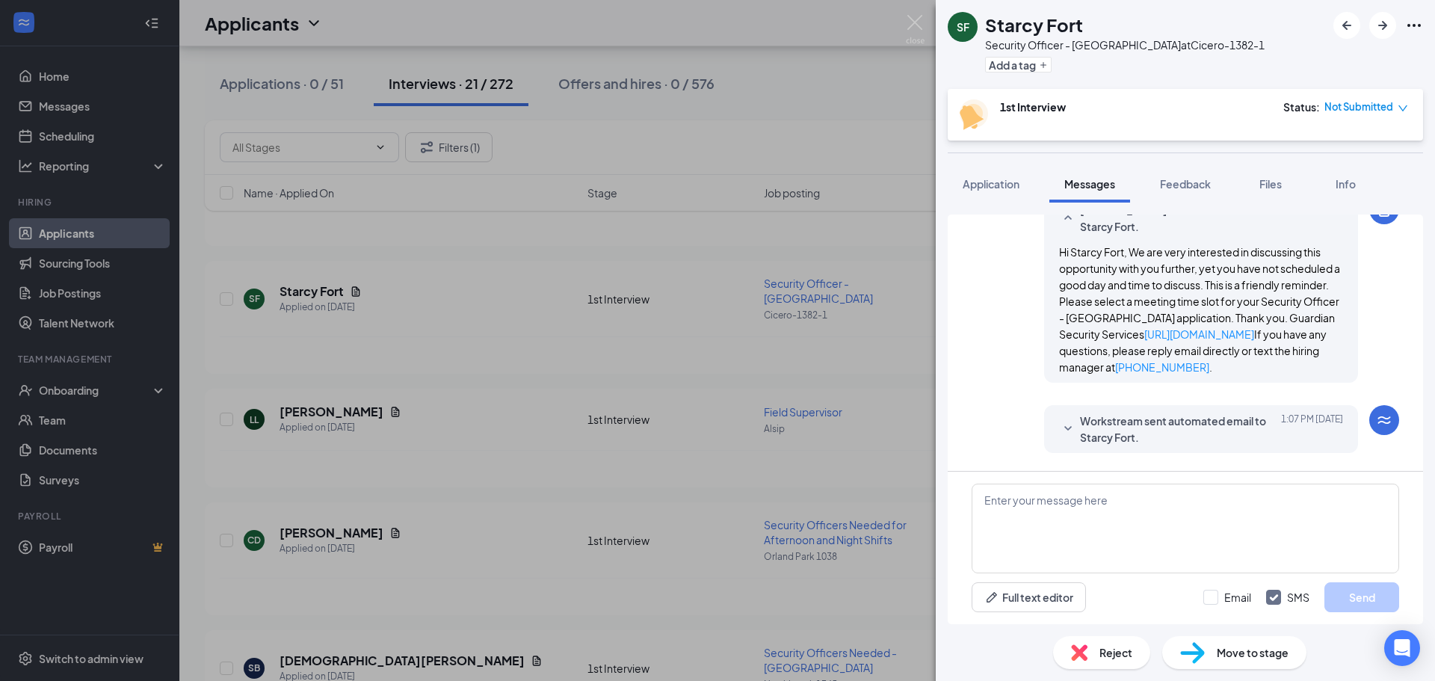
scroll to position [808, 0]
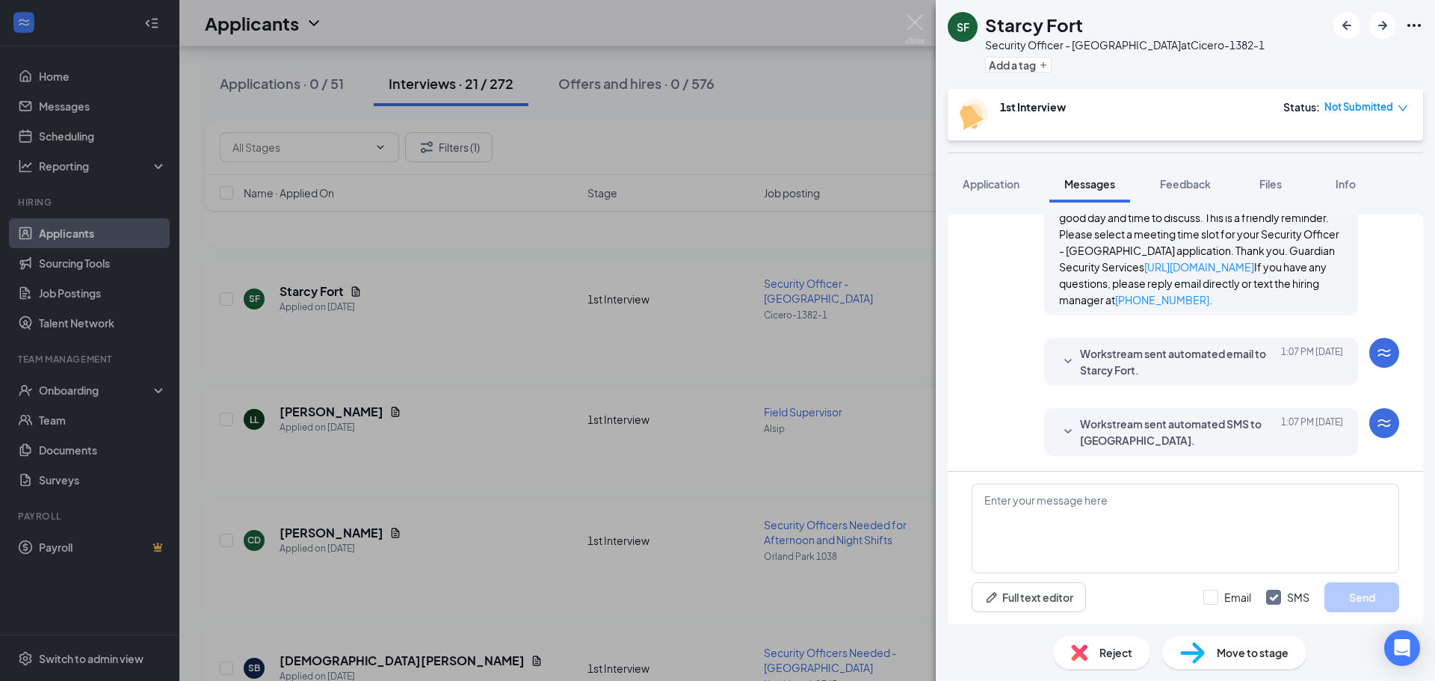
click at [1095, 347] on span "Workstream sent automated email to Starcy Fort." at bounding box center [1178, 361] width 196 height 33
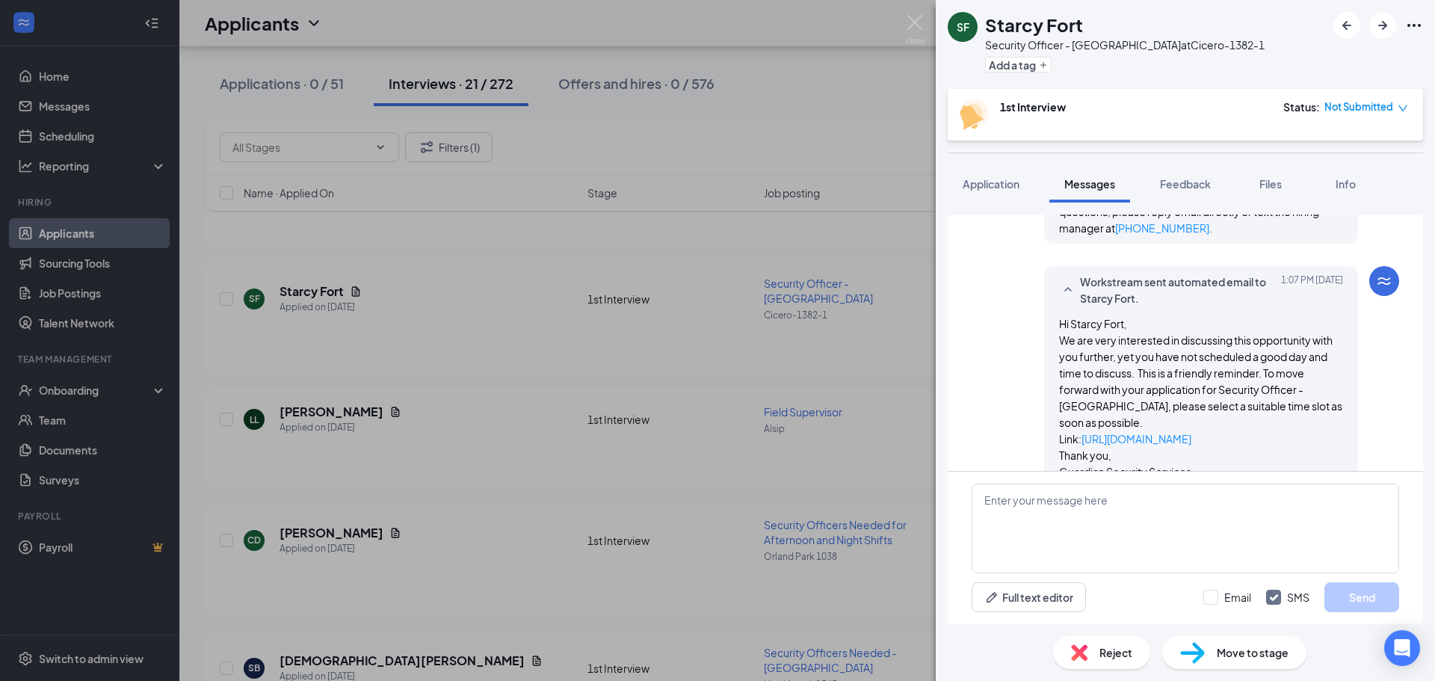
scroll to position [981, 0]
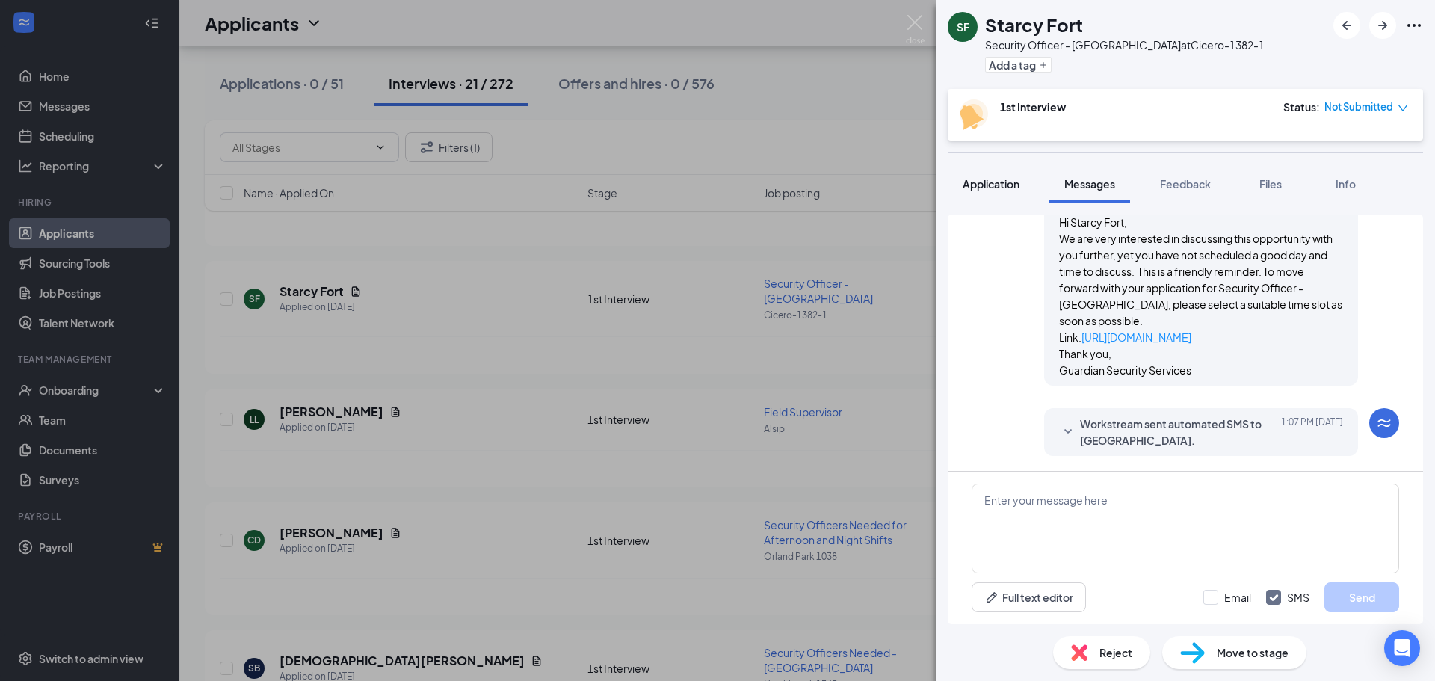
click at [984, 179] on span "Application" at bounding box center [990, 183] width 57 height 13
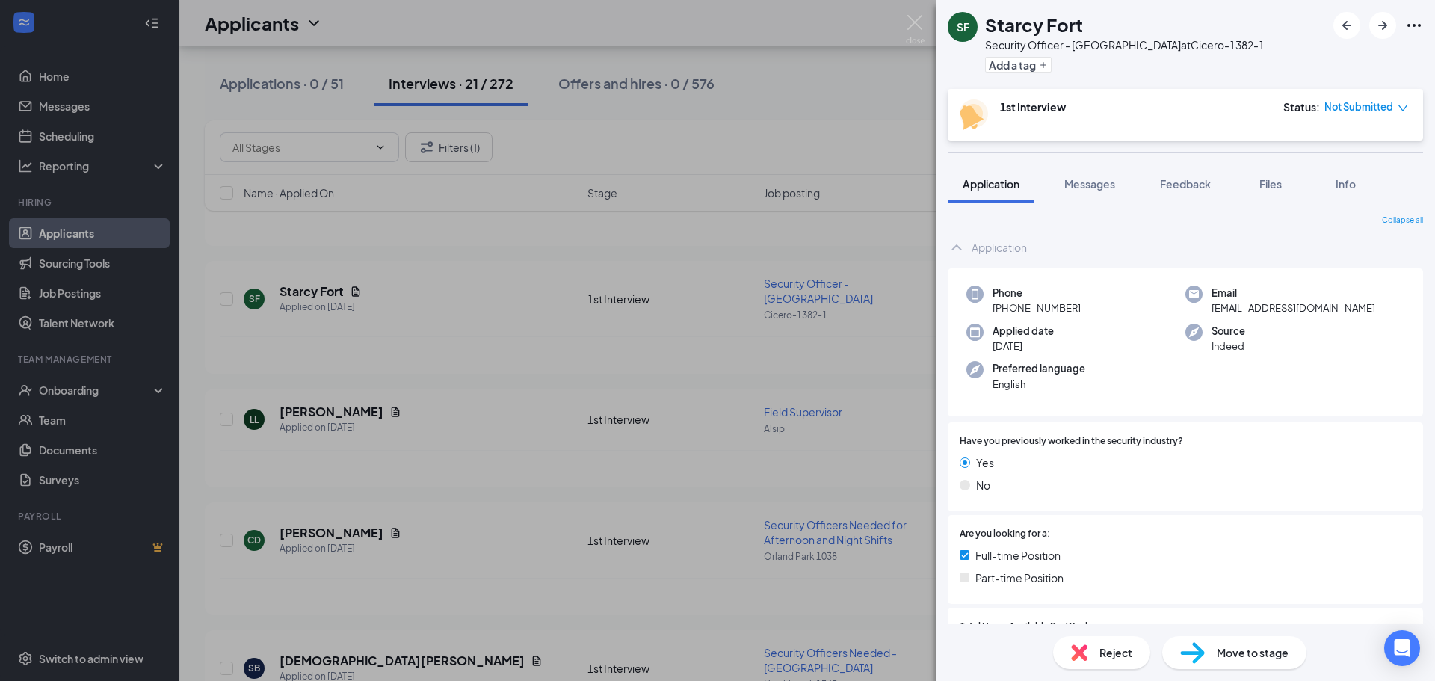
click at [1358, 111] on span "Not Submitted" at bounding box center [1358, 106] width 69 height 15
click at [1343, 146] on span "Assign Time" at bounding box center [1341, 150] width 58 height 16
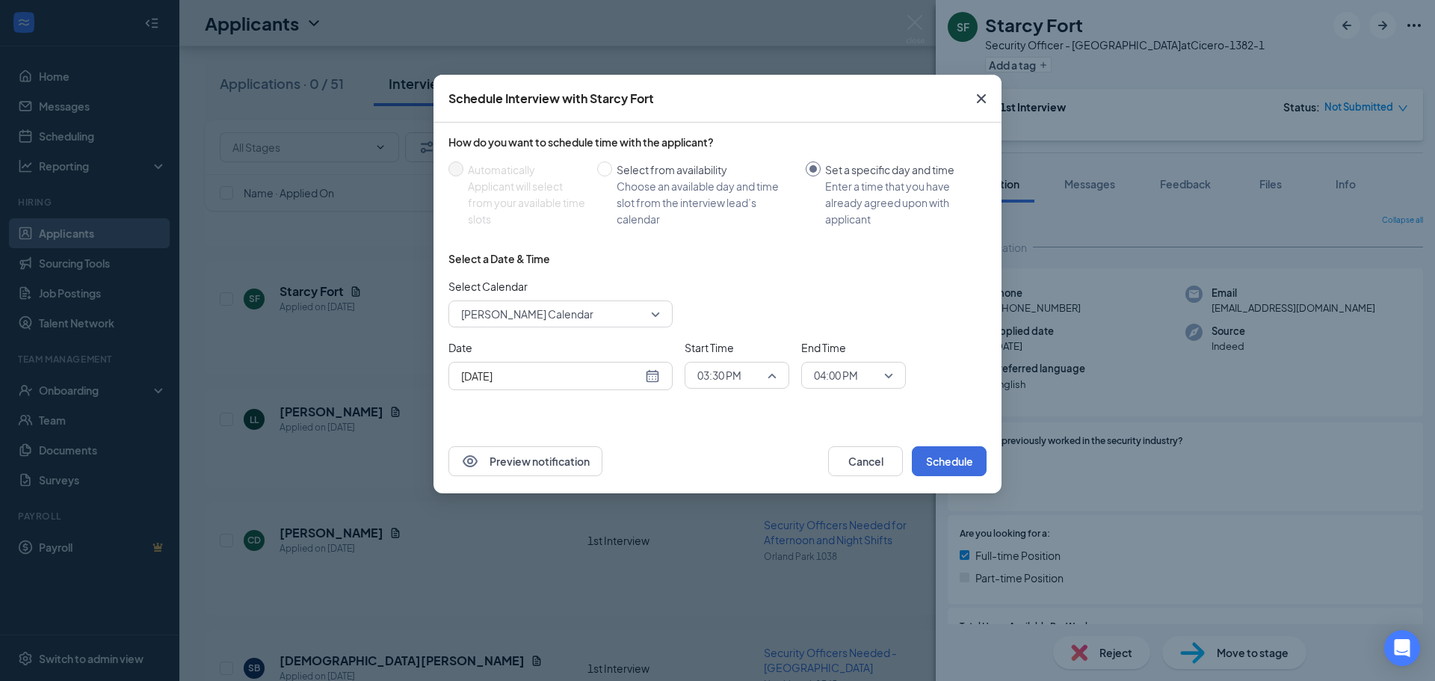
click at [754, 370] on span "03:30 PM" at bounding box center [730, 375] width 66 height 22
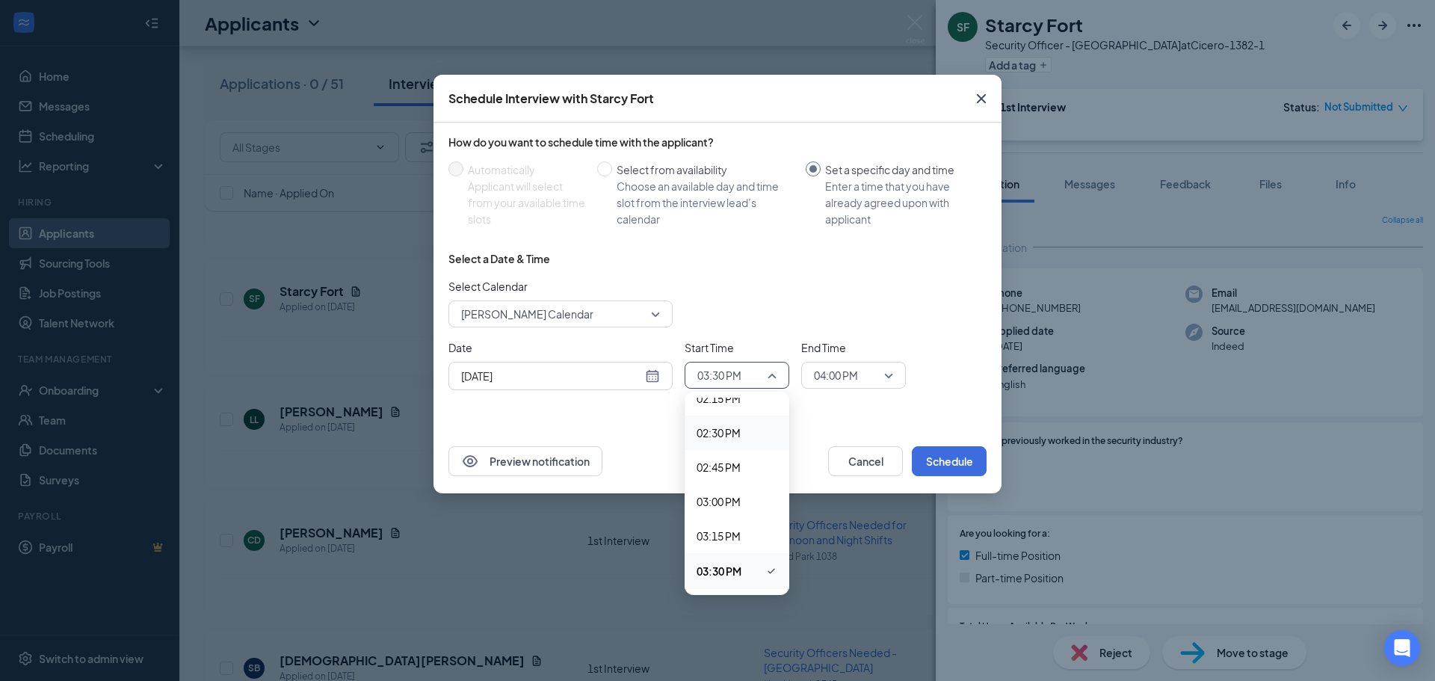
scroll to position [1901, 0]
click at [734, 442] on span "02:00 PM" at bounding box center [718, 438] width 44 height 16
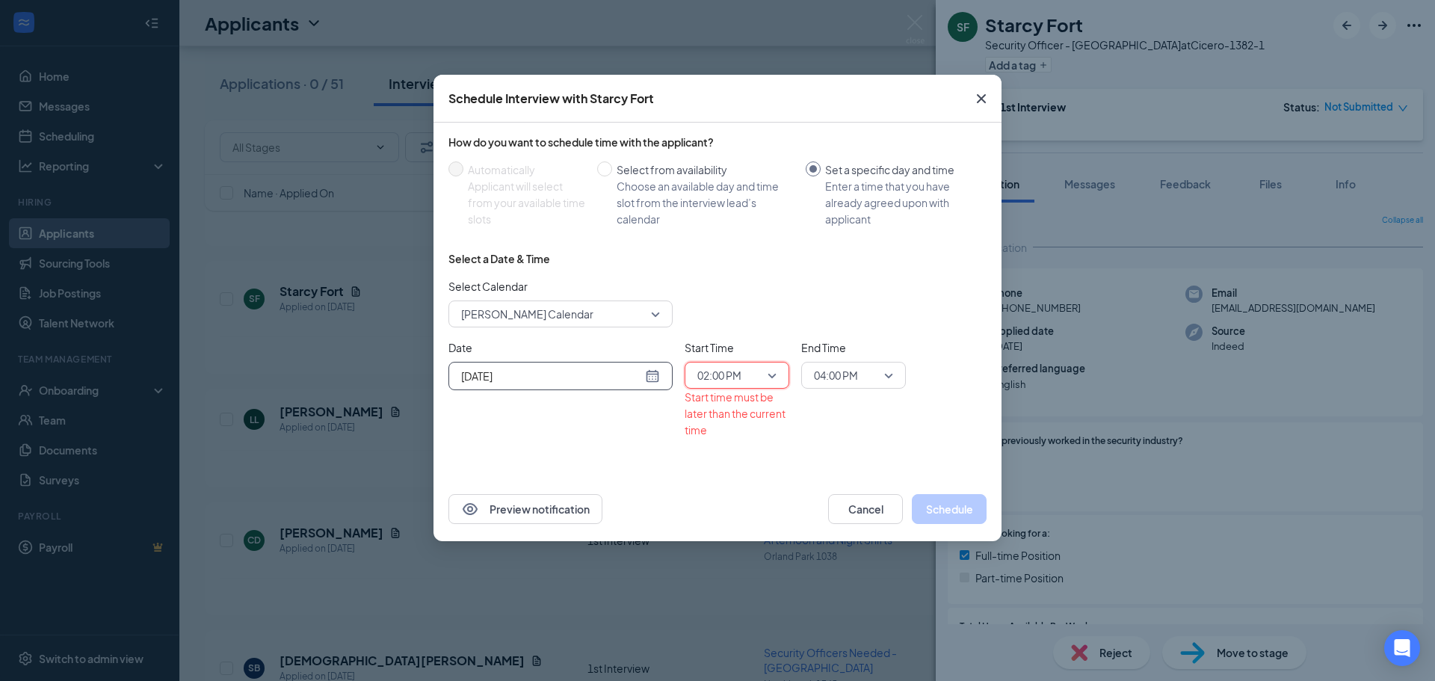
click at [657, 377] on div "[DATE]" at bounding box center [560, 376] width 199 height 16
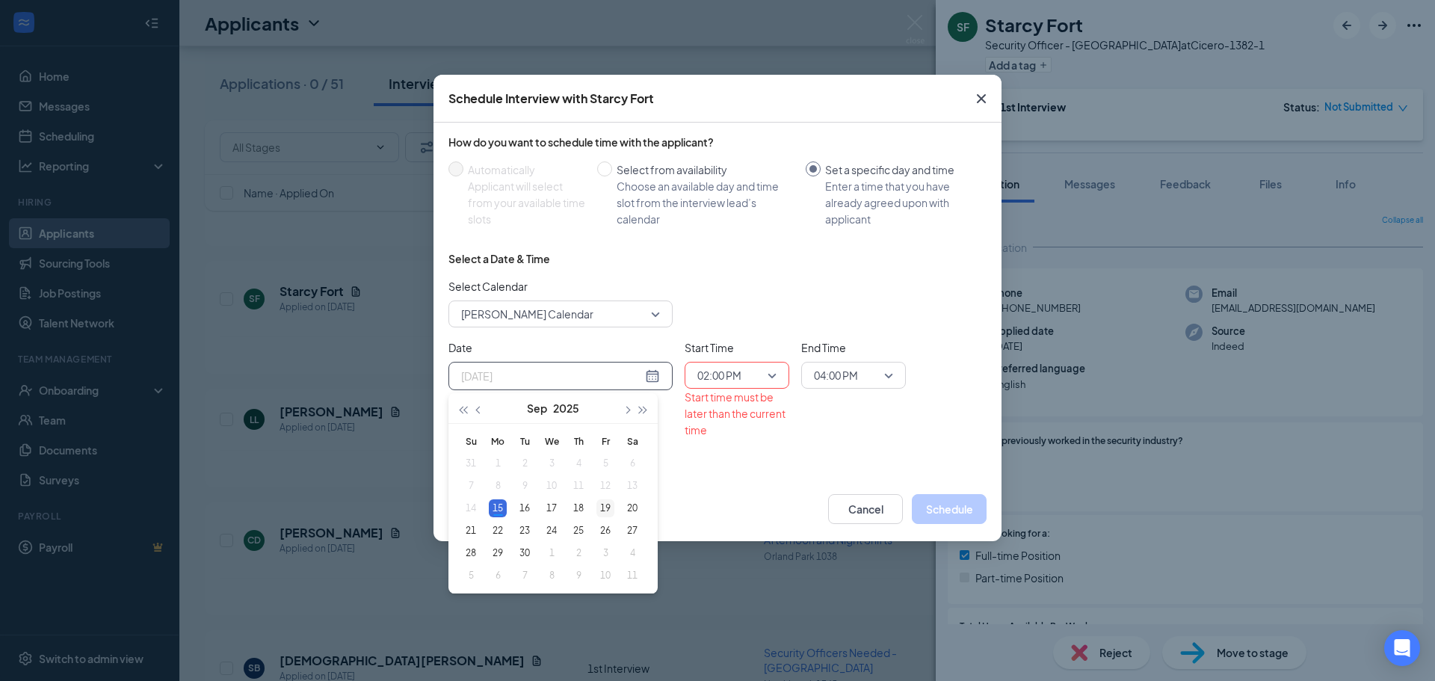
type input "Sep 19, 2025"
click at [605, 505] on div "19" at bounding box center [605, 508] width 18 height 18
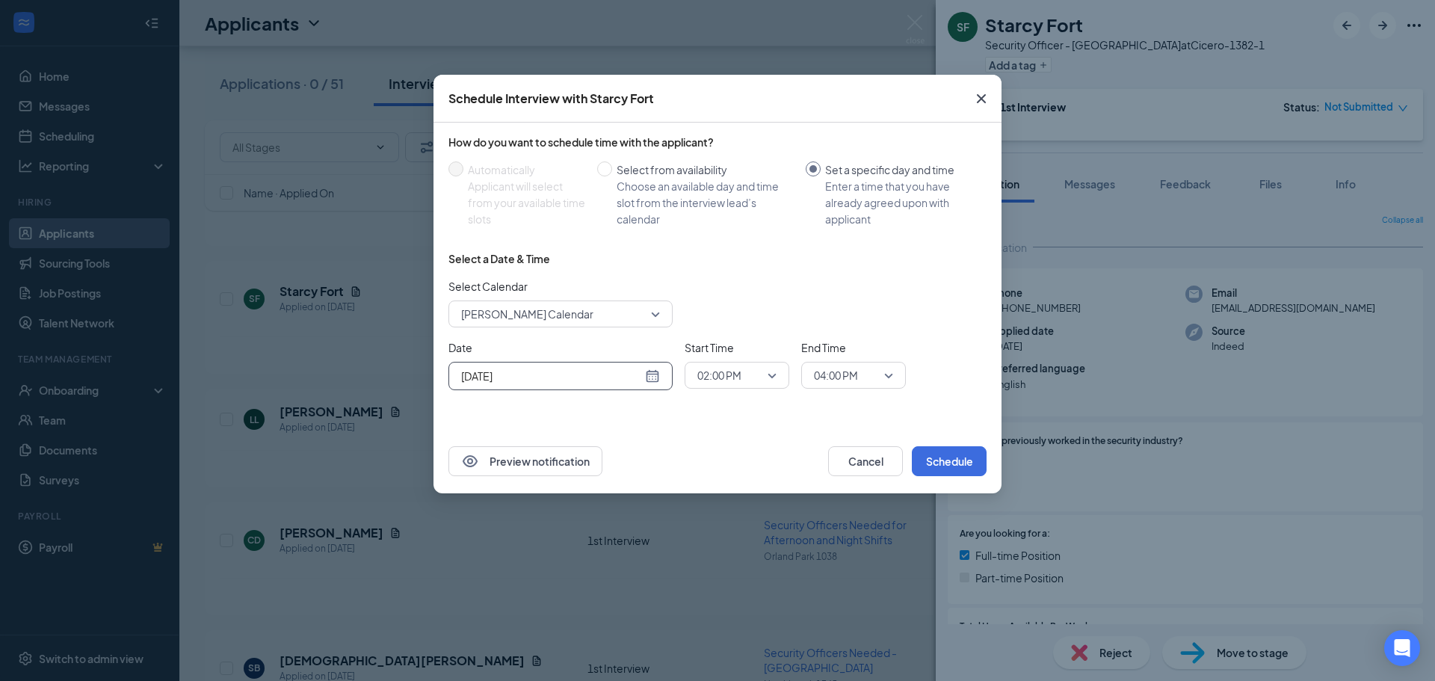
click at [854, 377] on span "04:00 PM" at bounding box center [836, 375] width 44 height 22
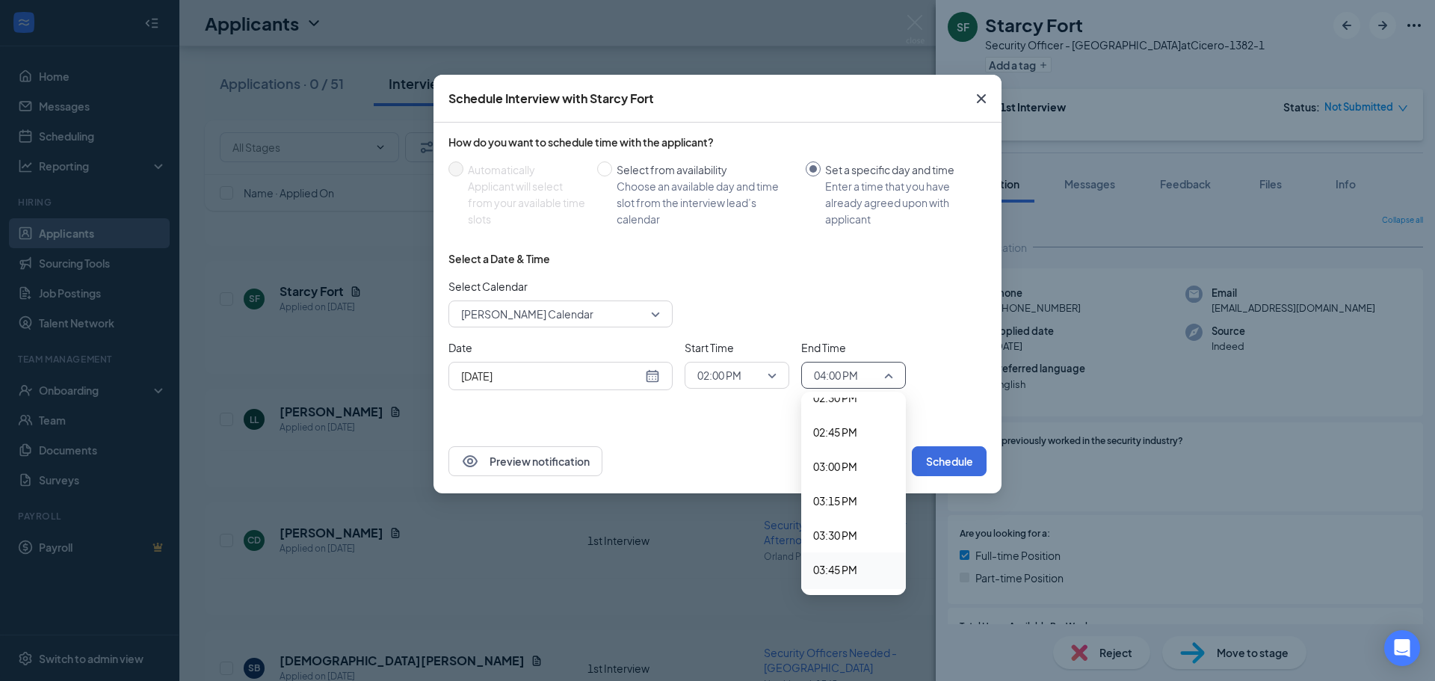
scroll to position [1970, 0]
click at [832, 409] on span "02:15 PM" at bounding box center [835, 404] width 44 height 16
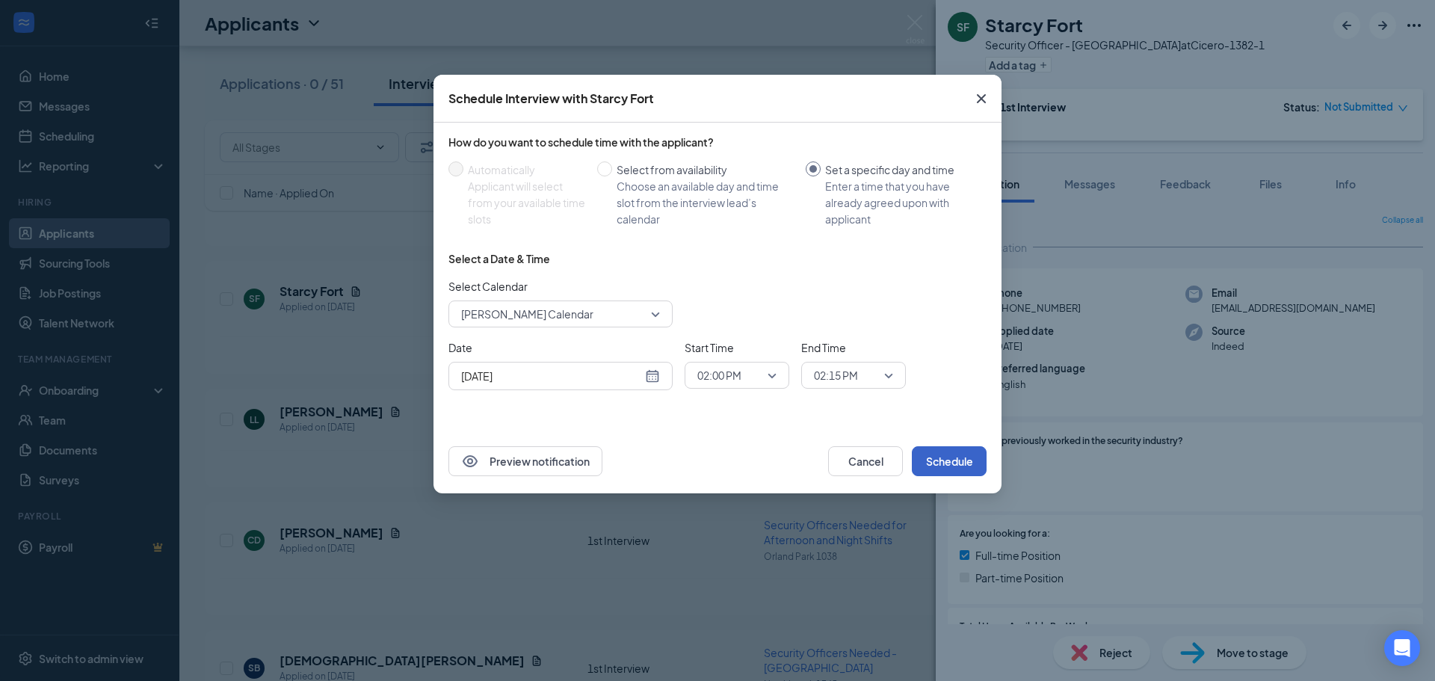
click at [942, 454] on button "Schedule" at bounding box center [949, 461] width 75 height 30
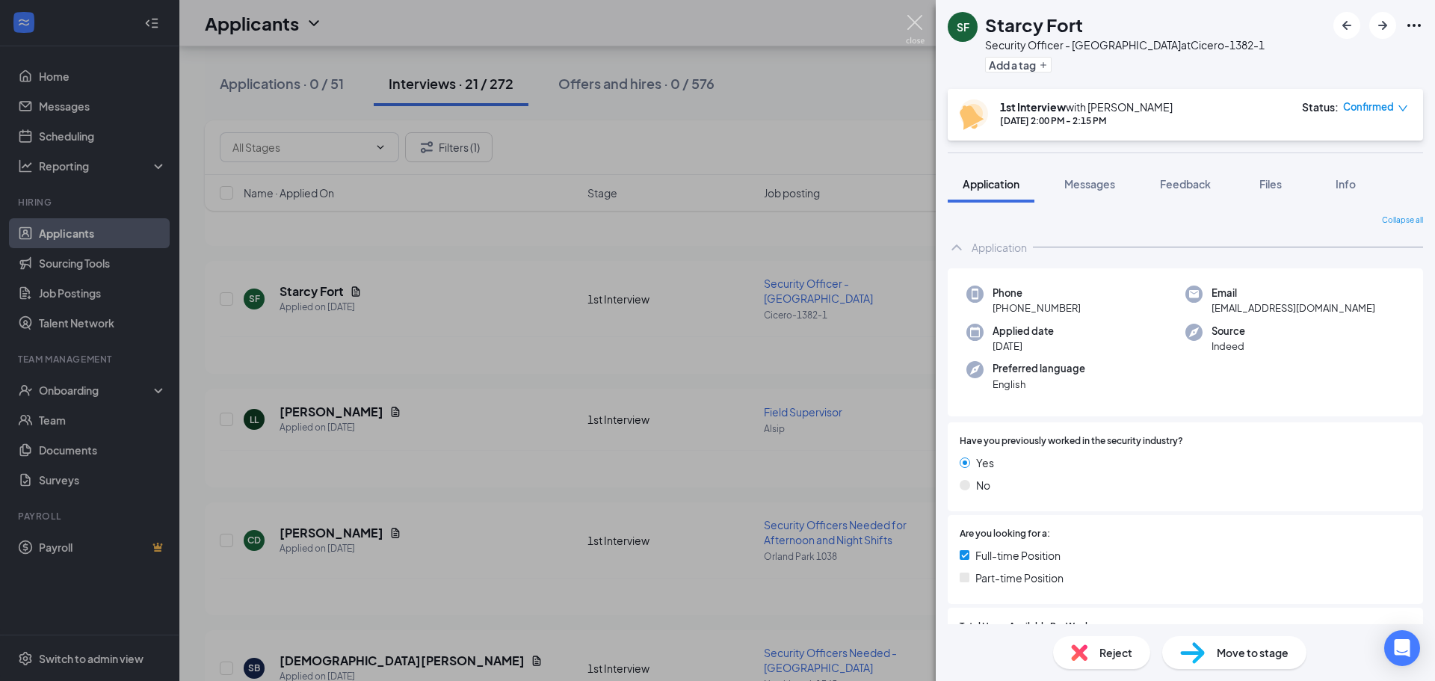
click at [911, 17] on img at bounding box center [915, 29] width 19 height 29
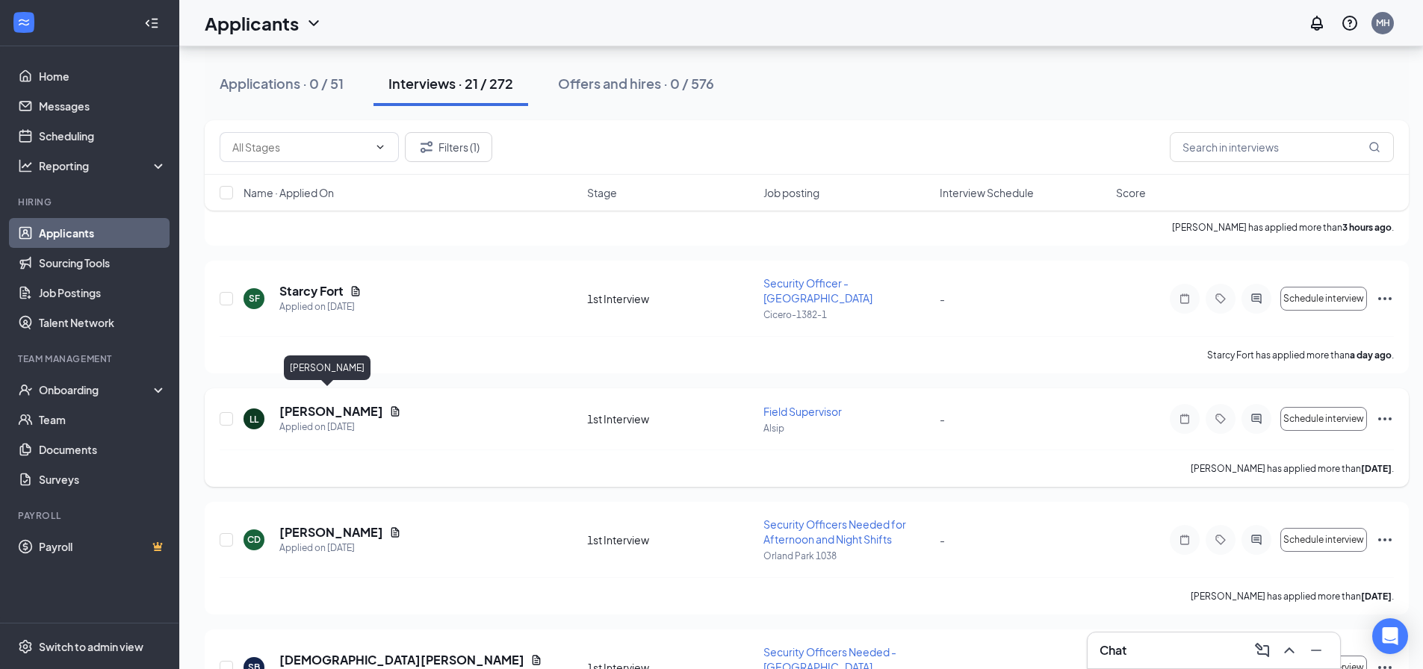
click at [316, 403] on h5 "Louryn Little" at bounding box center [331, 411] width 104 height 16
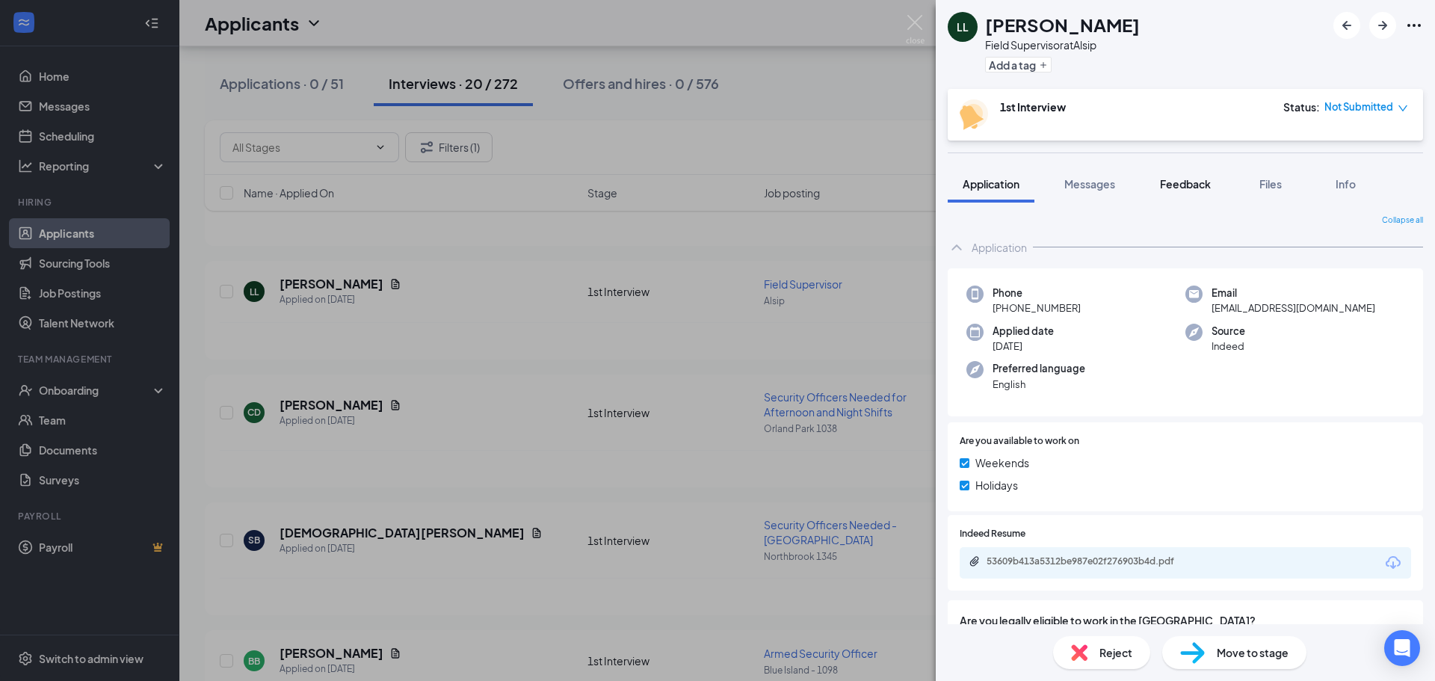
click at [1193, 180] on span "Feedback" at bounding box center [1185, 183] width 51 height 13
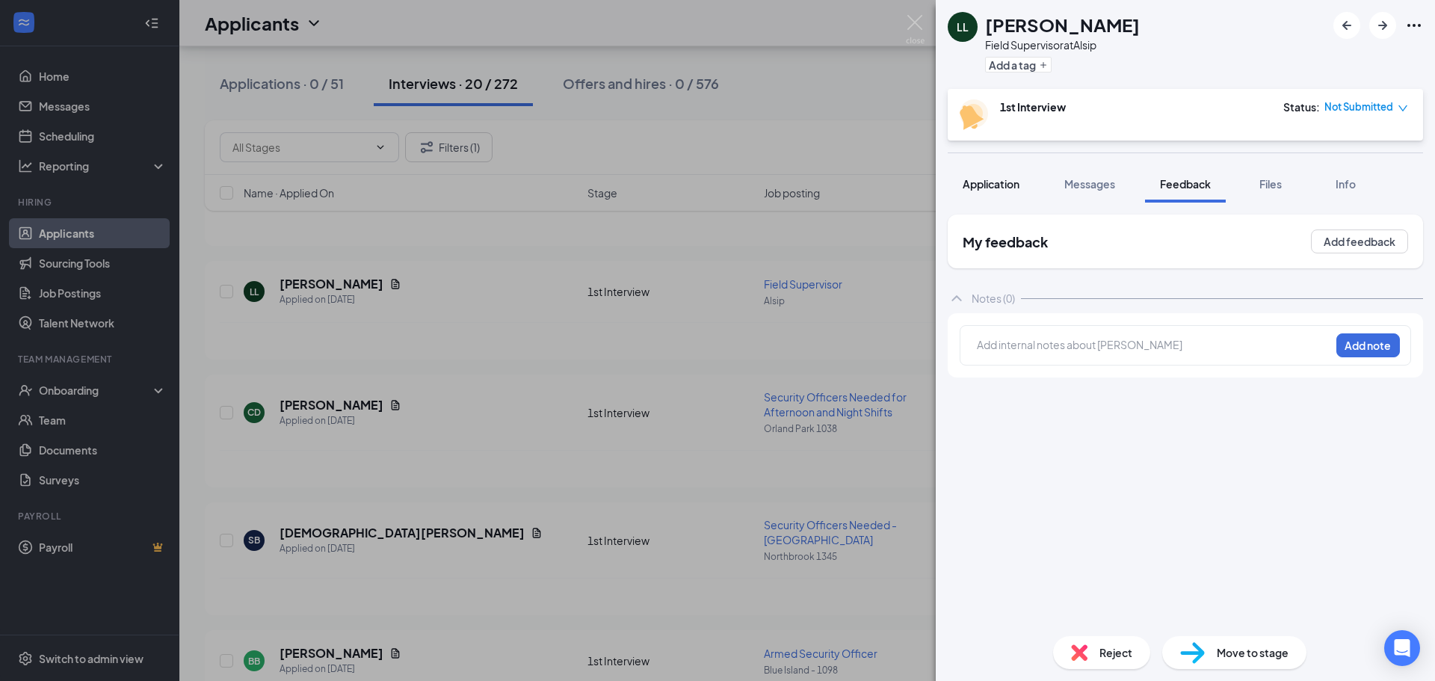
click at [1002, 185] on span "Application" at bounding box center [990, 183] width 57 height 13
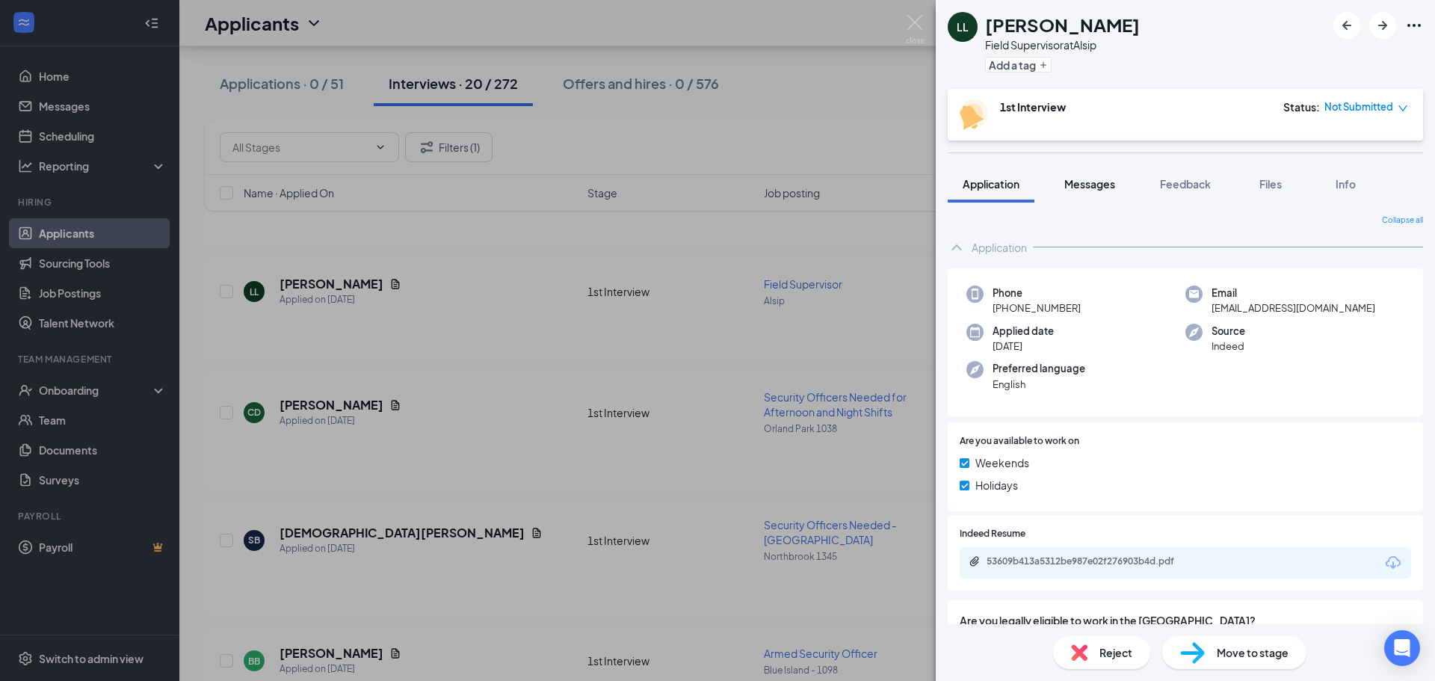
click at [1110, 183] on span "Messages" at bounding box center [1089, 183] width 51 height 13
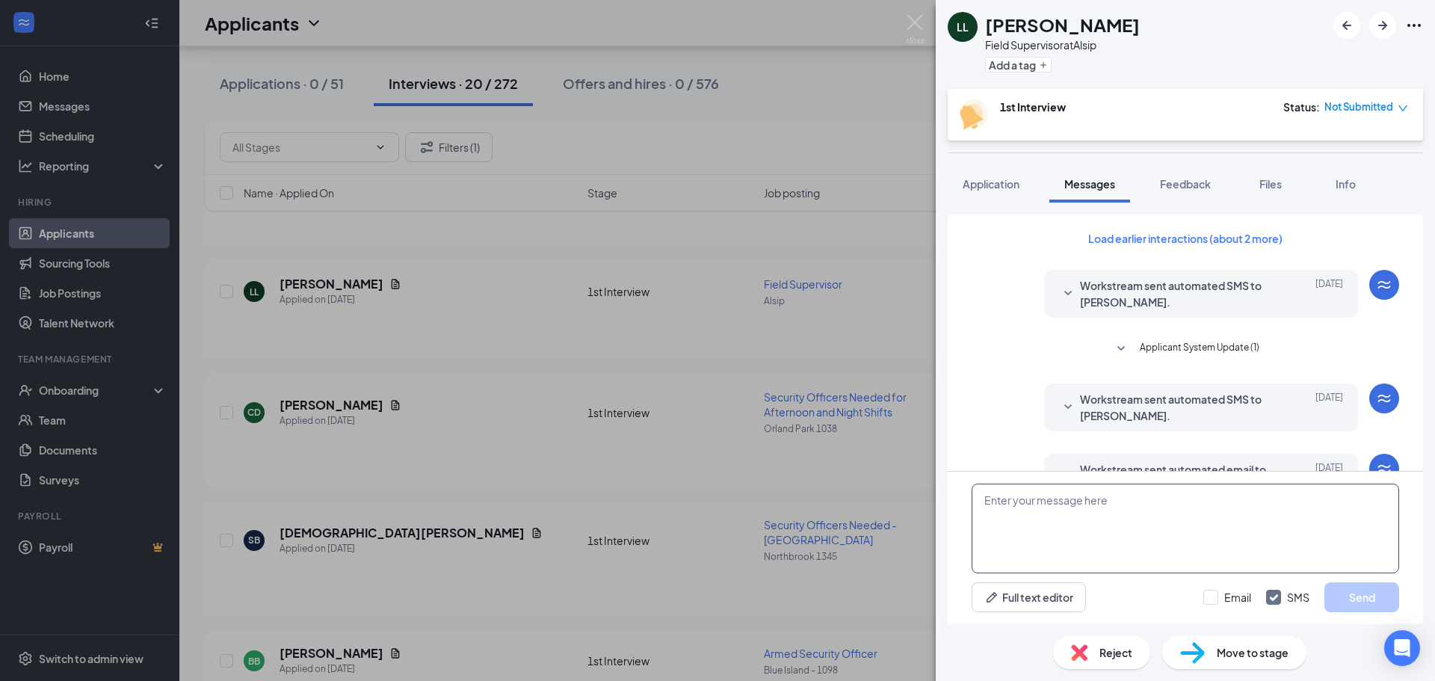
scroll to position [764, 0]
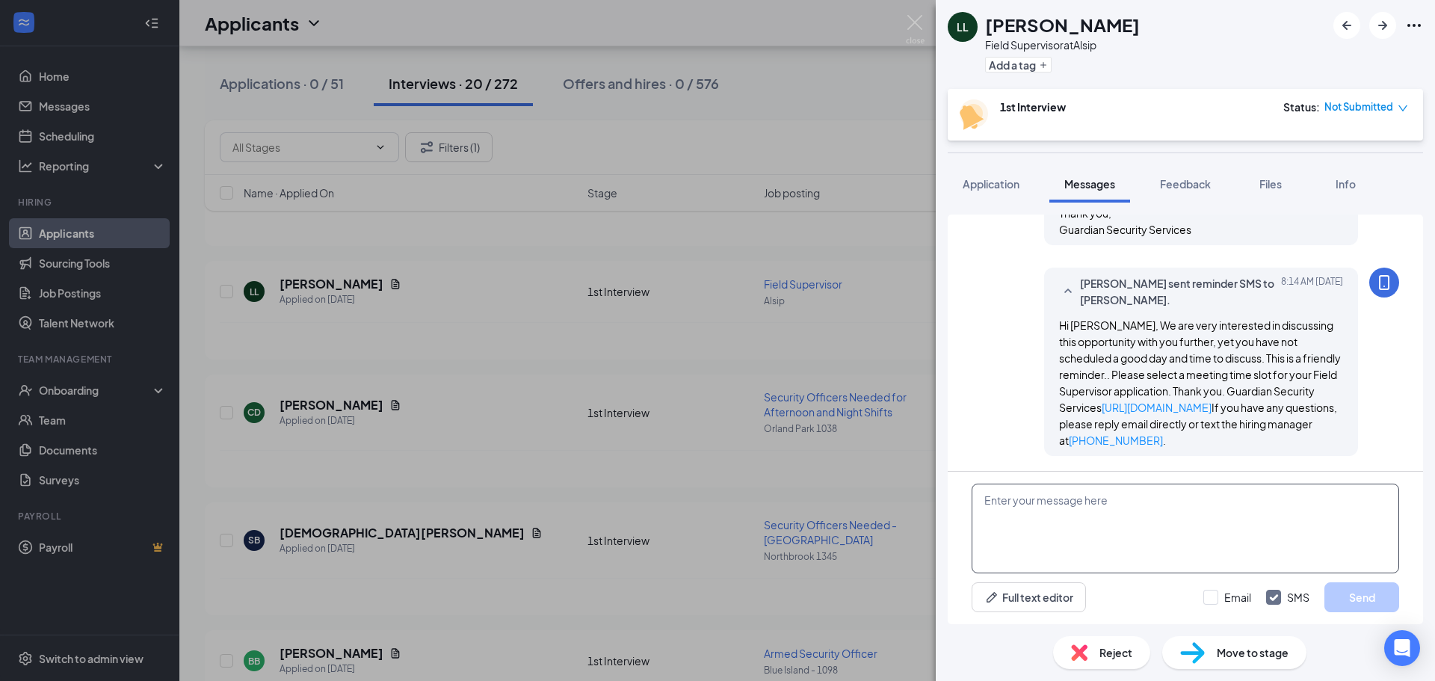
click at [1067, 519] on textarea at bounding box center [1184, 528] width 427 height 90
type textarea "[DOMAIN_NAME][US_STATE]"
click at [1212, 595] on input "Email" at bounding box center [1227, 597] width 48 height 15
checkbox input "true"
click at [1355, 591] on button "Send" at bounding box center [1361, 597] width 75 height 30
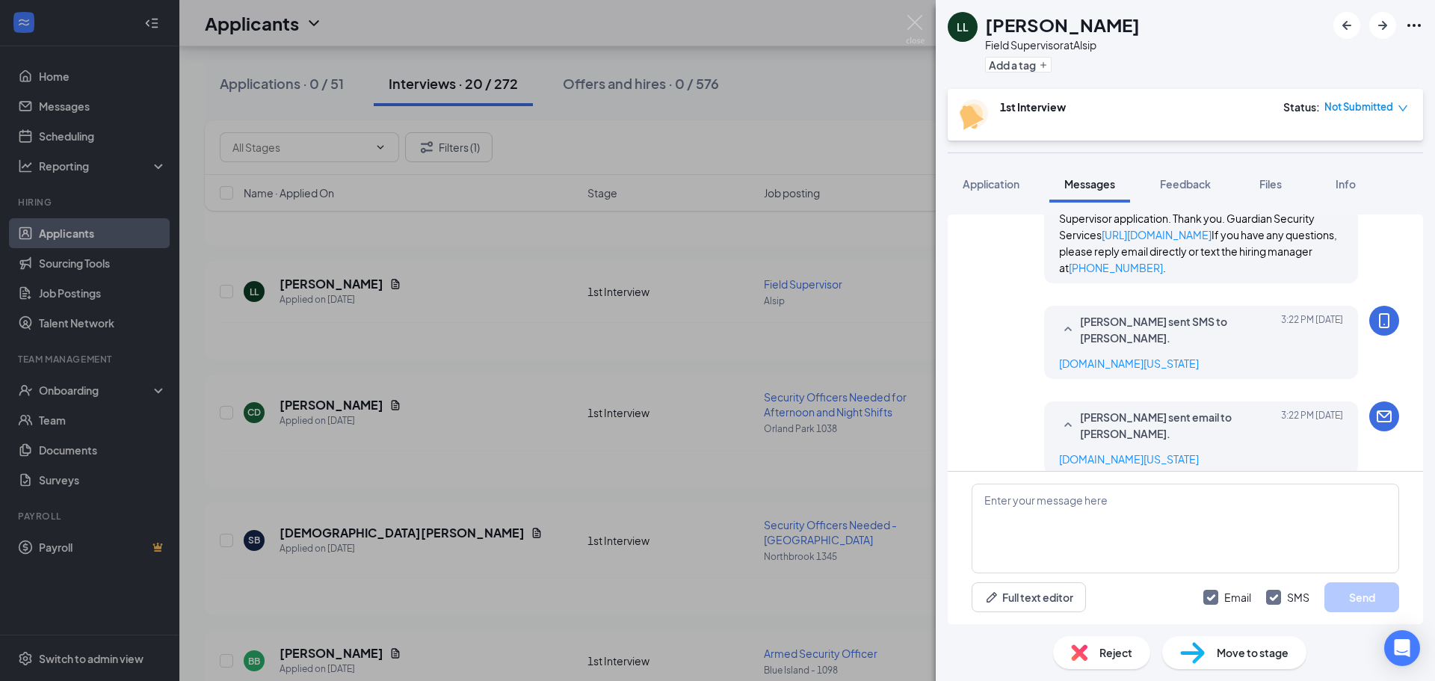
scroll to position [941, 0]
click at [1191, 185] on span "Feedback" at bounding box center [1185, 183] width 51 height 13
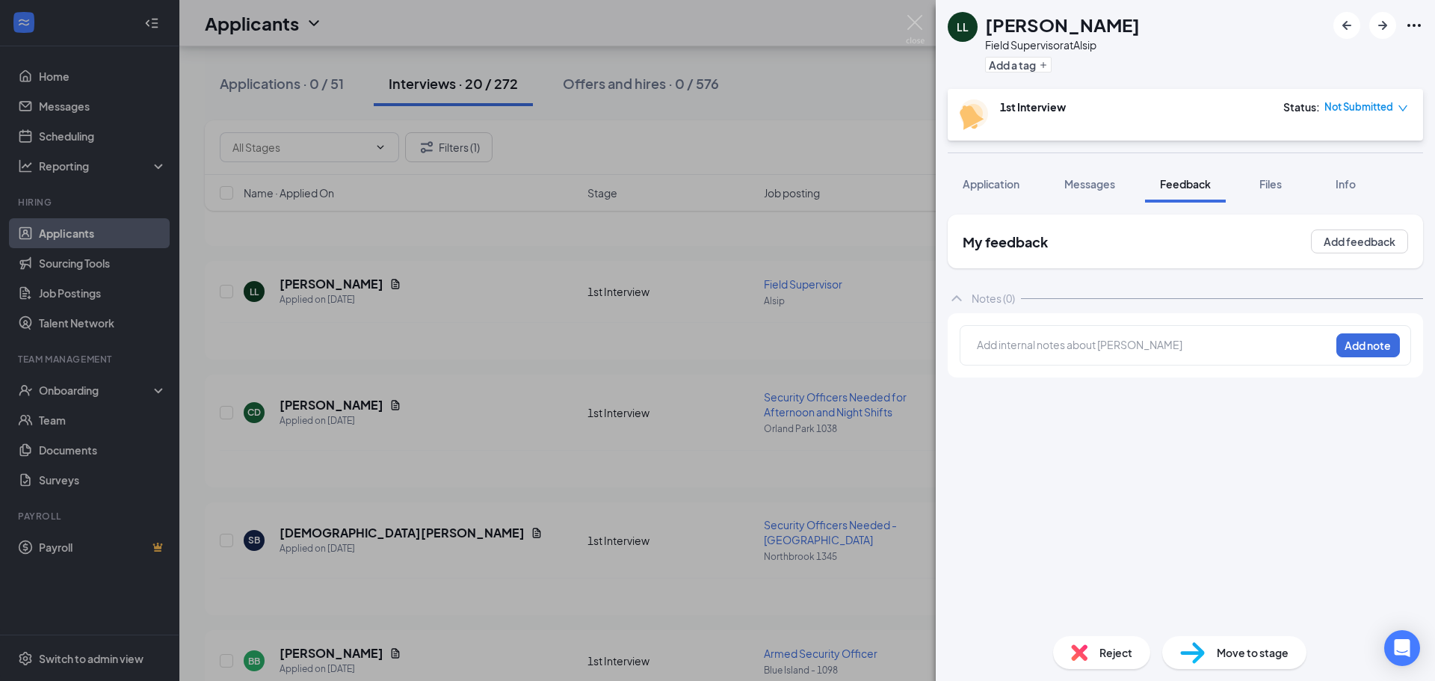
click at [1074, 347] on div at bounding box center [1153, 345] width 352 height 16
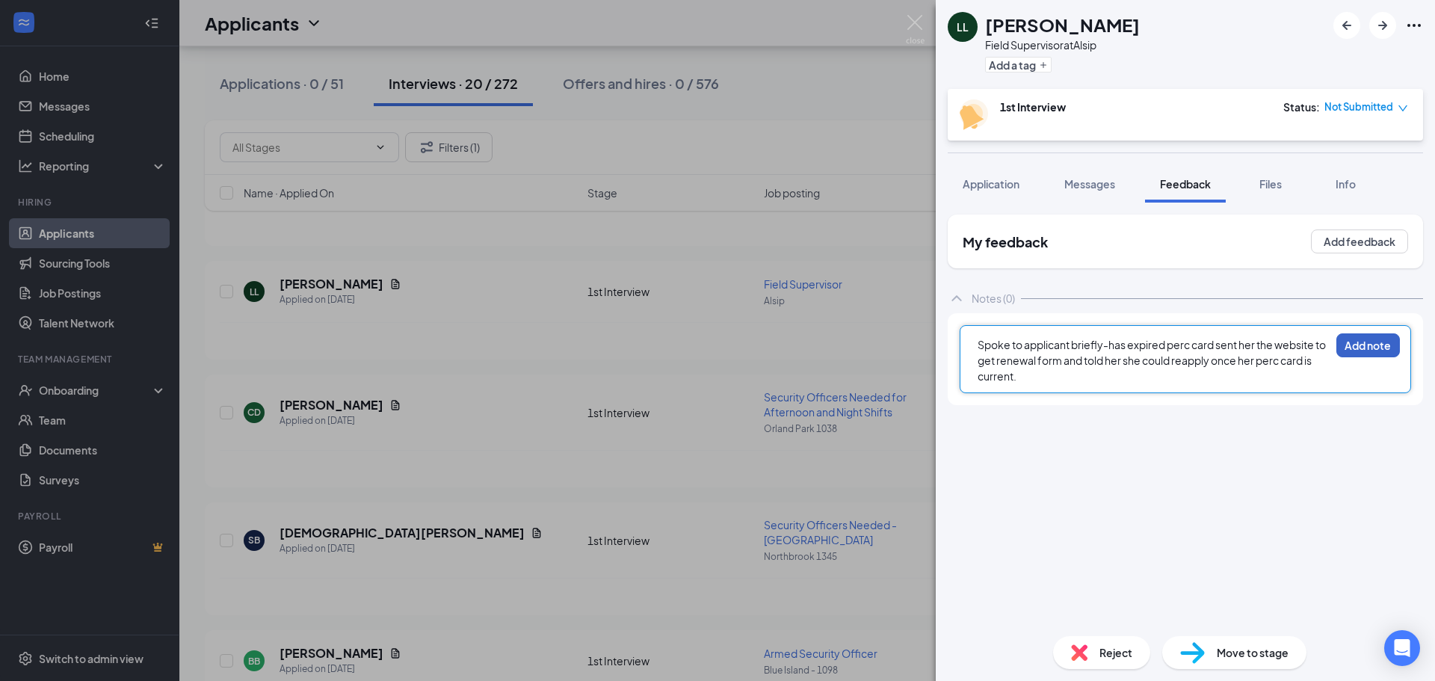
click at [1373, 353] on button "Add note" at bounding box center [1368, 345] width 64 height 24
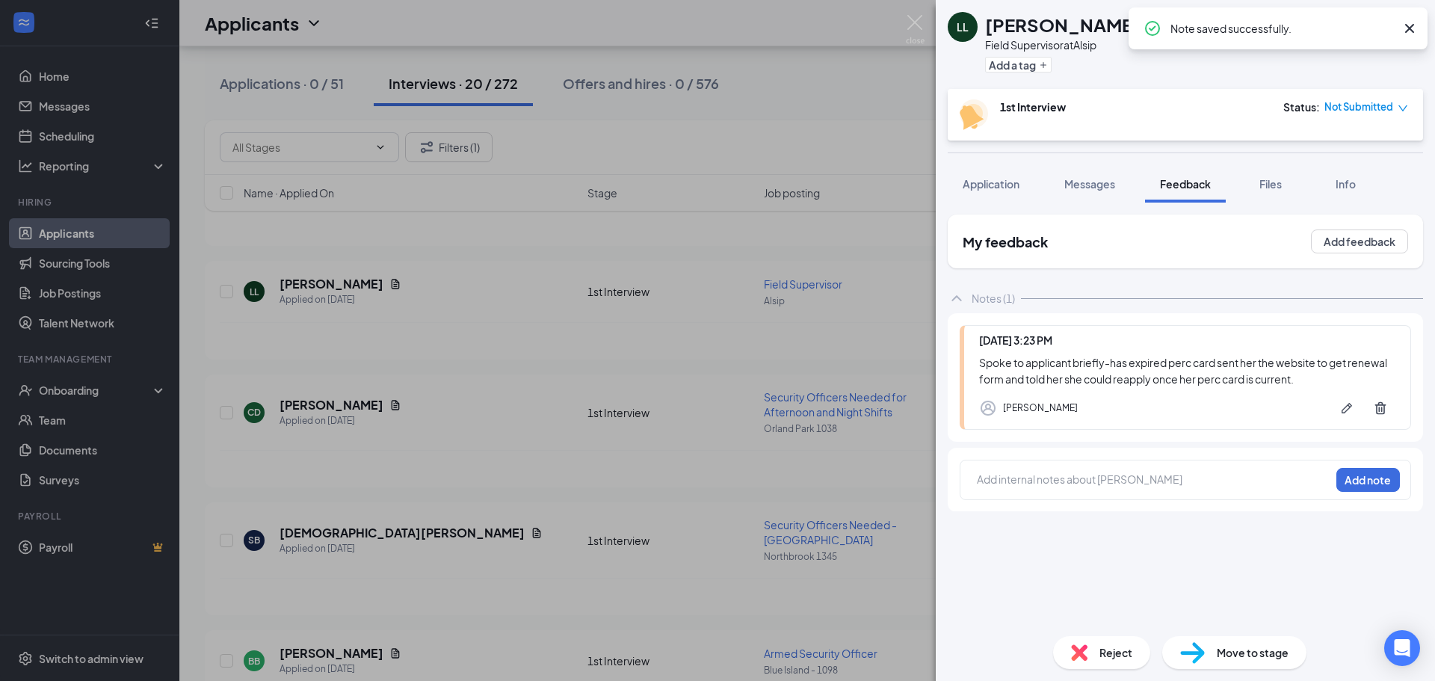
click at [1358, 108] on span "Not Submitted" at bounding box center [1358, 106] width 69 height 15
click at [1315, 179] on span "Mark complete" at bounding box center [1349, 175] width 75 height 16
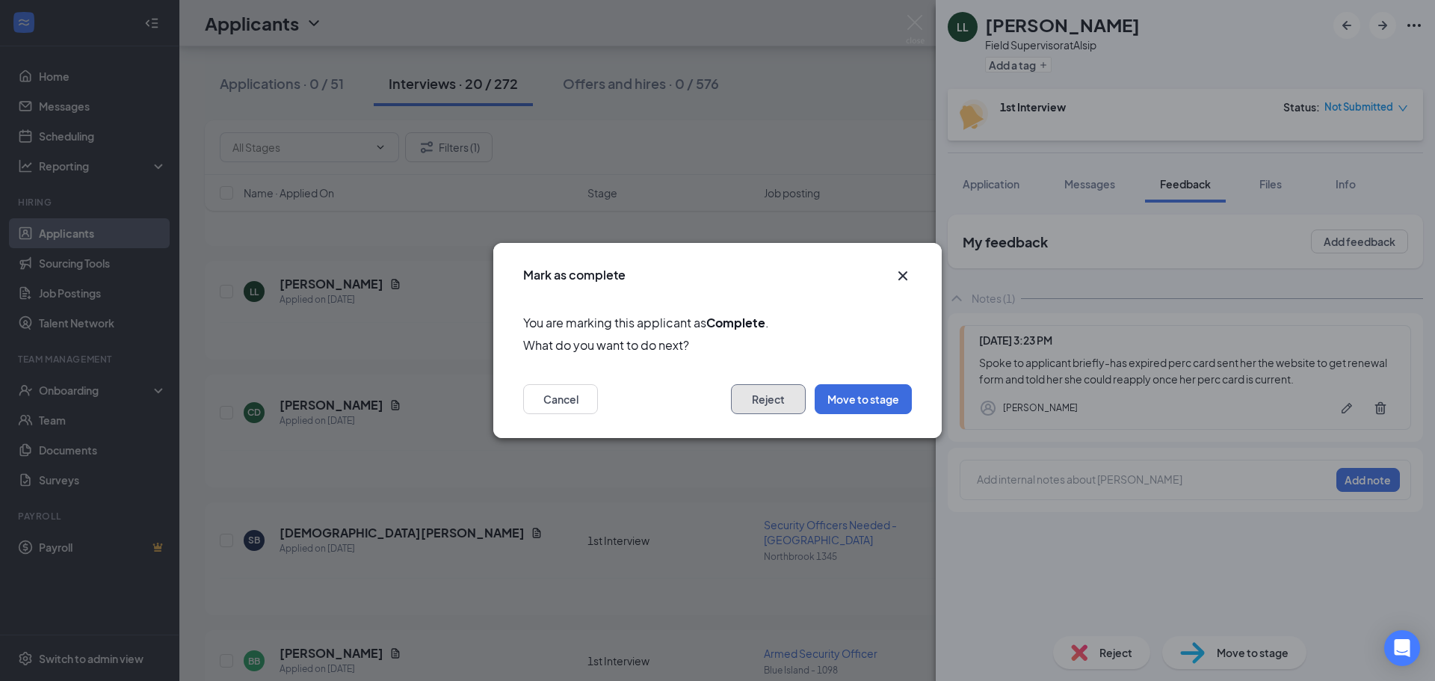
click at [788, 397] on button "Reject" at bounding box center [768, 399] width 75 height 30
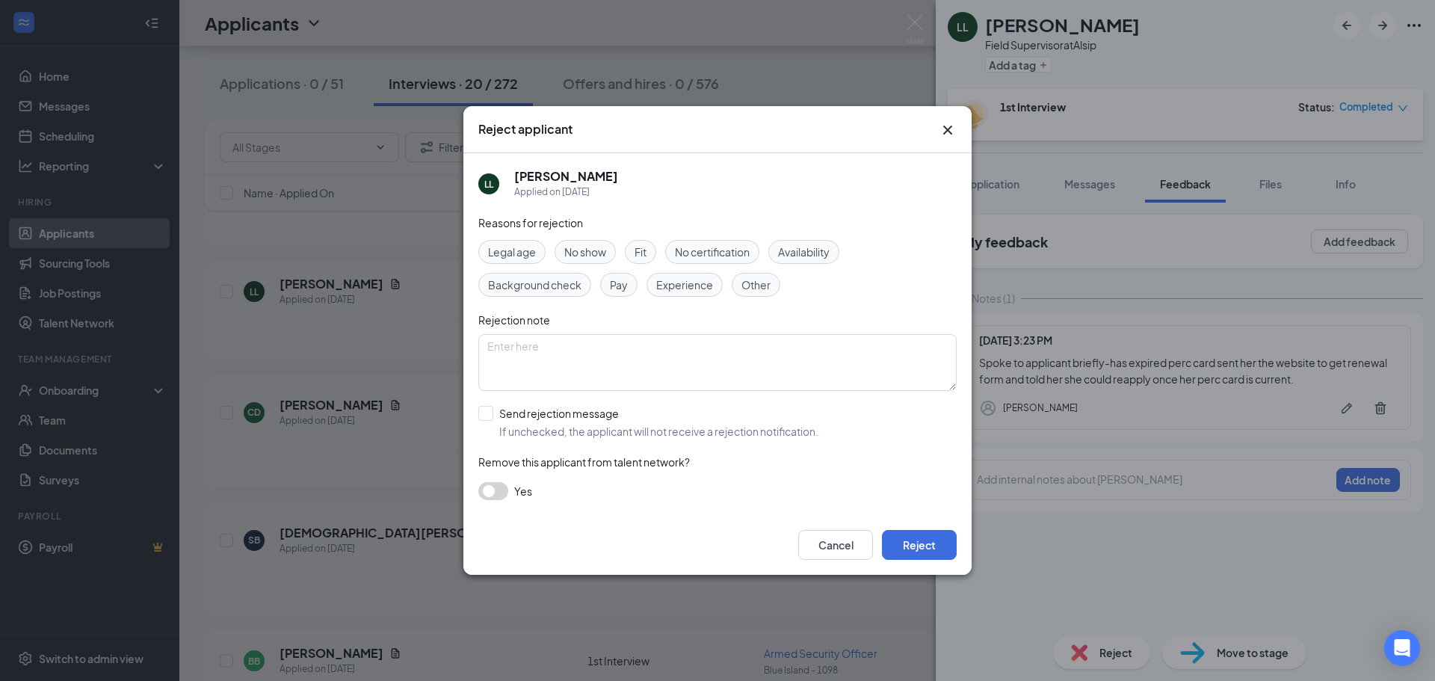
click at [722, 244] on span "No certification" at bounding box center [712, 252] width 75 height 16
drag, startPoint x: 916, startPoint y: 540, endPoint x: 967, endPoint y: 427, distance: 123.7
click at [916, 539] on button "Reject" at bounding box center [919, 545] width 75 height 30
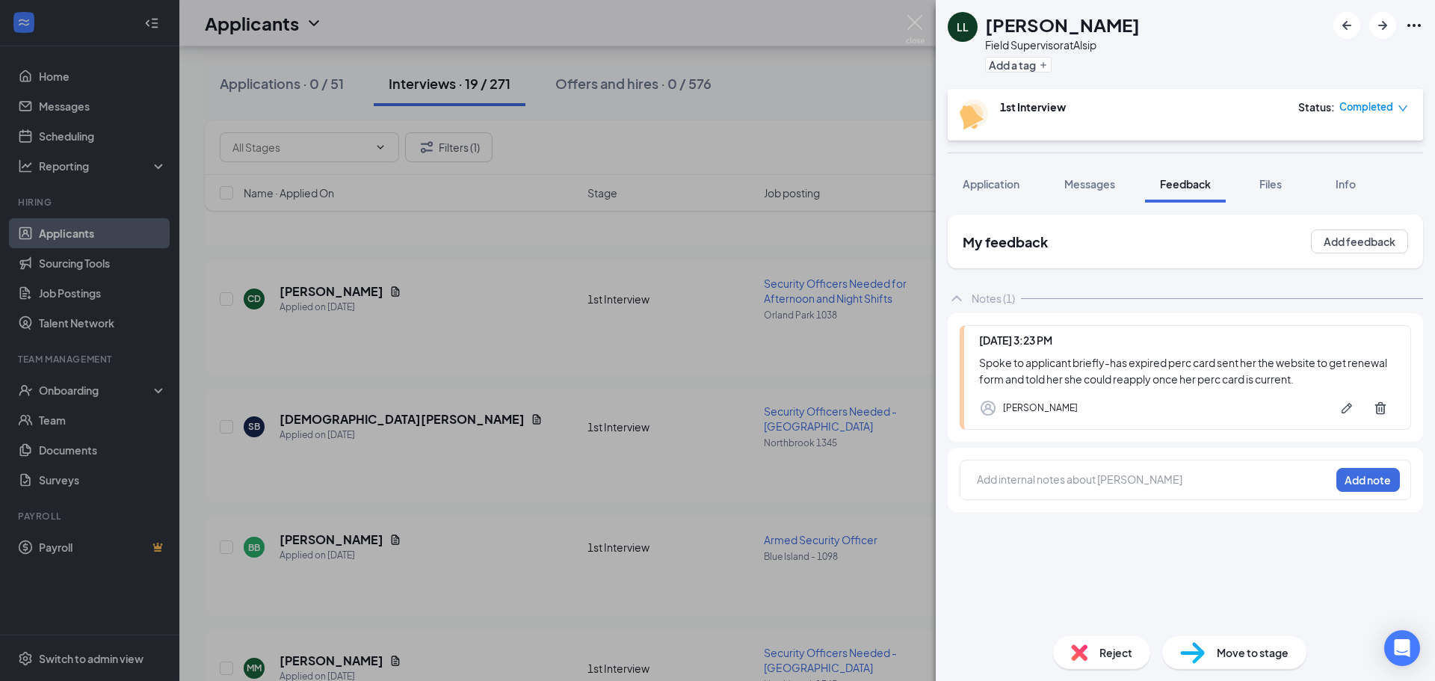
click at [1094, 641] on div "Reject" at bounding box center [1101, 652] width 97 height 33
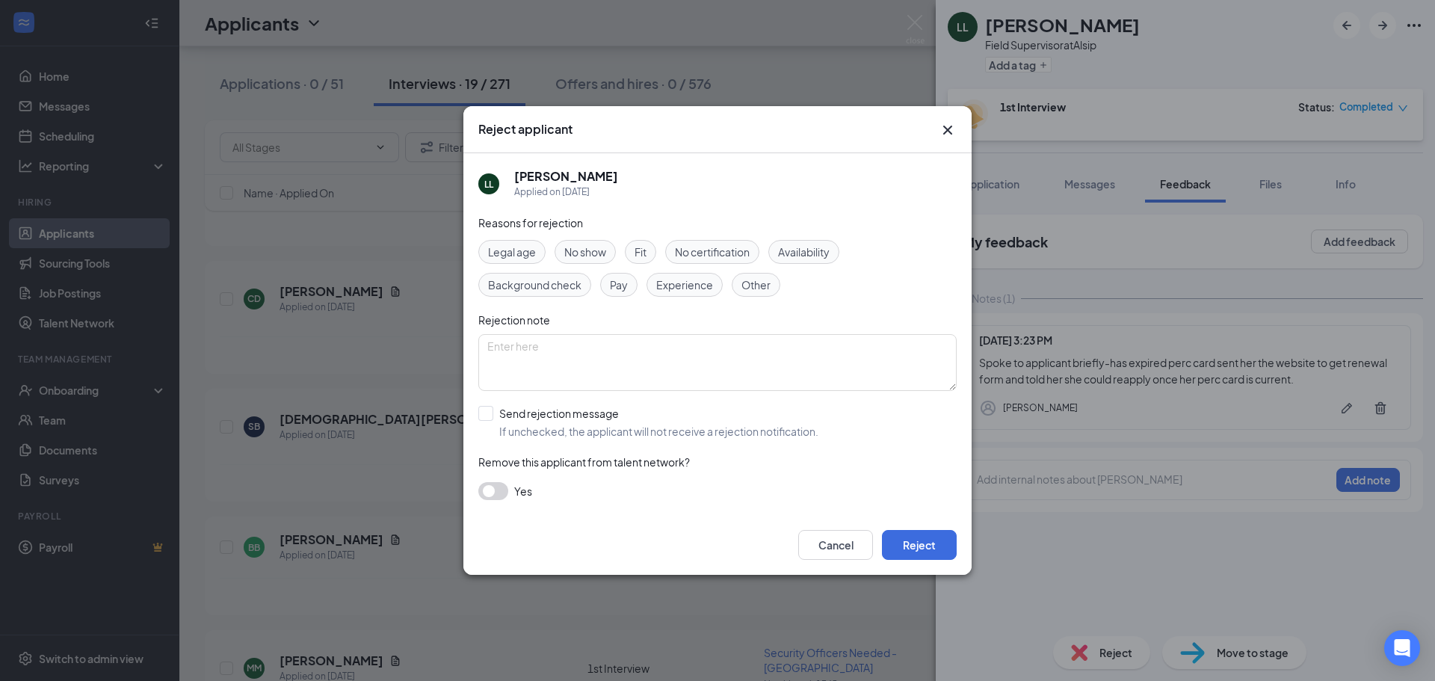
click at [745, 251] on span "No certification" at bounding box center [712, 252] width 75 height 16
click at [915, 548] on button "Reject" at bounding box center [919, 545] width 75 height 30
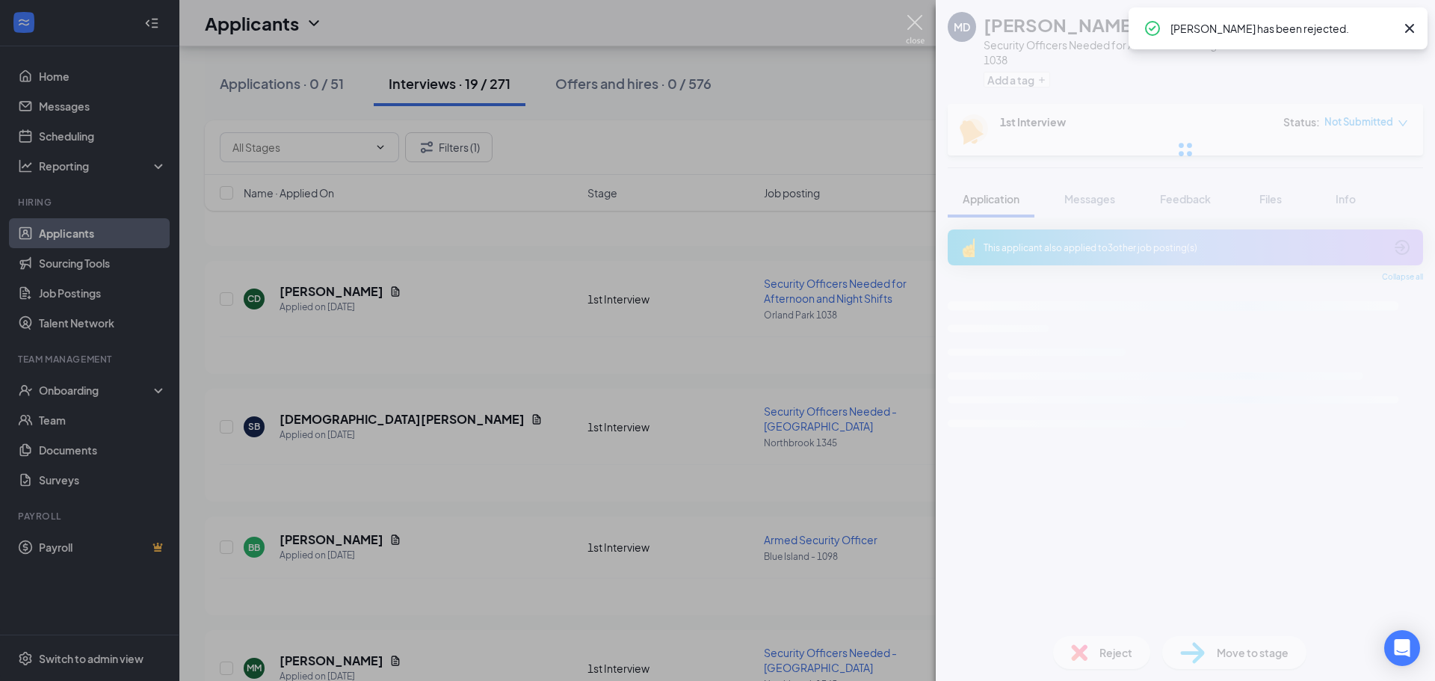
click at [915, 20] on img at bounding box center [915, 29] width 19 height 29
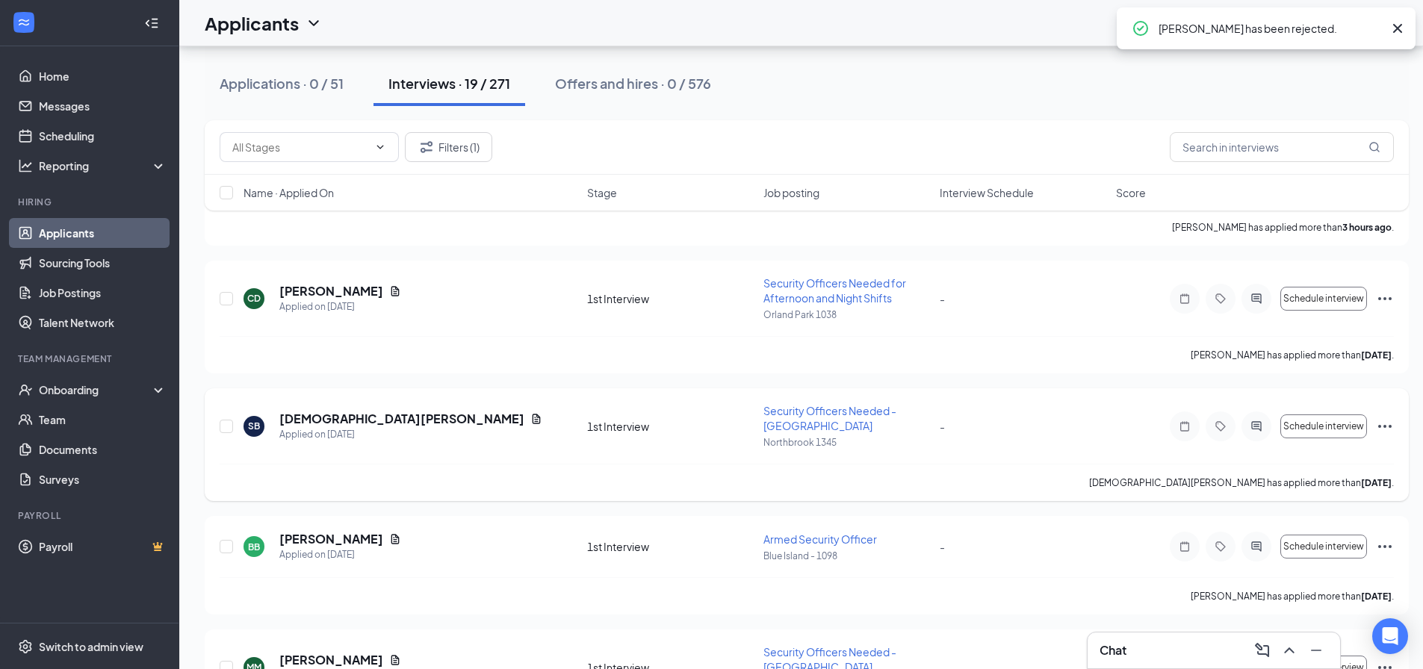
click at [327, 418] on h5 "Santez Barker" at bounding box center [401, 419] width 245 height 16
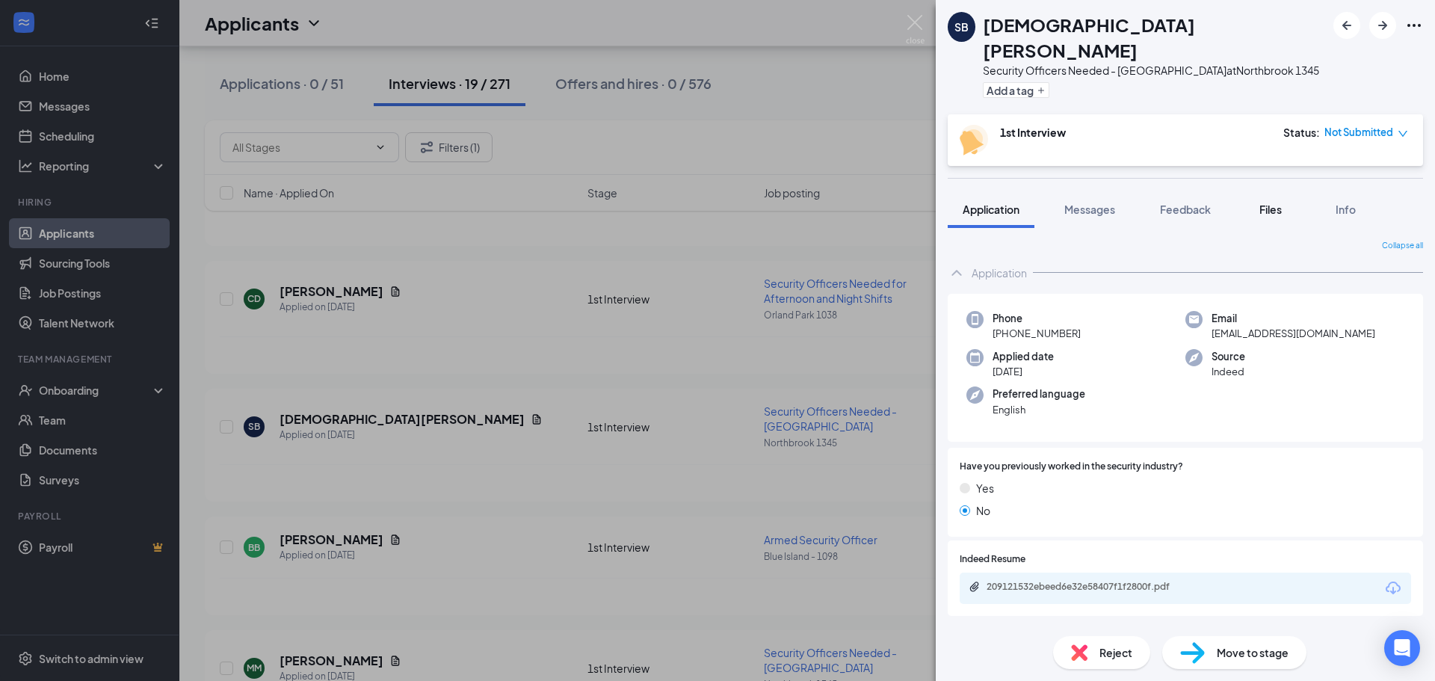
click at [1279, 191] on button "Files" at bounding box center [1270, 209] width 60 height 37
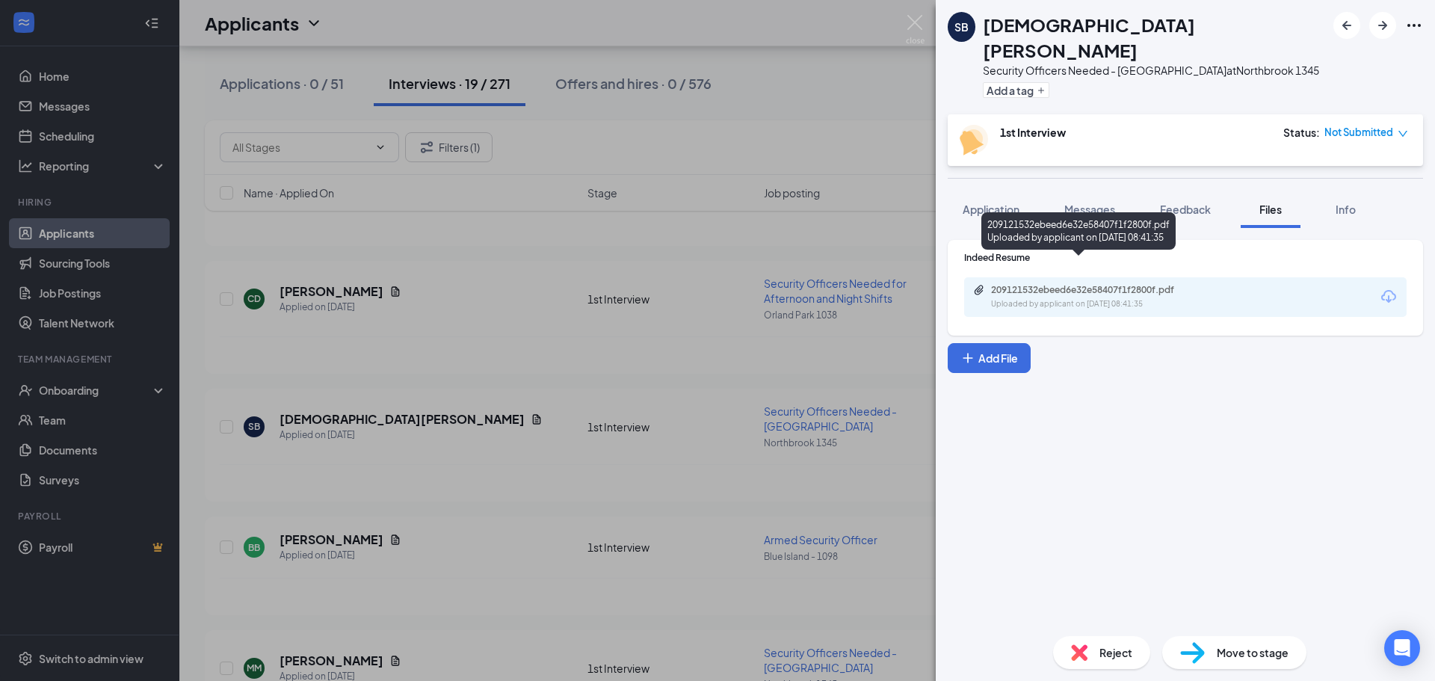
click at [1112, 298] on div "Uploaded by applicant on Sep 13, 2025 at 08:41:35" at bounding box center [1103, 304] width 224 height 12
click at [1090, 202] on span "Messages" at bounding box center [1089, 208] width 51 height 13
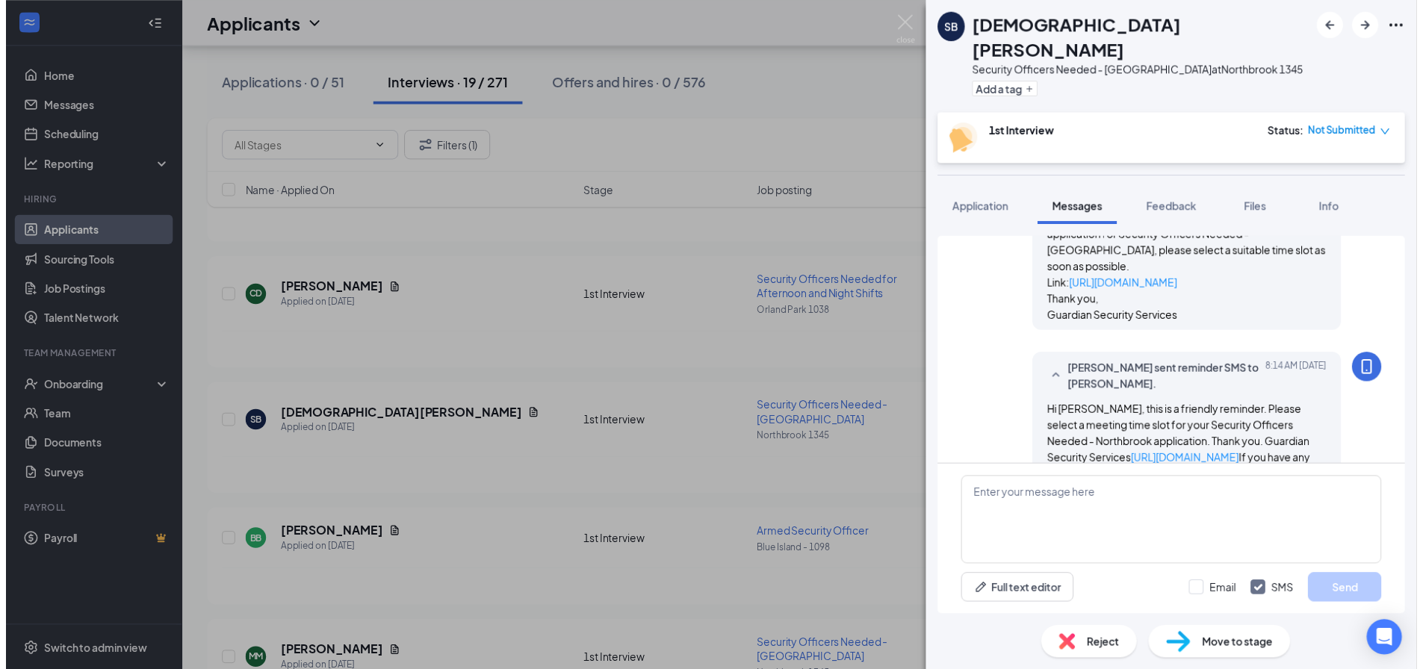
scroll to position [726, 0]
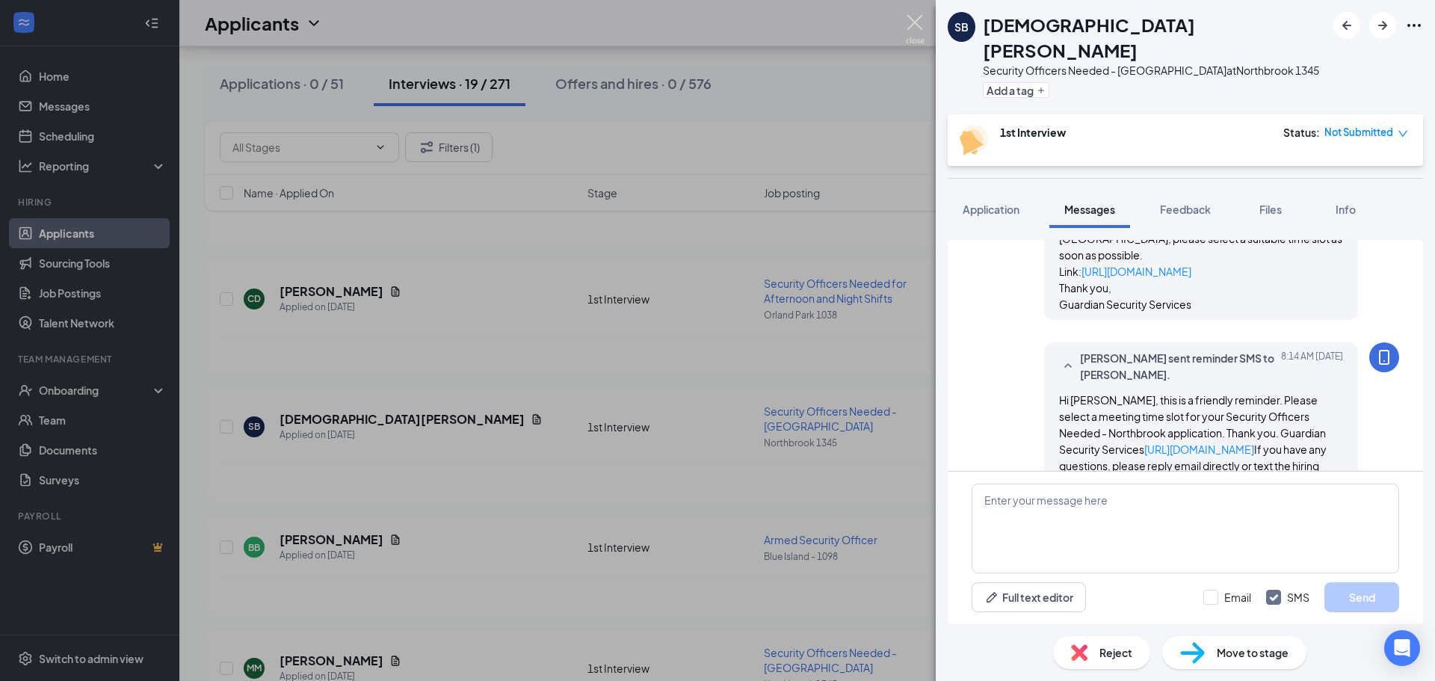
click at [919, 19] on img at bounding box center [915, 29] width 19 height 29
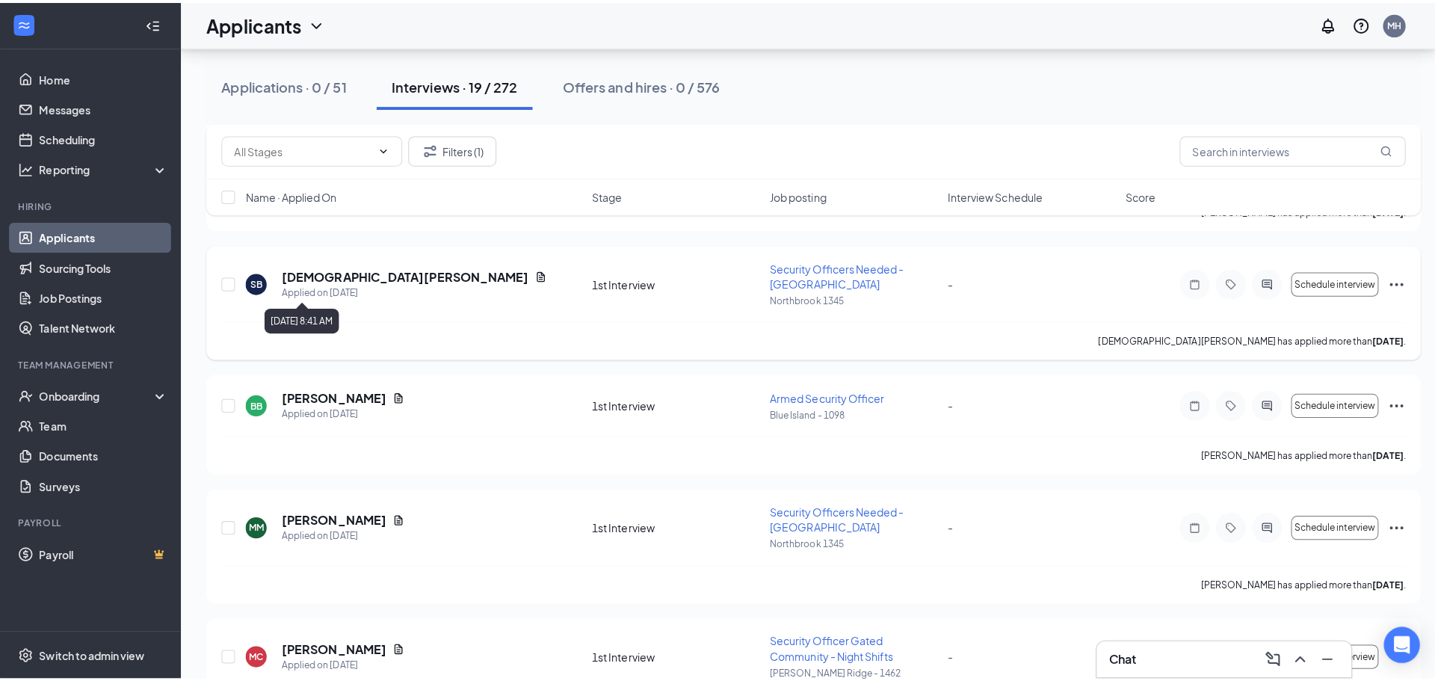
scroll to position [598, 0]
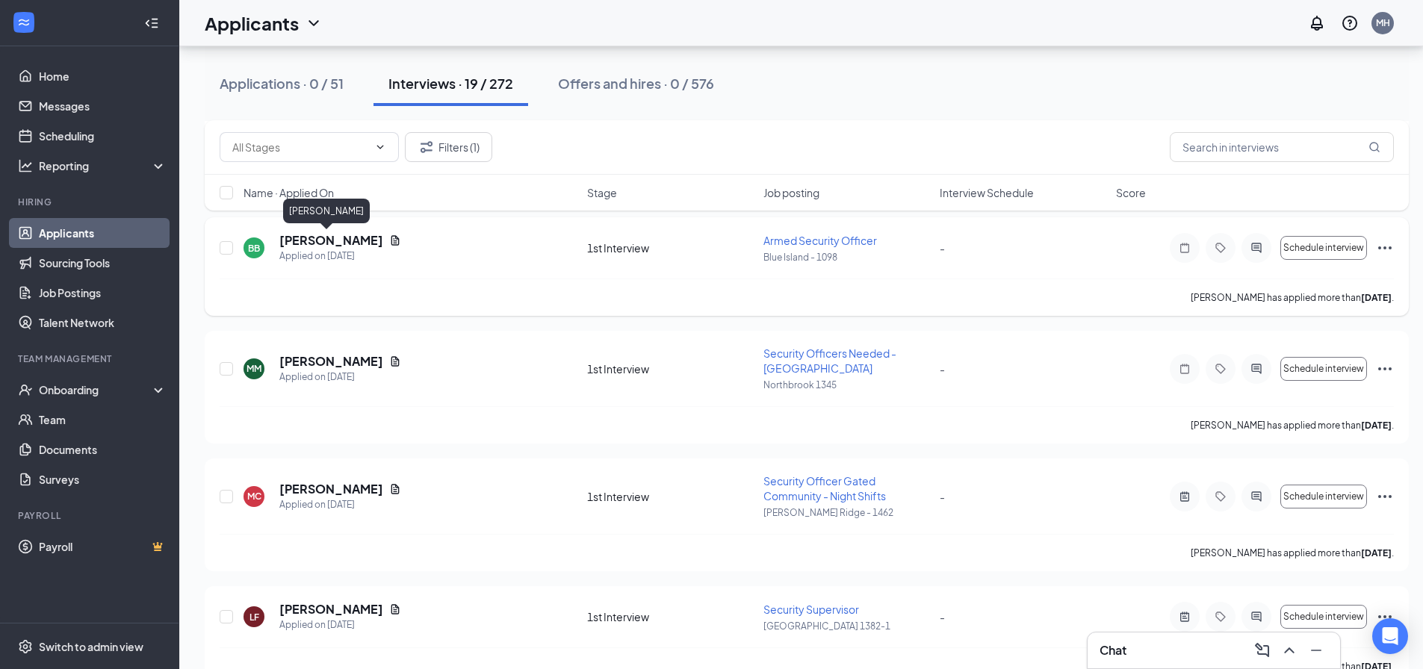
click at [321, 247] on h5 "[PERSON_NAME]" at bounding box center [331, 240] width 104 height 16
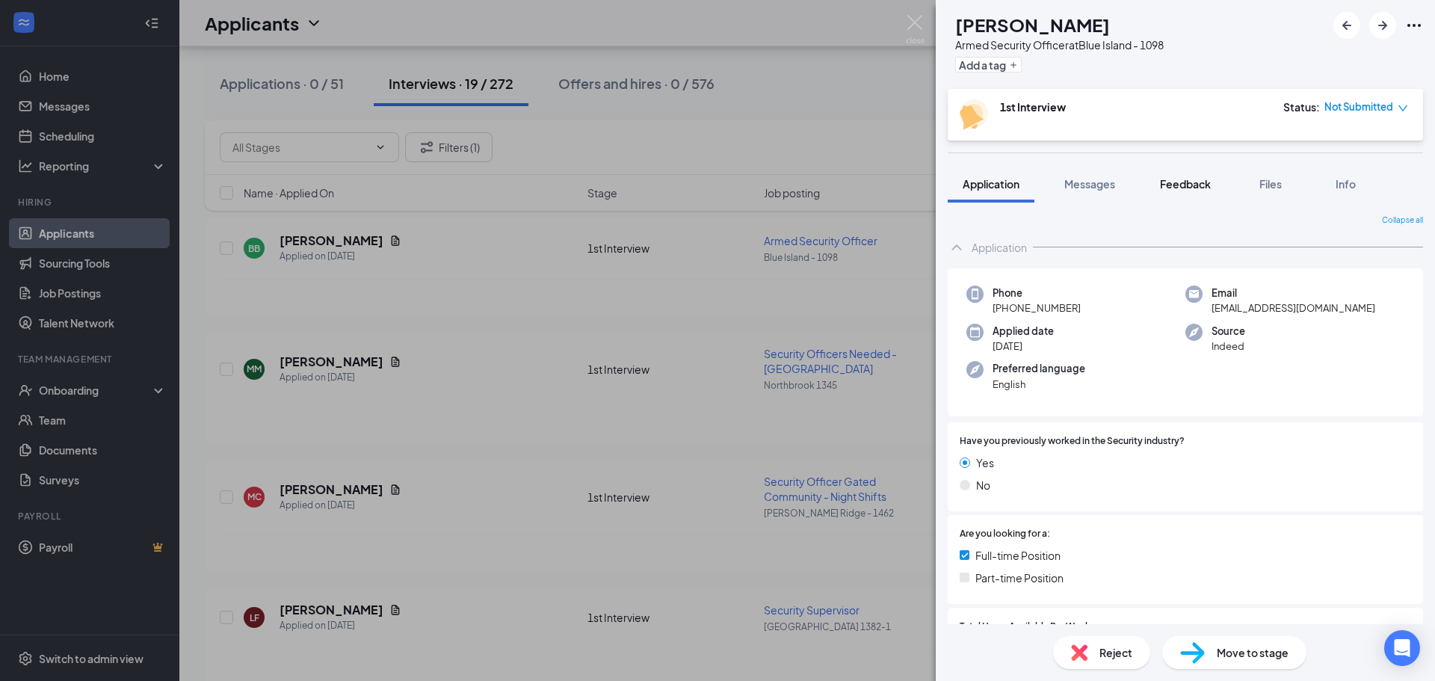
click at [1196, 182] on span "Feedback" at bounding box center [1185, 183] width 51 height 13
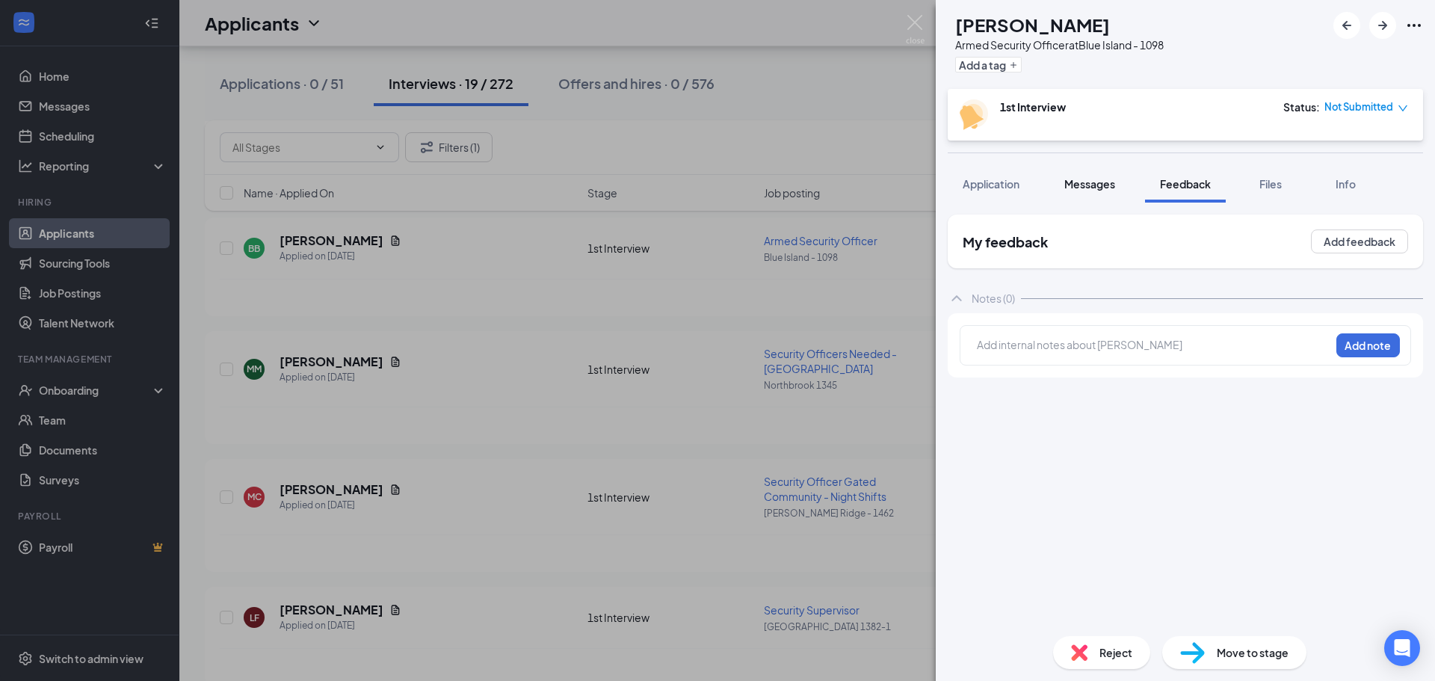
click at [1074, 188] on span "Messages" at bounding box center [1089, 183] width 51 height 13
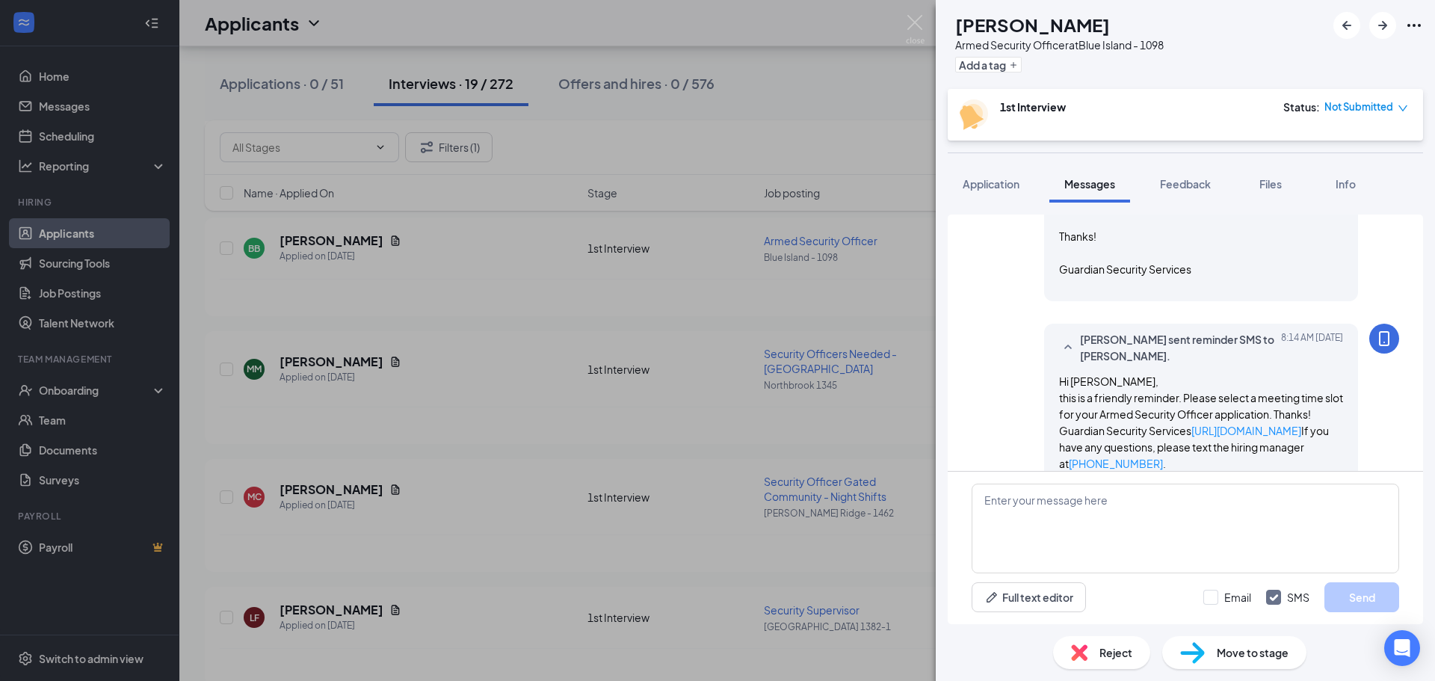
scroll to position [365, 0]
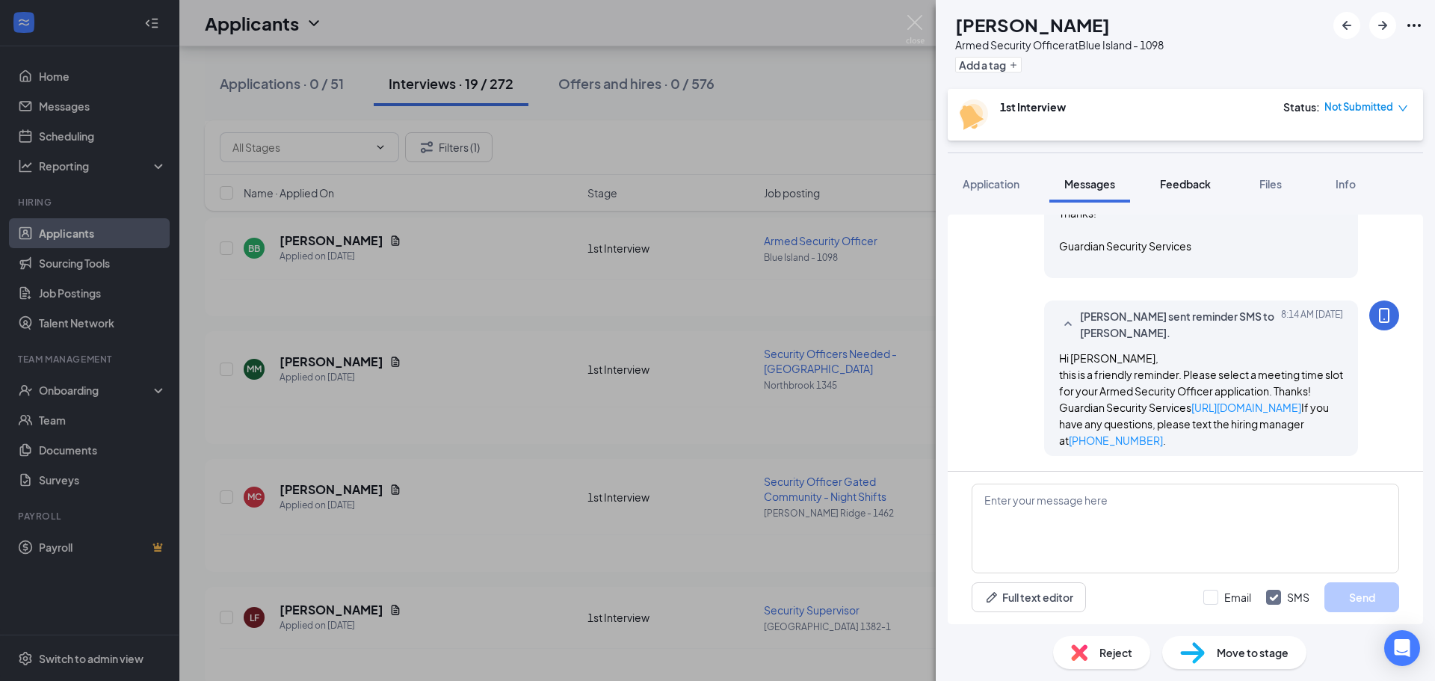
click at [1207, 185] on span "Feedback" at bounding box center [1185, 183] width 51 height 13
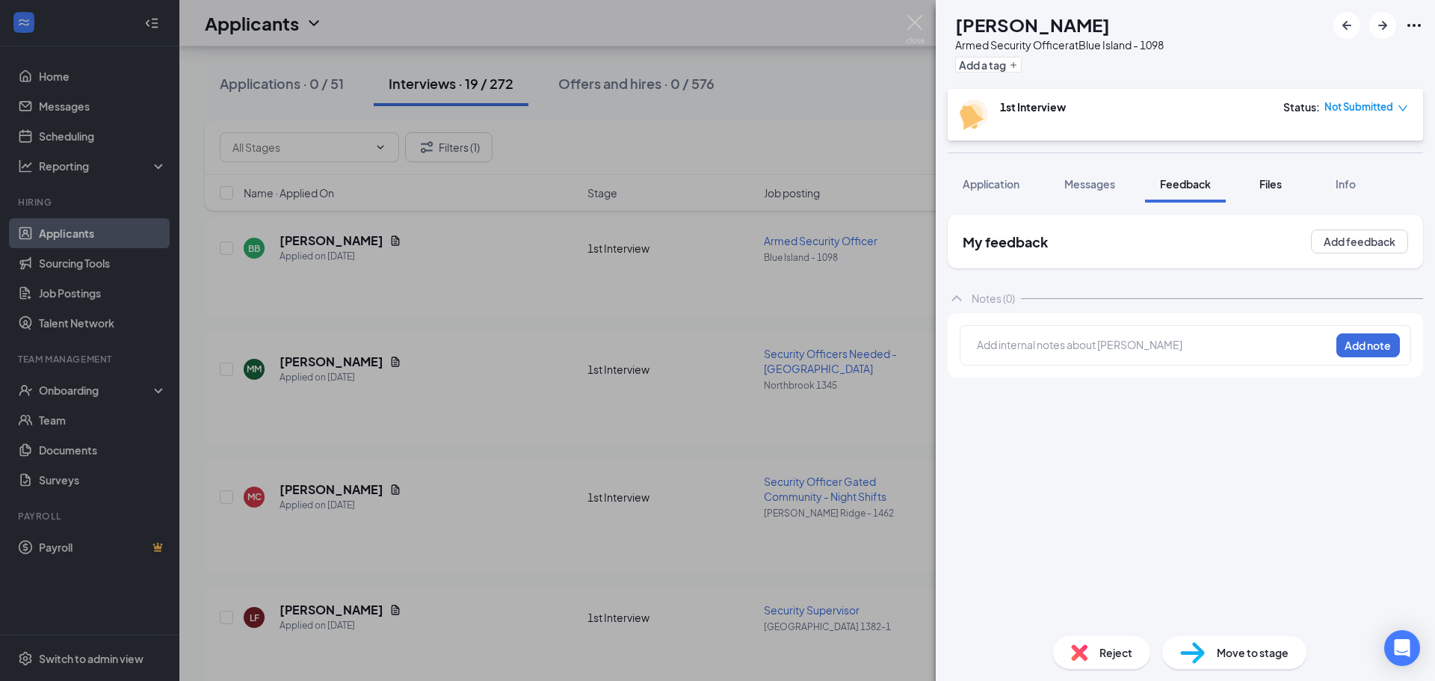
click at [1263, 188] on span "Files" at bounding box center [1270, 183] width 22 height 13
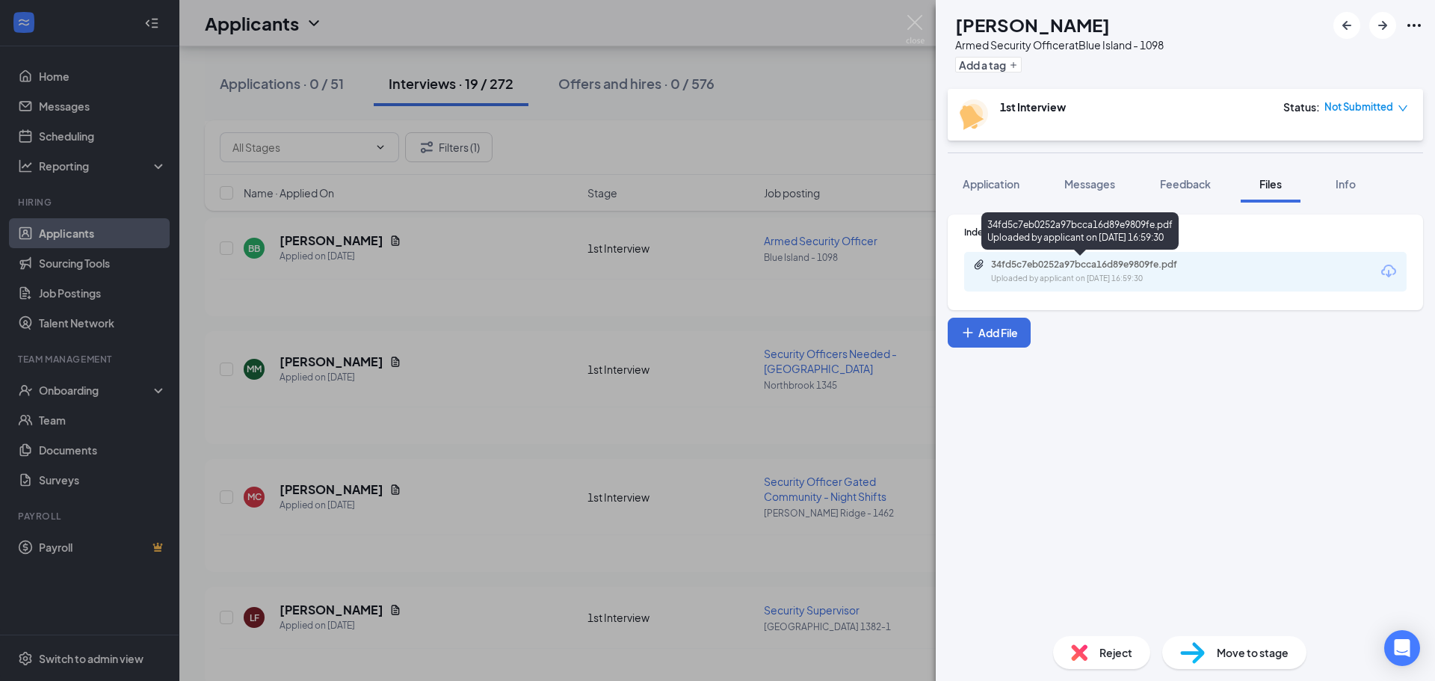
click at [1063, 277] on div "Uploaded by applicant on Sep 12, 2025 at 16:59:30" at bounding box center [1103, 279] width 224 height 12
click at [1084, 185] on span "Messages" at bounding box center [1089, 183] width 51 height 13
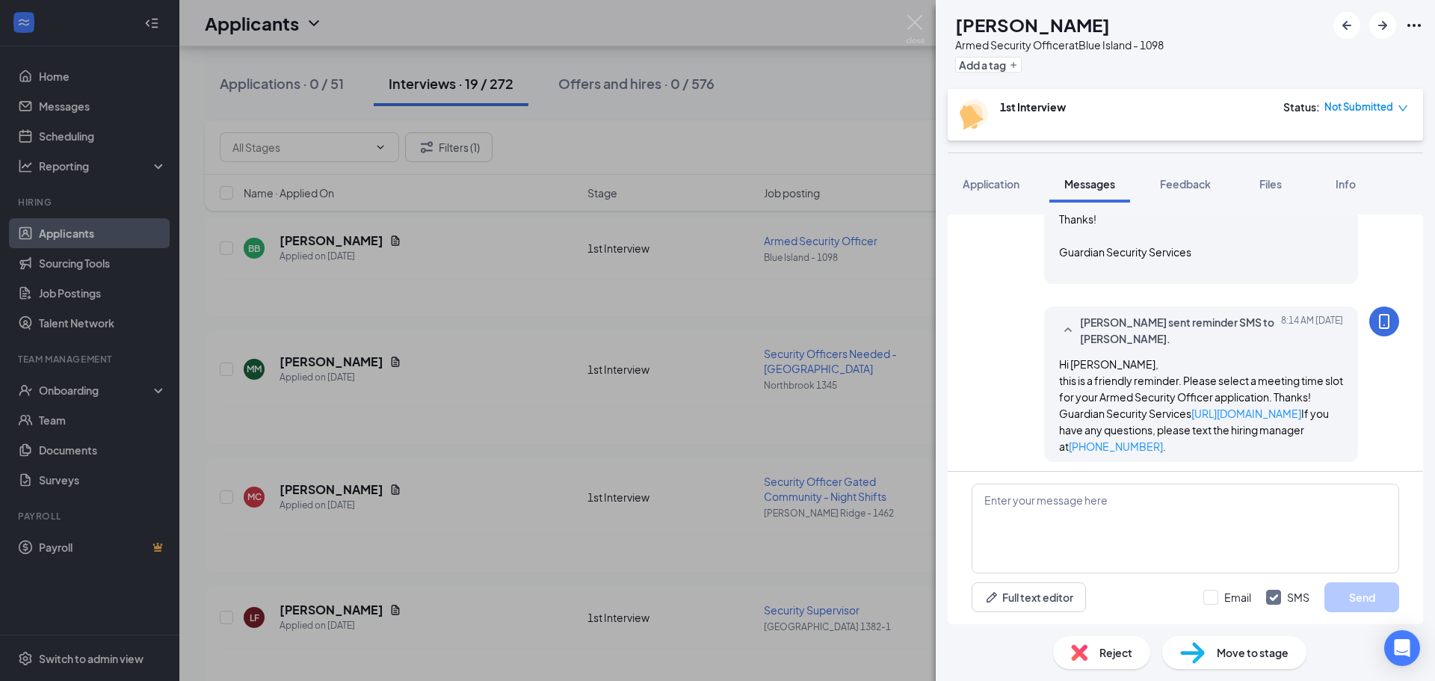
scroll to position [365, 0]
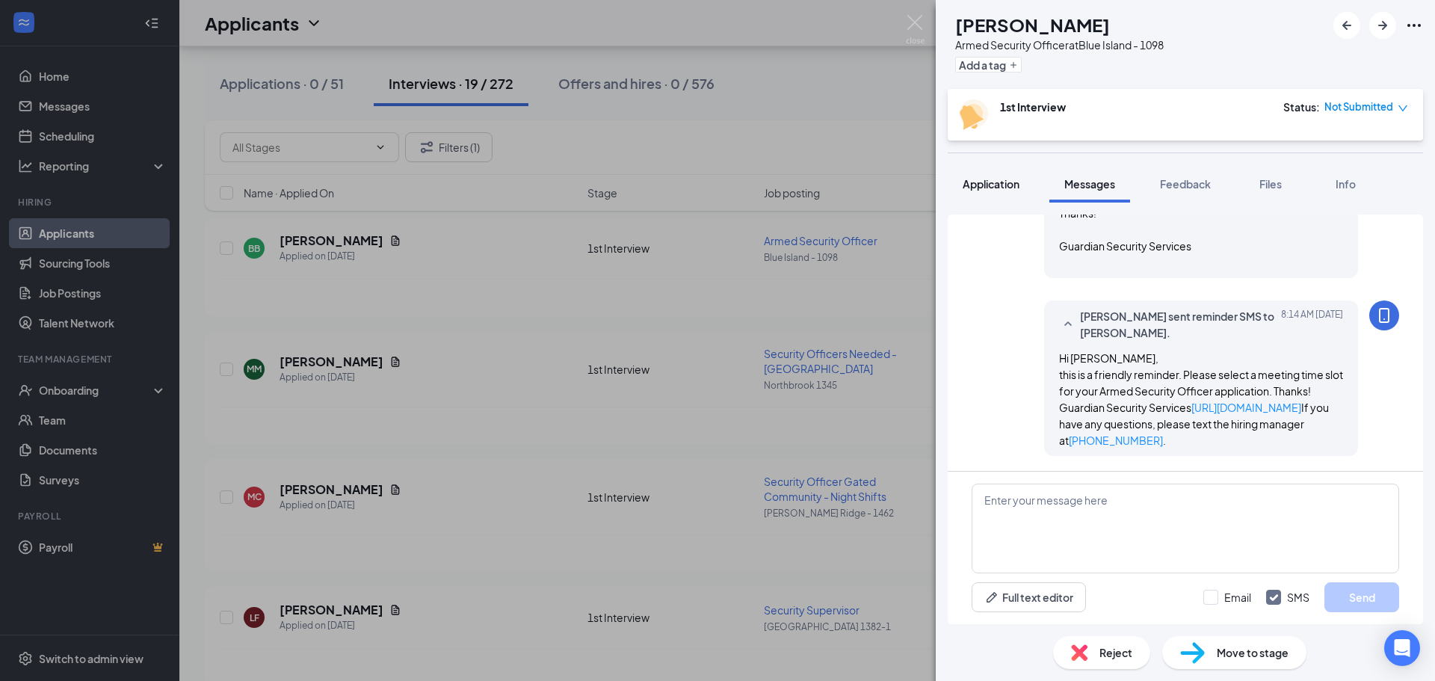
click at [1003, 184] on span "Application" at bounding box center [990, 183] width 57 height 13
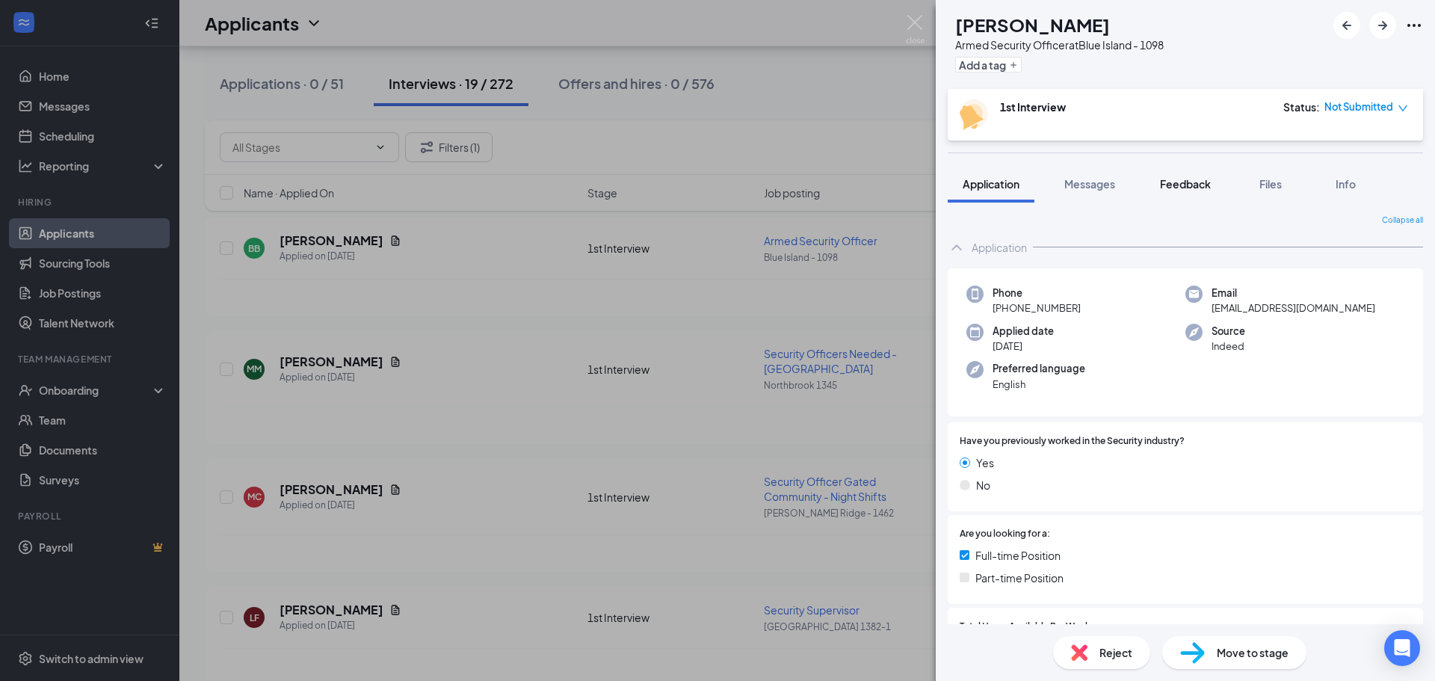
click at [1184, 185] on span "Feedback" at bounding box center [1185, 183] width 51 height 13
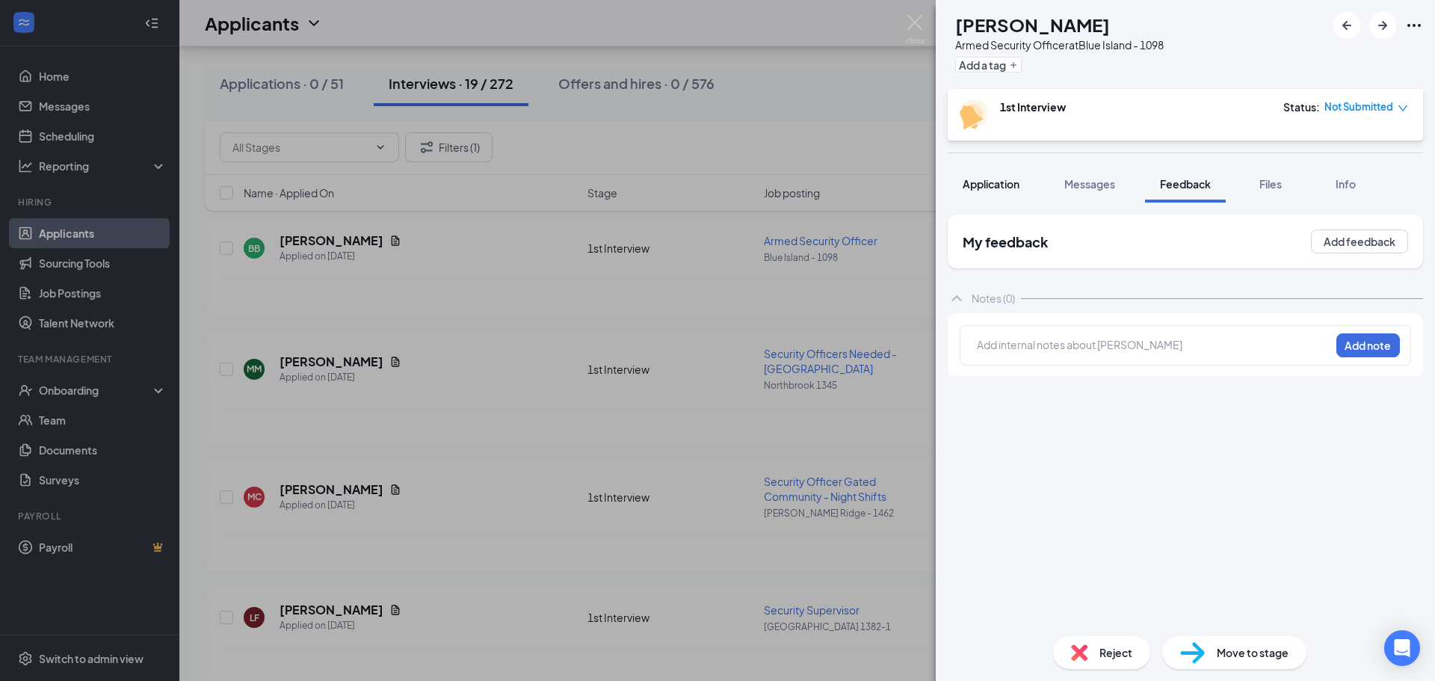
click at [983, 183] on span "Application" at bounding box center [990, 183] width 57 height 13
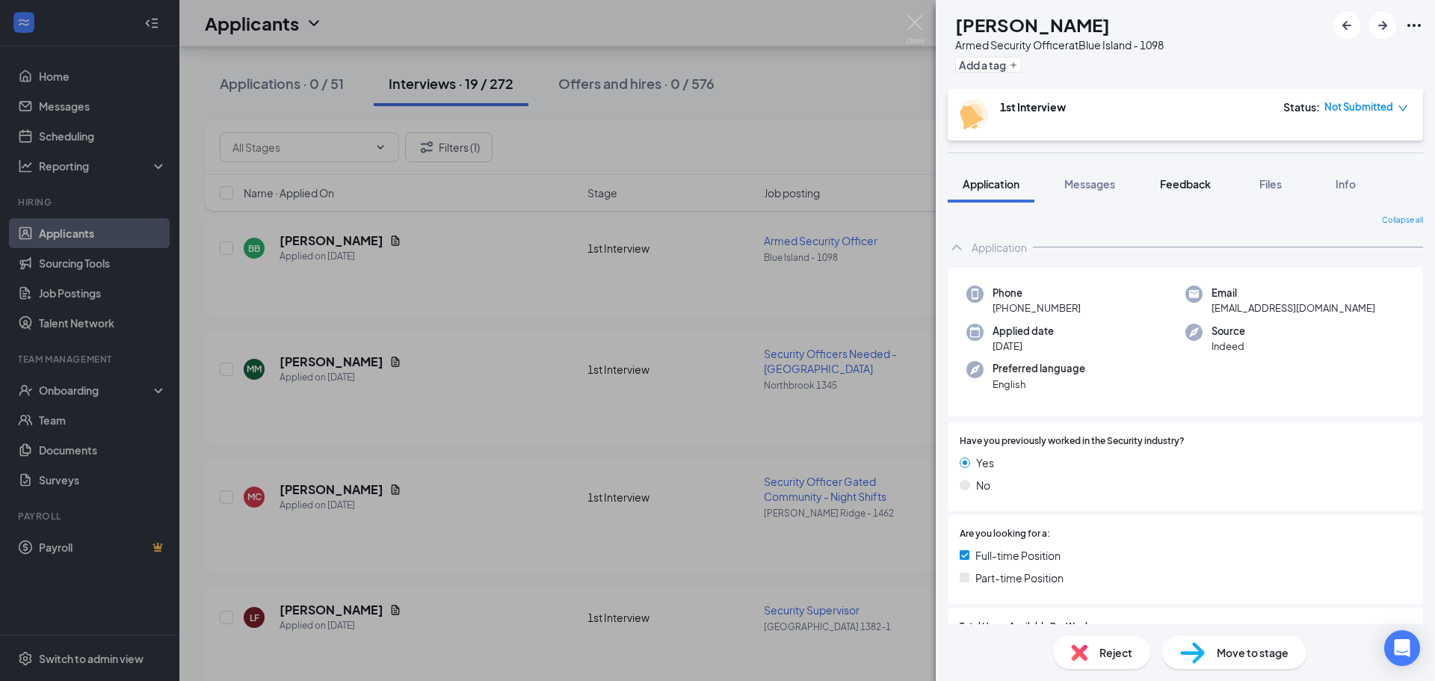
click at [1174, 185] on span "Feedback" at bounding box center [1185, 183] width 51 height 13
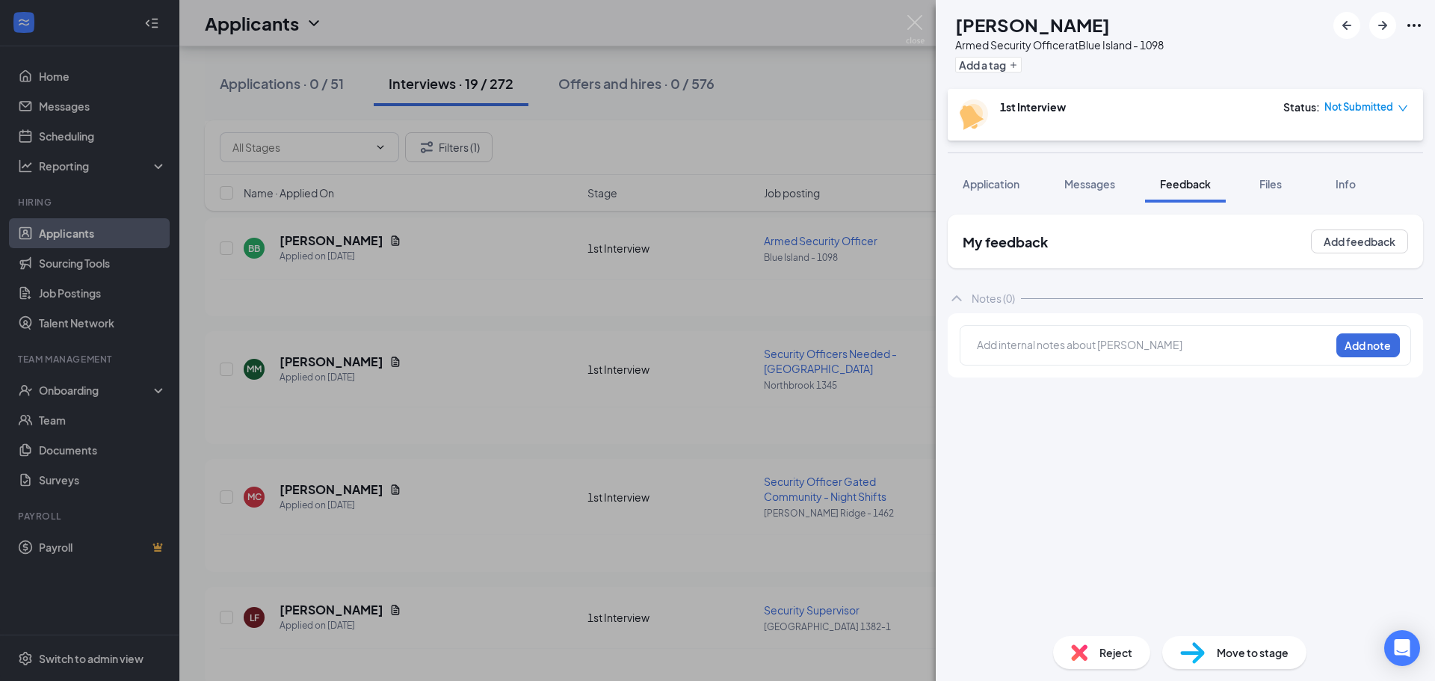
click at [1057, 347] on div at bounding box center [1153, 345] width 352 height 16
click at [1385, 348] on button "Add note" at bounding box center [1368, 345] width 64 height 24
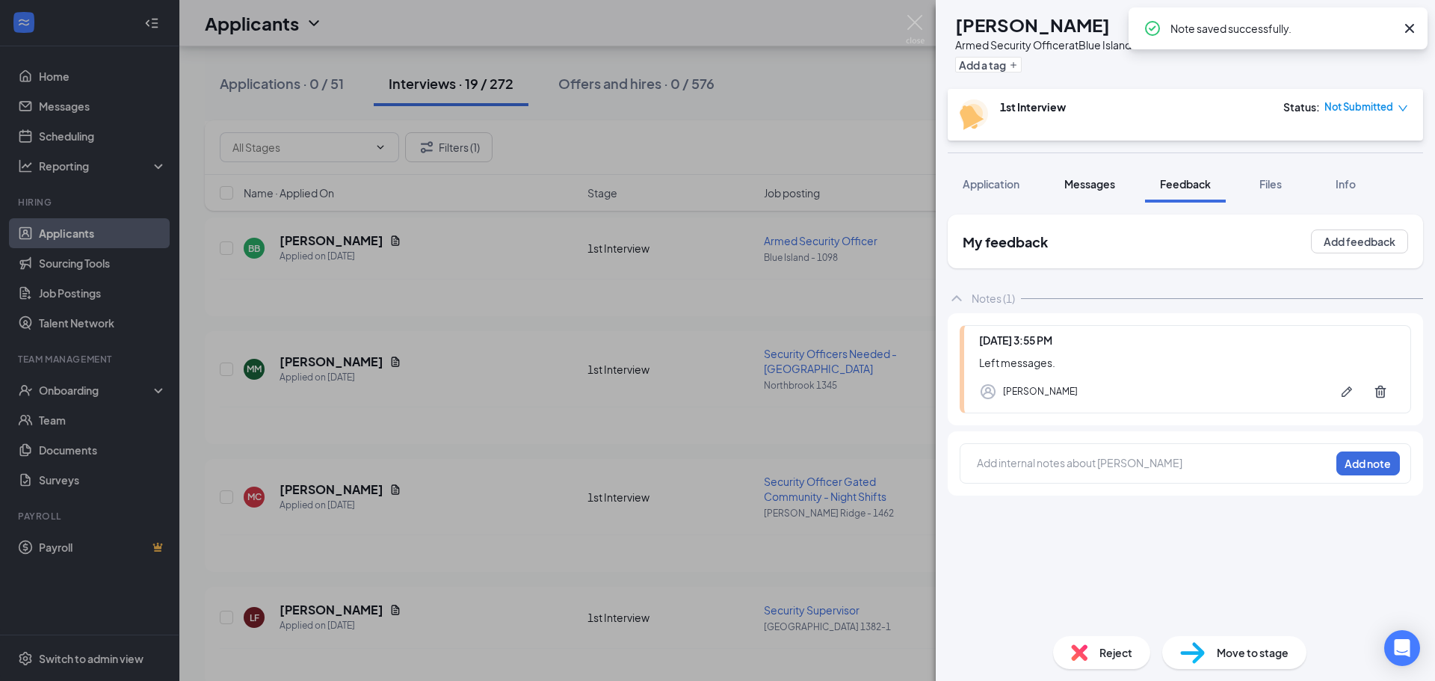
click at [1094, 181] on span "Messages" at bounding box center [1089, 183] width 51 height 13
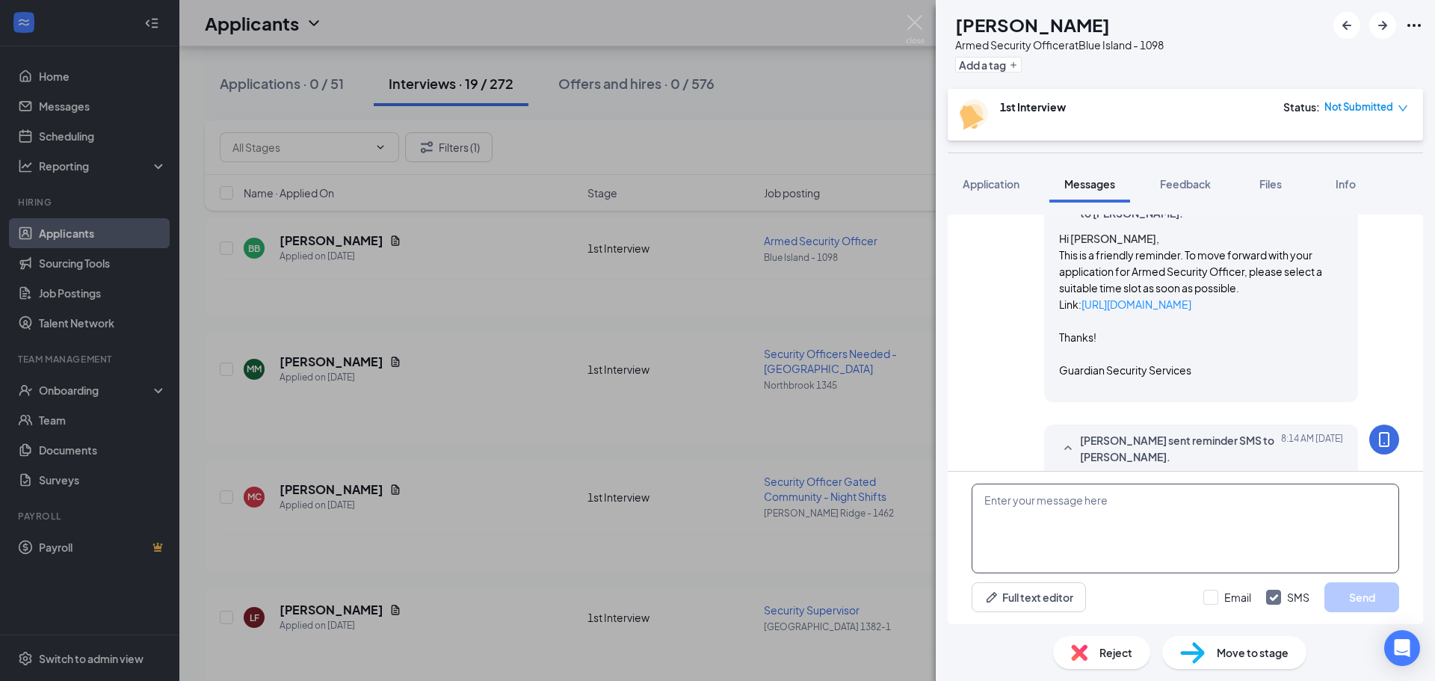
click at [1009, 522] on textarea at bounding box center [1184, 528] width 427 height 90
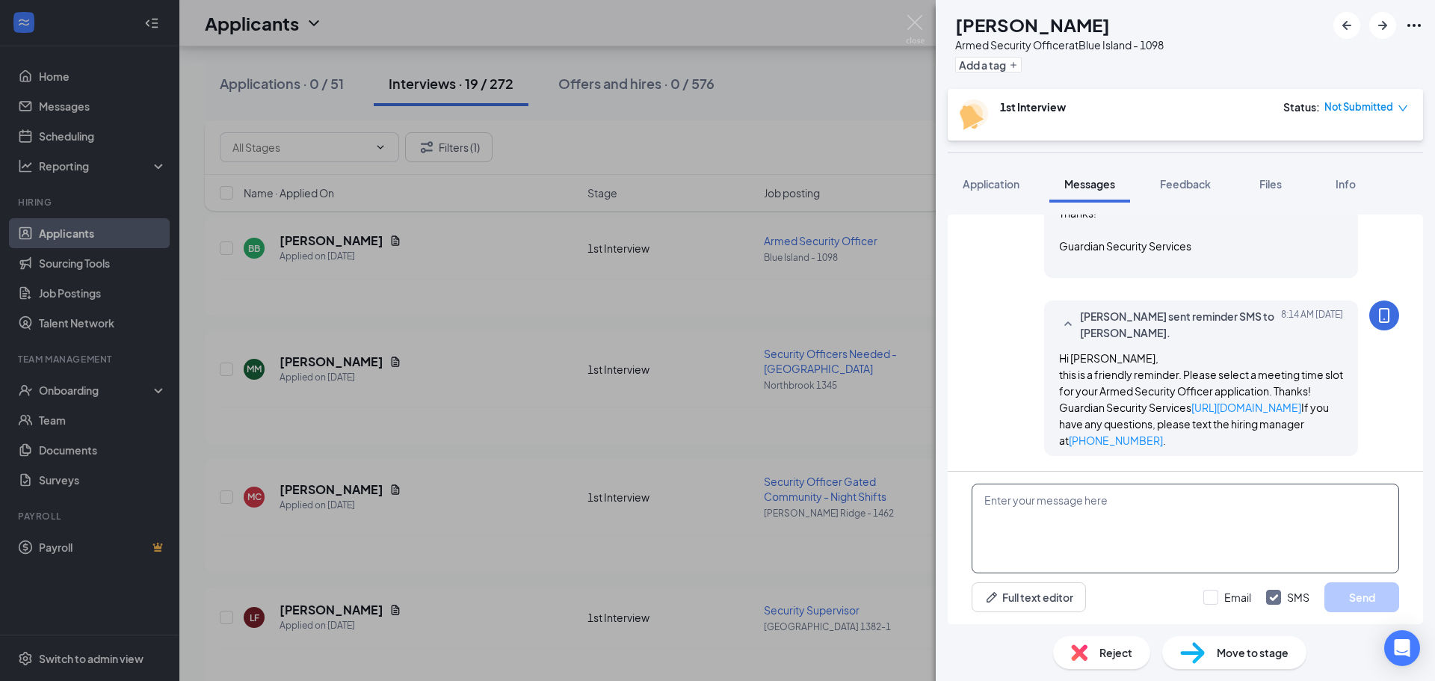
scroll to position [365, 0]
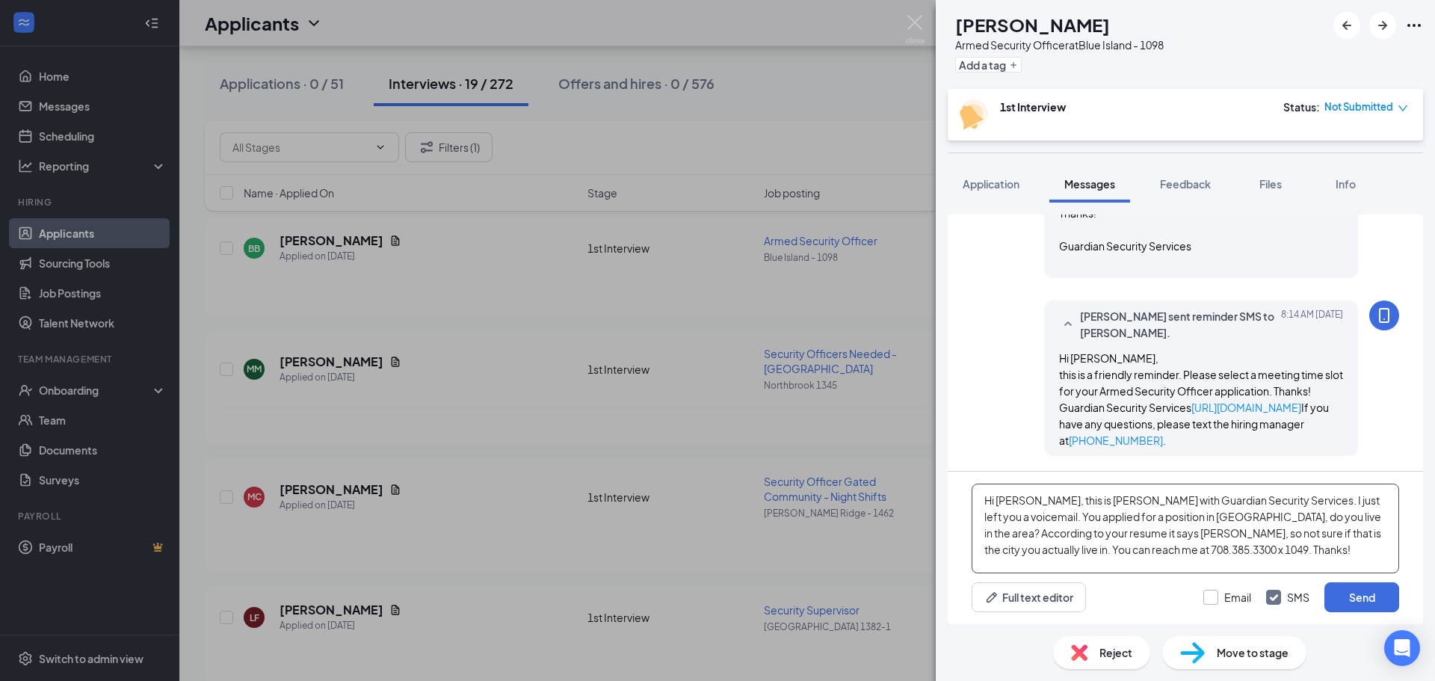
type textarea "Hi [PERSON_NAME], this is [PERSON_NAME] with Guardian Security Services. I just…"
click at [1214, 601] on input "Email" at bounding box center [1227, 597] width 48 height 15
checkbox input "true"
click at [1356, 587] on button "Send" at bounding box center [1361, 597] width 75 height 30
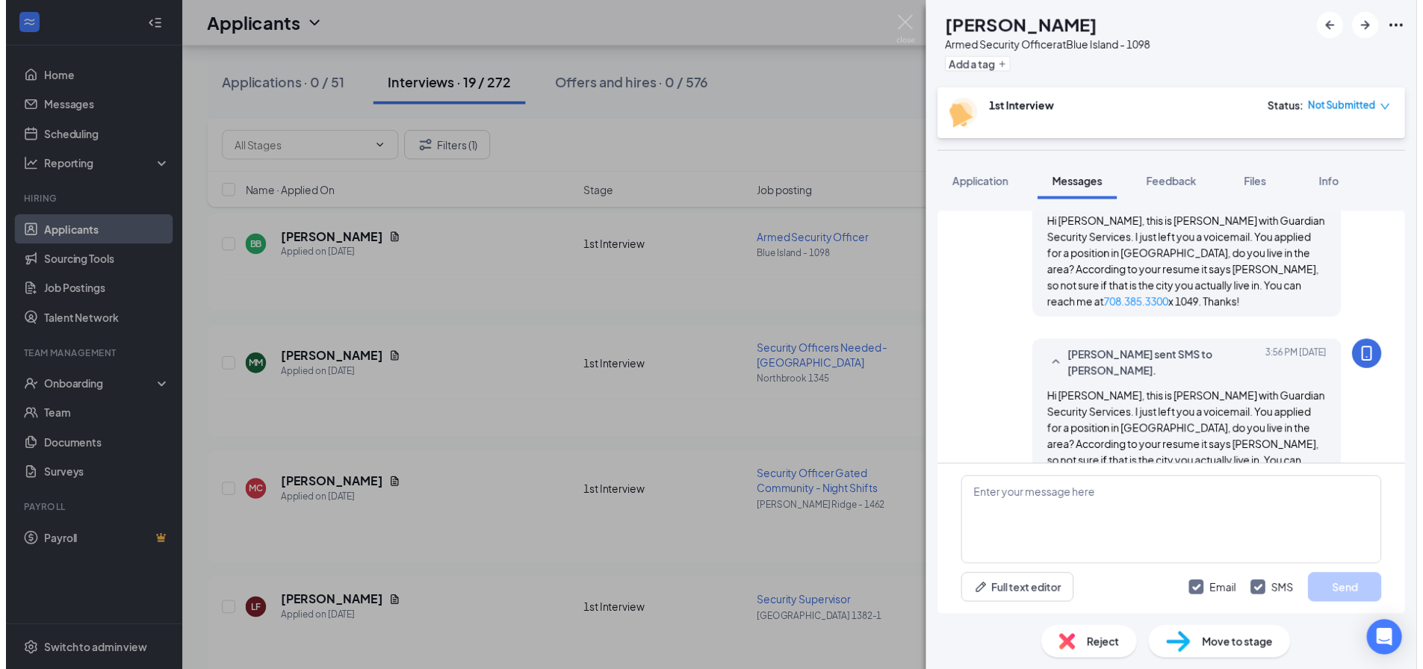
scroll to position [673, 0]
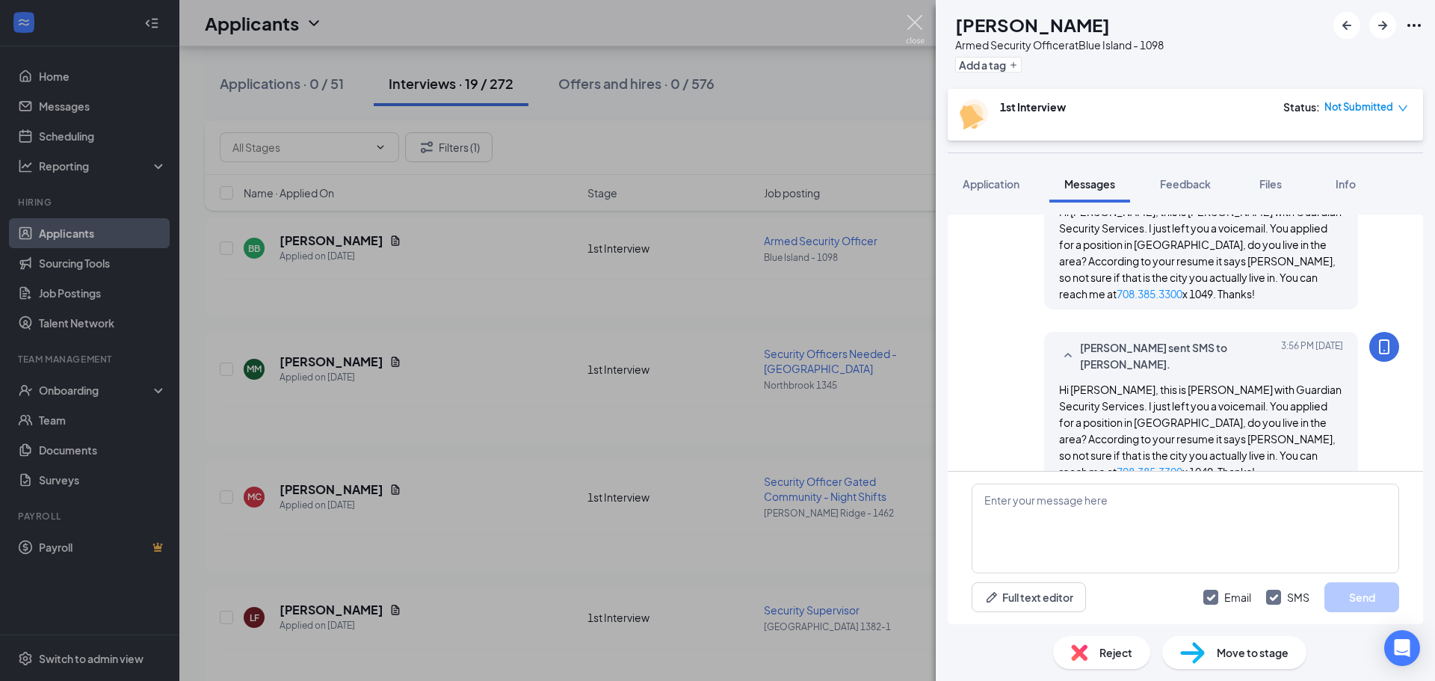
click at [917, 19] on img at bounding box center [915, 29] width 19 height 29
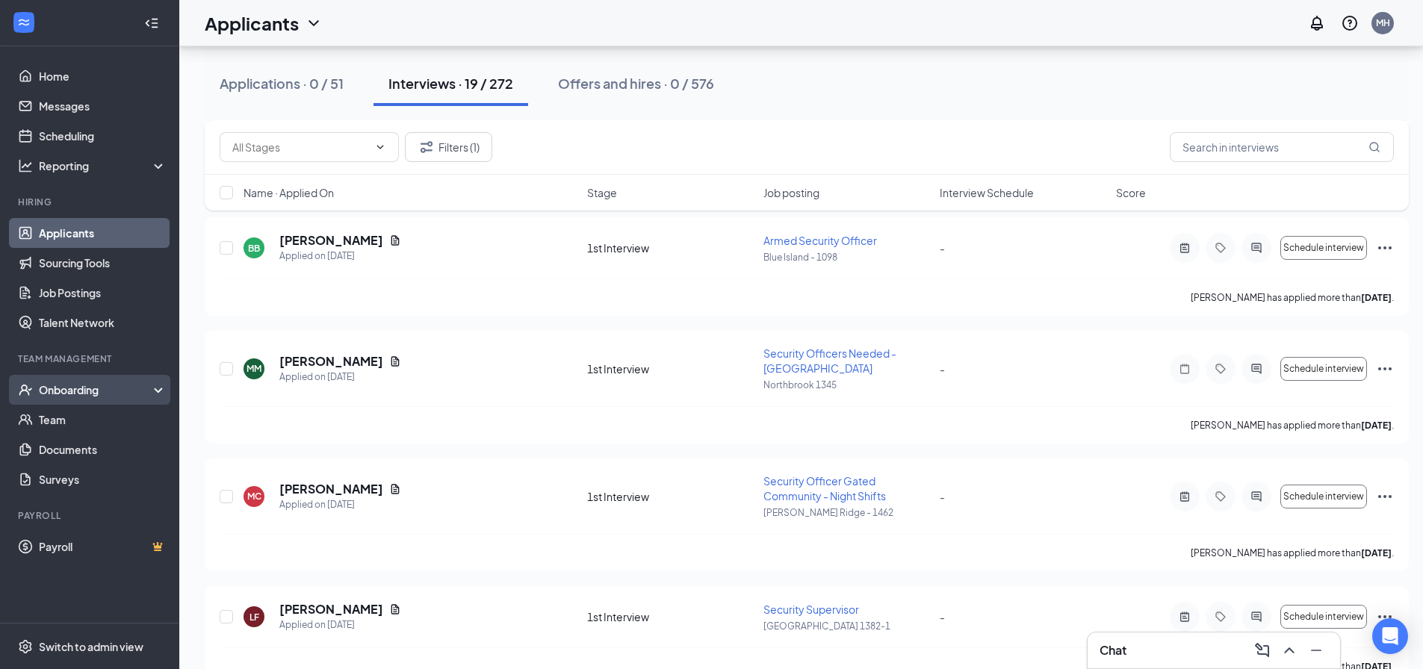
click at [75, 395] on div "Onboarding" at bounding box center [96, 390] width 115 height 15
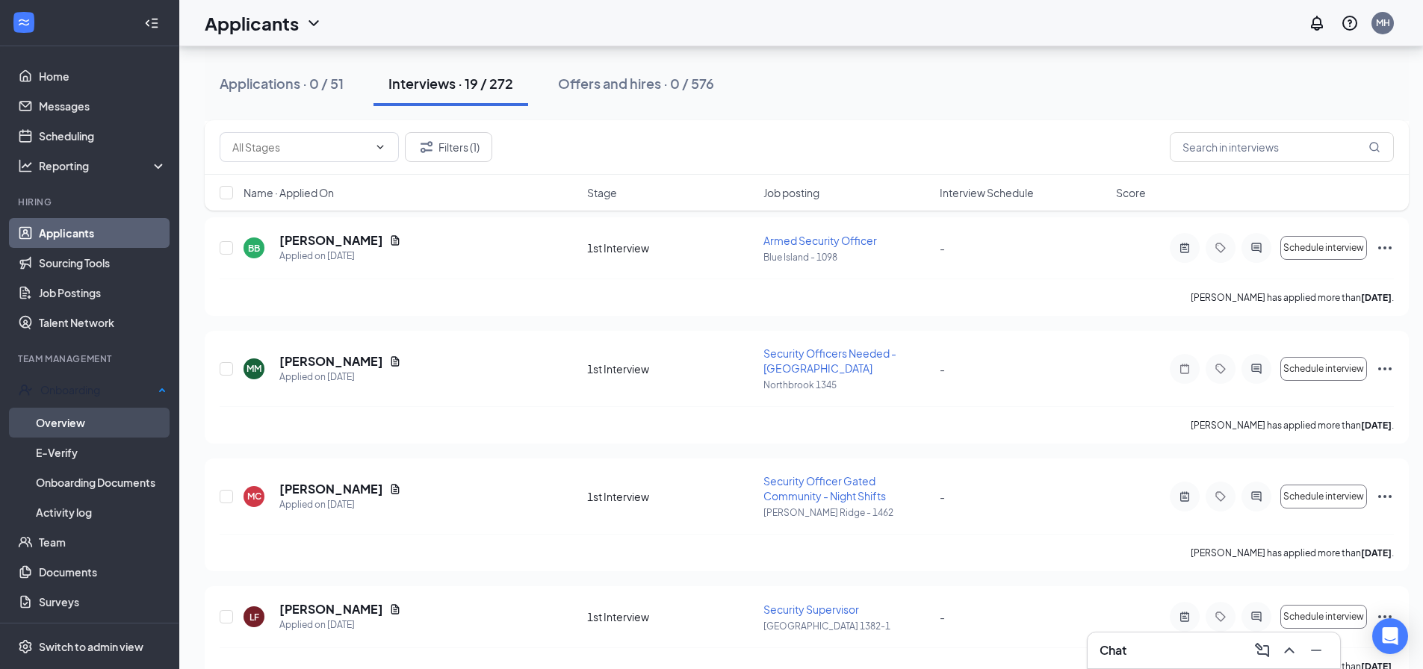
click at [65, 418] on link "Overview" at bounding box center [101, 423] width 131 height 30
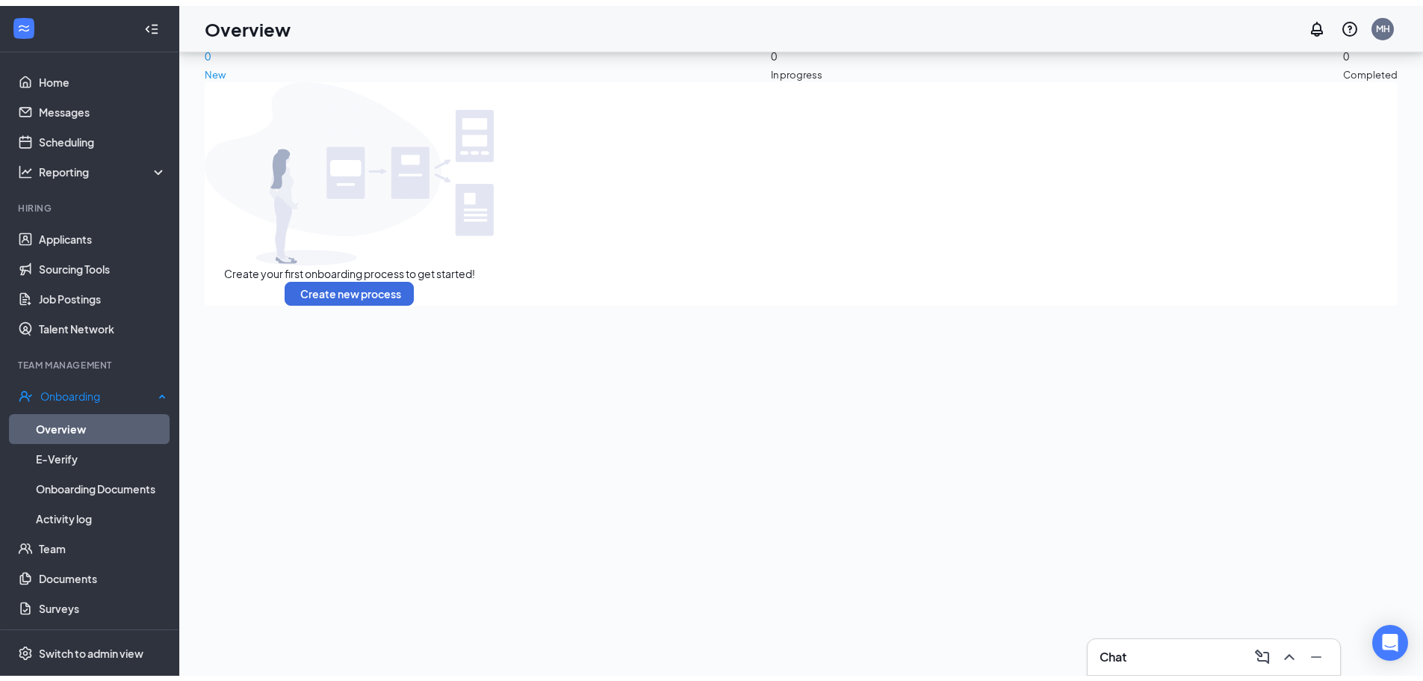
scroll to position [67, 0]
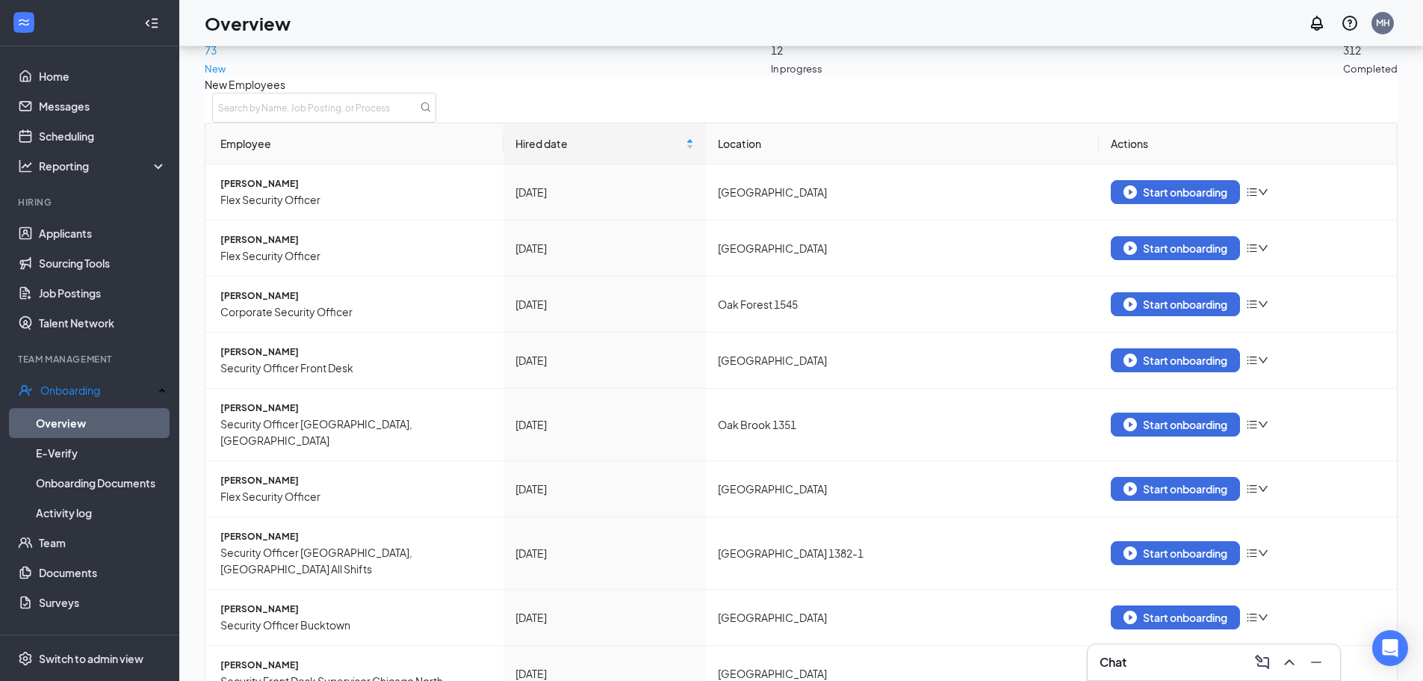
click at [771, 58] on div "12 In progress" at bounding box center [797, 36] width 52 height 79
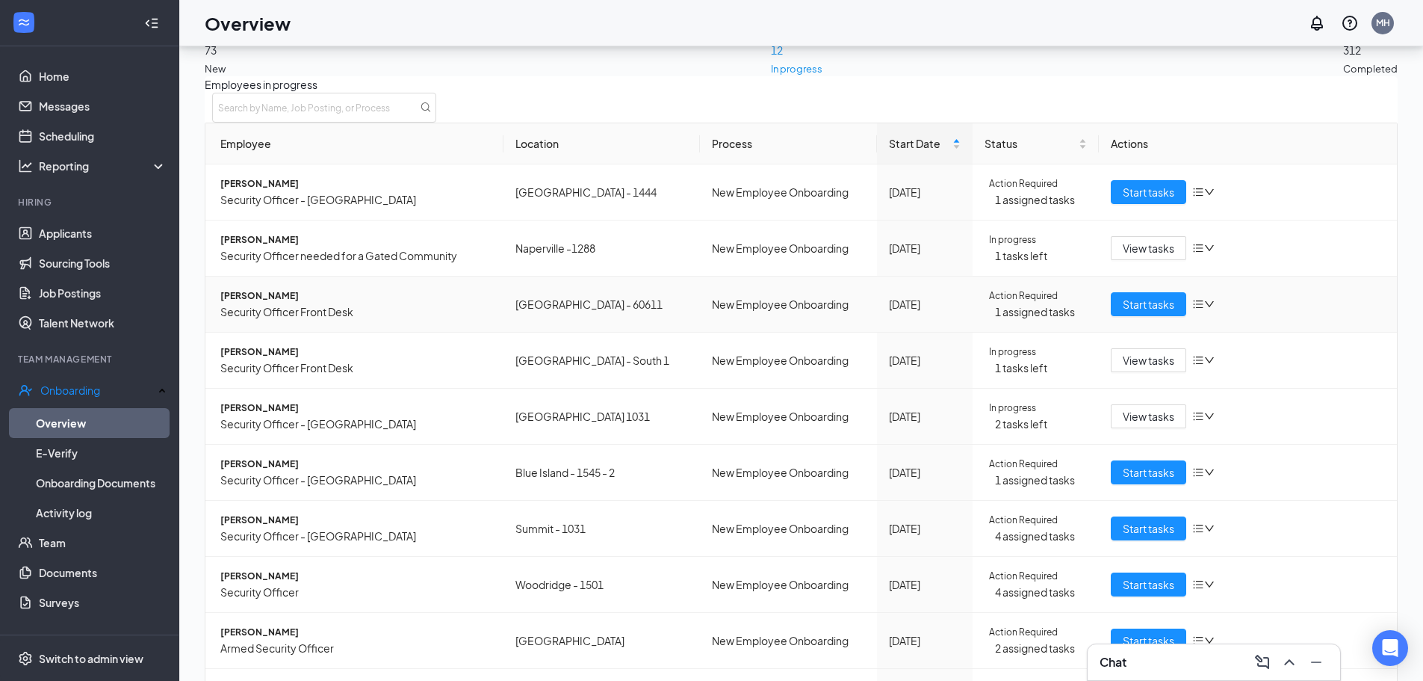
scroll to position [168, 0]
click at [282, 680] on span "Emmanuel Akangbou" at bounding box center [355, 688] width 271 height 15
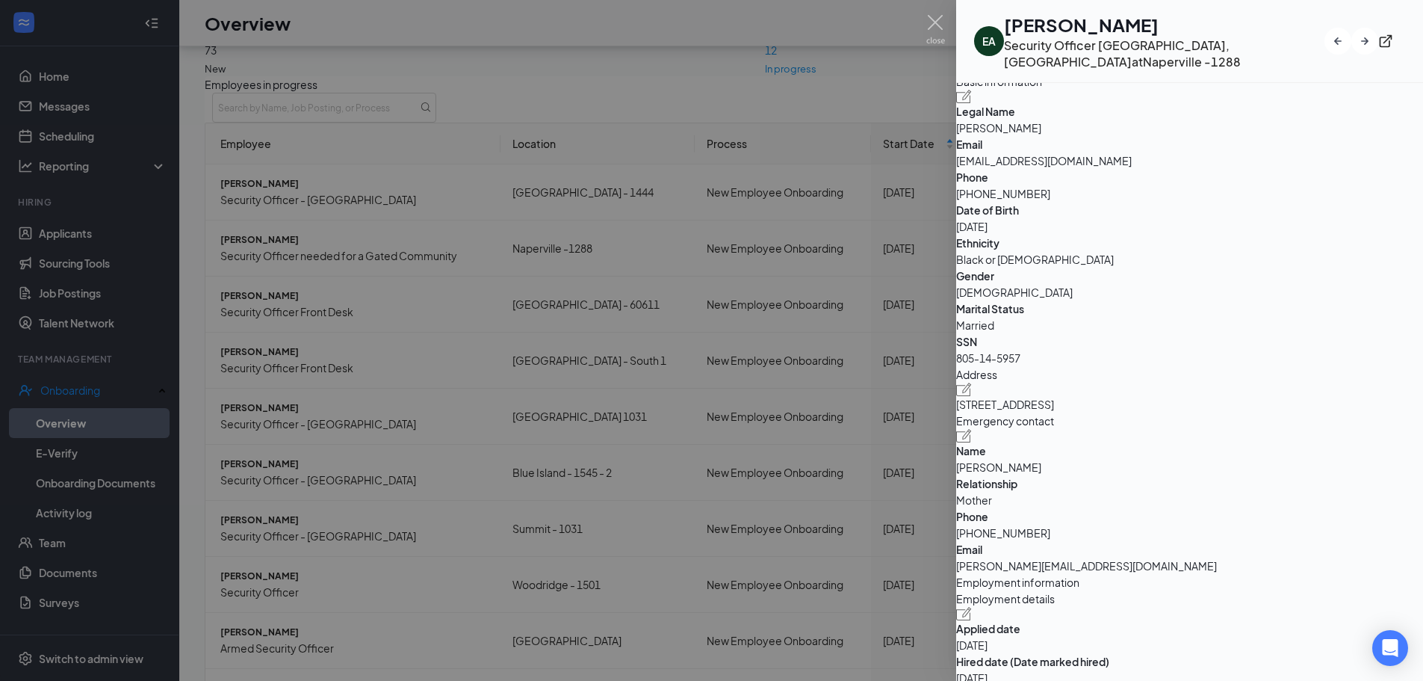
scroll to position [75, 0]
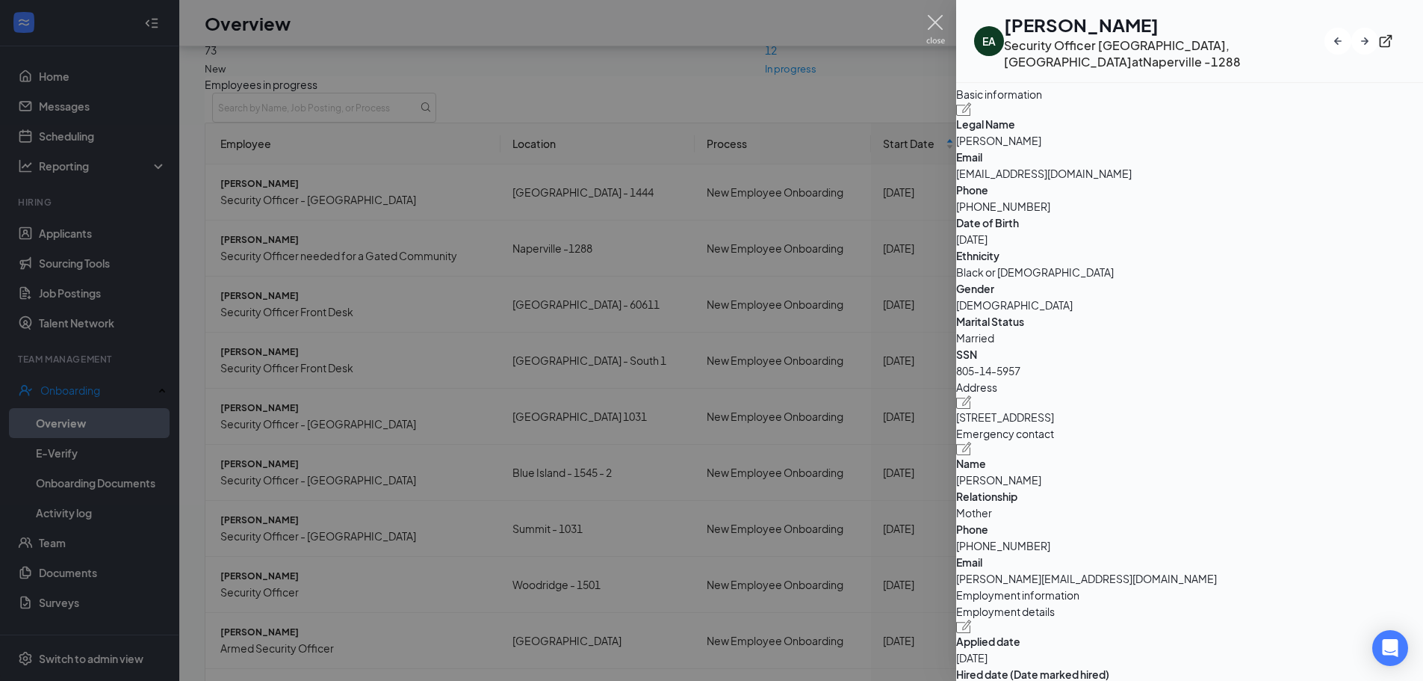
click at [935, 20] on img at bounding box center [936, 29] width 19 height 29
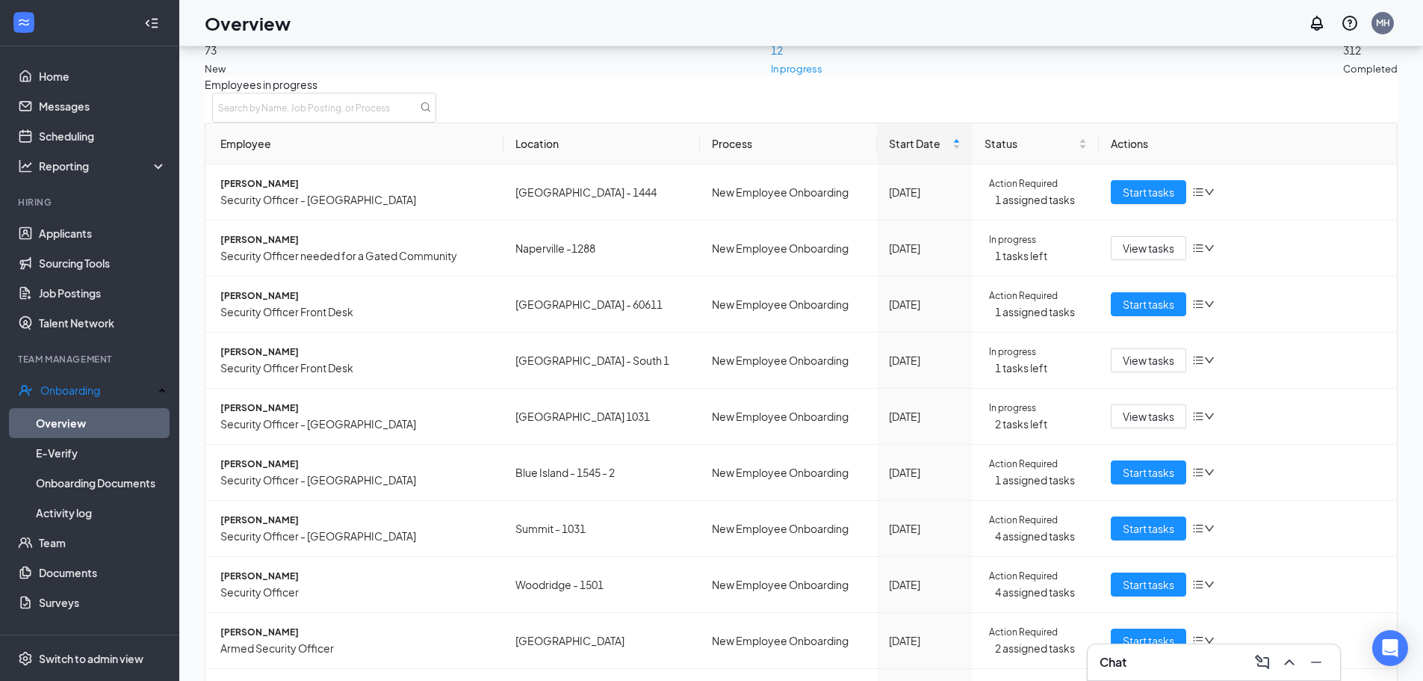
click at [250, 60] on div "73 New" at bounding box center [227, 36] width 45 height 79
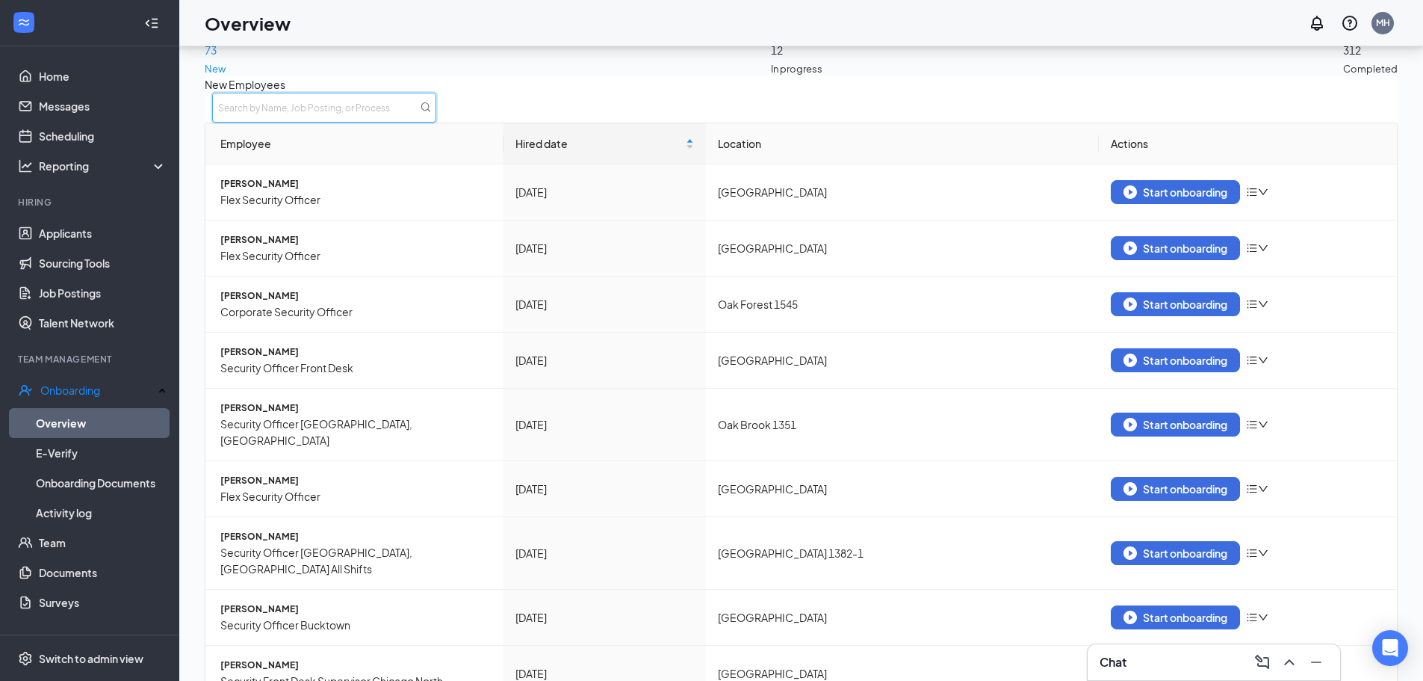
click at [436, 116] on input "text" at bounding box center [324, 108] width 224 height 30
type input "samuel"
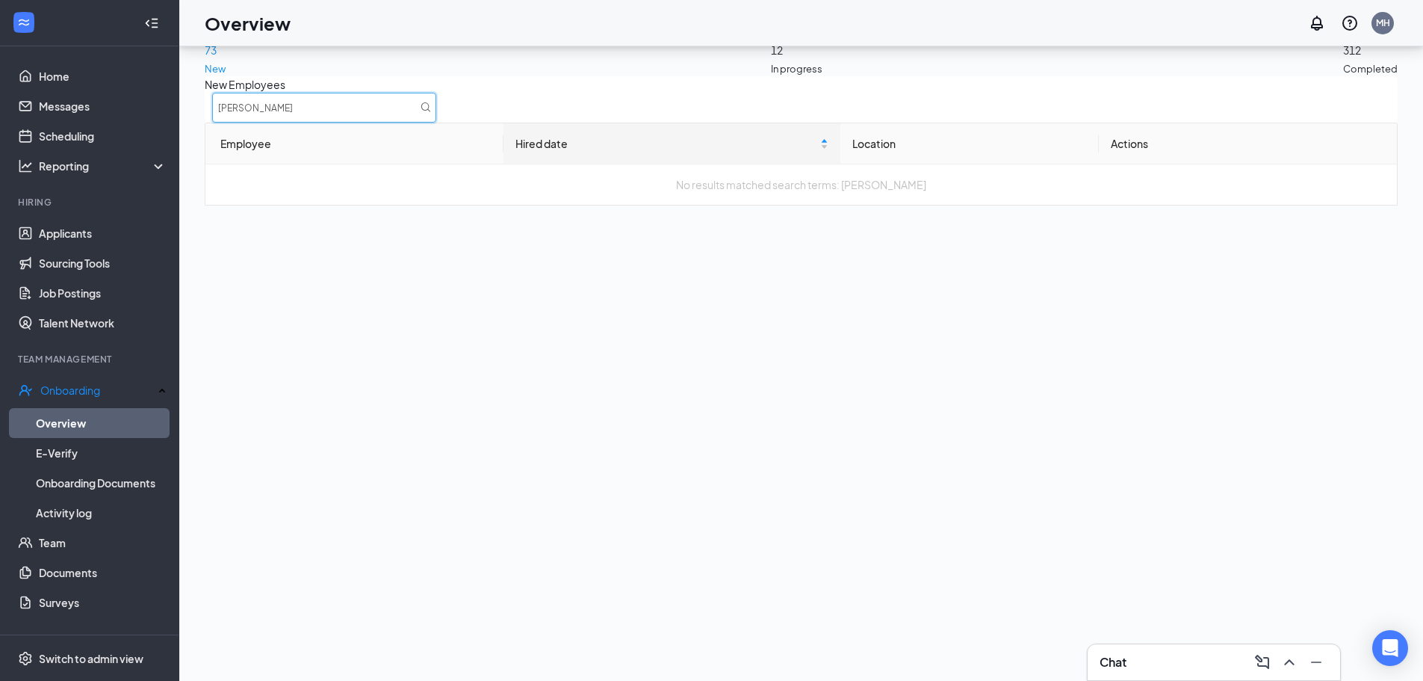
drag, startPoint x: 1237, startPoint y: 127, endPoint x: 1084, endPoint y: 120, distance: 153.4
click at [1098, 120] on div "New Employees samuel" at bounding box center [801, 99] width 1193 height 46
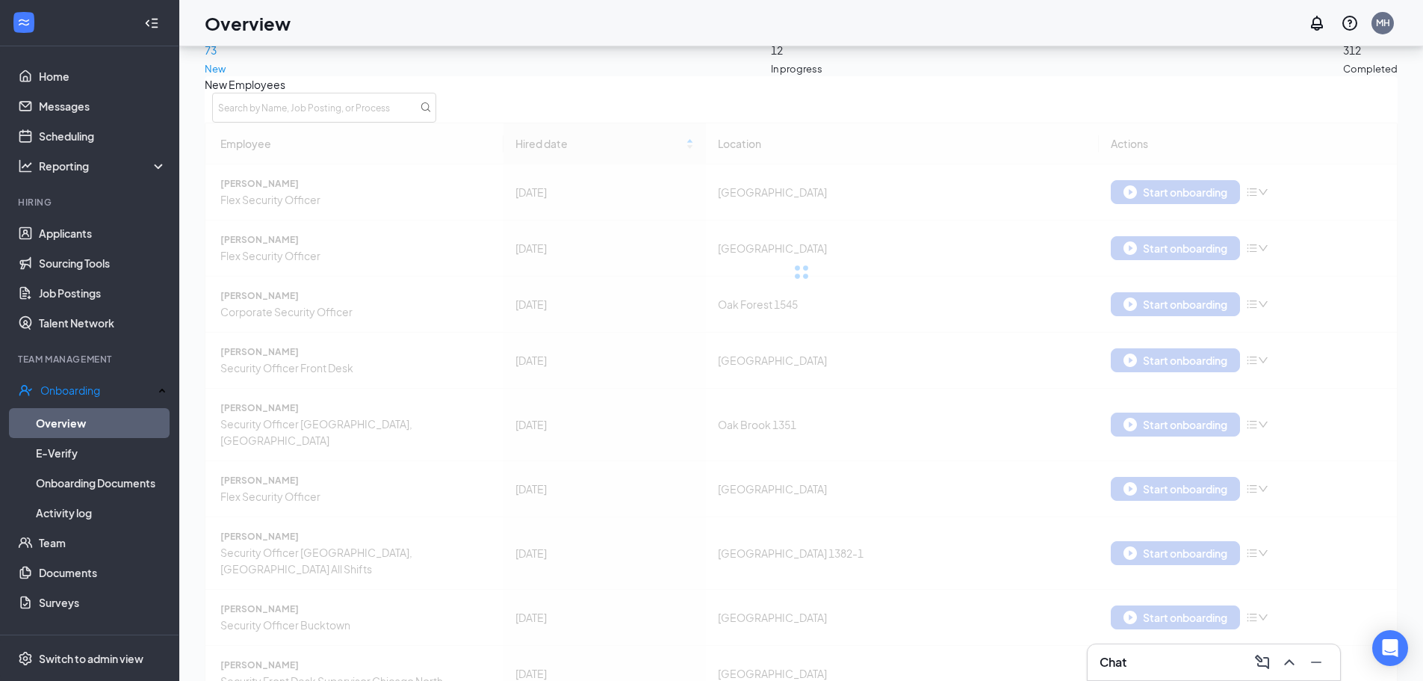
click at [823, 55] on div "12 In progress" at bounding box center [797, 36] width 52 height 79
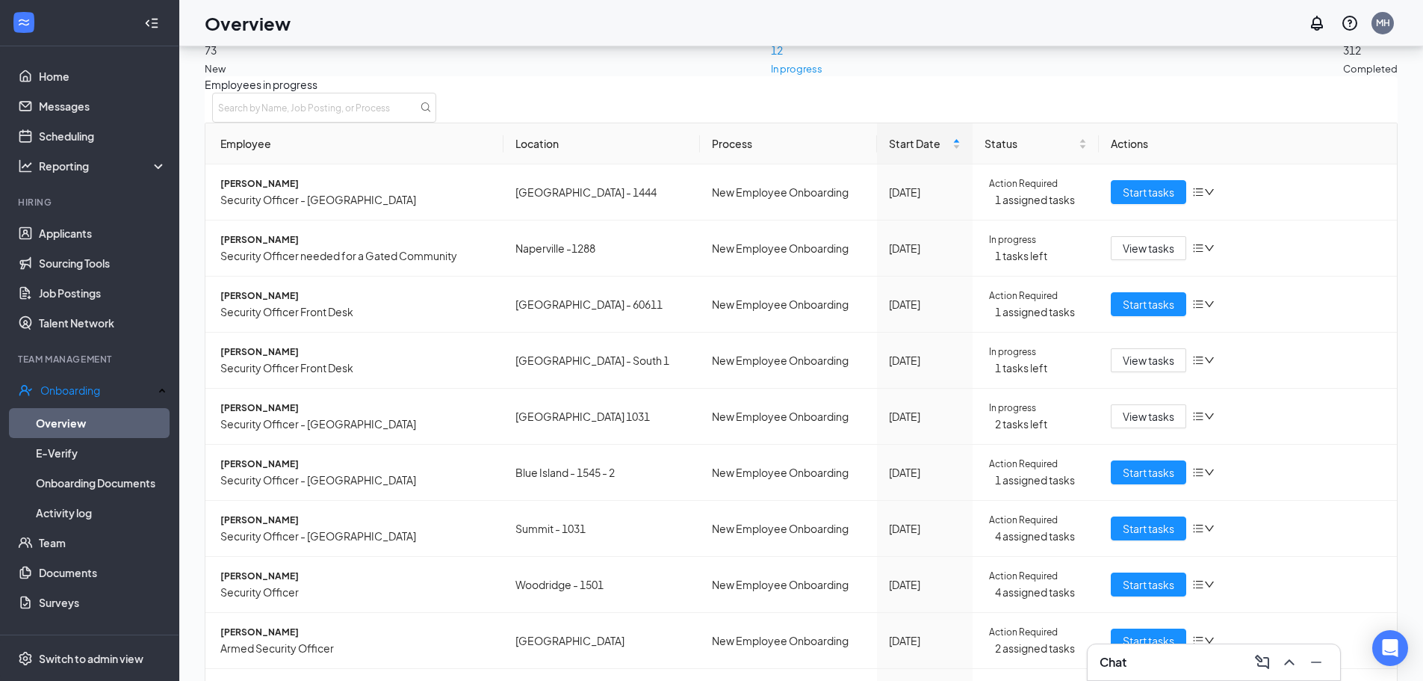
click at [1343, 62] on div "312 Completed" at bounding box center [1370, 36] width 55 height 79
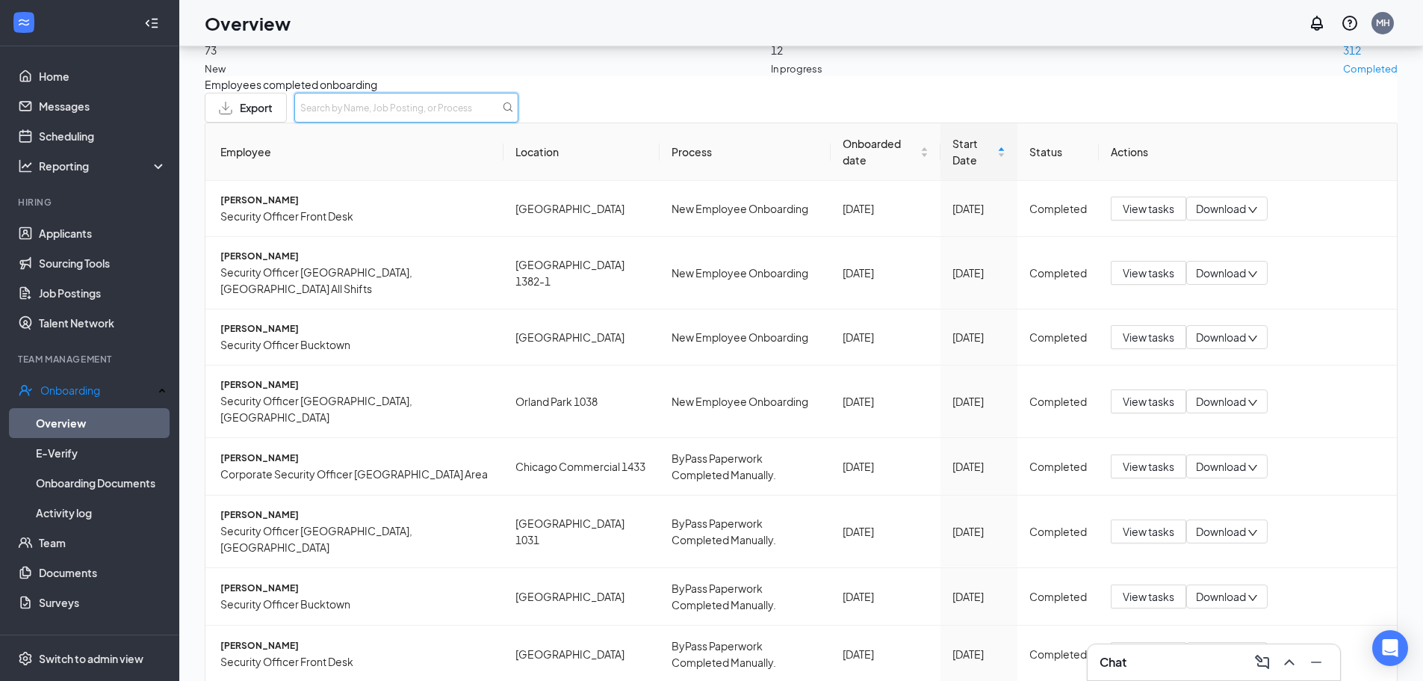
click at [519, 114] on input "text" at bounding box center [406, 108] width 224 height 30
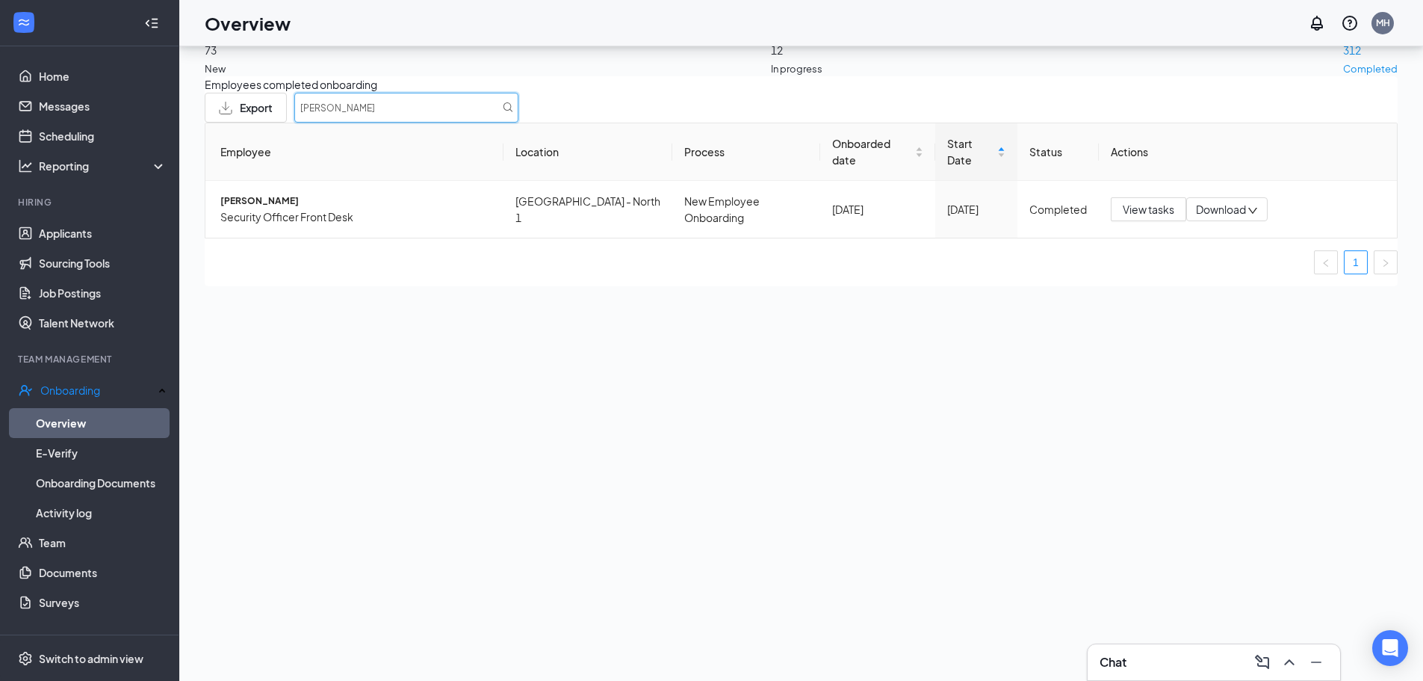
type input "samuel"
click at [823, 64] on div "12 In progress" at bounding box center [797, 36] width 52 height 79
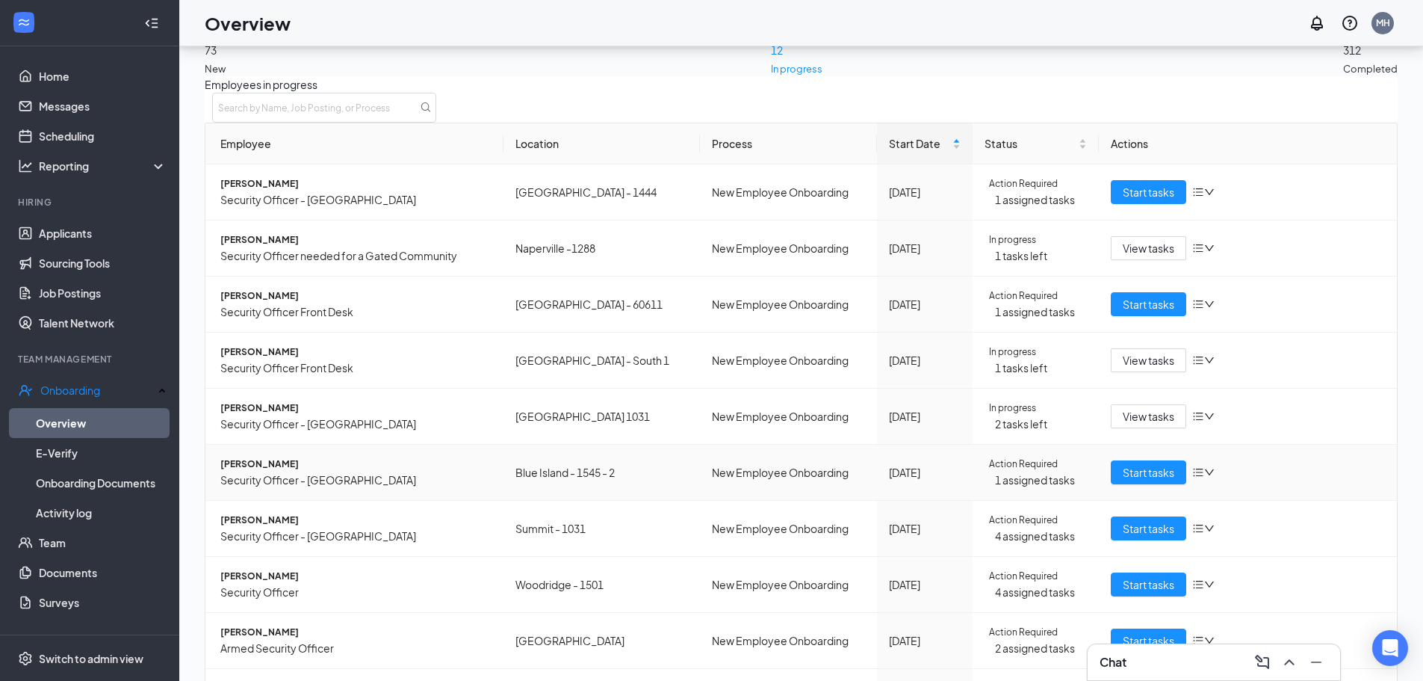
scroll to position [149, 0]
click at [292, 569] on span "Olalekan Odusanya" at bounding box center [355, 576] width 271 height 15
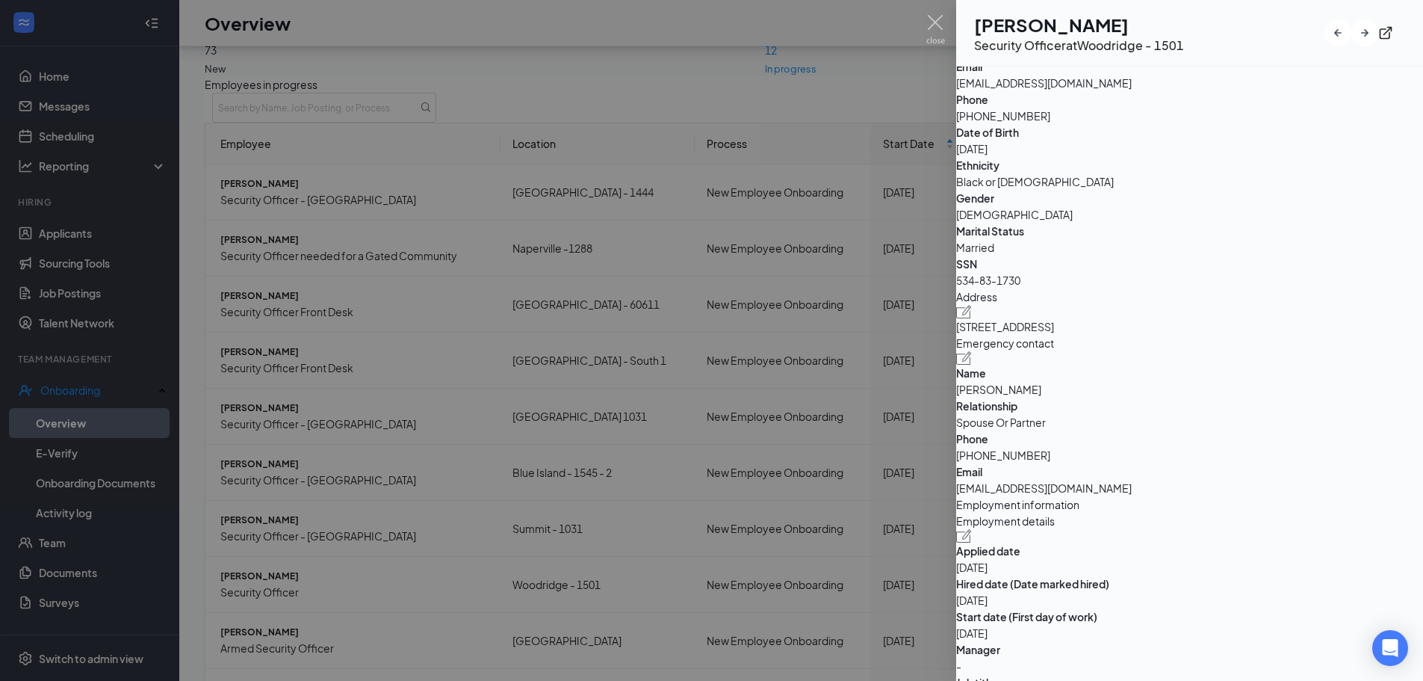
scroll to position [149, 0]
click at [939, 25] on img at bounding box center [936, 29] width 19 height 29
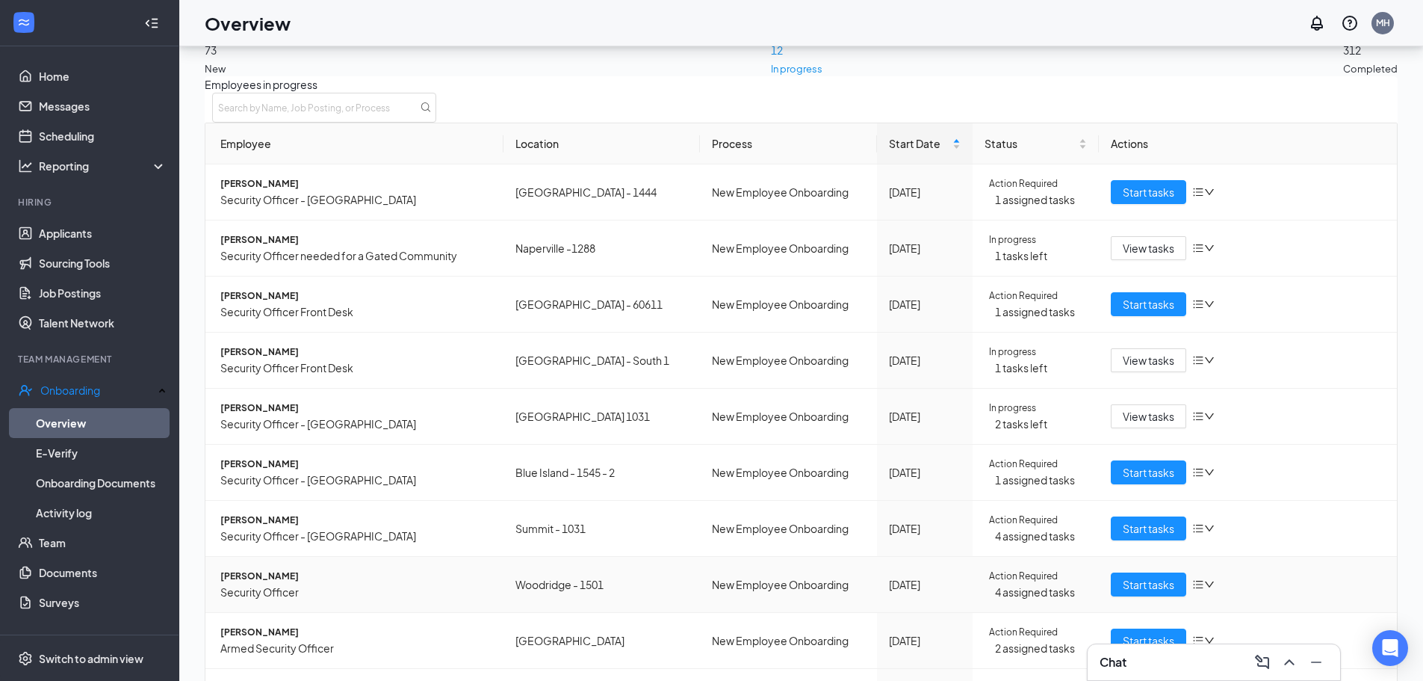
click at [283, 569] on span "Olalekan Odusanya" at bounding box center [355, 576] width 271 height 15
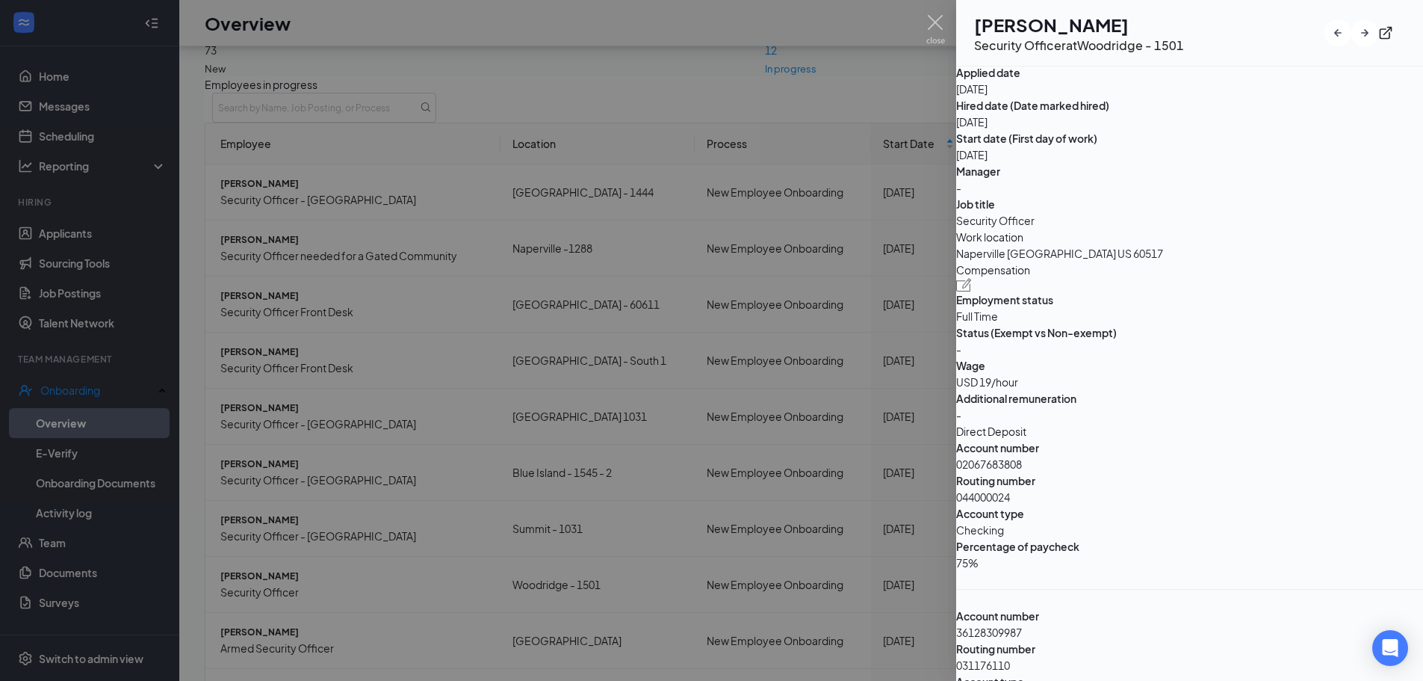
scroll to position [897, 0]
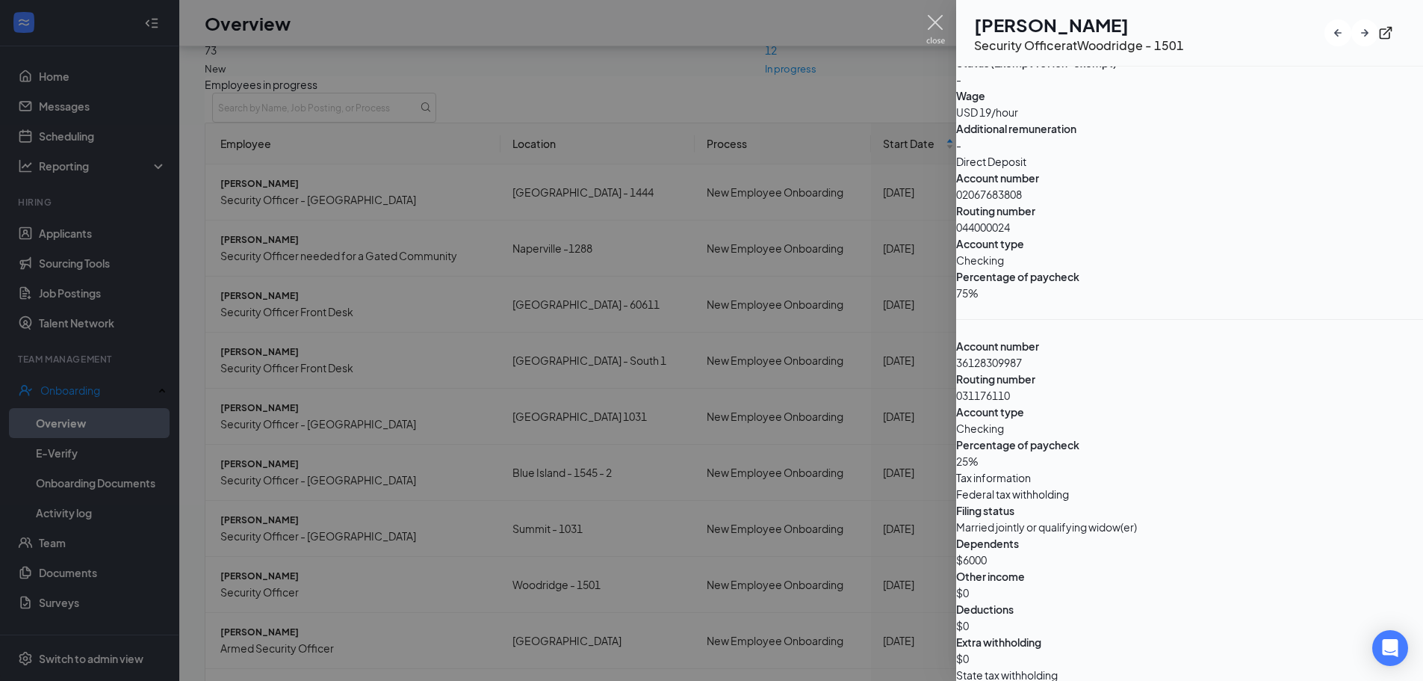
click at [935, 17] on img at bounding box center [936, 29] width 19 height 29
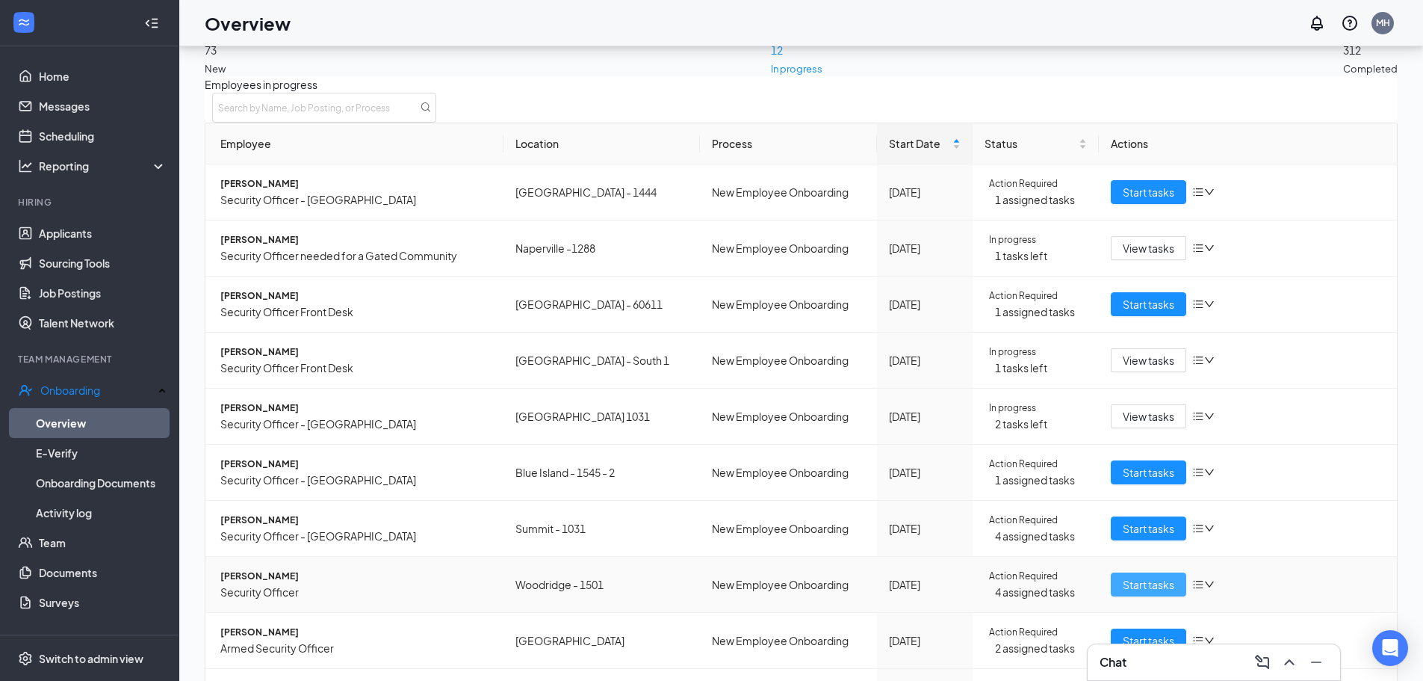
click at [1136, 576] on span "Start tasks" at bounding box center [1149, 584] width 52 height 16
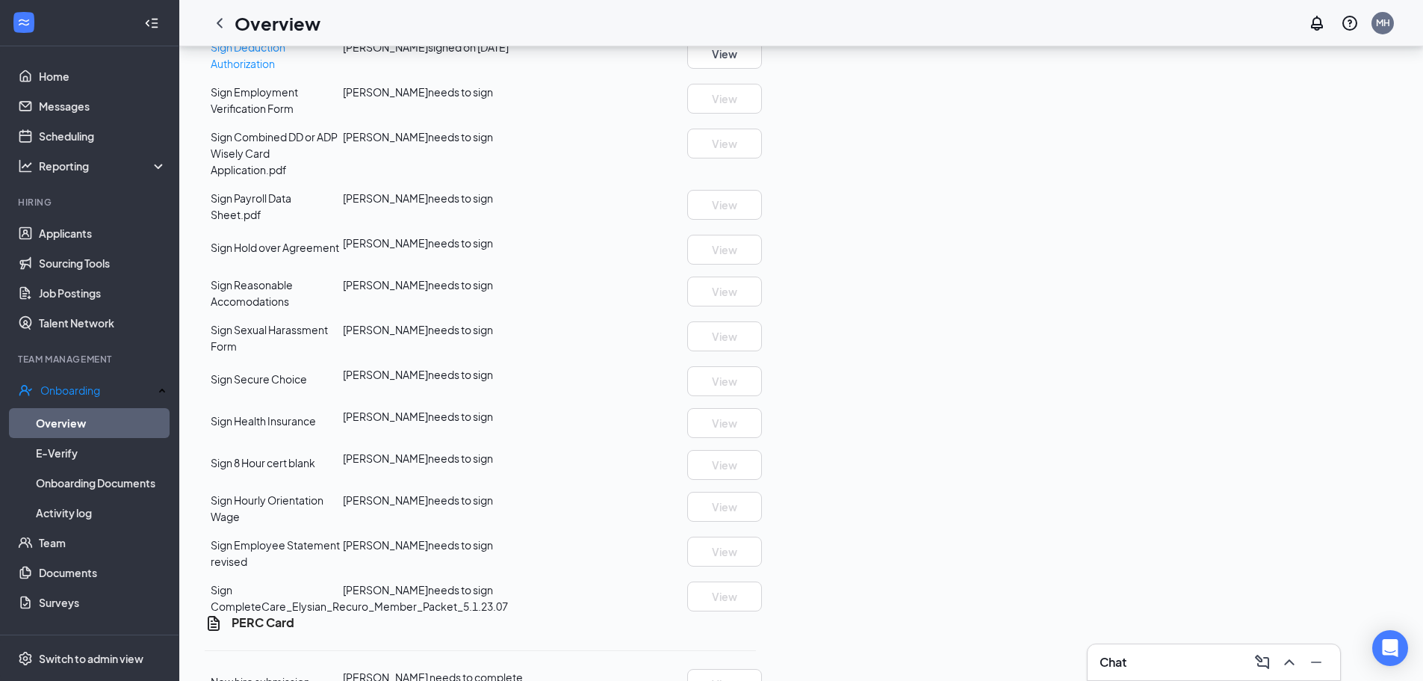
scroll to position [1046, 0]
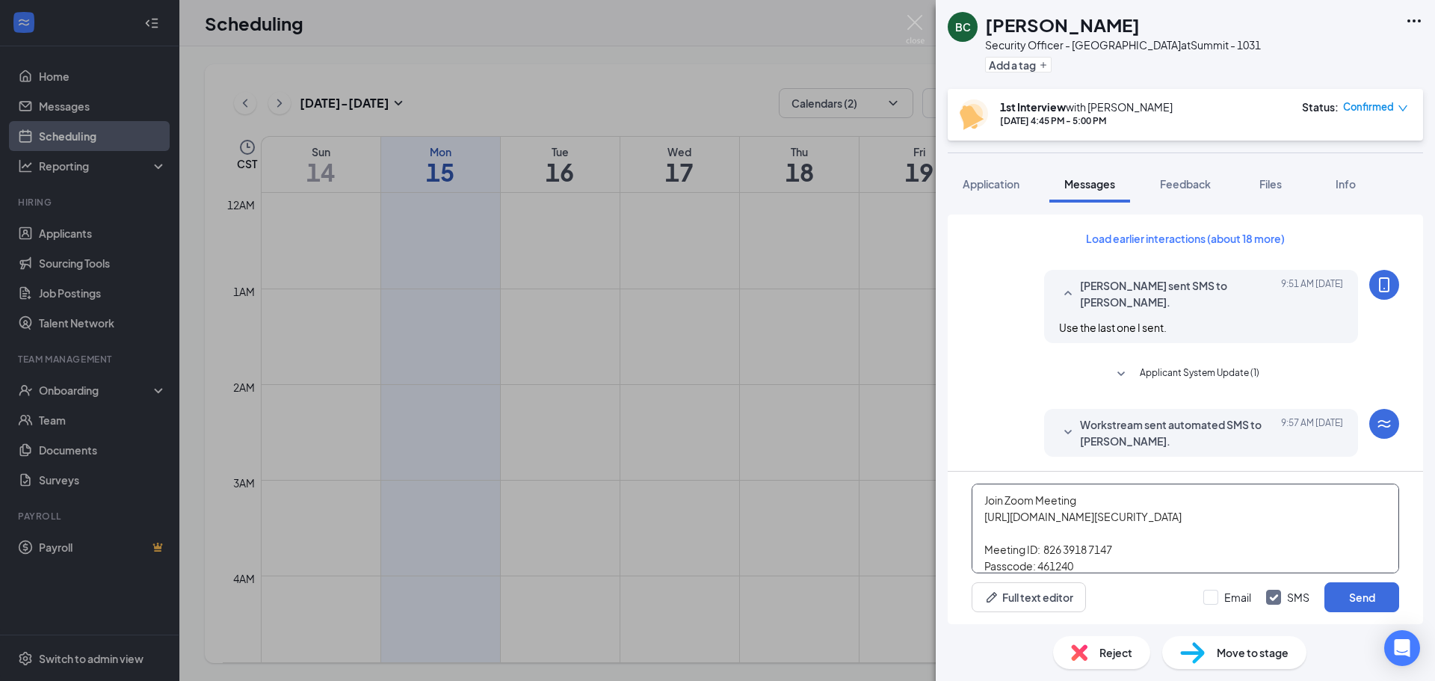
scroll to position [492, 0]
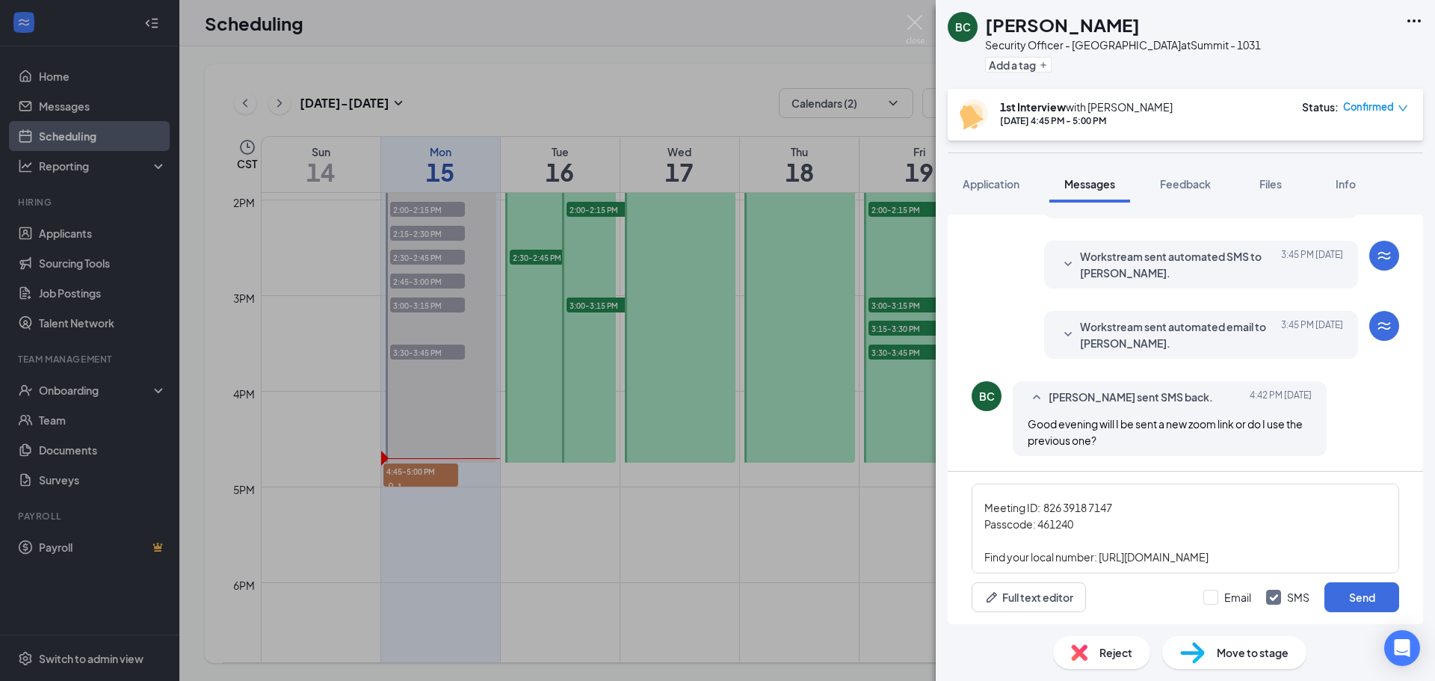
drag, startPoint x: 980, startPoint y: 541, endPoint x: 1259, endPoint y: 603, distance: 285.5
click at [1259, 603] on div "Join Zoom Meeting https://us06web.zoom.us/j/82639187147?pwd=YfiwTWjOEE0IHBIVdT2…" at bounding box center [1184, 547] width 475 height 152
type textarea "Join Zoom Meeting https://us06web.zoom.us/j/82639187147?pwd=YfiwTWjOEE0IHBIVdT2…"
drag, startPoint x: 1207, startPoint y: 592, endPoint x: 1298, endPoint y: 616, distance: 93.5
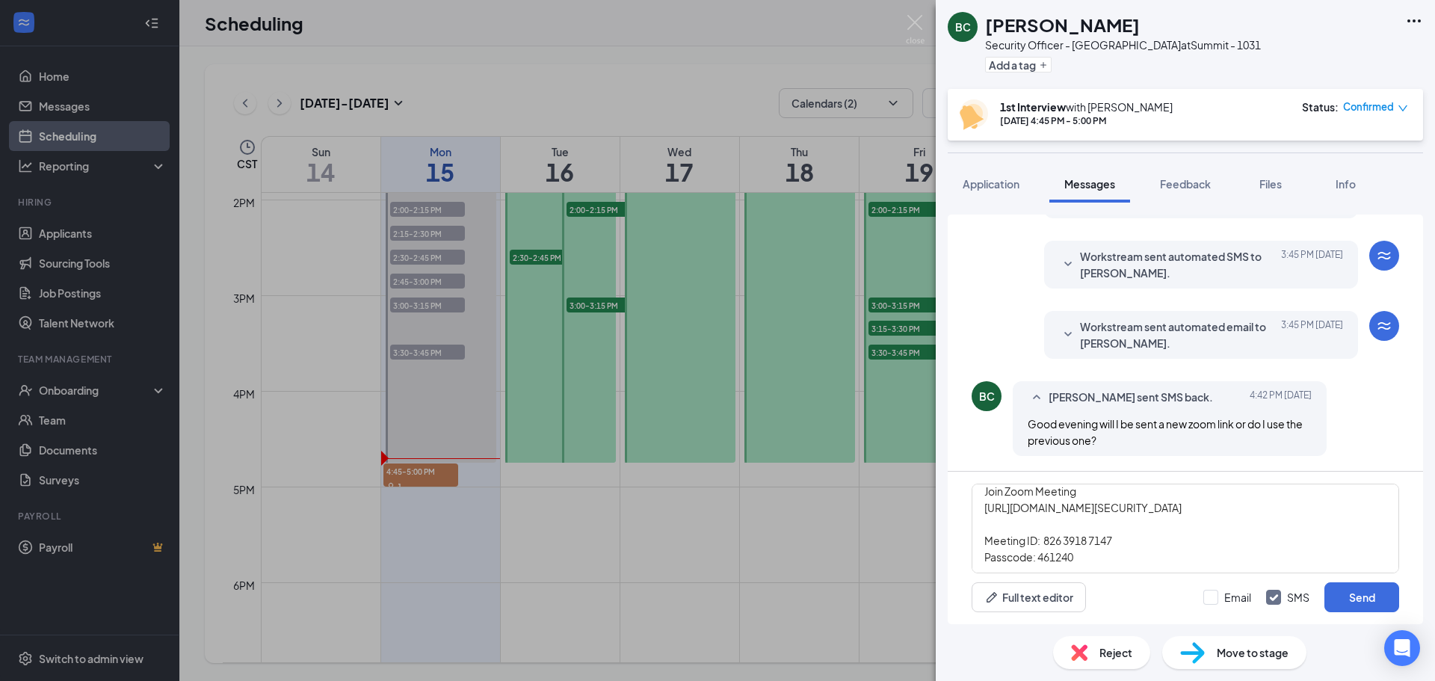
click at [1224, 595] on input "Email" at bounding box center [1227, 597] width 48 height 15
checkbox input "true"
click at [1367, 598] on button "Send" at bounding box center [1361, 597] width 75 height 30
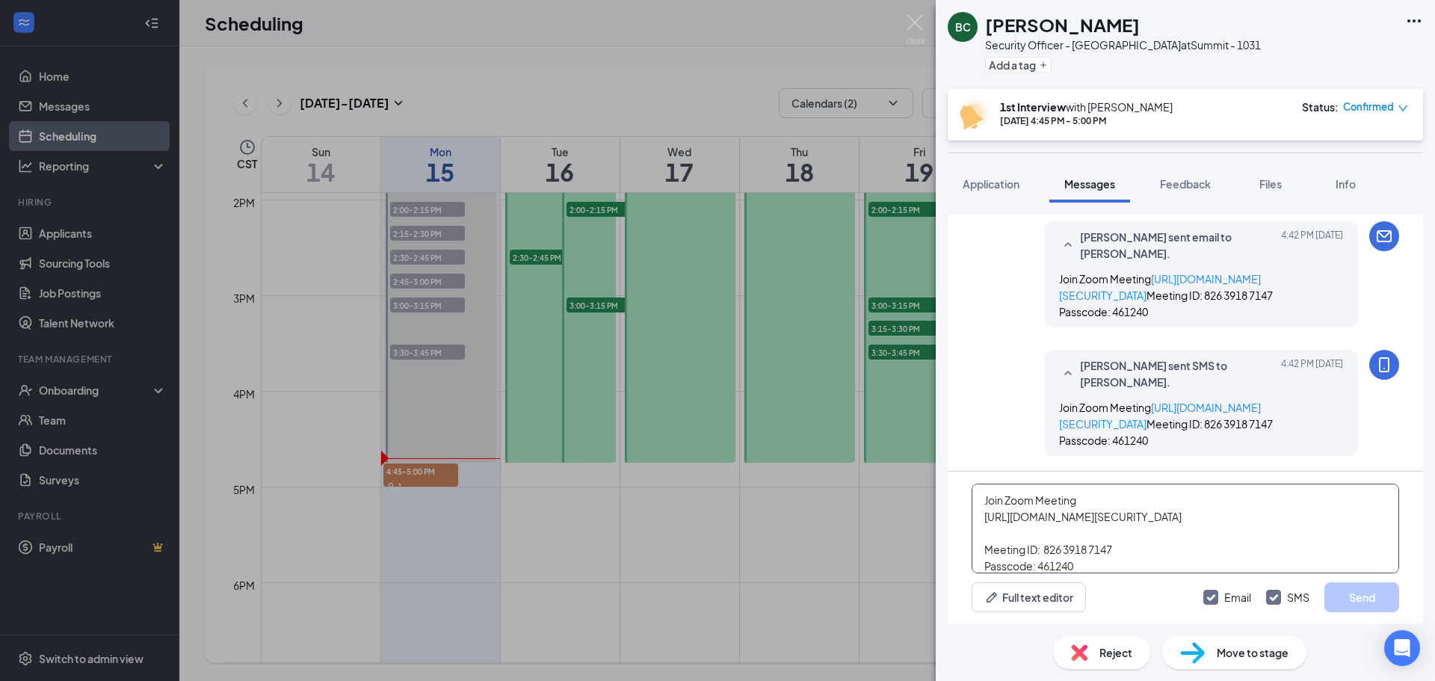
scroll to position [848, 0]
drag, startPoint x: 1180, startPoint y: 186, endPoint x: 1161, endPoint y: 208, distance: 29.2
click at [1180, 186] on span "Feedback" at bounding box center [1185, 183] width 51 height 13
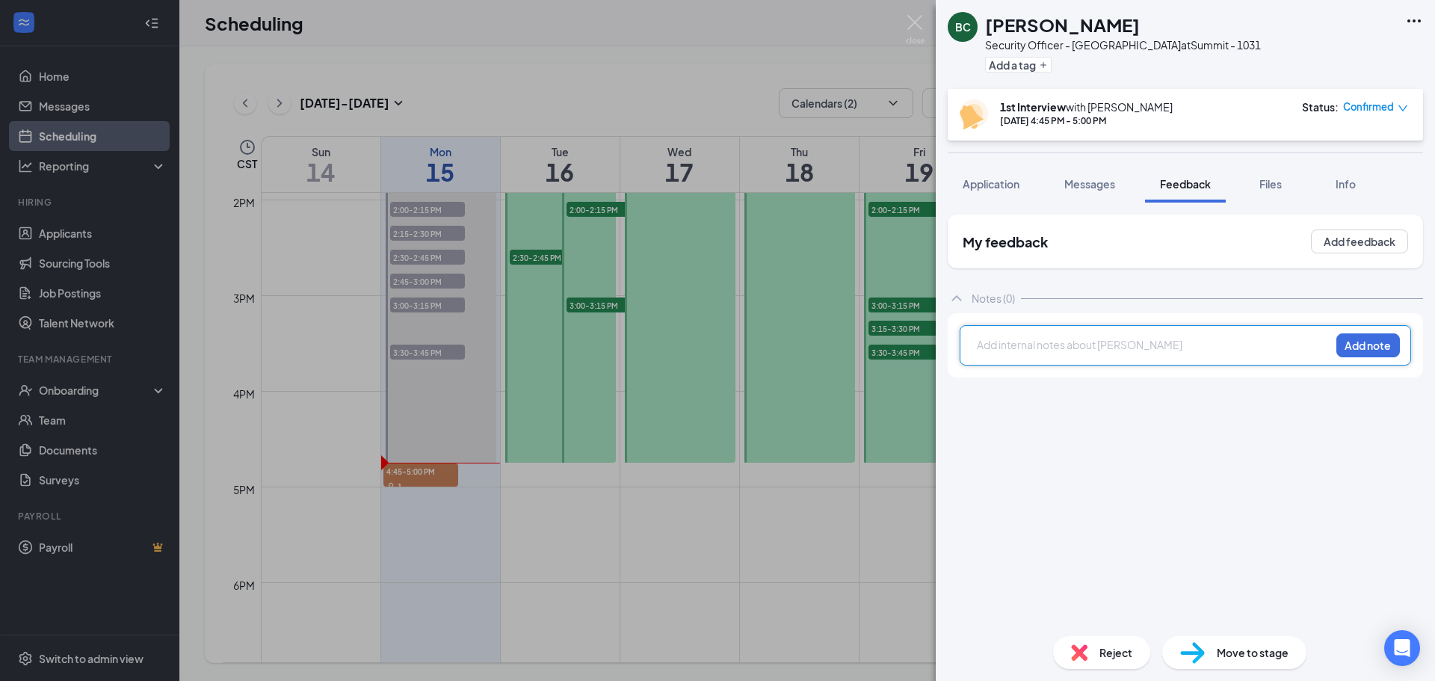
click at [991, 349] on div at bounding box center [1153, 345] width 352 height 16
click at [1106, 361] on span "1 1/2 years in security-in another state. No perc/20hr. Lives in 60618-pov can …" at bounding box center [1151, 352] width 349 height 29
click at [1268, 362] on div "1 1/2 years in security-in another state. No perc/20hr. Lives in 60618-pov can …" at bounding box center [1153, 352] width 352 height 31
drag, startPoint x: 1376, startPoint y: 349, endPoint x: 1333, endPoint y: 330, distance: 47.2
click at [1376, 348] on button "Add note" at bounding box center [1368, 345] width 64 height 24
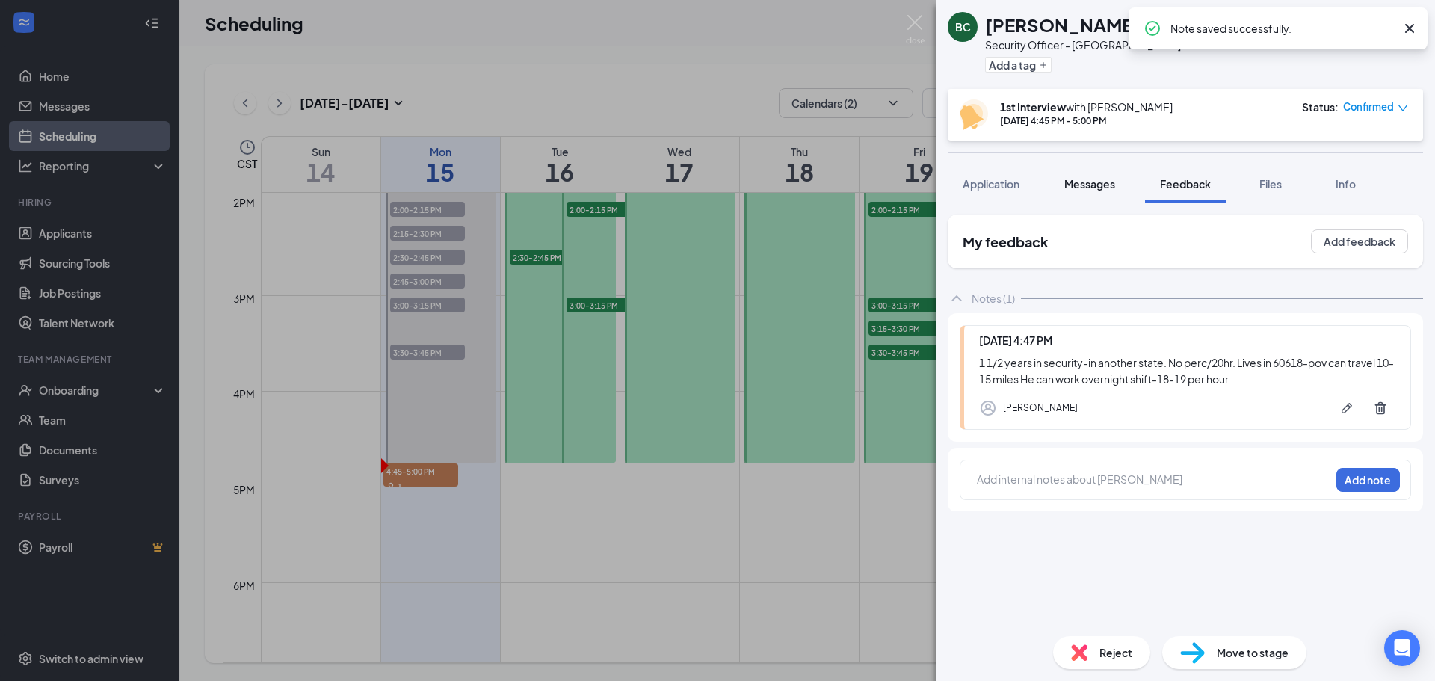
click at [1105, 180] on span "Messages" at bounding box center [1089, 183] width 51 height 13
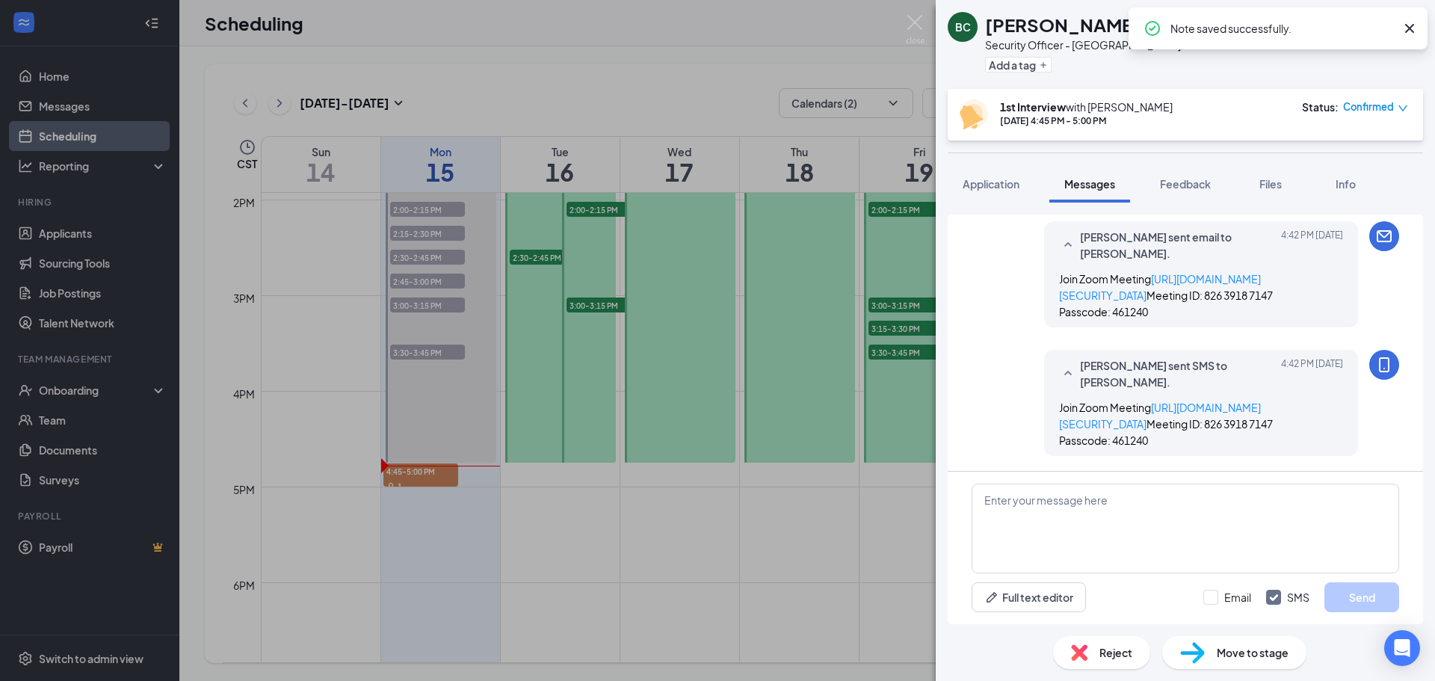
scroll to position [709, 0]
click at [996, 518] on textarea at bounding box center [1184, 528] width 427 height 90
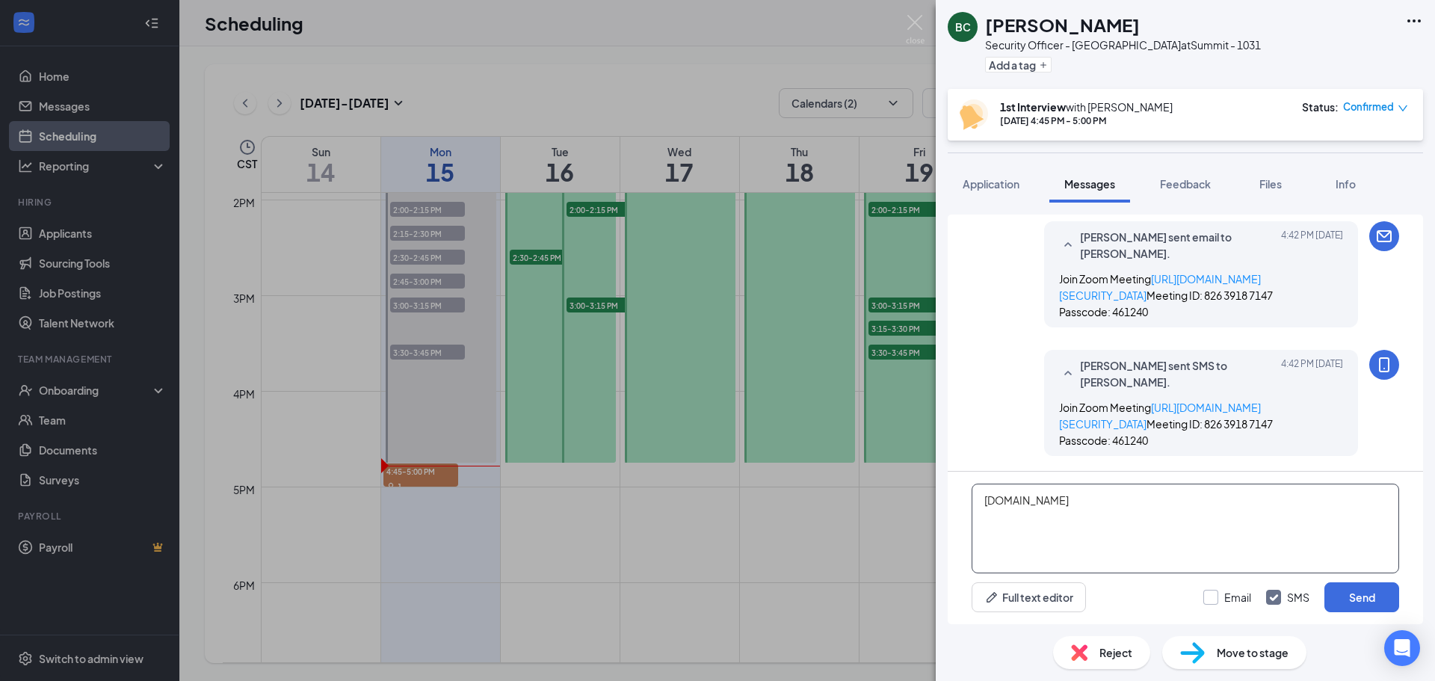
type textarea "[DOMAIN_NAME]"
click at [1206, 598] on input "Email" at bounding box center [1227, 597] width 48 height 15
checkbox input "true"
click at [1367, 601] on button "Send" at bounding box center [1361, 597] width 75 height 30
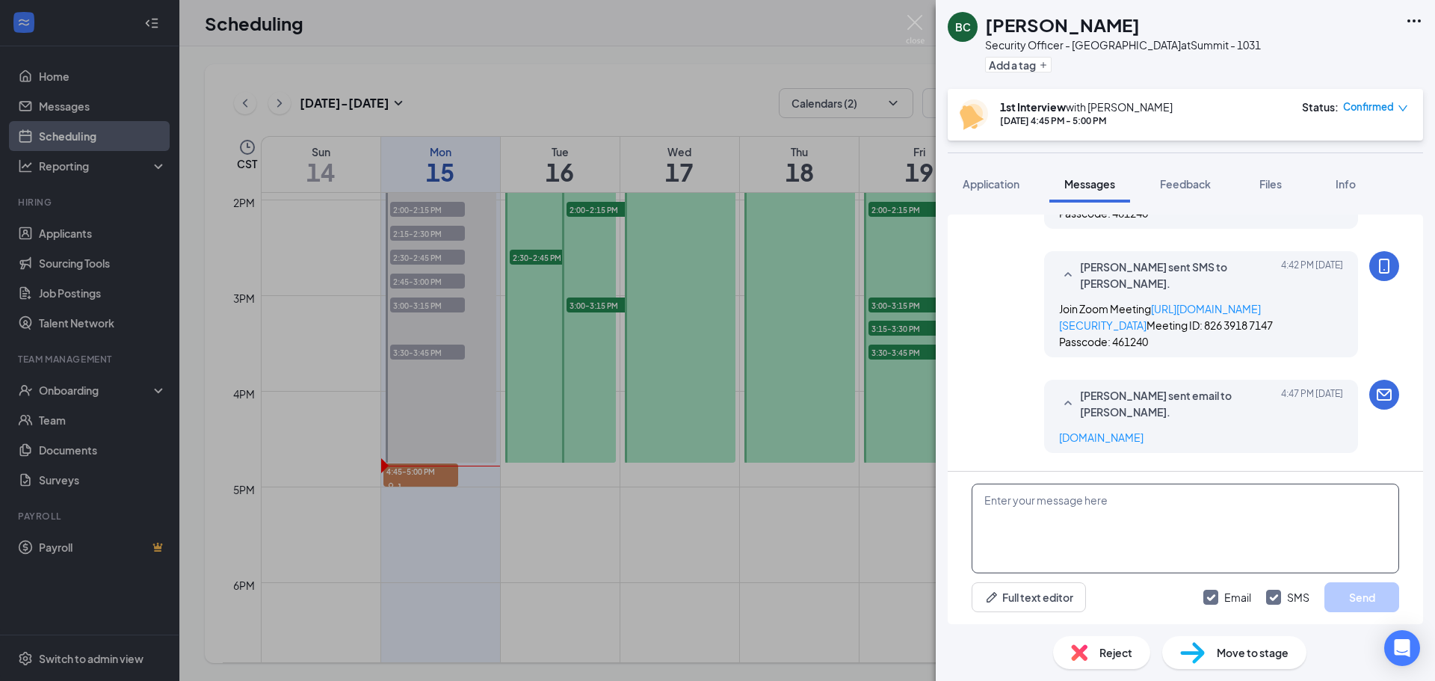
scroll to position [900, 0]
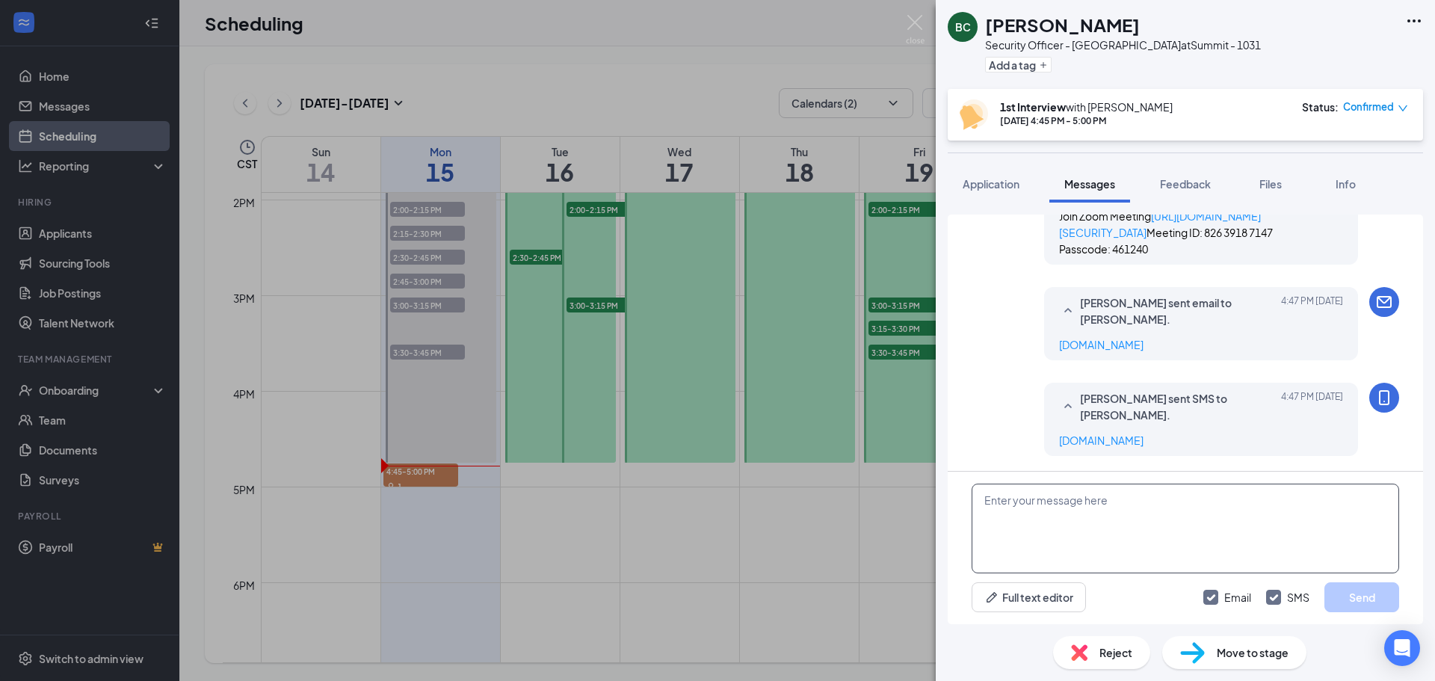
click at [1220, 536] on textarea at bounding box center [1184, 528] width 427 height 90
type textarea "708.385.3300 x 1049"
click at [1363, 595] on button "Send" at bounding box center [1361, 597] width 75 height 30
click at [1043, 498] on textarea at bounding box center [1184, 528] width 427 height 90
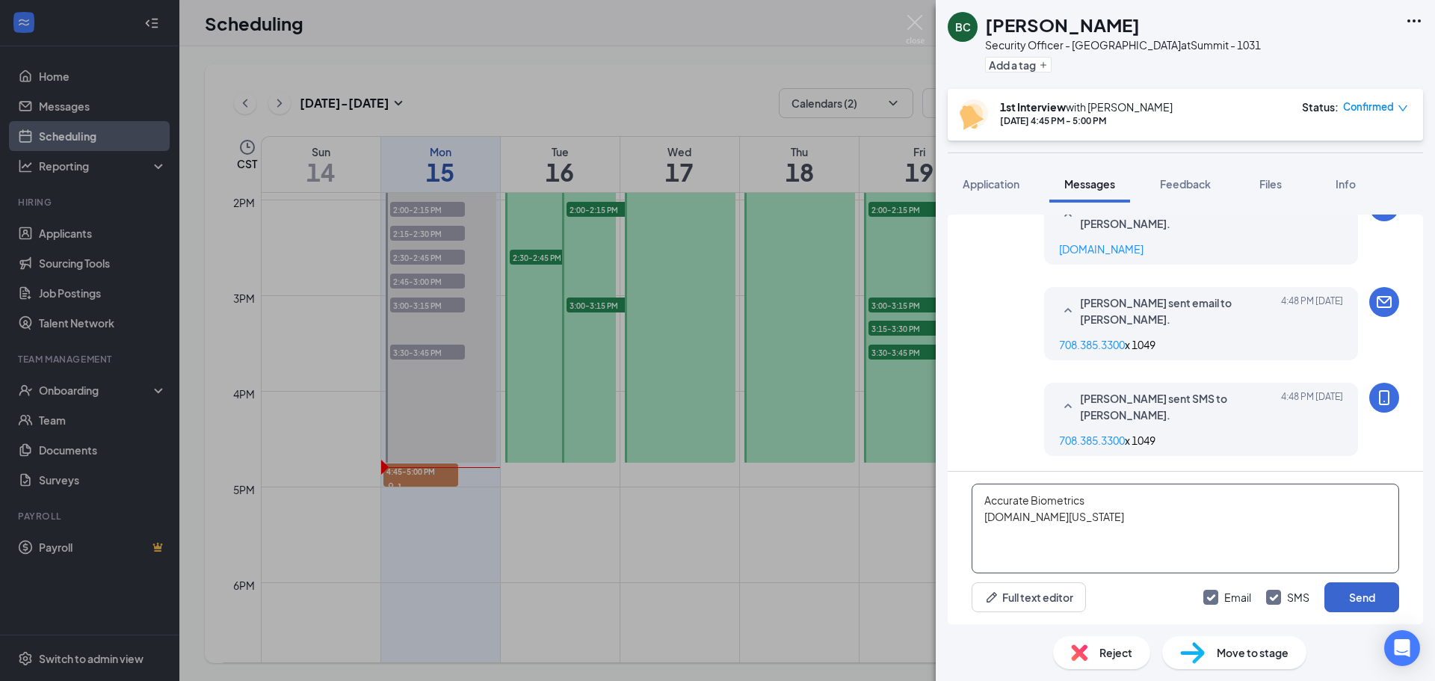
type textarea "Accurate Biometrics idfpr.illinois.gov"
click at [1360, 602] on button "Send" at bounding box center [1361, 597] width 75 height 30
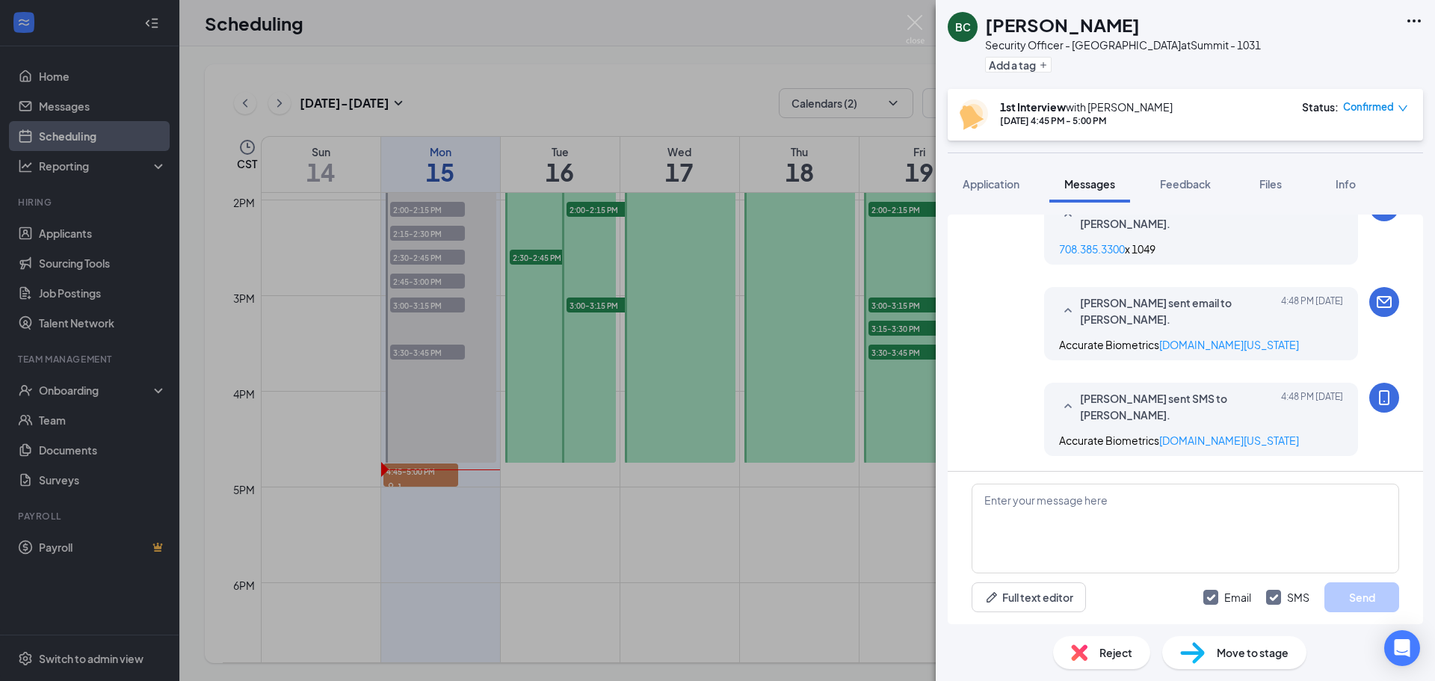
scroll to position [1241, 0]
drag, startPoint x: 1020, startPoint y: 67, endPoint x: 1010, endPoint y: 77, distance: 13.7
click at [1020, 67] on button "Add a tag" at bounding box center [1018, 65] width 66 height 16
click at [1083, 59] on input "text" at bounding box center [1069, 65] width 168 height 24
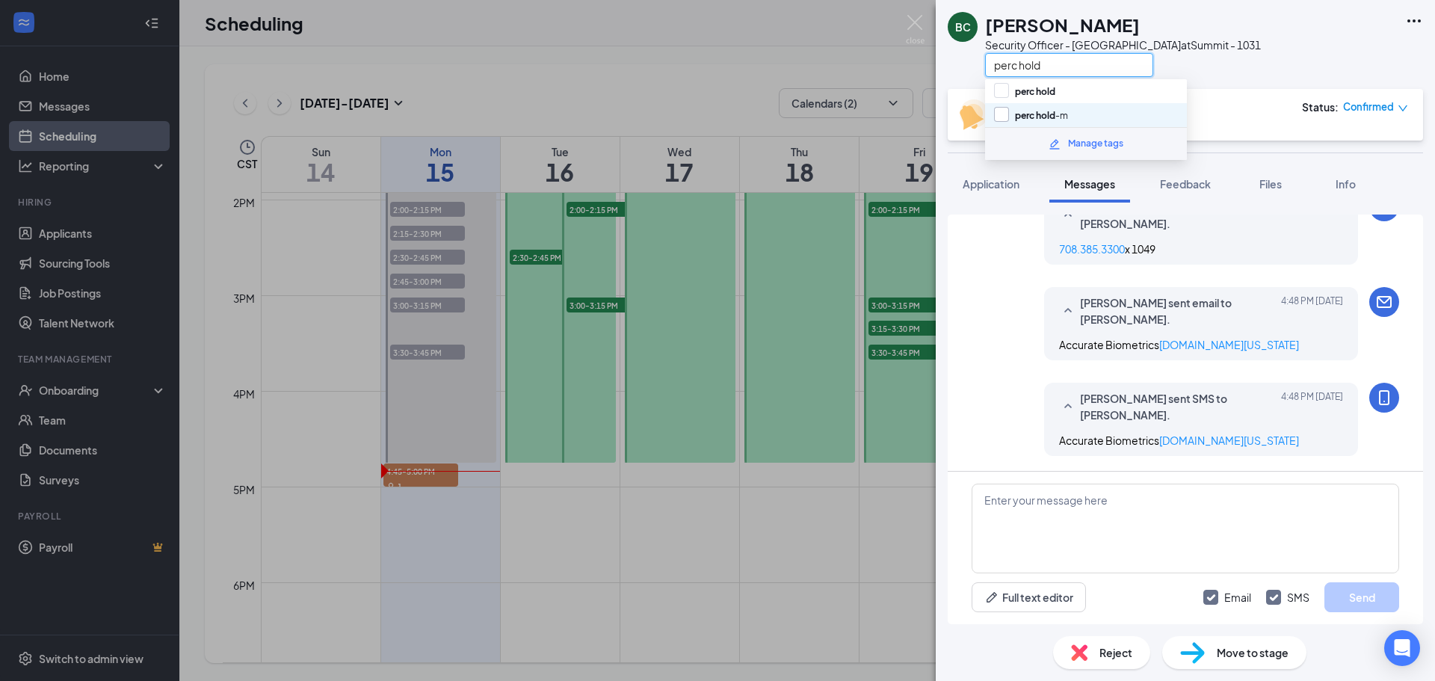
type input "perc hold"
click at [997, 118] on input "perc hold -m" at bounding box center [1031, 115] width 74 height 16
checkbox input "true"
click at [1235, 61] on div "BC Benjamin Cordova Security Officer - Bedford Park at Summit - 1031 perc hold" at bounding box center [1184, 44] width 499 height 89
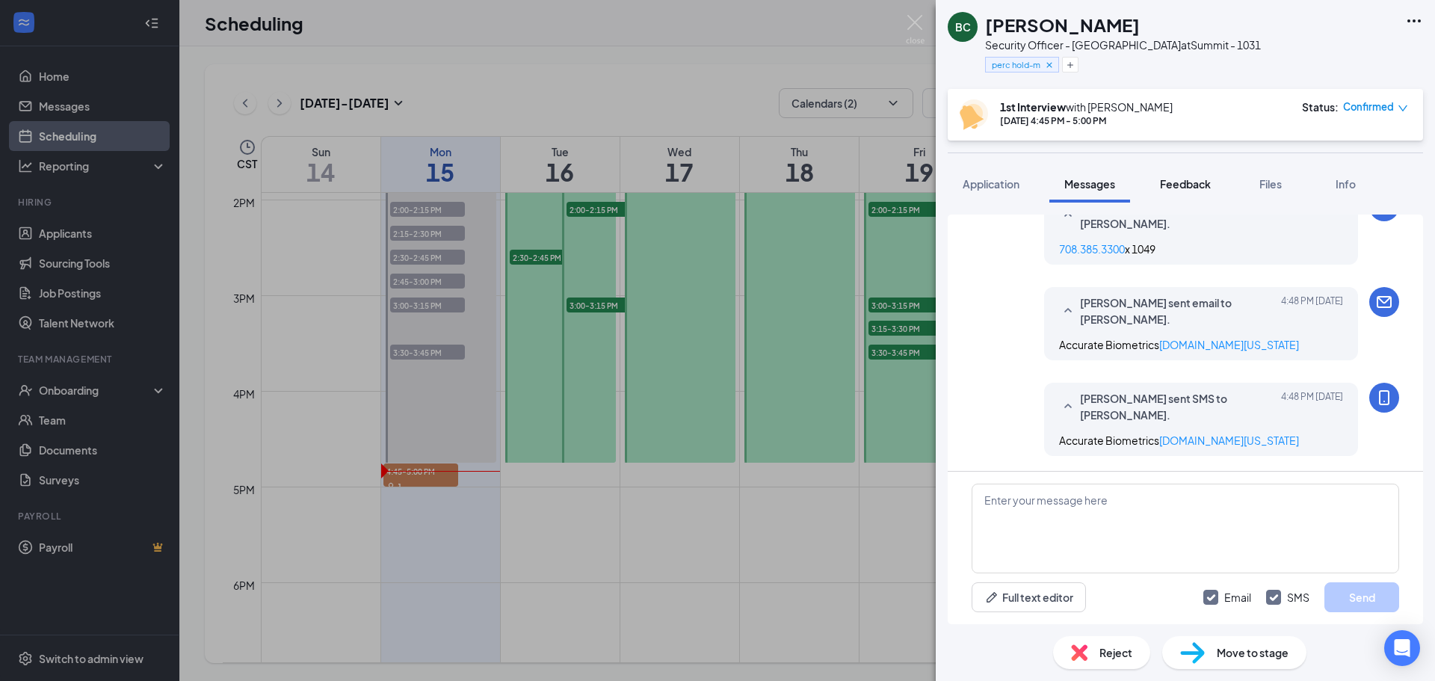
click at [1194, 184] on span "Feedback" at bounding box center [1185, 183] width 51 height 13
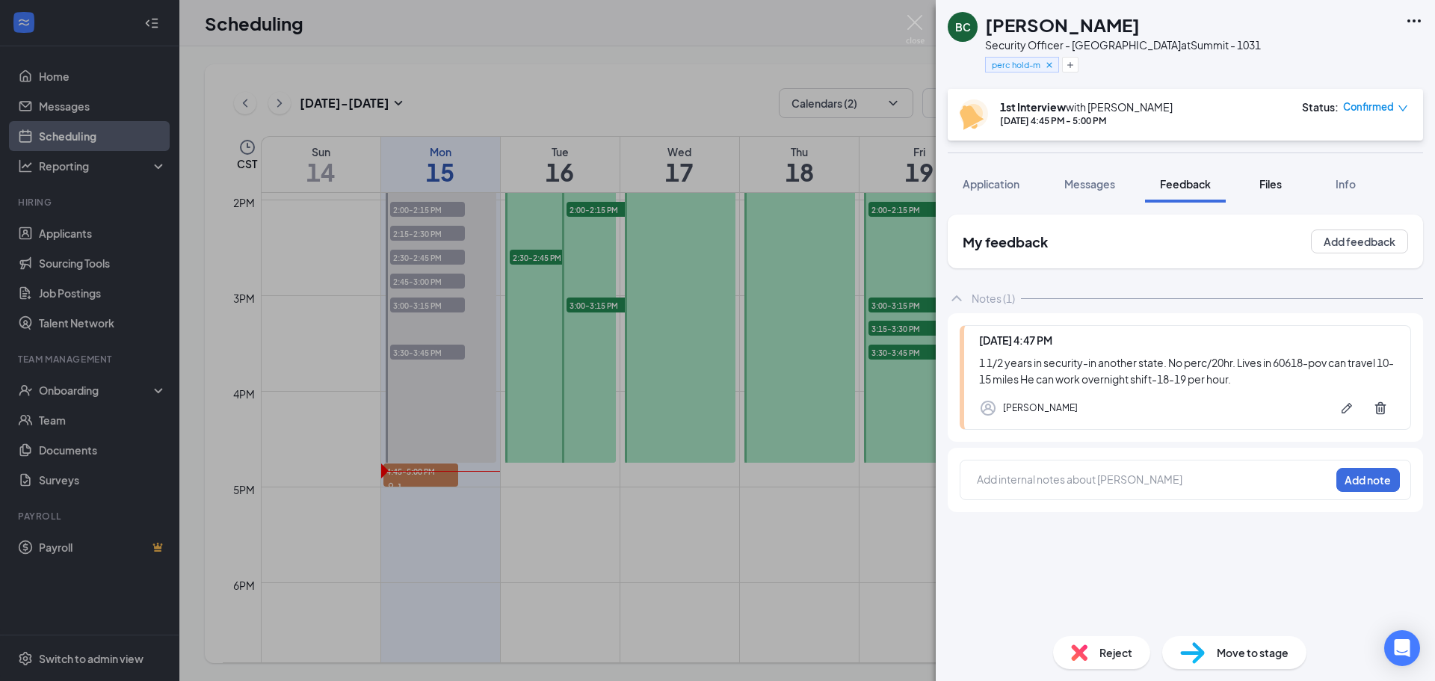
click at [1270, 188] on span "Files" at bounding box center [1270, 183] width 22 height 13
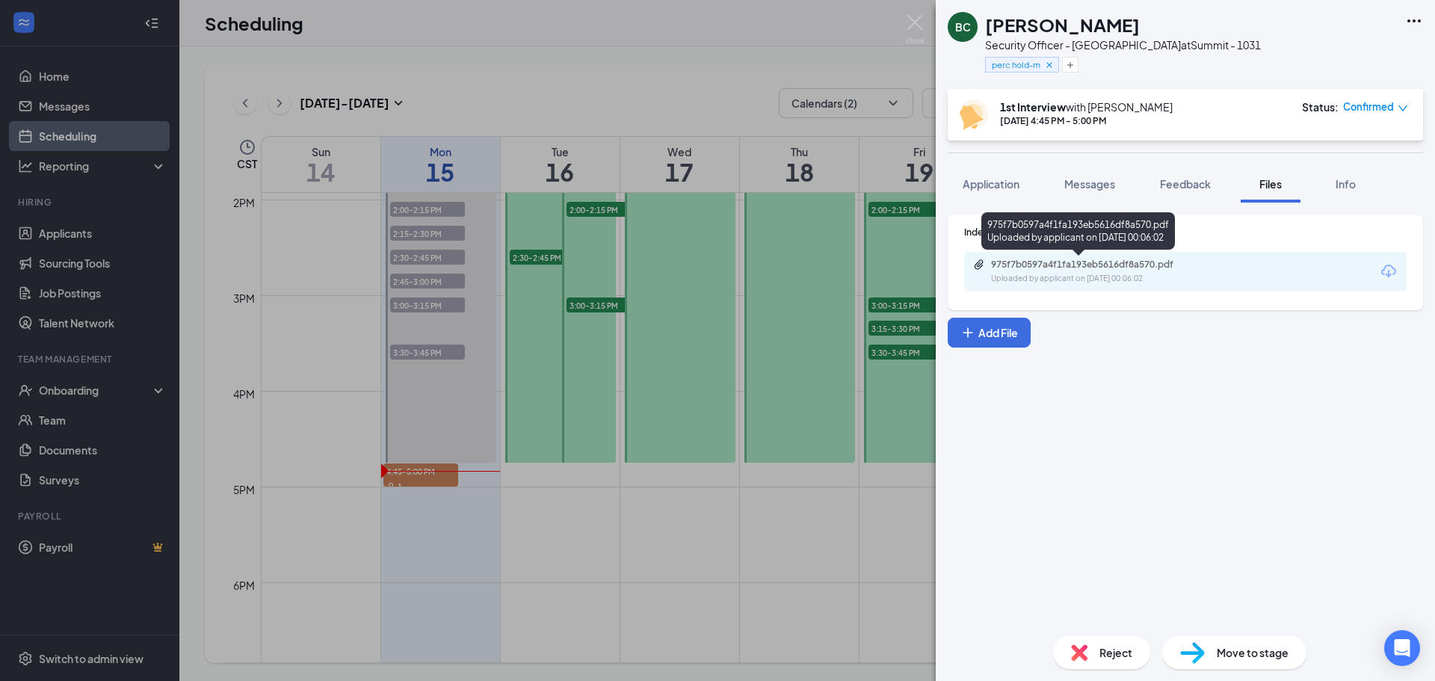
click at [1095, 275] on div "Uploaded by applicant on Sep 12, 2025 at 00:06:02" at bounding box center [1103, 279] width 224 height 12
drag, startPoint x: 1169, startPoint y: 182, endPoint x: 1169, endPoint y: 203, distance: 21.7
click at [1169, 182] on span "Feedback" at bounding box center [1185, 183] width 51 height 13
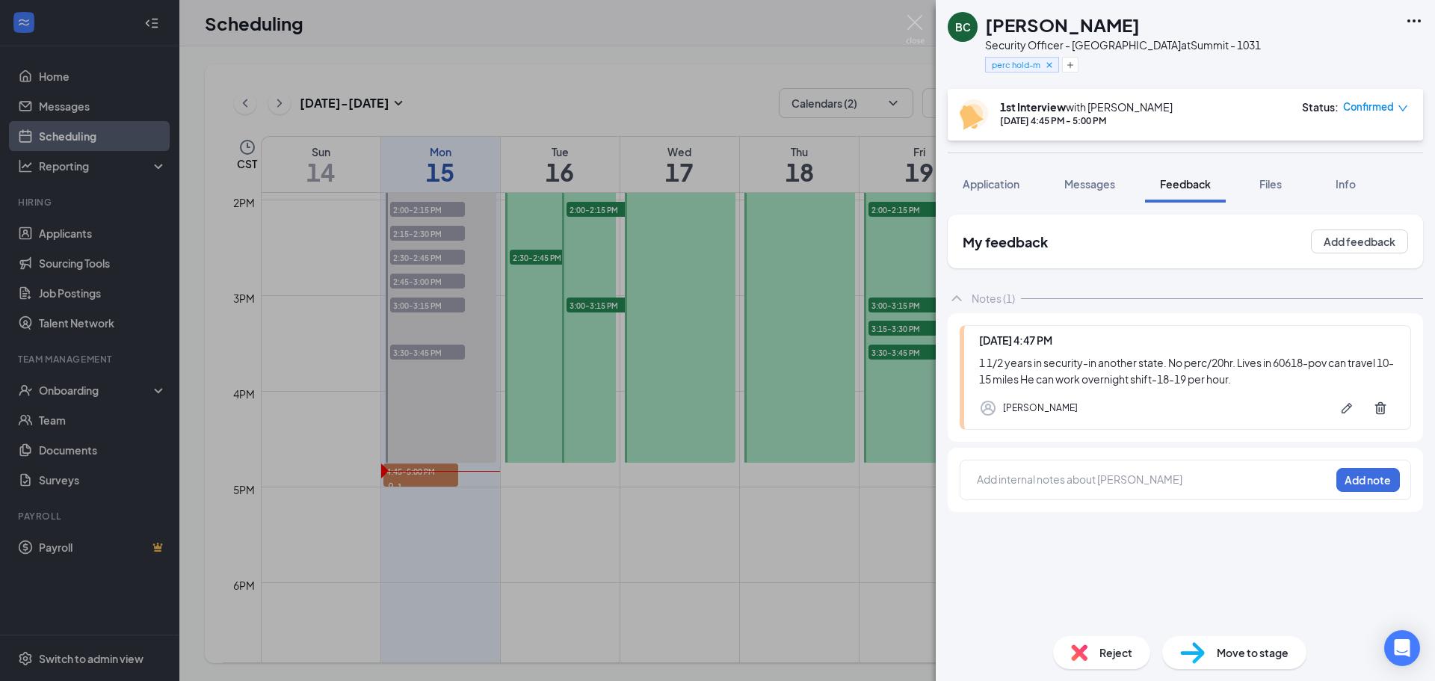
click at [1085, 359] on div "1 1/2 years in security-in another state. No perc/20hr. Lives in 60618-pov can …" at bounding box center [1187, 370] width 416 height 33
click at [1343, 409] on icon "Pen" at bounding box center [1346, 408] width 10 height 10
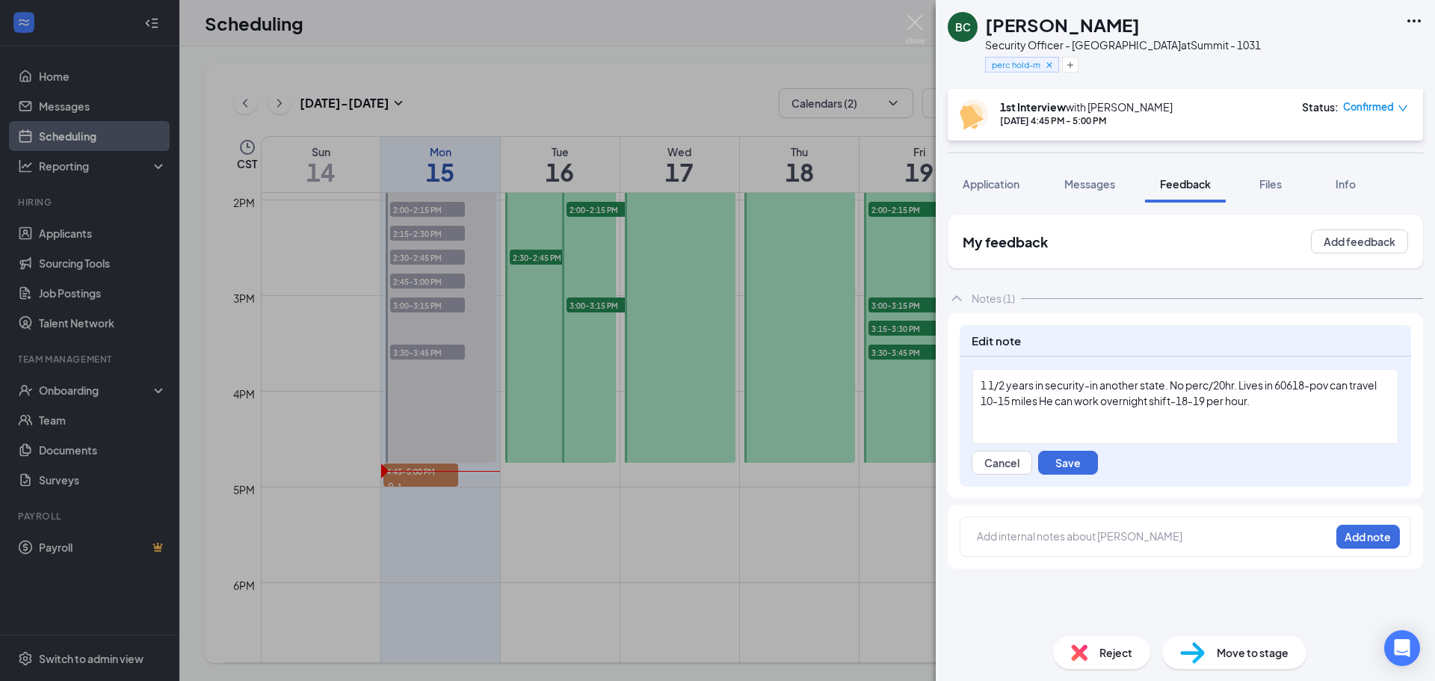
click at [1084, 385] on span "1 1/2 years in security-in another state. No perc/20hr. Lives in 60618-pov can …" at bounding box center [1178, 392] width 397 height 29
click at [1027, 424] on div "1 1/2 years in security at a Juvenile Detention Center-in another state. No per…" at bounding box center [1185, 406] width 426 height 75
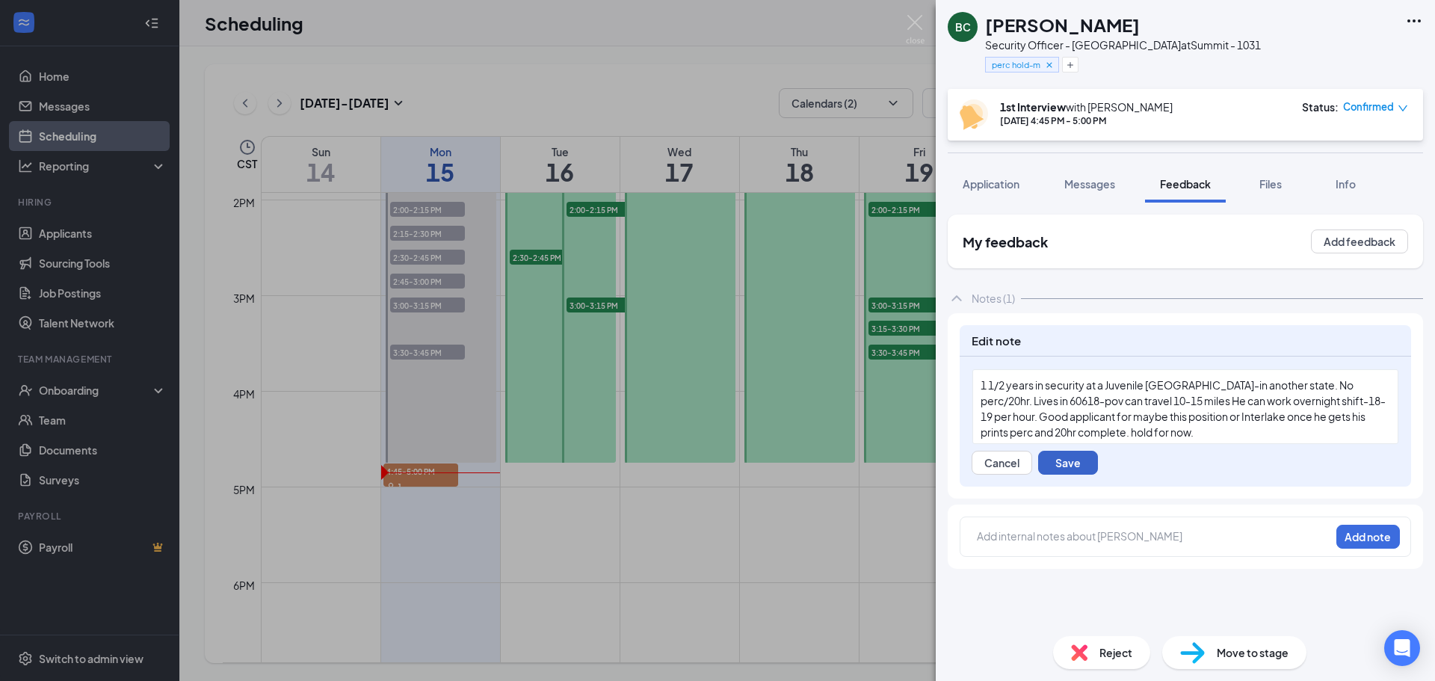
drag, startPoint x: 1080, startPoint y: 465, endPoint x: 1260, endPoint y: 343, distance: 217.4
click at [1080, 463] on button "Save" at bounding box center [1068, 463] width 60 height 24
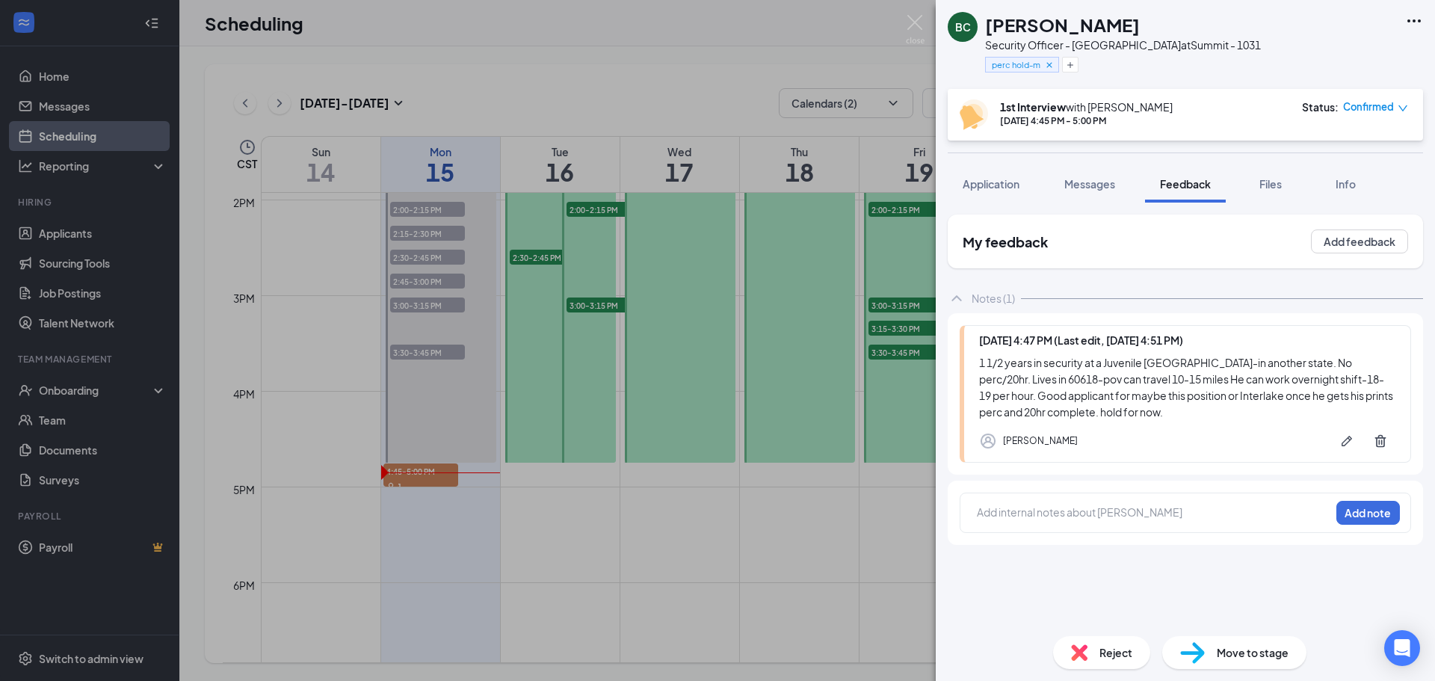
click at [1387, 110] on span "Confirmed" at bounding box center [1368, 106] width 51 height 15
click at [1312, 172] on span "Mark complete" at bounding box center [1327, 175] width 75 height 16
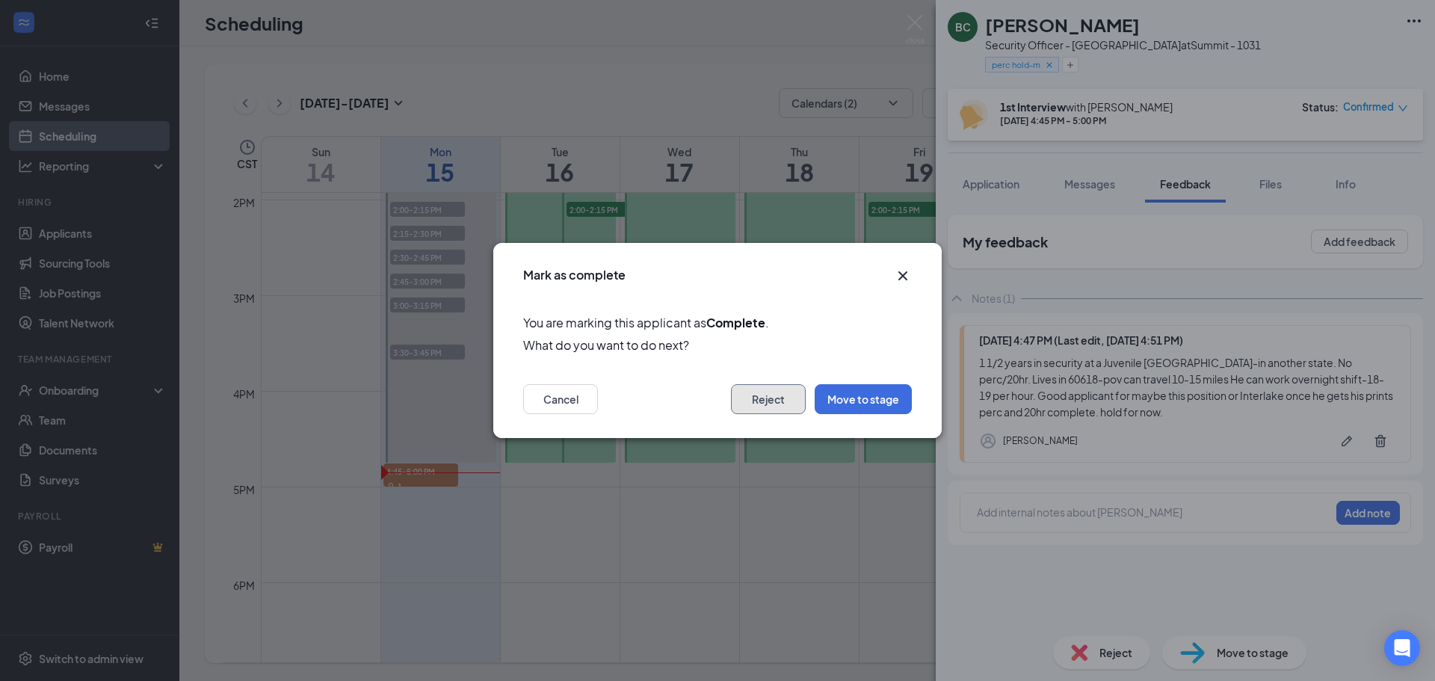
click at [778, 397] on button "Reject" at bounding box center [768, 399] width 75 height 30
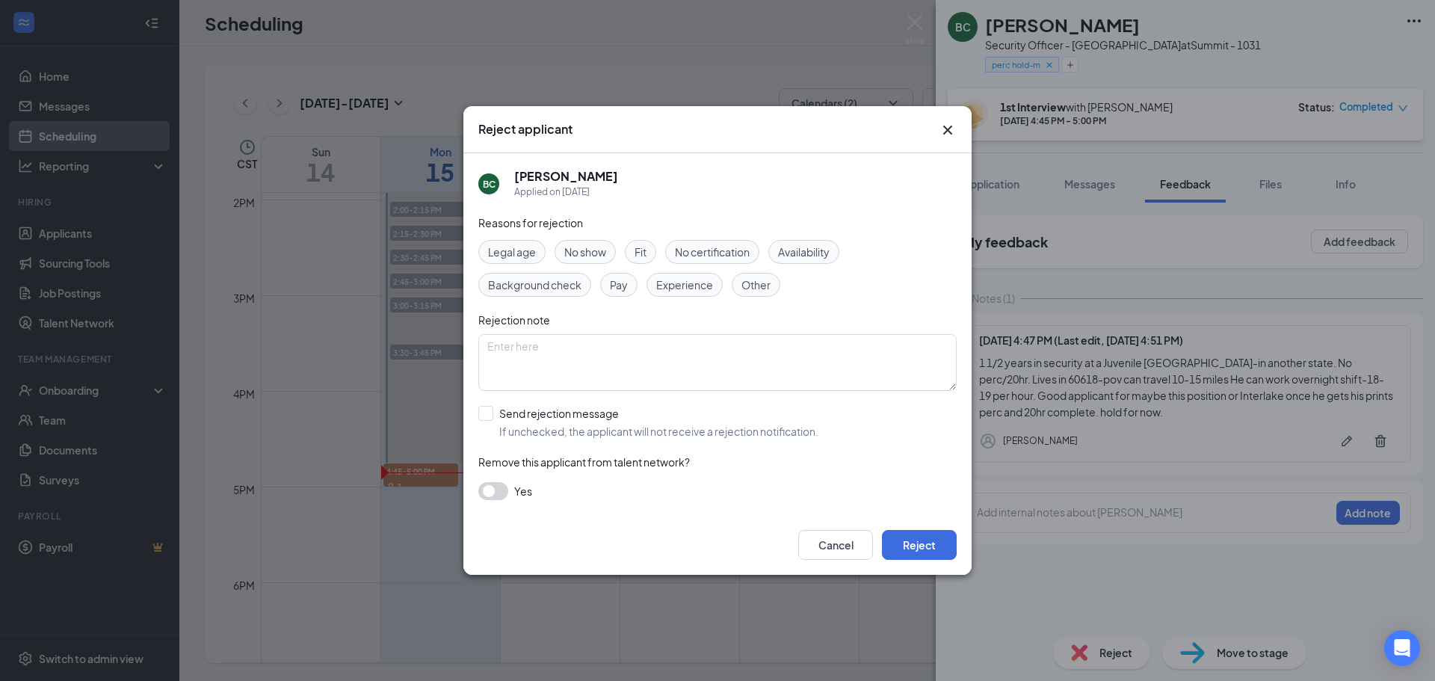
click at [730, 250] on span "No certification" at bounding box center [712, 252] width 75 height 16
click at [919, 548] on button "Reject" at bounding box center [919, 545] width 75 height 30
